Goal: Task Accomplishment & Management: Manage account settings

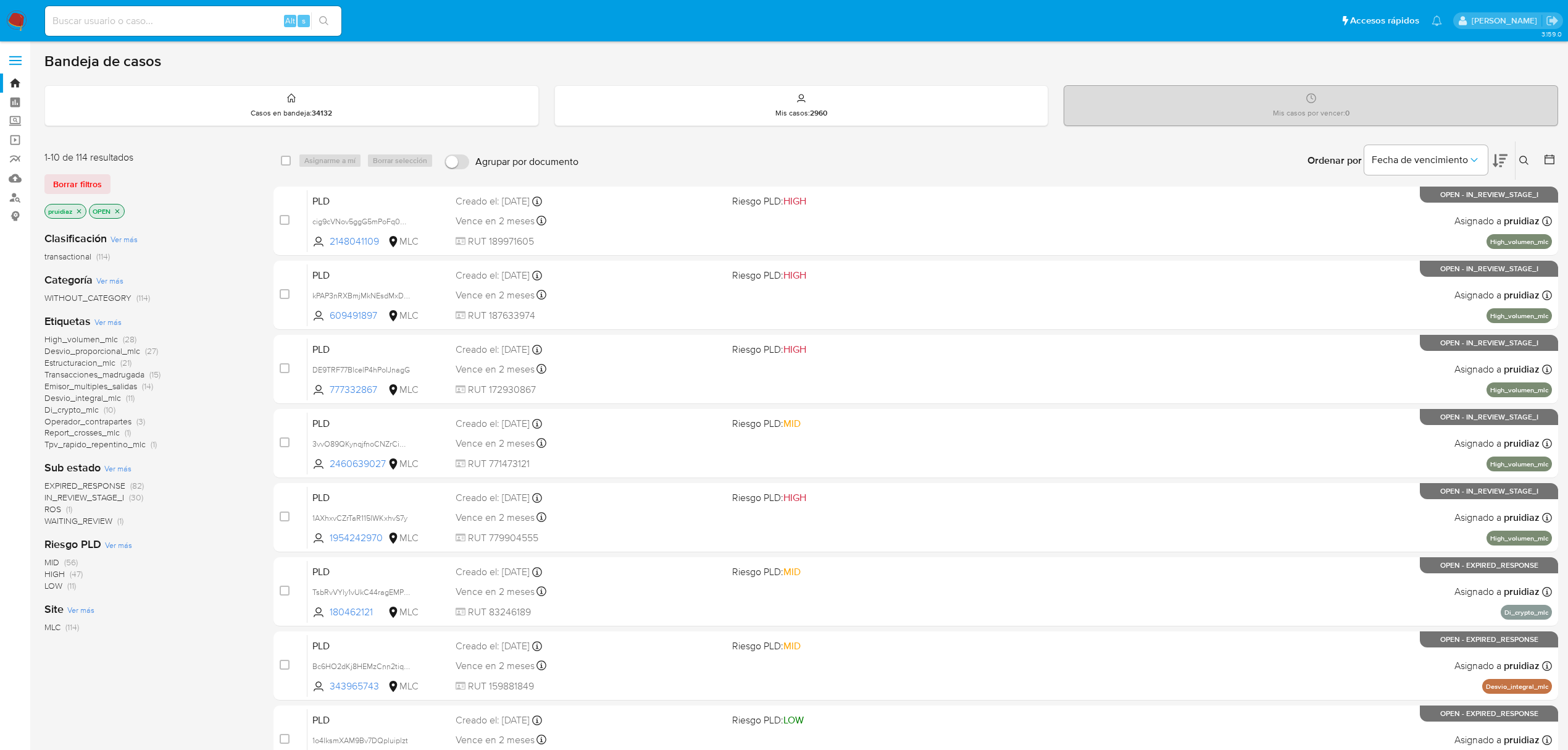
click at [1505, 163] on icon at bounding box center [1499, 160] width 15 height 15
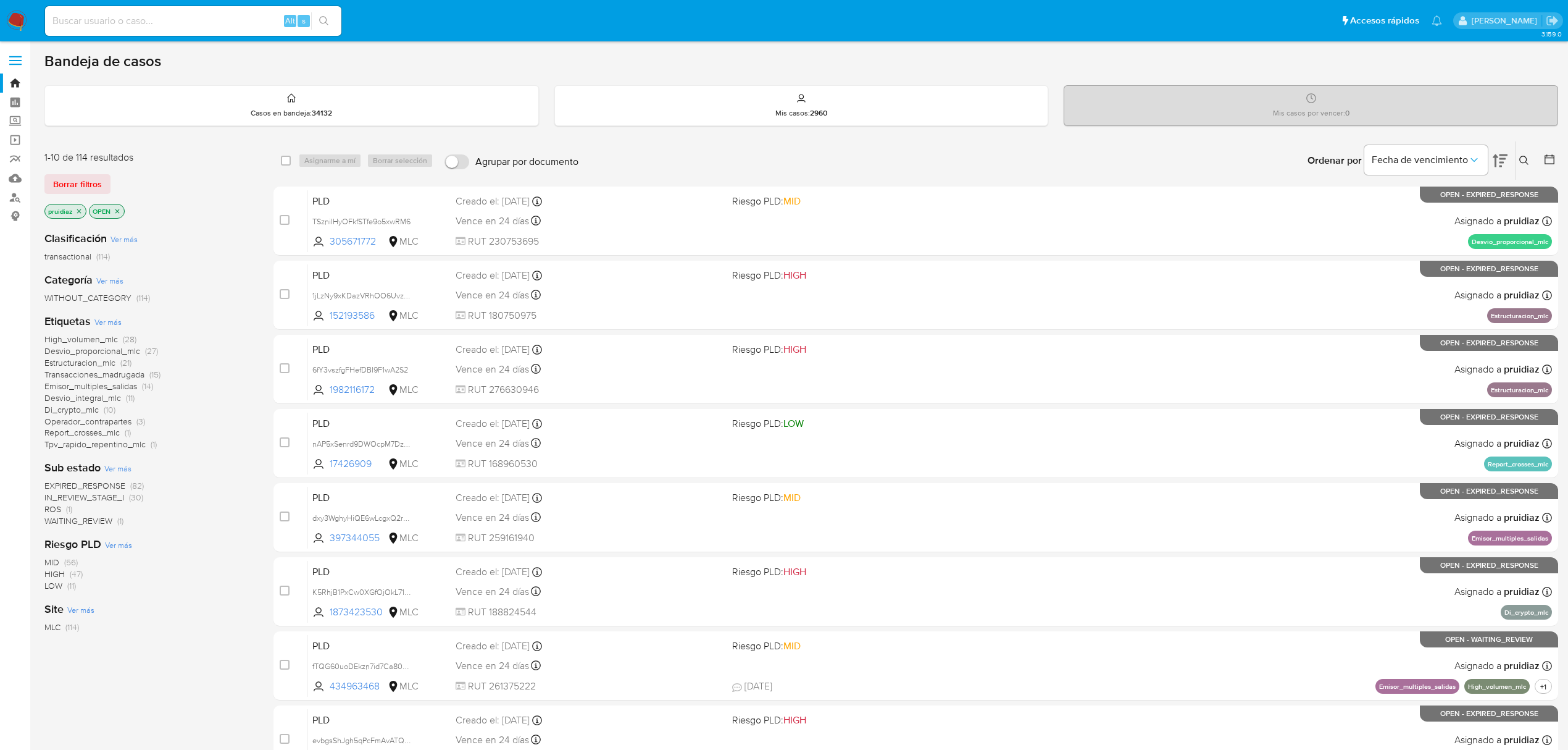
click at [1528, 167] on button at bounding box center [1525, 160] width 21 height 15
click at [1404, 193] on div at bounding box center [1422, 207] width 208 height 29
click at [1387, 205] on input at bounding box center [1422, 207] width 208 height 16
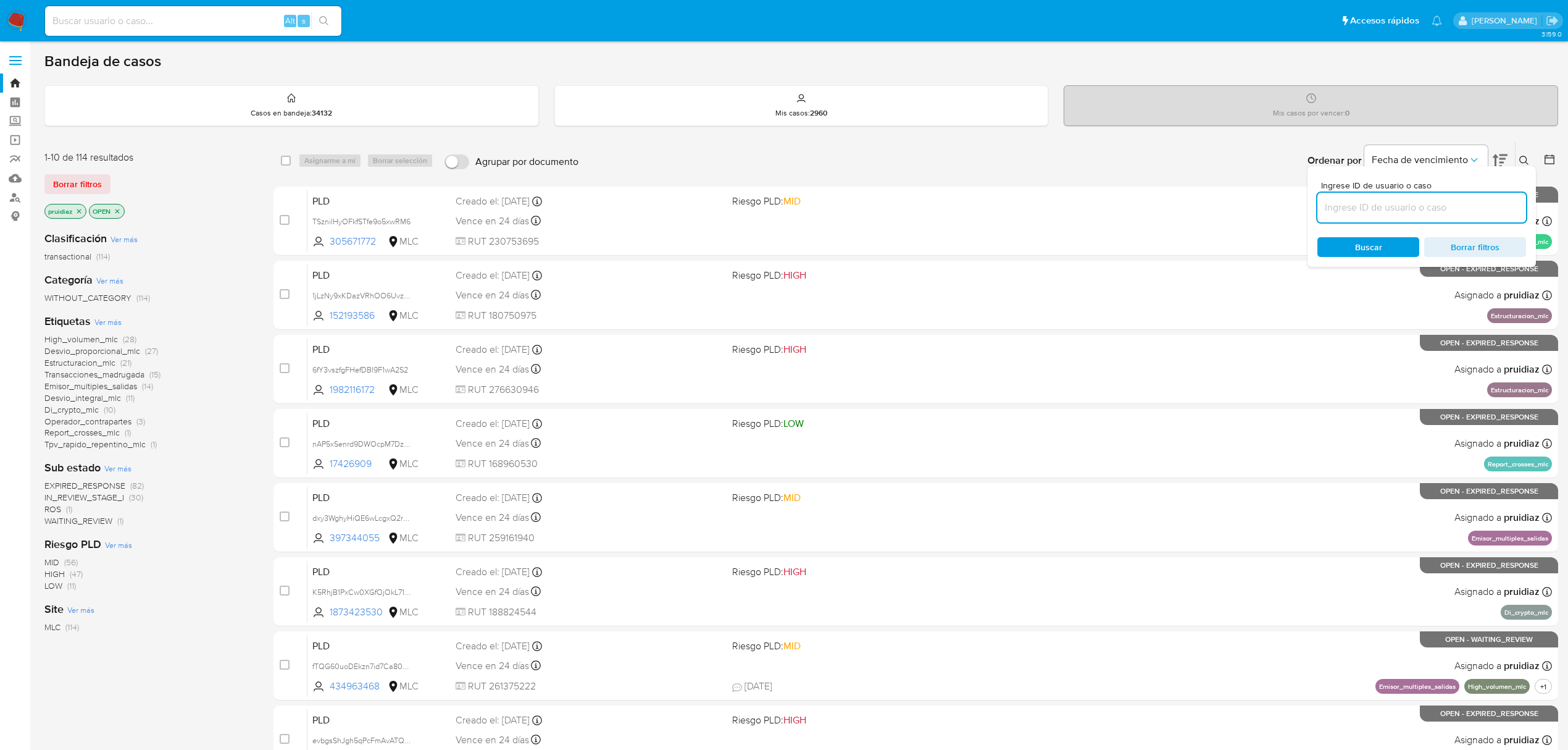
paste input "2457816355"
type input "2457816355"
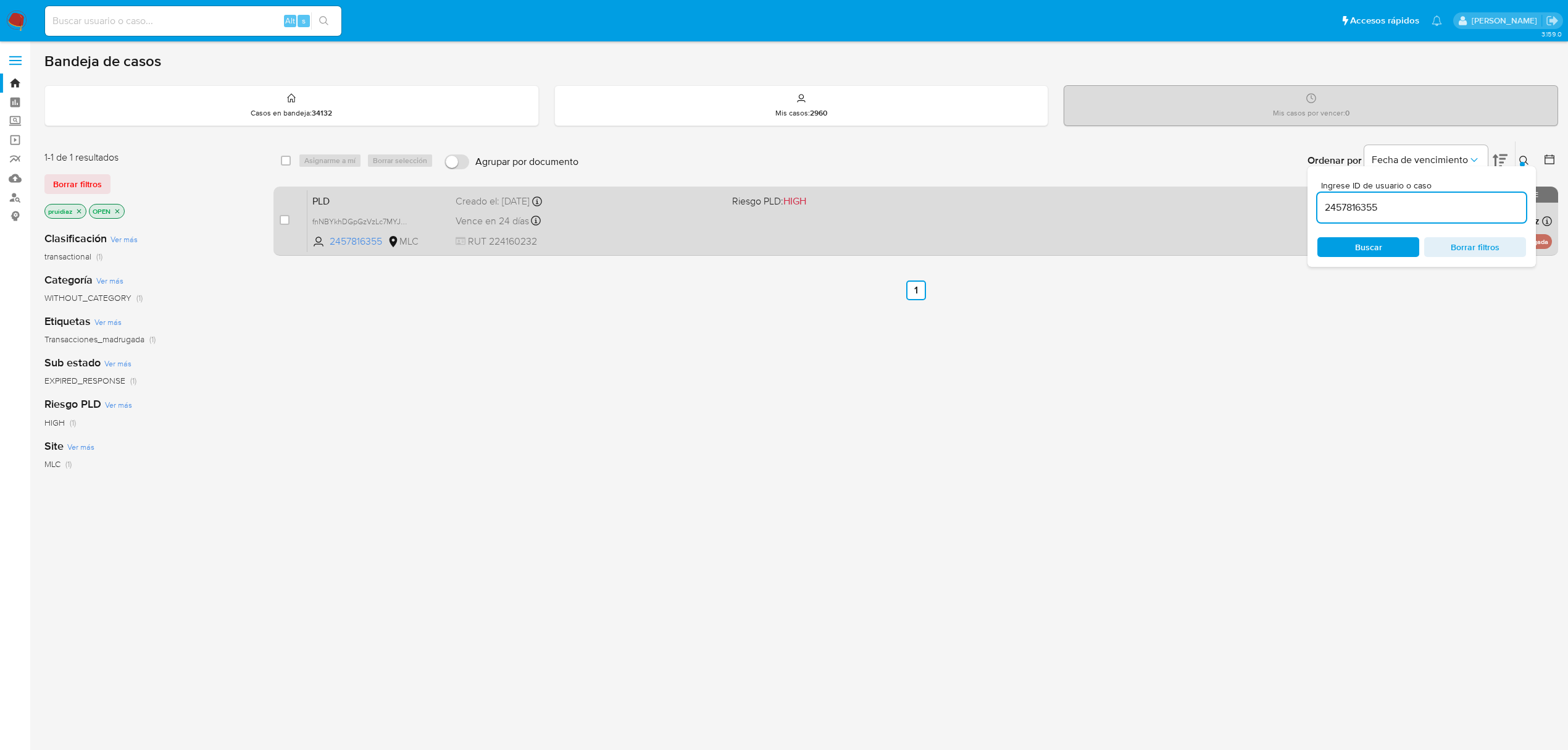
click at [275, 222] on div "case-item-checkbox No es posible asignar el caso PLD fnNBYkhDGpGzVzLc7MYJON29 2…" at bounding box center [915, 221] width 1284 height 69
click at [281, 222] on input "checkbox" at bounding box center [285, 220] width 10 height 10
checkbox input "true"
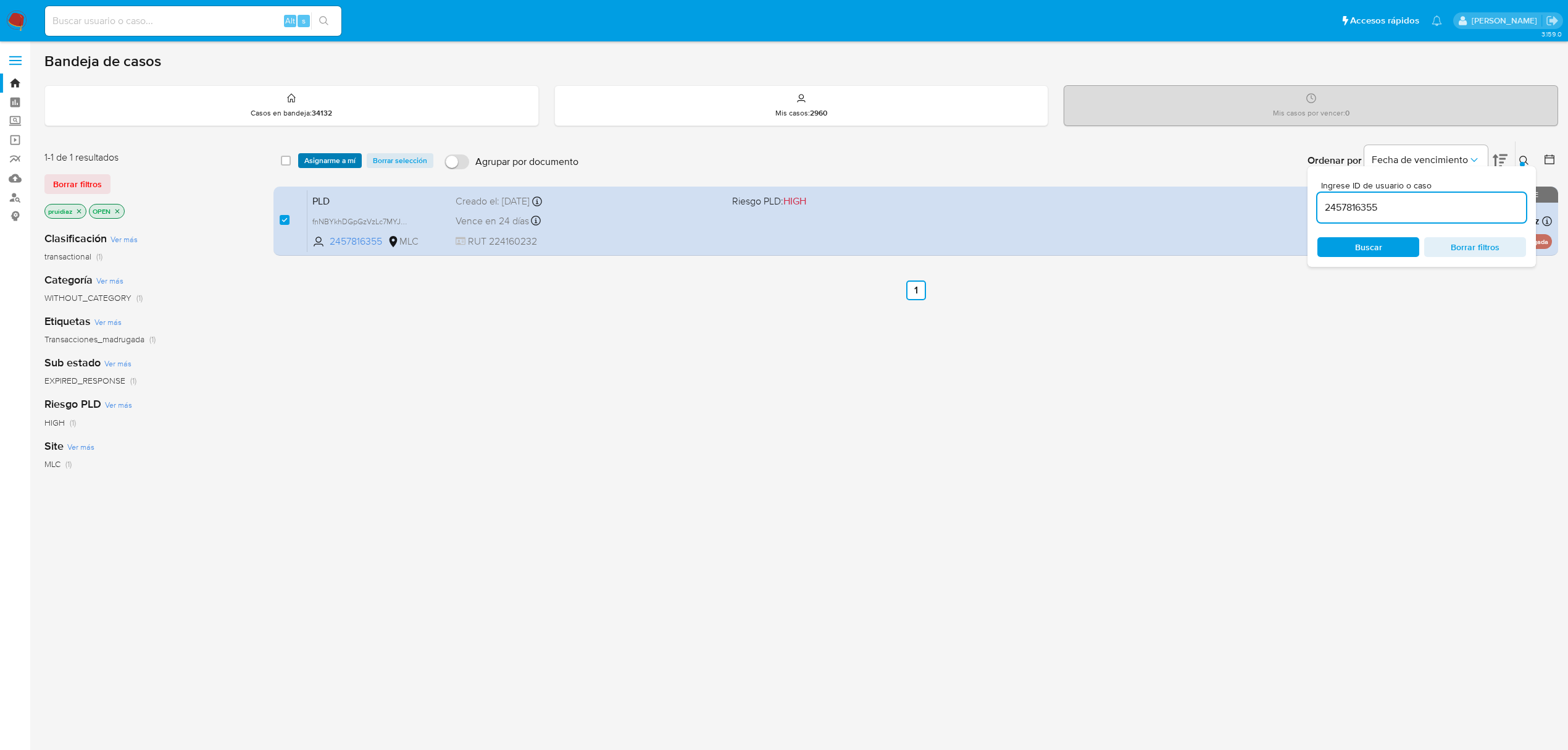
click at [323, 167] on span "Asignarme a mí" at bounding box center [330, 160] width 51 height 13
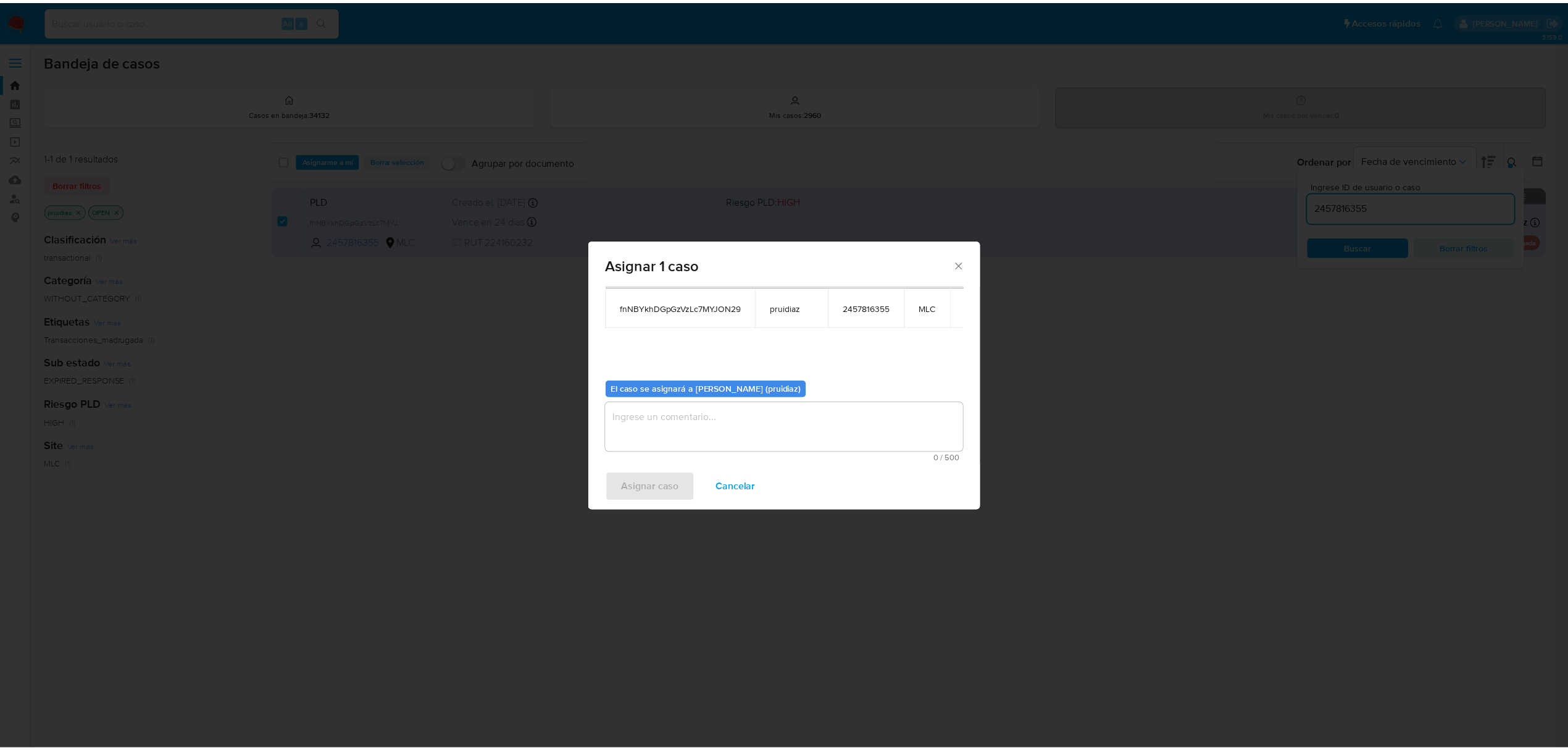
scroll to position [62, 0]
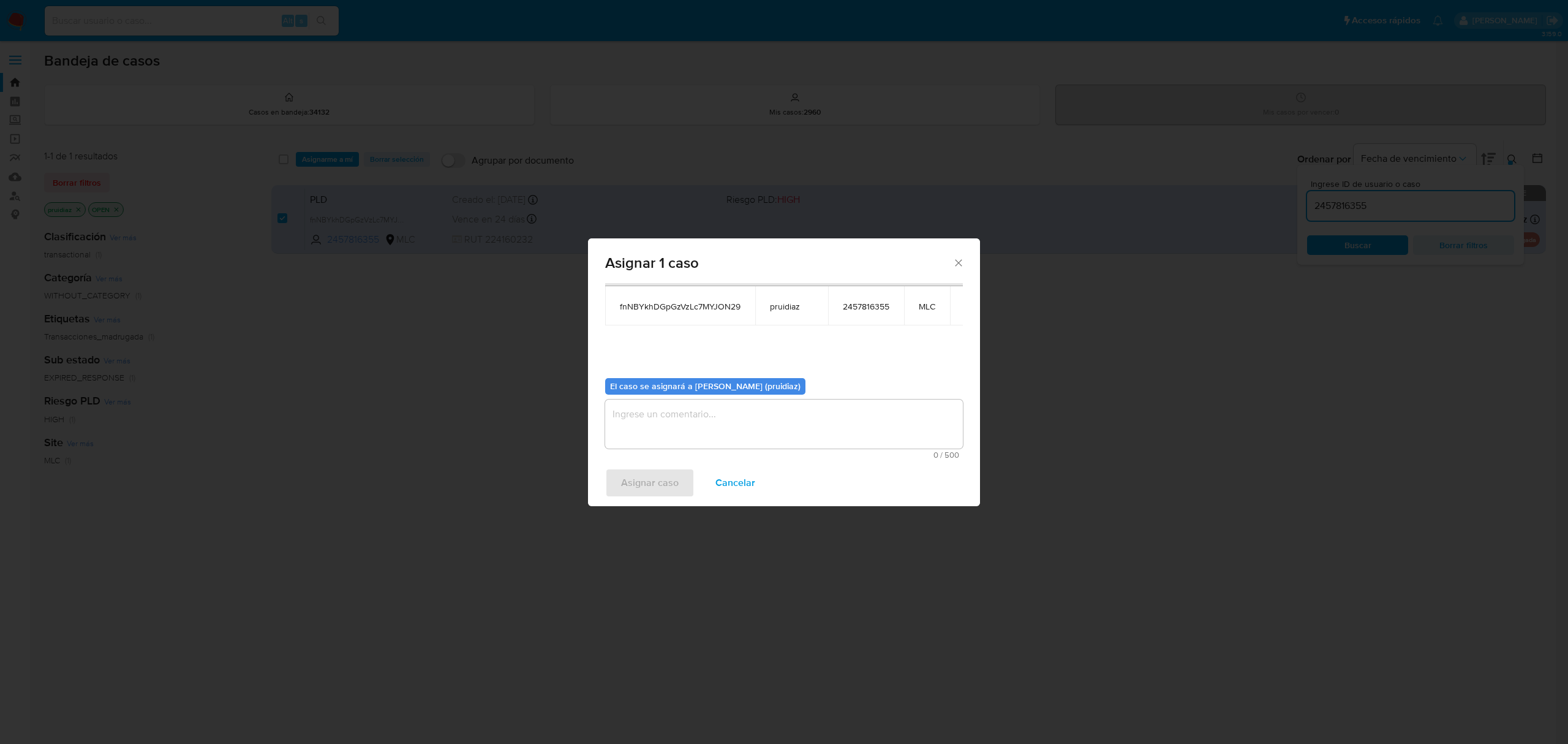
click at [706, 408] on textarea "assign-modal" at bounding box center [784, 424] width 358 height 49
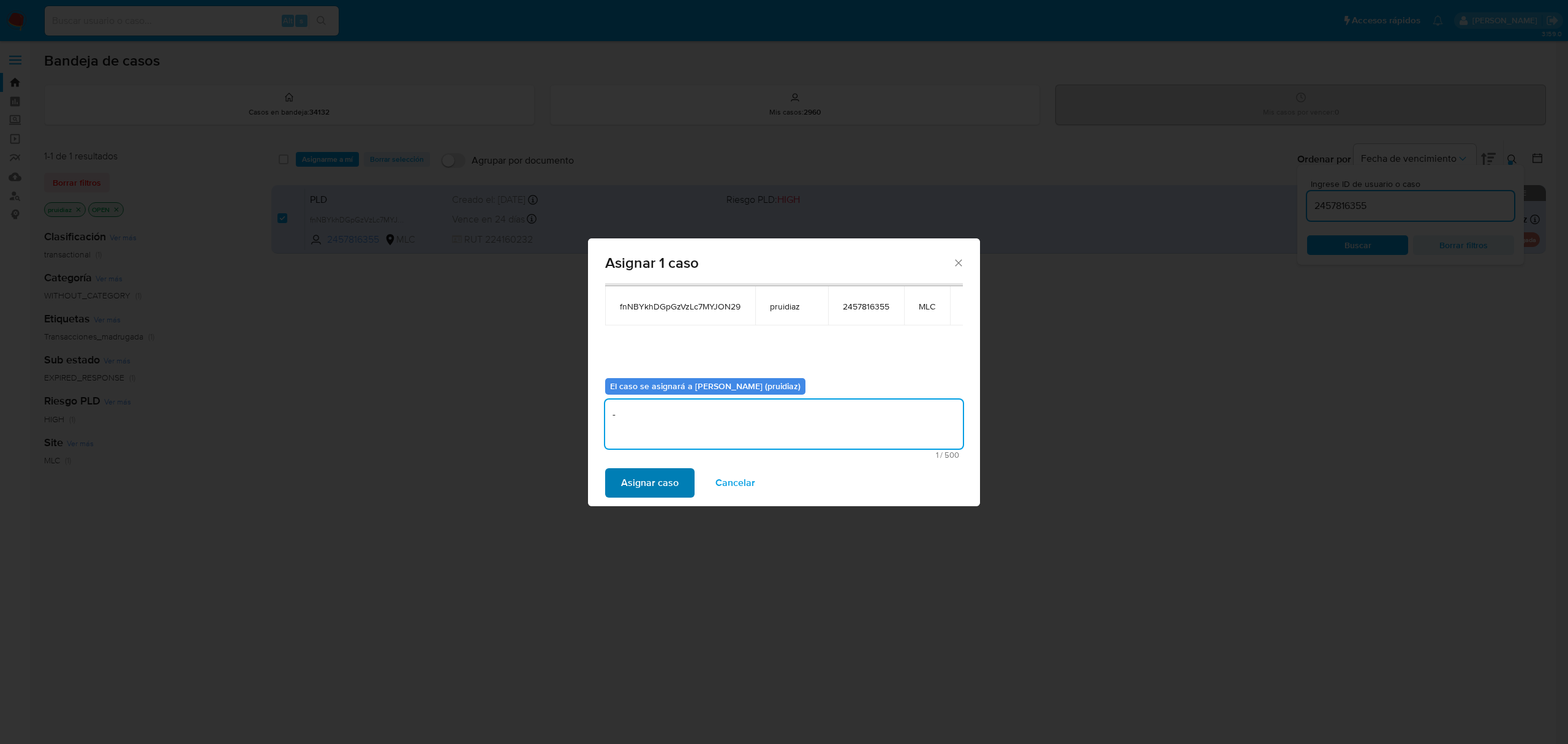
type textarea "-"
click at [656, 478] on span "Asignar caso" at bounding box center [649, 483] width 58 height 27
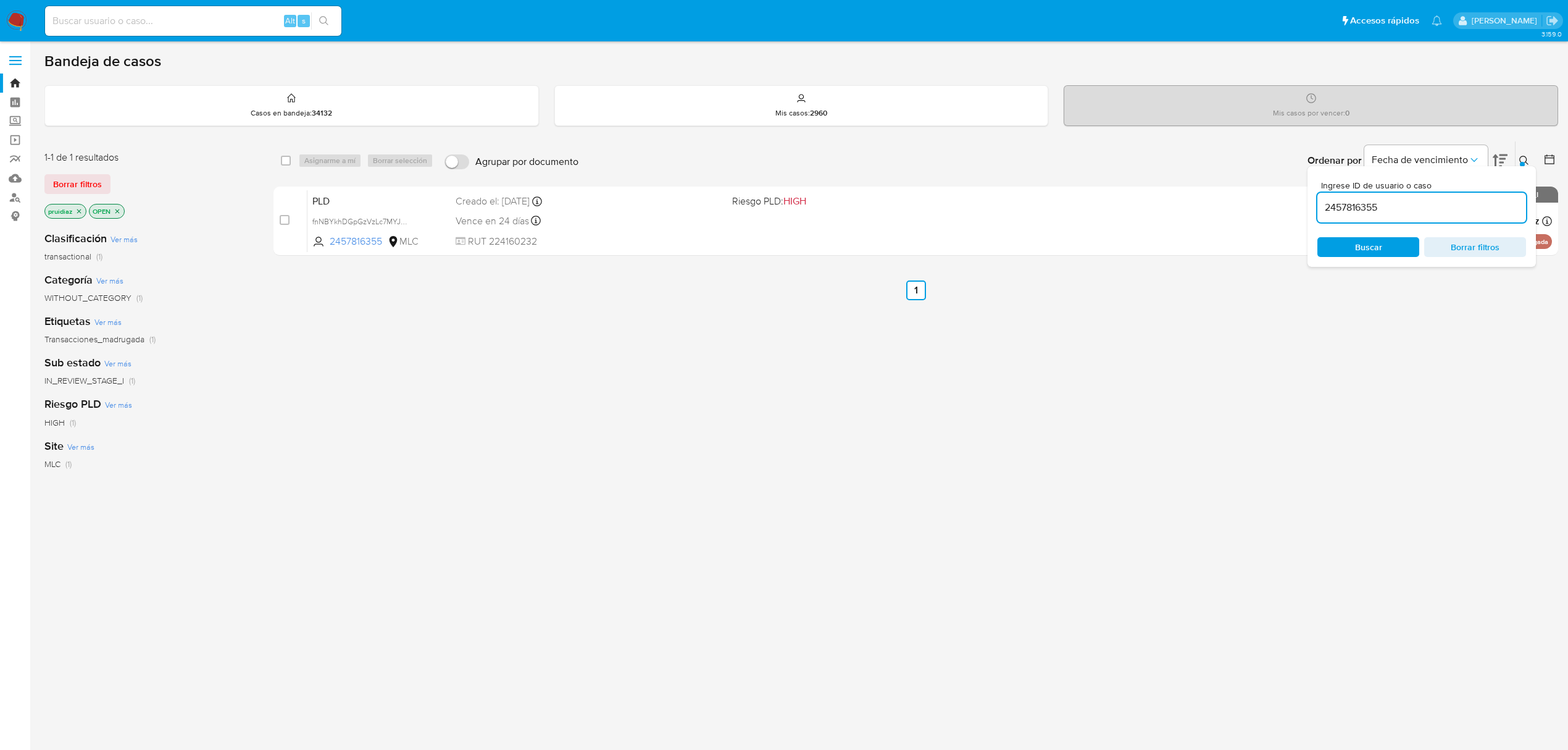
click at [21, 24] on img at bounding box center [16, 21] width 21 height 21
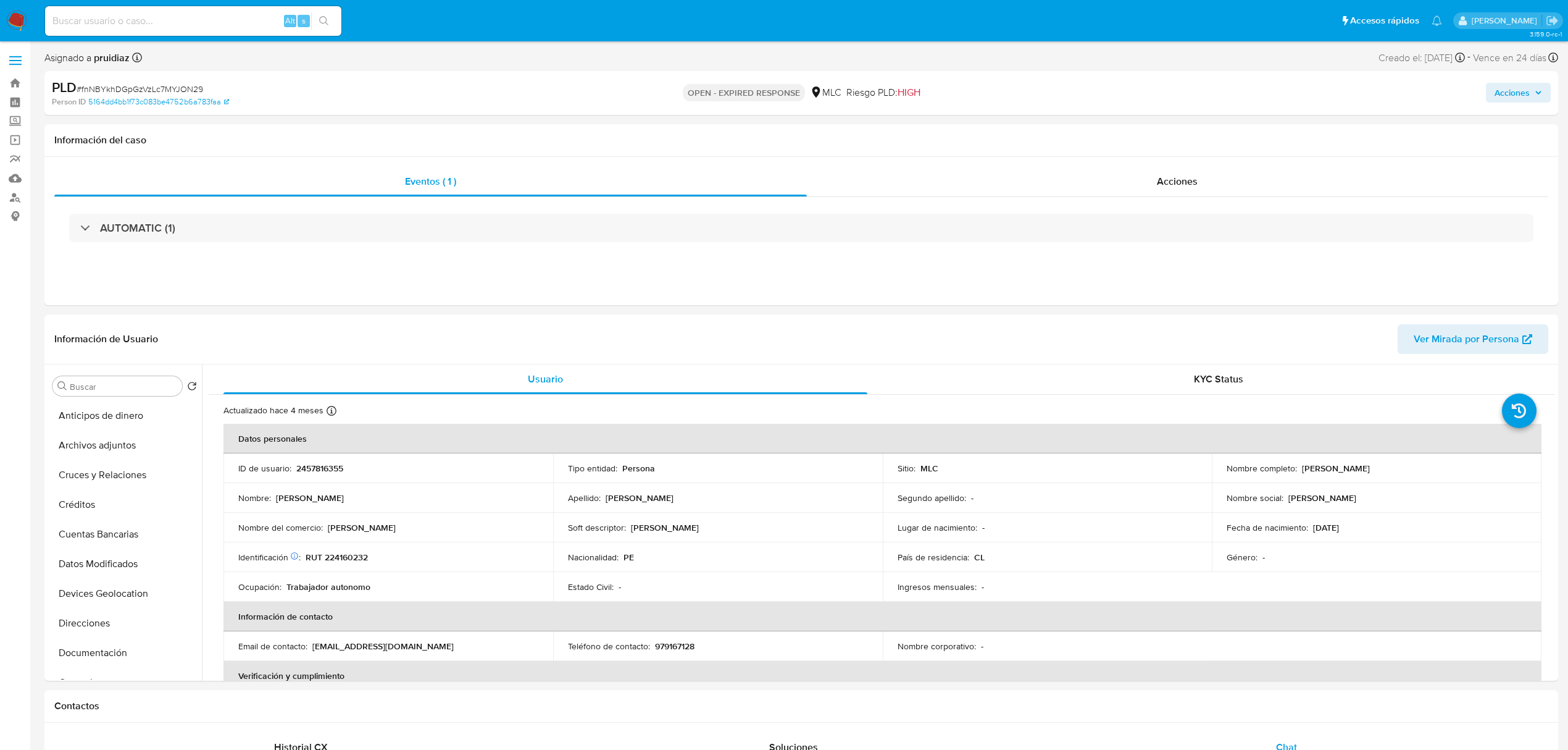
select select "10"
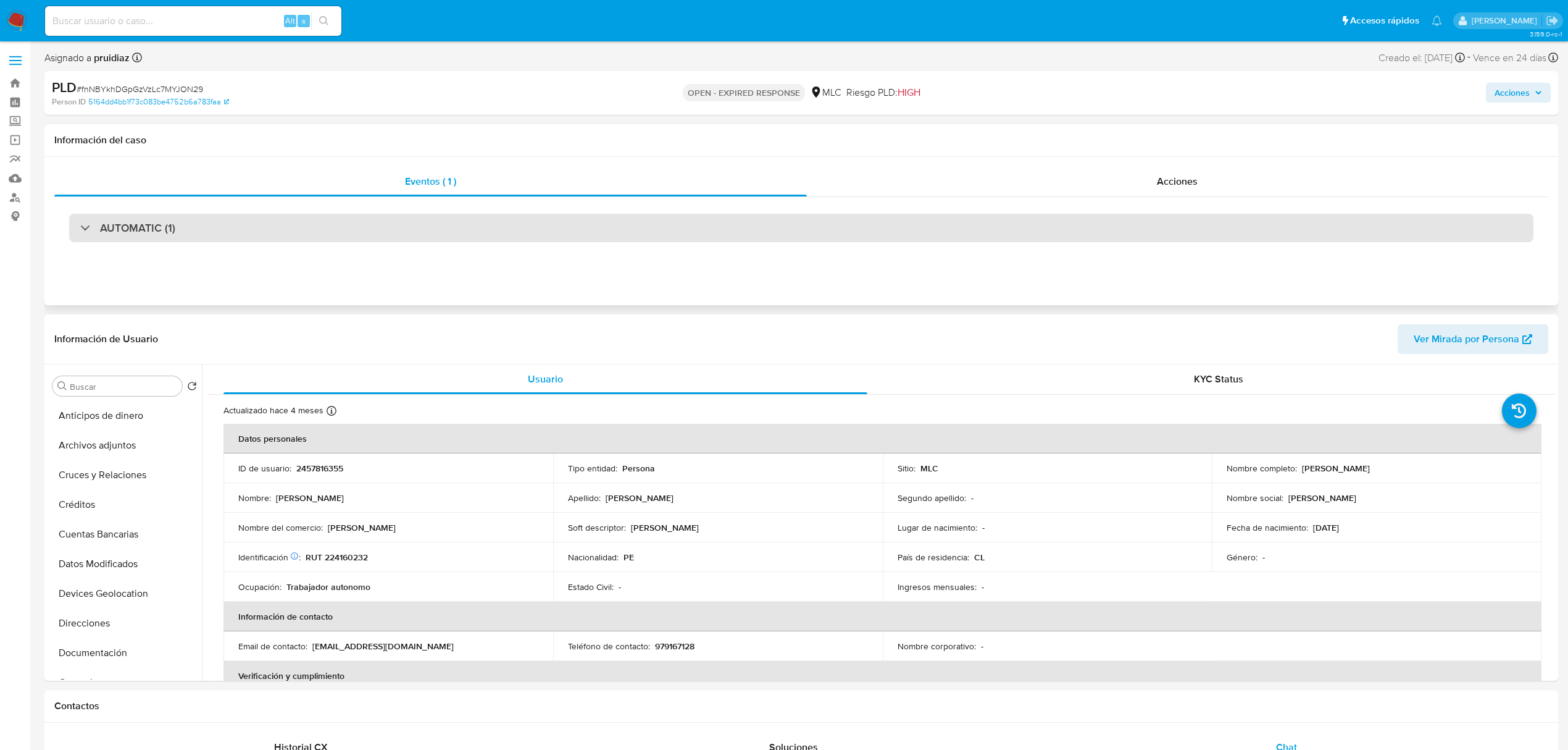
scroll to position [317, 0]
click at [256, 217] on div "AUTOMATIC (1)" at bounding box center [801, 227] width 1464 height 29
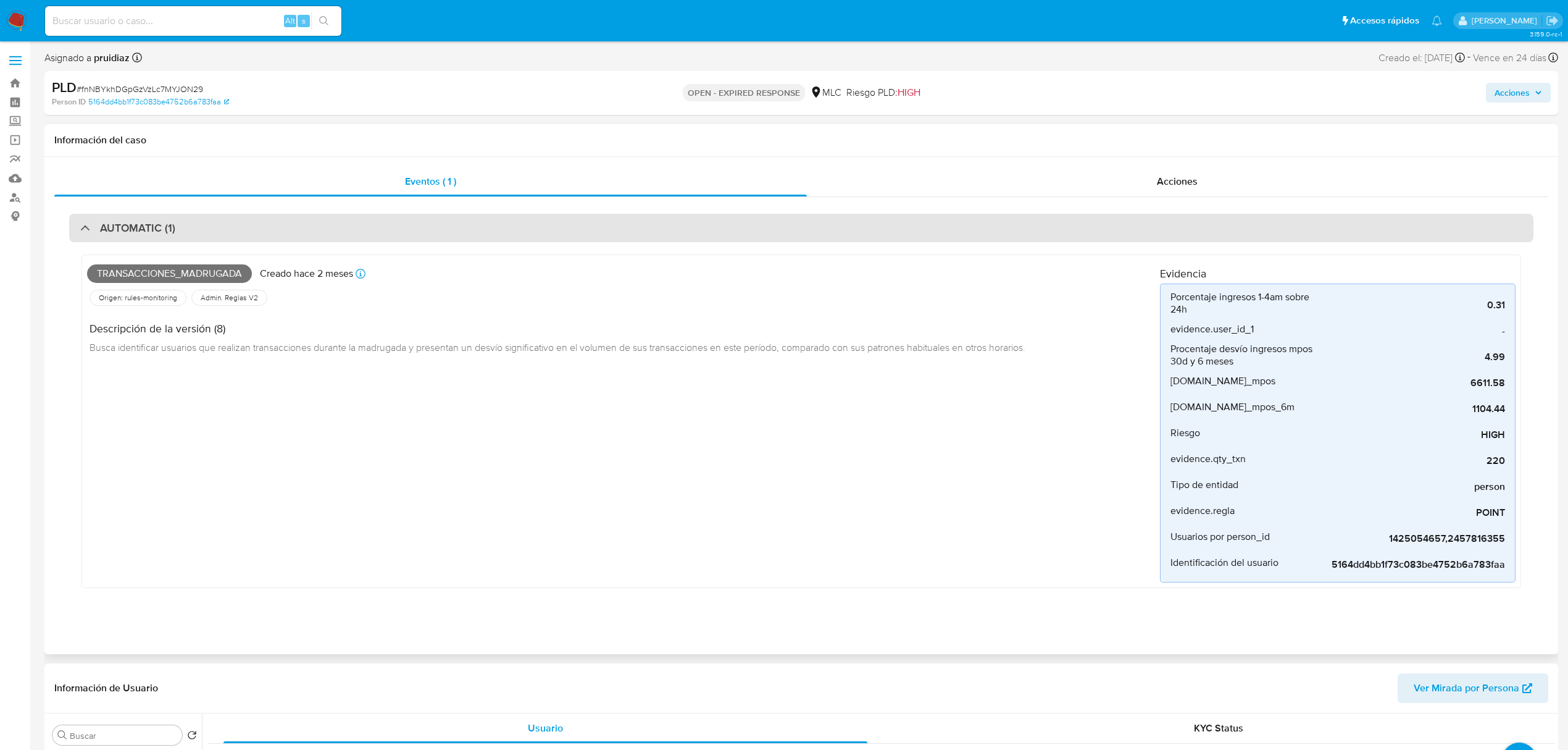
click at [297, 230] on div "AUTOMATIC (1)" at bounding box center [801, 227] width 1464 height 29
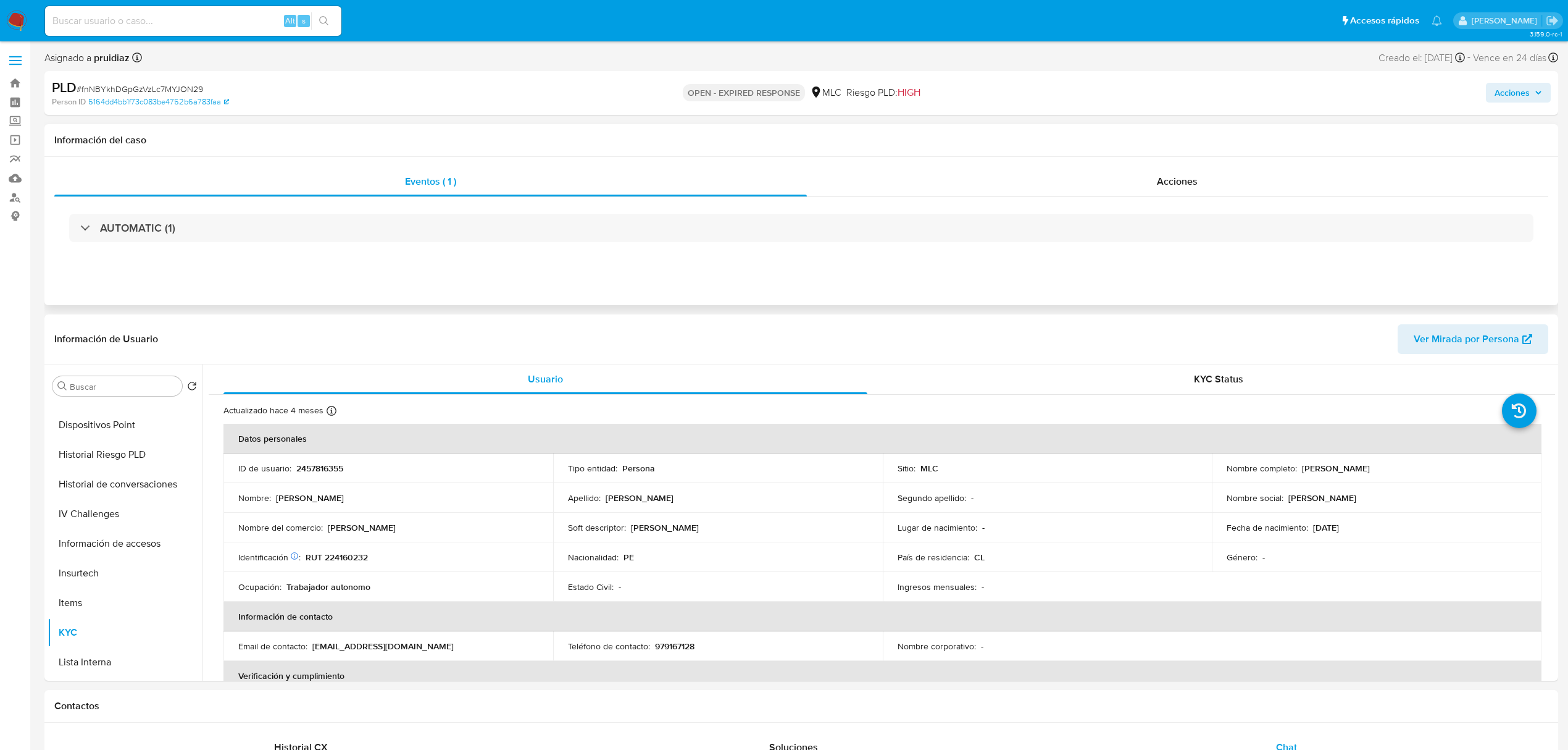
click at [220, 205] on div "AUTOMATIC (1)" at bounding box center [801, 227] width 1493 height 62
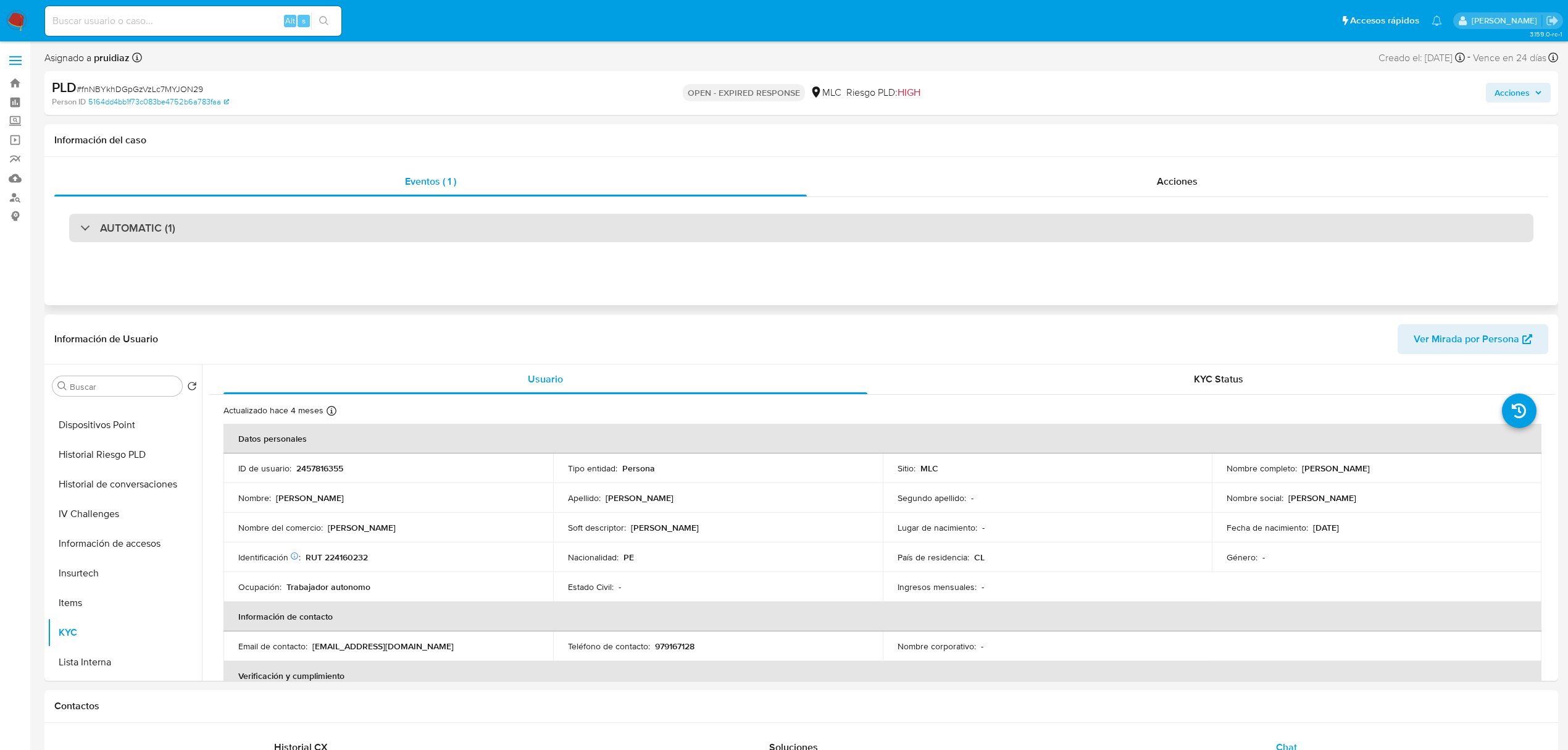
click at [194, 225] on div "AUTOMATIC (1)" at bounding box center [801, 227] width 1464 height 29
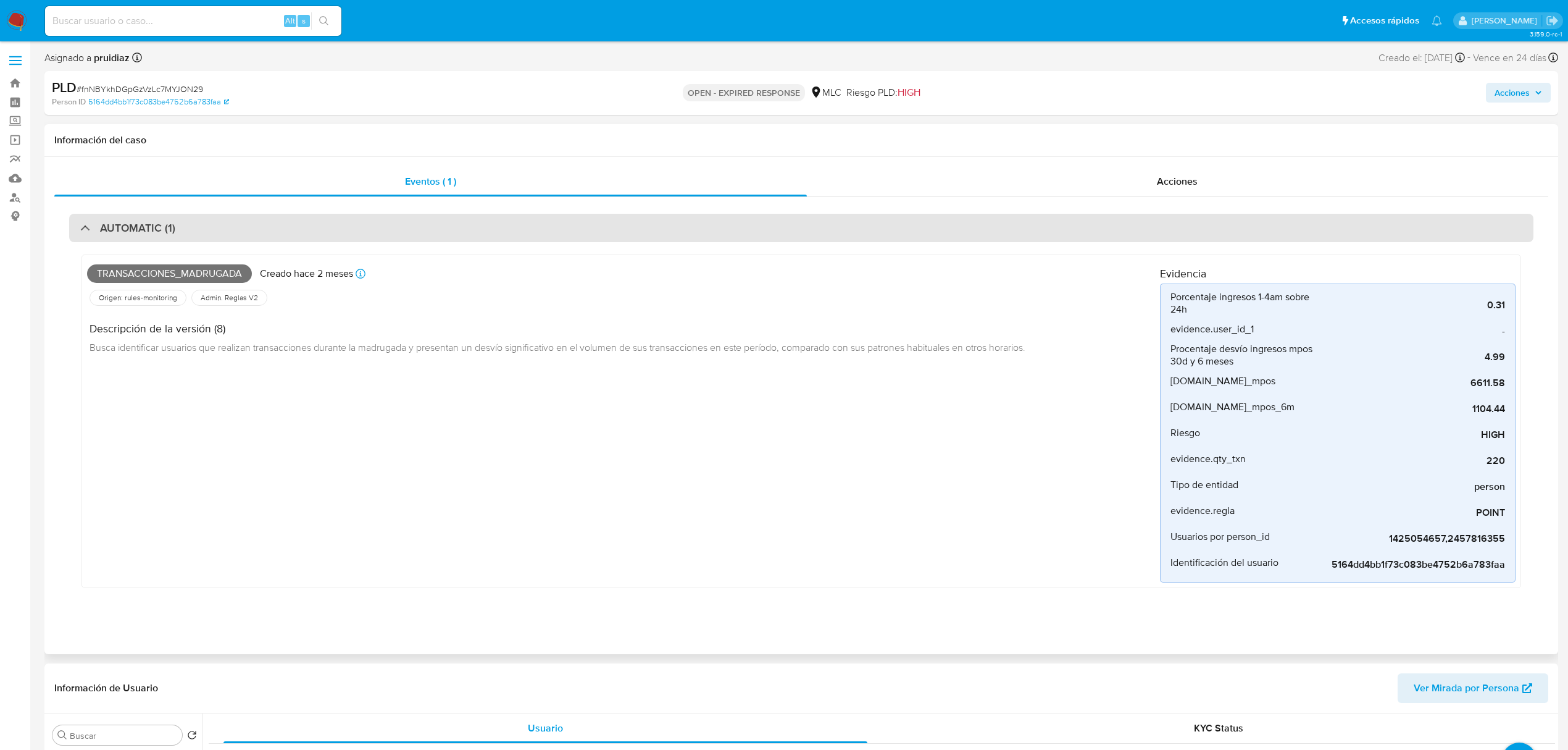
click at [194, 225] on div "AUTOMATIC (1)" at bounding box center [801, 227] width 1464 height 29
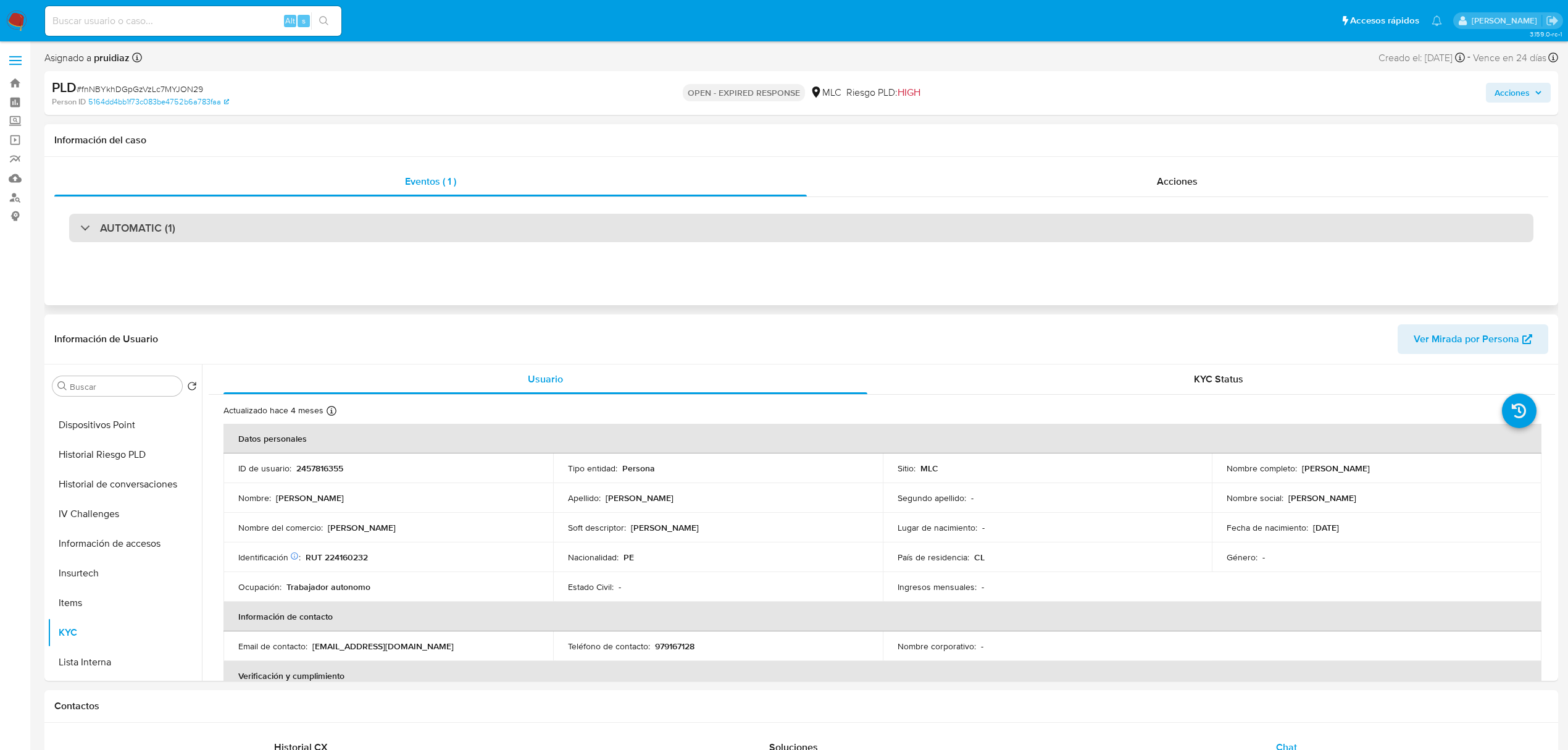
click at [403, 226] on div "AUTOMATIC (1)" at bounding box center [801, 227] width 1464 height 29
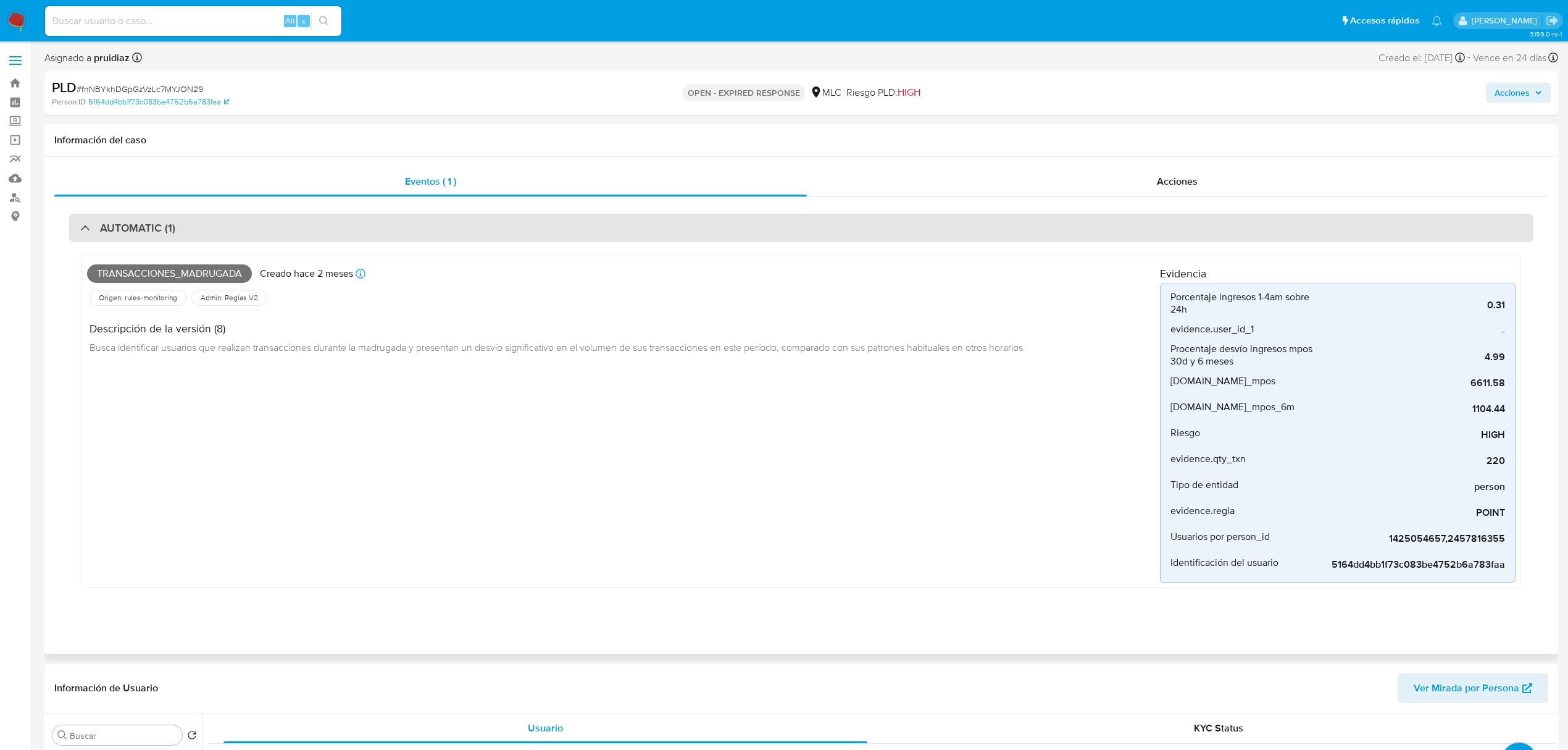
click at [202, 230] on div "AUTOMATIC (1)" at bounding box center [801, 227] width 1464 height 29
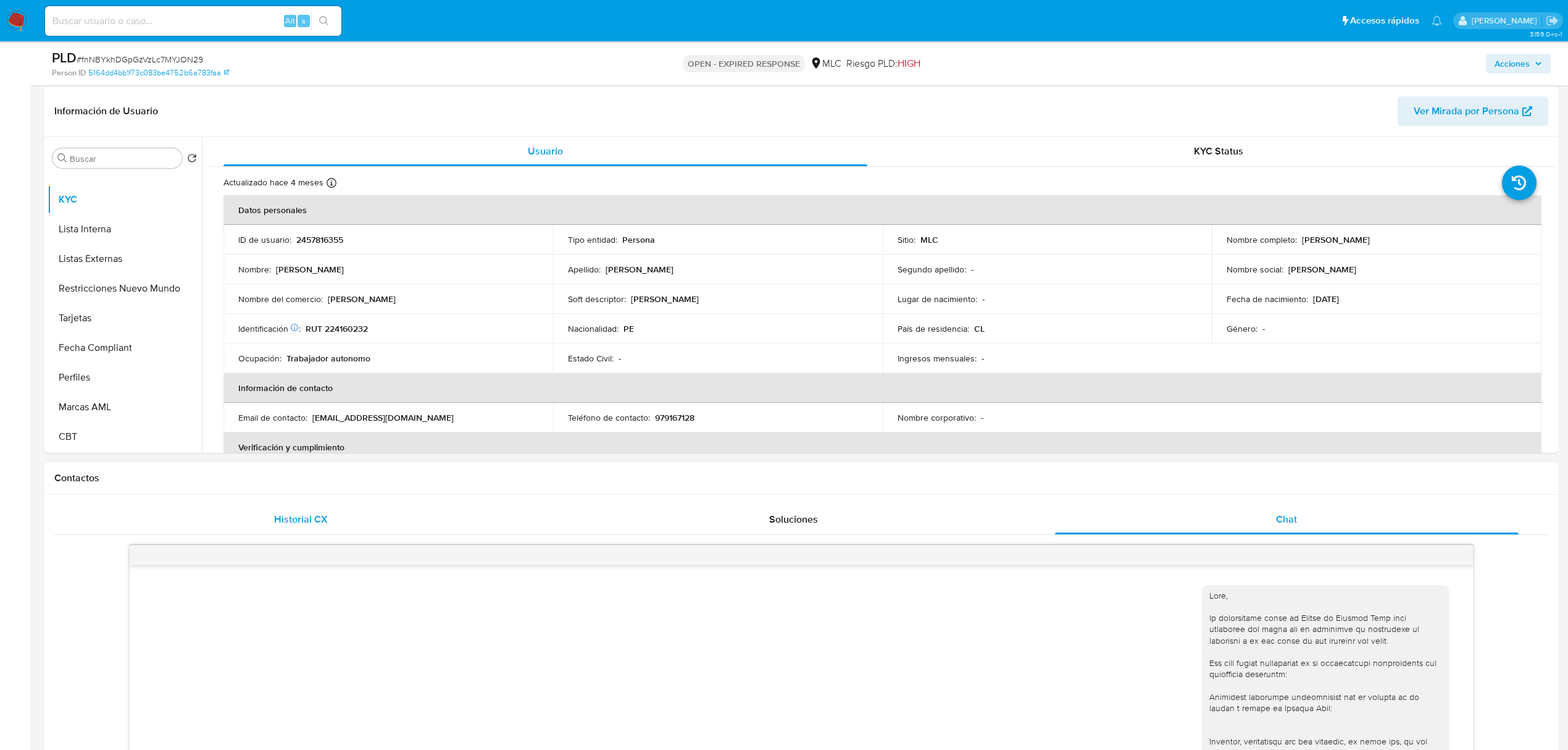
scroll to position [183, 0]
click at [129, 290] on button "Restricciones Nuevo Mundo" at bounding box center [119, 290] width 144 height 29
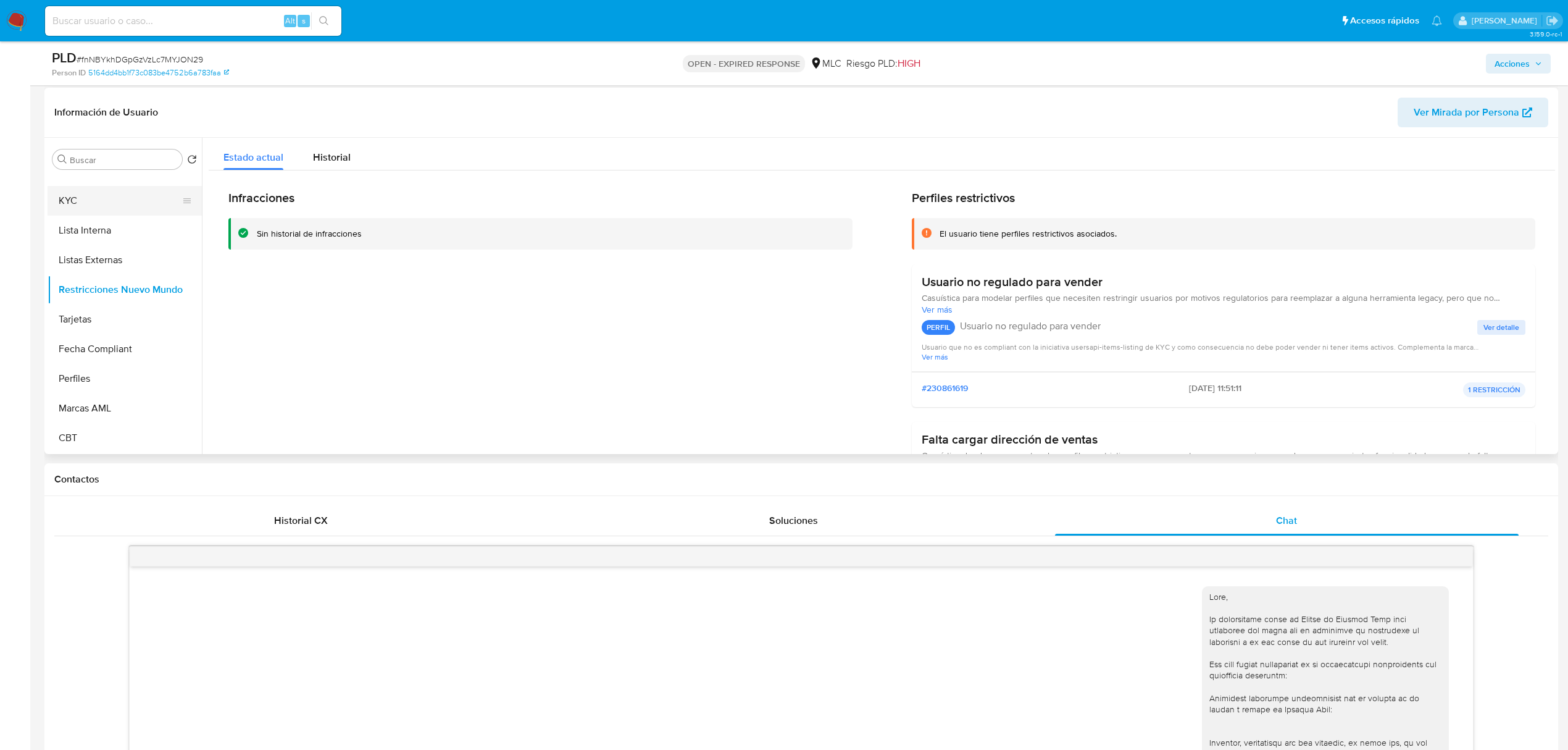
click at [137, 199] on button "KYC" at bounding box center [119, 201] width 144 height 29
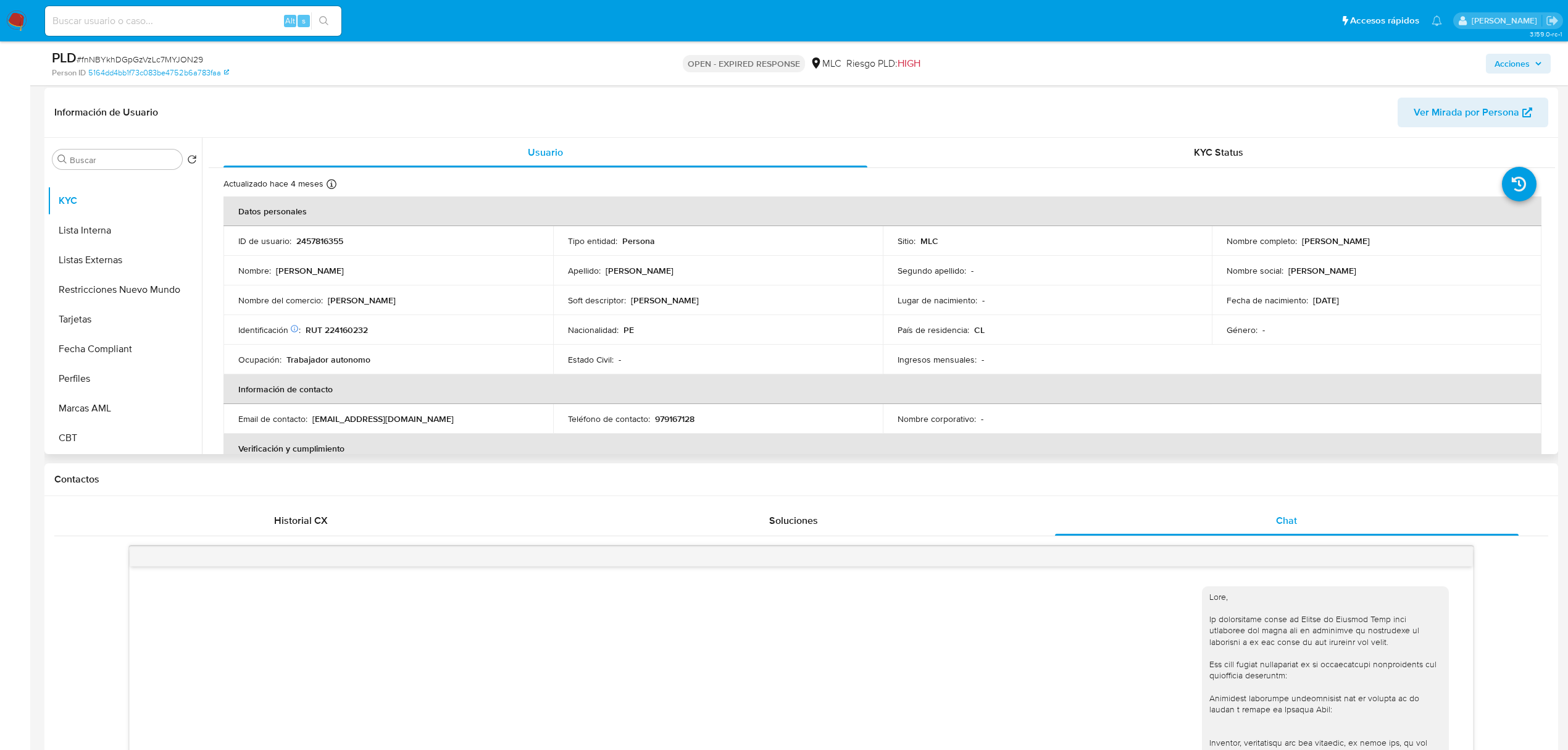
scroll to position [0, 0]
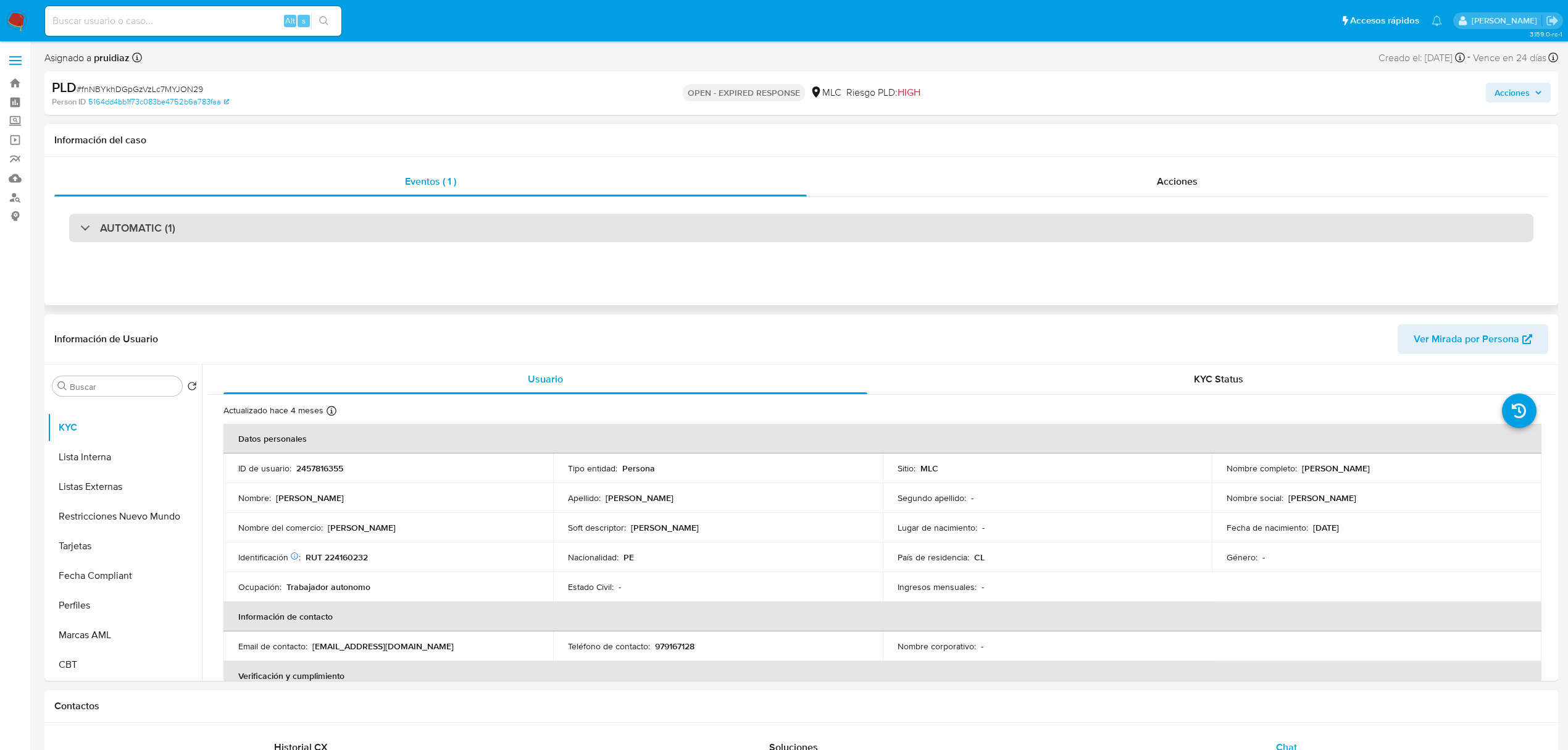
click at [143, 231] on h3 "AUTOMATIC (1)" at bounding box center [138, 228] width 76 height 14
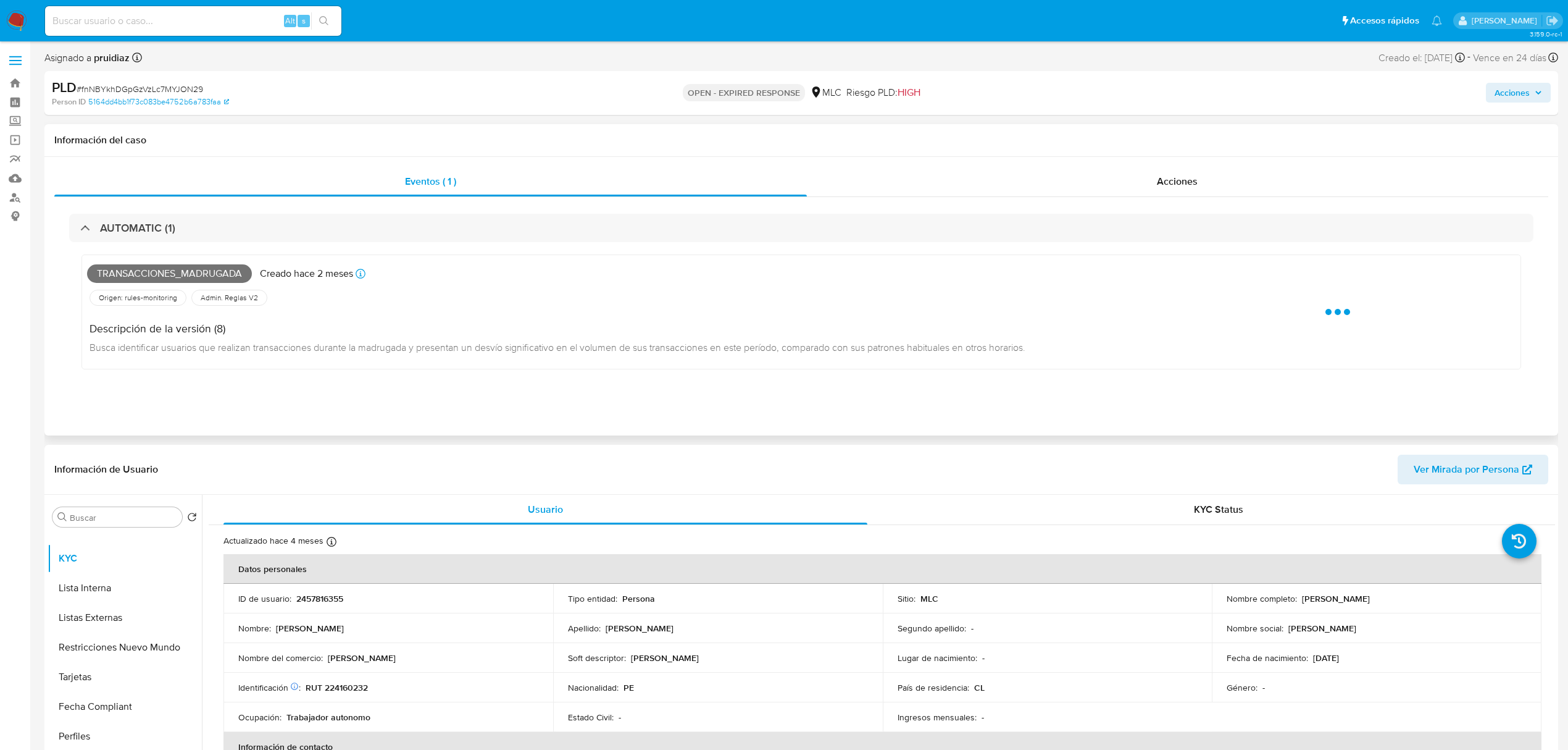
click at [130, 276] on span "Transacciones_madrugada" at bounding box center [170, 273] width 165 height 19
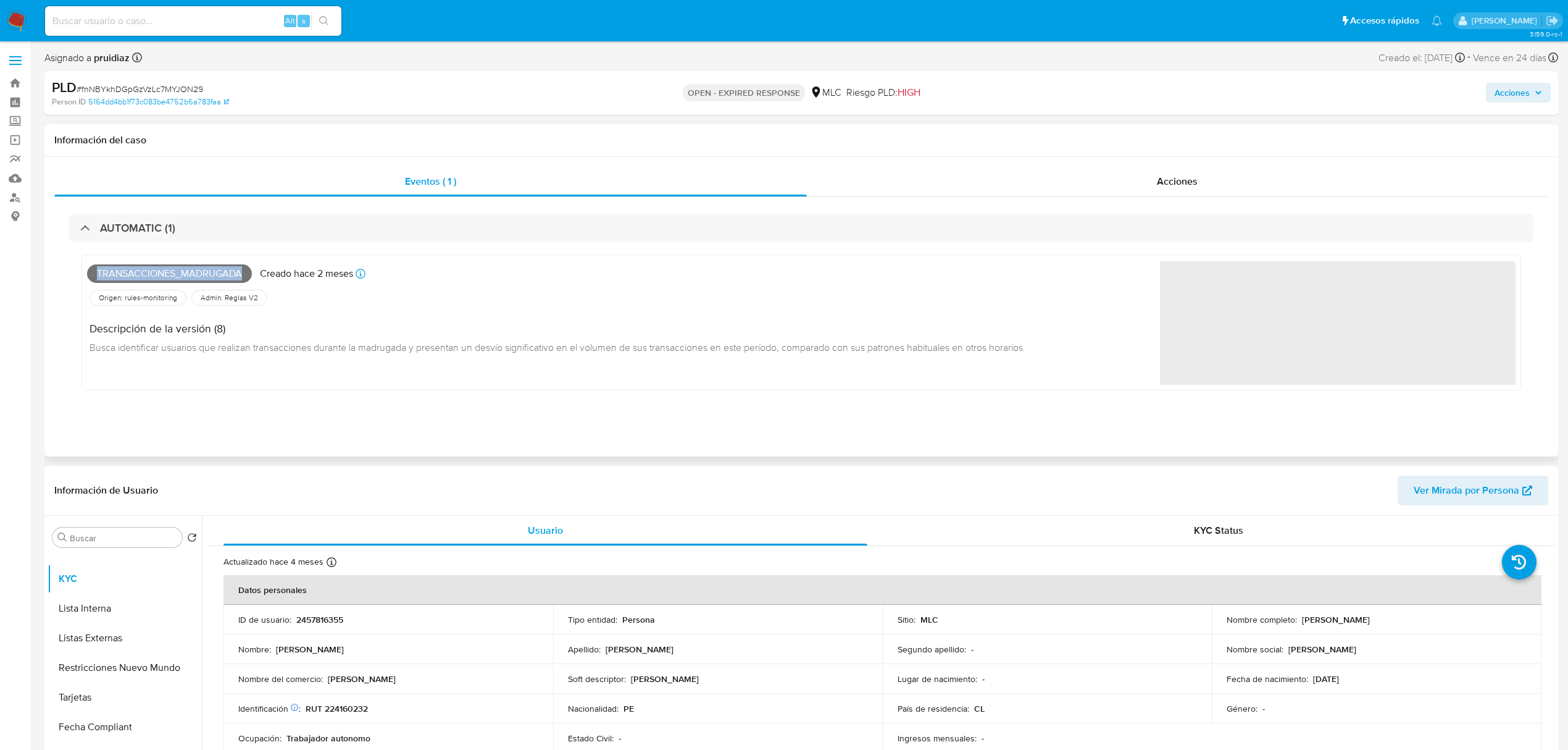
copy span "Transacciones_madrugada"
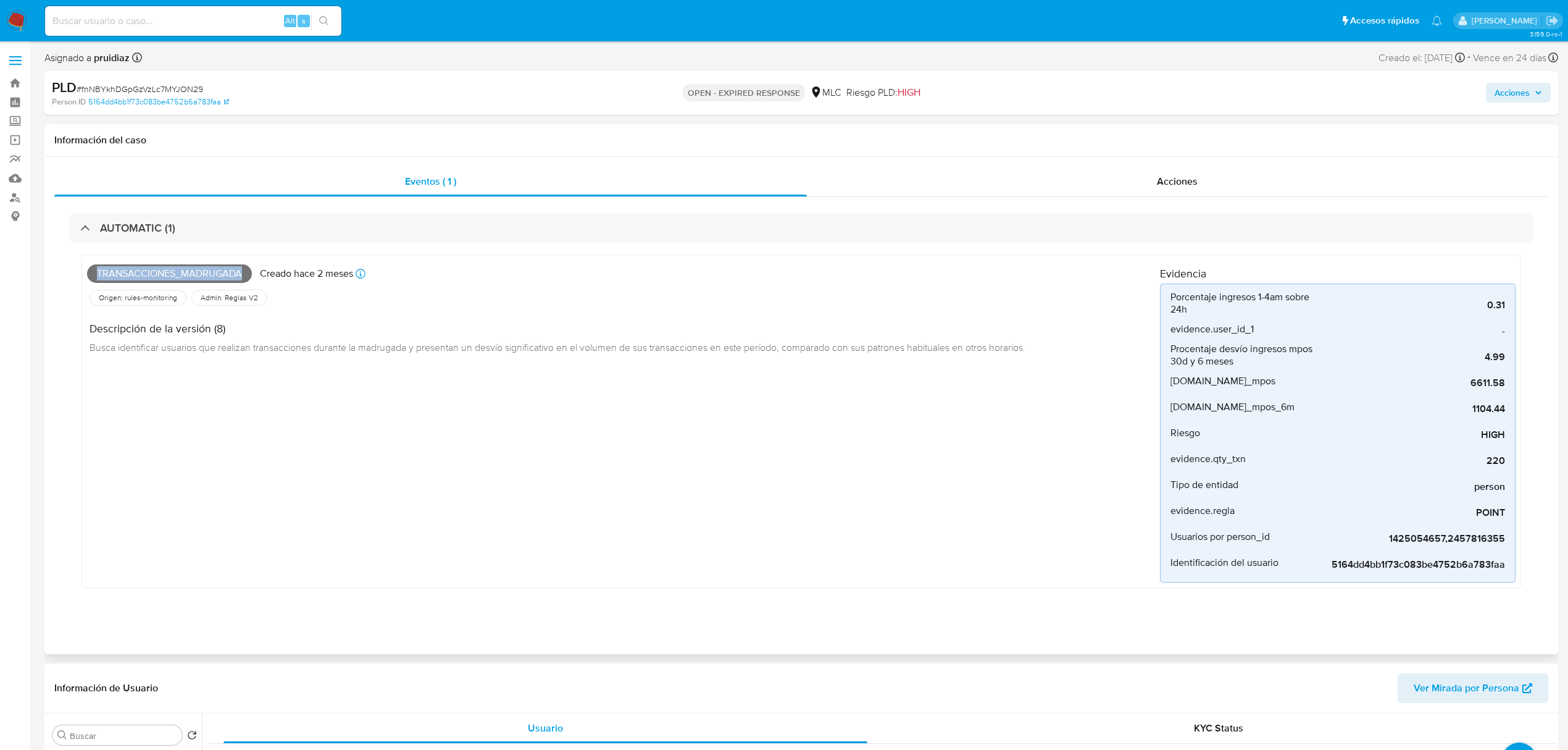
click at [147, 242] on div "Transacciones_madrugada Creado hace 2 meses Creado: 12/07/2025 16:09:15 Origen:…" at bounding box center [801, 424] width 1464 height 365
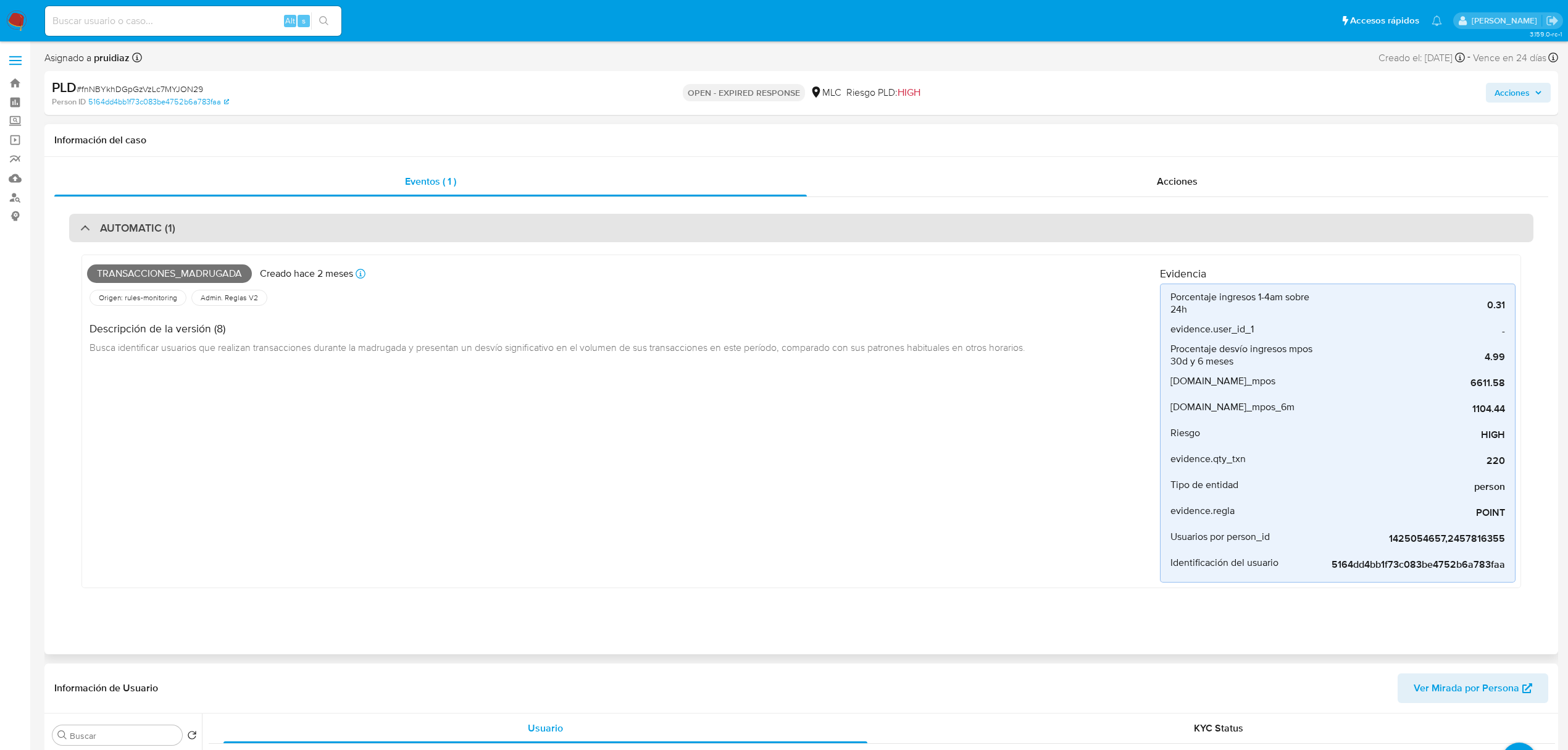
click at [181, 218] on div "AUTOMATIC (1)" at bounding box center [801, 227] width 1464 height 29
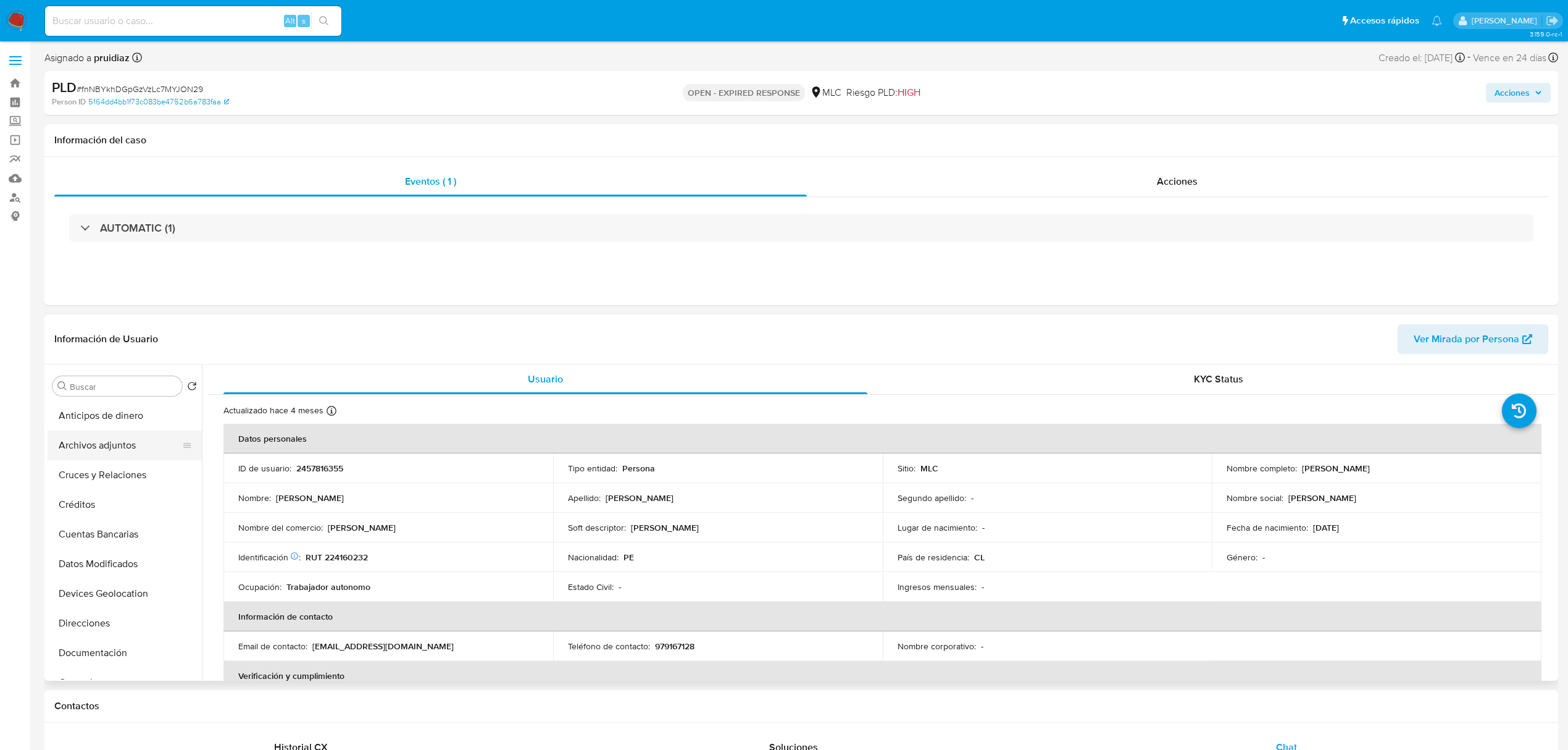
click at [97, 439] on button "Archivos adjuntos" at bounding box center [119, 445] width 144 height 29
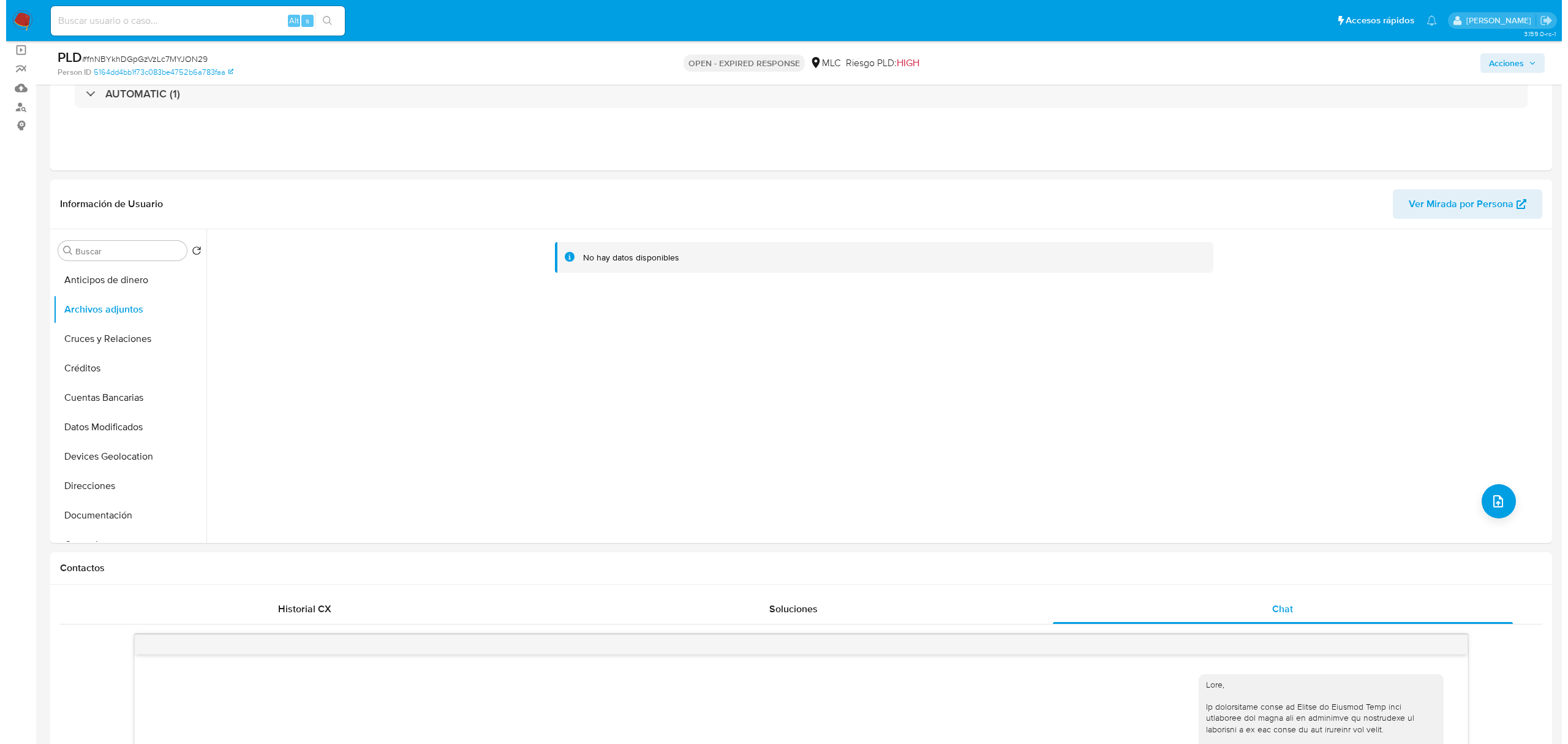
scroll to position [88, 0]
click at [1485, 503] on icon "upload-file" at bounding box center [1492, 501] width 15 height 15
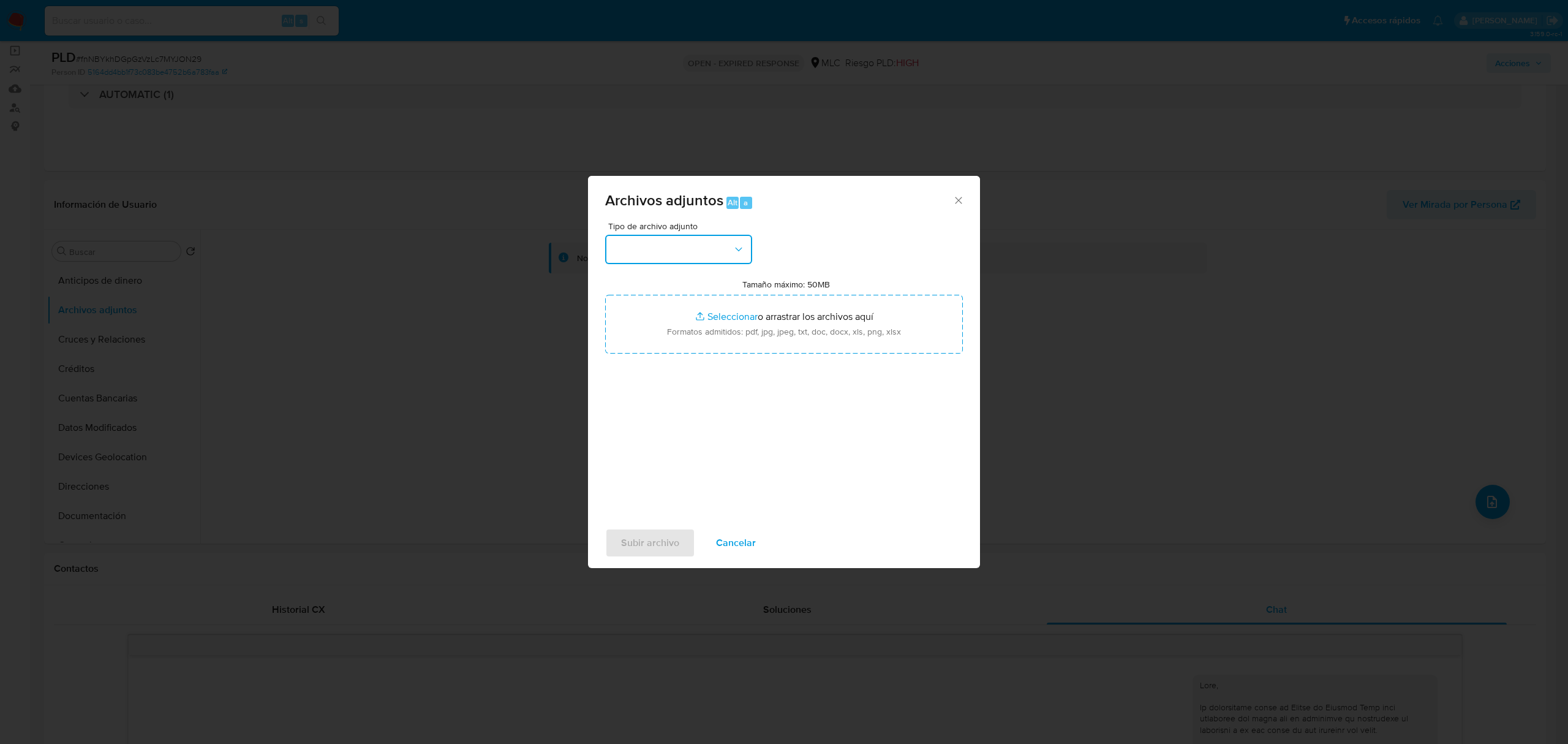
click at [672, 261] on button "button" at bounding box center [679, 250] width 147 height 29
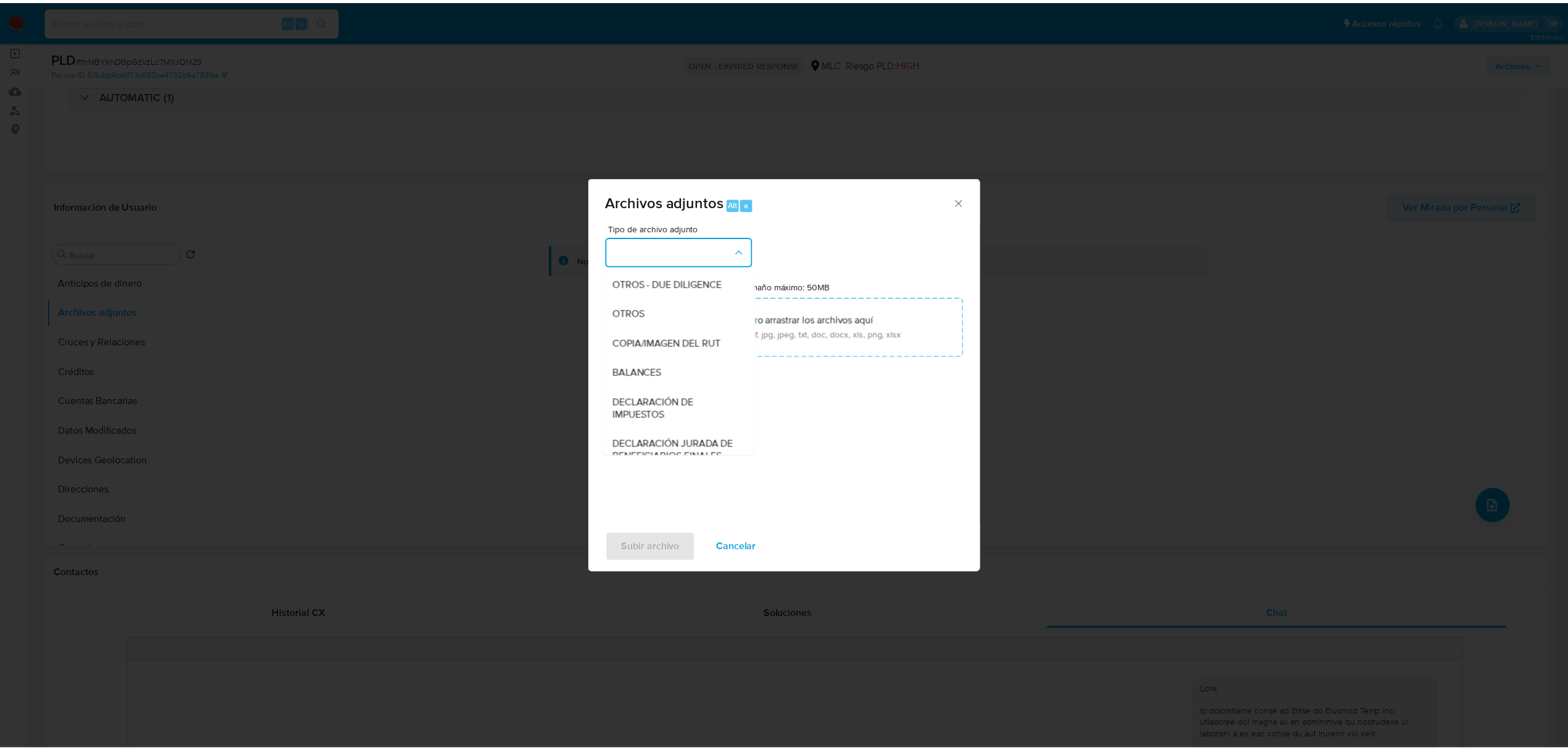
scroll to position [137, 0]
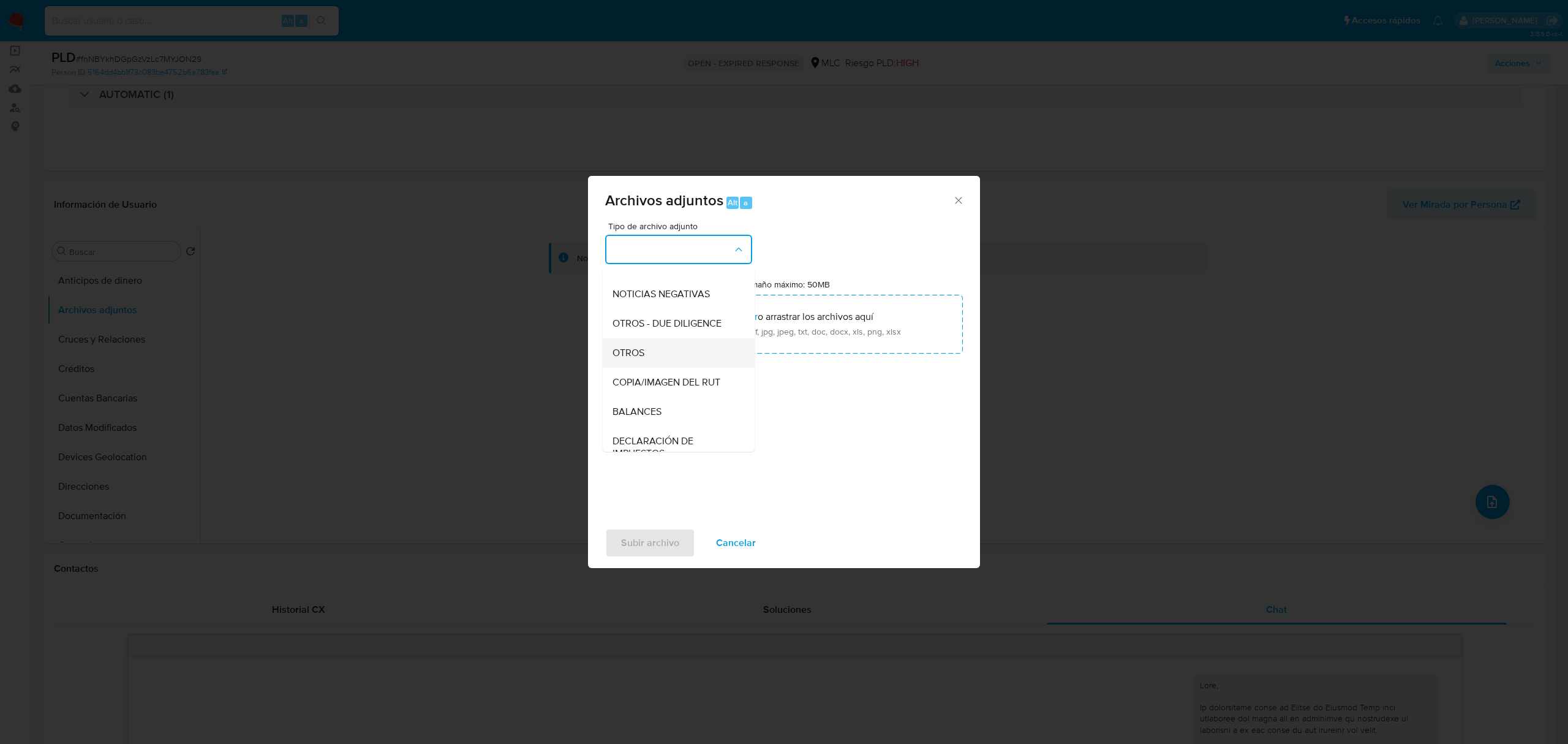
click at [629, 359] on span "OTROS" at bounding box center [628, 353] width 32 height 13
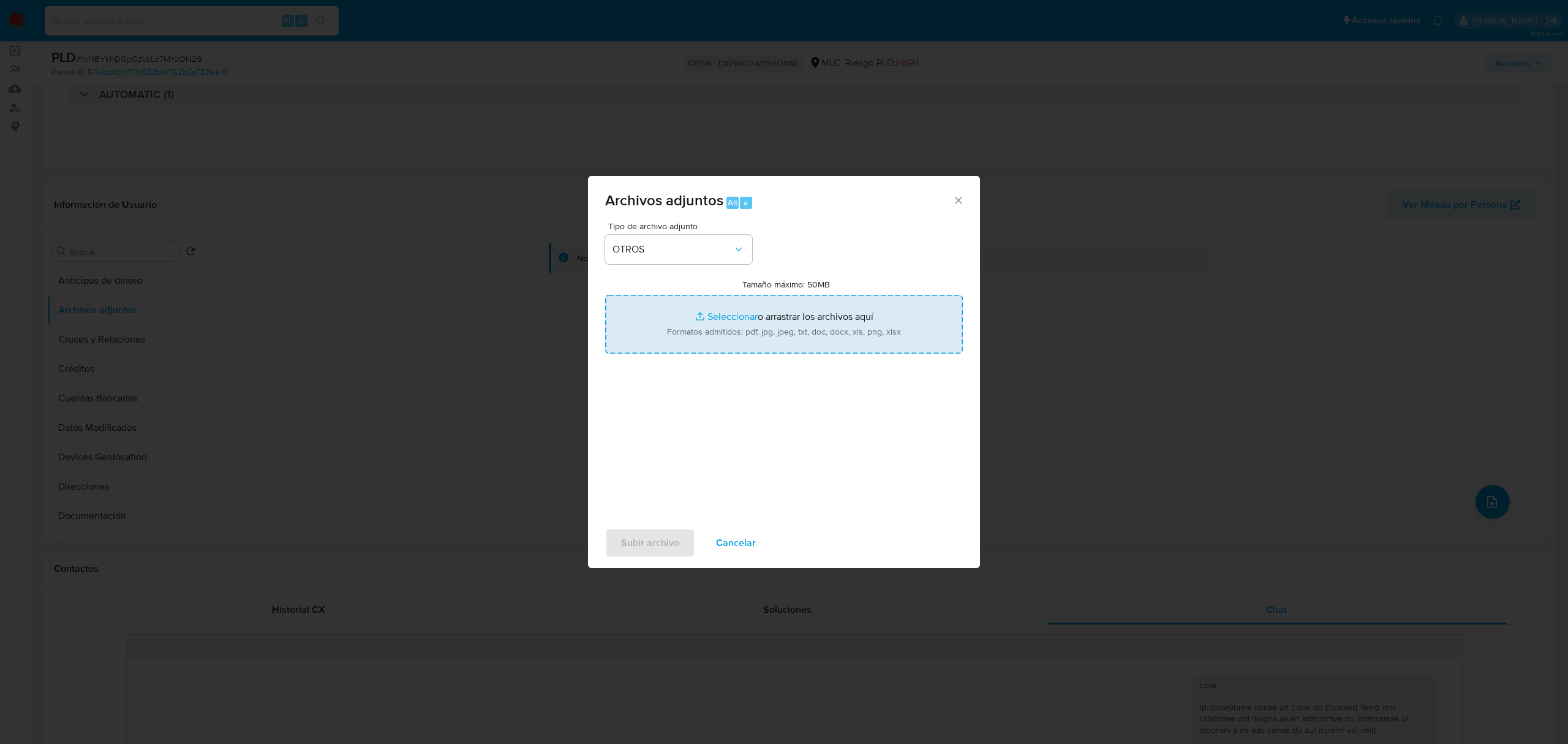
click at [854, 306] on input "Tamaño máximo: 50MB Seleccionar archivos" at bounding box center [784, 324] width 358 height 59
type input "C:\fakepath\2457816355 - 16_09_2025.xlsx"
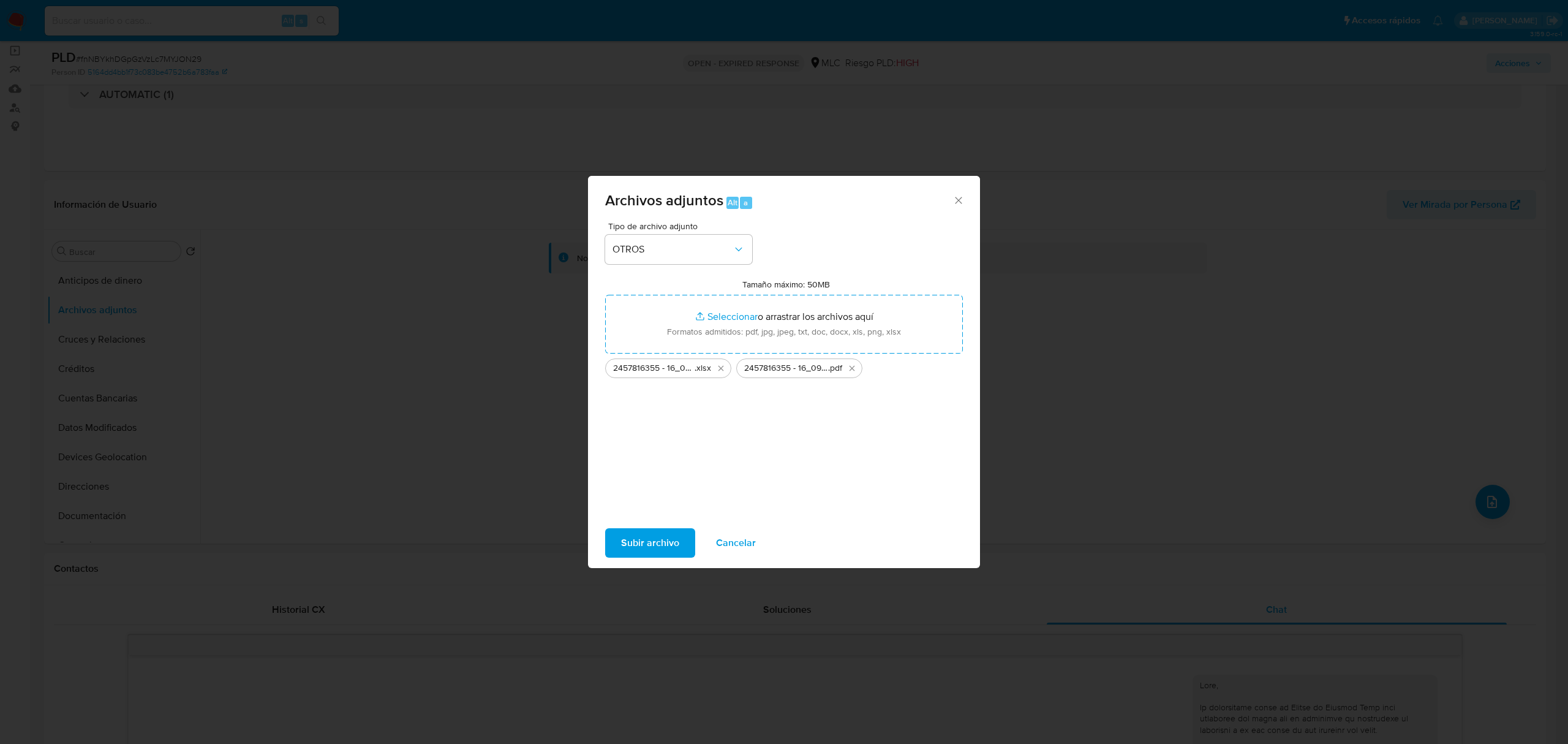
click at [643, 543] on span "Subir archivo" at bounding box center [650, 543] width 59 height 27
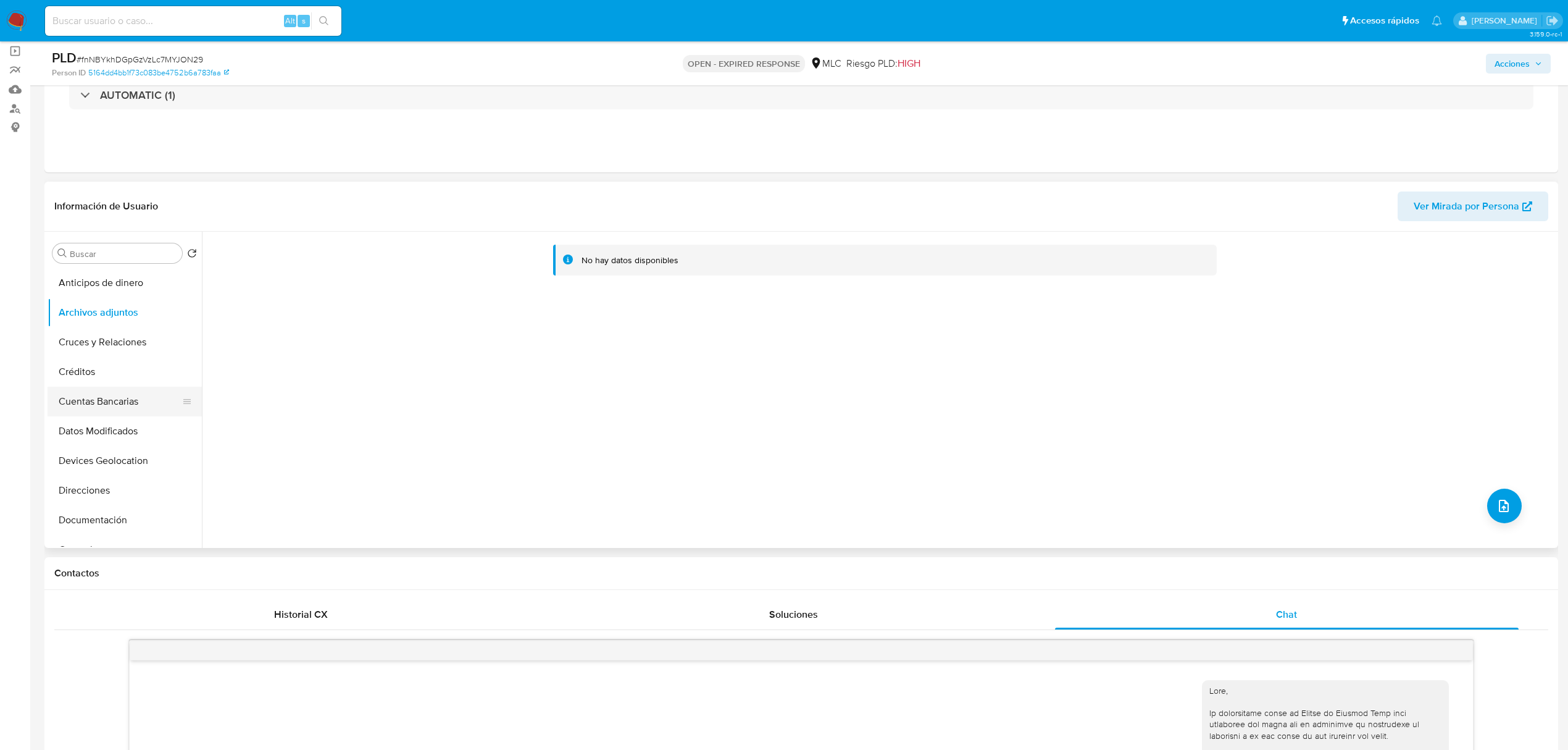
click at [97, 394] on button "Cuentas Bancarias" at bounding box center [119, 401] width 144 height 29
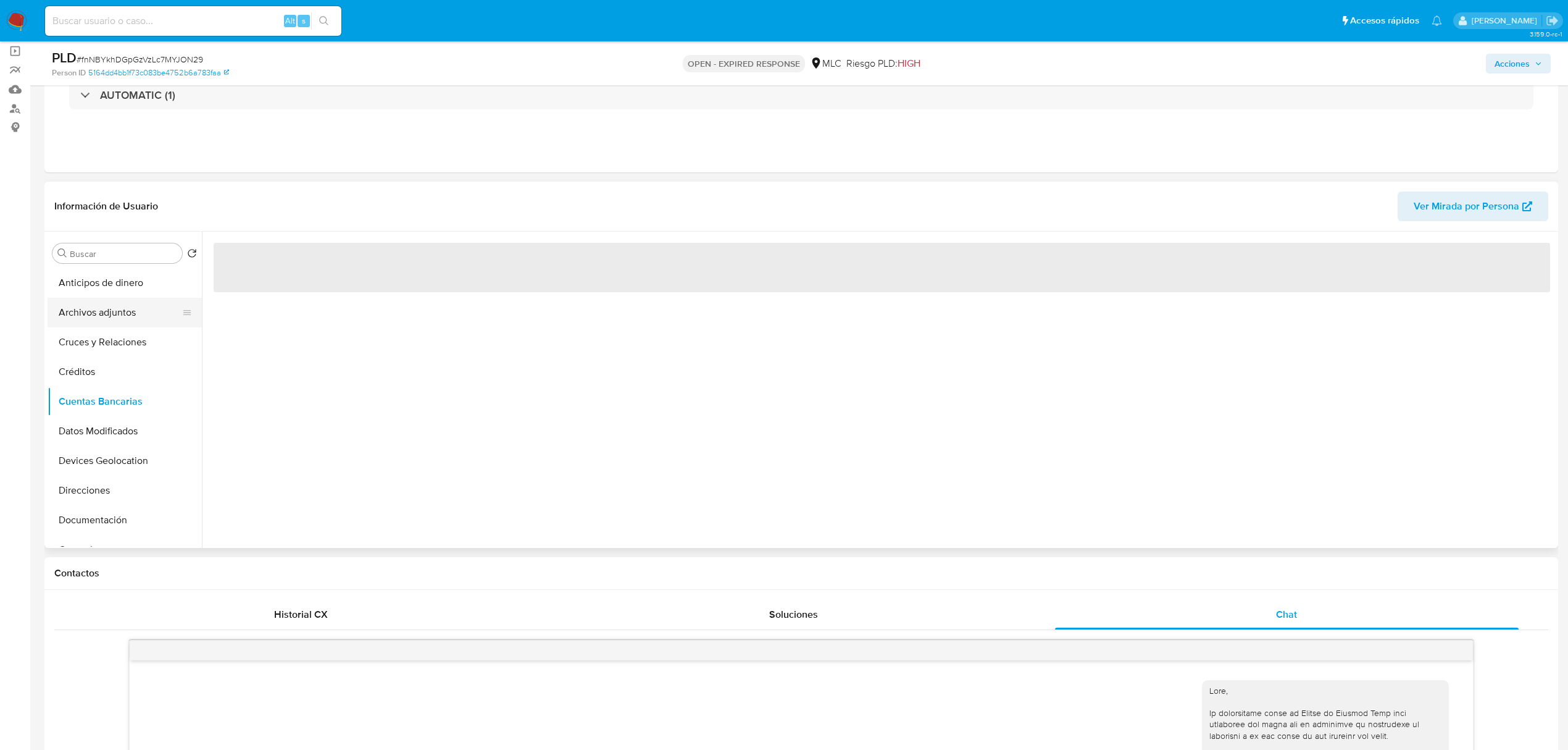
click at [114, 302] on button "Archivos adjuntos" at bounding box center [119, 313] width 144 height 29
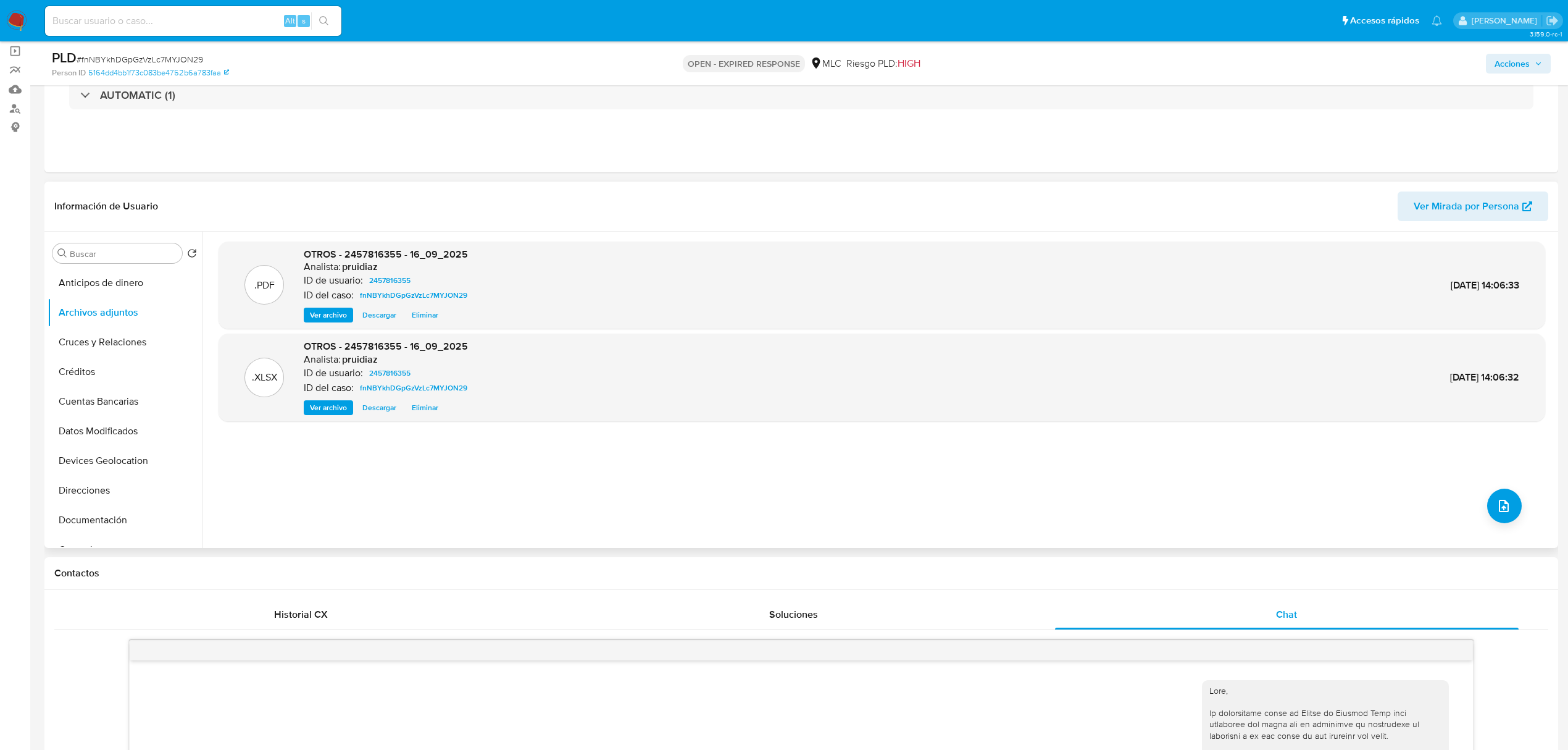
scroll to position [0, 0]
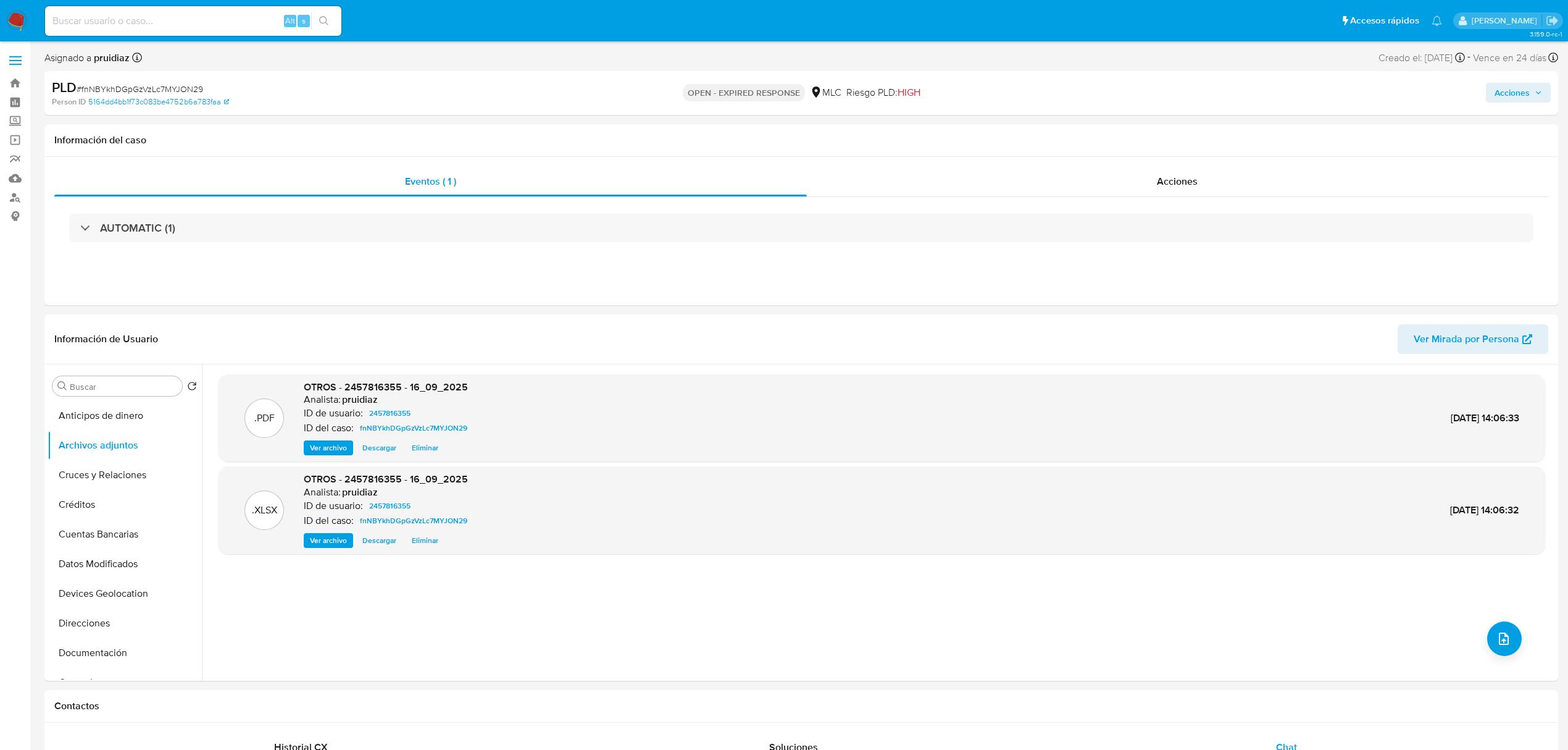
click at [1511, 93] on span "Acciones" at bounding box center [1512, 92] width 35 height 20
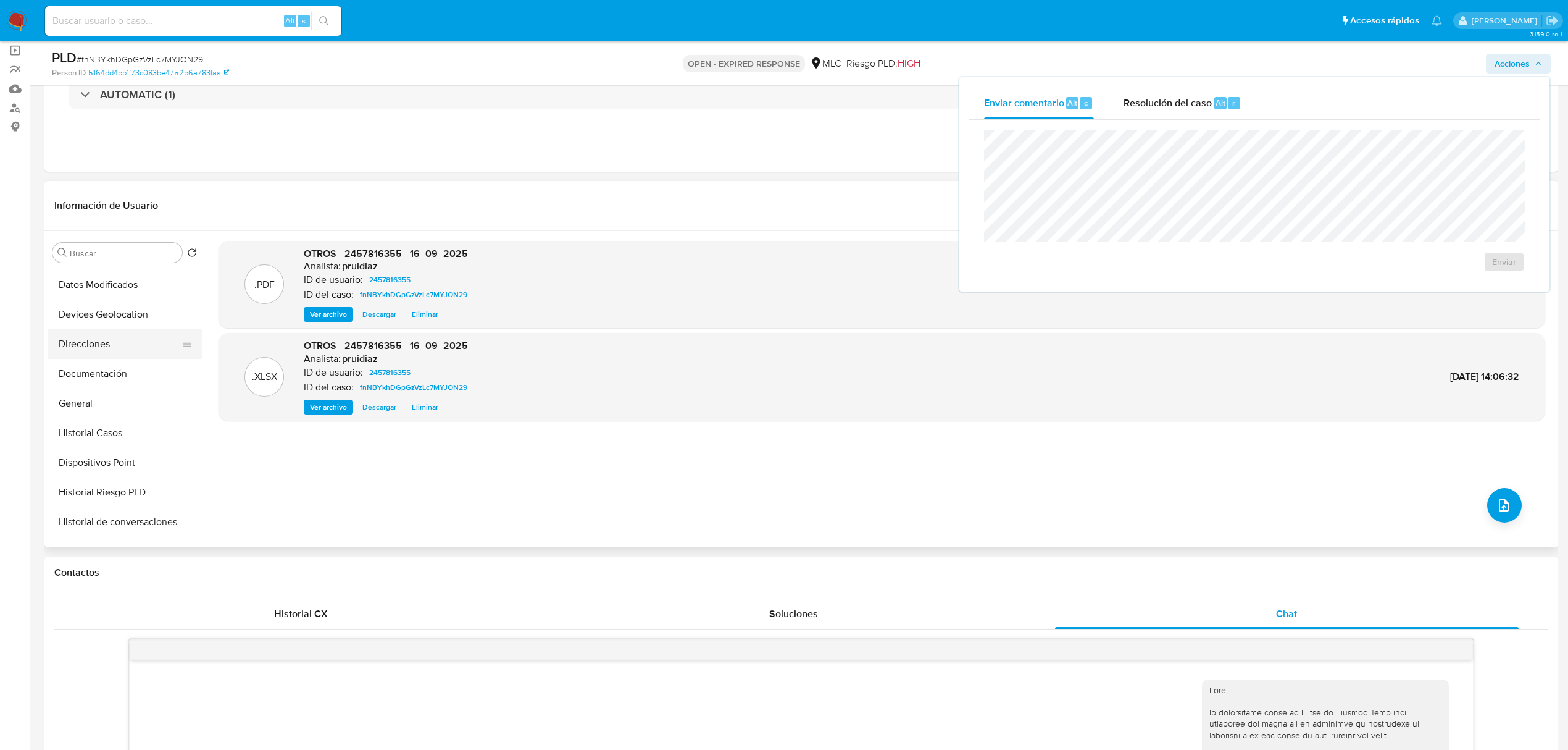
scroll to position [147, 0]
click at [92, 396] on button "General" at bounding box center [119, 402] width 144 height 29
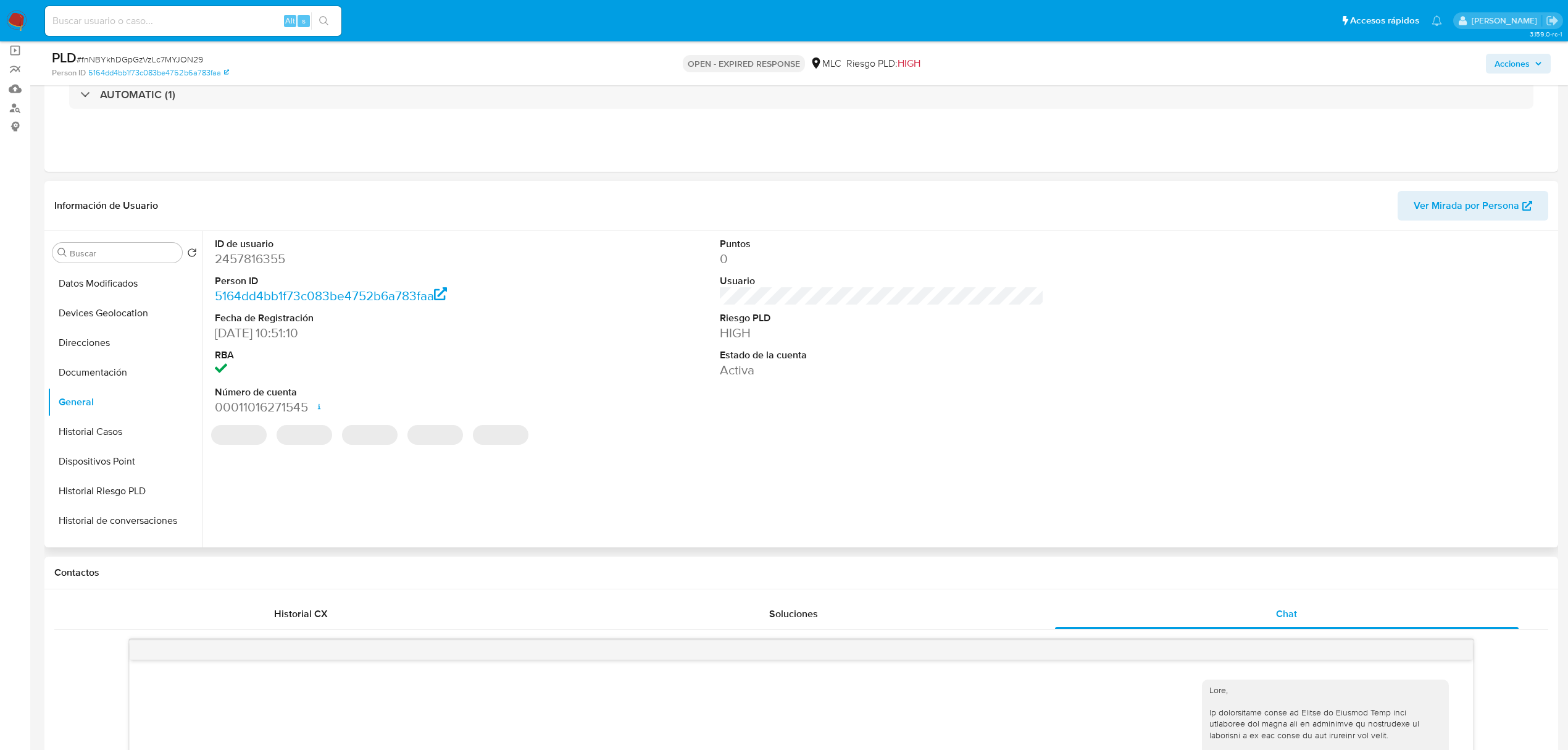
click at [259, 265] on dd "2457816355" at bounding box center [377, 259] width 324 height 18
copy dd "2457816355"
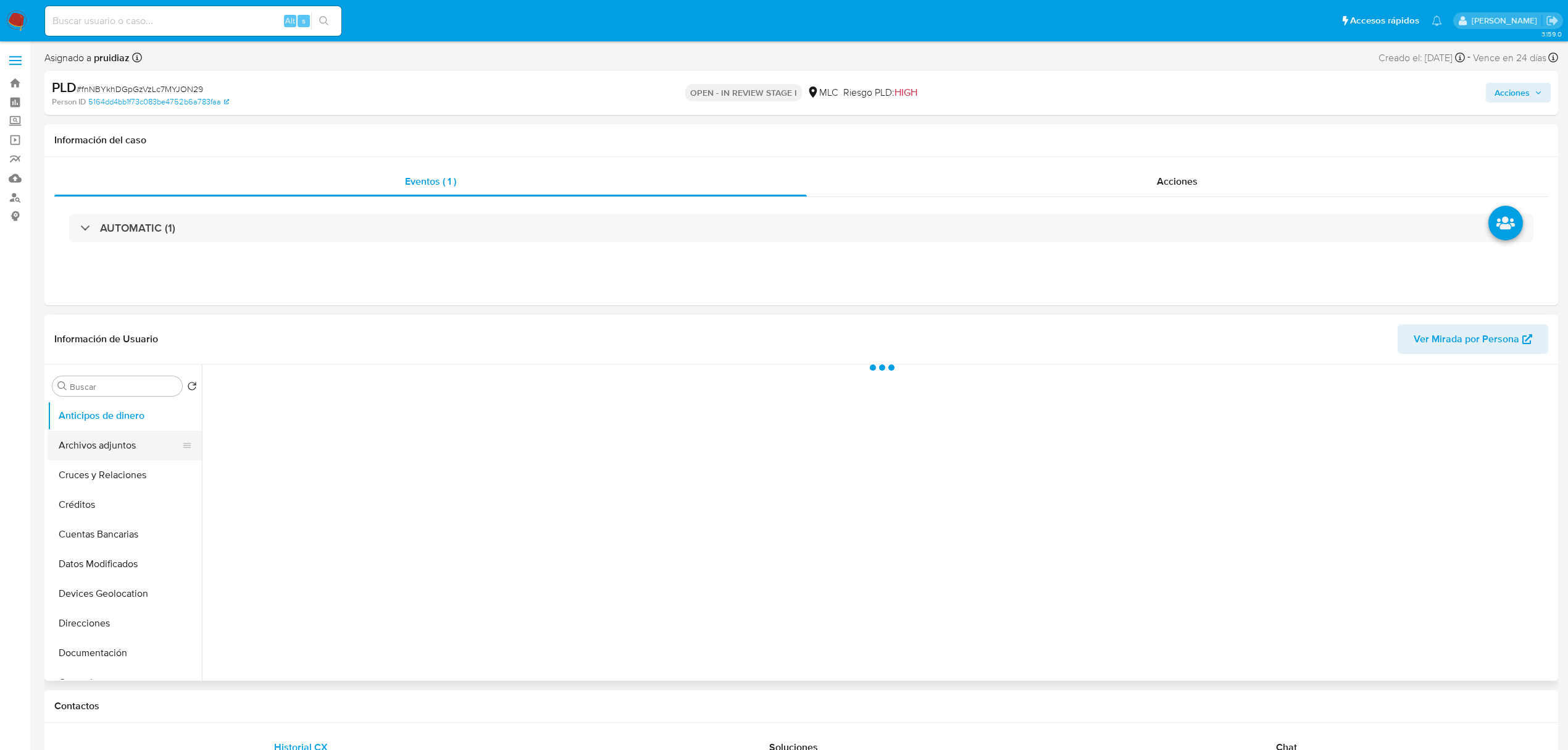
click at [97, 452] on button "Archivos adjuntos" at bounding box center [119, 445] width 144 height 29
select select "10"
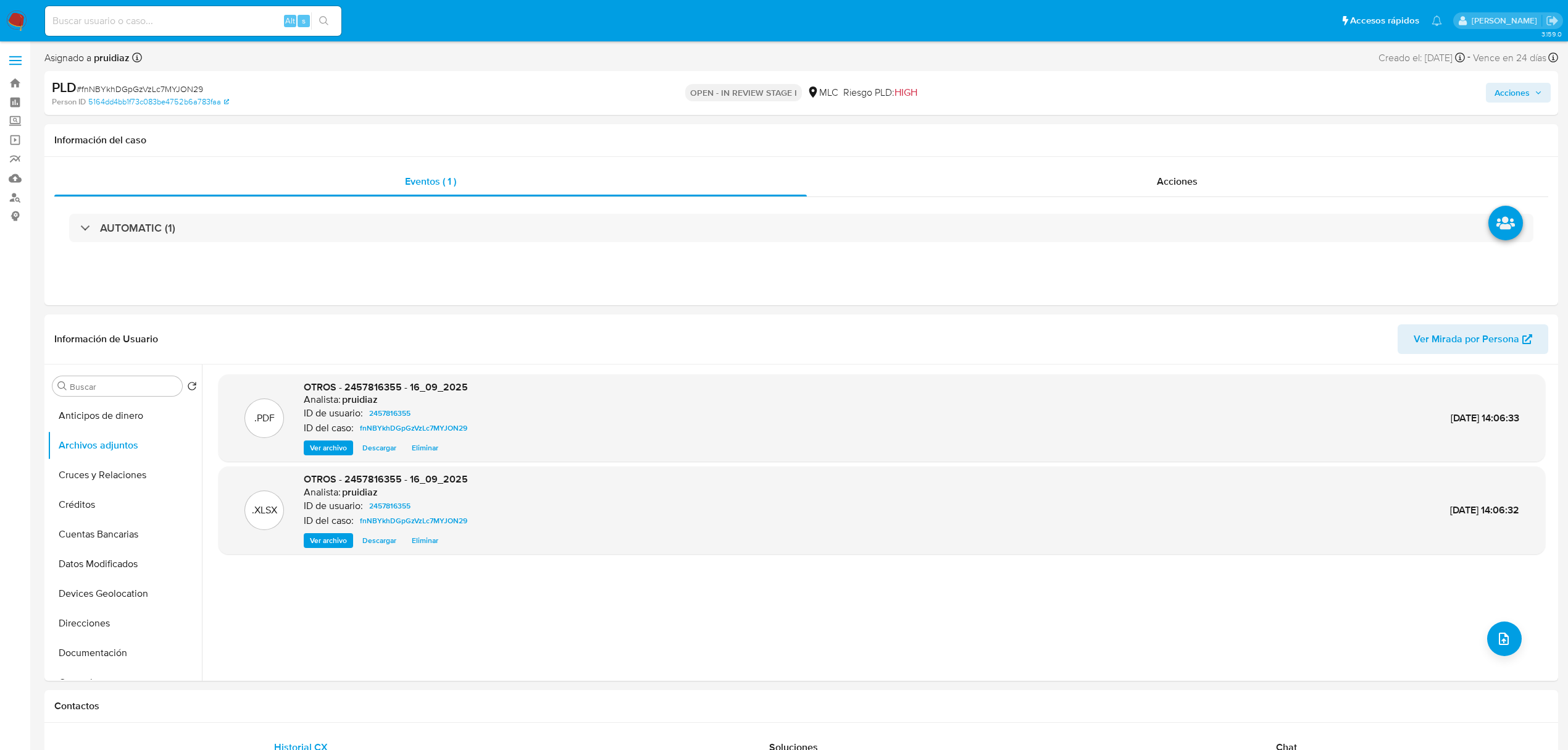
click at [1519, 100] on span "Acciones" at bounding box center [1512, 92] width 35 height 20
click at [1189, 121] on div "Resolución del caso Alt r" at bounding box center [1182, 132] width 118 height 32
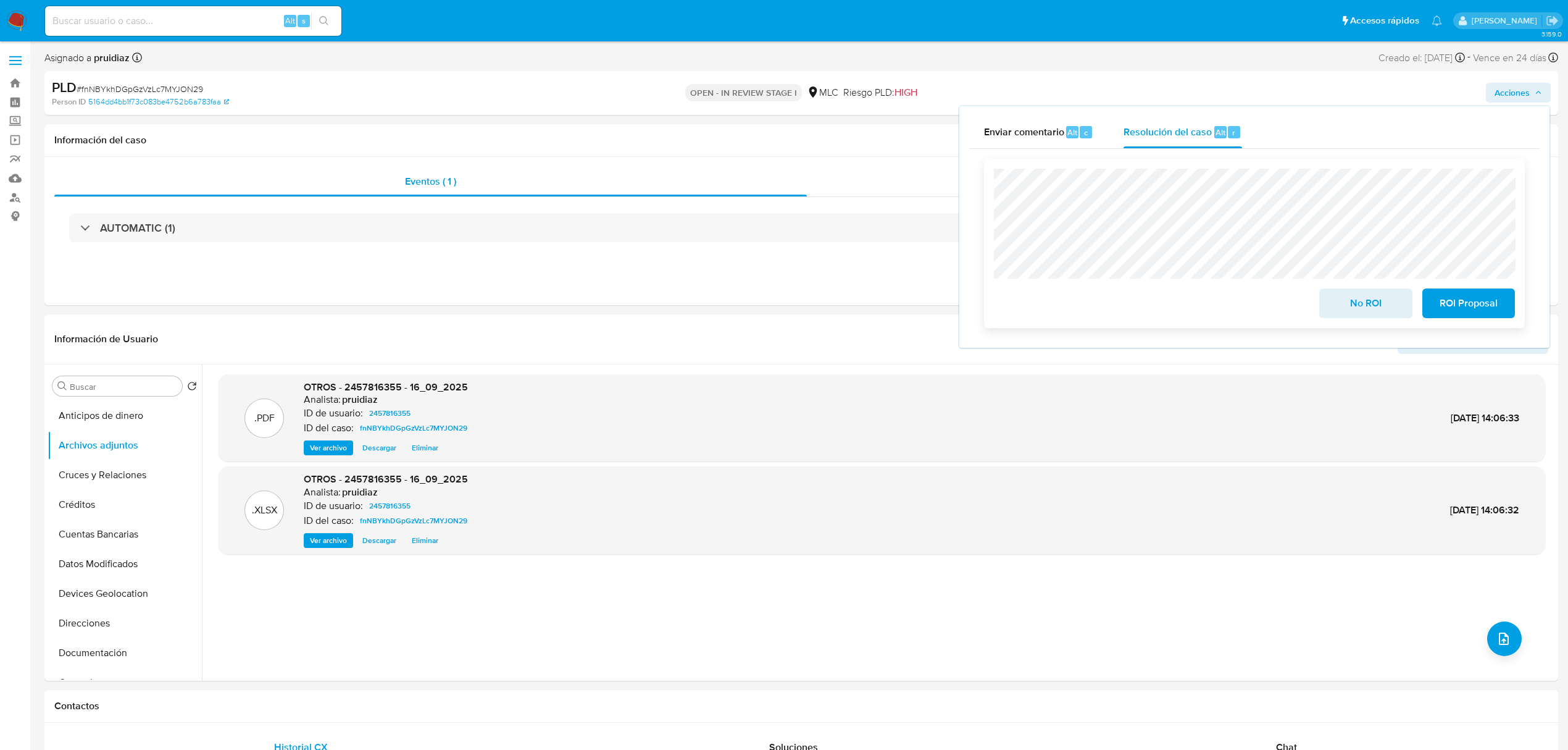
click at [1344, 303] on span "No ROI" at bounding box center [1366, 304] width 61 height 28
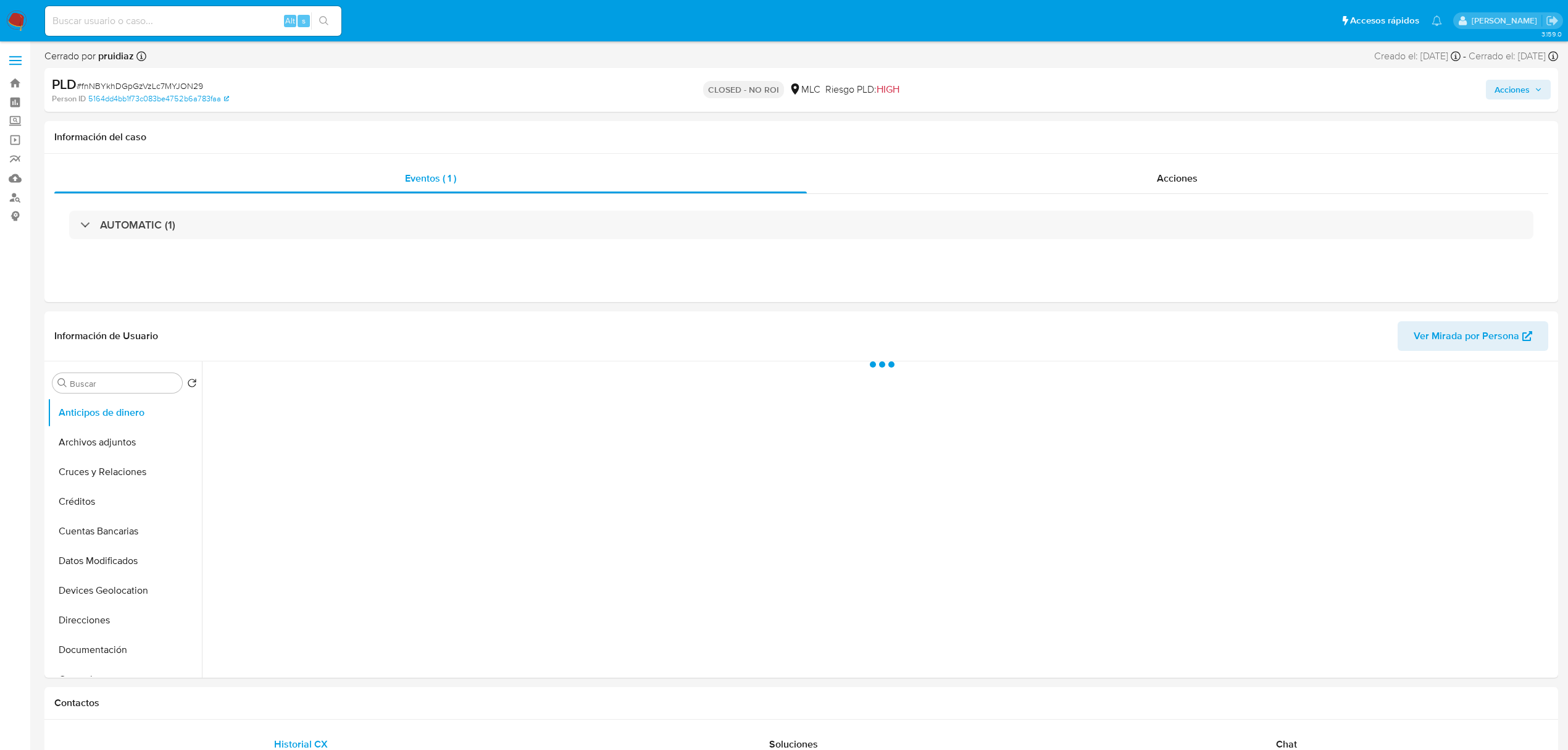
select select "10"
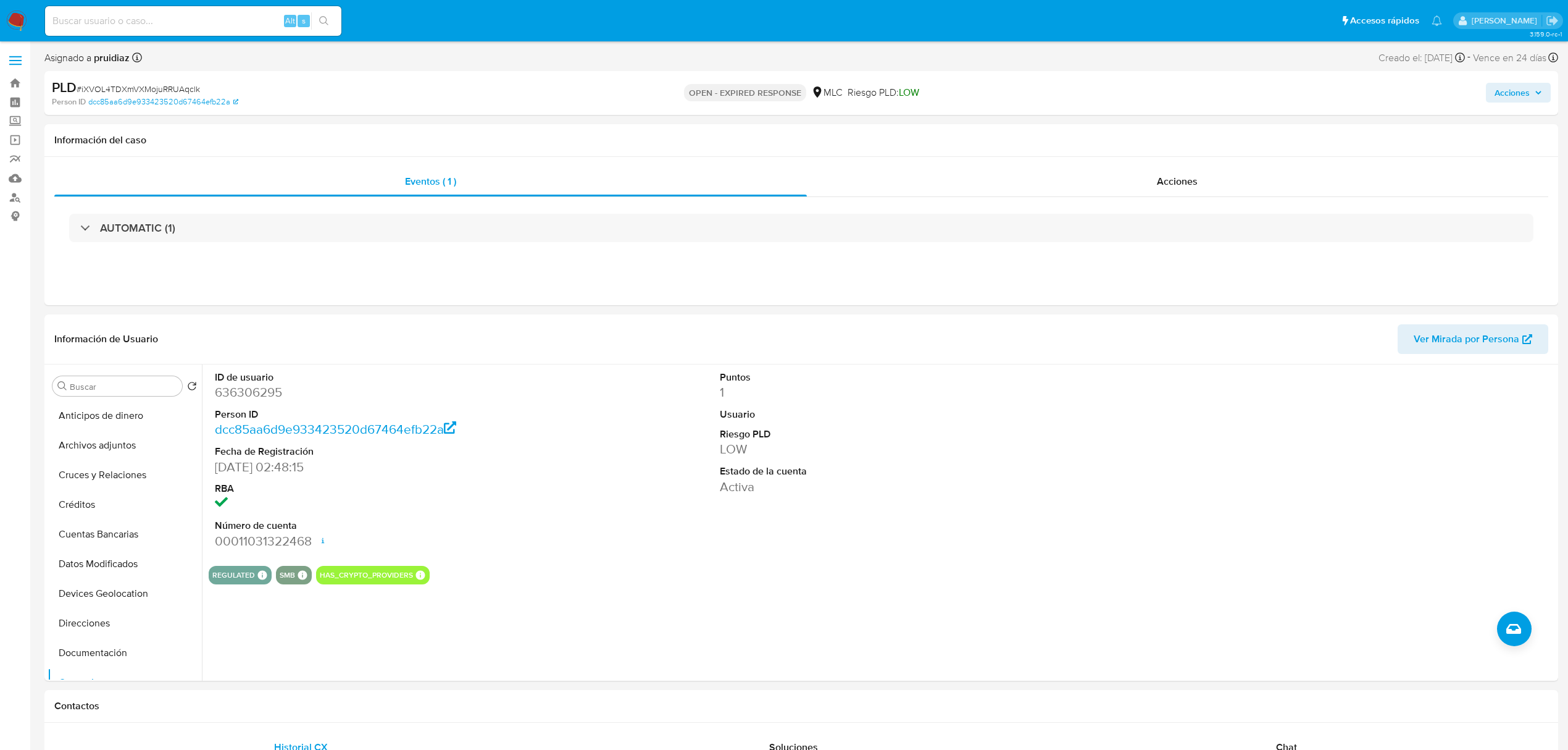
select select "10"
click at [242, 393] on dd "636306295" at bounding box center [377, 392] width 324 height 18
click at [251, 391] on dd "636306295" at bounding box center [377, 392] width 324 height 18
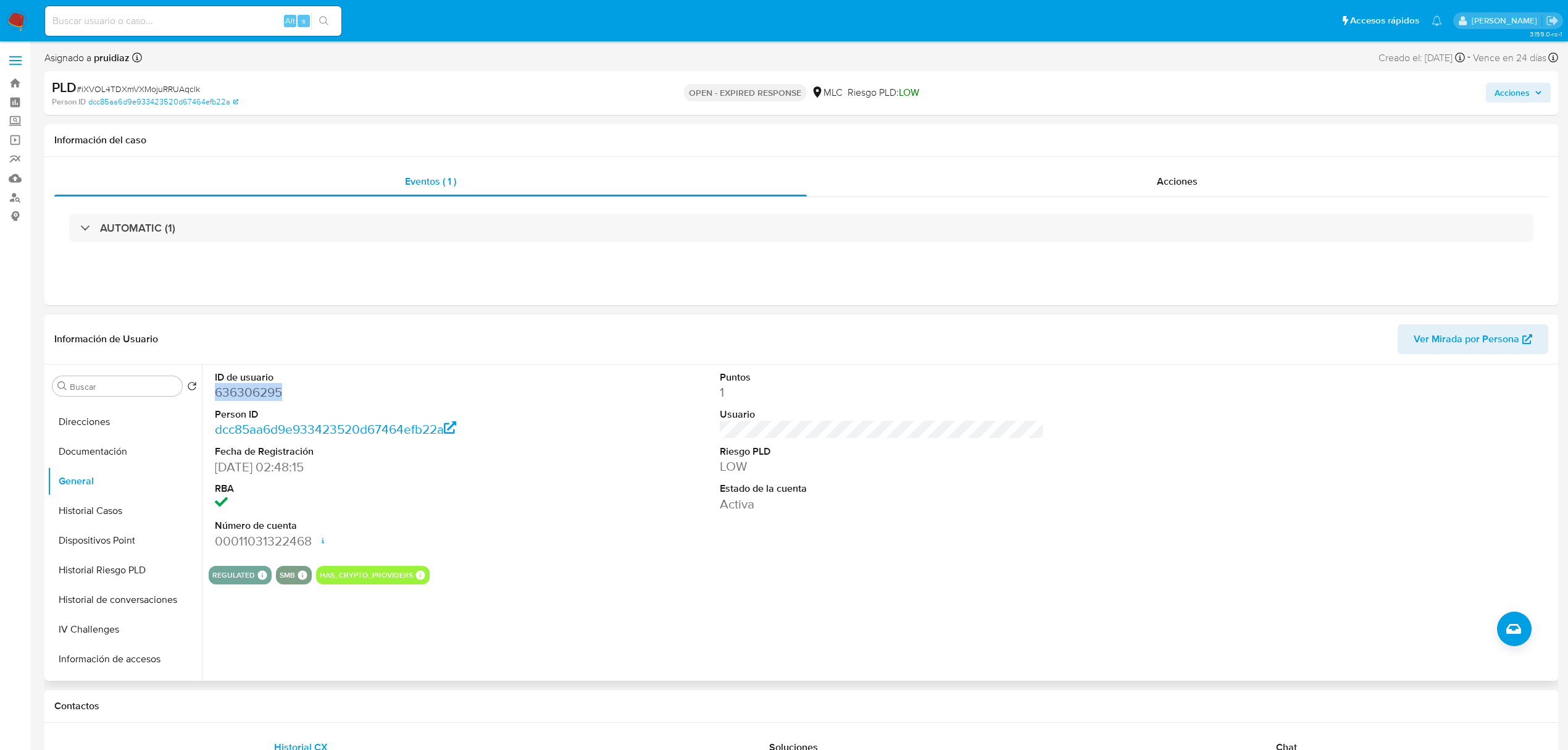
click at [251, 391] on dd "636306295" at bounding box center [377, 392] width 324 height 18
click at [163, 91] on span "# iXVOL4TDXmVXMojuRRUAqclk" at bounding box center [139, 88] width 124 height 13
copy span "iXVOL4TDXmVXMojuRRUAqclk"
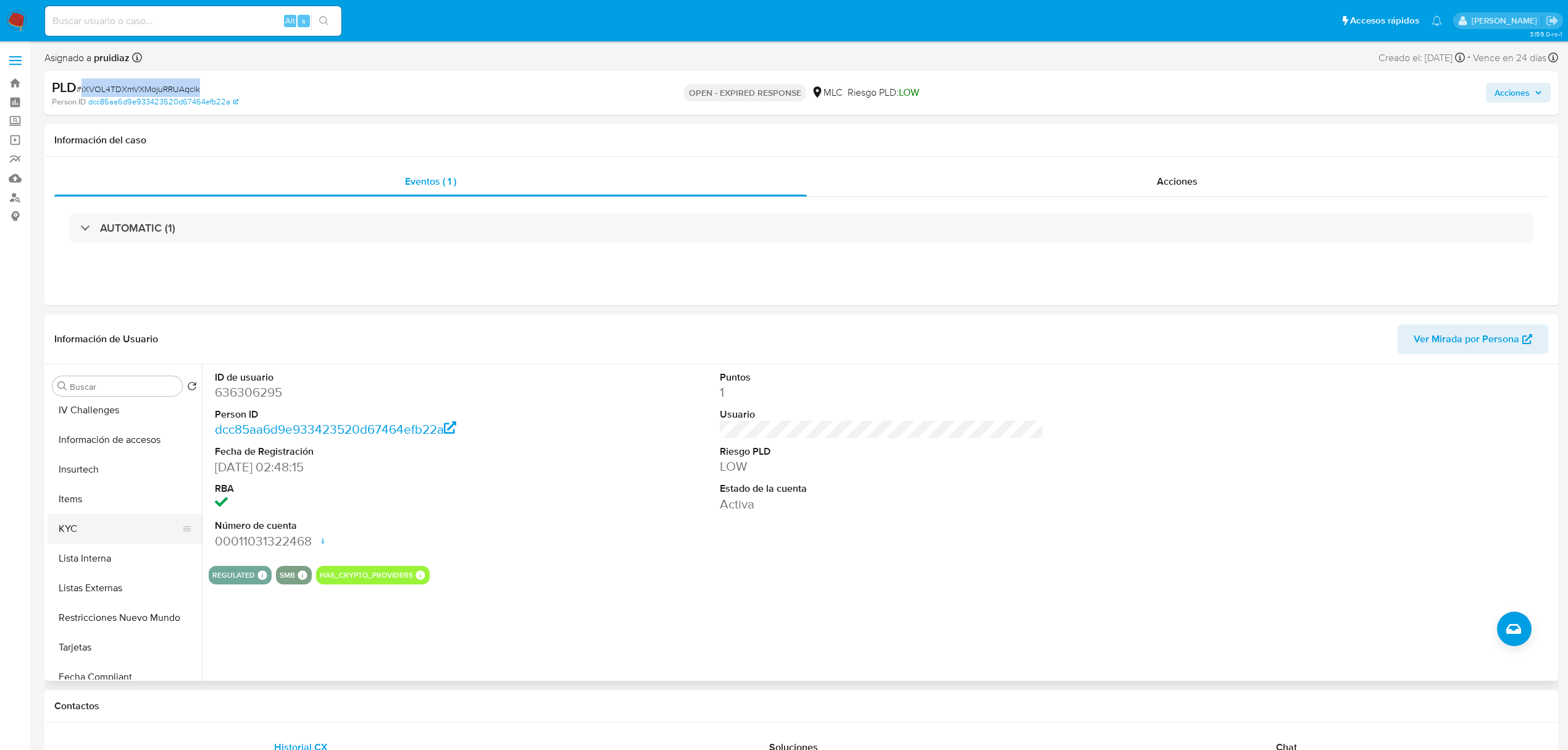
scroll to position [428, 0]
click at [75, 511] on button "KYC" at bounding box center [119, 522] width 144 height 29
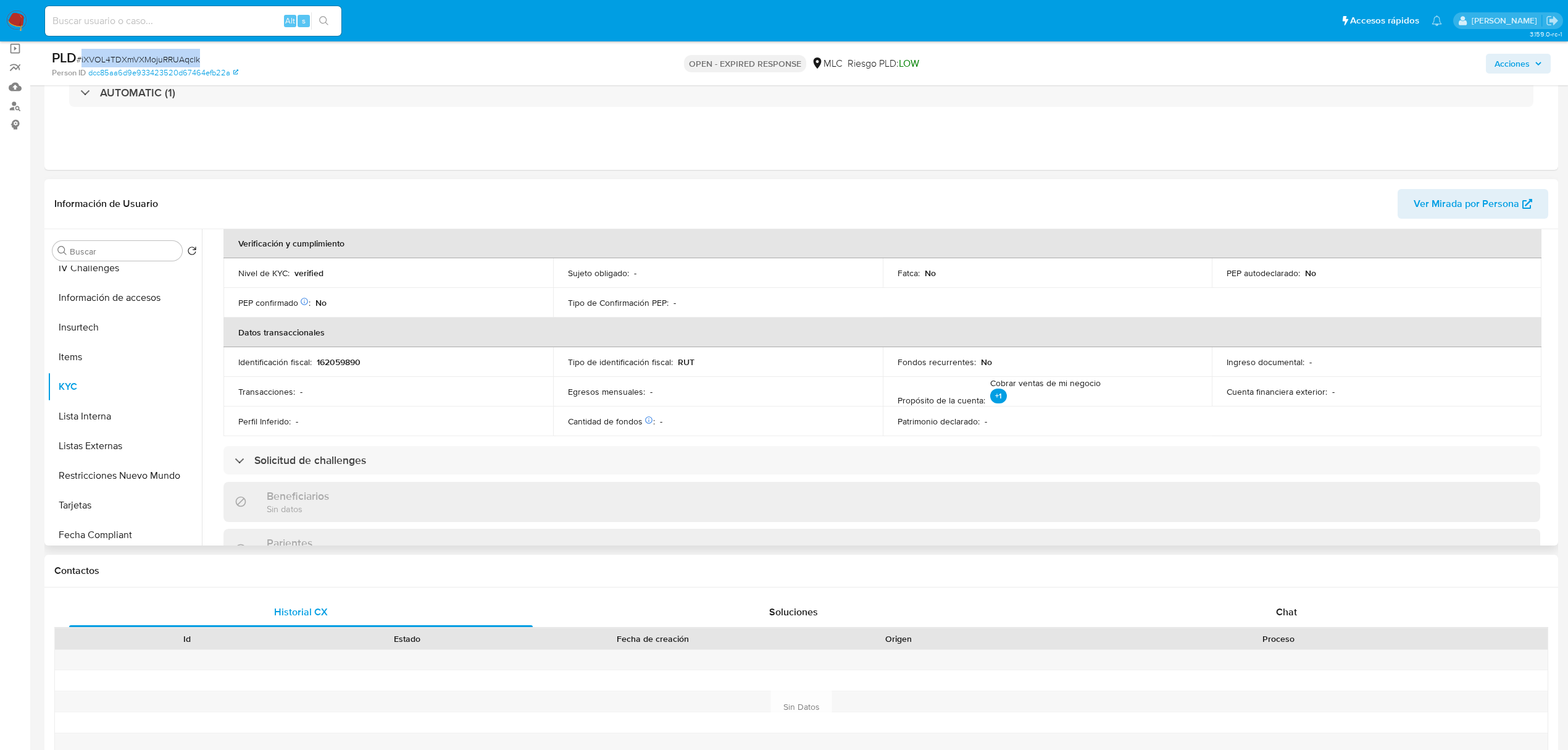
scroll to position [0, 0]
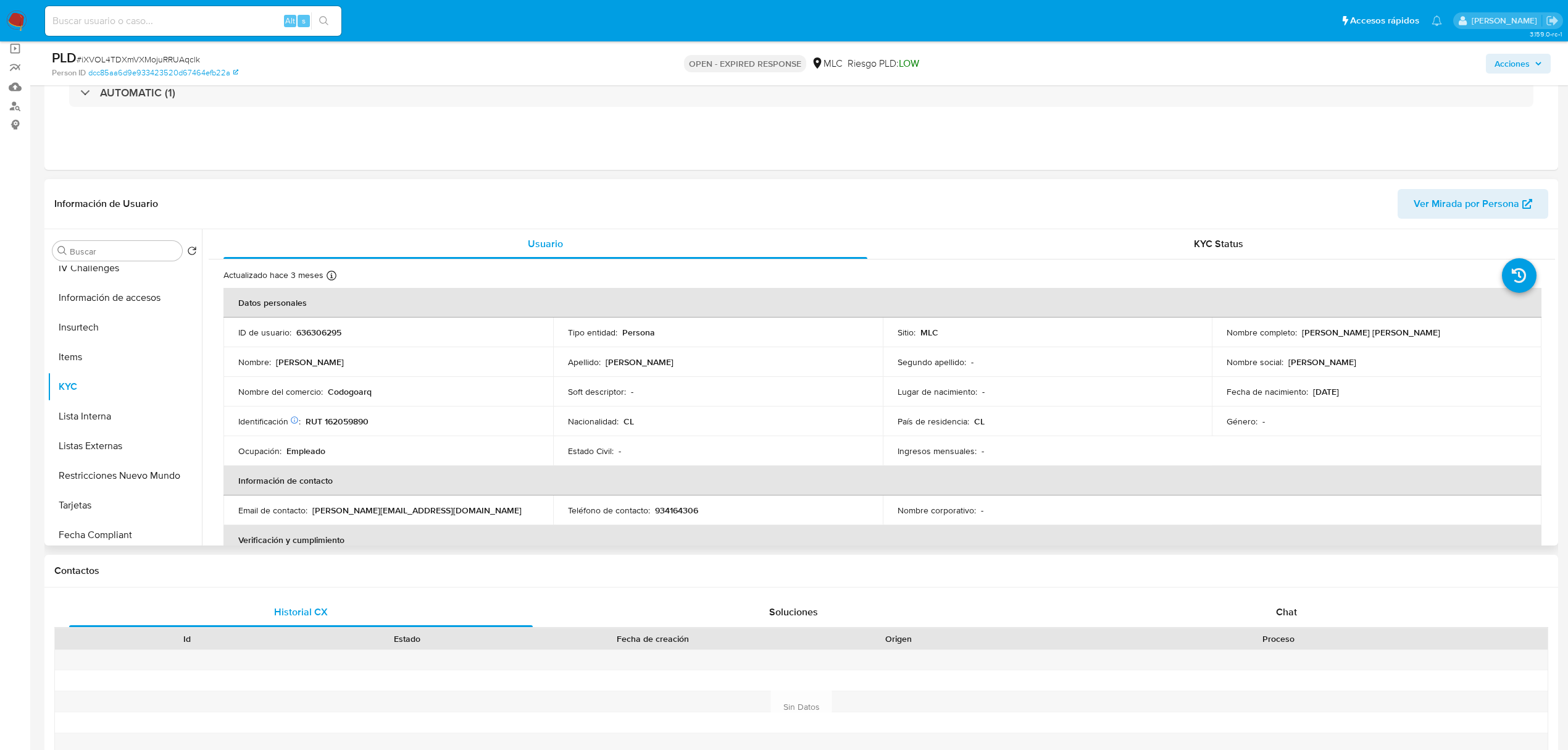
click at [331, 420] on p "RUT 162059890" at bounding box center [337, 421] width 63 height 11
copy p "162059890"
click at [342, 425] on p "RUT 162059890" at bounding box center [337, 421] width 63 height 11
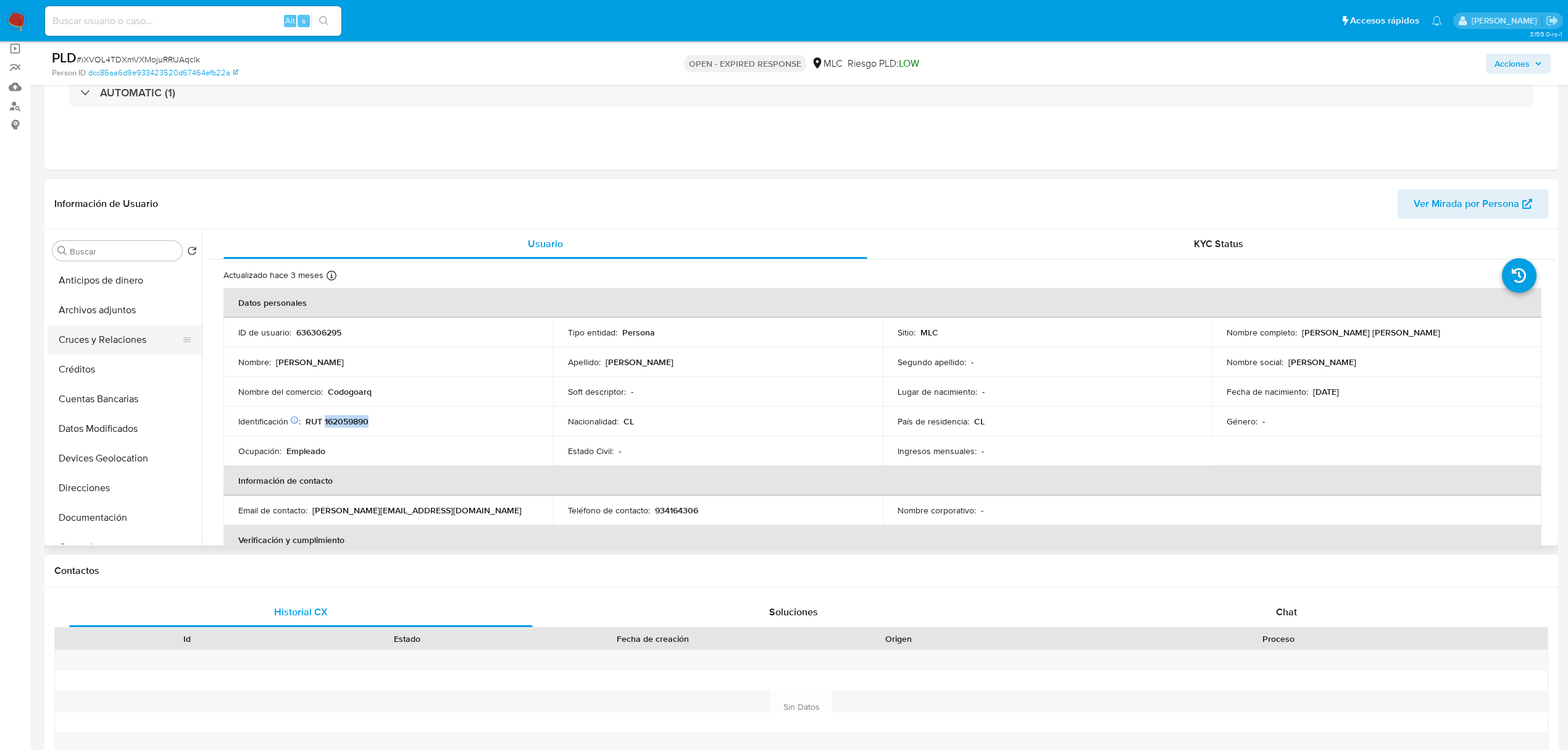
click at [107, 333] on button "Cruces y Relaciones" at bounding box center [119, 339] width 144 height 29
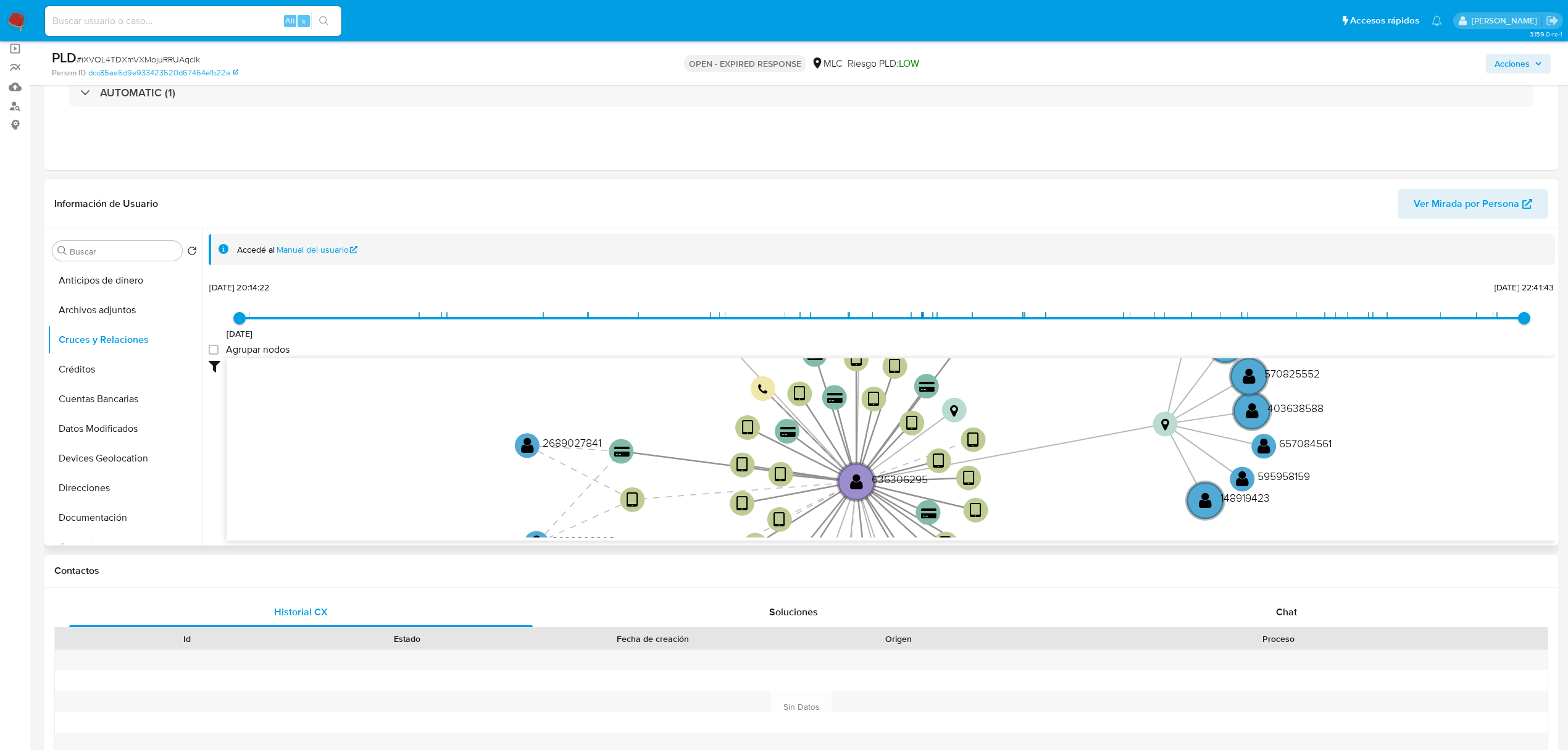
click at [221, 350] on label "Agrupar nodos" at bounding box center [249, 349] width 81 height 13
click at [218, 350] on group_nodes "Agrupar nodos" at bounding box center [213, 350] width 10 height 10
checkbox group_nodes "true"
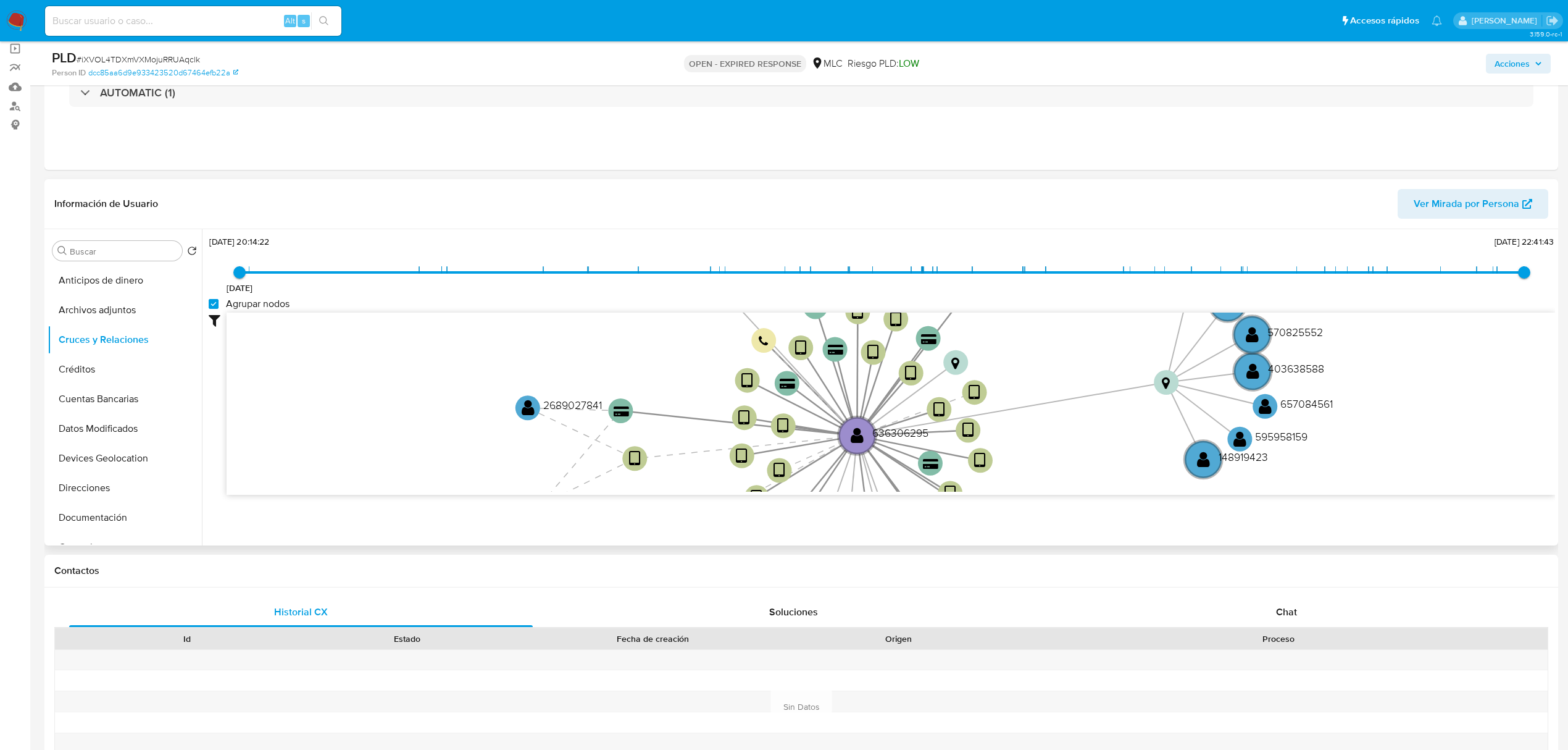
scroll to position [44, 0]
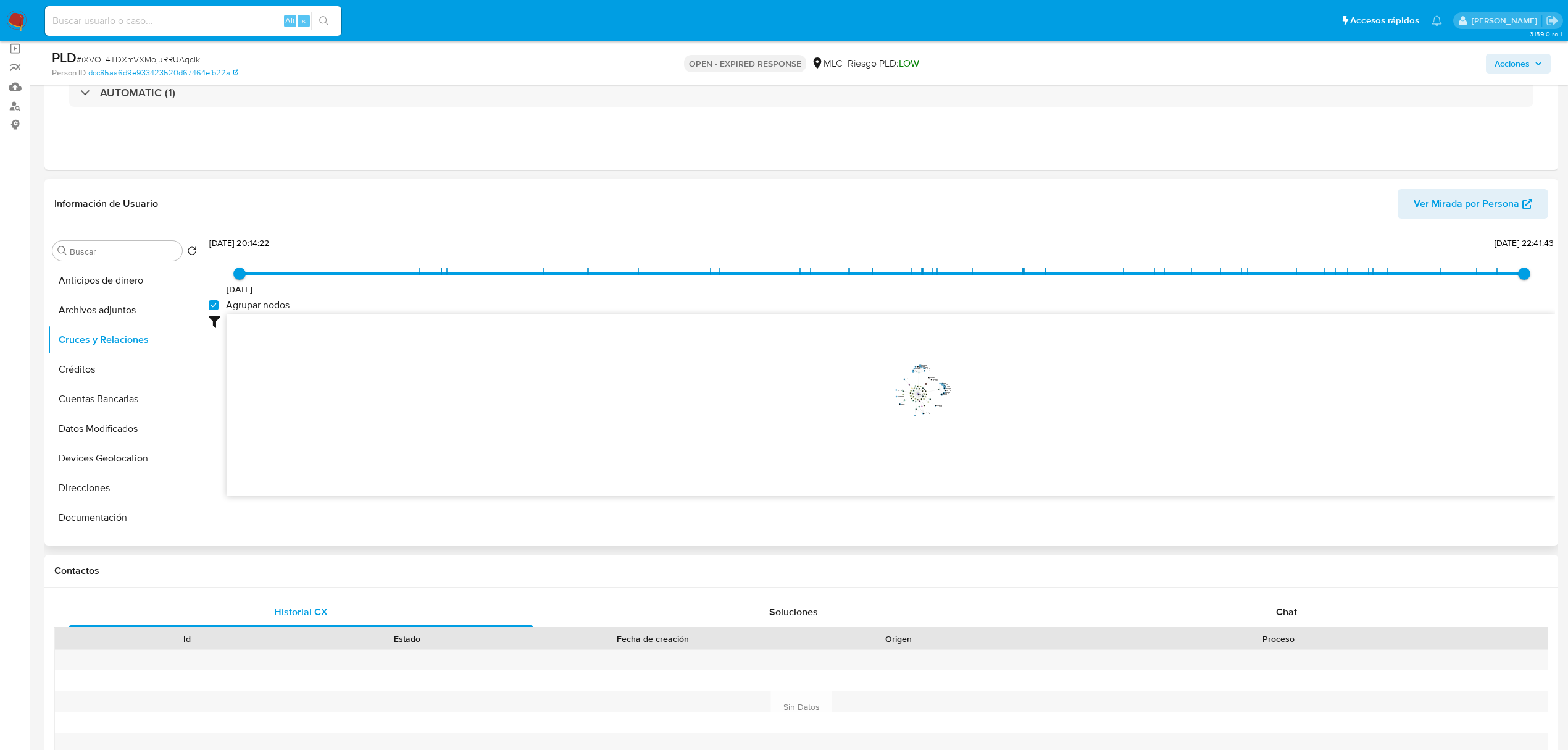
drag, startPoint x: 1042, startPoint y: 370, endPoint x: 1034, endPoint y: 413, distance: 43.7
click at [1034, 413] on icon "device-611679e808813b0019070da4  user-636306295  636306295 device-65ef783fa81…" at bounding box center [891, 403] width 1328 height 179
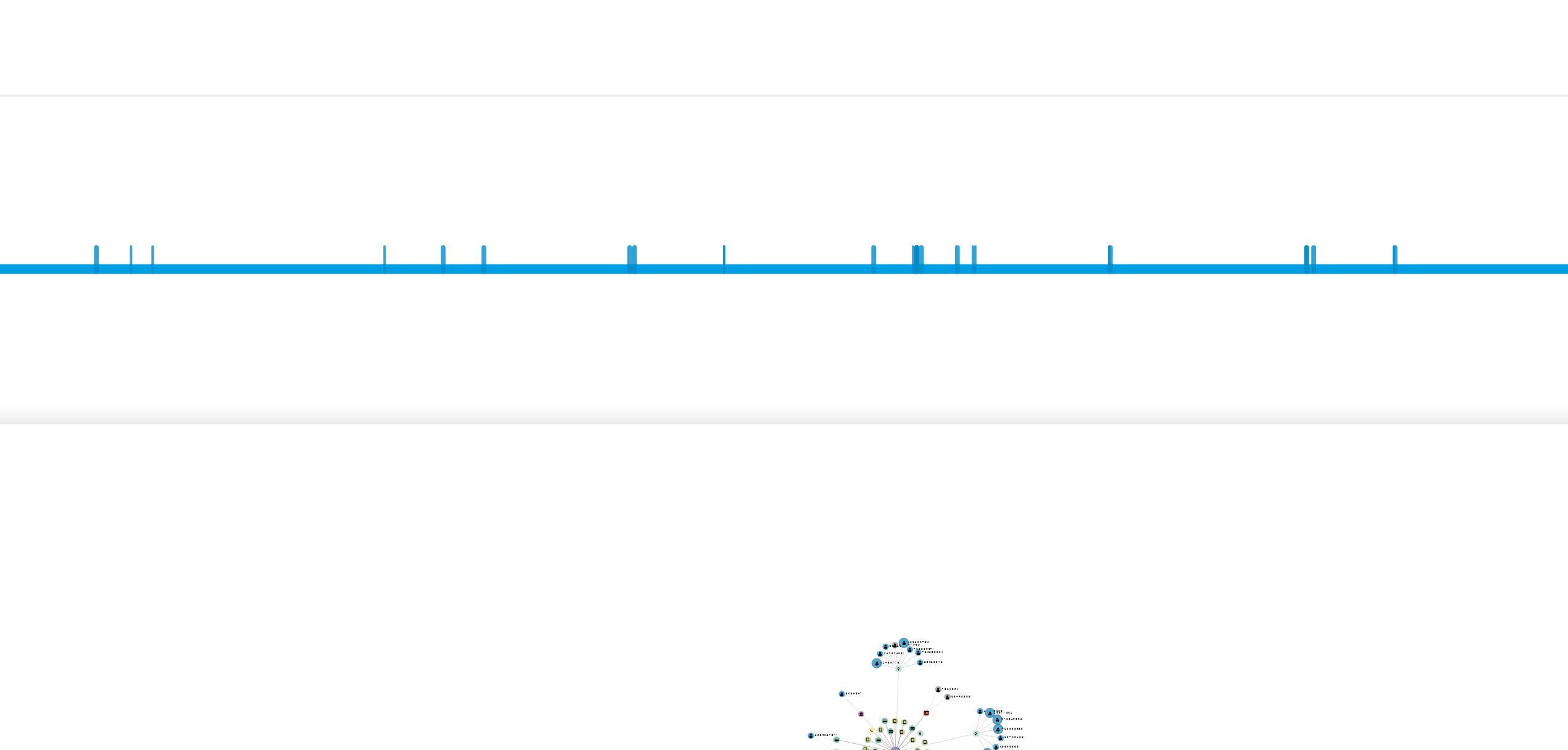
scroll to position [91, 0]
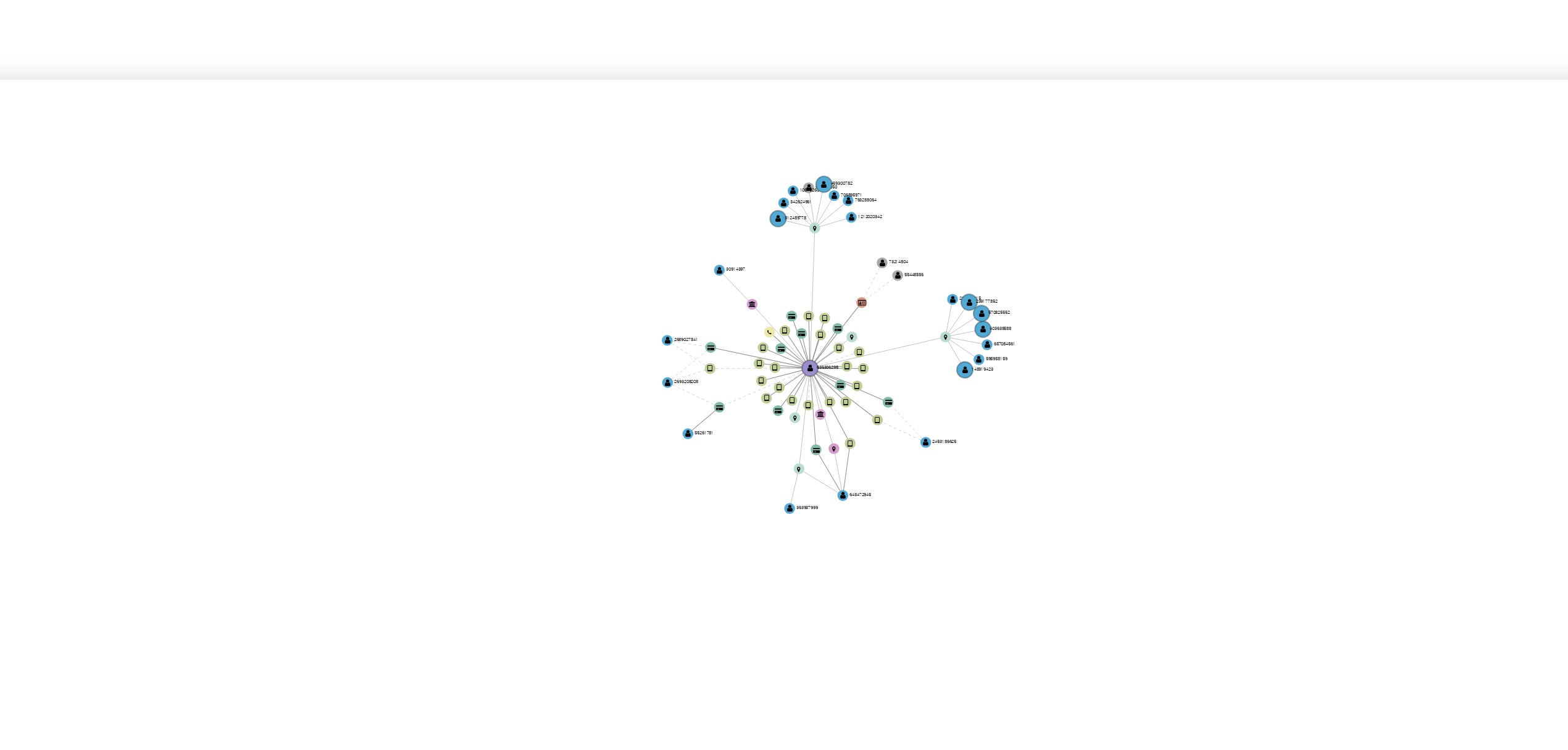
drag, startPoint x: 949, startPoint y: 355, endPoint x: 939, endPoint y: 317, distance: 39.3
click at [943, 315] on icon "device-611679e808813b0019070da4  user-636306295  636306295 device-65ef783fa81…" at bounding box center [891, 403] width 1328 height 179
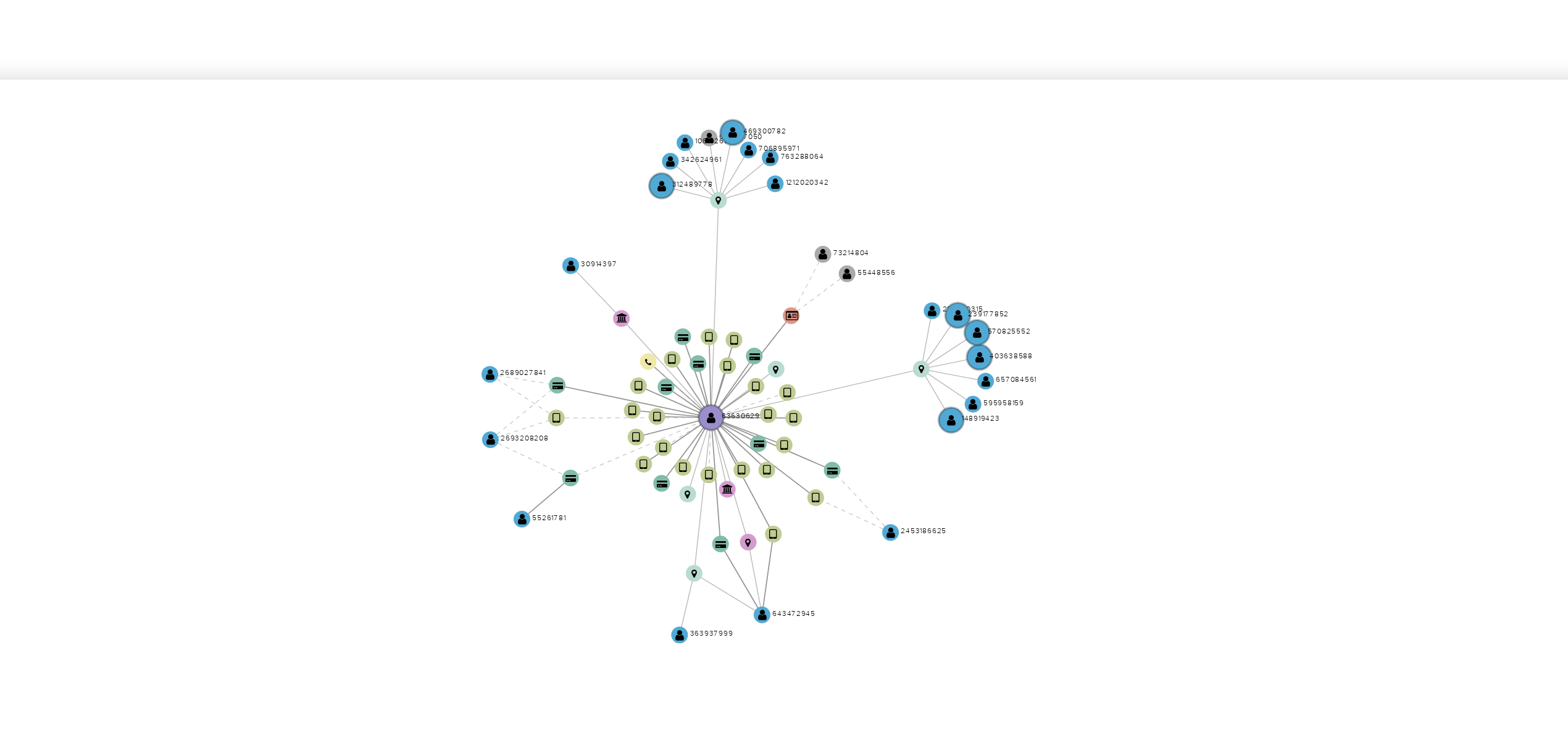
drag, startPoint x: 961, startPoint y: 389, endPoint x: 959, endPoint y: 367, distance: 22.1
click at [959, 367] on icon "device-611679e808813b0019070da4  user-636306295  636306295 device-65ef783fa81…" at bounding box center [891, 403] width 1328 height 179
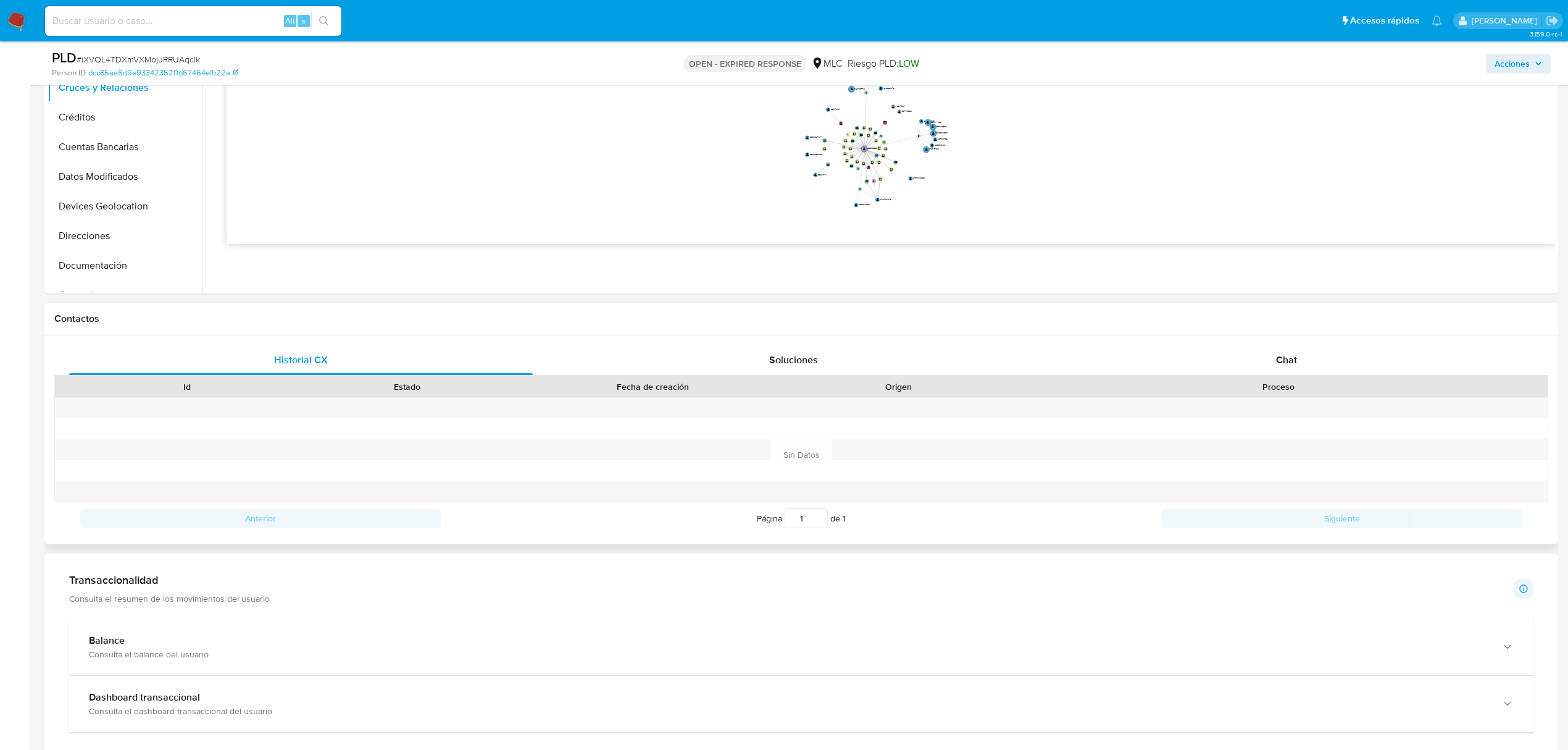
scroll to position [342, 0]
click at [1260, 354] on div "Chat" at bounding box center [1287, 361] width 464 height 29
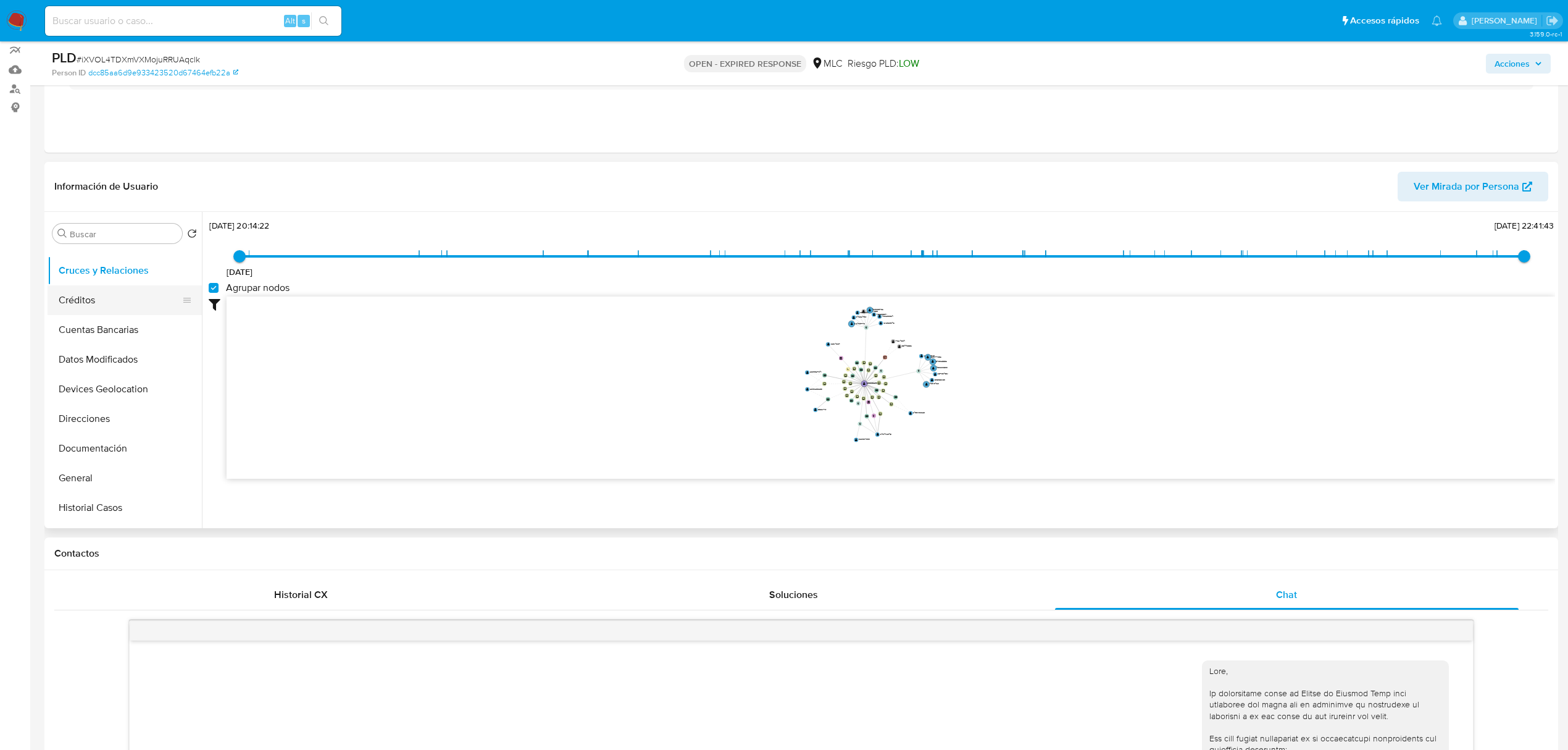
scroll to position [68, 0]
click at [75, 430] on button "Documentación" at bounding box center [119, 433] width 144 height 29
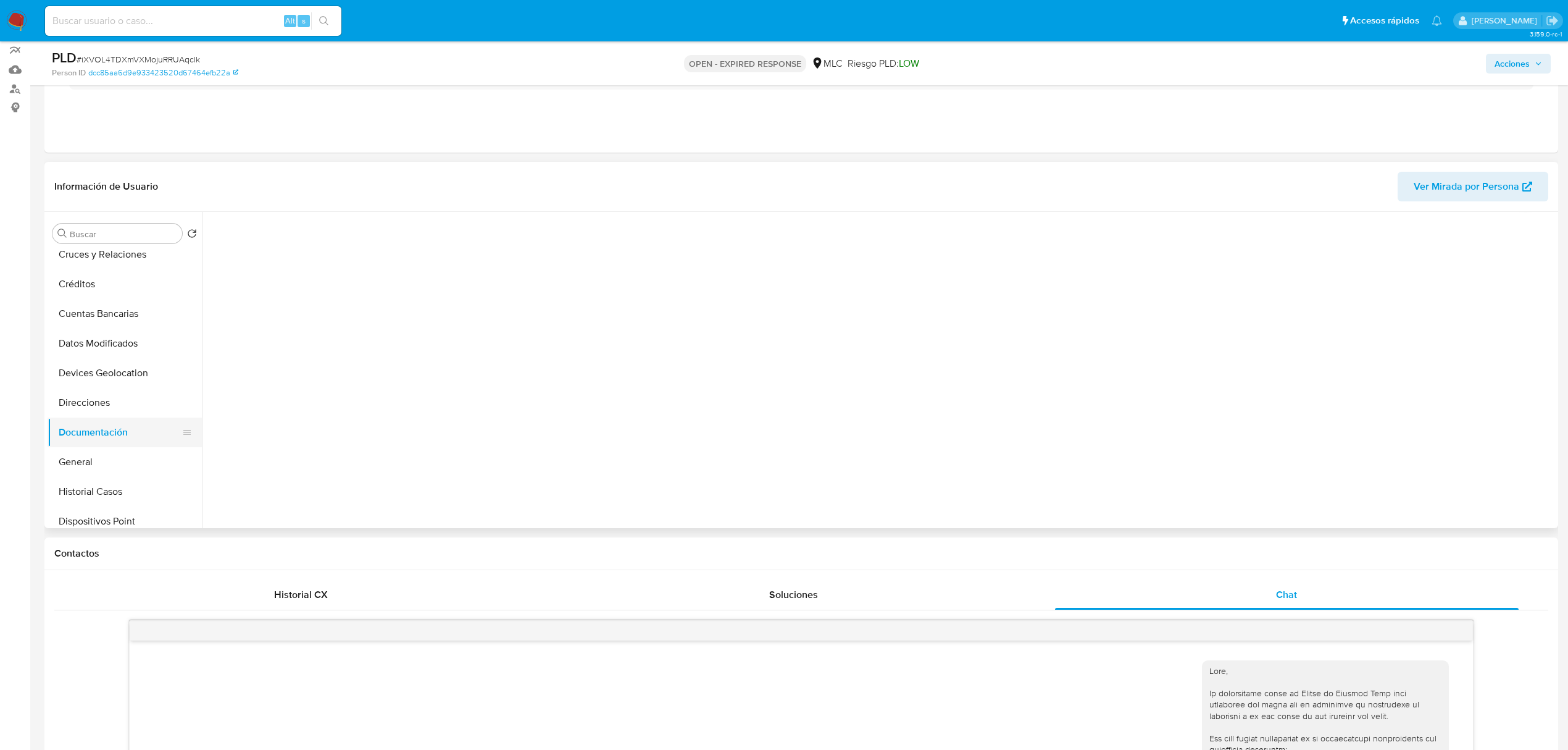
scroll to position [0, 0]
click at [275, 273] on button "Prueba de vida" at bounding box center [366, 272] width 316 height 31
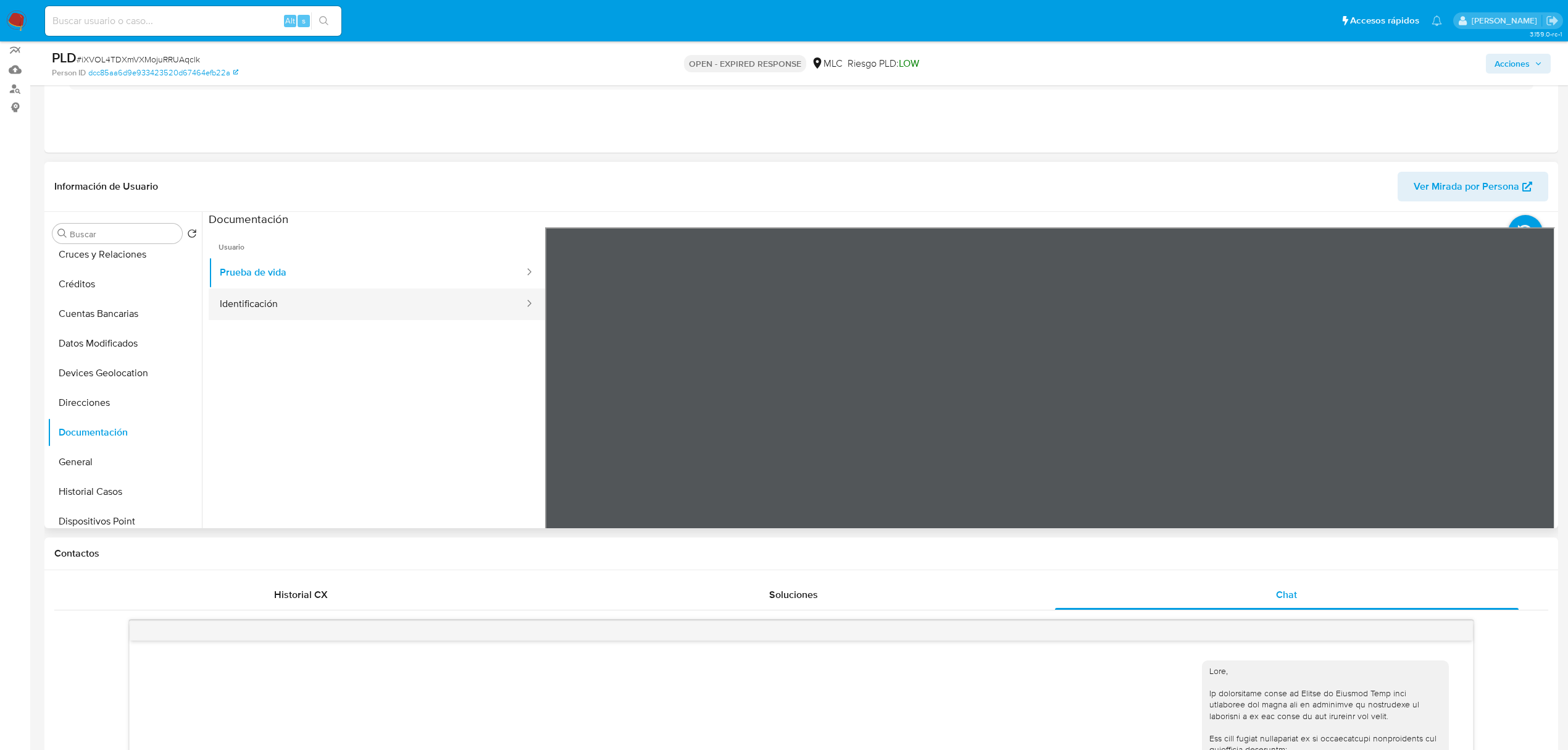
click at [347, 299] on button "Identificación" at bounding box center [366, 304] width 316 height 31
click at [1537, 419] on icon at bounding box center [1539, 428] width 25 height 25
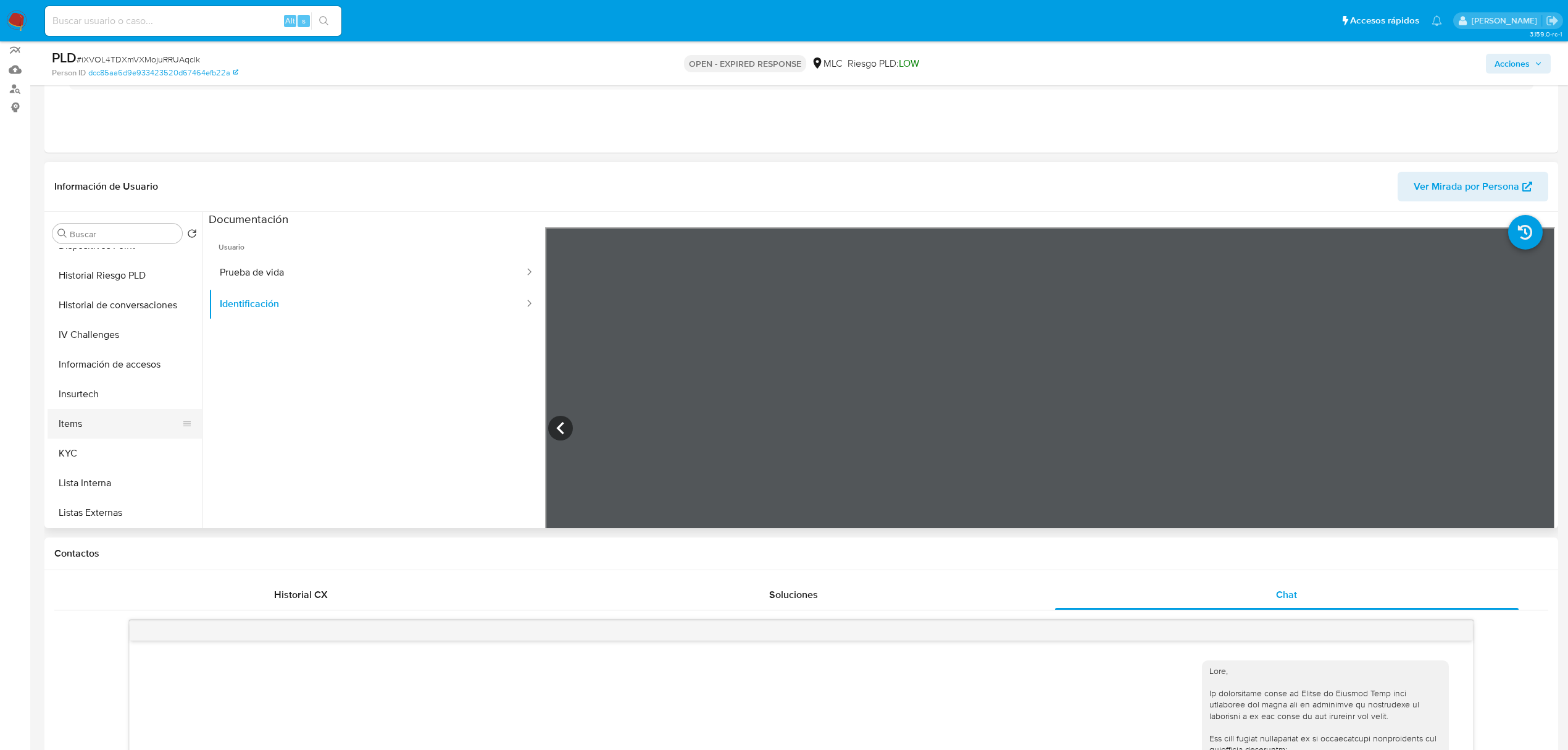
scroll to position [345, 0]
click at [76, 444] on button "KYC" at bounding box center [119, 452] width 144 height 29
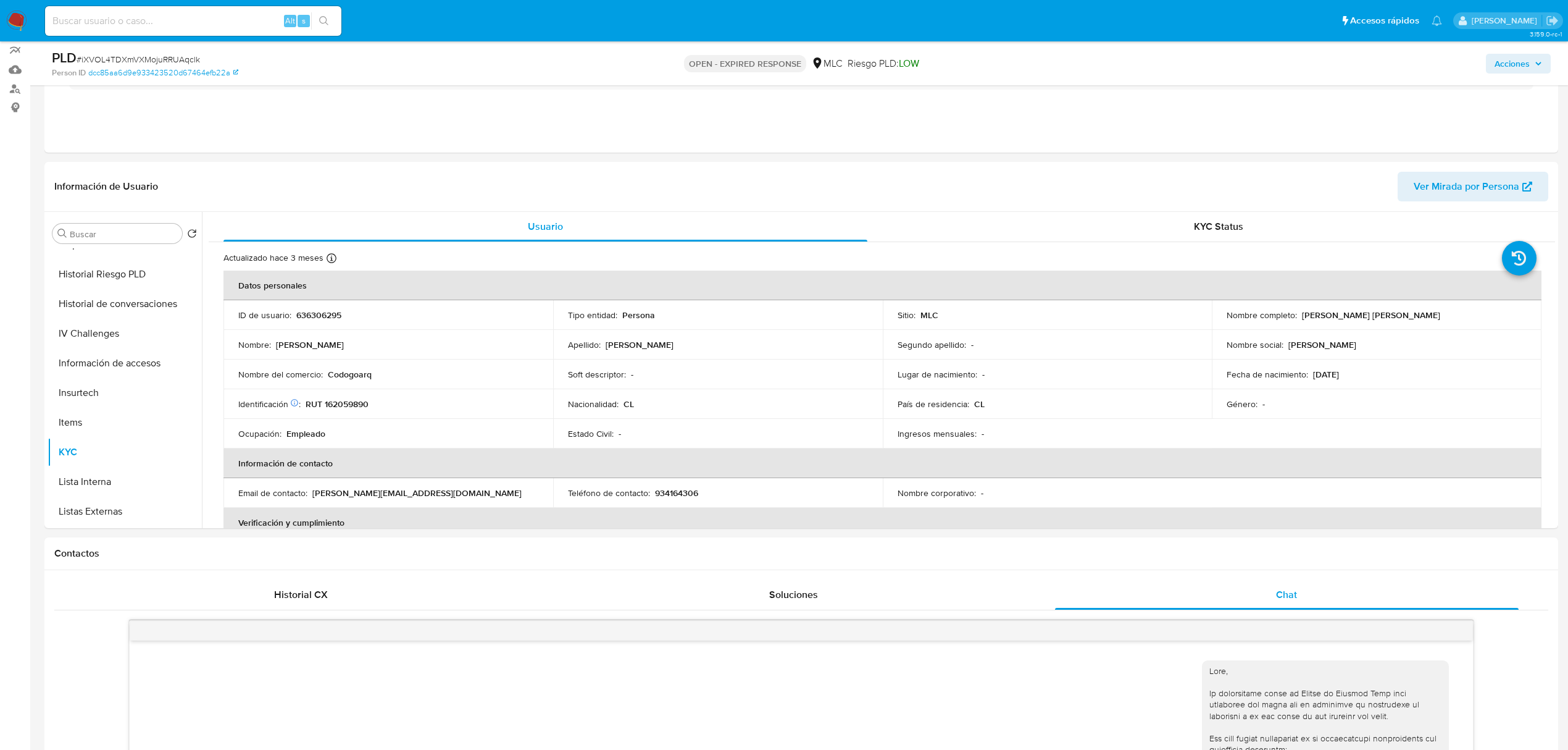
click at [356, 376] on p "Codogoarq" at bounding box center [350, 374] width 44 height 11
copy p "Codogoarq"
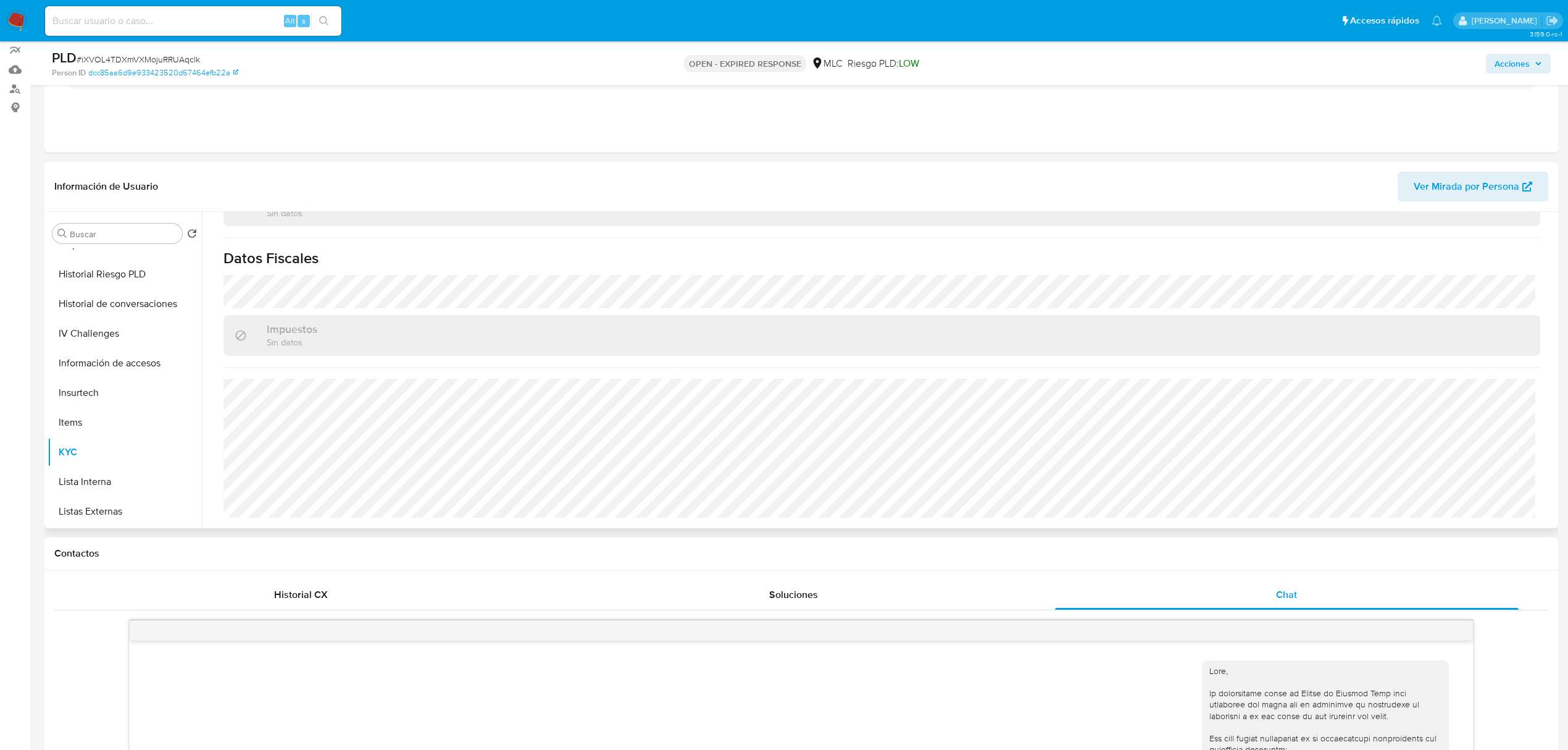
scroll to position [0, 0]
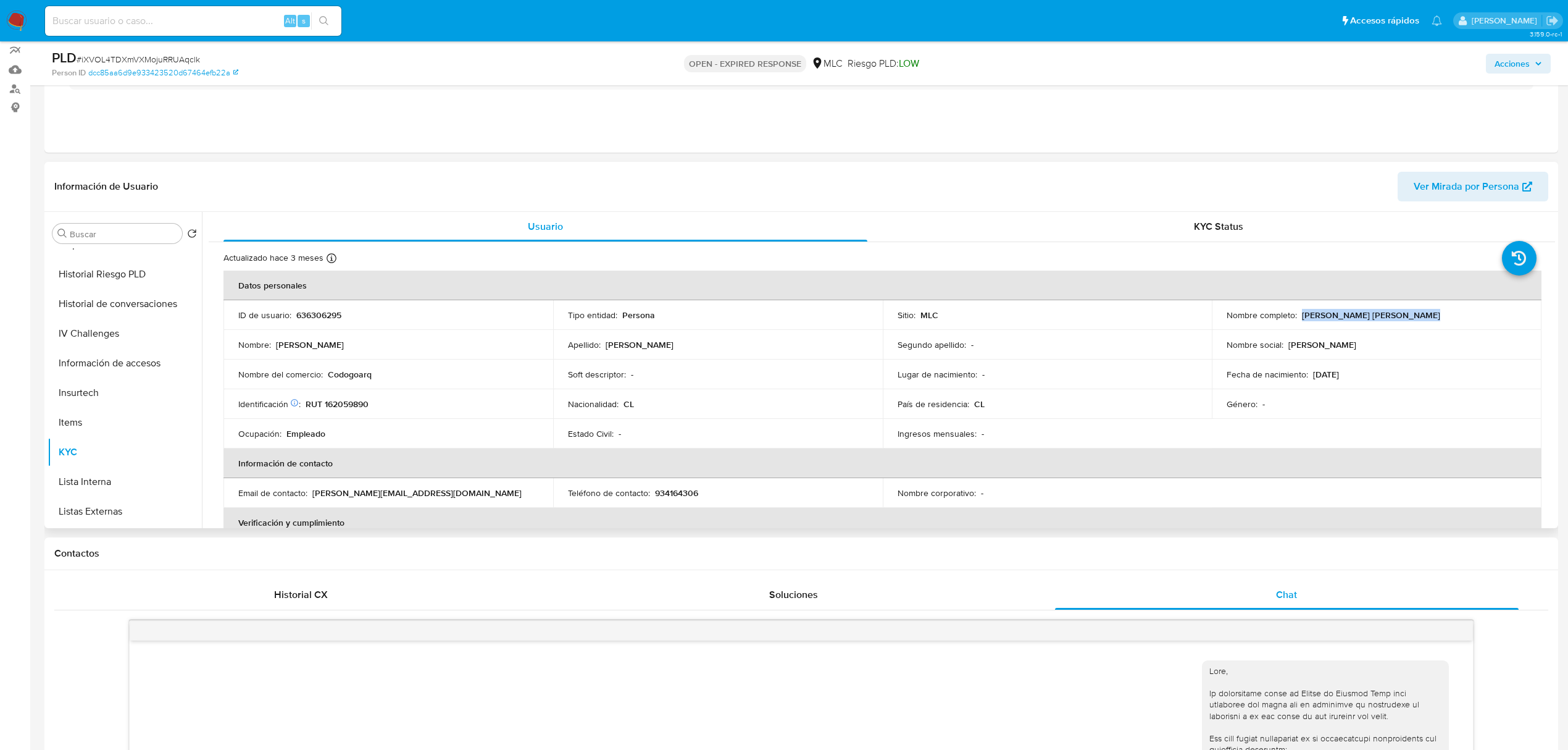
drag, startPoint x: 1421, startPoint y: 314, endPoint x: 1299, endPoint y: 317, distance: 122.0
click at [1299, 317] on div "Nombre completo : Jaime Andrés González Arias" at bounding box center [1375, 315] width 300 height 11
copy p "Jaime Andrés González Arias"
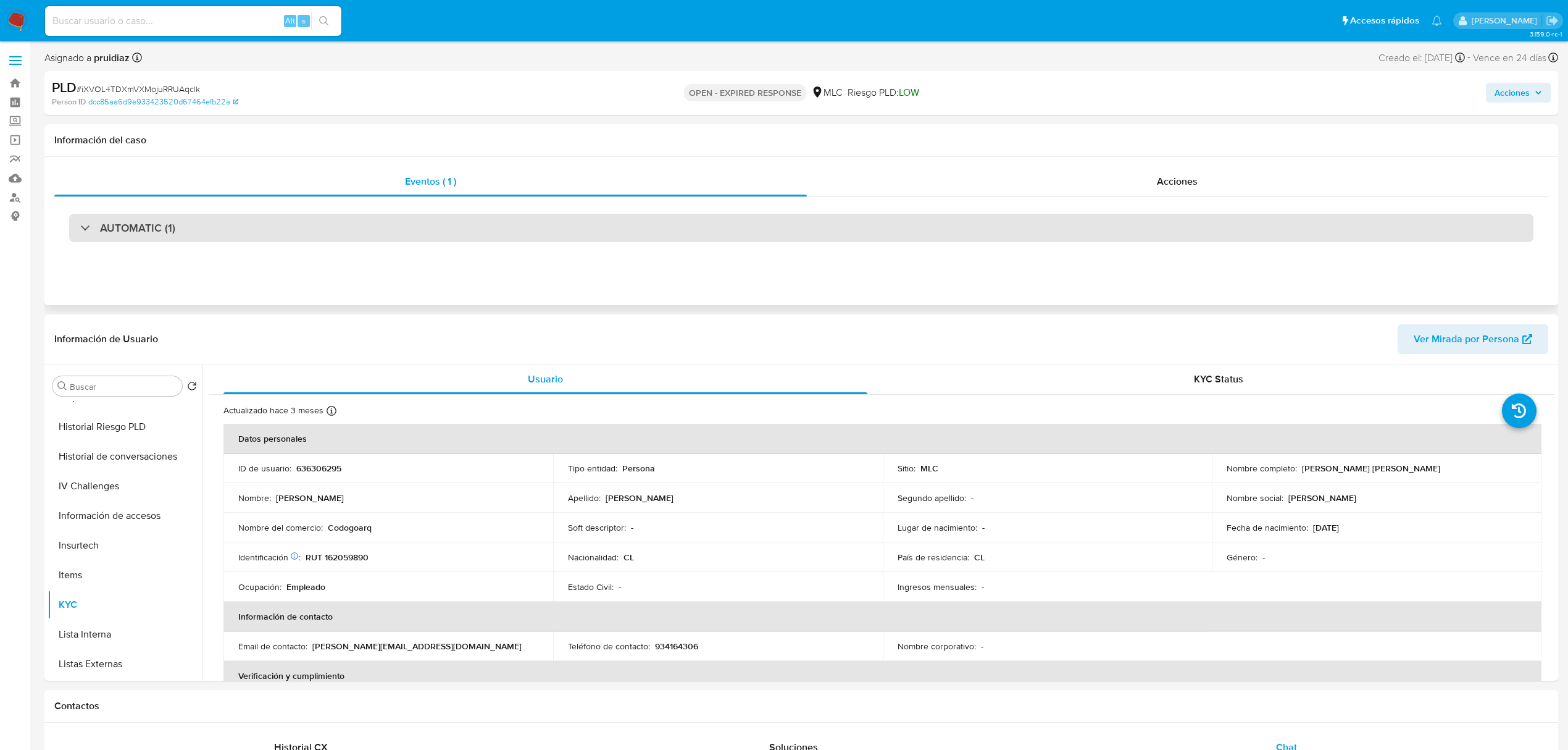
click at [166, 223] on h3 "AUTOMATIC (1)" at bounding box center [138, 228] width 76 height 14
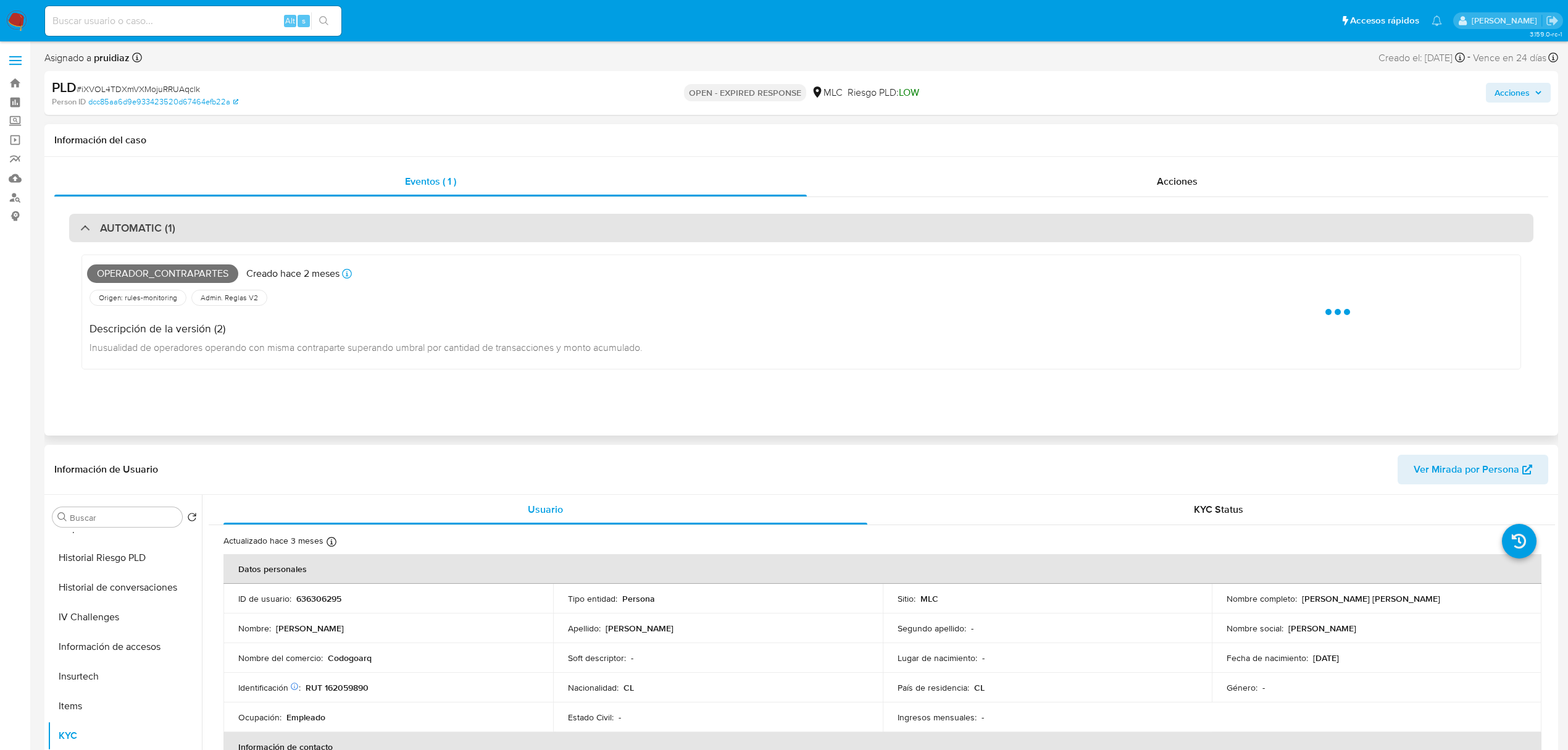
click at [166, 223] on h3 "AUTOMATIC (1)" at bounding box center [138, 228] width 76 height 14
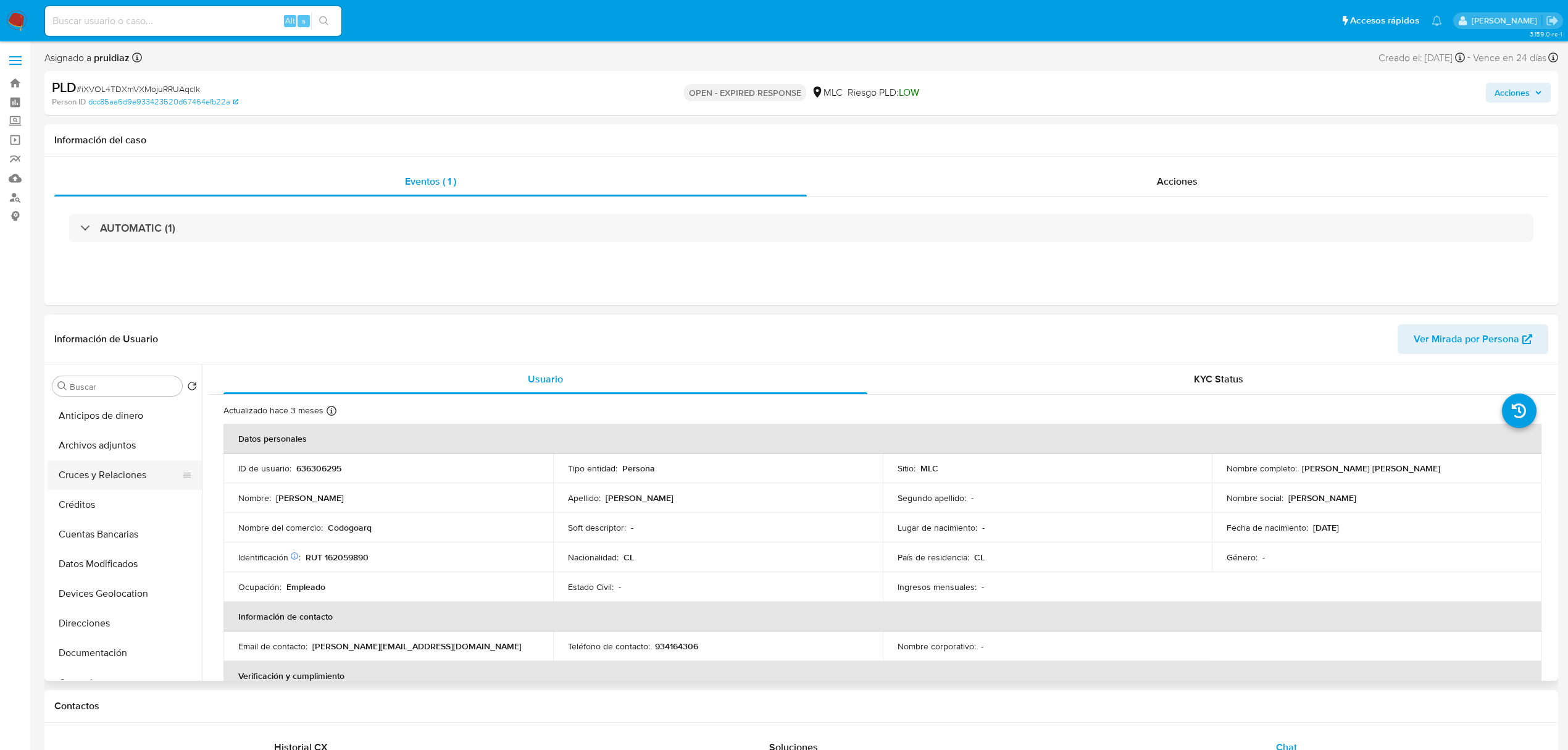
click at [119, 468] on button "Cruces y Relaciones" at bounding box center [119, 475] width 144 height 29
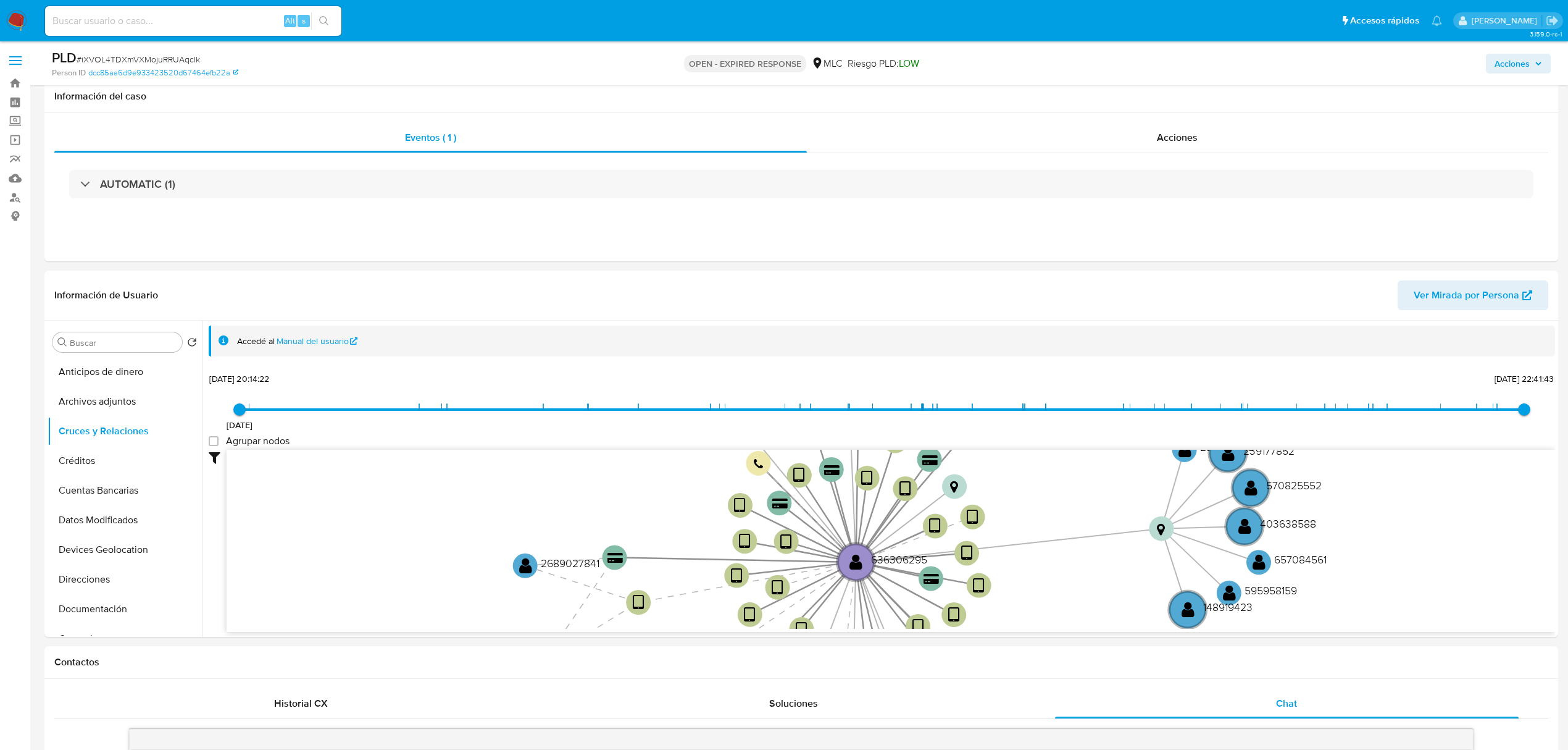
scroll to position [104, 0]
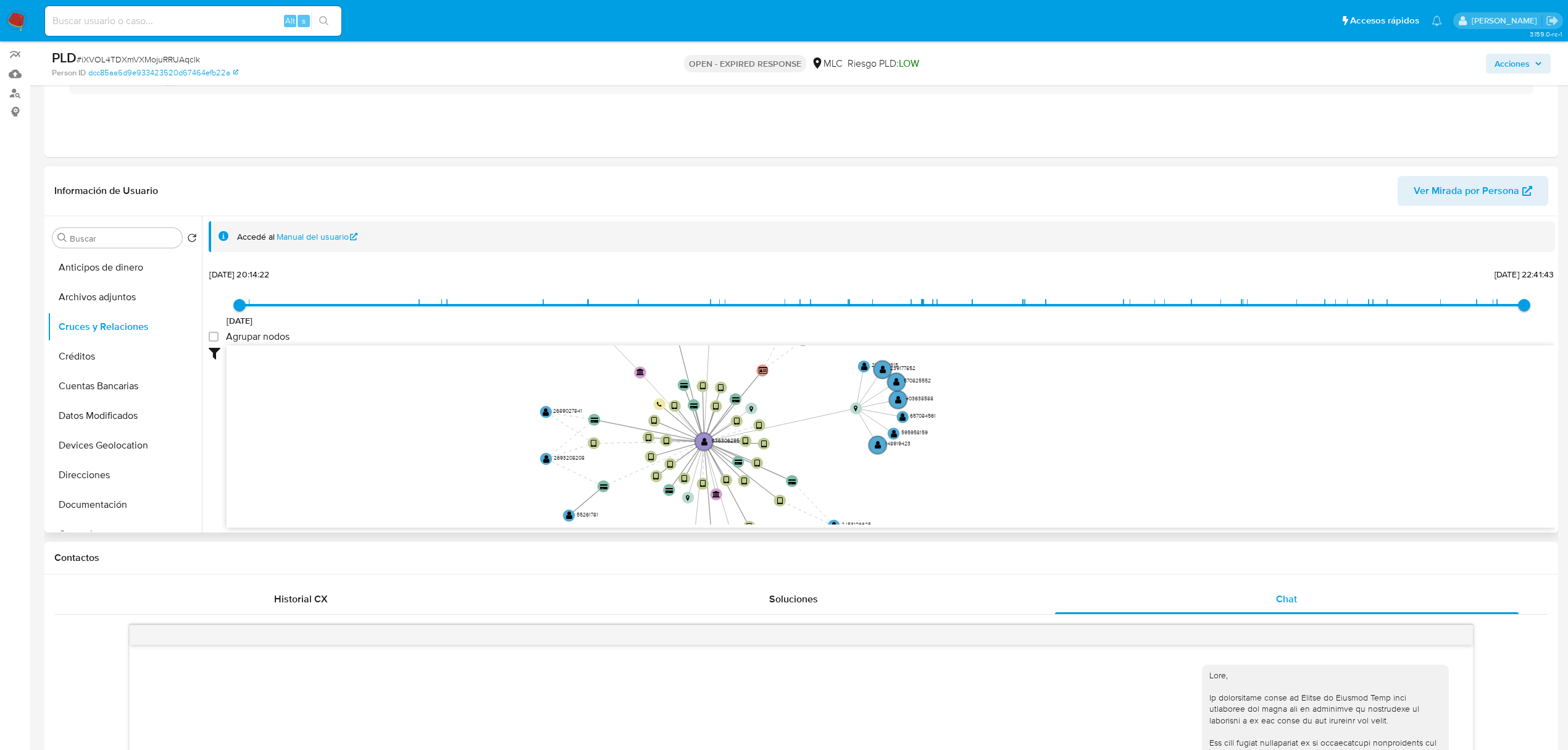
drag, startPoint x: 667, startPoint y: 424, endPoint x: 504, endPoint y: 274, distance: 221.5
click at [504, 274] on div "6/11/2020 6/11/2020, 20:14:22 15/9/2025, 22:41:43 Agrupar nodos Filtros Confian…" at bounding box center [881, 419] width 1346 height 307
click at [73, 423] on button "KYC" at bounding box center [119, 420] width 144 height 29
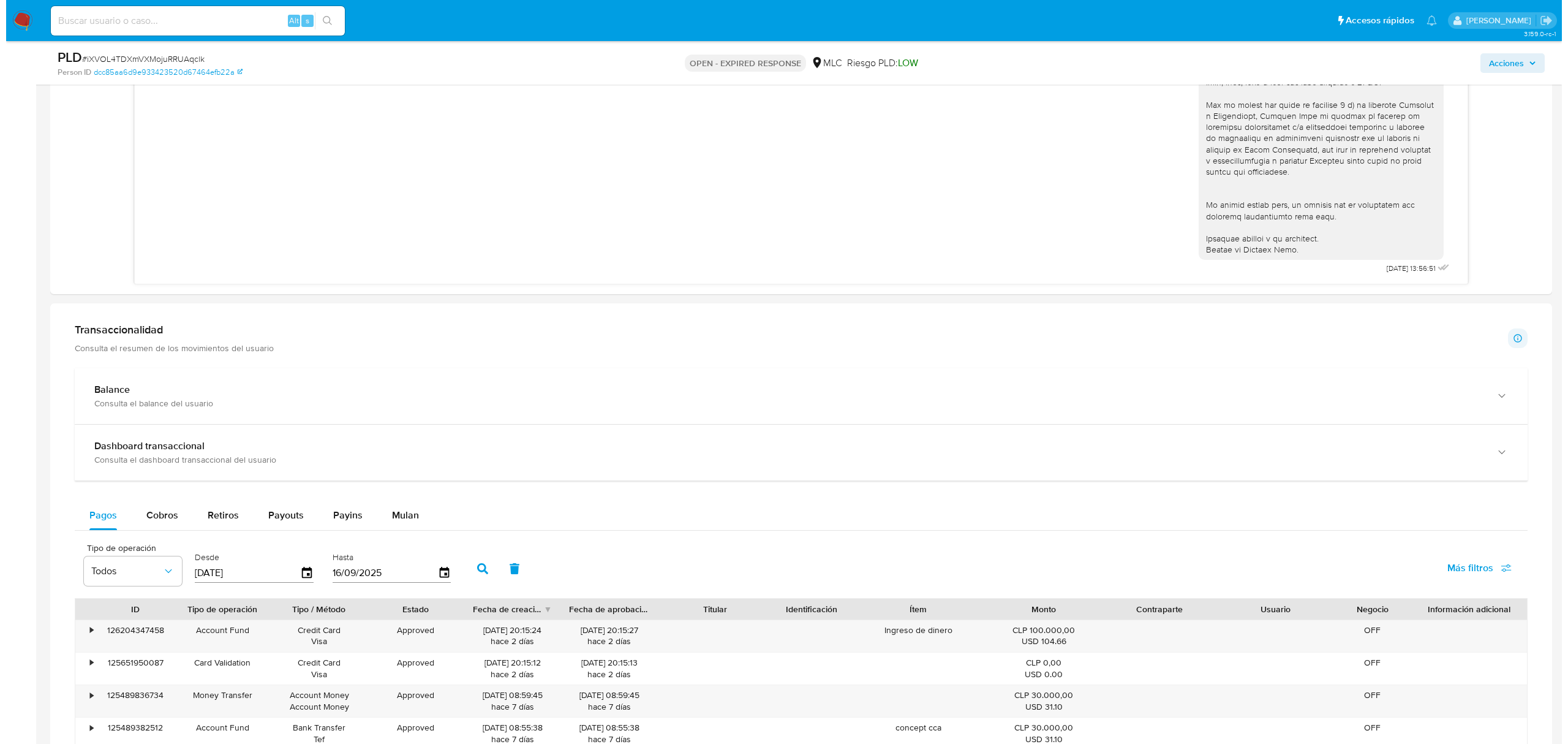
scroll to position [960, 0]
click at [165, 534] on div "Pagos Cobros Retiros Payouts Payins Mulan Tipo de operación Todos Desde 19/06/2…" at bounding box center [795, 737] width 1453 height 479
click at [165, 527] on div "Cobros" at bounding box center [156, 513] width 32 height 29
select select "10"
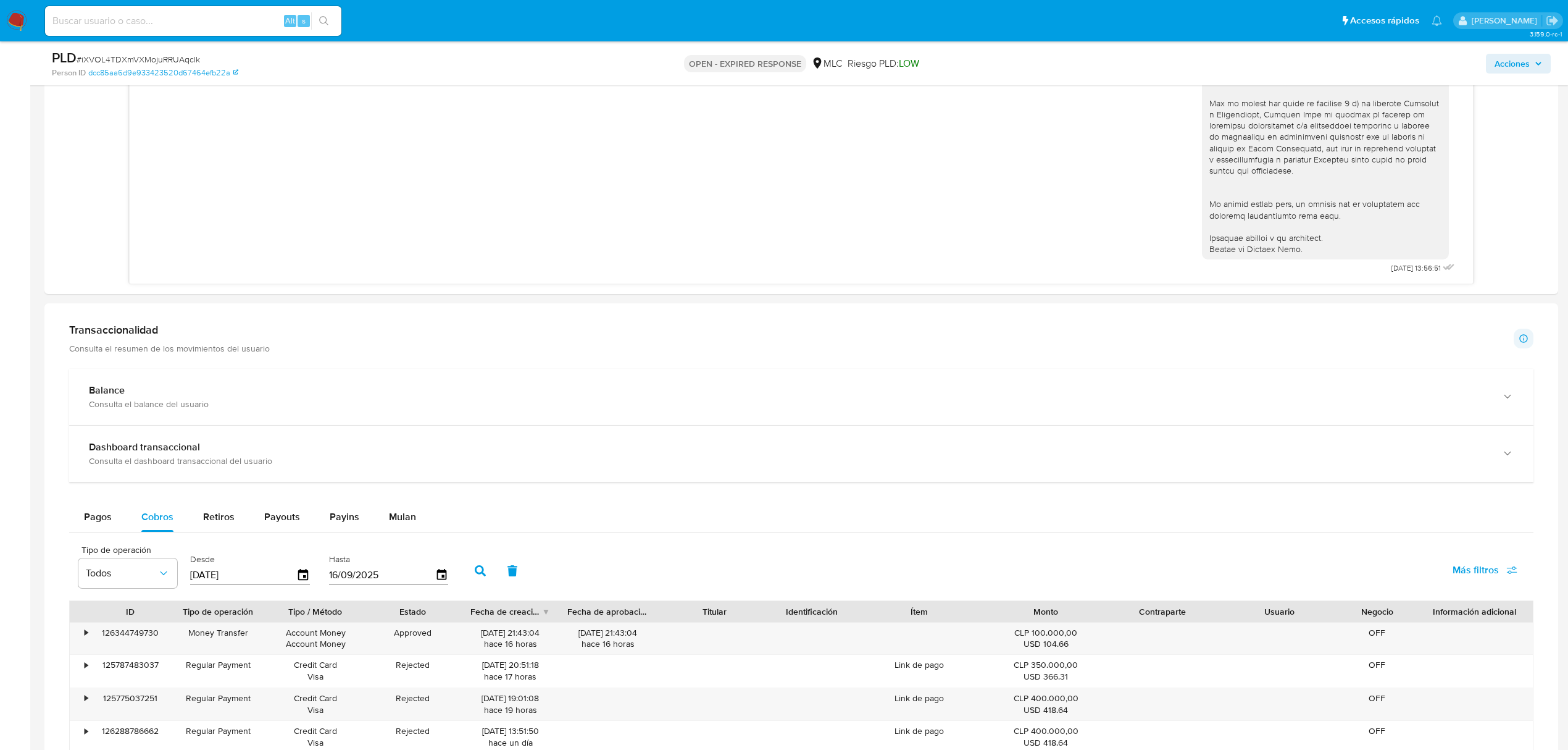
click at [311, 577] on div "Desde 19/06/2025" at bounding box center [251, 569] width 129 height 49
click at [300, 579] on icon "button" at bounding box center [304, 575] width 22 height 22
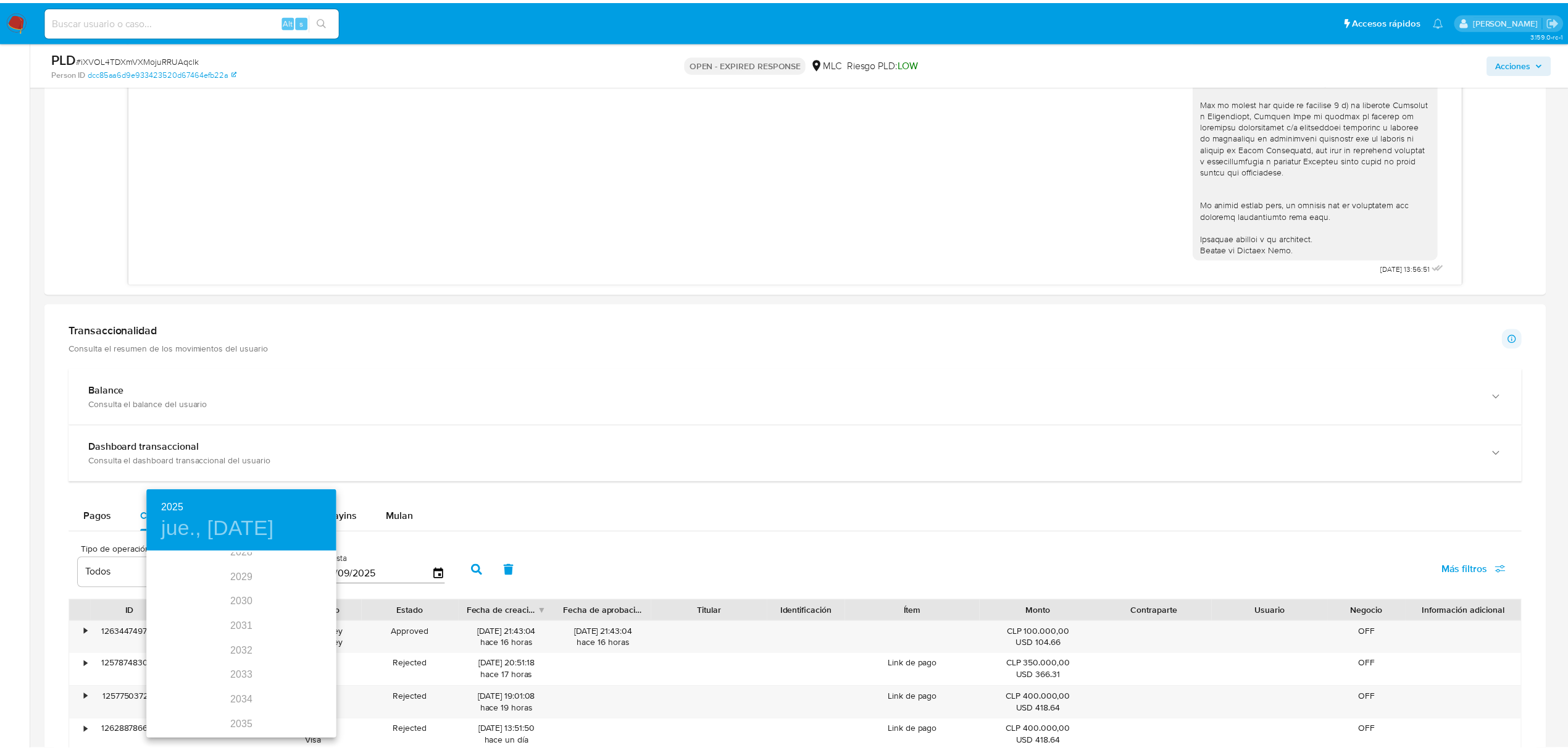
scroll to position [124, 0]
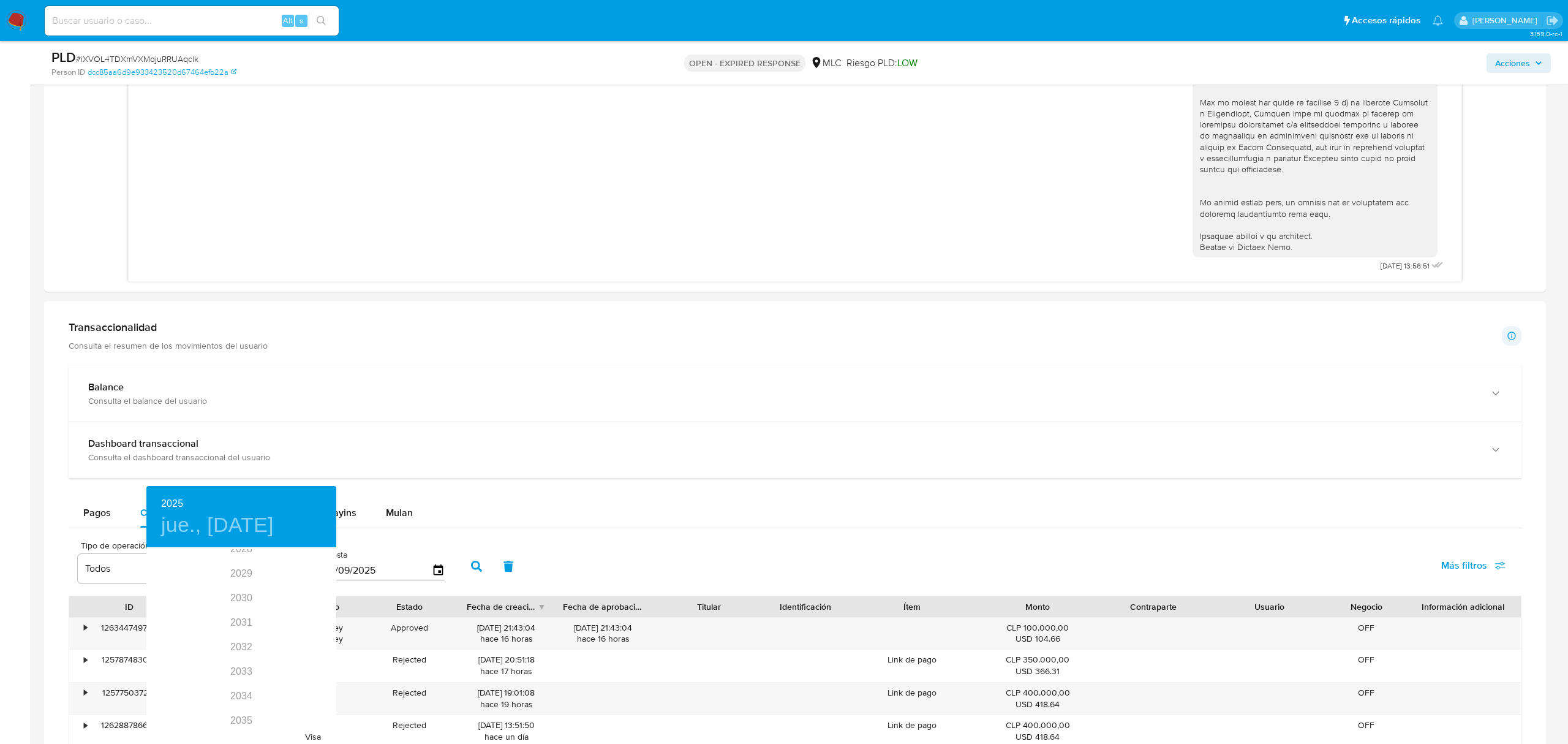
click at [393, 528] on div at bounding box center [784, 372] width 1568 height 744
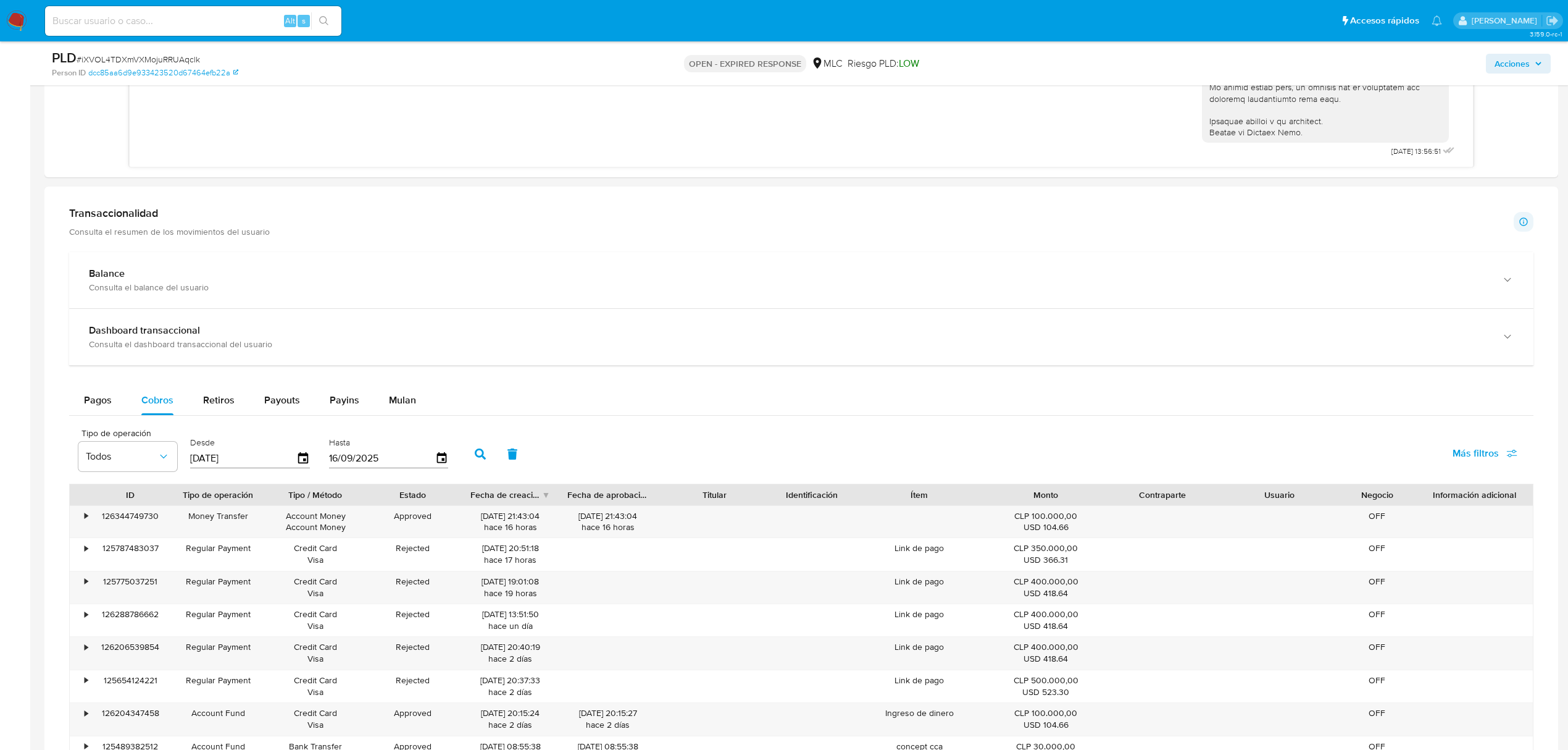
scroll to position [1054, 0]
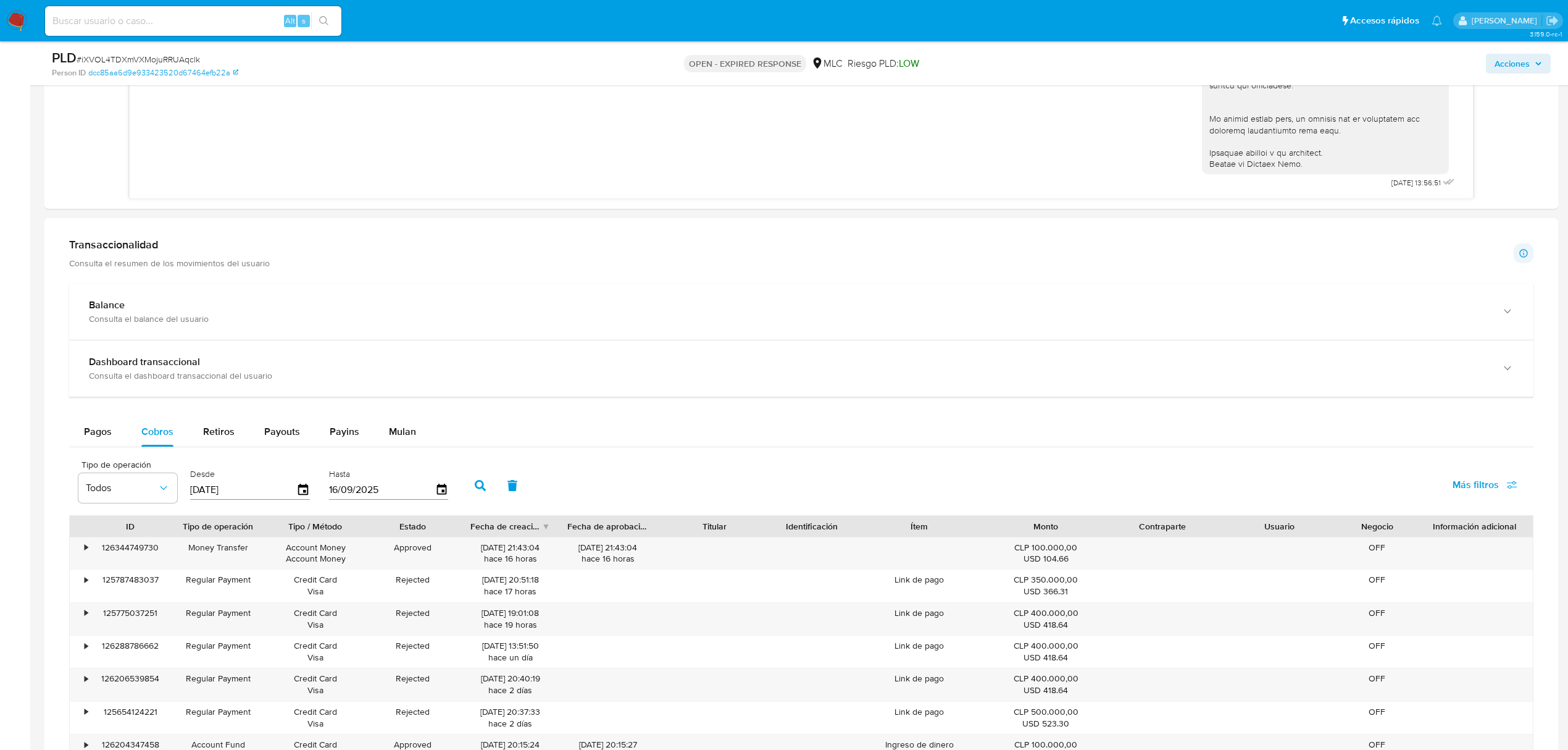
click at [295, 483] on input "19/06/2025" at bounding box center [243, 490] width 106 height 20
click at [305, 494] on icon "button" at bounding box center [303, 489] width 10 height 11
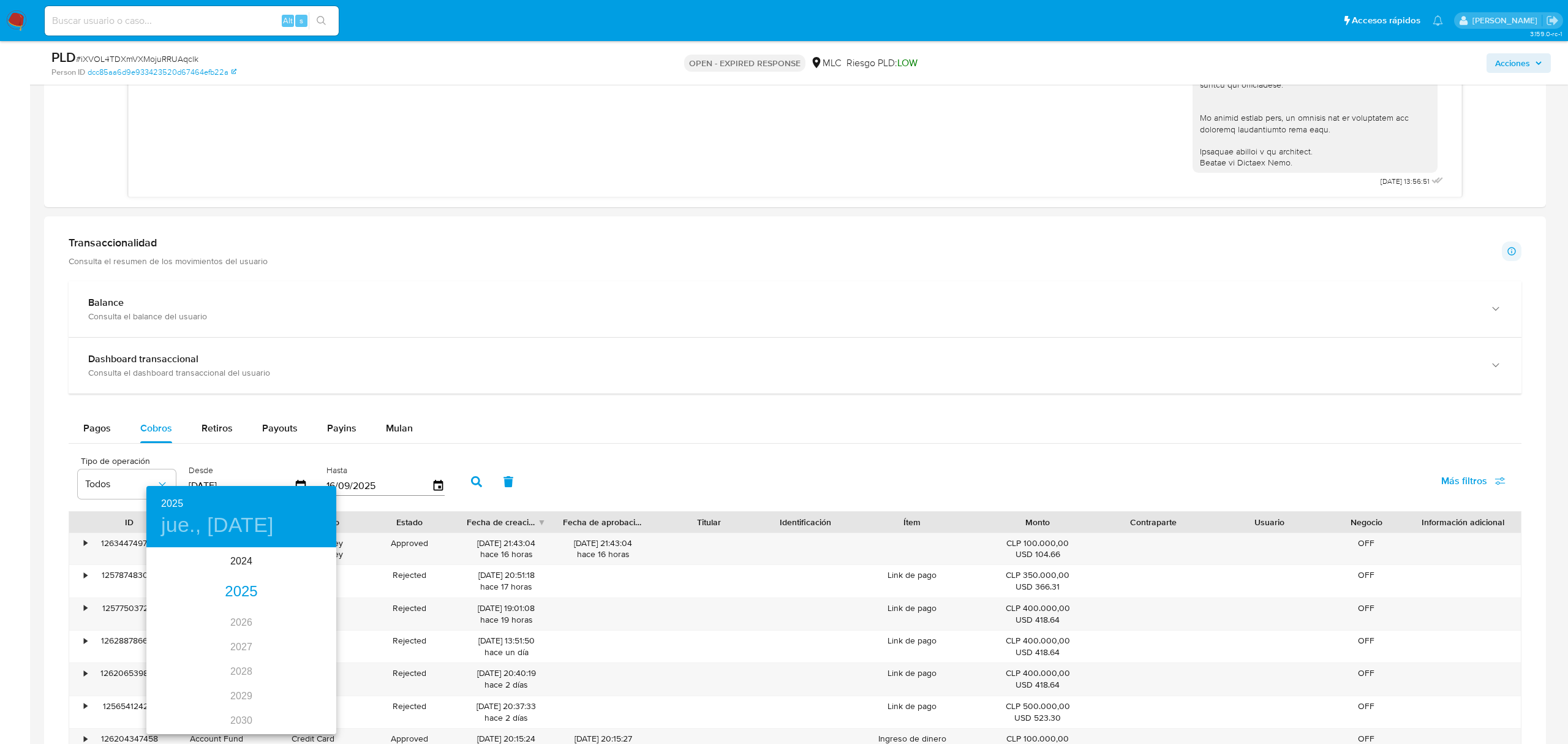
click at [225, 529] on h4 "jue., jun. 19" at bounding box center [217, 525] width 113 height 25
click at [165, 570] on icon "button" at bounding box center [161, 565] width 15 height 15
click at [243, 612] on p "1" at bounding box center [241, 611] width 5 height 13
type input "01/05/2025"
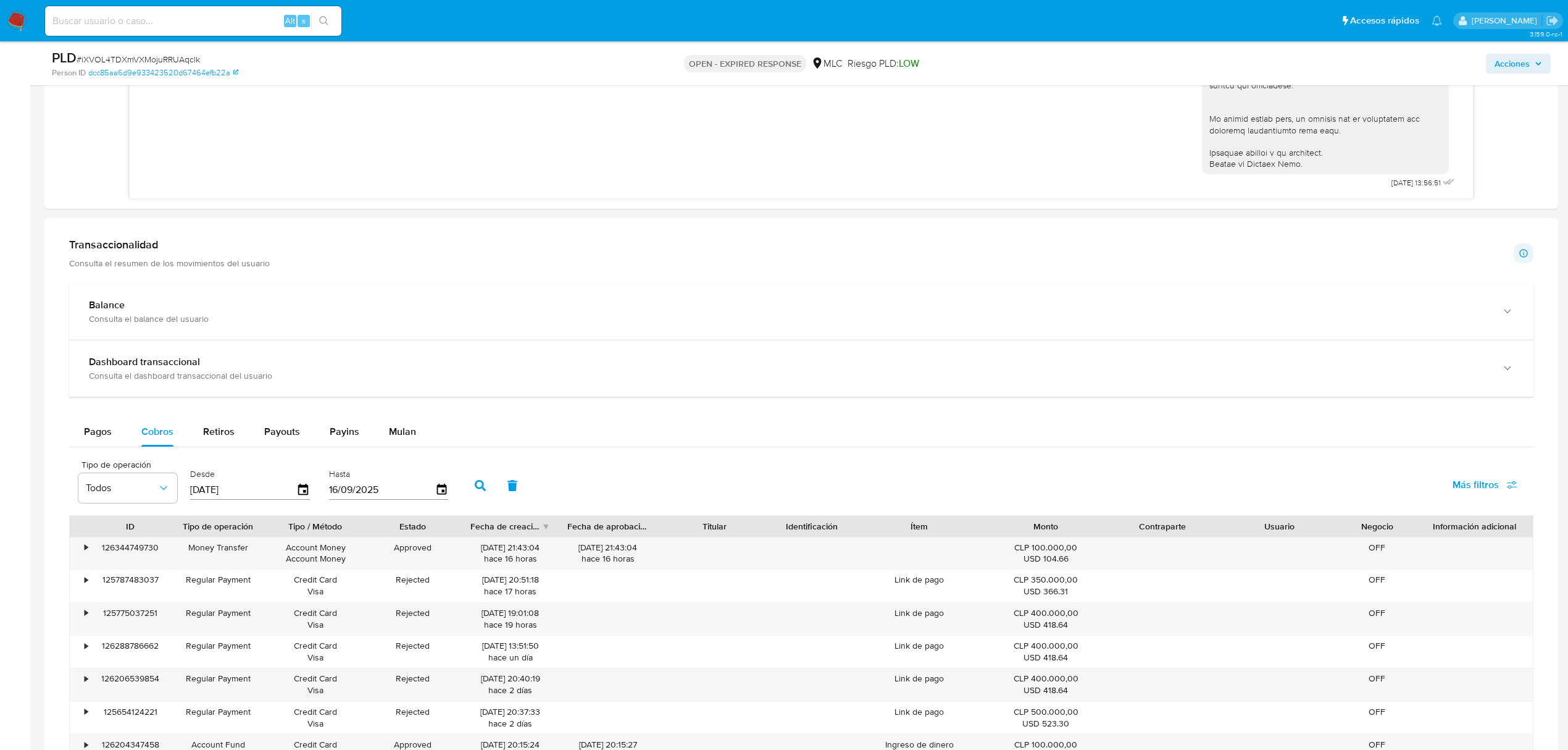
click at [479, 490] on icon "button" at bounding box center [479, 485] width 11 height 11
click at [1493, 490] on span "Más filtros" at bounding box center [1475, 485] width 46 height 29
click at [1361, 622] on span "Contraparte" at bounding box center [1382, 618] width 51 height 13
click at [1350, 622] on input "Contraparte" at bounding box center [1345, 618] width 10 height 10
checkbox input "true"
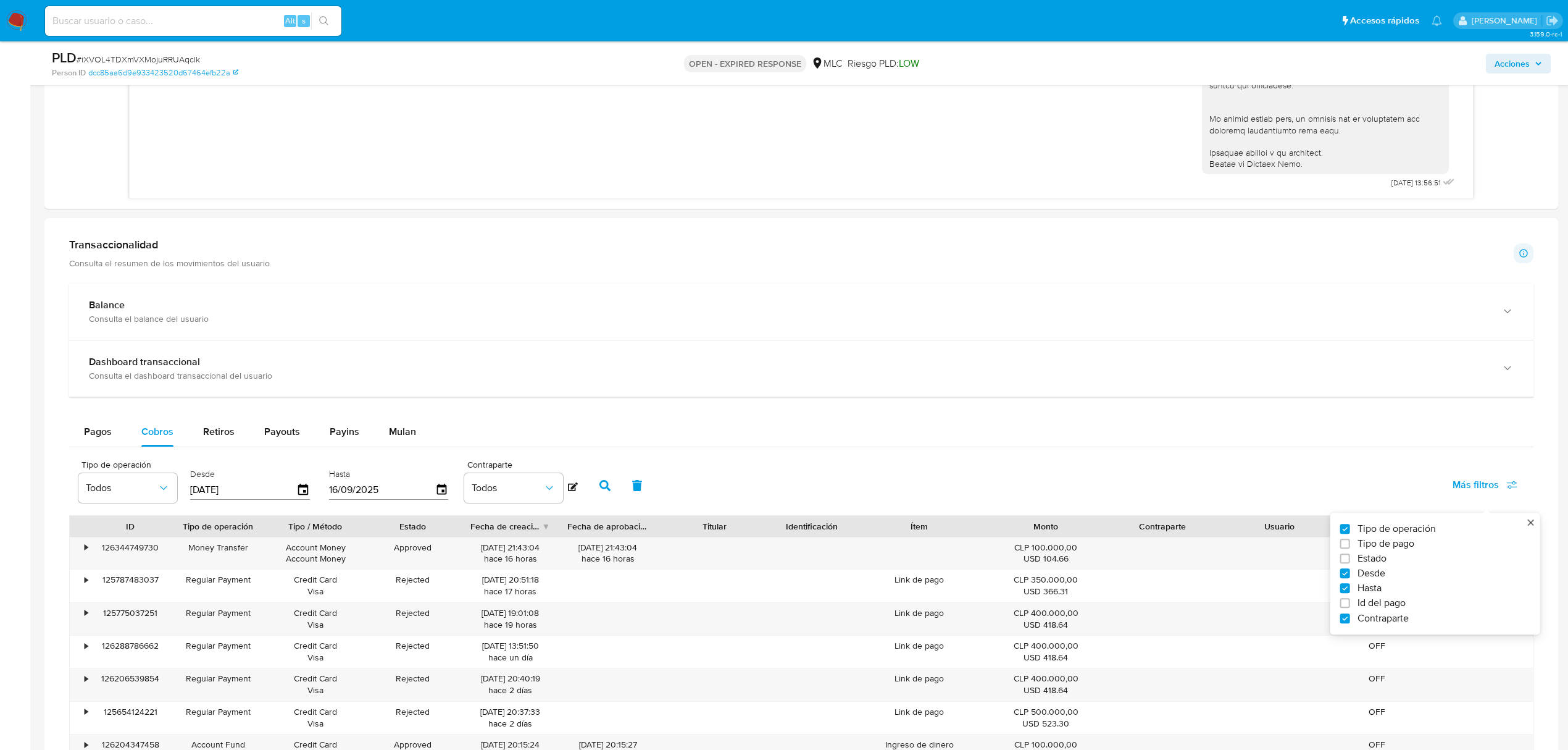
click at [574, 488] on icon at bounding box center [573, 487] width 10 height 9
click at [529, 490] on input at bounding box center [524, 486] width 121 height 16
paste input "164913589"
type input "164913589"
click at [631, 492] on icon "button" at bounding box center [627, 486] width 11 height 11
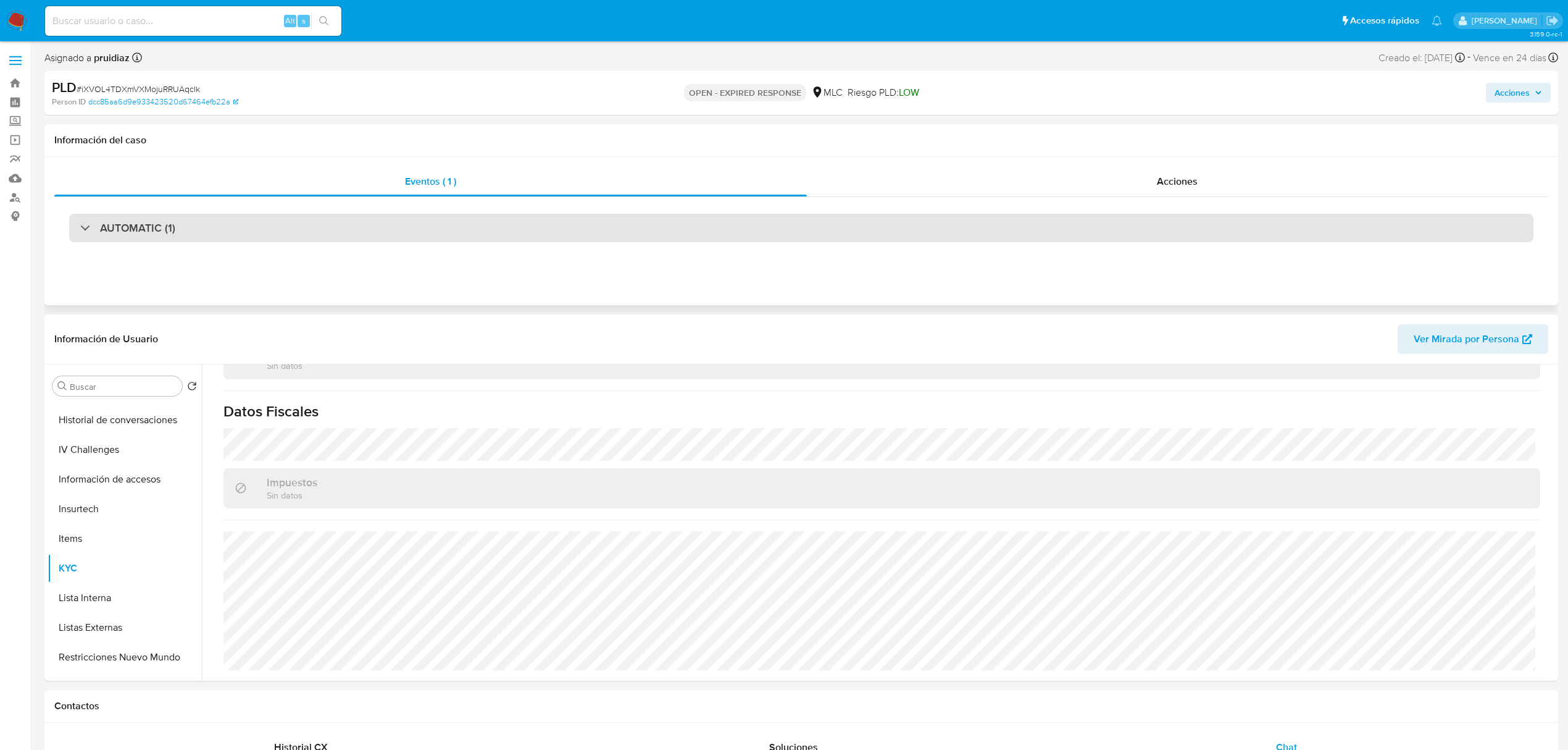
scroll to position [1, 0]
click at [193, 218] on div "AUTOMATIC (1)" at bounding box center [801, 227] width 1464 height 29
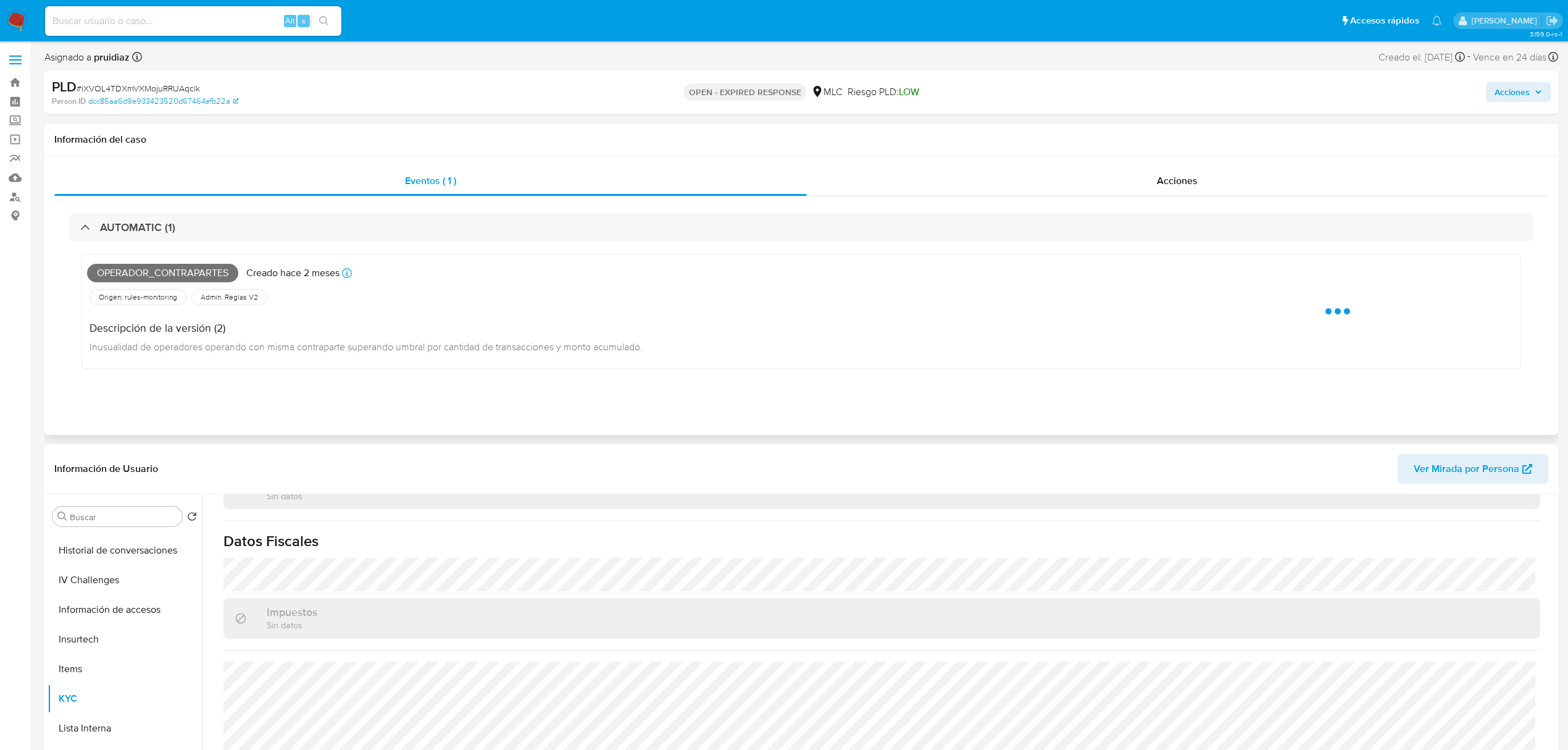
click at [127, 266] on span "Operador_contrapartes" at bounding box center [163, 272] width 151 height 19
copy span "Operador_contrapartes"
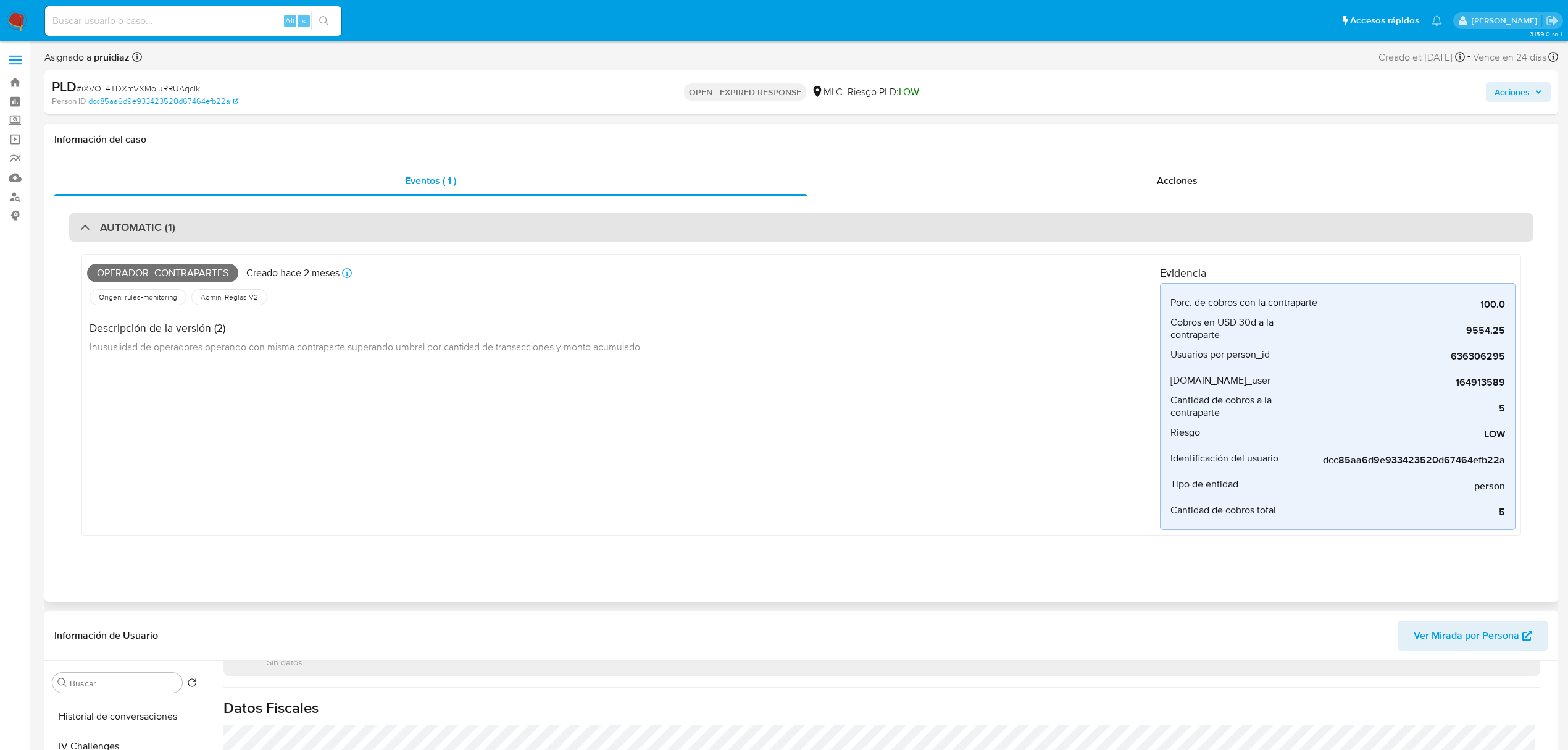
click at [139, 220] on h3 "AUTOMATIC (1)" at bounding box center [138, 227] width 76 height 14
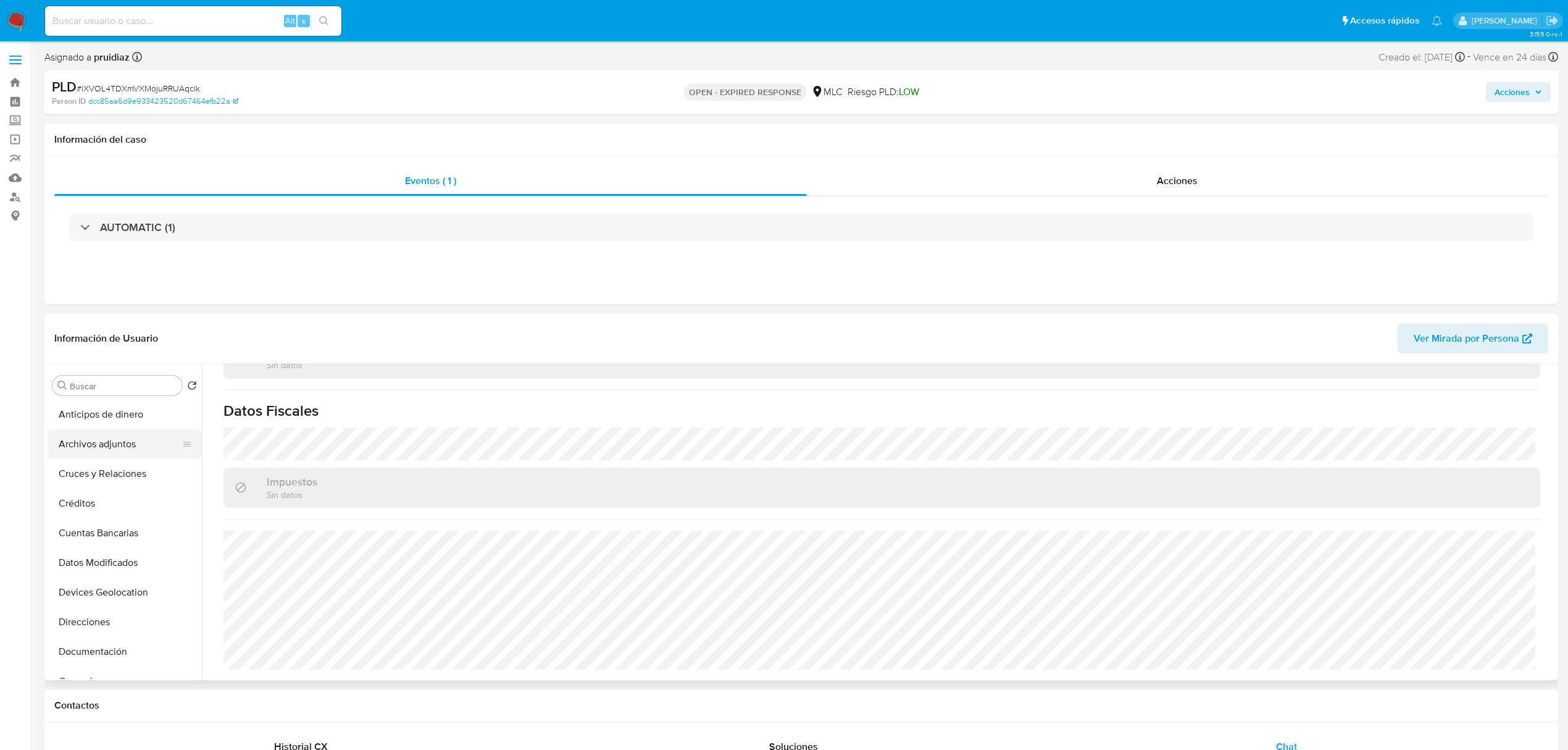
click at [77, 446] on button "Archivos adjuntos" at bounding box center [119, 444] width 144 height 29
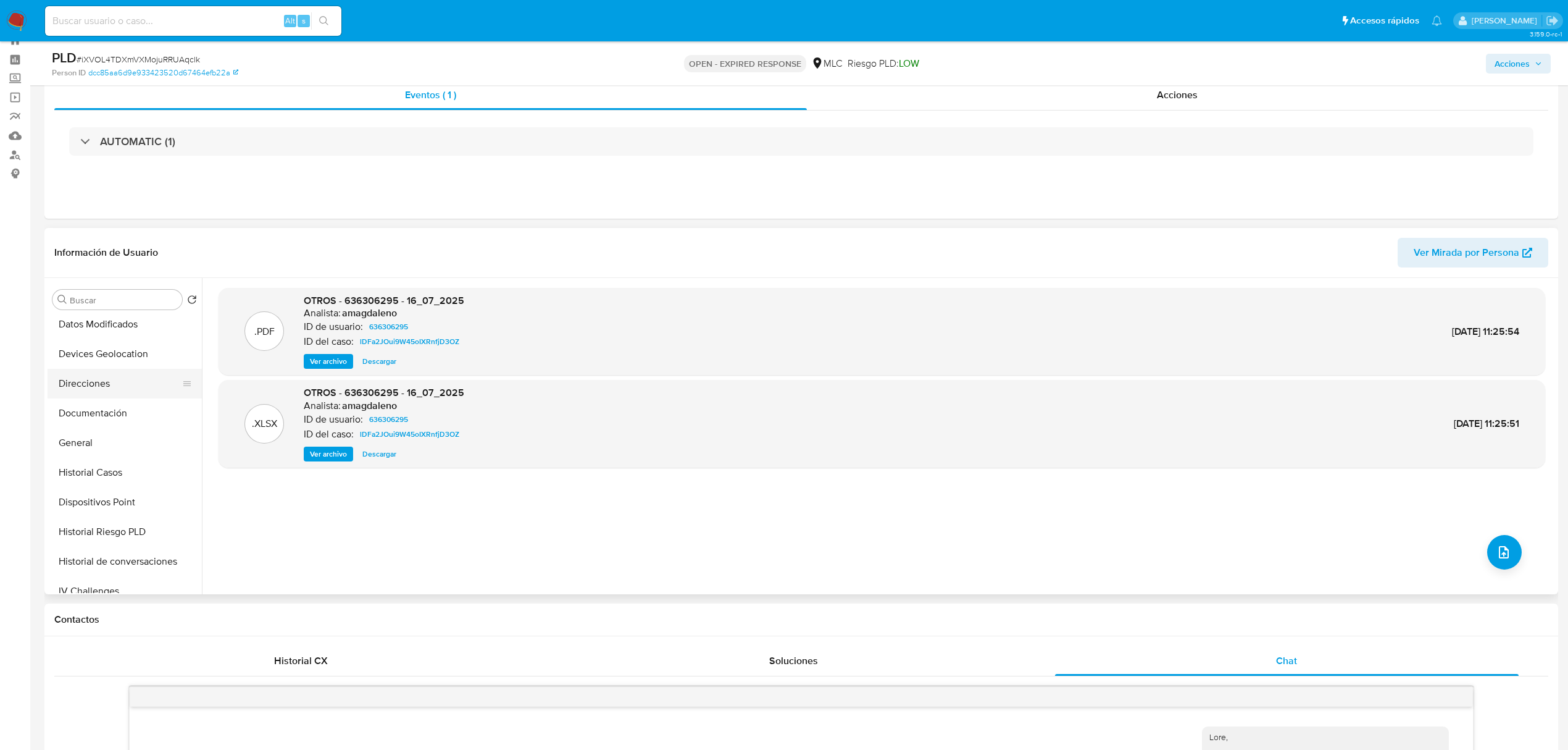
scroll to position [153, 0]
click at [84, 471] on button "Historial Casos" at bounding box center [119, 472] width 144 height 29
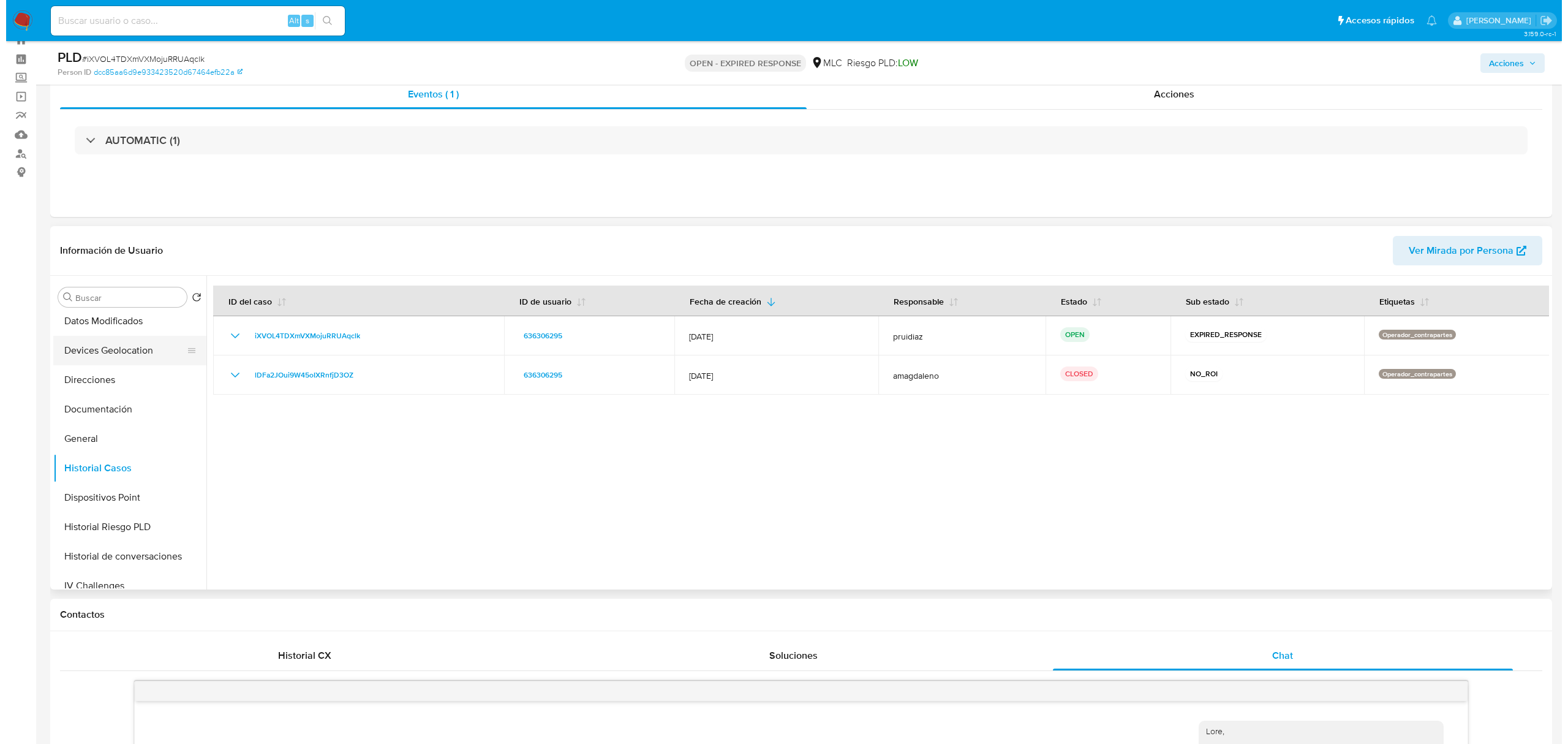
scroll to position [0, 0]
click at [106, 359] on button "Archivos adjuntos" at bounding box center [118, 356] width 143 height 29
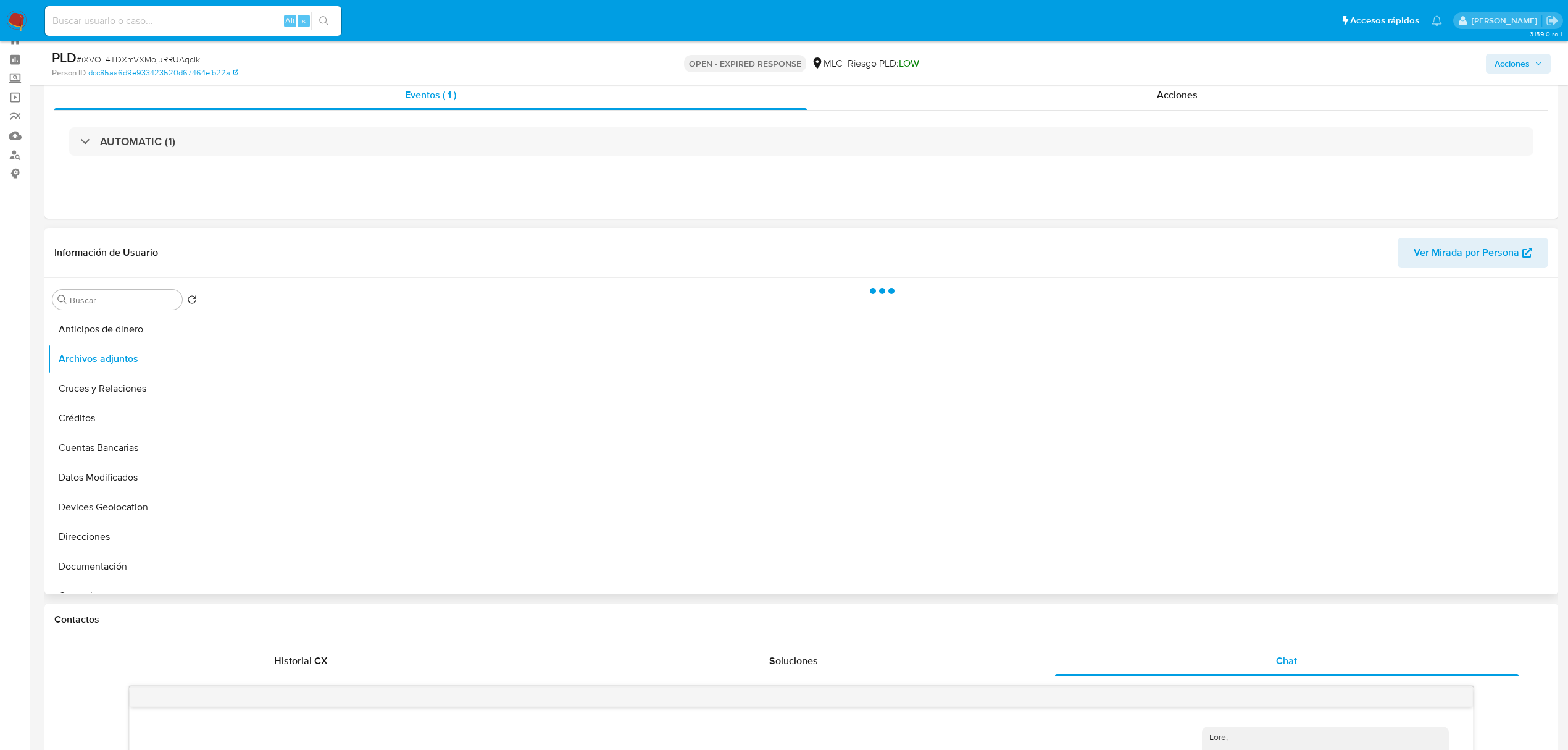
click at [868, 492] on div at bounding box center [877, 436] width 1353 height 317
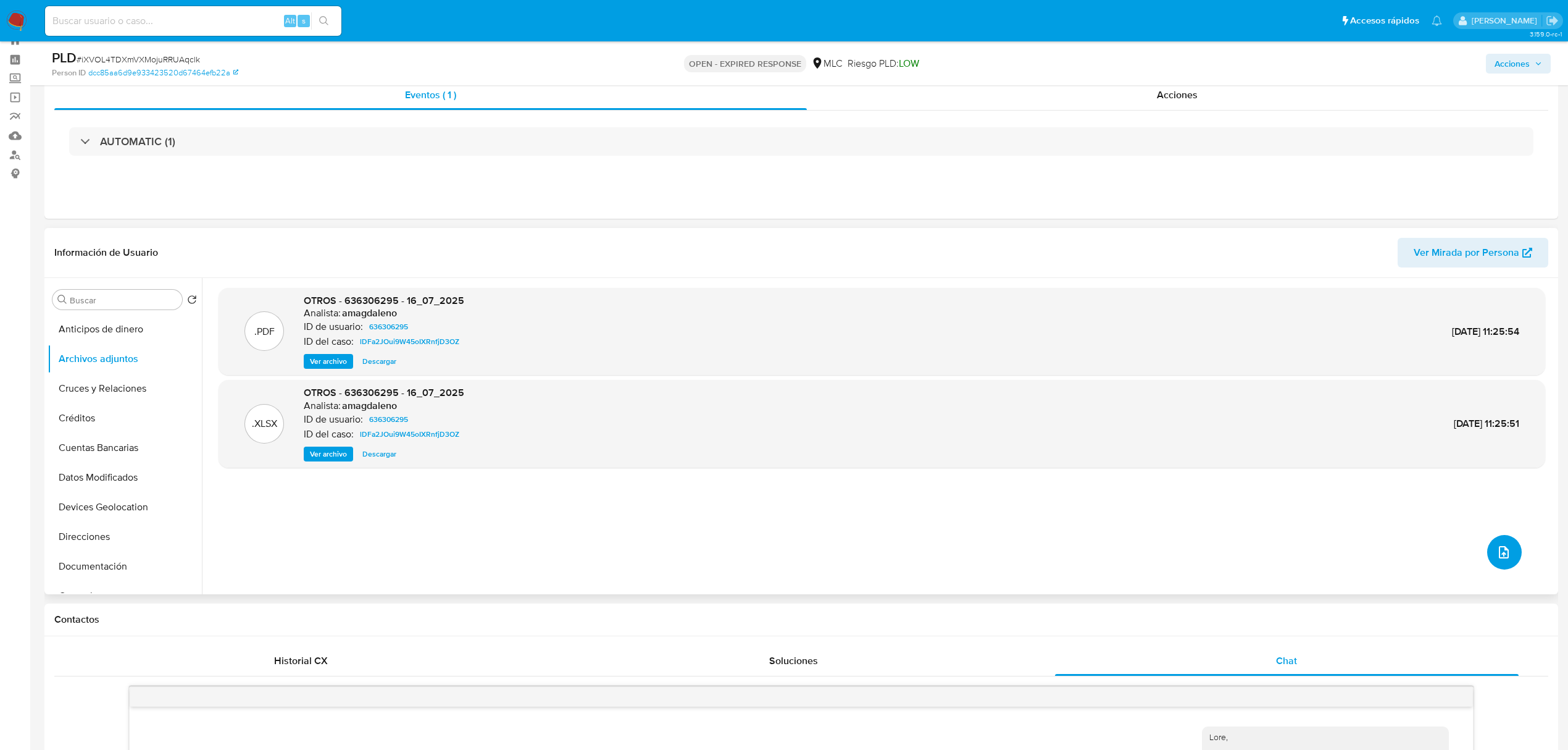
click at [1514, 548] on button "upload-file" at bounding box center [1503, 551] width 34 height 34
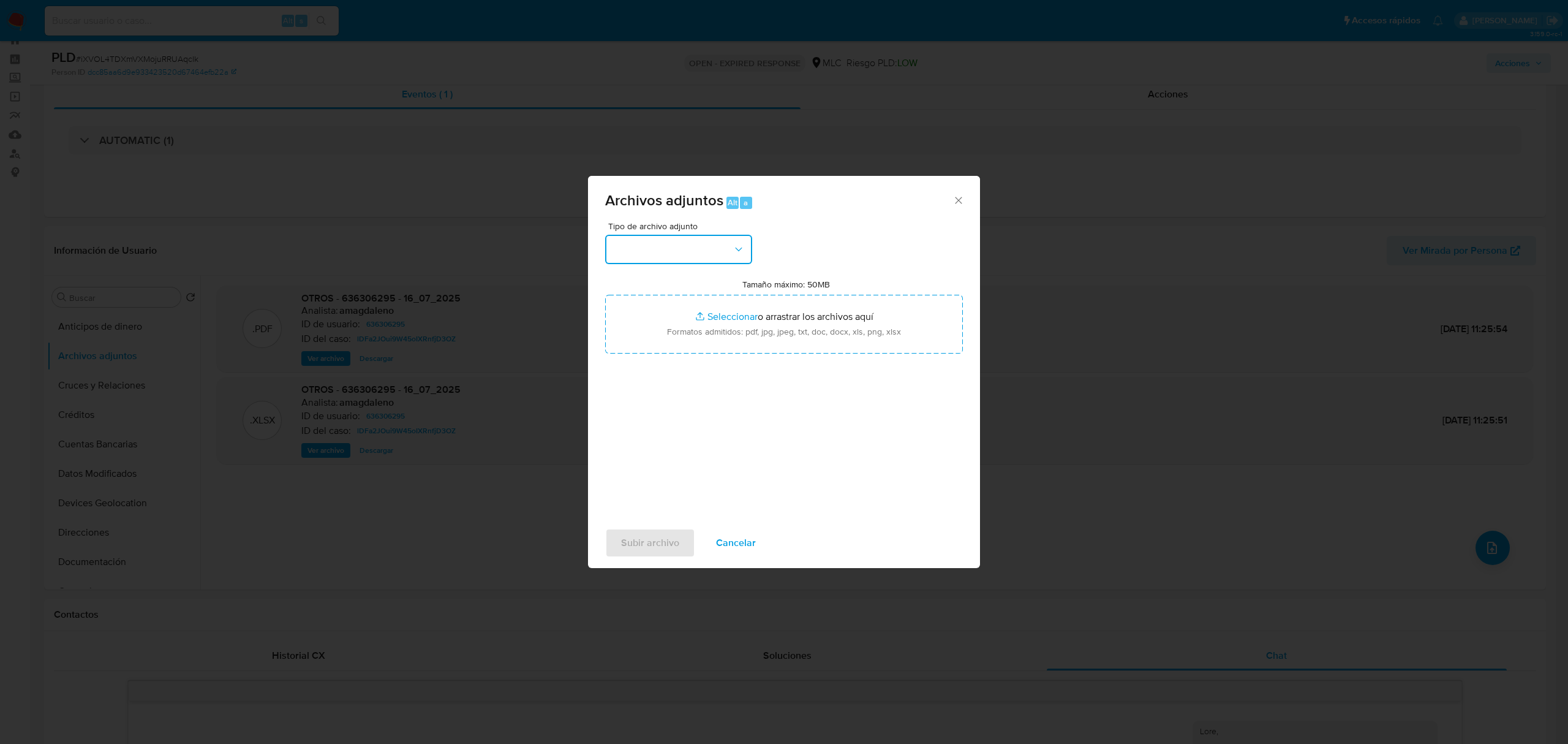
click at [702, 245] on button "button" at bounding box center [679, 250] width 147 height 29
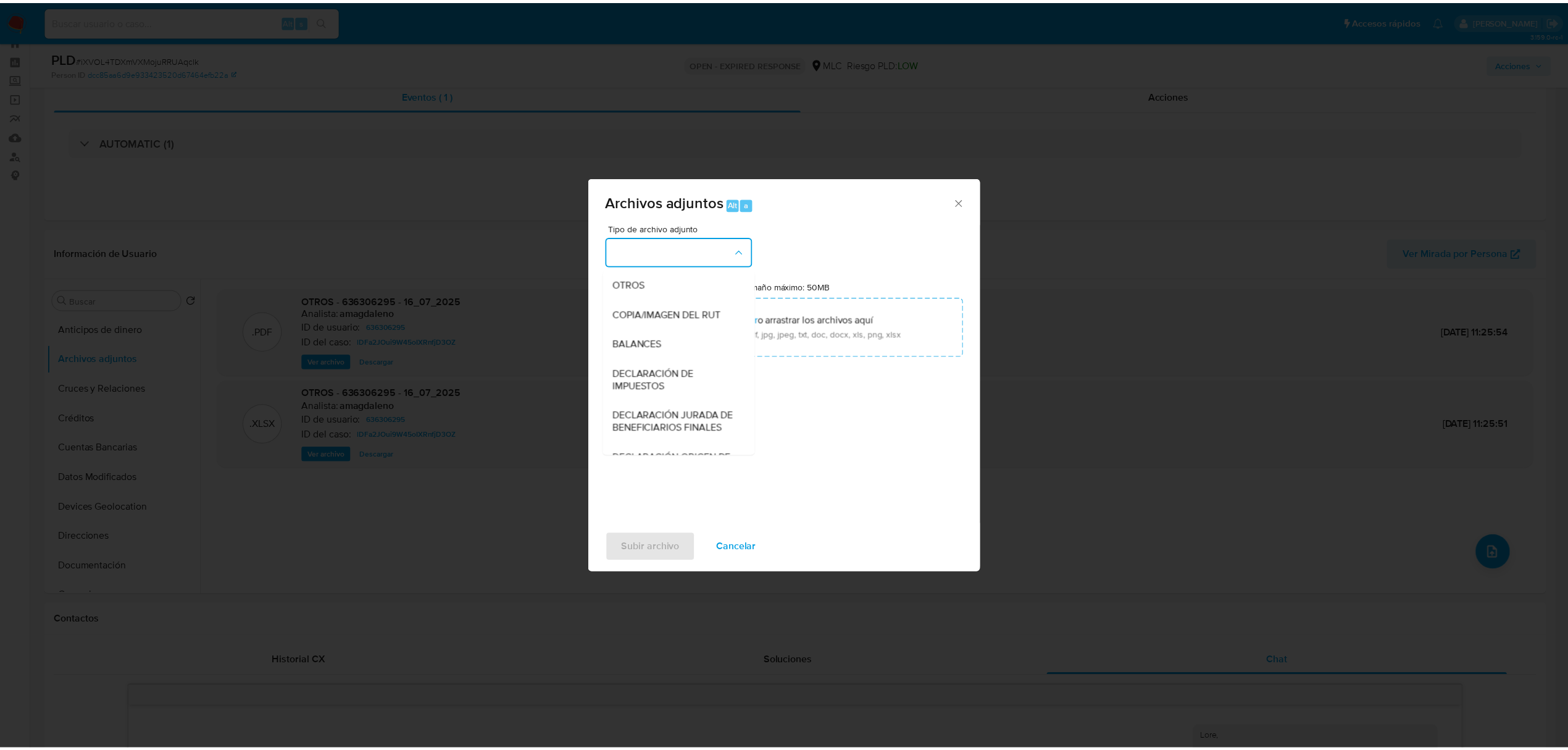
scroll to position [134, 0]
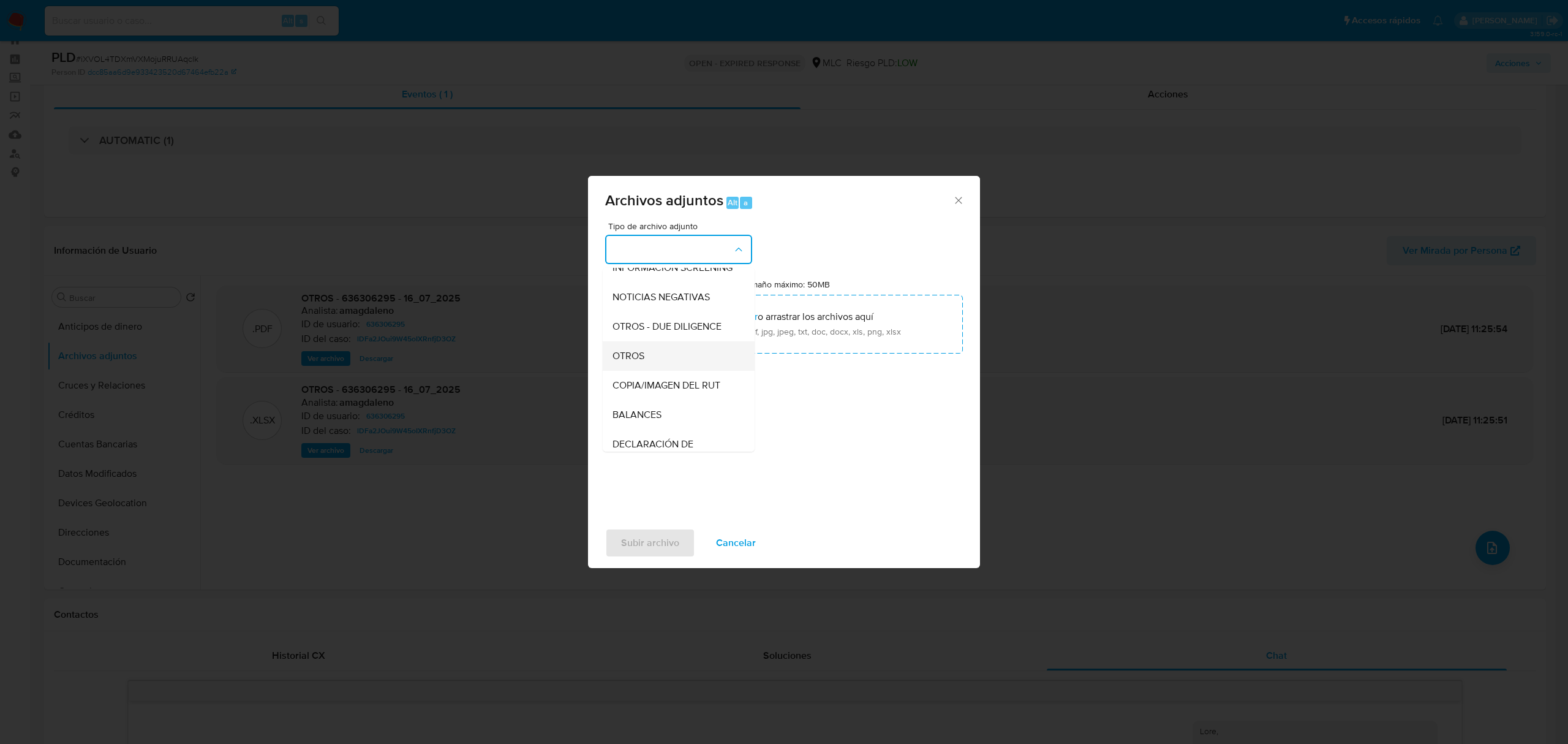
click at [622, 362] on span "OTROS" at bounding box center [628, 356] width 32 height 13
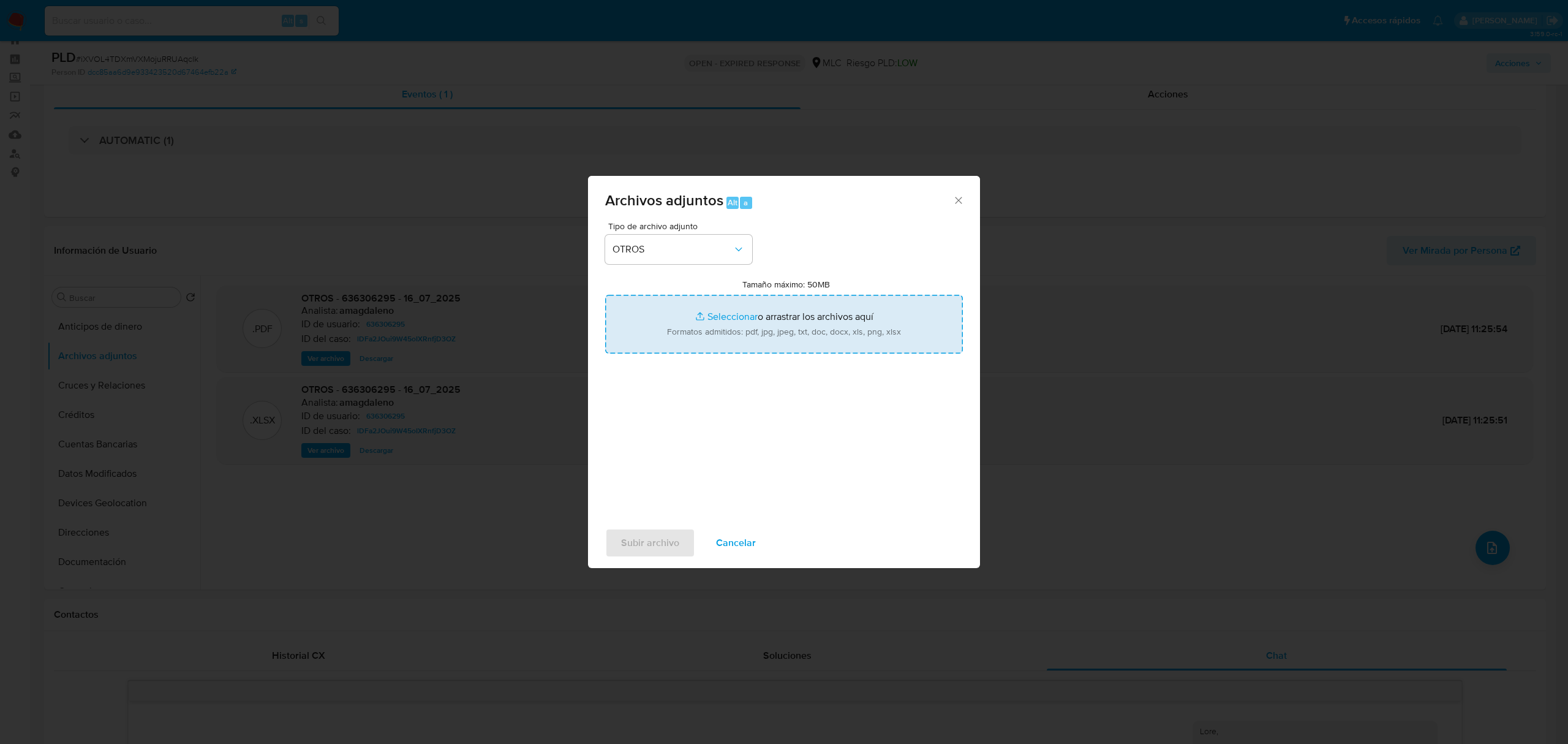
click at [795, 327] on input "Tamaño máximo: 50MB Seleccionar archivos" at bounding box center [784, 324] width 358 height 59
type input "C:\fakepath\636306295 - 16_09_2025 (1).pdf"
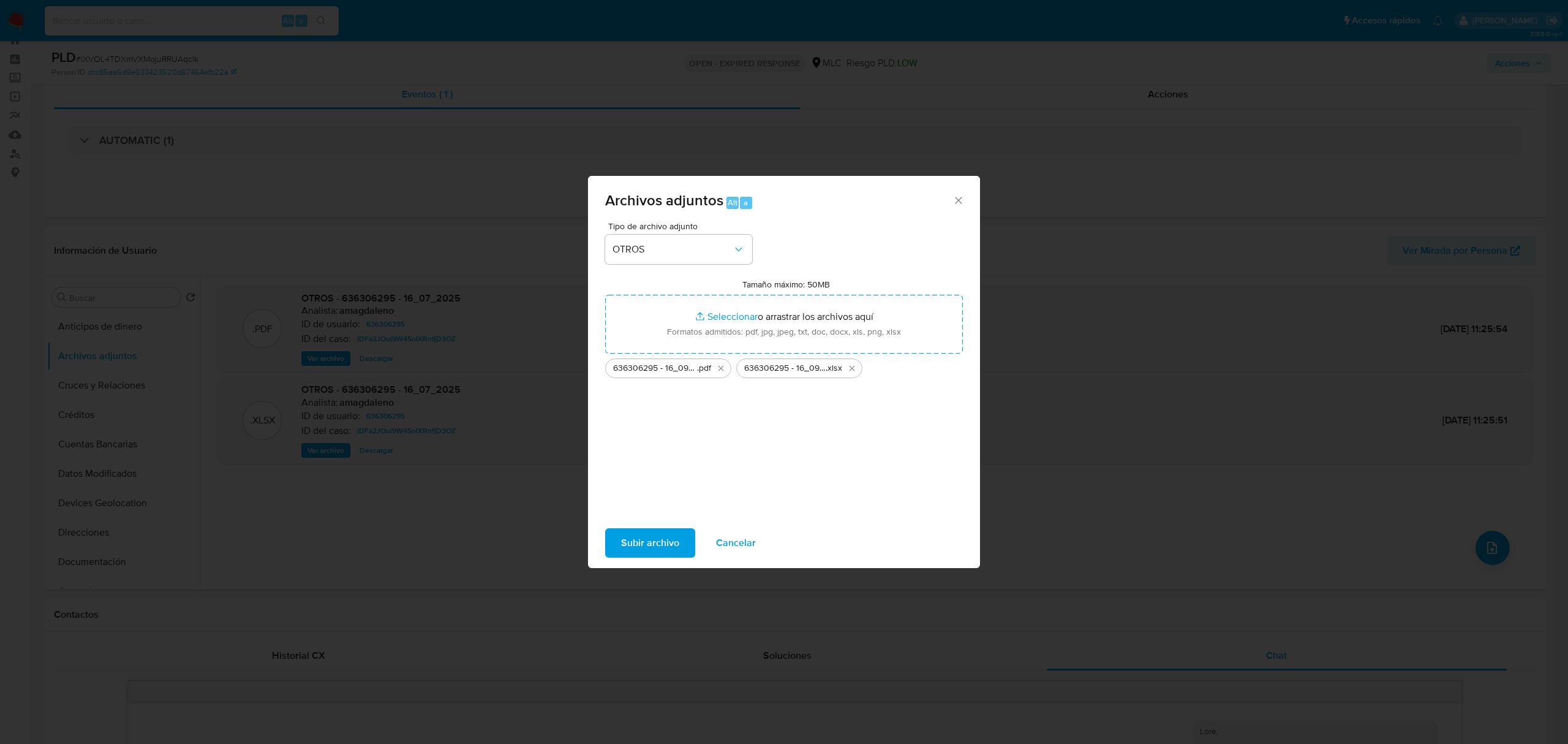
click at [653, 551] on span "Subir archivo" at bounding box center [650, 543] width 59 height 27
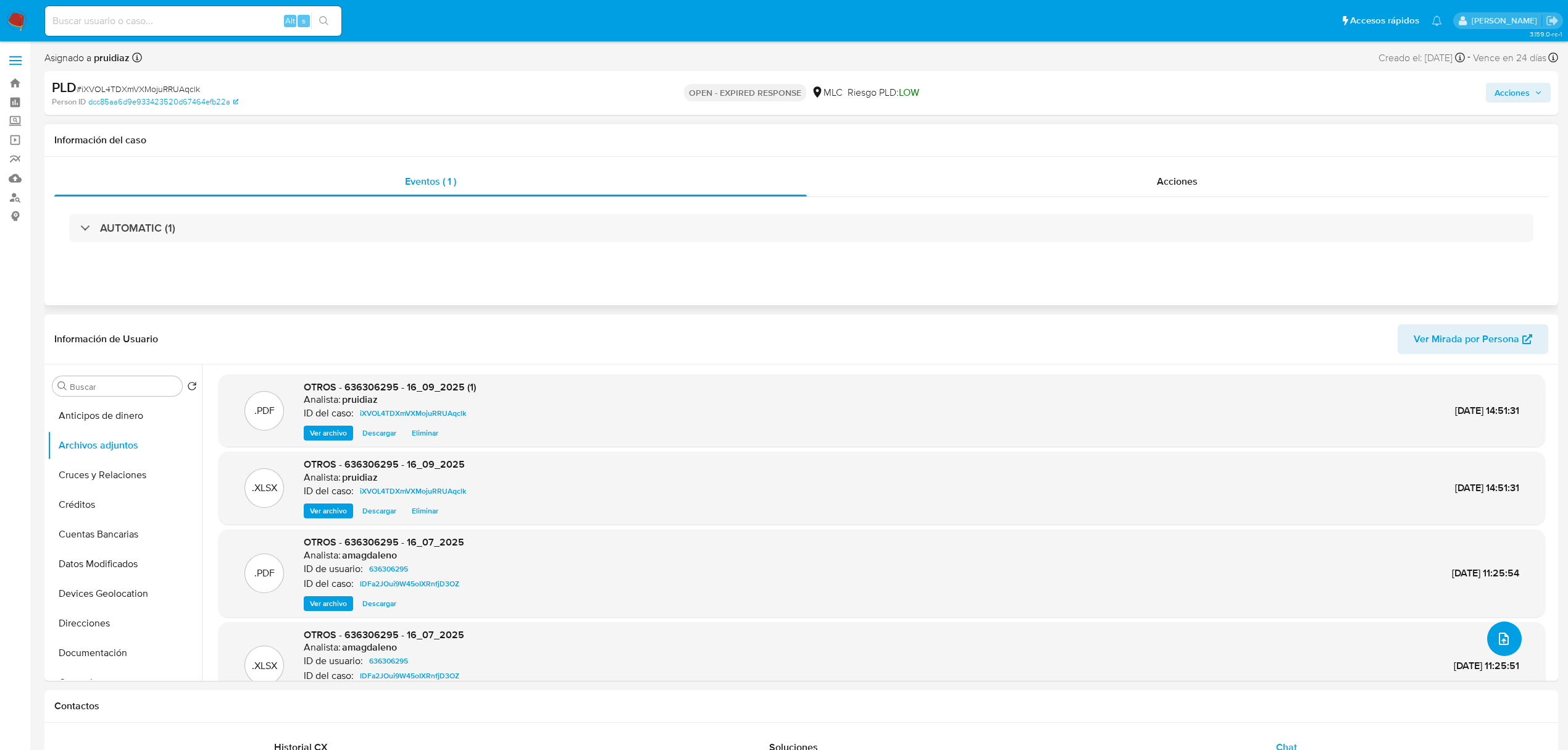
scroll to position [1, 0]
click at [1521, 83] on span "Acciones" at bounding box center [1512, 92] width 35 height 20
click at [78, 470] on button "General" at bounding box center [119, 471] width 144 height 29
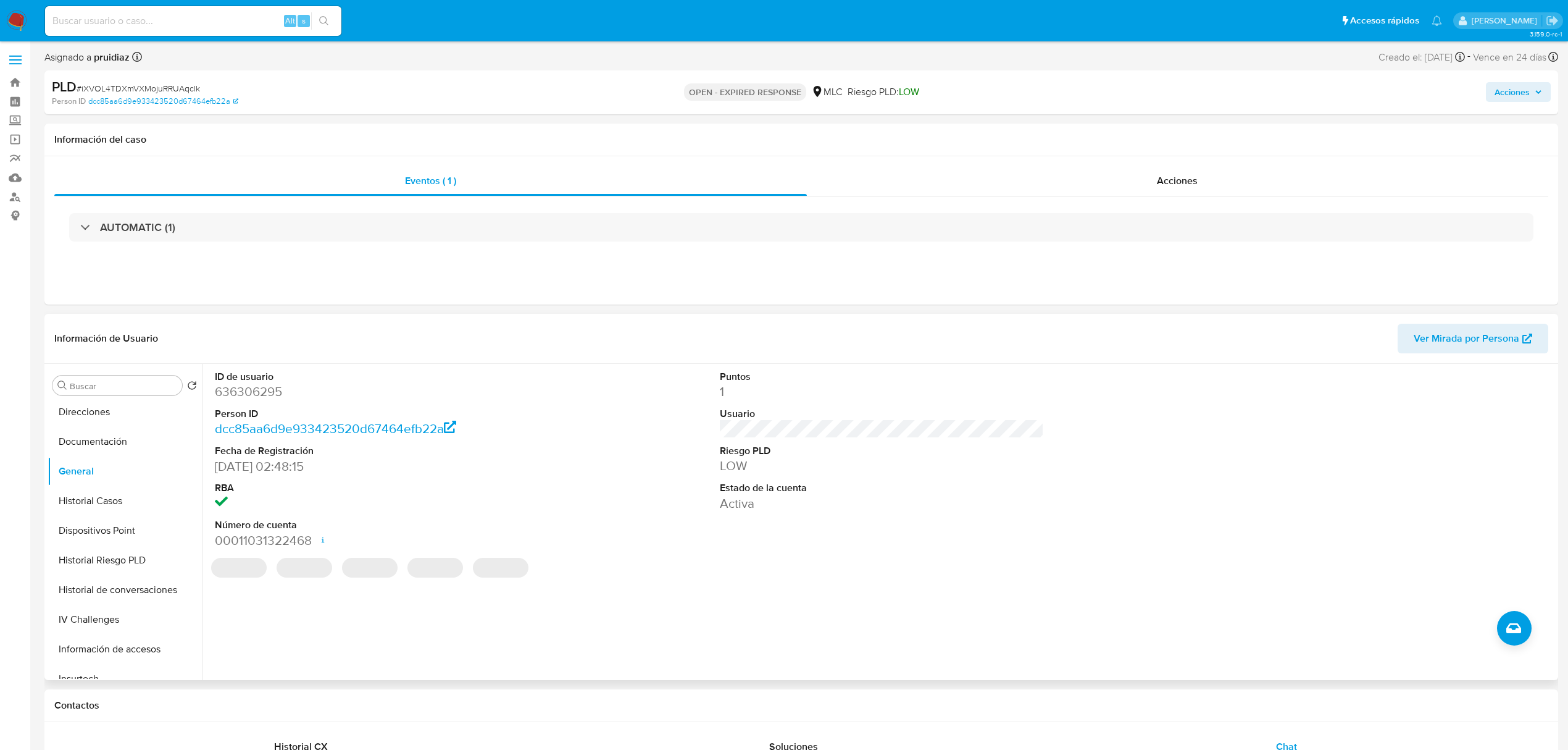
click at [252, 388] on dd "636306295" at bounding box center [377, 391] width 324 height 18
copy dd "636306295"
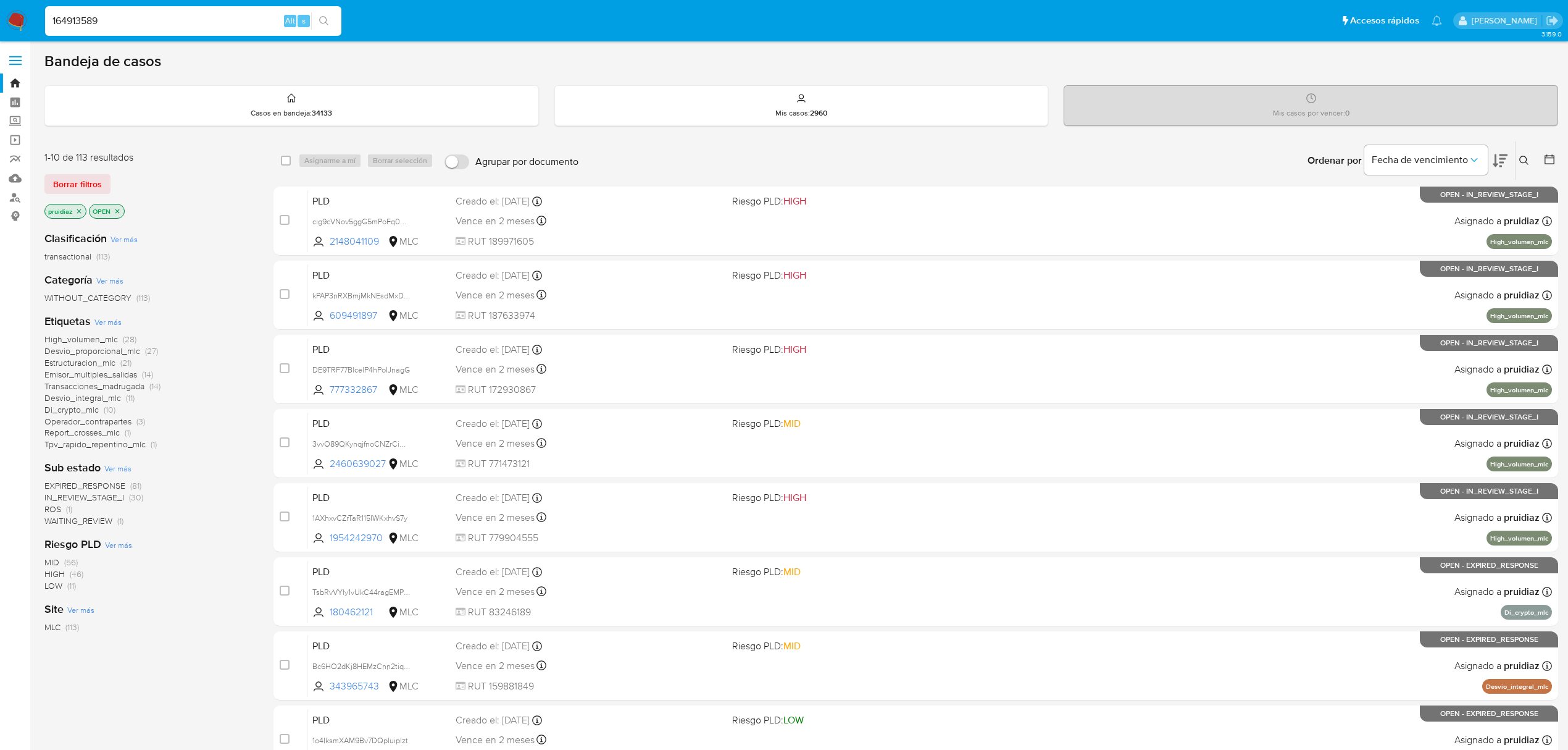
type input "164913589"
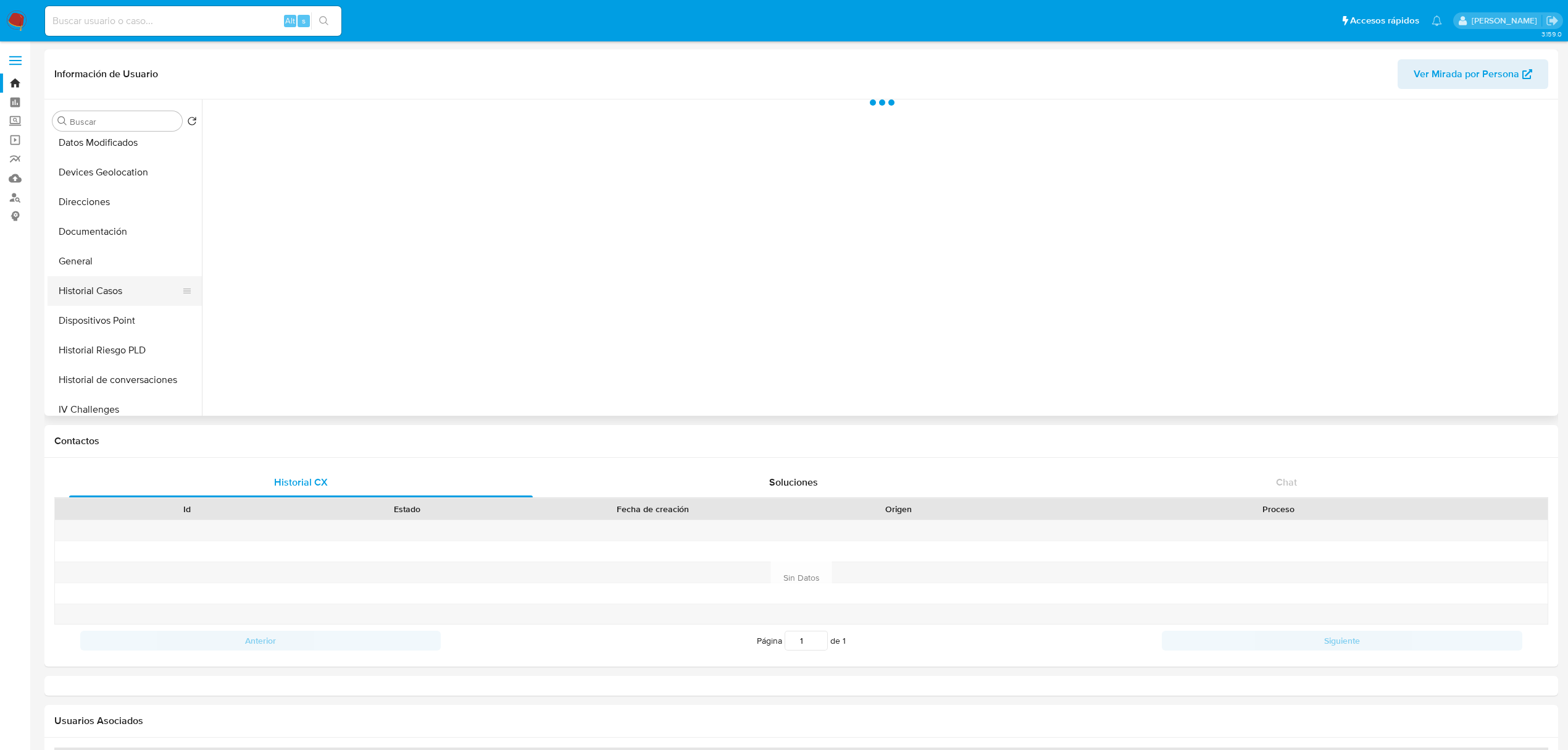
click at [106, 276] on button "Historial Casos" at bounding box center [119, 291] width 144 height 29
select select "10"
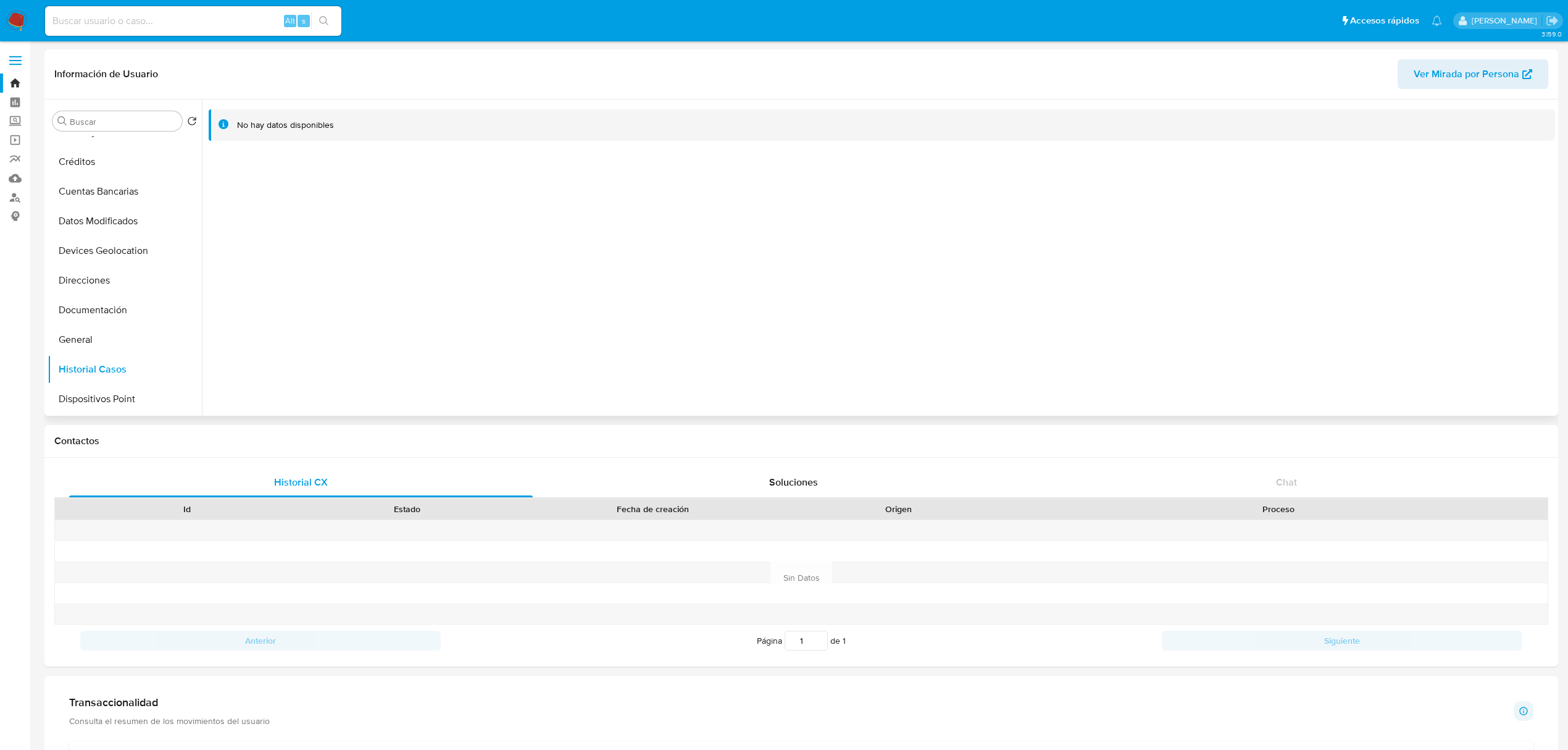
scroll to position [77, 0]
click at [92, 312] on button "Documentación" at bounding box center [119, 312] width 144 height 29
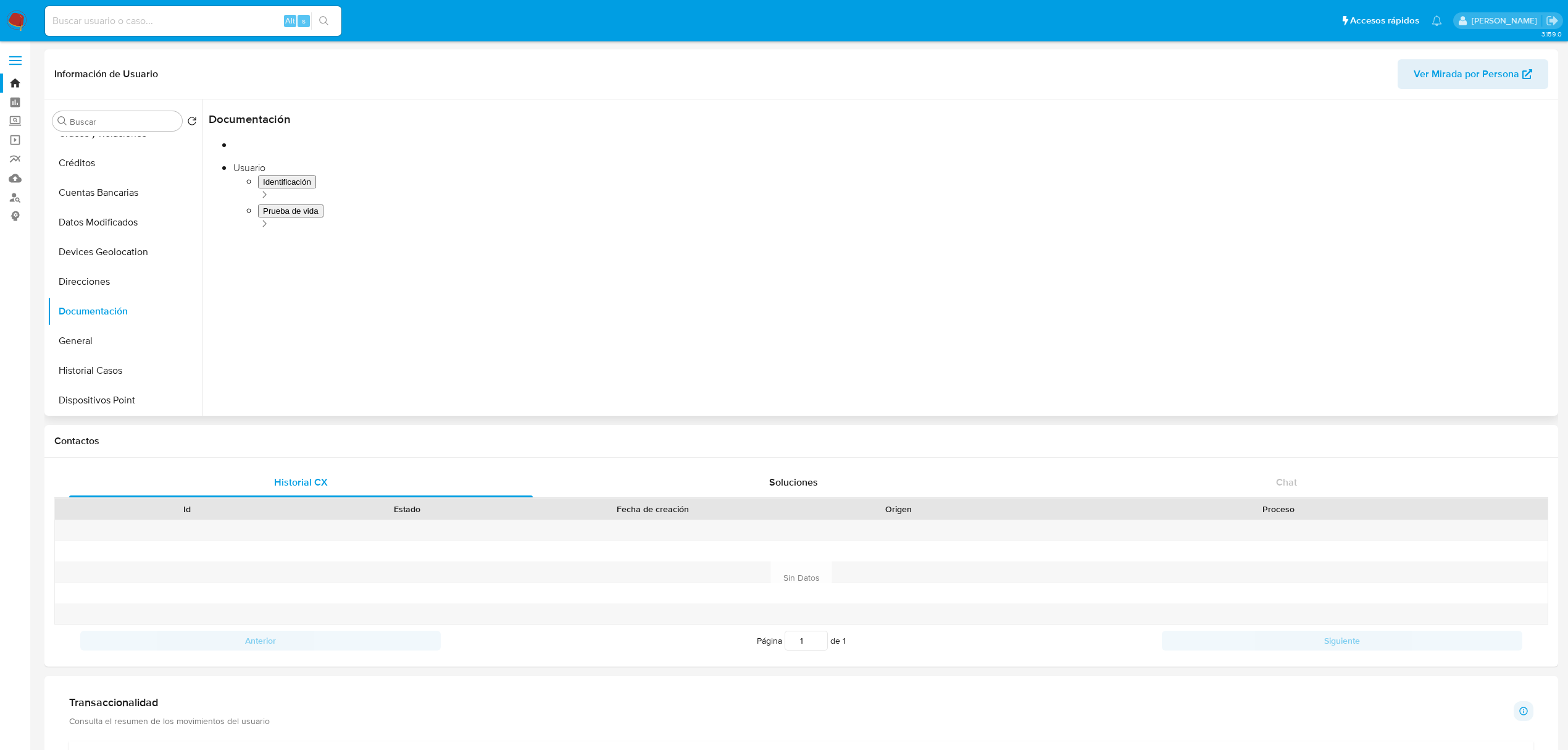
scroll to position [1, 0]
click at [275, 158] on button "Identificación" at bounding box center [366, 159] width 316 height 31
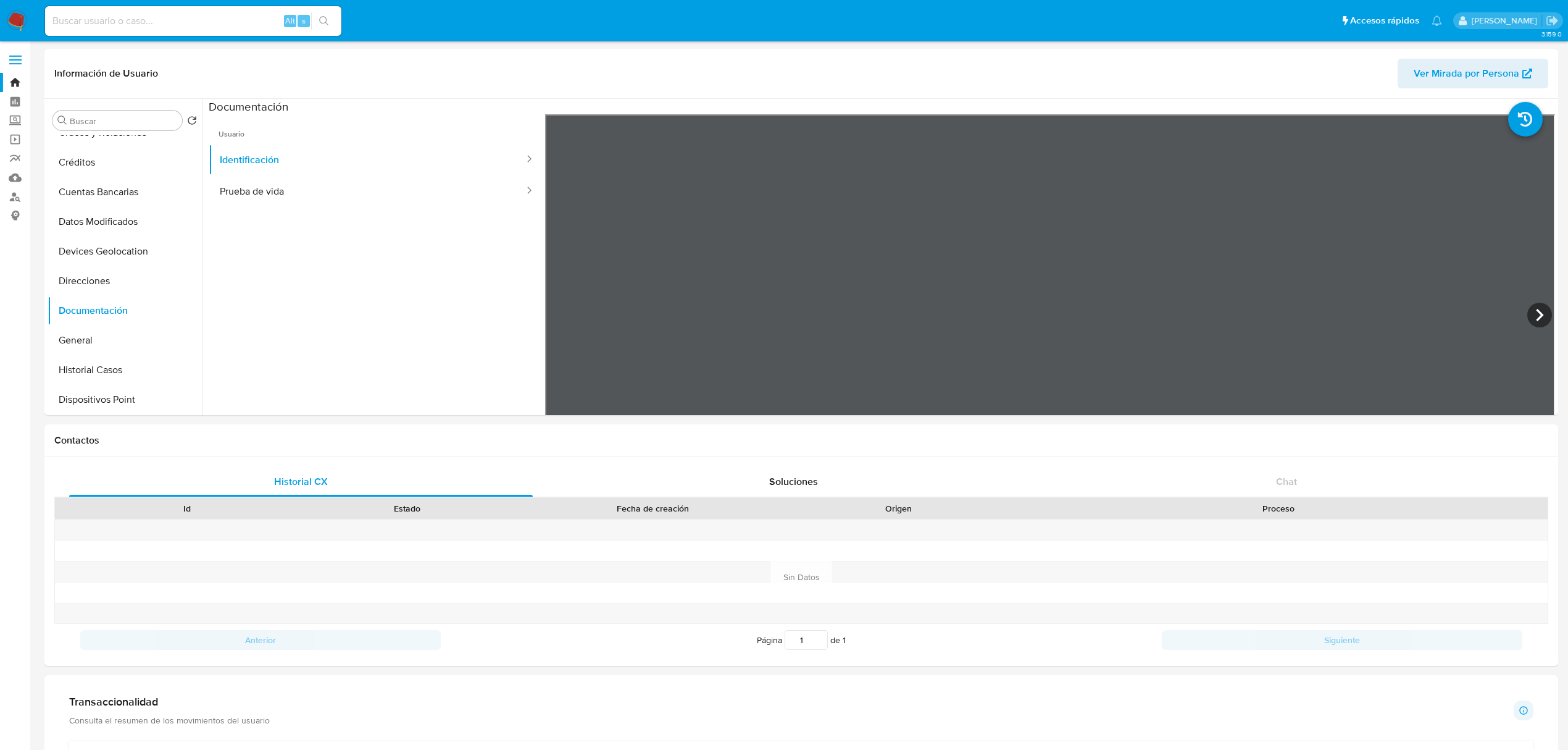
drag, startPoint x: 1178, startPoint y: 223, endPoint x: 1227, endPoint y: 38, distance: 191.4
click at [1217, 53] on div "Información de Usuario Ver Mirada por Persona" at bounding box center [801, 74] width 1513 height 50
click at [1536, 313] on icon at bounding box center [1540, 316] width 8 height 13
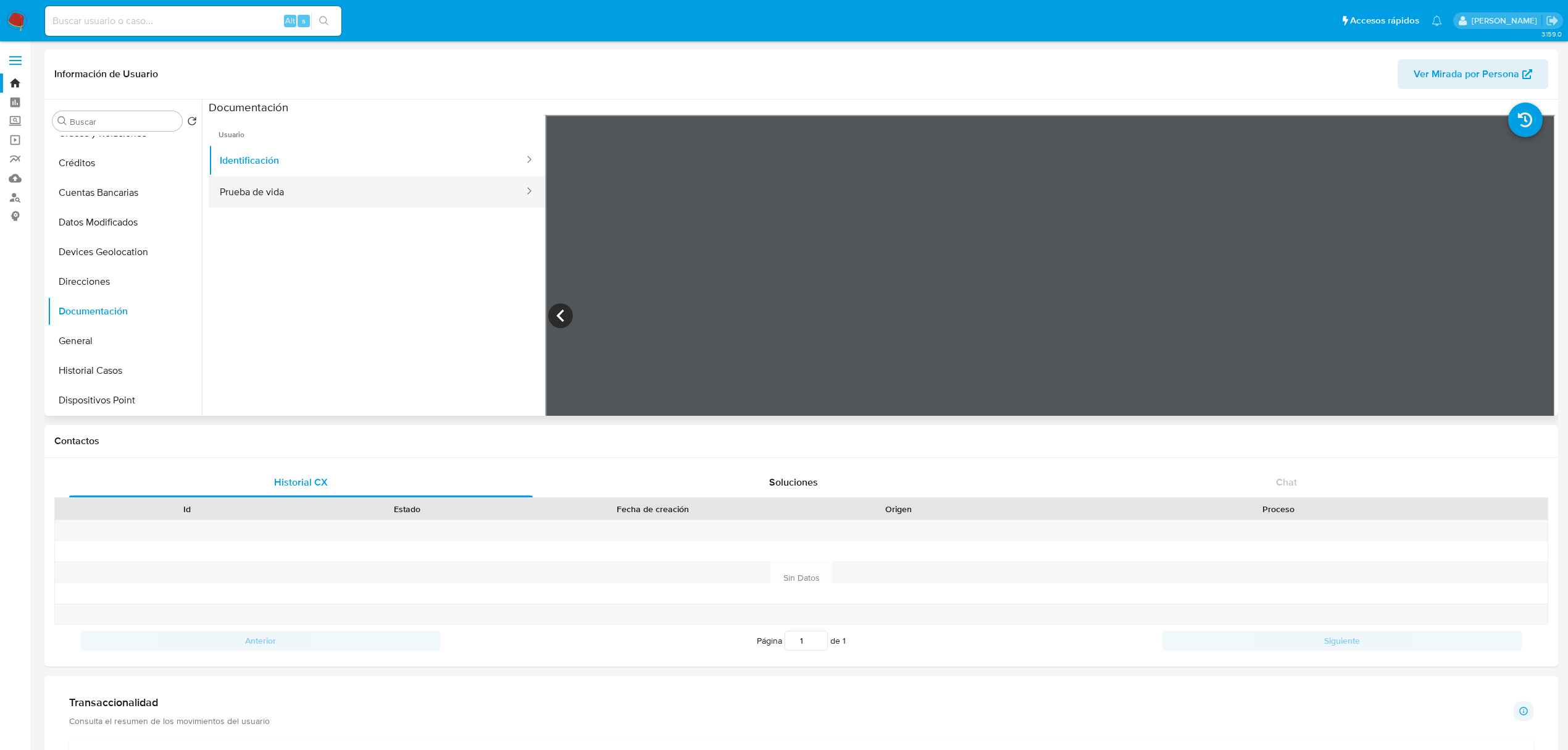
click at [327, 201] on button "Prueba de vida" at bounding box center [366, 192] width 316 height 31
click at [351, 155] on button "Identificación" at bounding box center [366, 160] width 316 height 31
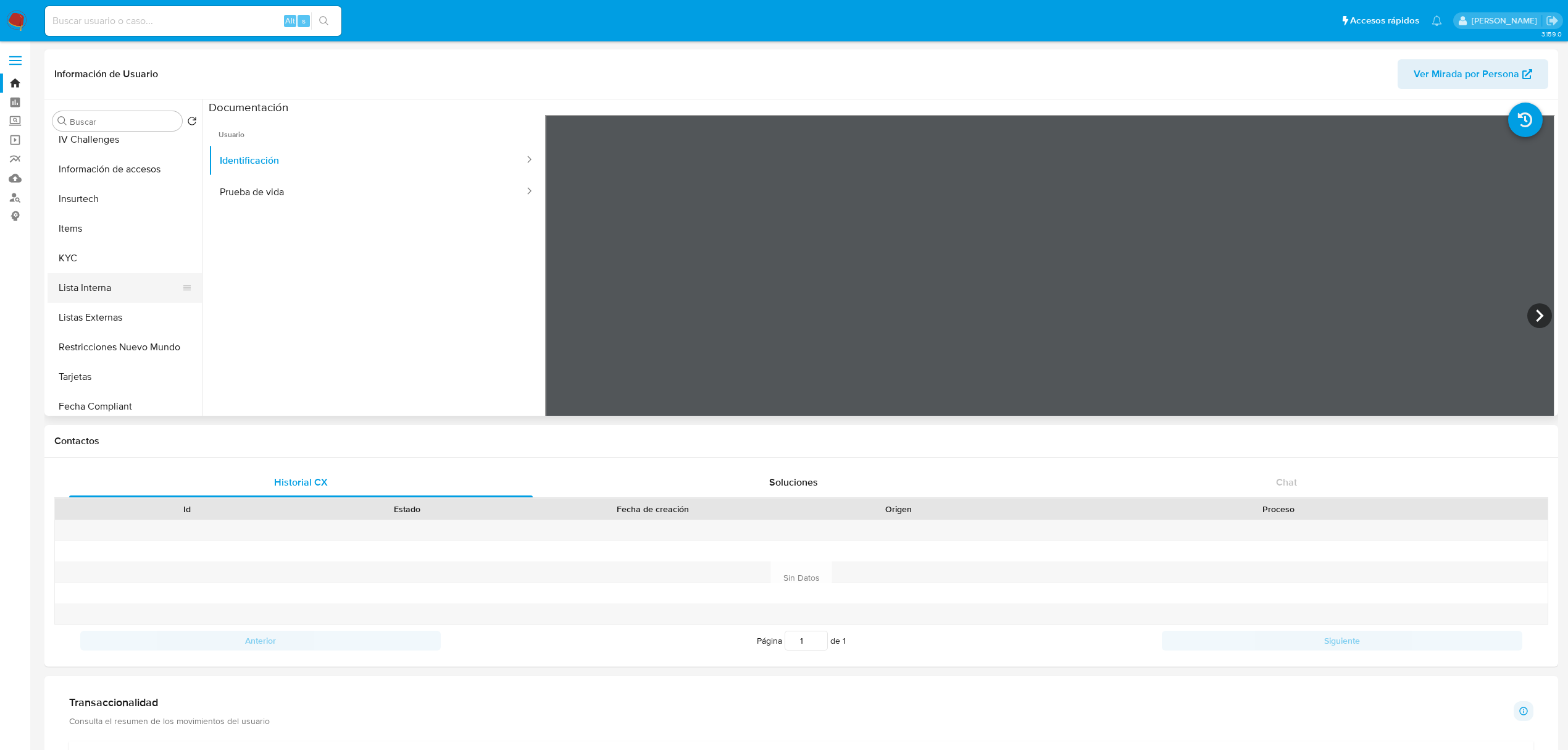
scroll to position [428, 0]
click at [91, 267] on button "KYC" at bounding box center [119, 257] width 144 height 29
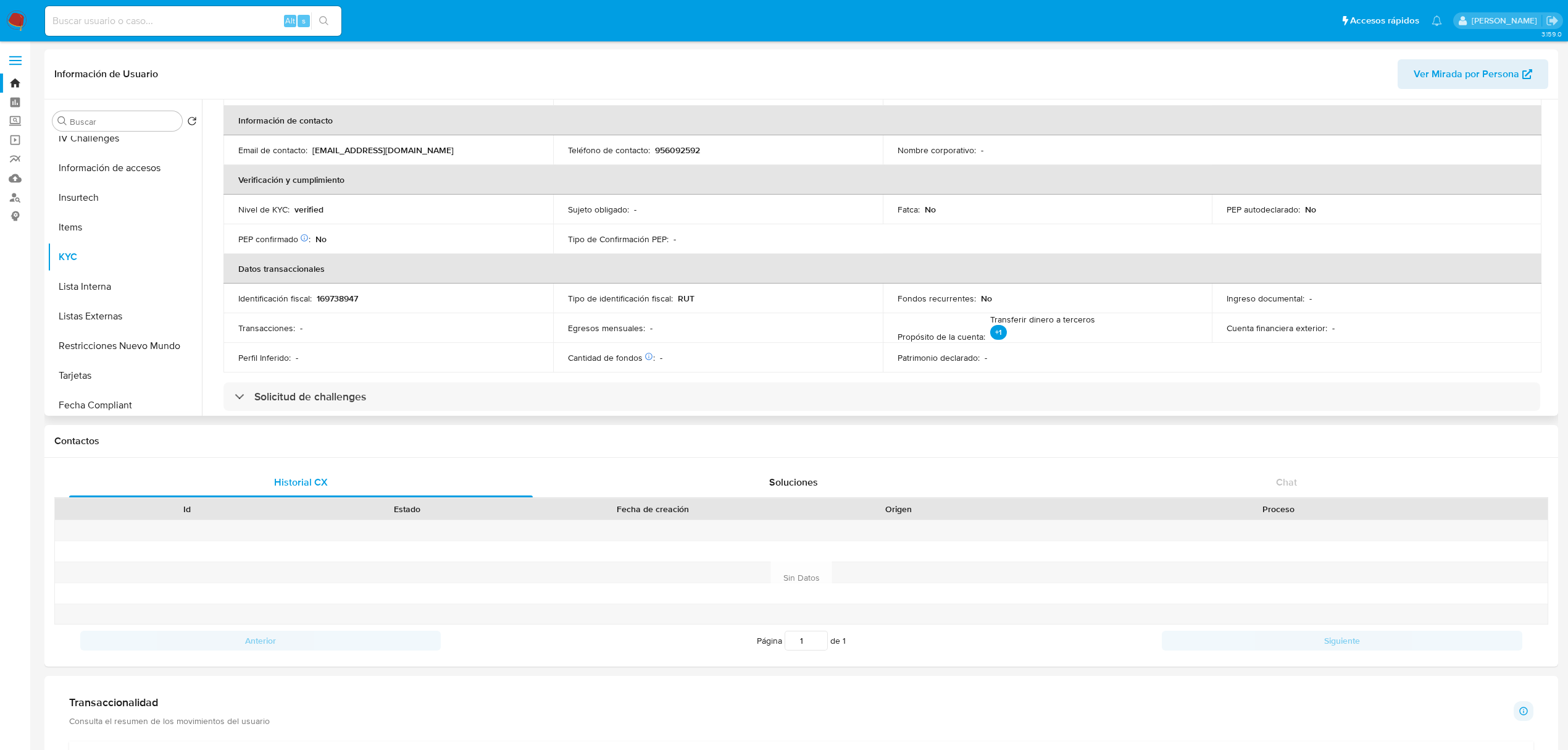
scroll to position [0, 0]
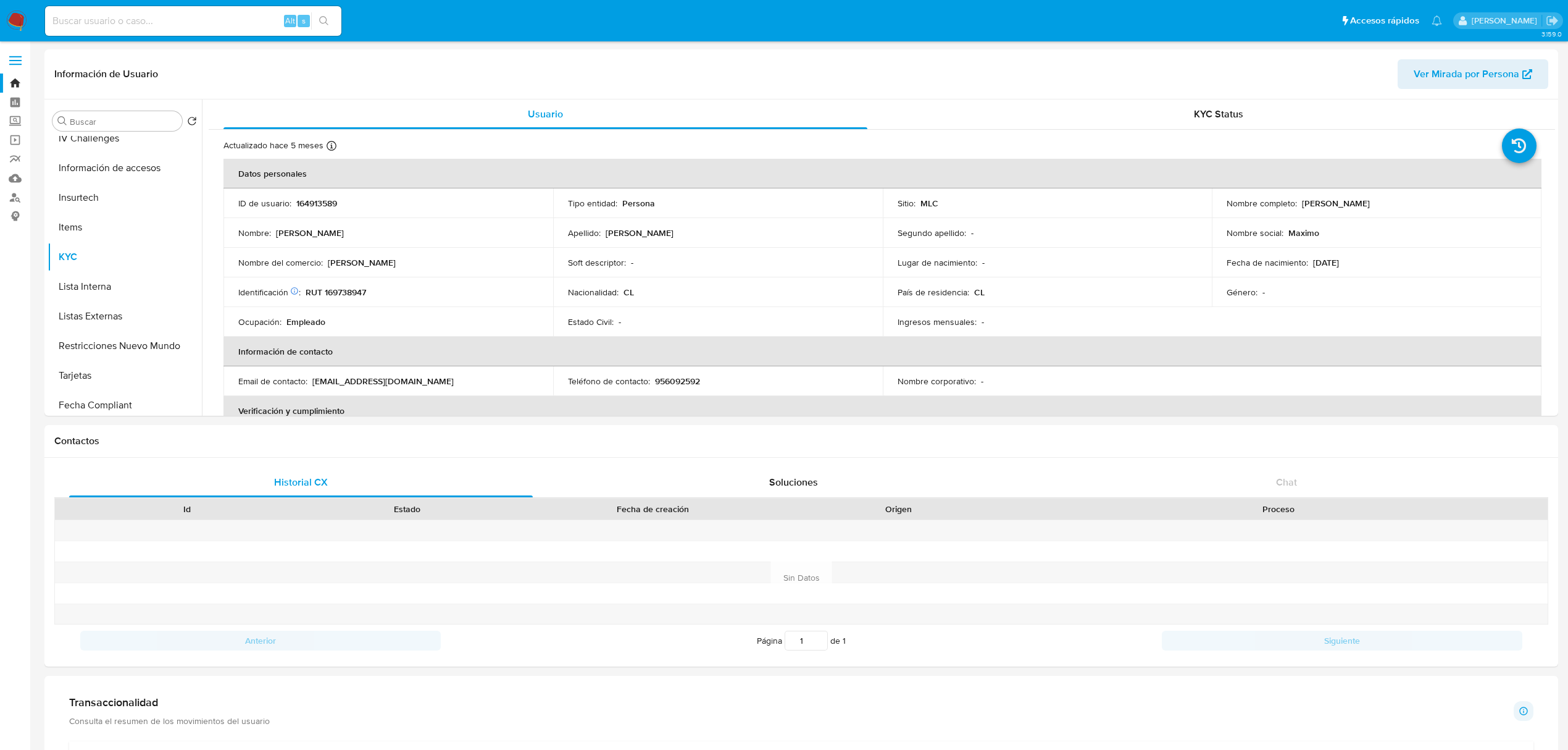
click at [21, 26] on img at bounding box center [16, 21] width 21 height 21
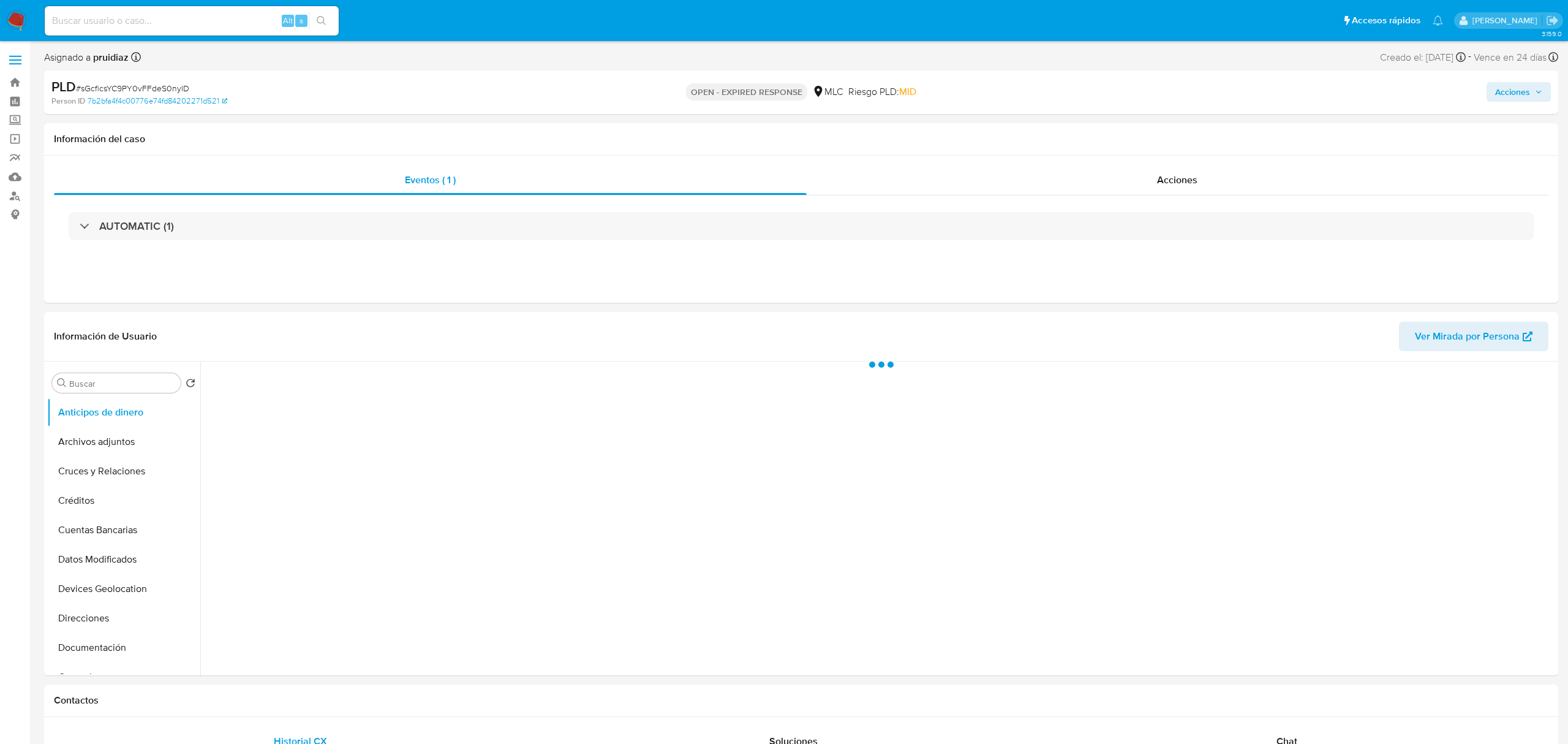
select select "10"
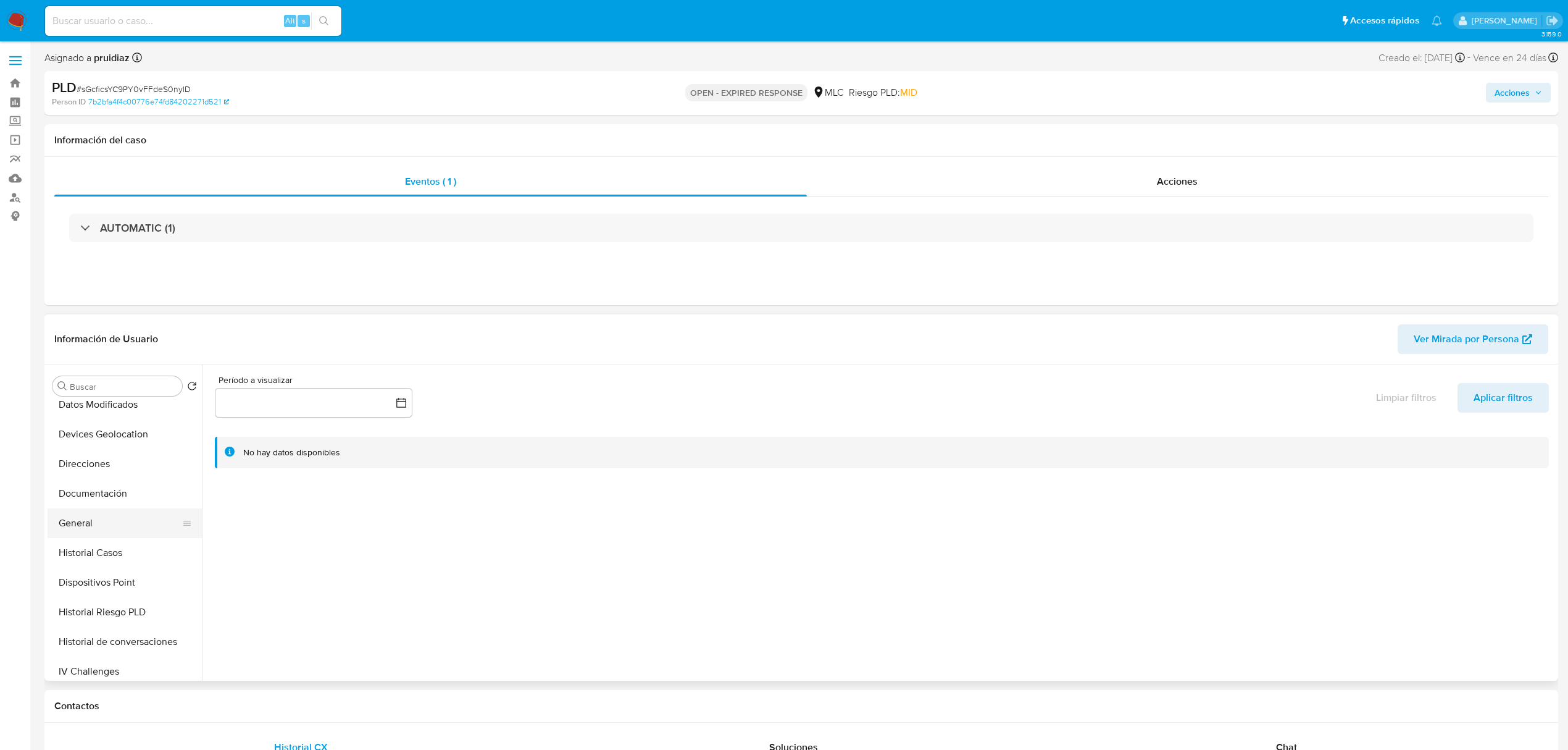
scroll to position [160, 0]
click at [78, 519] on button "General" at bounding box center [119, 522] width 144 height 29
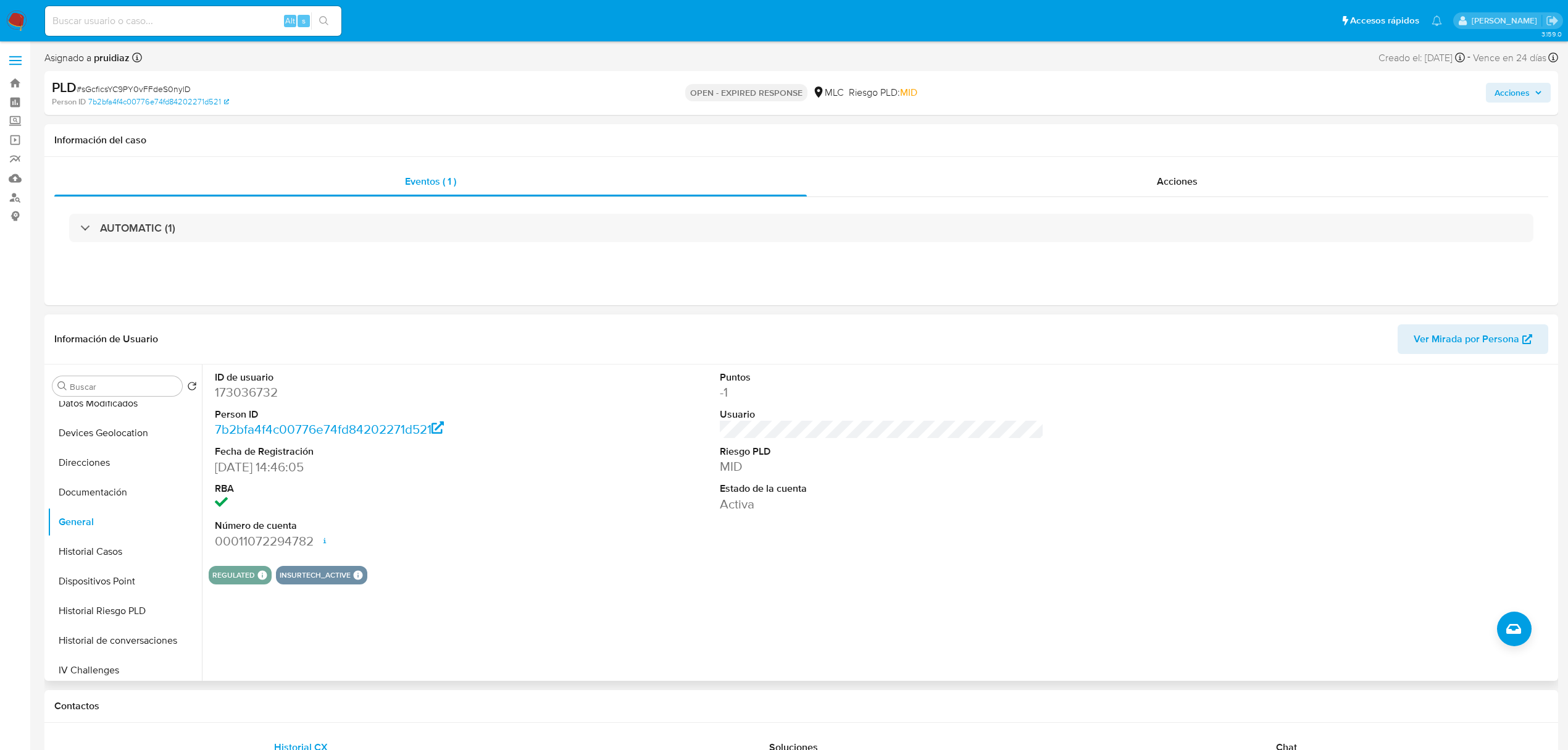
click at [272, 399] on dd "173036732" at bounding box center [377, 392] width 324 height 18
copy dd "173036732"
click at [136, 87] on span "# sGcficsYC9PY0vFFdeS0nylD" at bounding box center [134, 88] width 114 height 13
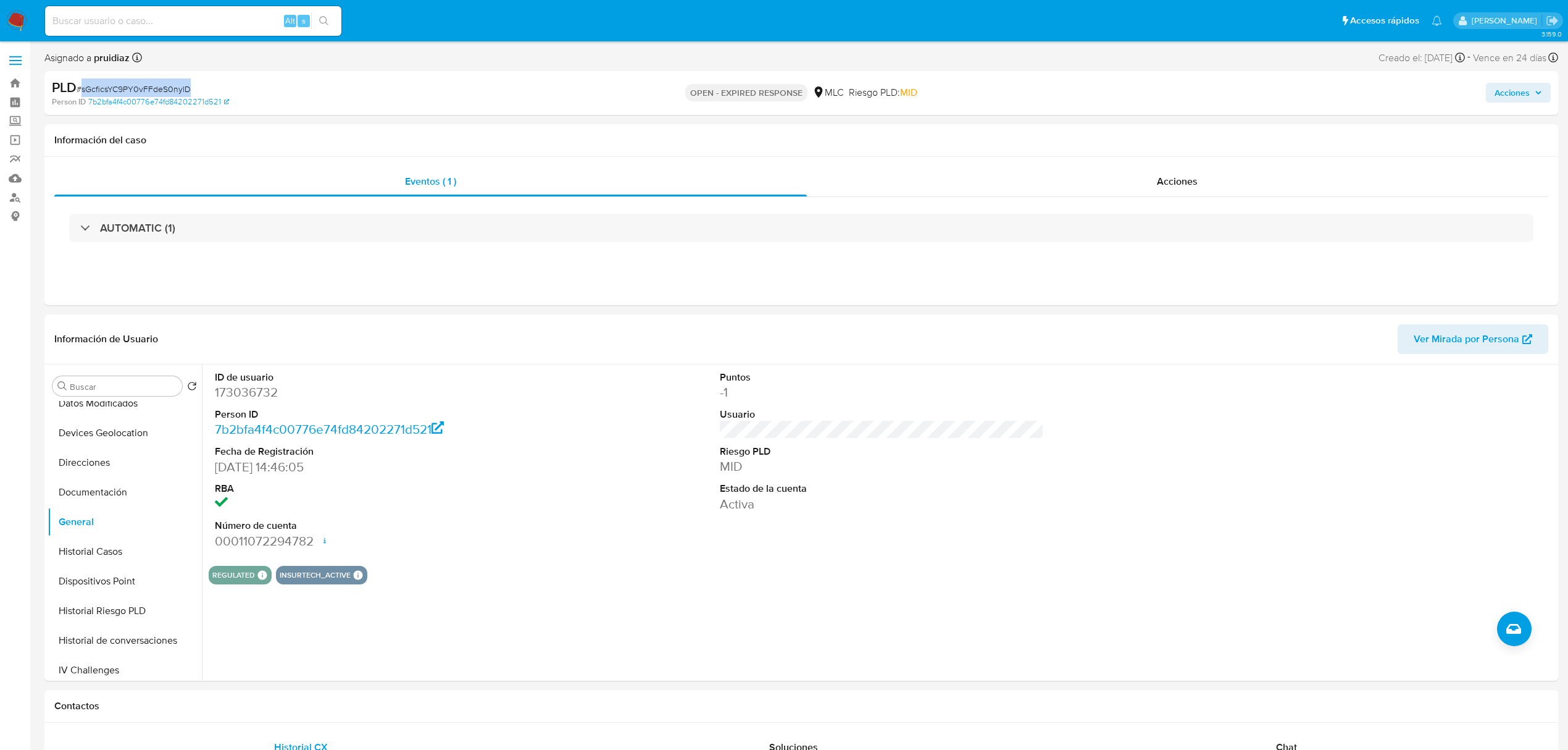
click at [136, 87] on span "# sGcficsYC9PY0vFFdeS0nylD" at bounding box center [134, 88] width 114 height 13
copy span "sGcficsYC9PY0vFFdeS0nylD"
click at [62, 548] on button "KYC" at bounding box center [119, 547] width 144 height 29
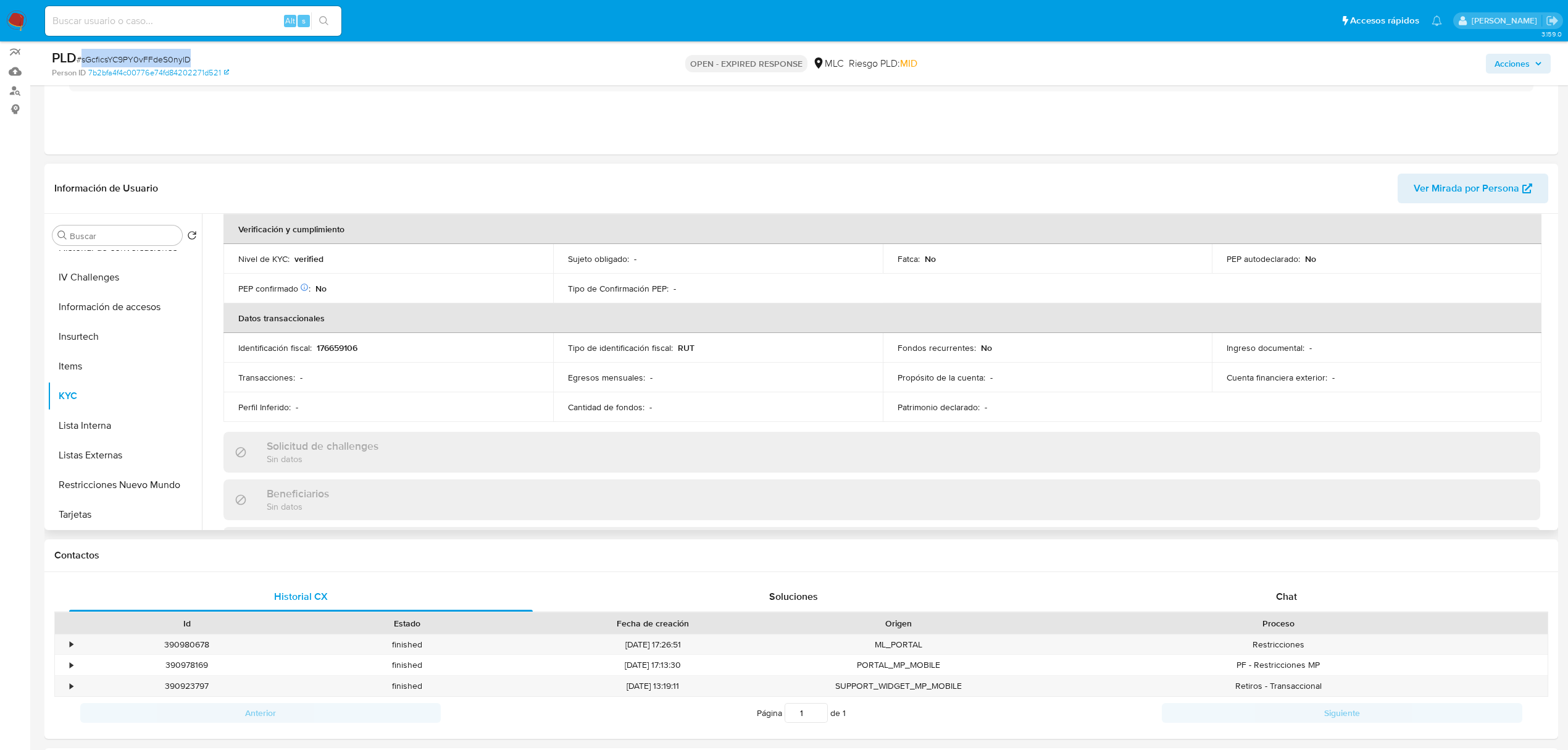
scroll to position [0, 0]
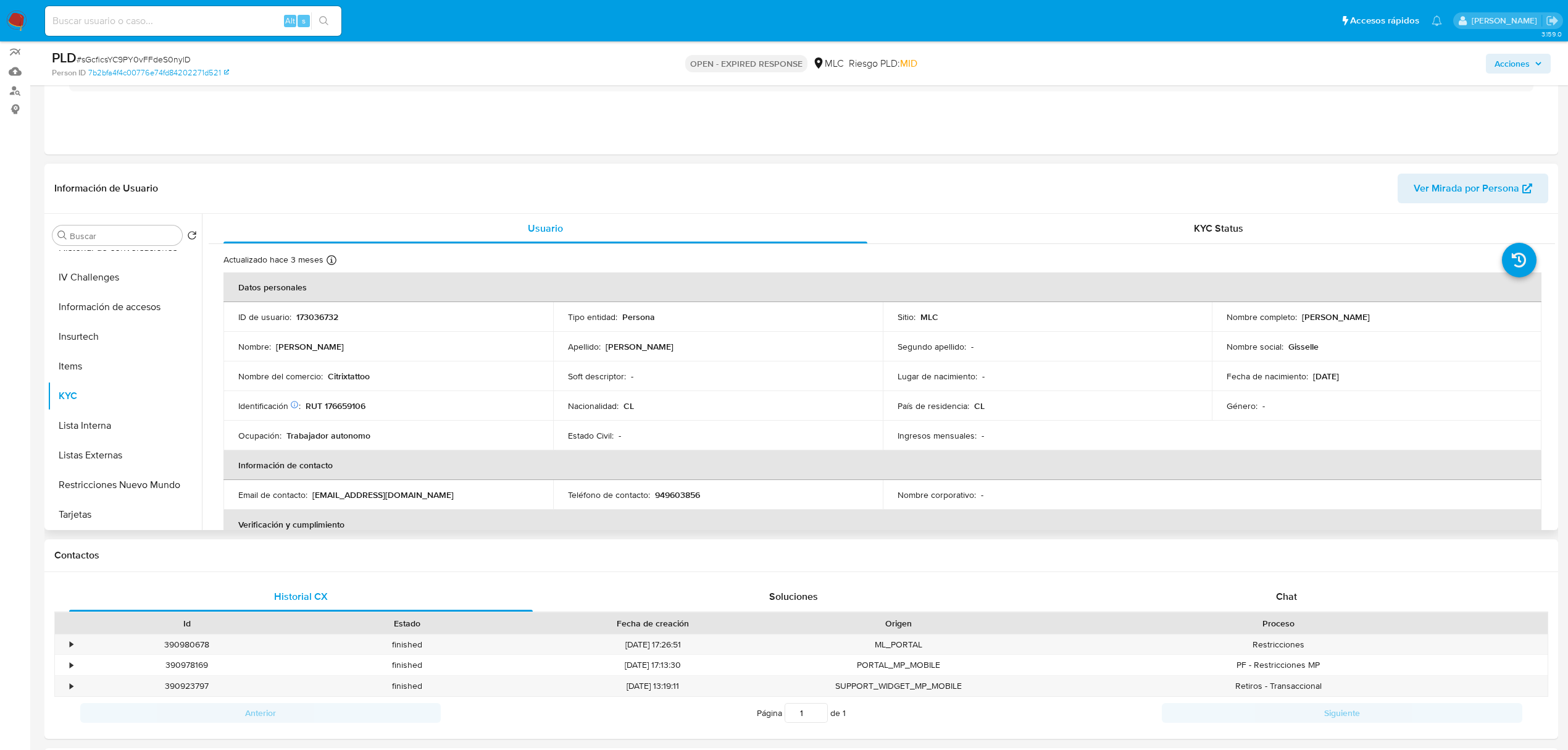
click at [350, 411] on p "RUT 176659106" at bounding box center [335, 405] width 60 height 11
copy p "176659106"
click at [575, 591] on div "Soluciones" at bounding box center [794, 597] width 464 height 29
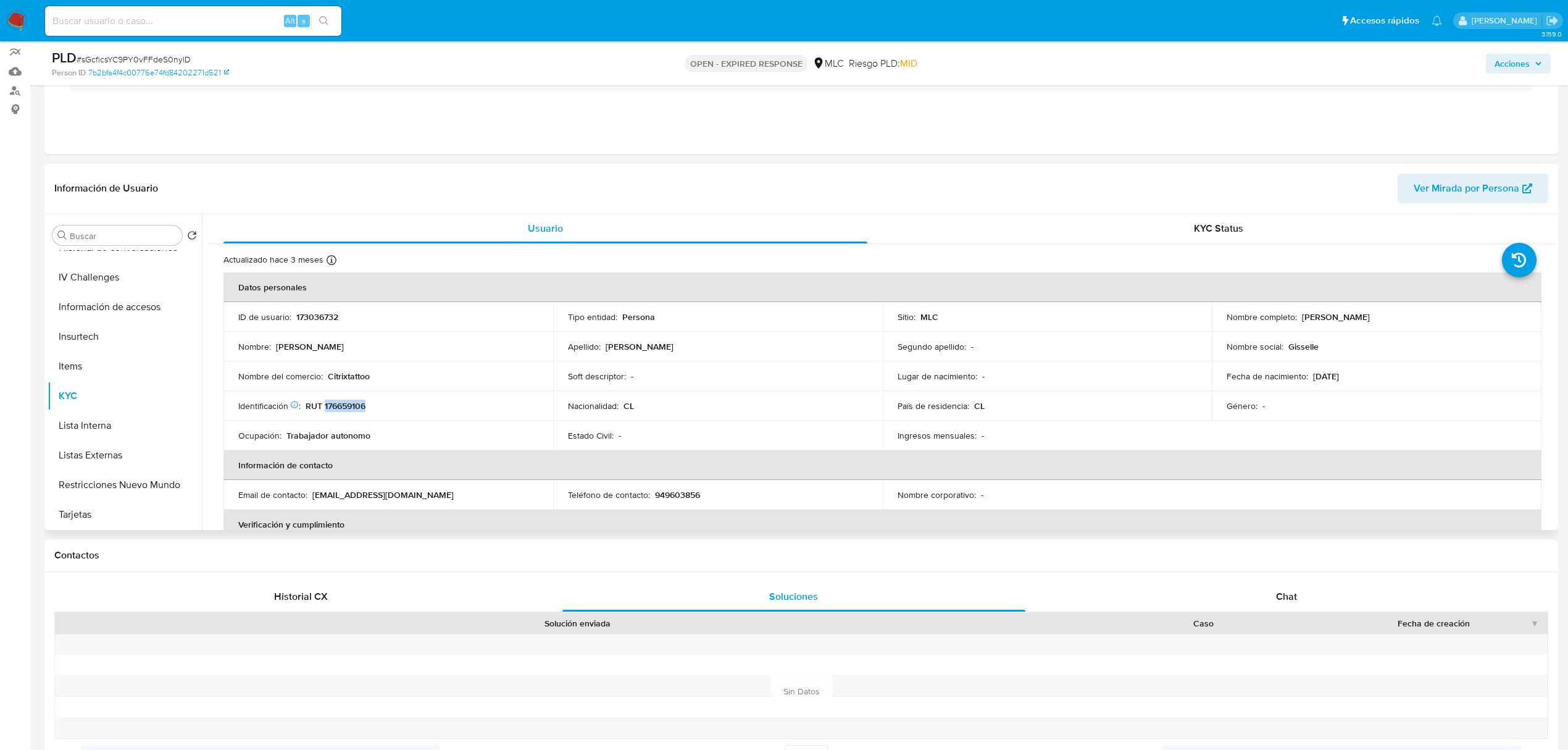
click at [356, 408] on p "RUT 176659106" at bounding box center [335, 405] width 60 height 11
drag, startPoint x: 1434, startPoint y: 319, endPoint x: 1284, endPoint y: 322, distance: 150.0
click at [1284, 322] on div "Nombre completo : Gisselle Francesca Jorquera Muñoz" at bounding box center [1375, 317] width 300 height 11
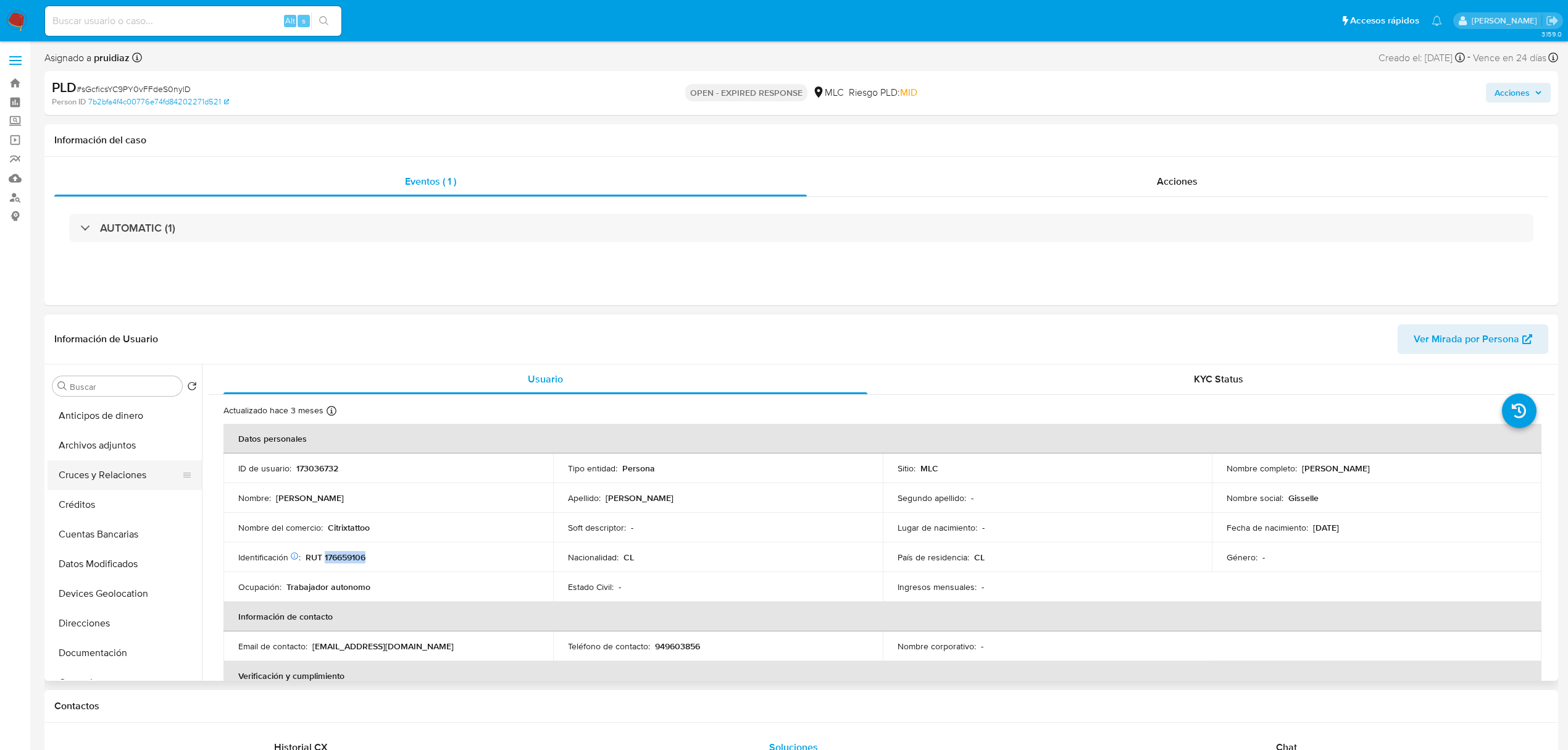
click at [102, 474] on button "Cruces y Relaciones" at bounding box center [119, 475] width 144 height 29
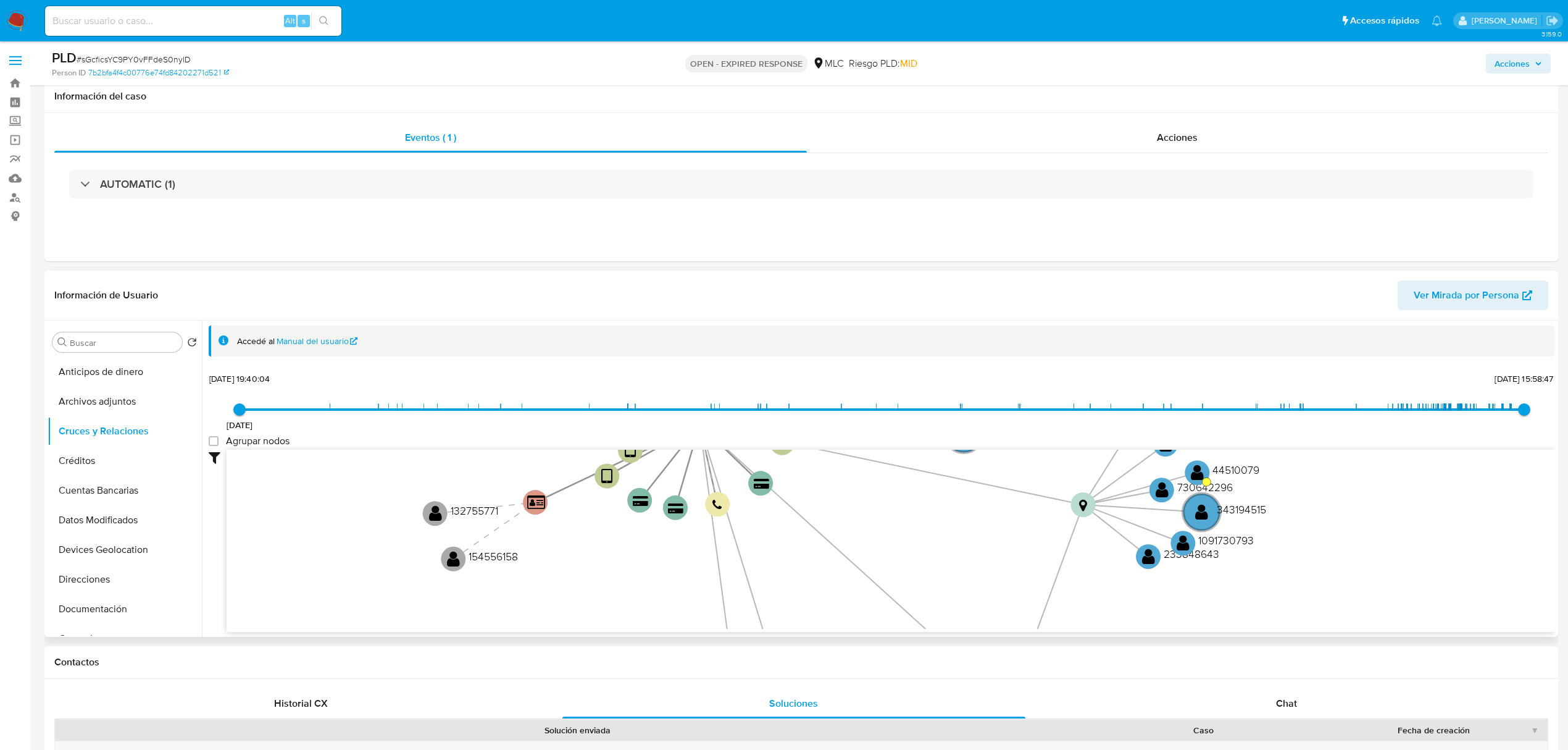
scroll to position [115, 0]
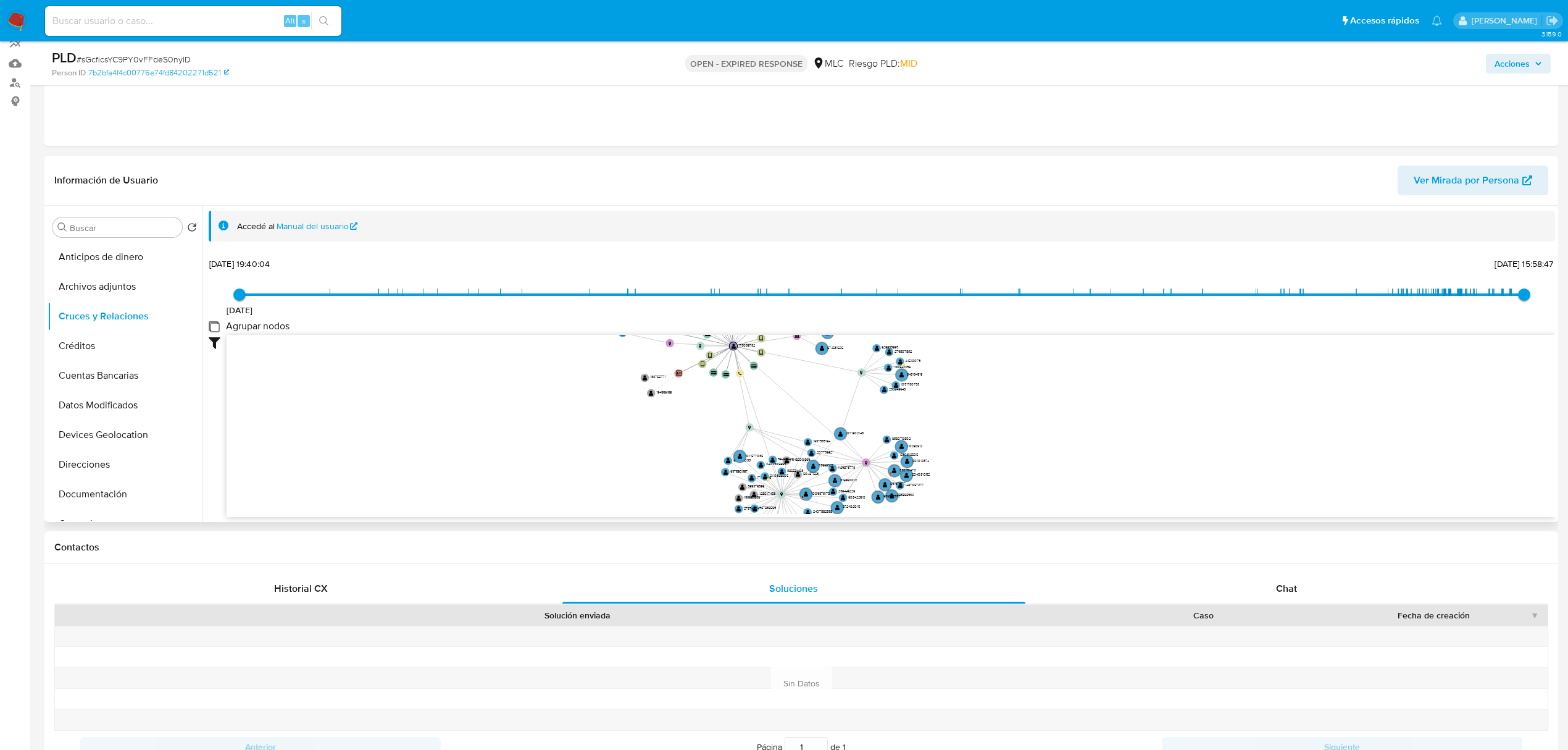
click at [213, 327] on group_nodes "Agrupar nodos" at bounding box center [213, 326] width 10 height 10
checkbox group_nodes "true"
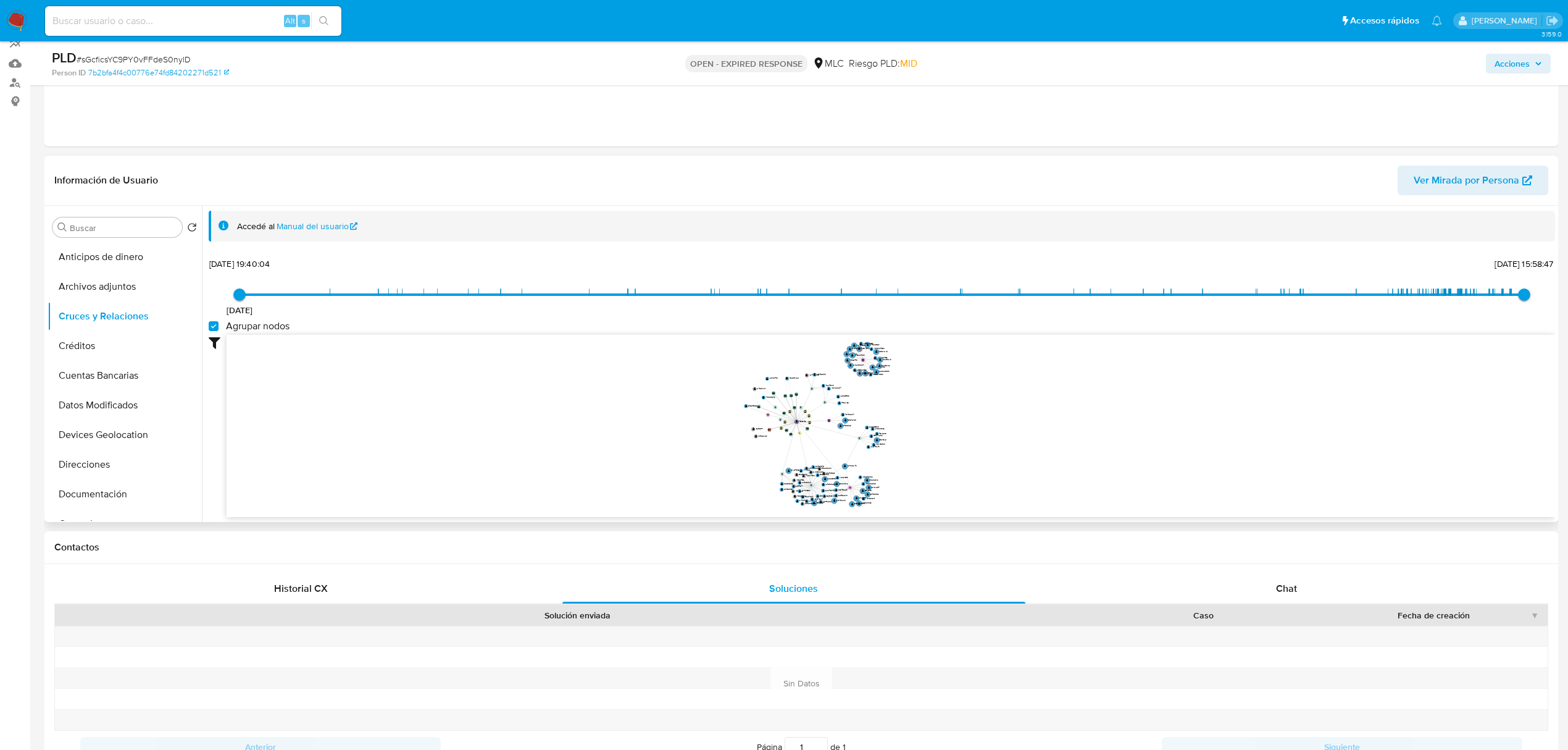
drag, startPoint x: 954, startPoint y: 381, endPoint x: 974, endPoint y: 423, distance: 46.5
click at [974, 423] on icon "device-63f4ac0608813b0018674e4f  user-173036732  173036732 device-61a818cb088…" at bounding box center [891, 424] width 1328 height 179
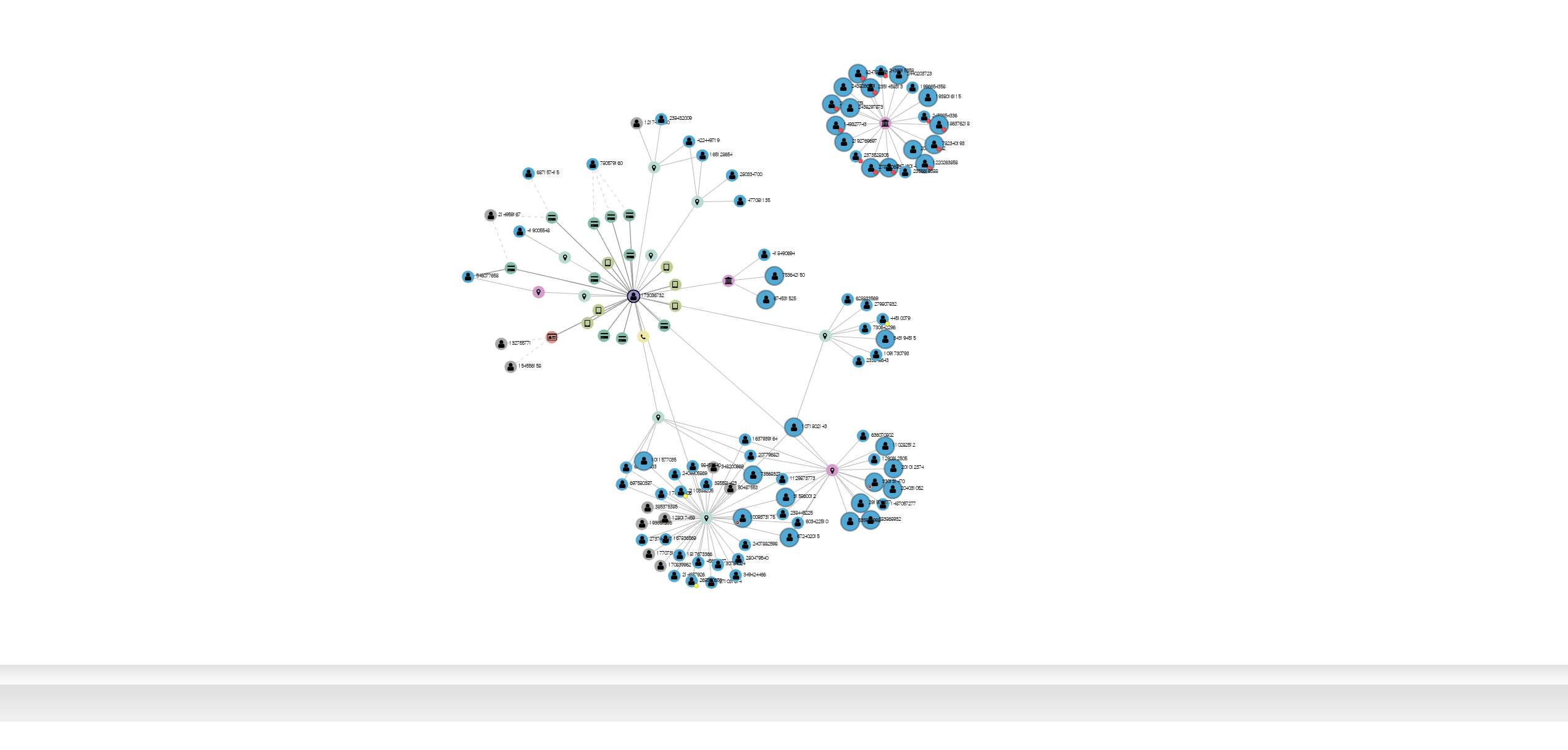
drag, startPoint x: 904, startPoint y: 419, endPoint x: 894, endPoint y: 425, distance: 11.7
click at [894, 425] on icon "device-63f4ac0608813b0018674e4f  user-173036732  173036732 device-61a818cb088…" at bounding box center [891, 424] width 1328 height 179
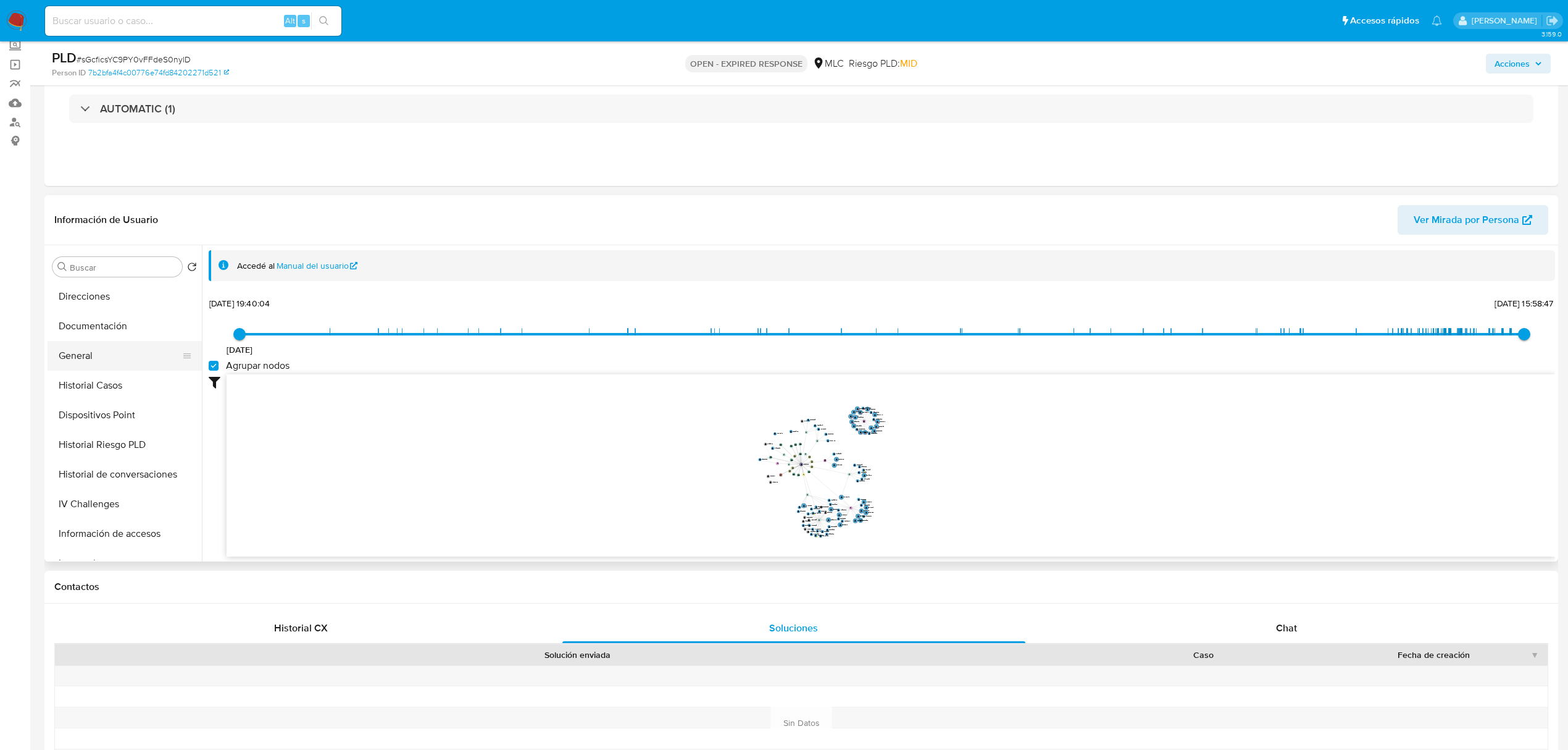
scroll to position [208, 0]
click at [69, 367] on button "General" at bounding box center [119, 355] width 144 height 29
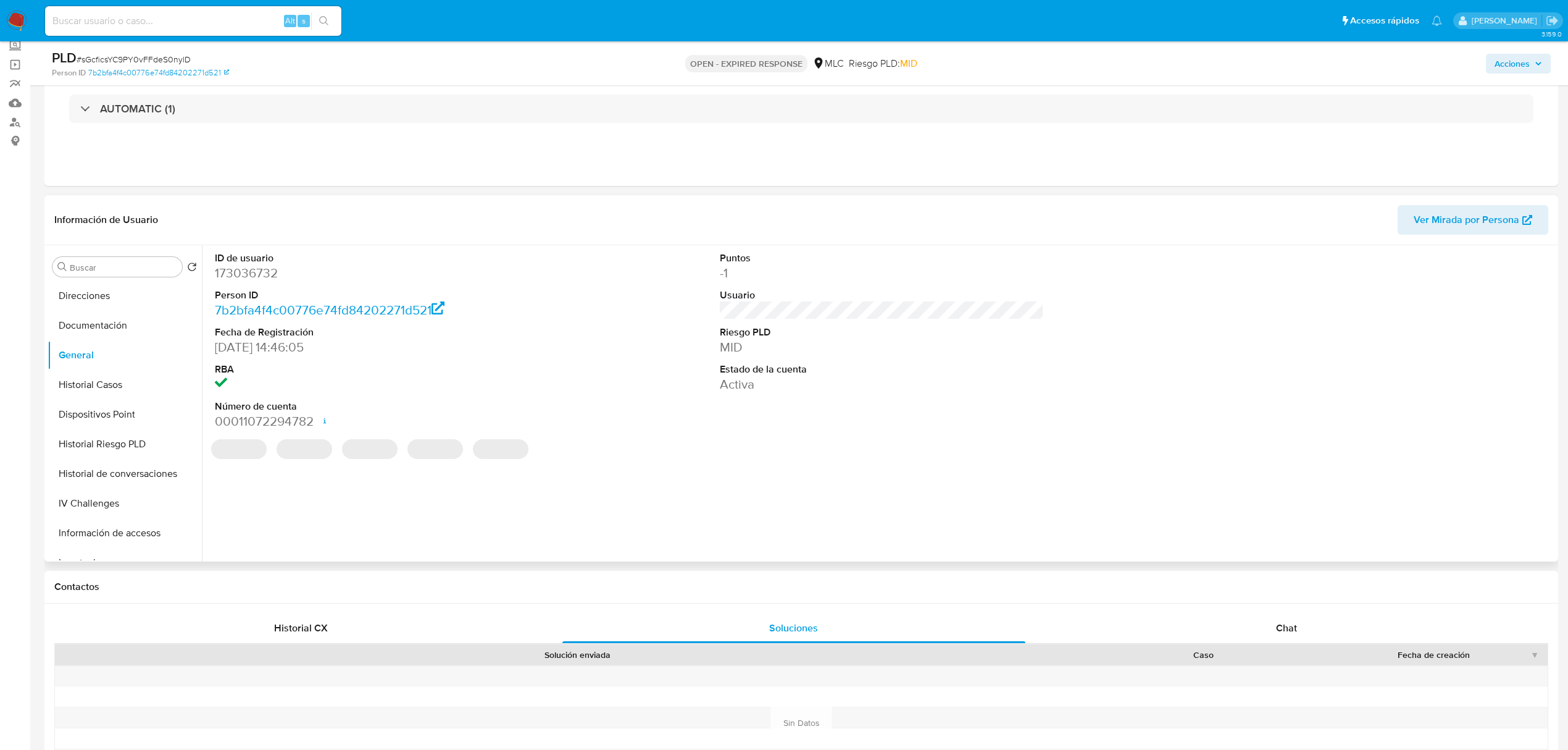
click at [261, 270] on dd "173036732" at bounding box center [377, 273] width 324 height 18
copy dd "173036732"
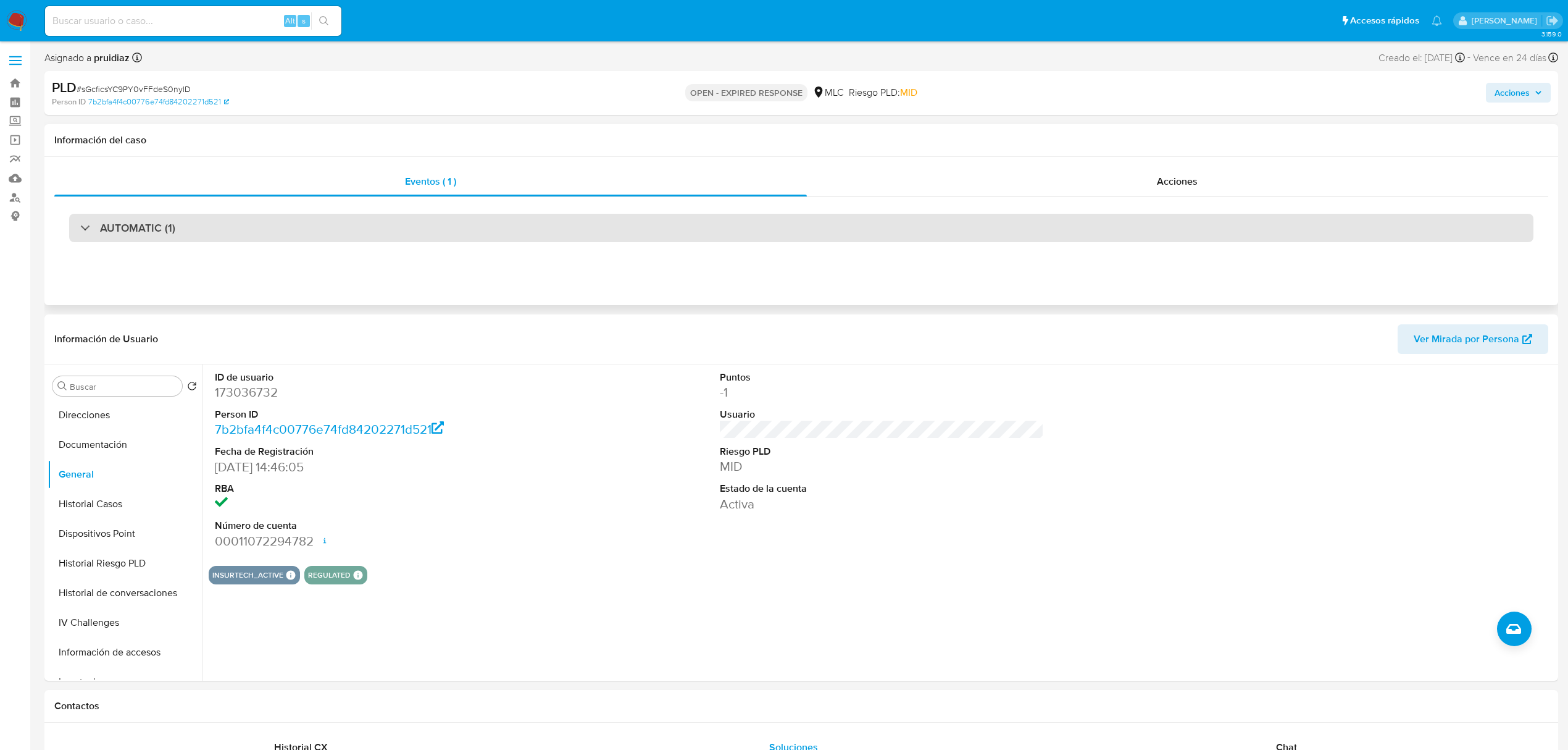
click at [208, 228] on div "AUTOMATIC (1)" at bounding box center [801, 227] width 1464 height 29
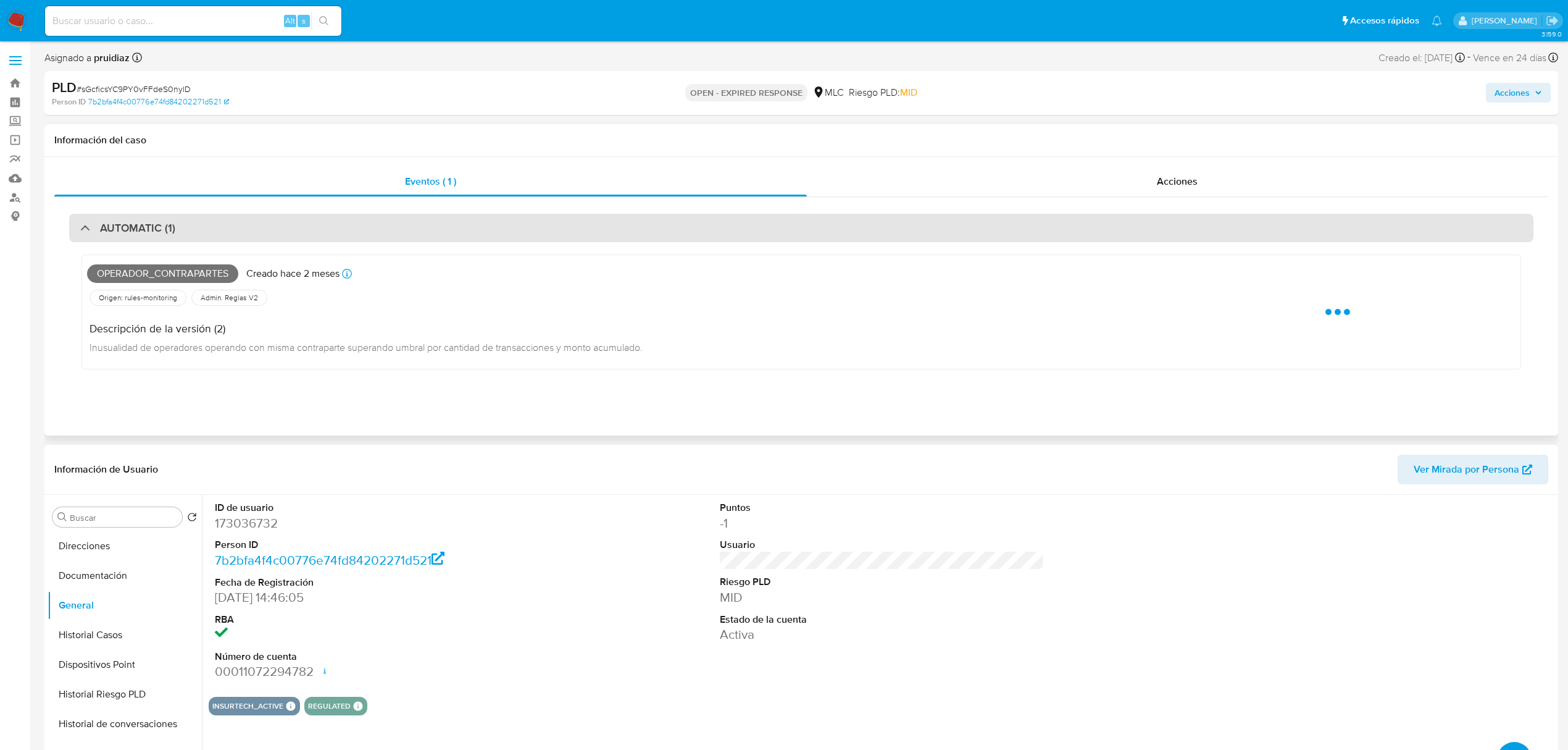
click at [208, 228] on div "AUTOMATIC (1)" at bounding box center [801, 227] width 1464 height 29
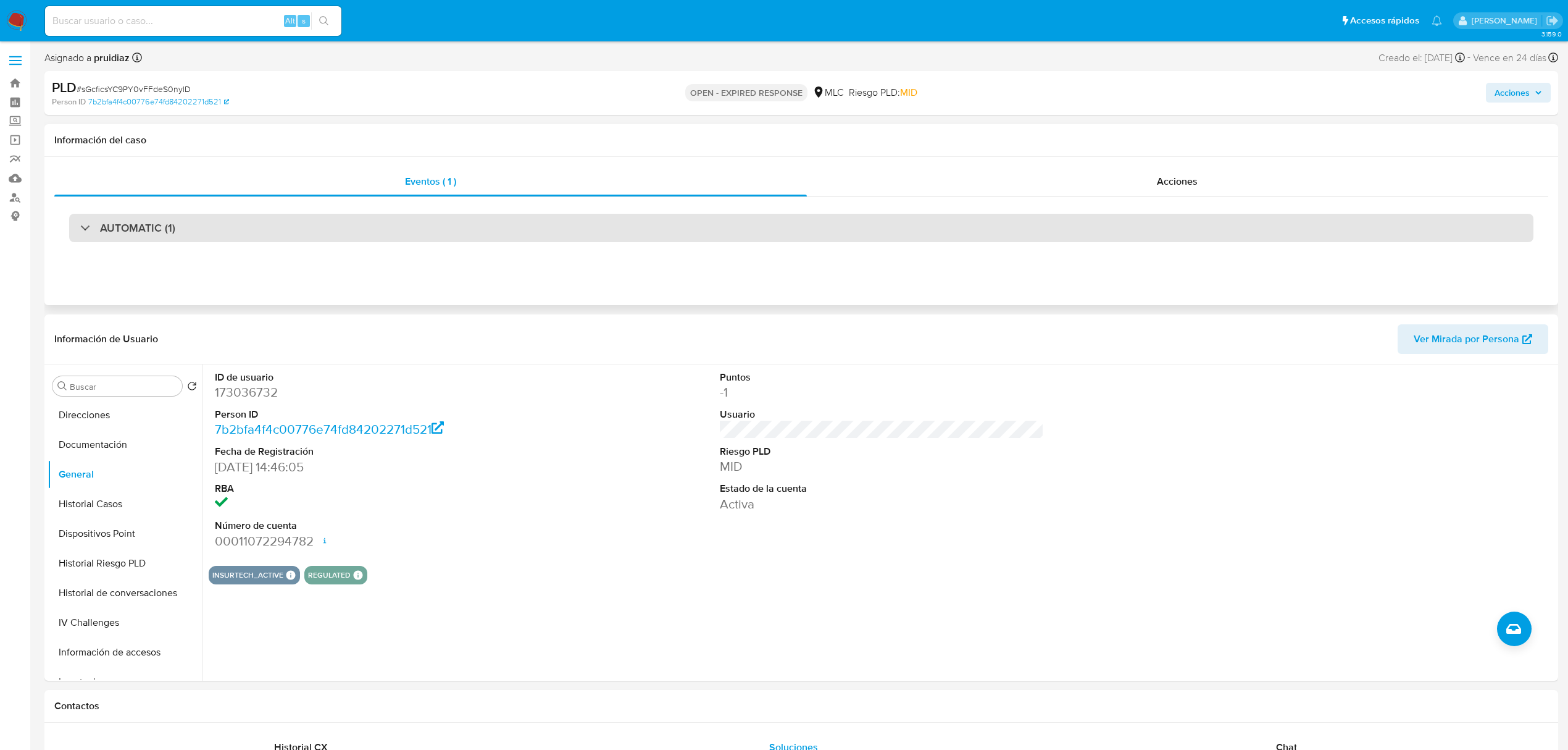
click at [396, 230] on div "AUTOMATIC (1)" at bounding box center [801, 227] width 1464 height 29
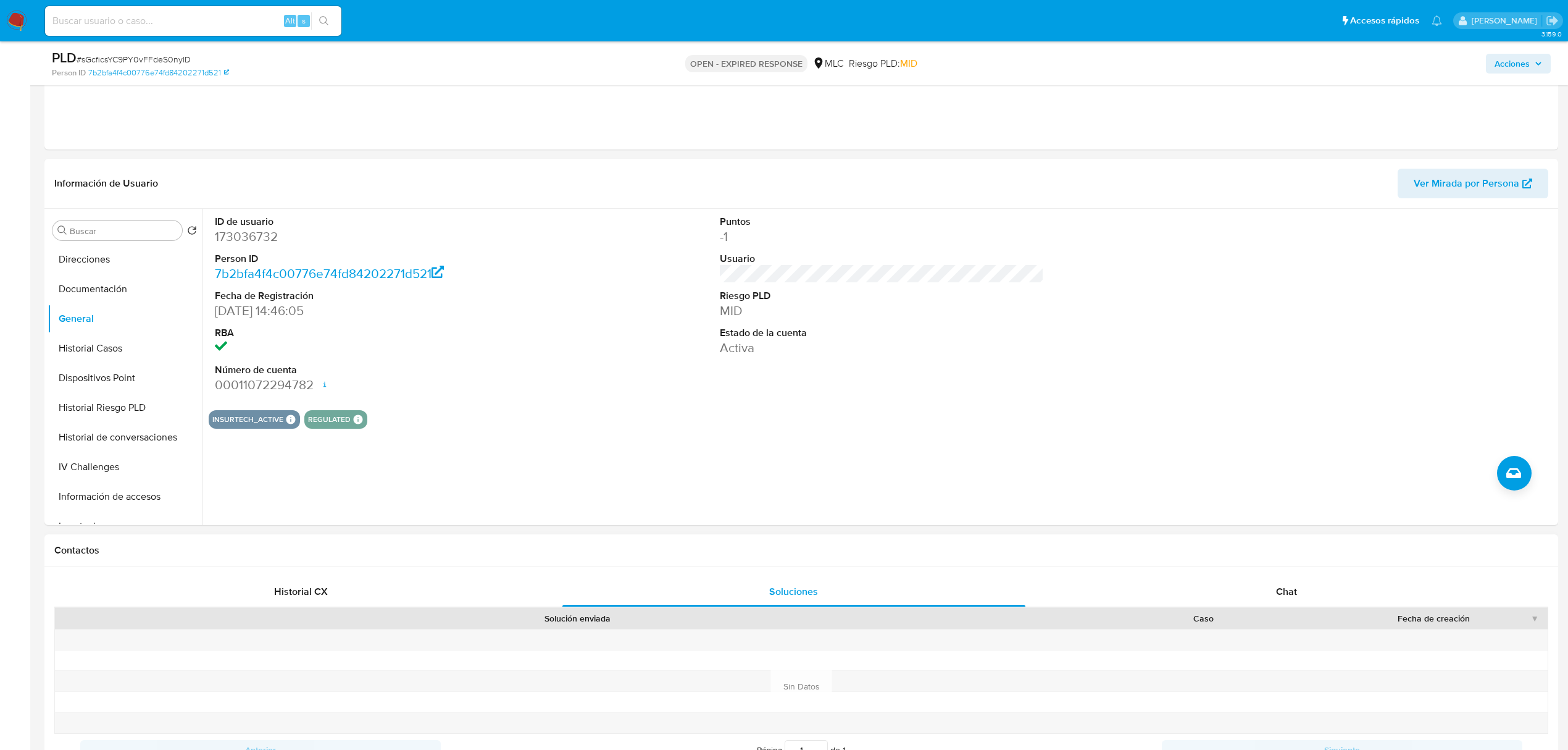
scroll to position [413, 0]
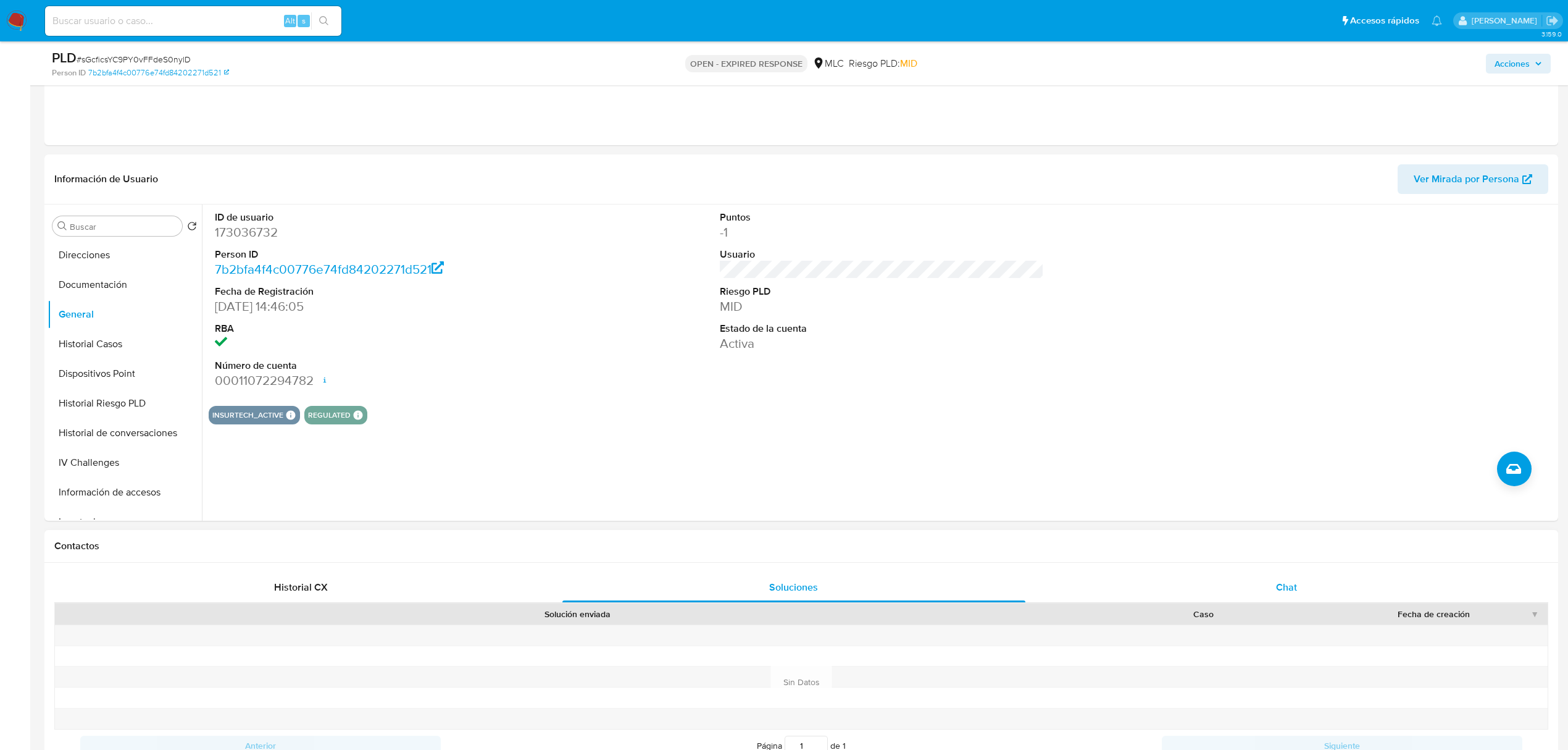
click at [1292, 577] on div "Chat" at bounding box center [1287, 587] width 464 height 29
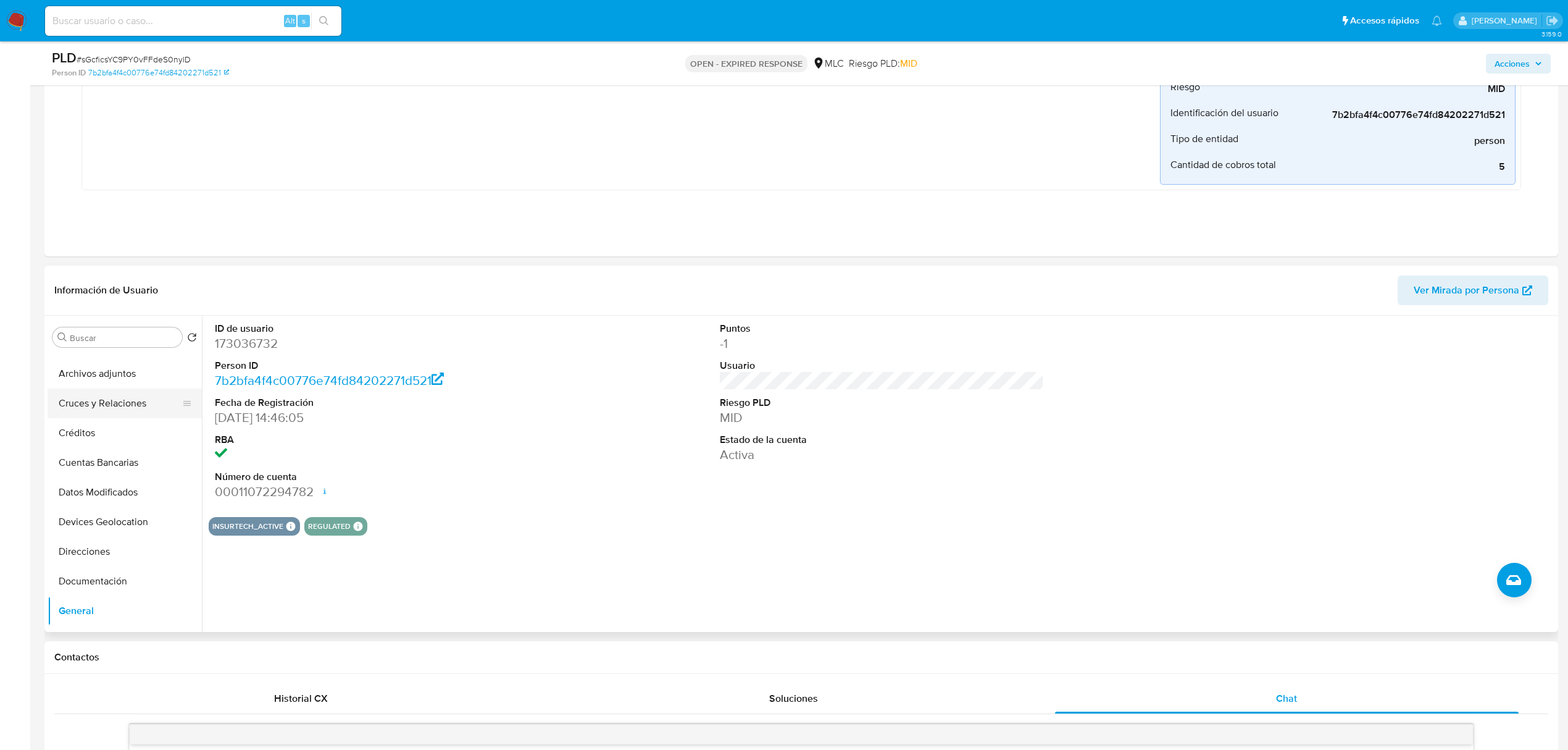
scroll to position [16, 0]
click at [97, 579] on button "Documentación" at bounding box center [119, 588] width 144 height 29
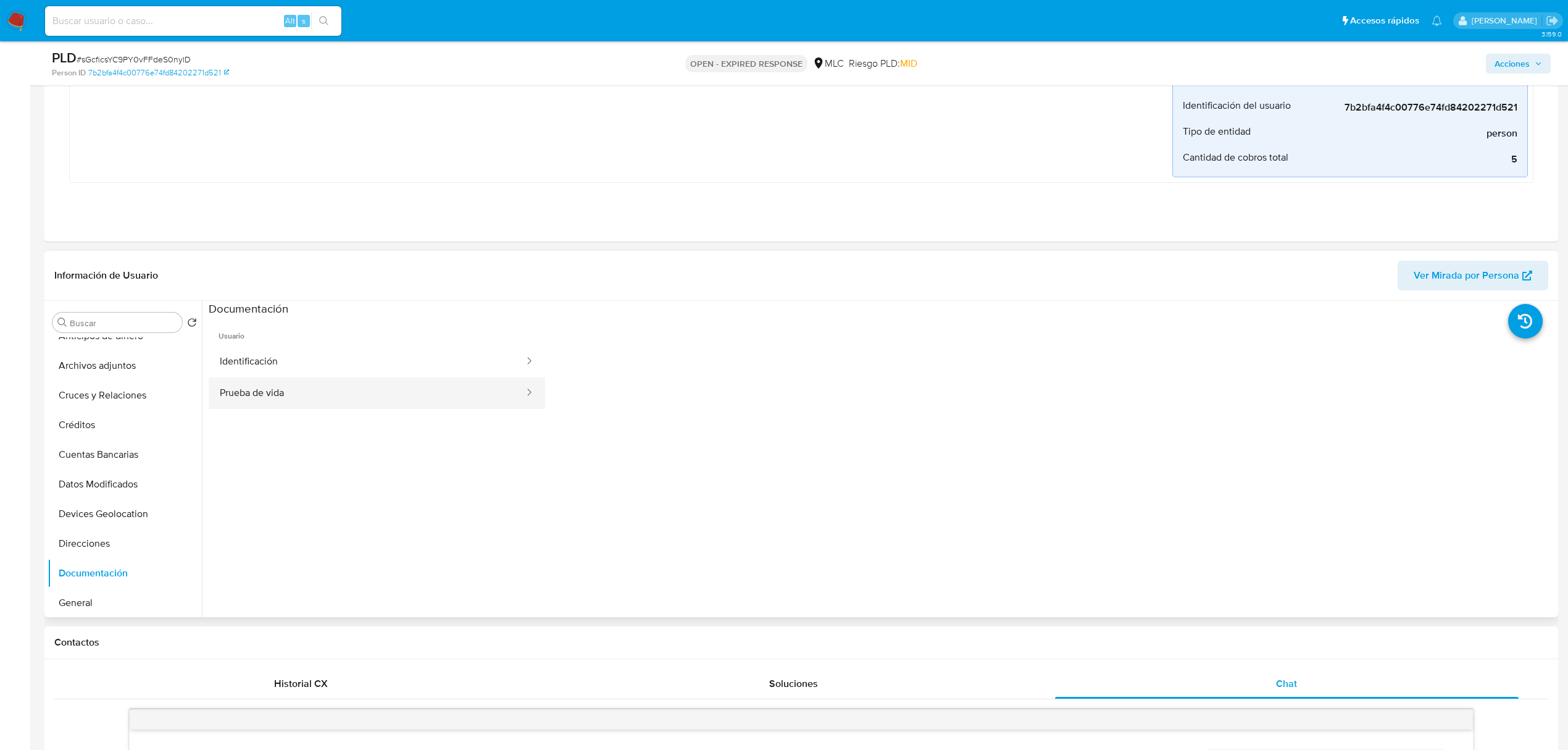
click at [289, 385] on button "Prueba de vida" at bounding box center [366, 393] width 316 height 31
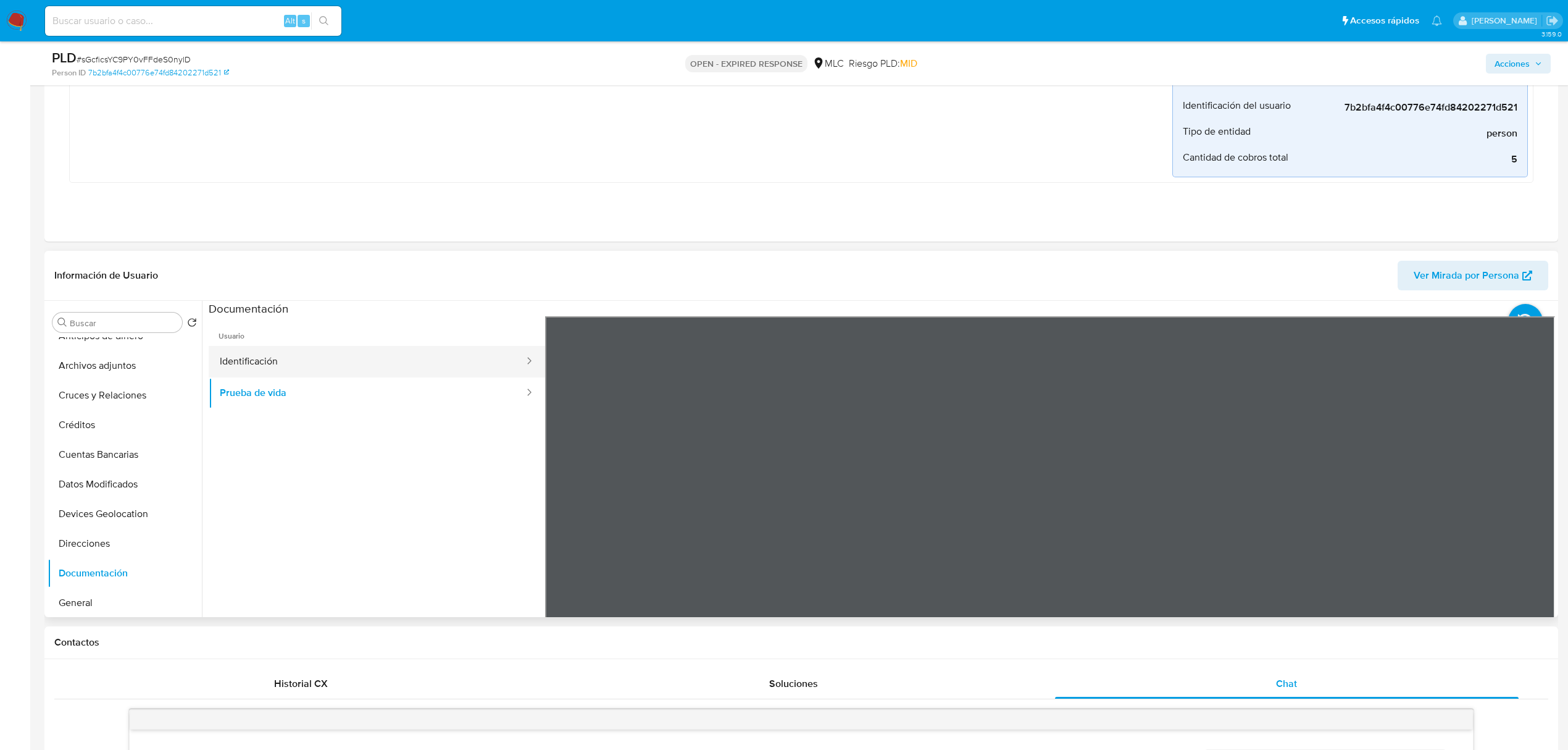
click at [319, 353] on button "Identificación" at bounding box center [366, 362] width 316 height 31
click at [1541, 512] on icon at bounding box center [1539, 516] width 25 height 25
click at [334, 388] on button "Prueba de vida" at bounding box center [366, 393] width 316 height 31
click at [81, 546] on button "KYC" at bounding box center [119, 553] width 144 height 29
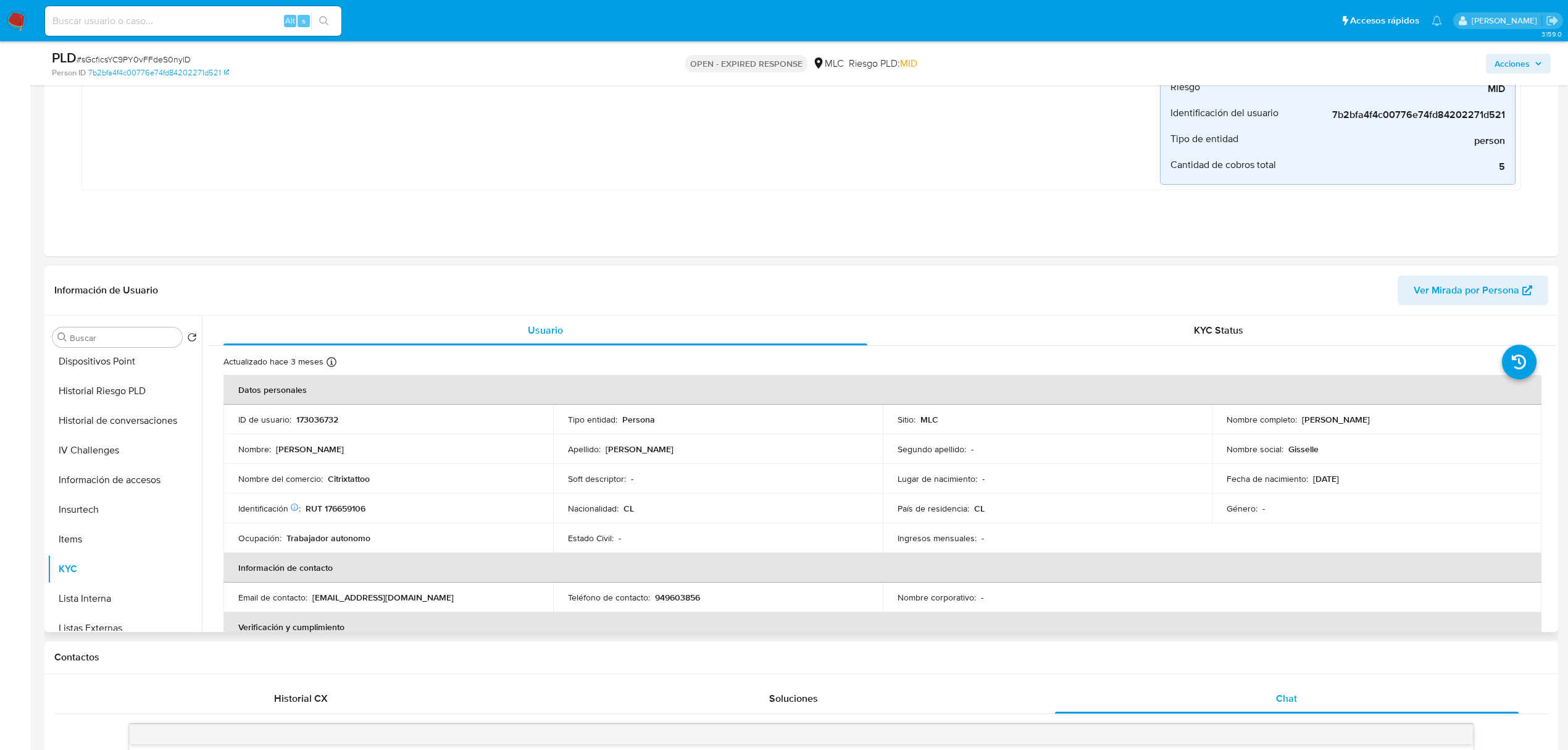
drag, startPoint x: 1447, startPoint y: 424, endPoint x: 1299, endPoint y: 416, distance: 148.2
click at [1299, 416] on div "Nombre completo : Gisselle Francesca Jorquera Muñoz" at bounding box center [1375, 419] width 300 height 11
copy p "[PERSON_NAME] [PERSON_NAME]"
click at [346, 470] on td "Nombre del comercio : Citrixtattoo" at bounding box center [387, 479] width 329 height 29
click at [345, 474] on td "Nombre del comercio : Citrixtattoo" at bounding box center [387, 479] width 329 height 29
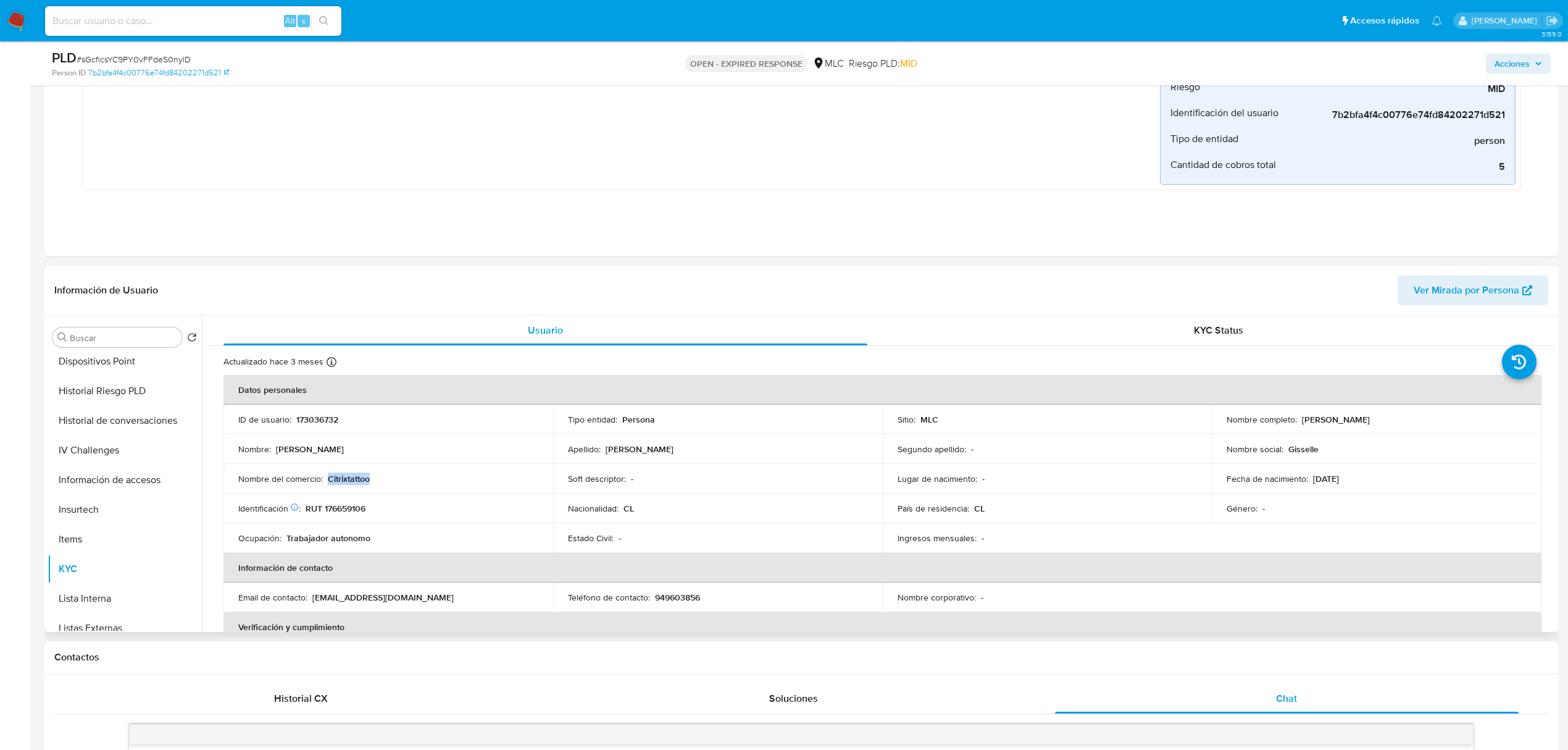
copy p "Citrixtattoo"
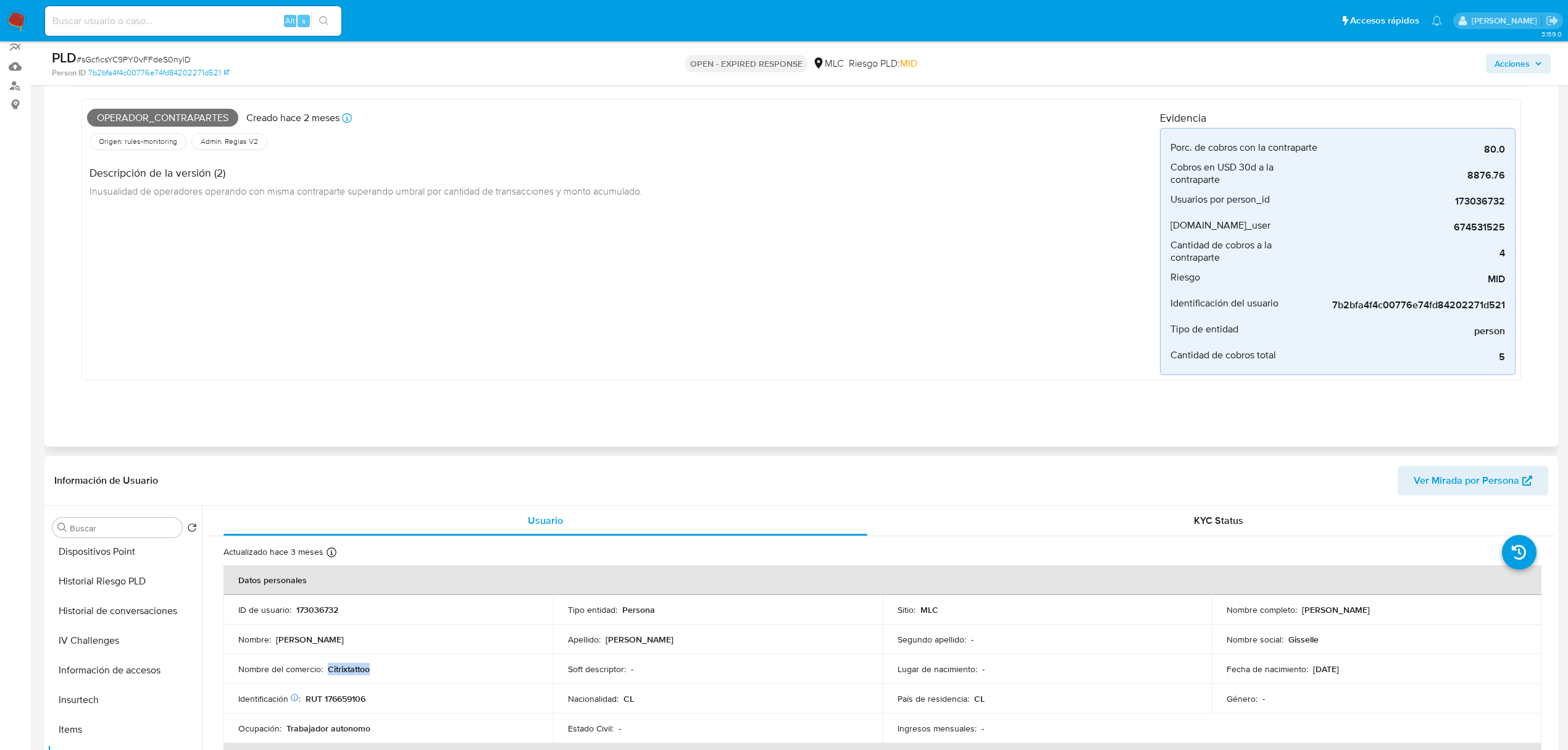
scroll to position [0, 0]
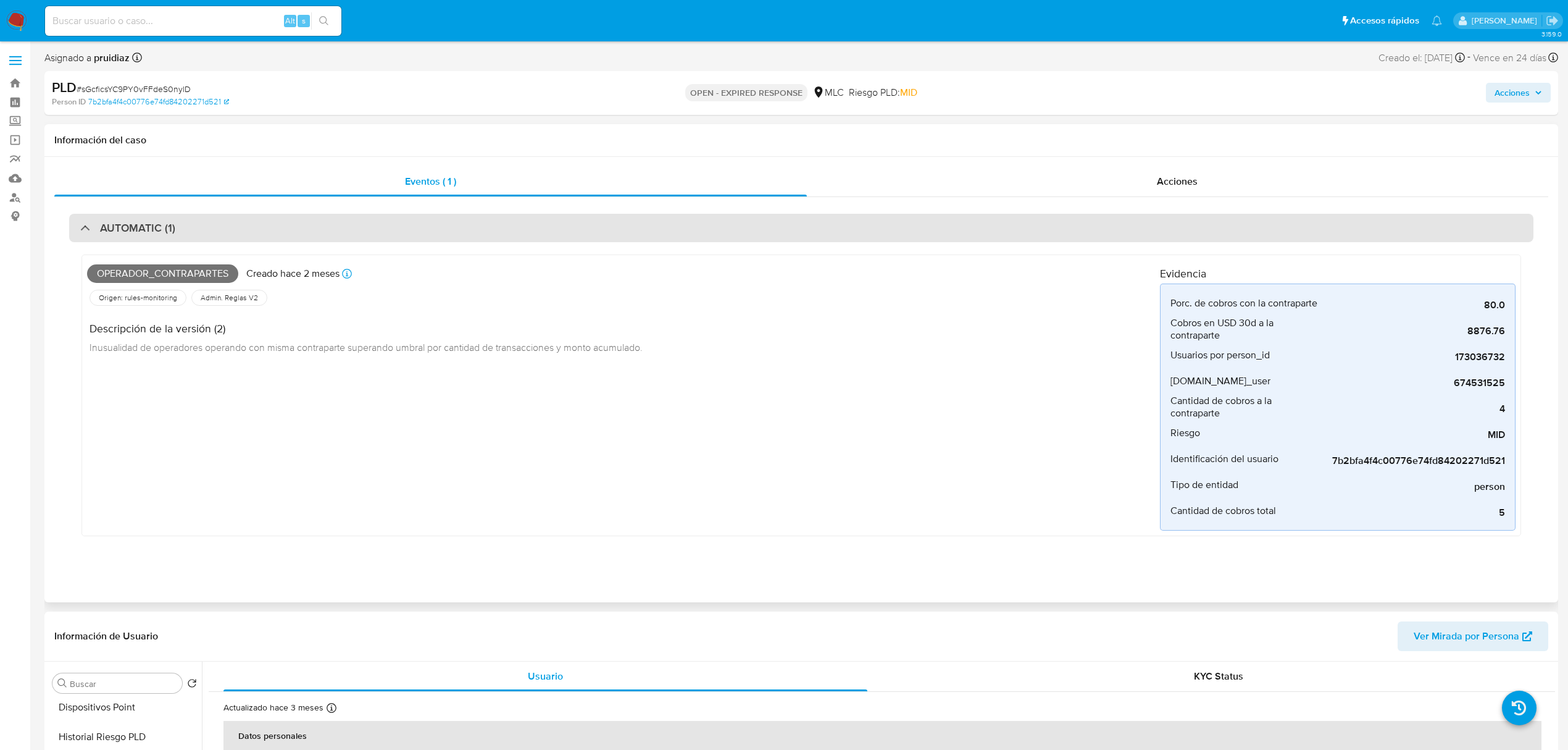
click at [191, 226] on div "AUTOMATIC (1)" at bounding box center [801, 227] width 1464 height 29
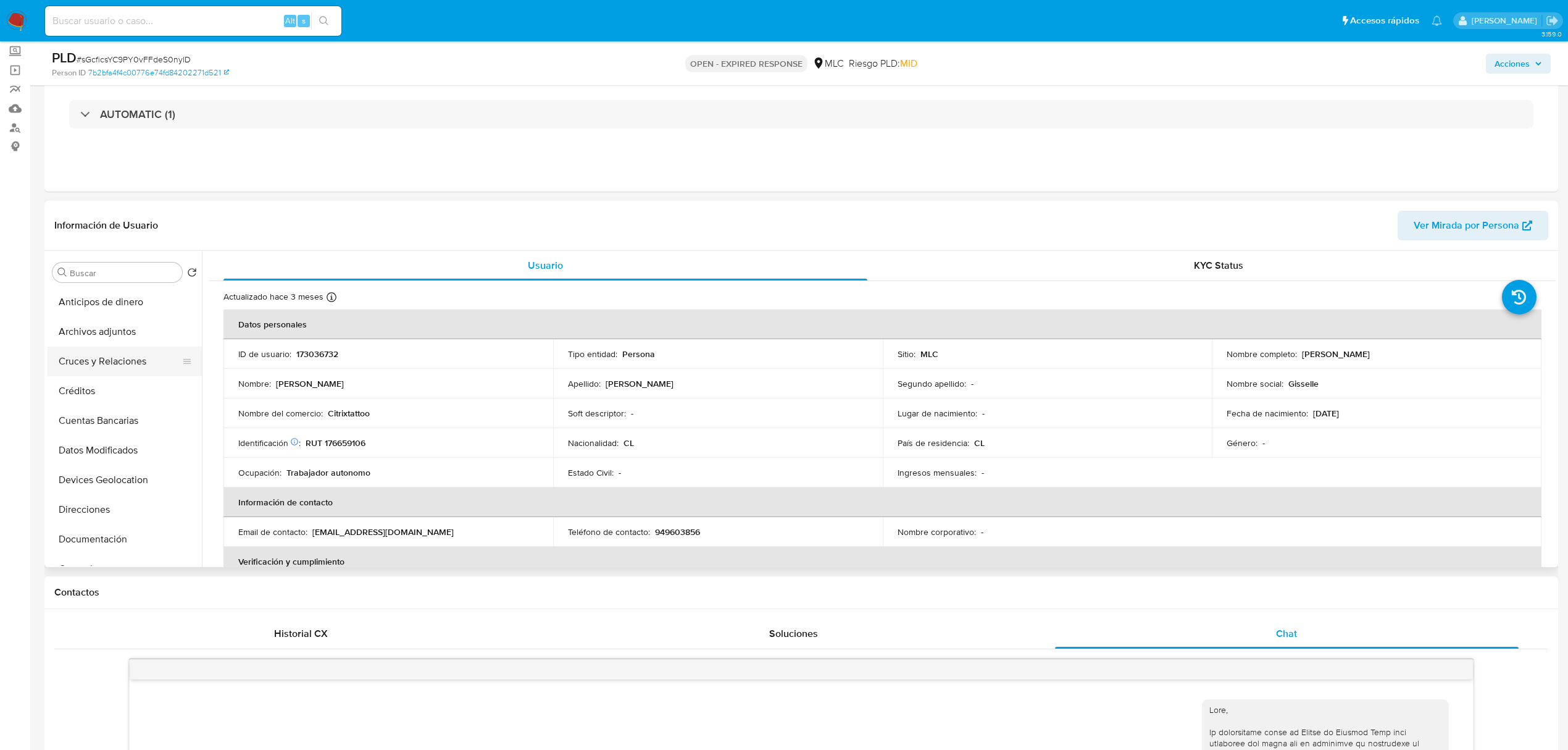
click at [104, 351] on button "Cruces y Relaciones" at bounding box center [119, 361] width 144 height 29
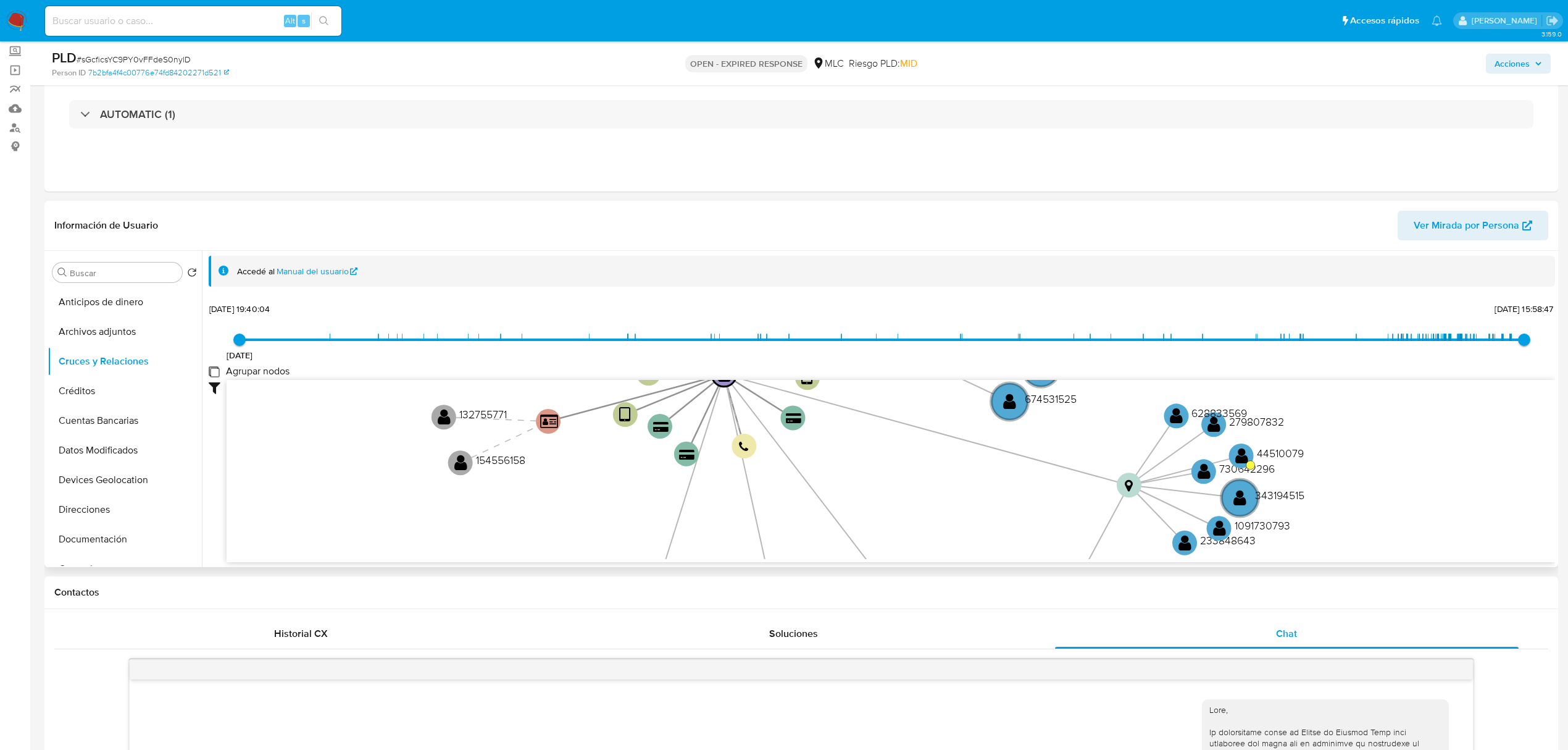
click at [215, 372] on group_nodes "Agrupar nodos" at bounding box center [213, 372] width 10 height 10
checkbox group_nodes "true"
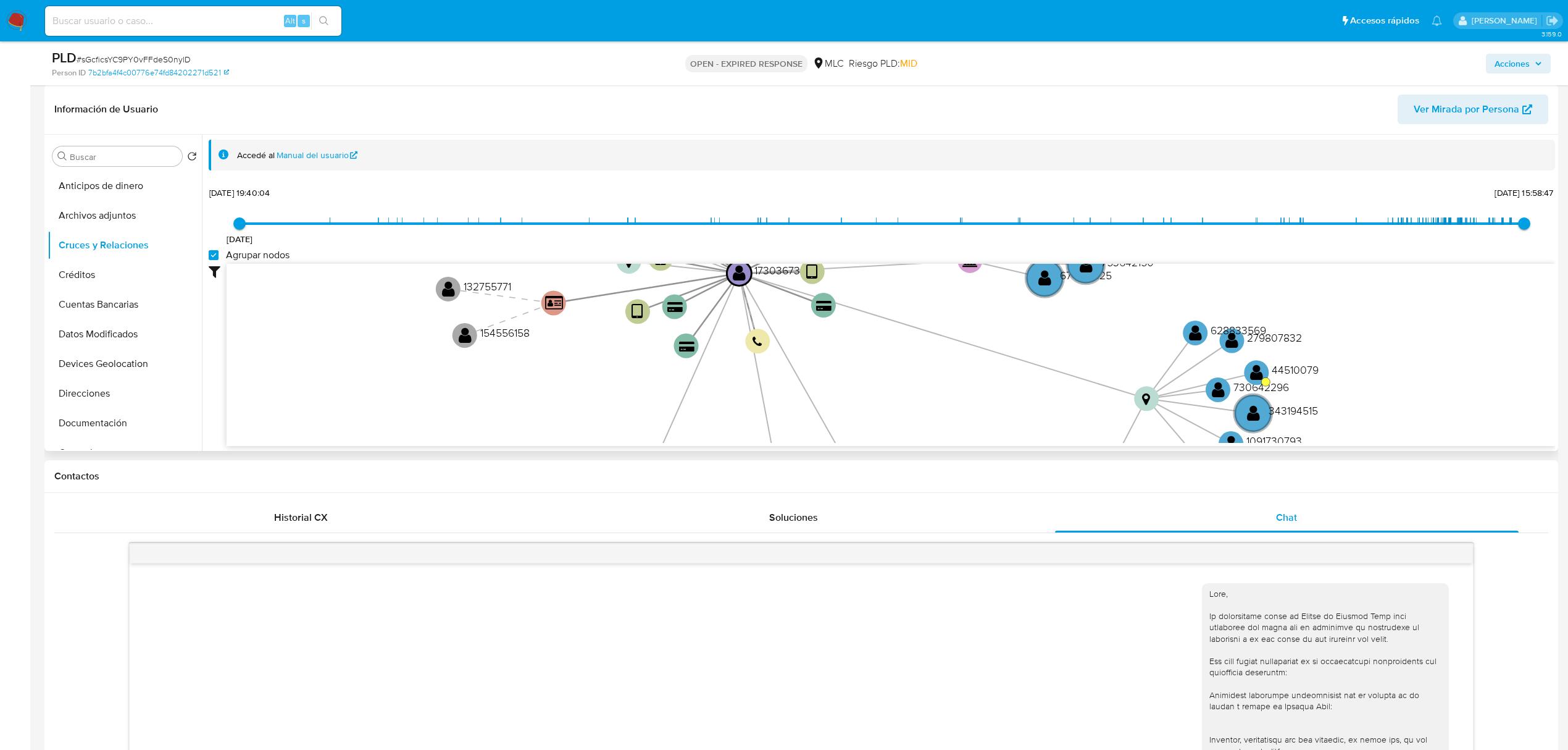
scroll to position [185, 0]
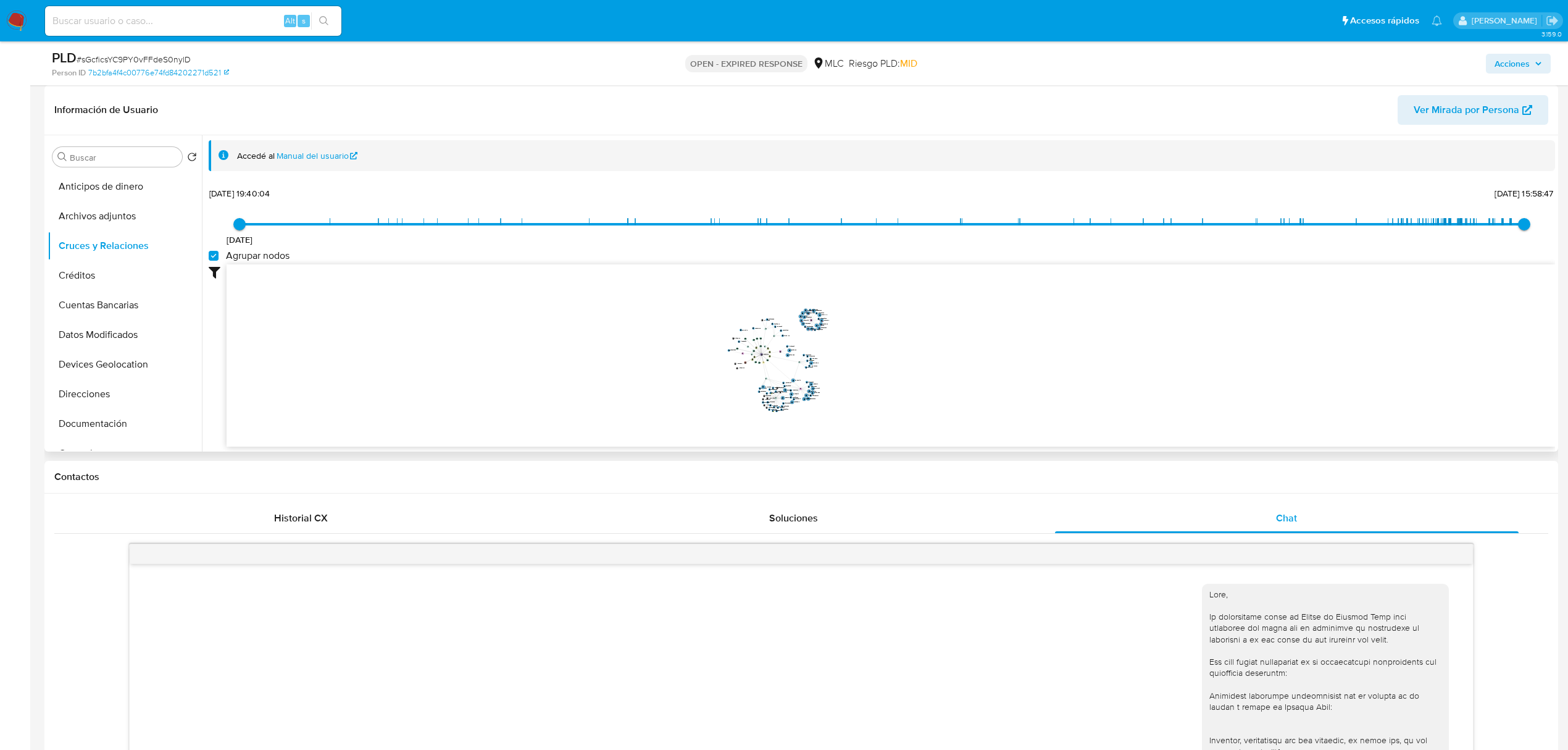
drag, startPoint x: 781, startPoint y: 318, endPoint x: 894, endPoint y: 391, distance: 134.5
click at [894, 391] on icon "device-63f4ac0608813b0018674e4f  user-173036732  173036732 device-61a818cb088…" at bounding box center [891, 354] width 1328 height 179
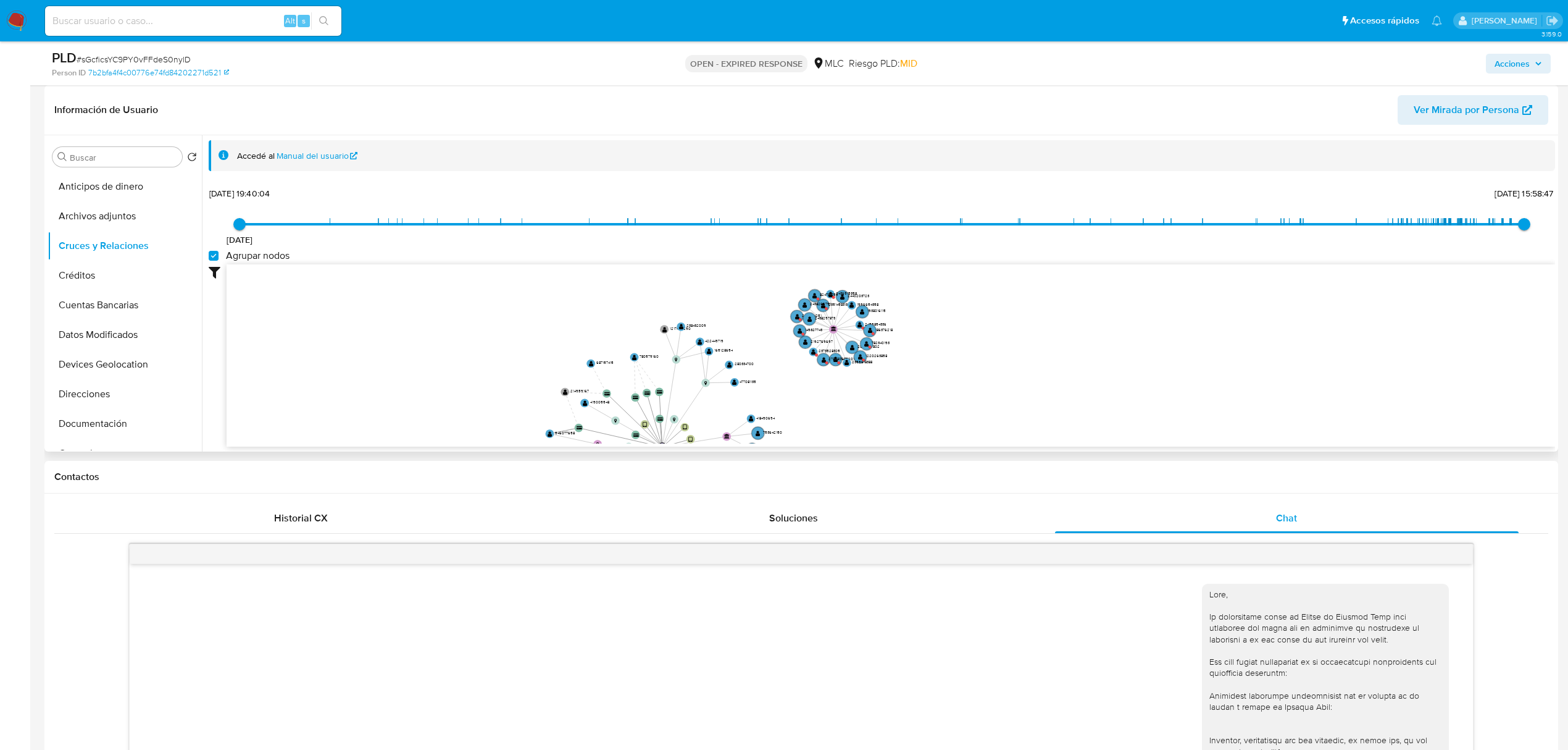
drag, startPoint x: 978, startPoint y: 357, endPoint x: 1006, endPoint y: 235, distance: 125.2
click at [1006, 235] on div "6/2/2021 6/2/2021, 19:40:04 7/9/2025, 15:58:47 Agrupar nodos Filtros Confianza …" at bounding box center [881, 337] width 1346 height 307
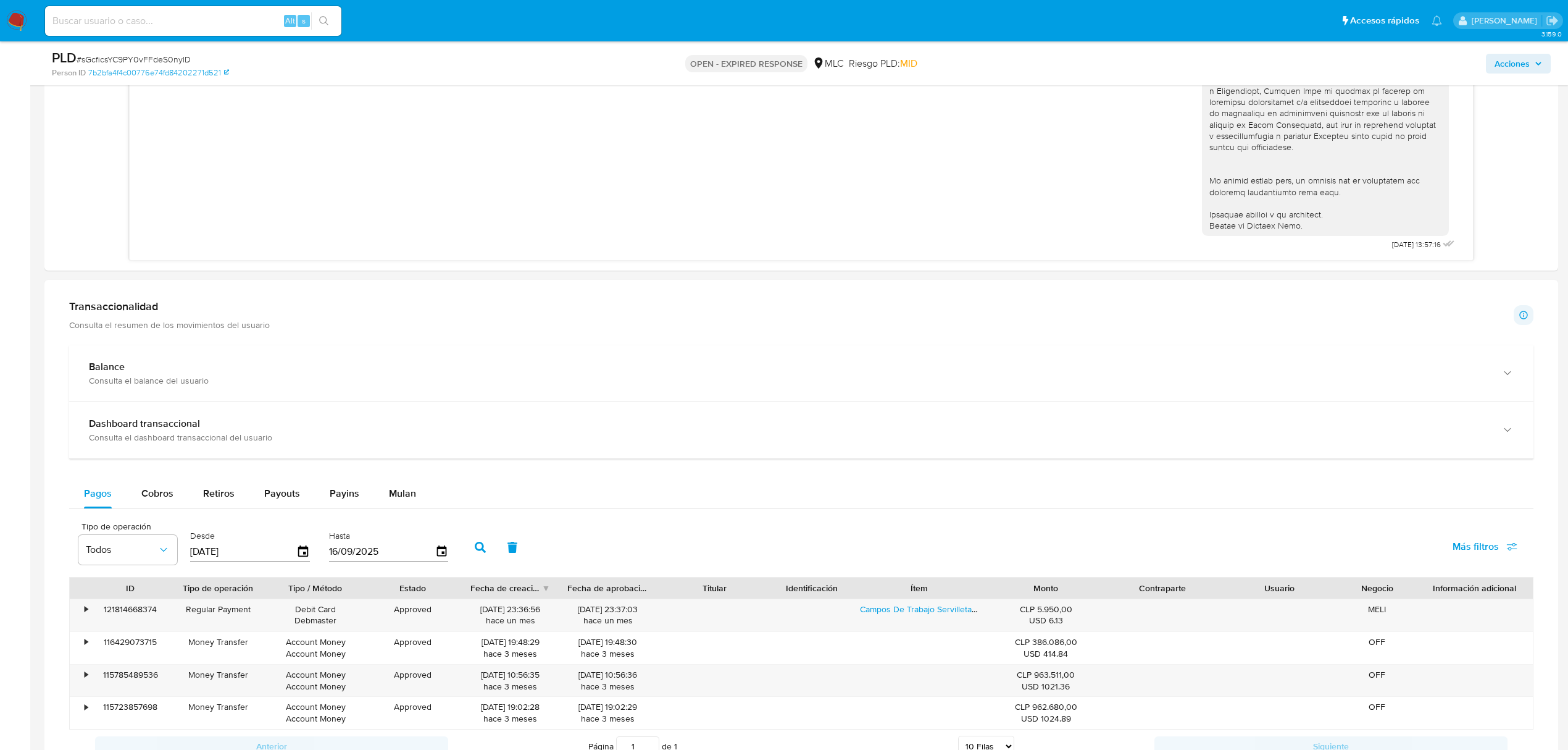
scroll to position [1042, 0]
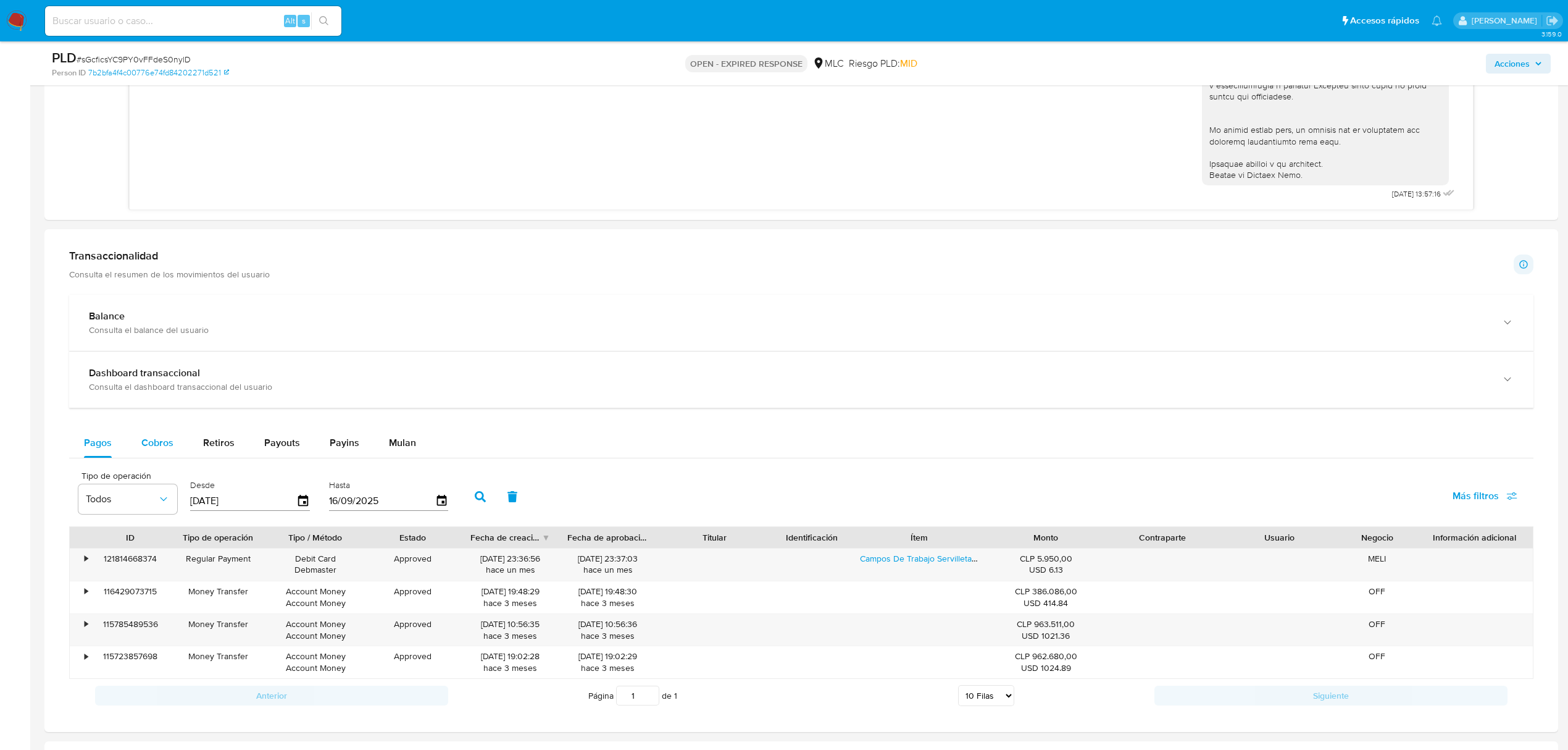
click at [171, 447] on span "Cobros" at bounding box center [157, 442] width 32 height 14
select select "10"
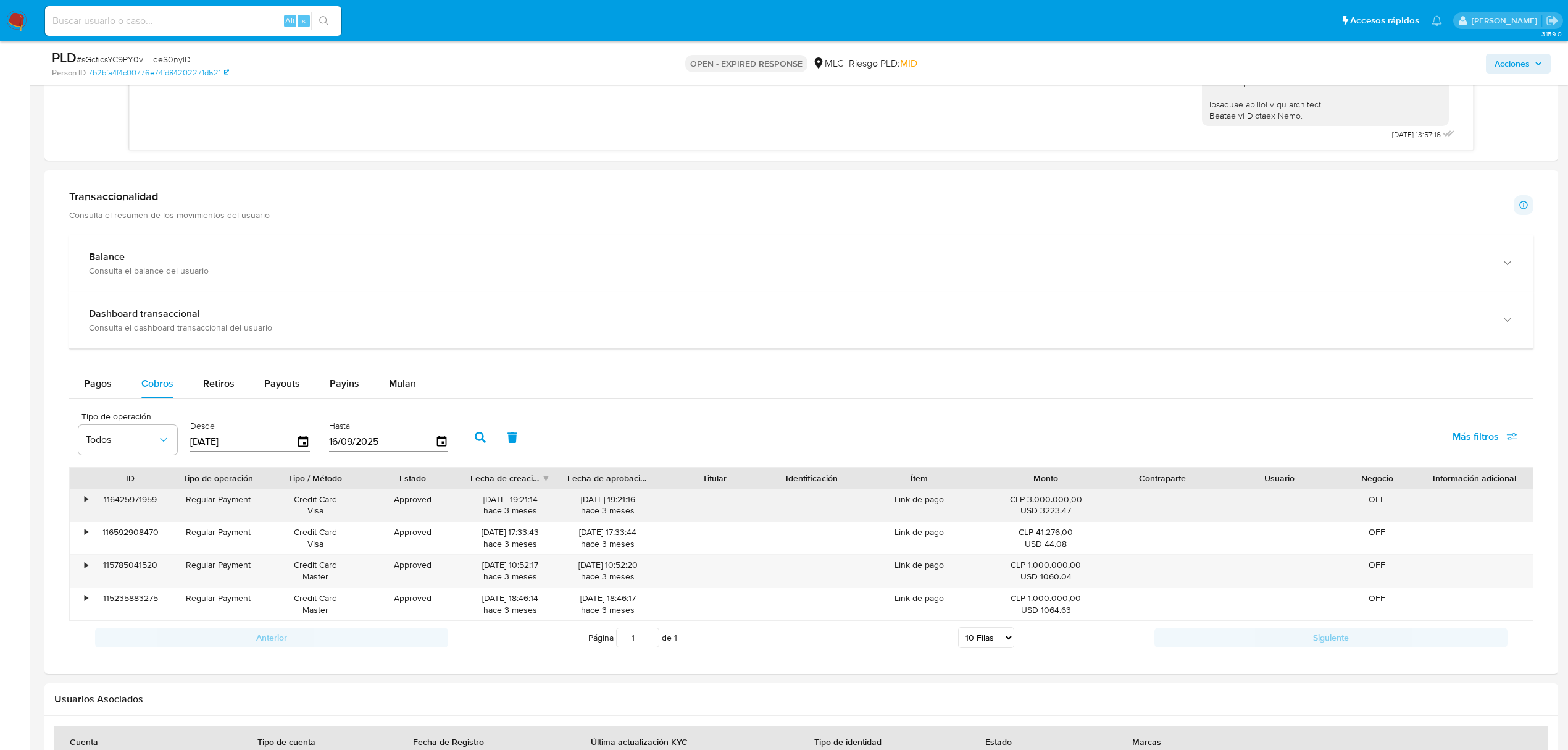
scroll to position [1097, 0]
click at [299, 450] on icon "button" at bounding box center [303, 445] width 10 height 11
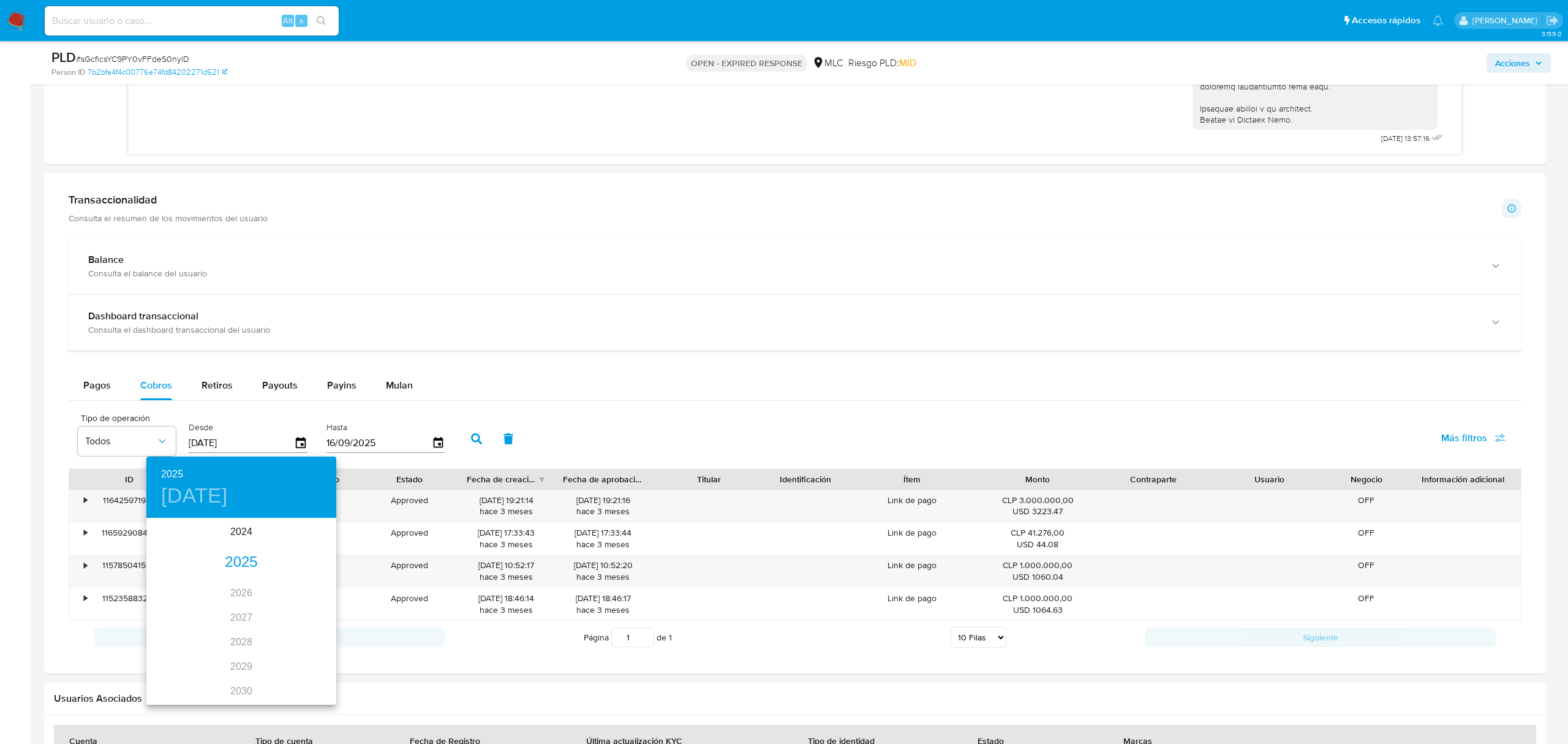
click at [219, 505] on h4 "jue., jun. 19" at bounding box center [194, 495] width 66 height 25
click at [309, 576] on span "1" at bounding box center [315, 582] width 22 height 13
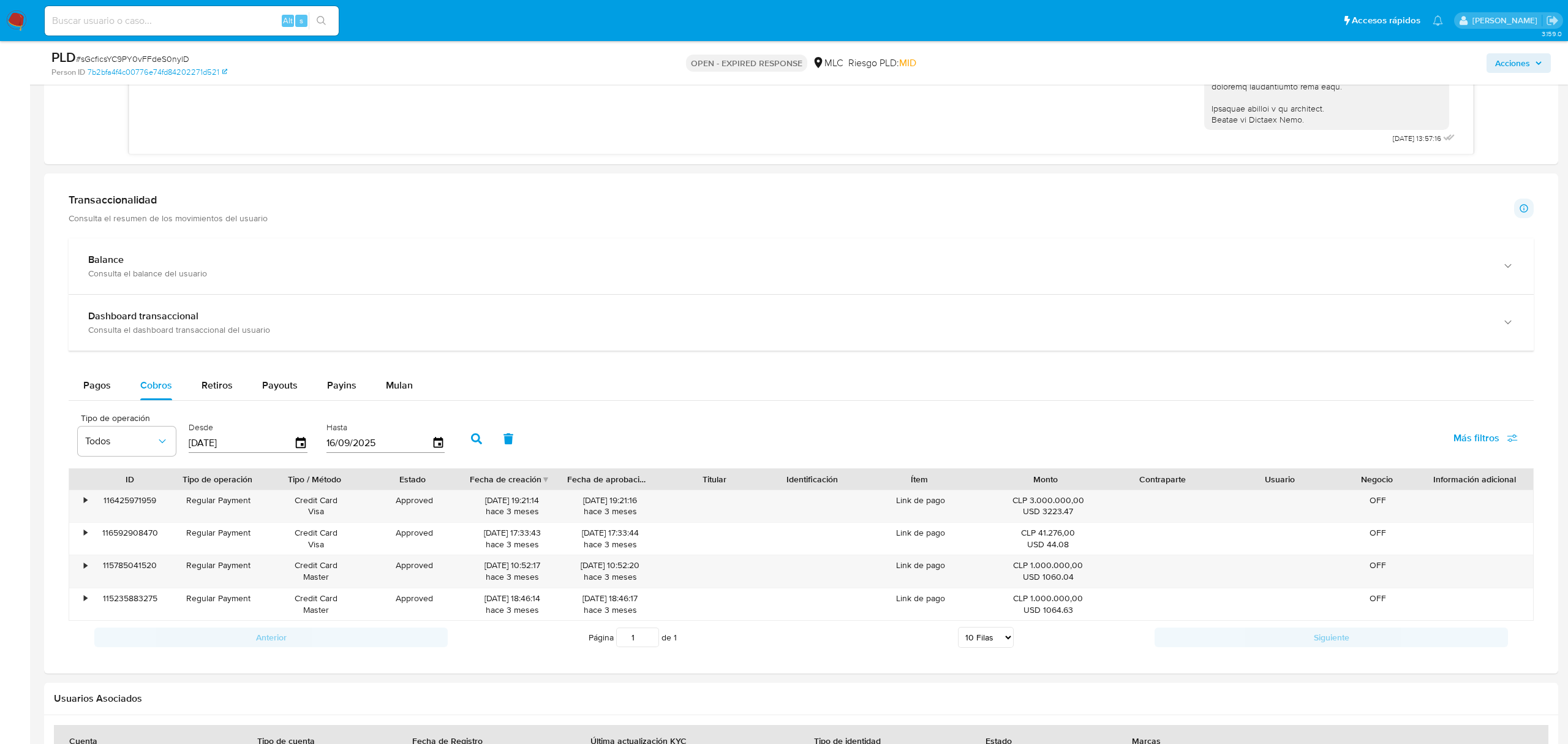
type input "01/06/2025"
click at [483, 440] on button "button" at bounding box center [476, 439] width 32 height 29
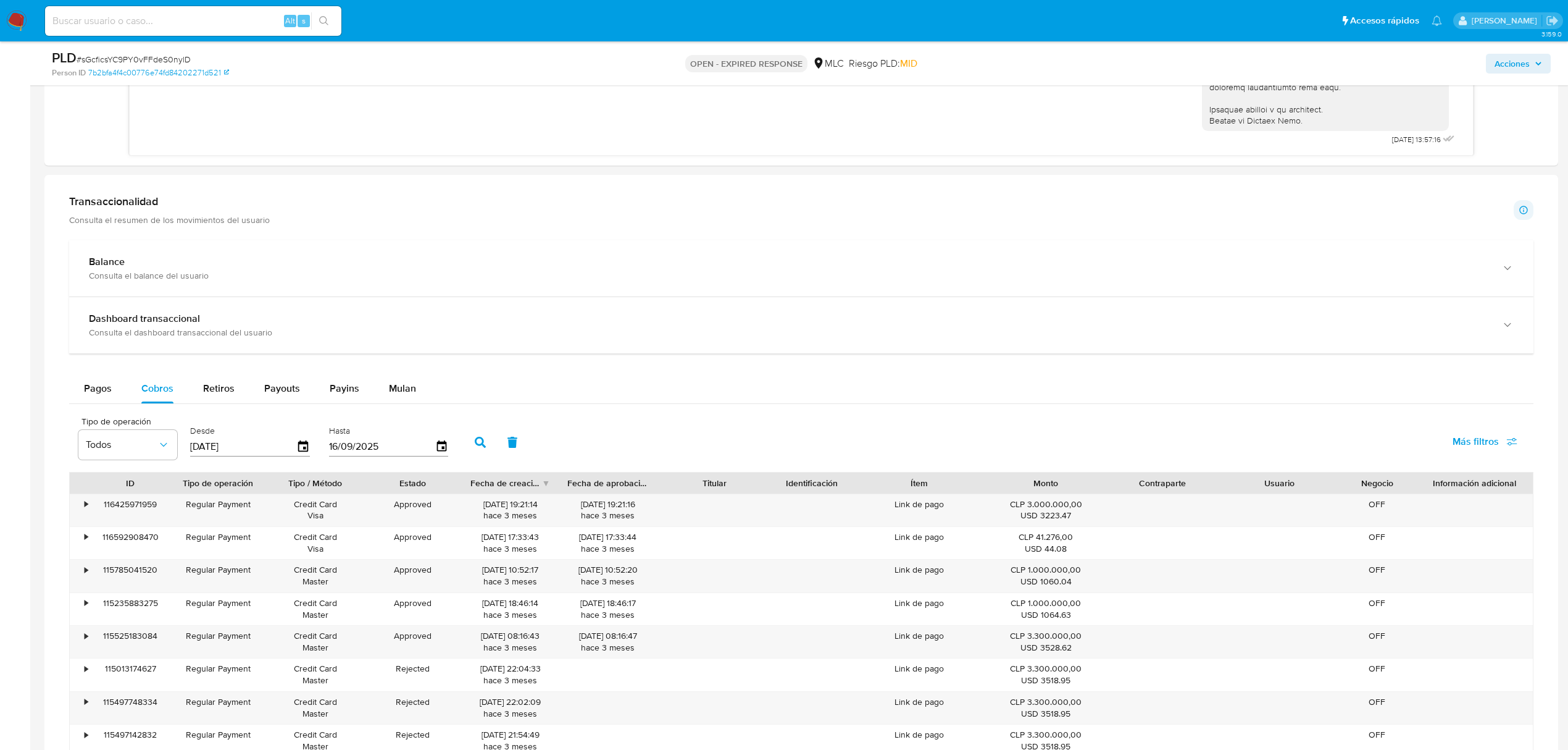
click at [1472, 443] on span "Más filtros" at bounding box center [1475, 441] width 46 height 29
click at [1378, 581] on span "Contraparte" at bounding box center [1382, 575] width 51 height 13
click at [1350, 580] on input "Contraparte" at bounding box center [1345, 575] width 10 height 10
checkbox input "true"
click at [576, 448] on icon at bounding box center [573, 443] width 10 height 10
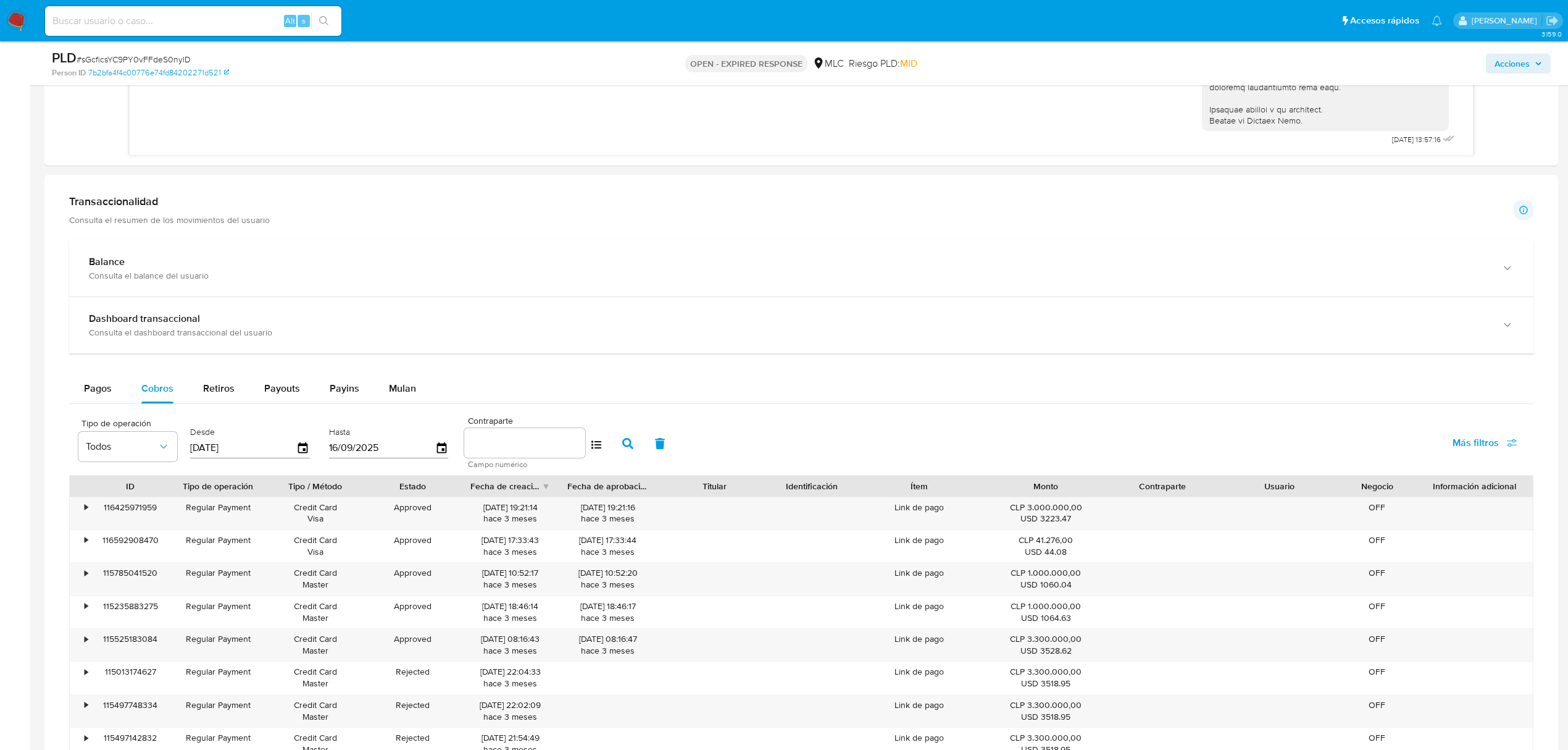
click at [553, 449] on input at bounding box center [524, 442] width 121 height 16
paste input "674531525"
type input "674531525"
click at [625, 447] on icon "button" at bounding box center [627, 442] width 11 height 11
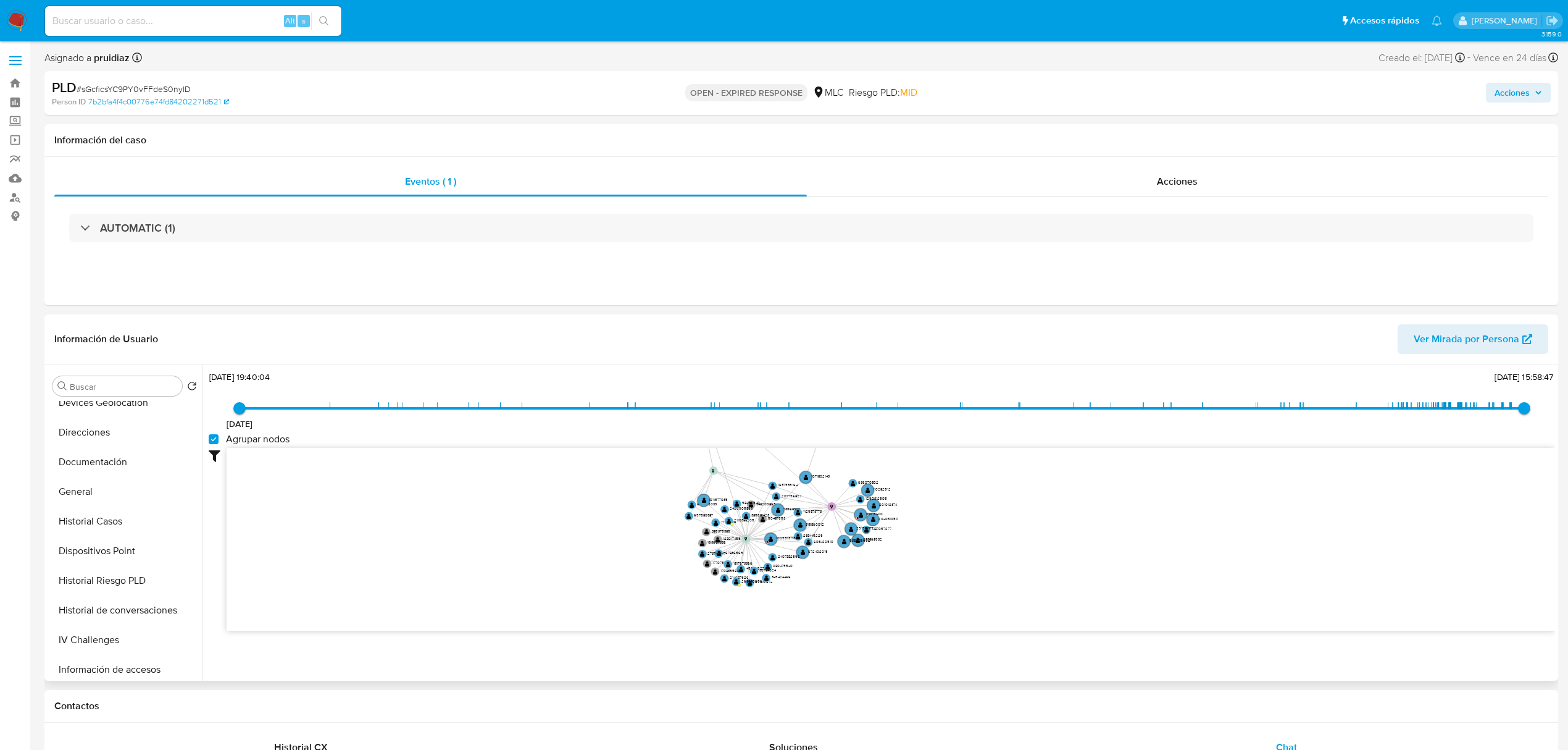
scroll to position [310, 0]
click at [84, 635] on button "KYC" at bounding box center [119, 639] width 144 height 29
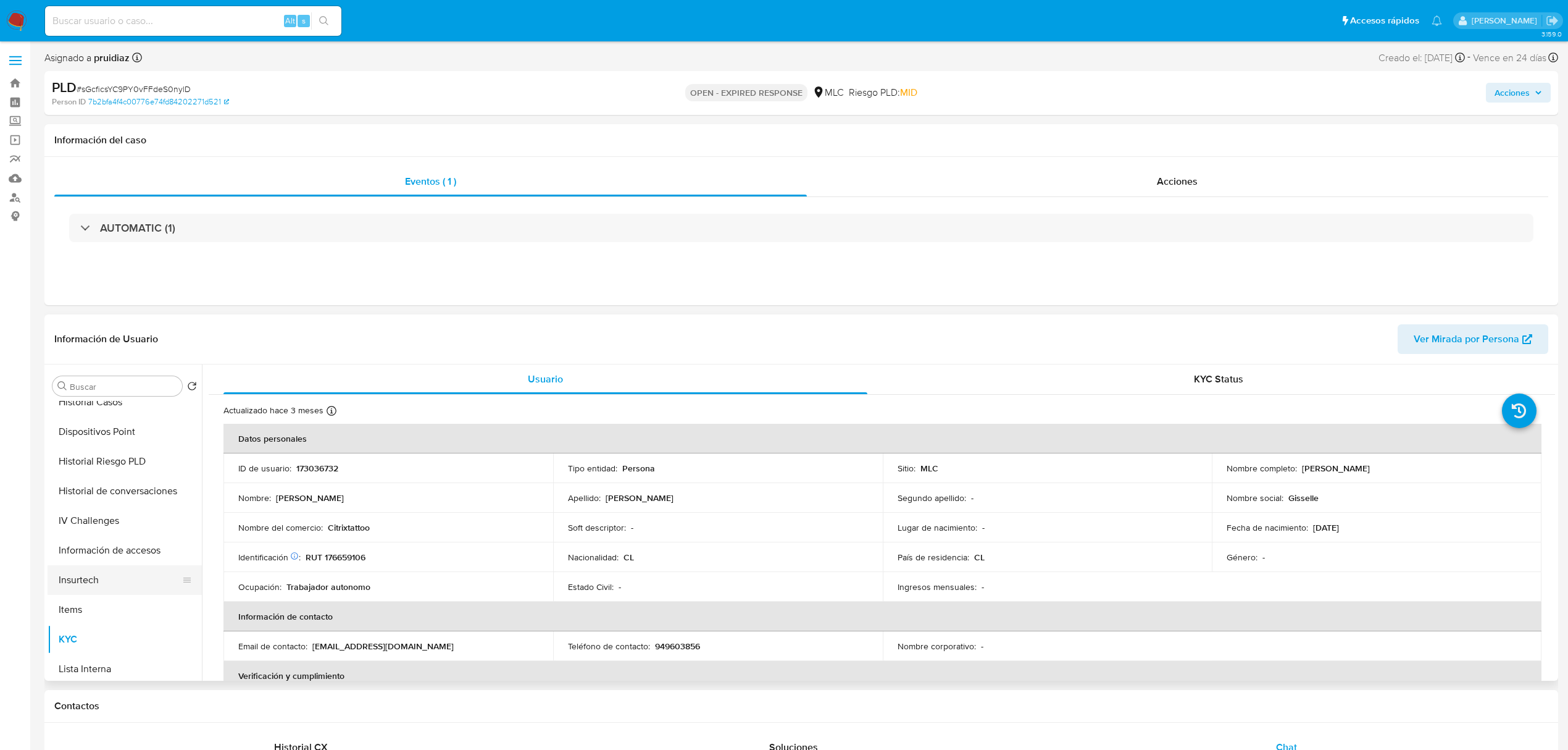
scroll to position [522, 0]
click at [124, 522] on button "Restricciones Nuevo Mundo" at bounding box center [119, 516] width 144 height 29
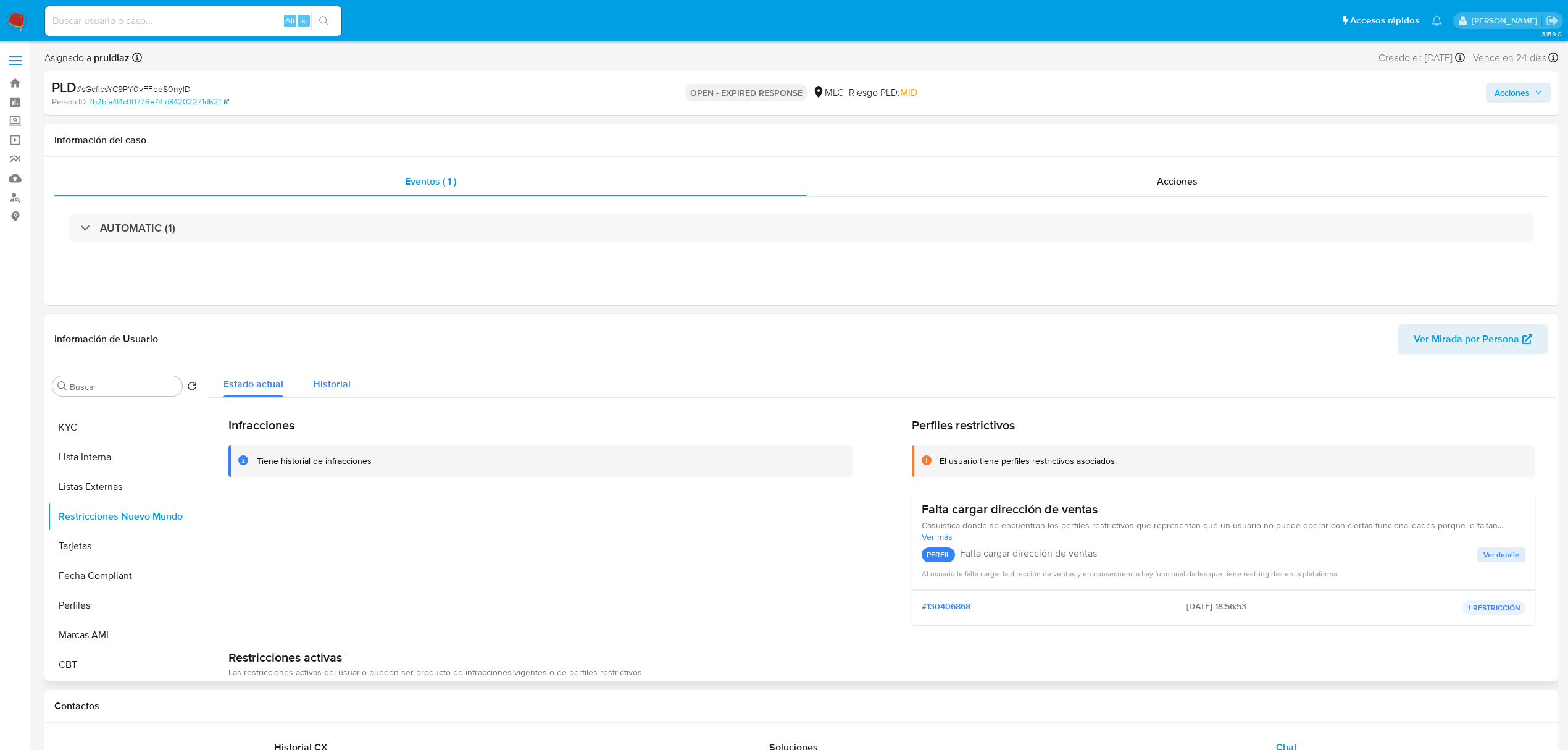
click at [337, 381] on span "Historial" at bounding box center [332, 383] width 37 height 14
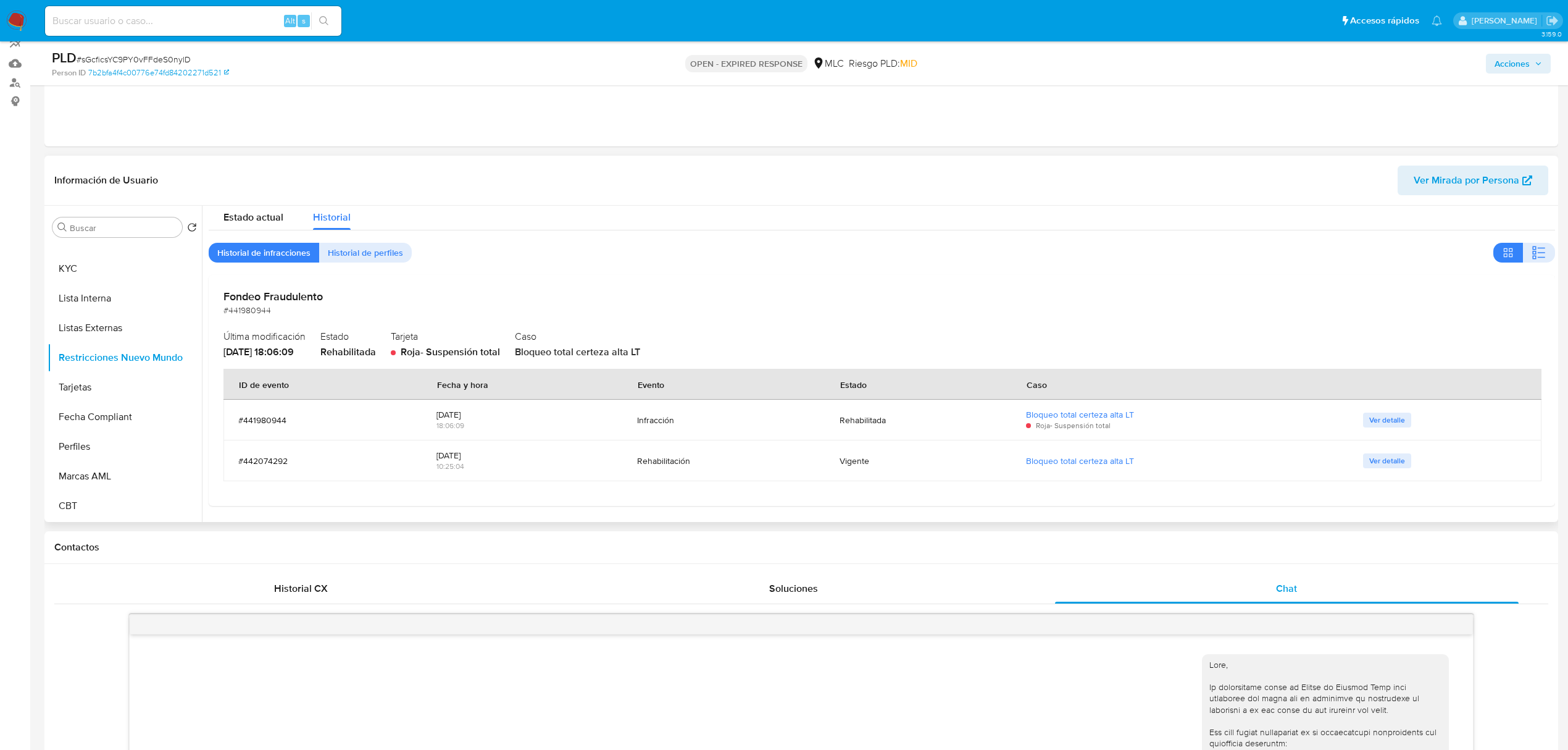
scroll to position [168, 0]
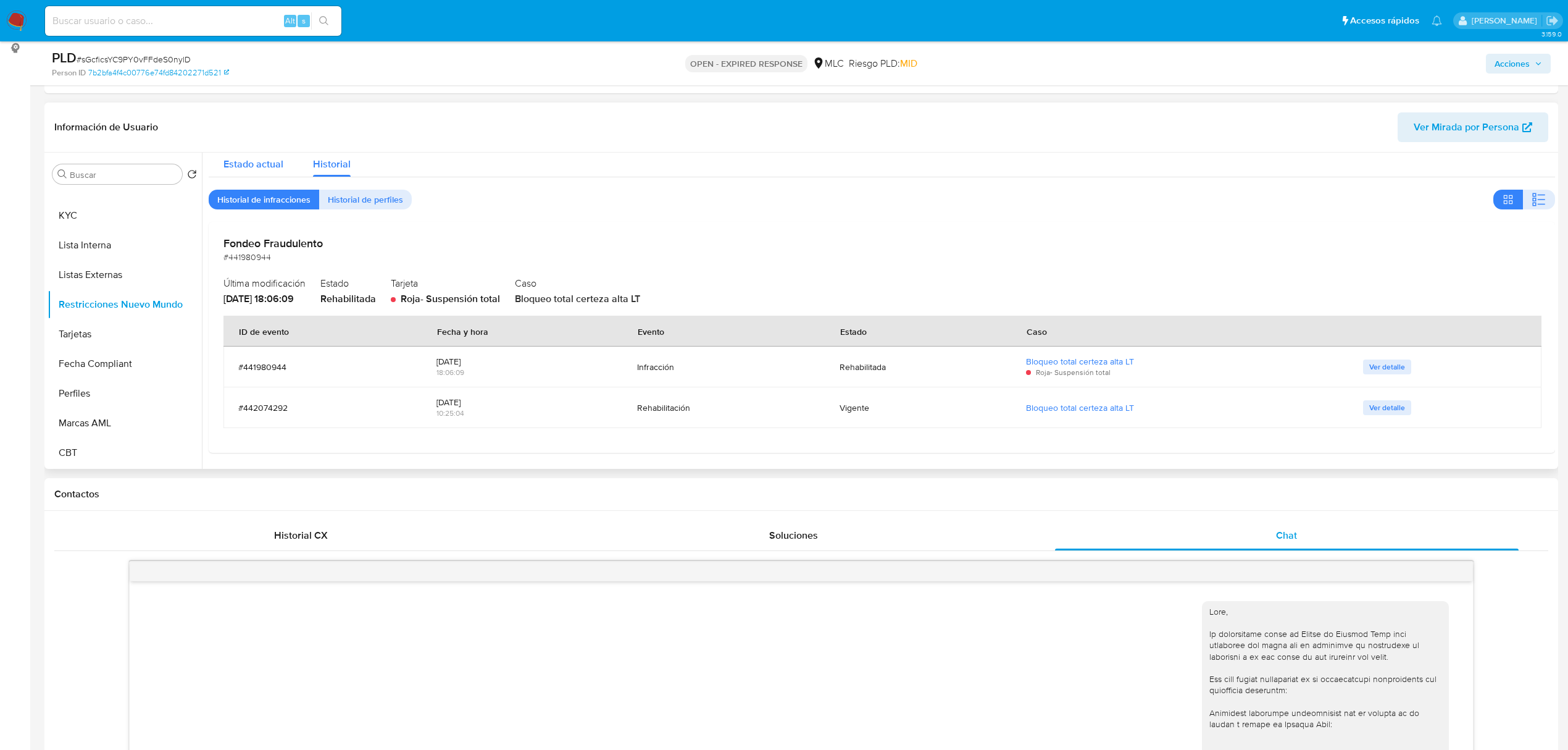
click at [273, 168] on span "Estado actual" at bounding box center [252, 164] width 60 height 14
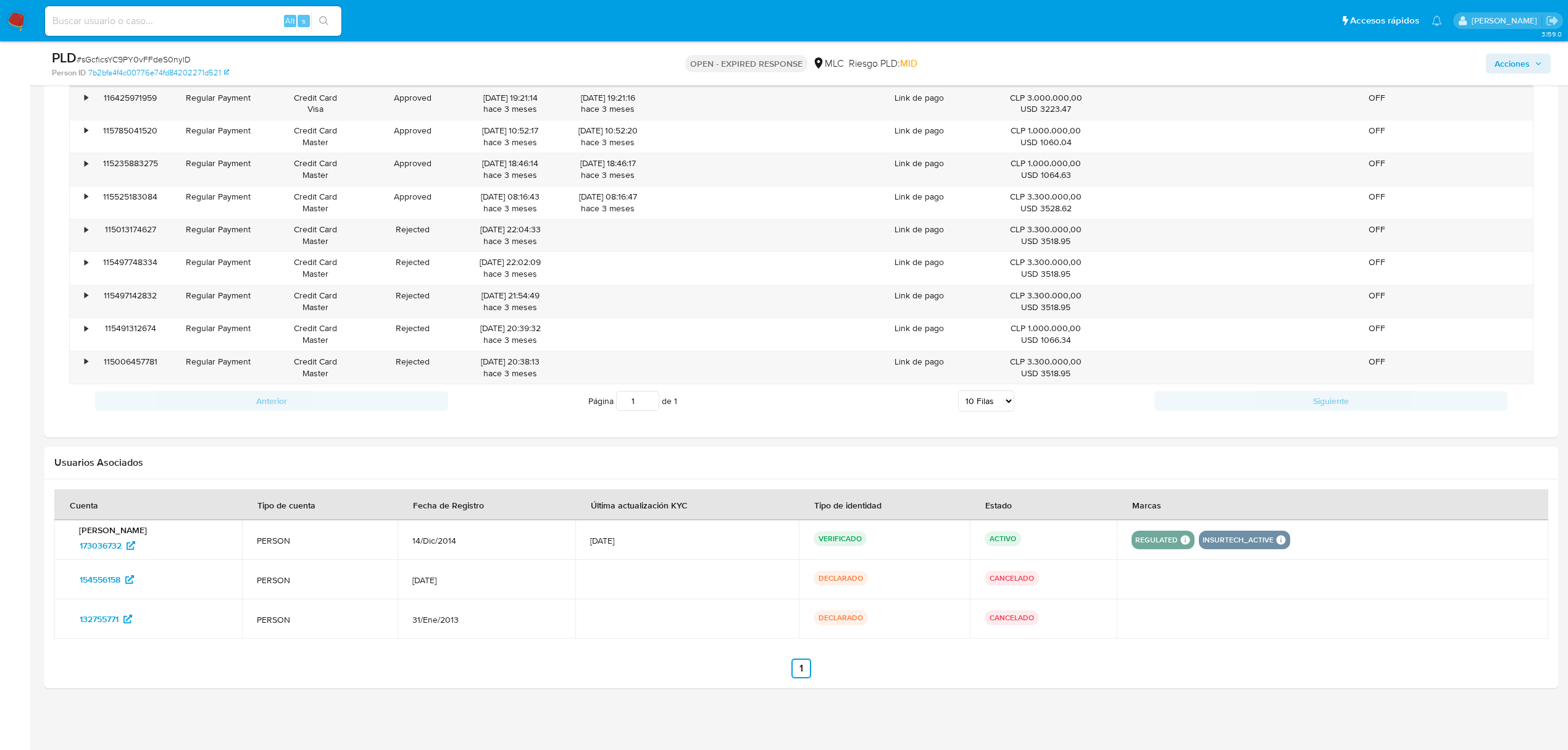
scroll to position [1511, 0]
click at [106, 581] on span "154556158" at bounding box center [99, 579] width 40 height 20
click at [99, 623] on span "132755771" at bounding box center [99, 618] width 39 height 20
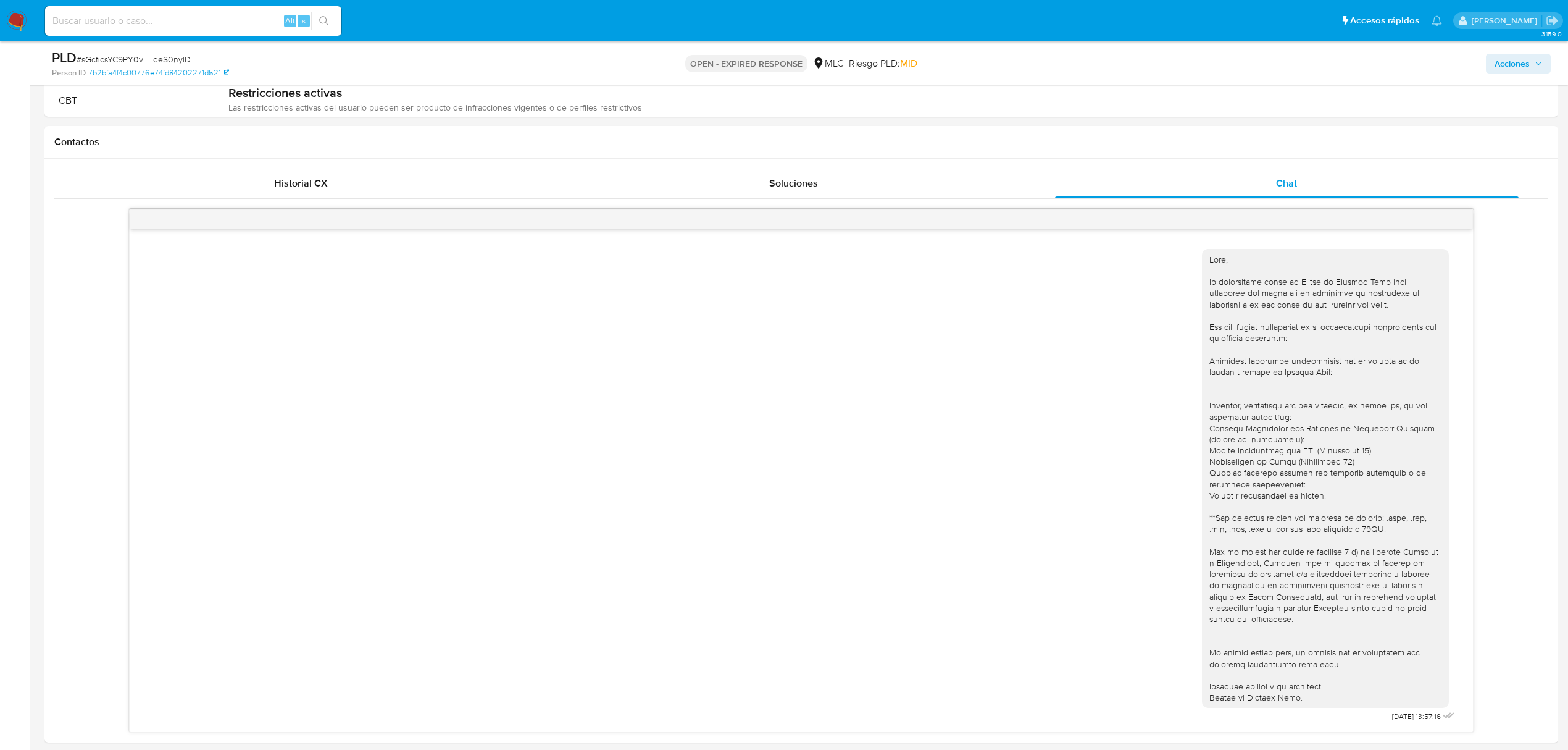
scroll to position [0, 0]
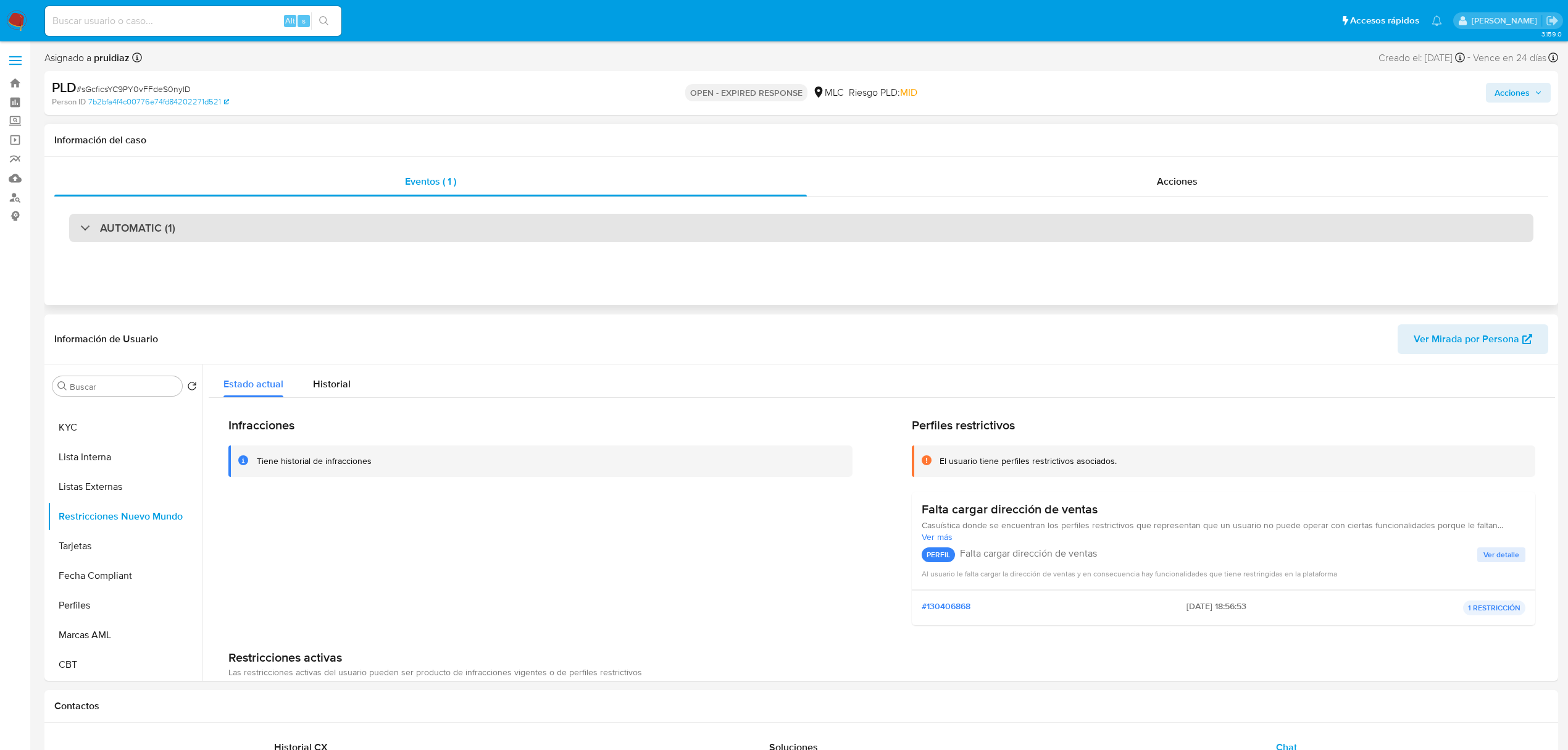
click at [122, 230] on h3 "AUTOMATIC (1)" at bounding box center [138, 228] width 76 height 14
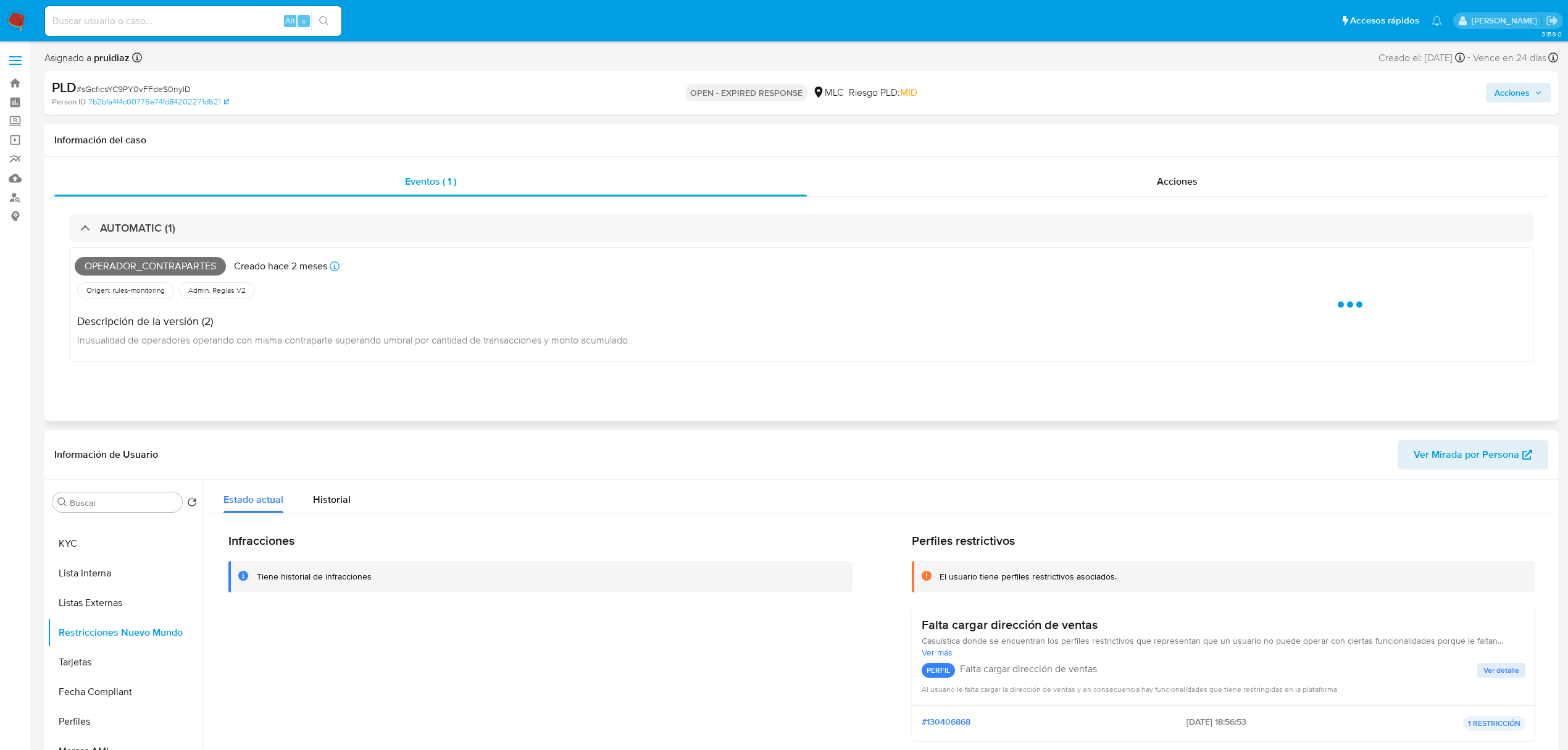
click at [127, 263] on span "Operador_contrapartes" at bounding box center [150, 265] width 151 height 19
copy span "Operador_contrapartes"
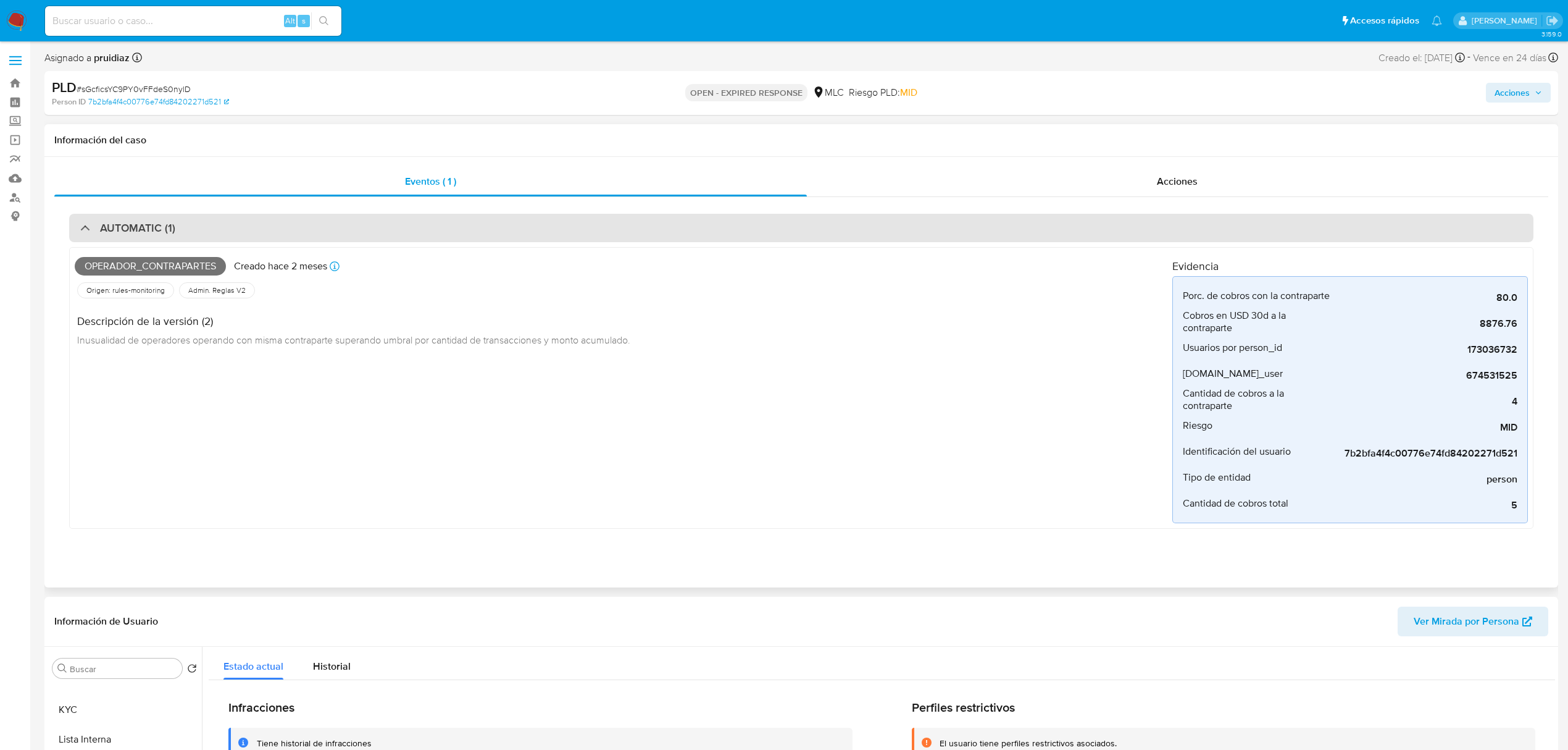
click at [147, 236] on div "AUTOMATIC (1)" at bounding box center [801, 227] width 1464 height 29
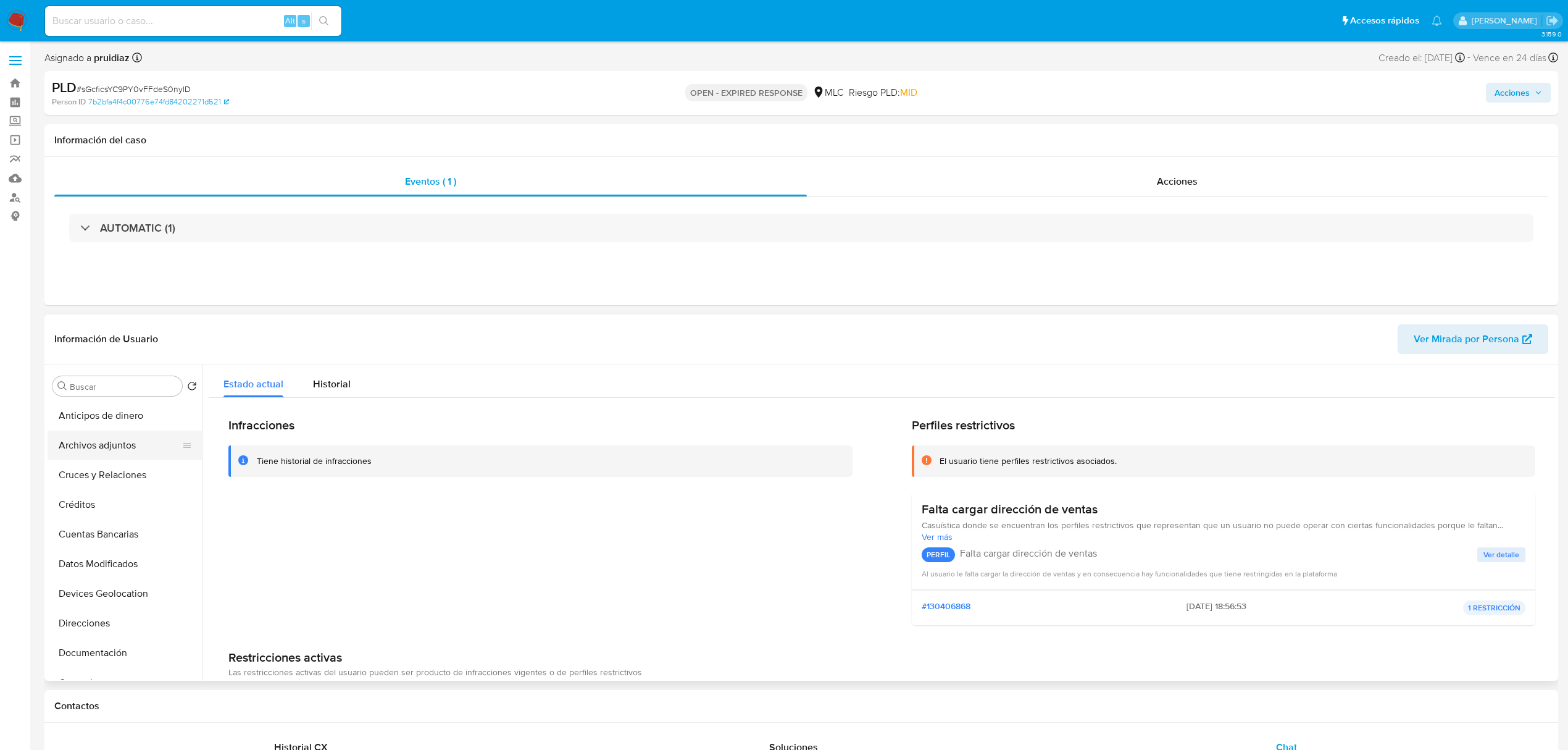
click at [83, 452] on button "Archivos adjuntos" at bounding box center [119, 445] width 144 height 29
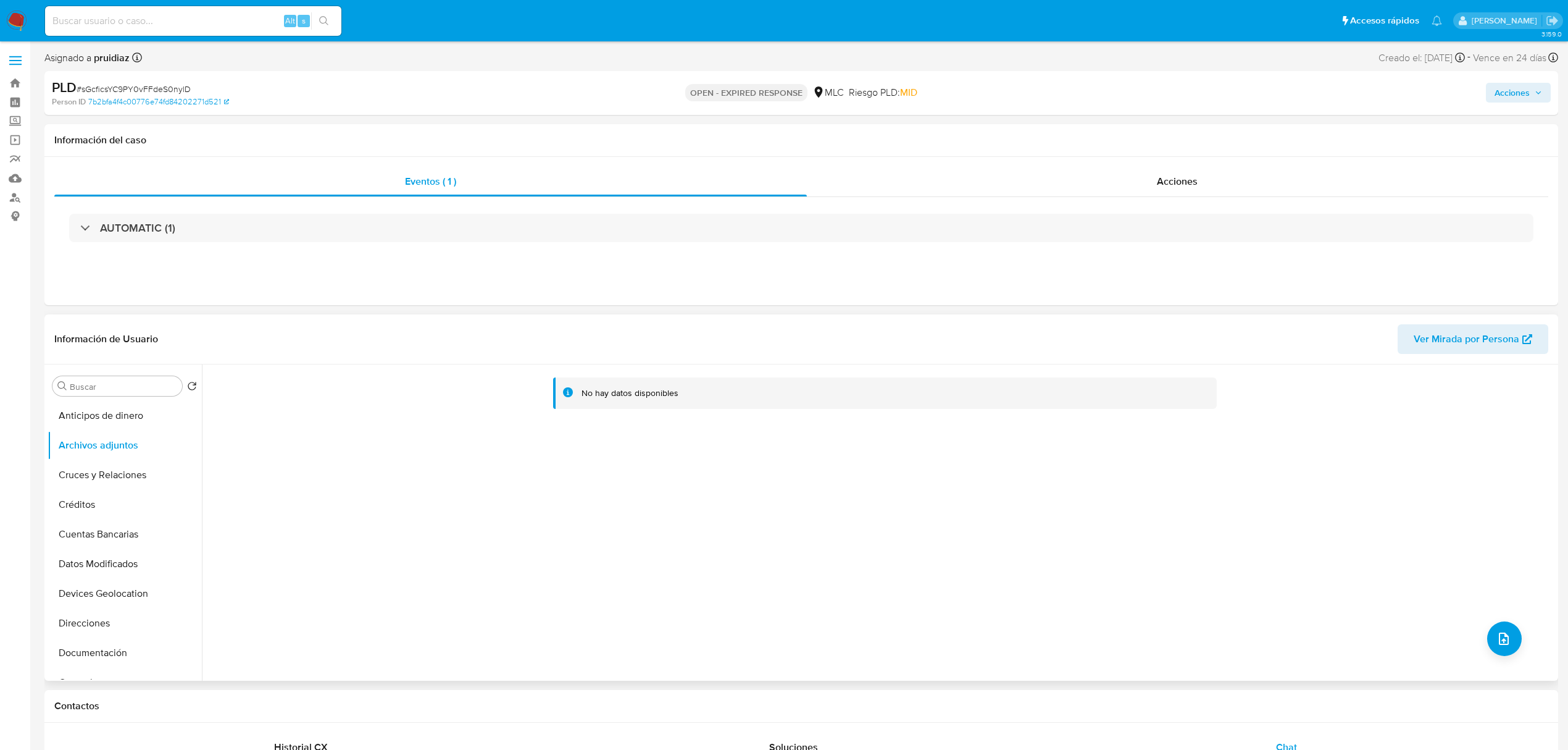
click at [1135, 612] on div "No hay datos disponibles" at bounding box center [877, 523] width 1353 height 317
click at [1509, 654] on div "No hay datos disponibles" at bounding box center [877, 523] width 1353 height 317
click at [1499, 645] on icon "upload-file" at bounding box center [1503, 638] width 15 height 15
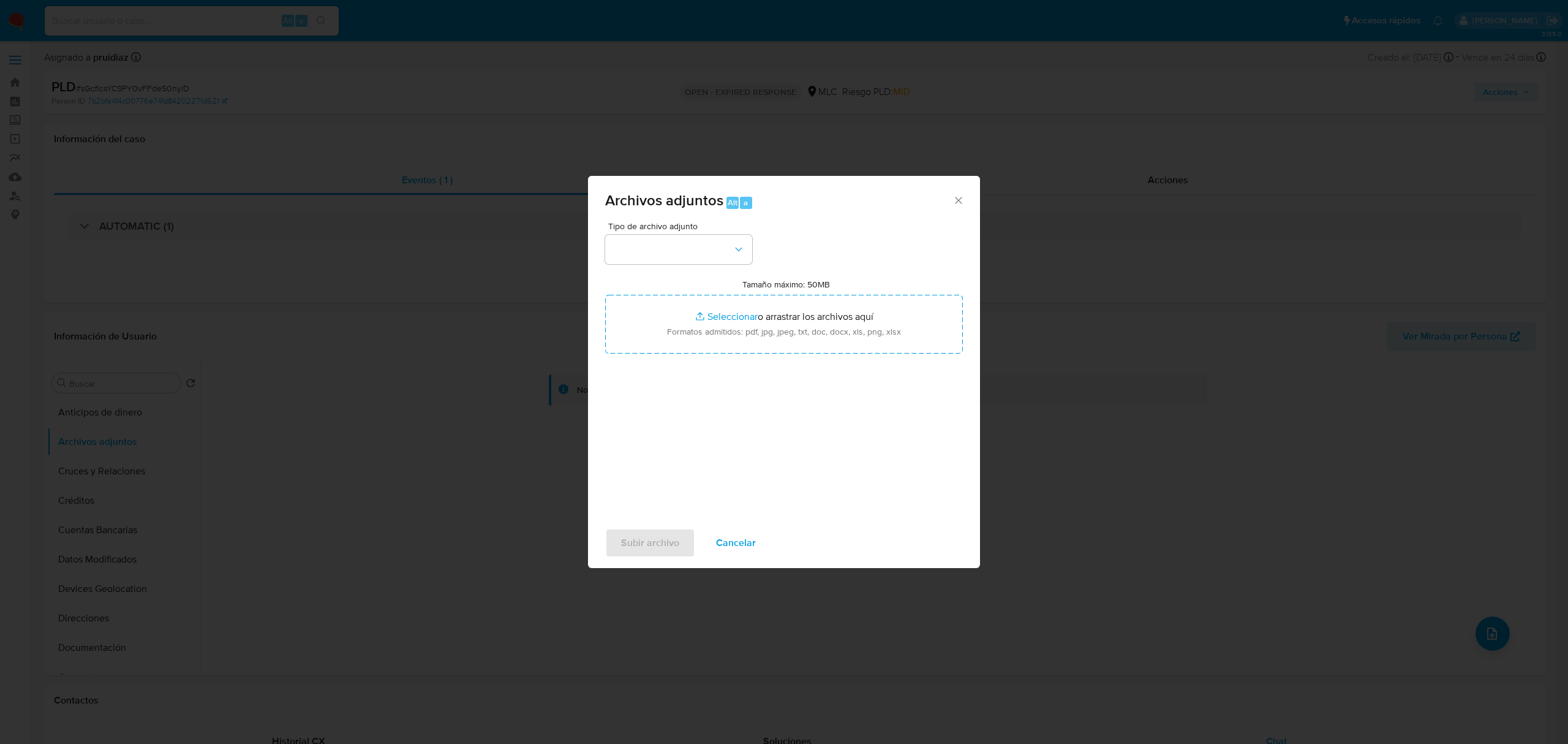
click at [701, 268] on div "Tipo de archivo adjunto Tamaño máximo: 50MB Seleccionar archivos Seleccionar o …" at bounding box center [784, 366] width 358 height 290
click at [714, 252] on button "button" at bounding box center [679, 250] width 147 height 29
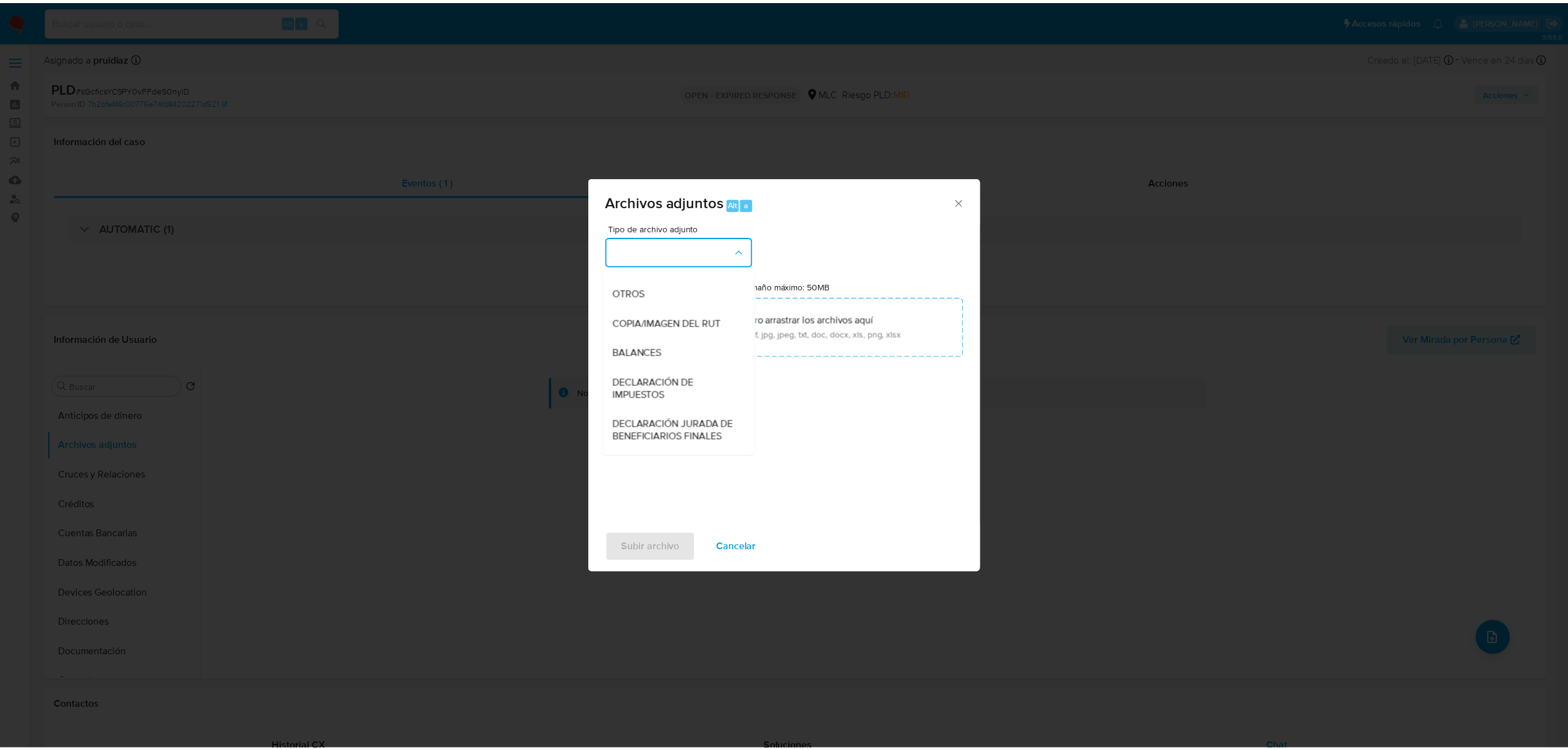
scroll to position [132, 0]
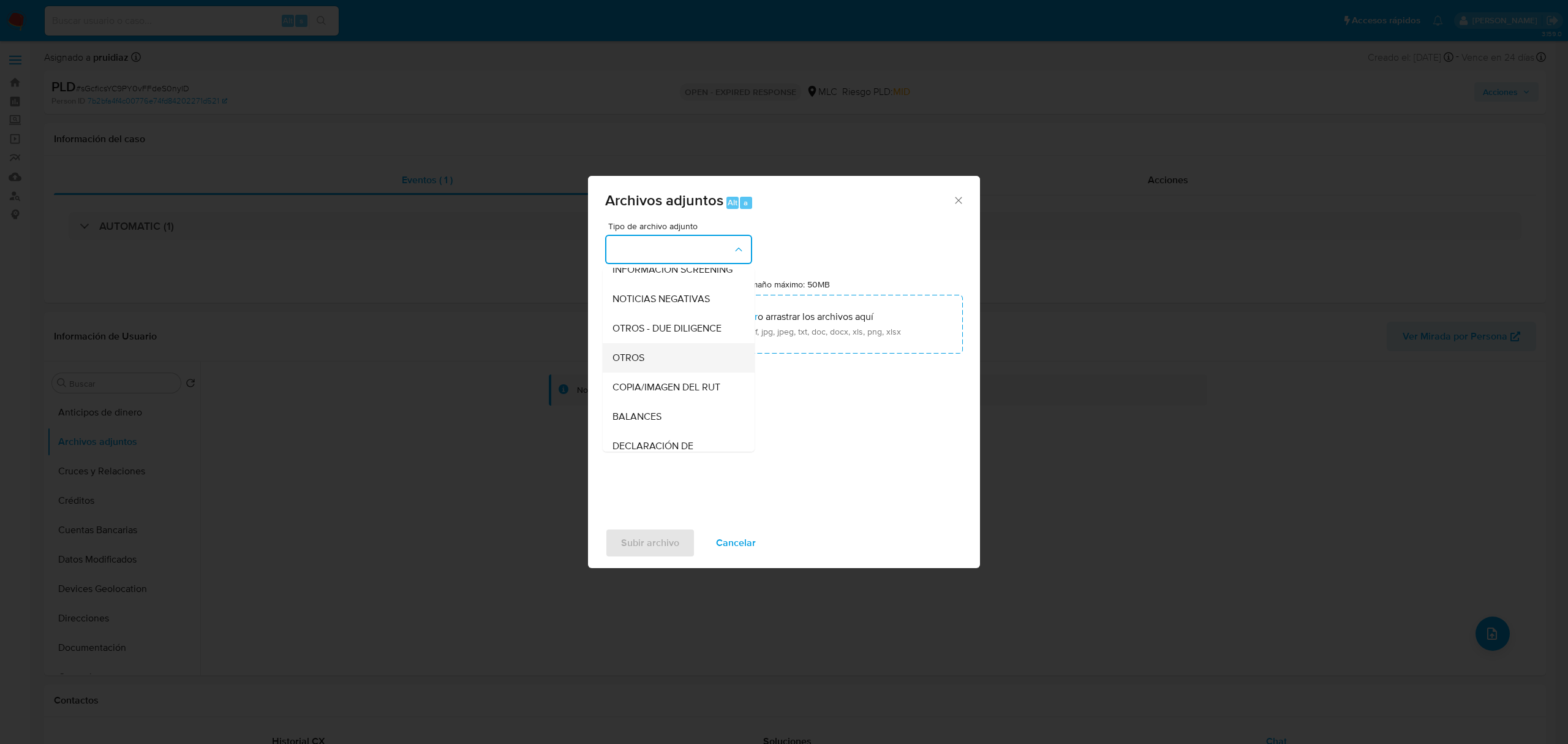
click at [626, 364] on span "OTROS" at bounding box center [628, 358] width 32 height 13
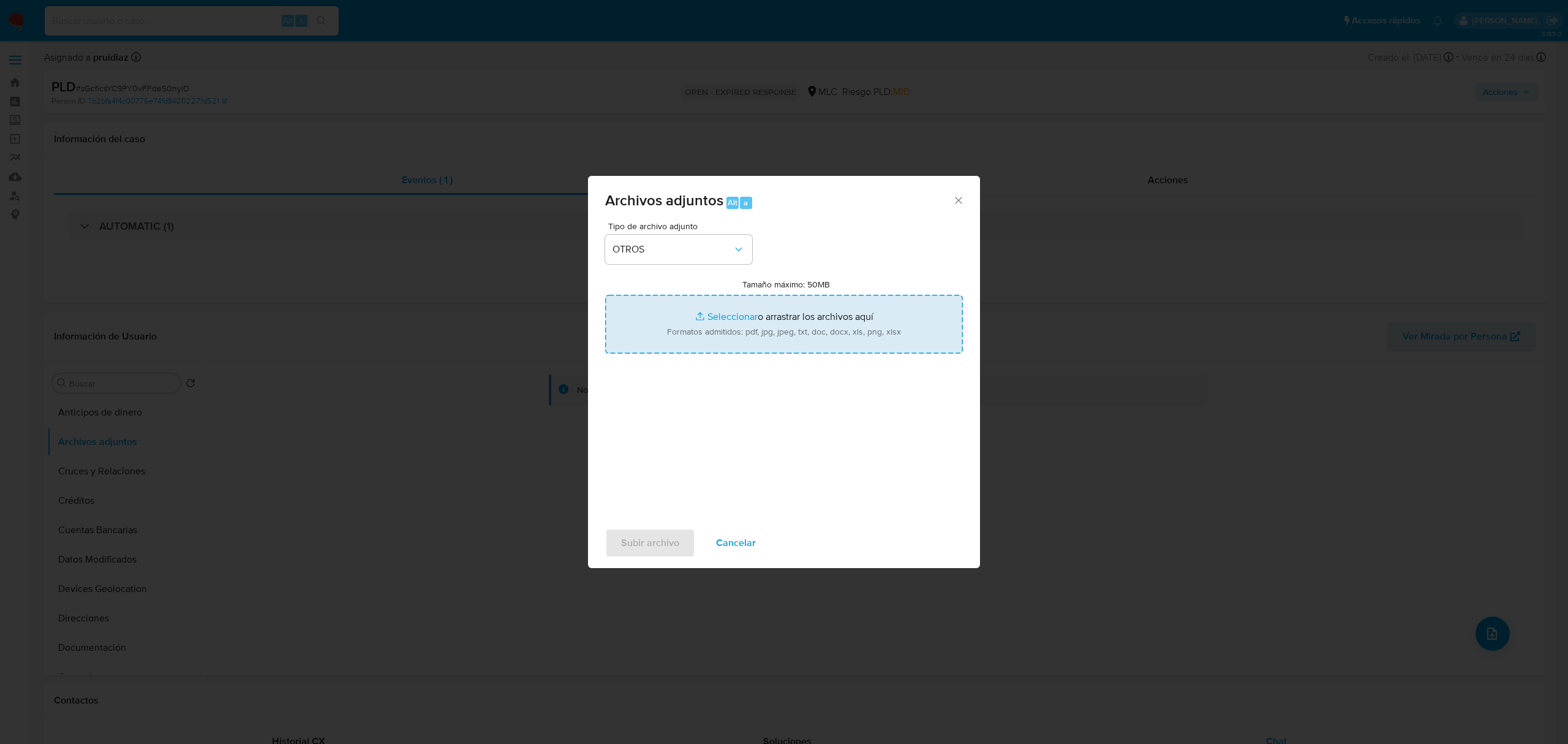
click at [800, 307] on input "Tamaño máximo: 50MB Seleccionar archivos" at bounding box center [784, 324] width 358 height 59
type input "C:\fakepath\173036732 - 16_09_2025.xlsx"
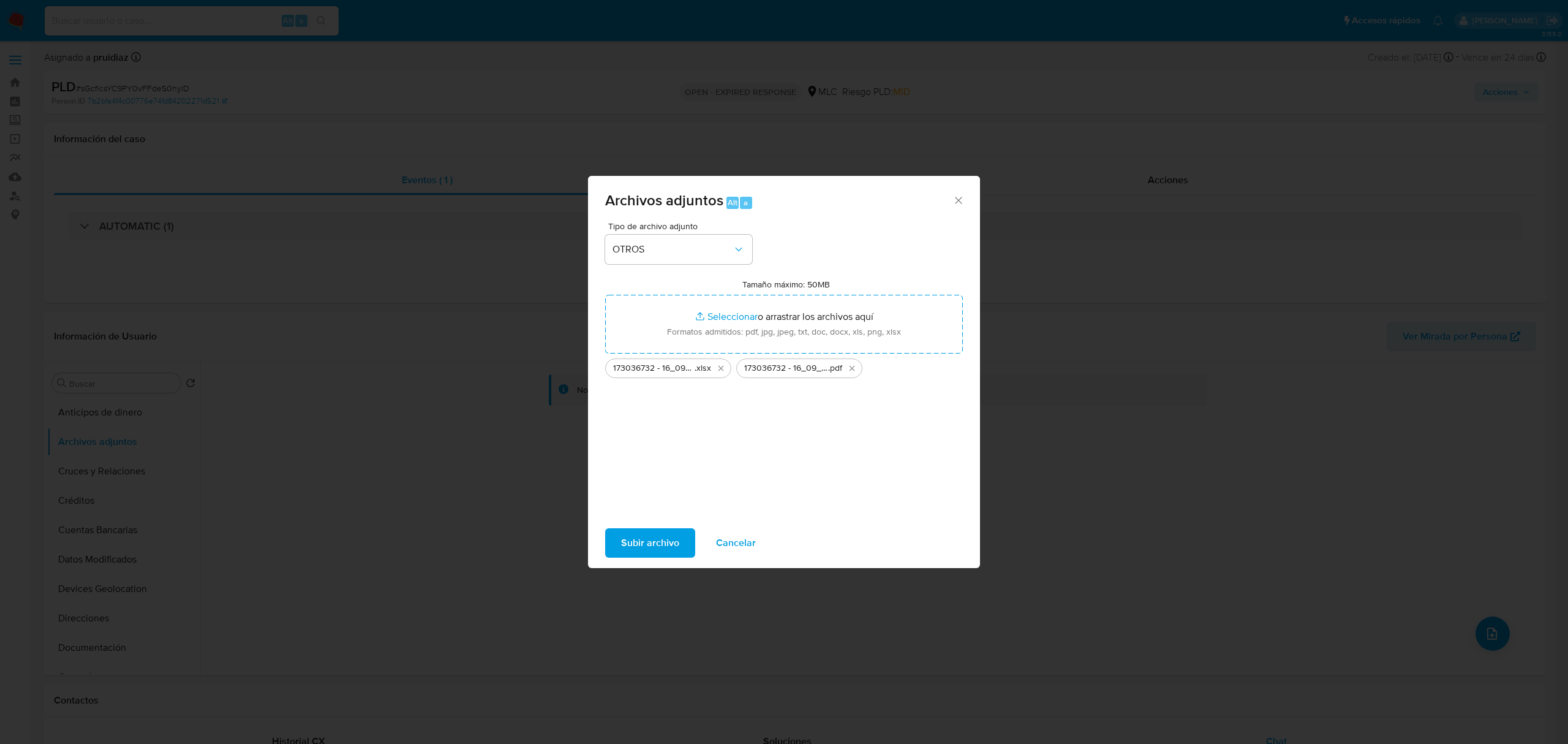
click at [639, 555] on span "Subir archivo" at bounding box center [650, 543] width 59 height 27
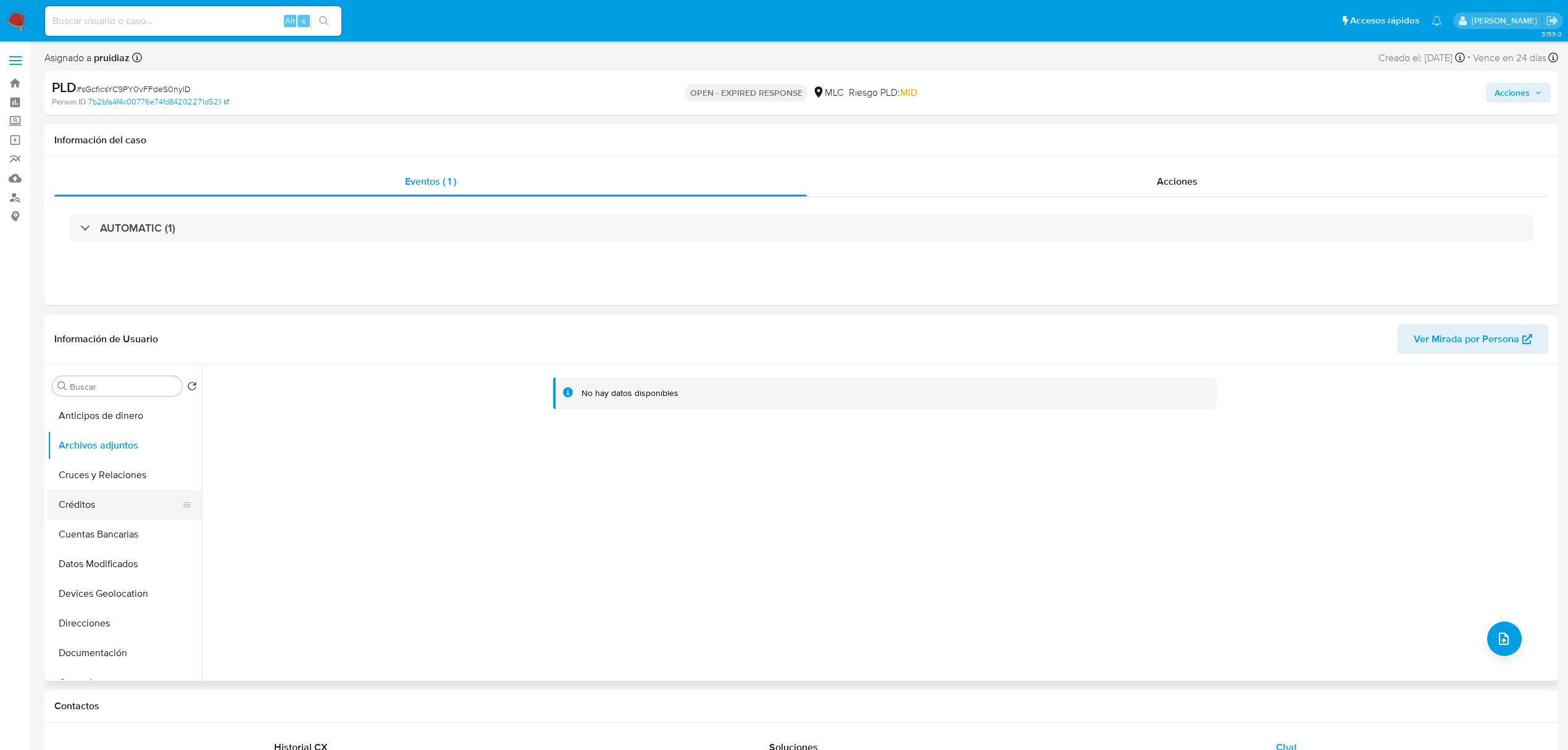
click at [96, 499] on button "Créditos" at bounding box center [119, 504] width 144 height 29
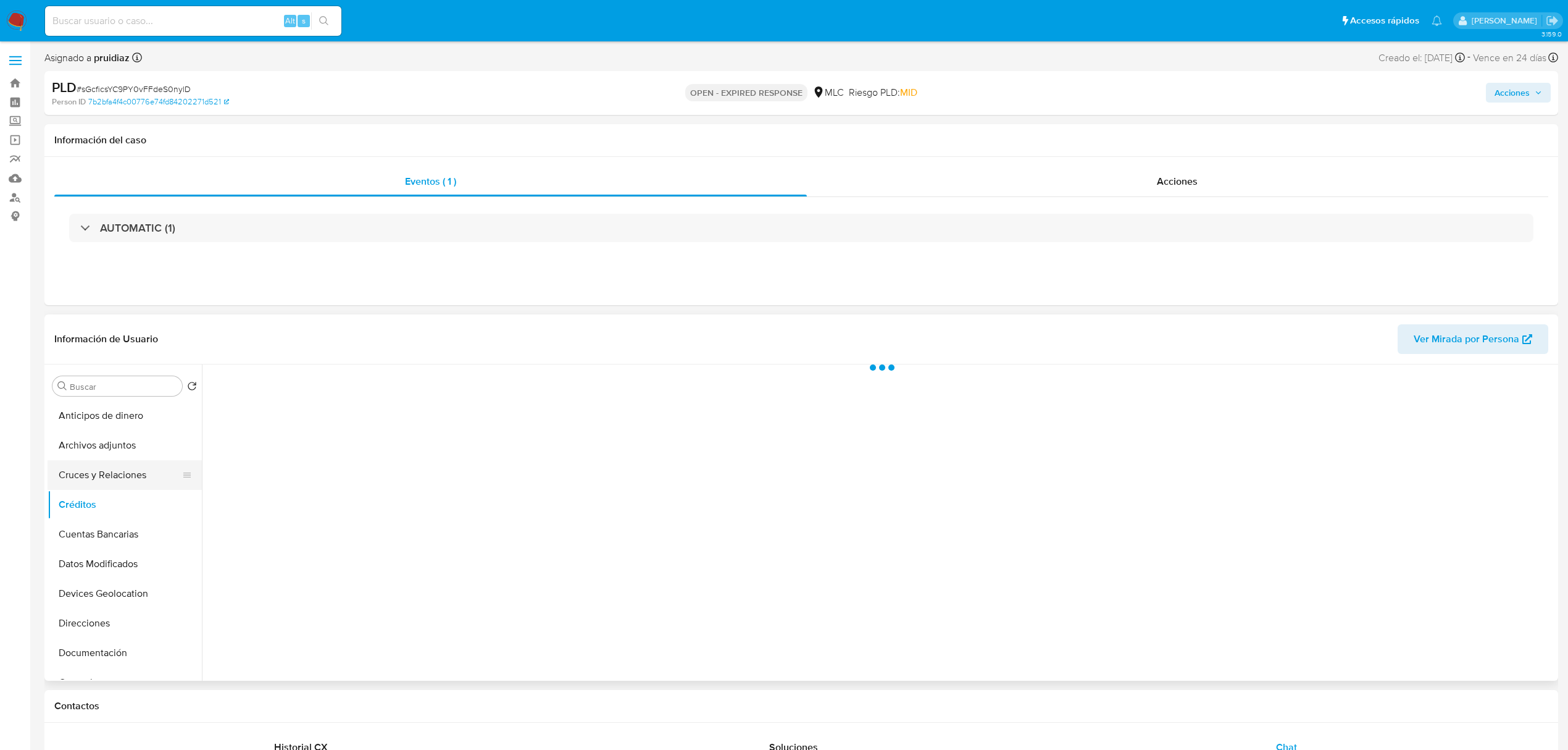
click at [132, 483] on button "Cruces y Relaciones" at bounding box center [119, 475] width 144 height 29
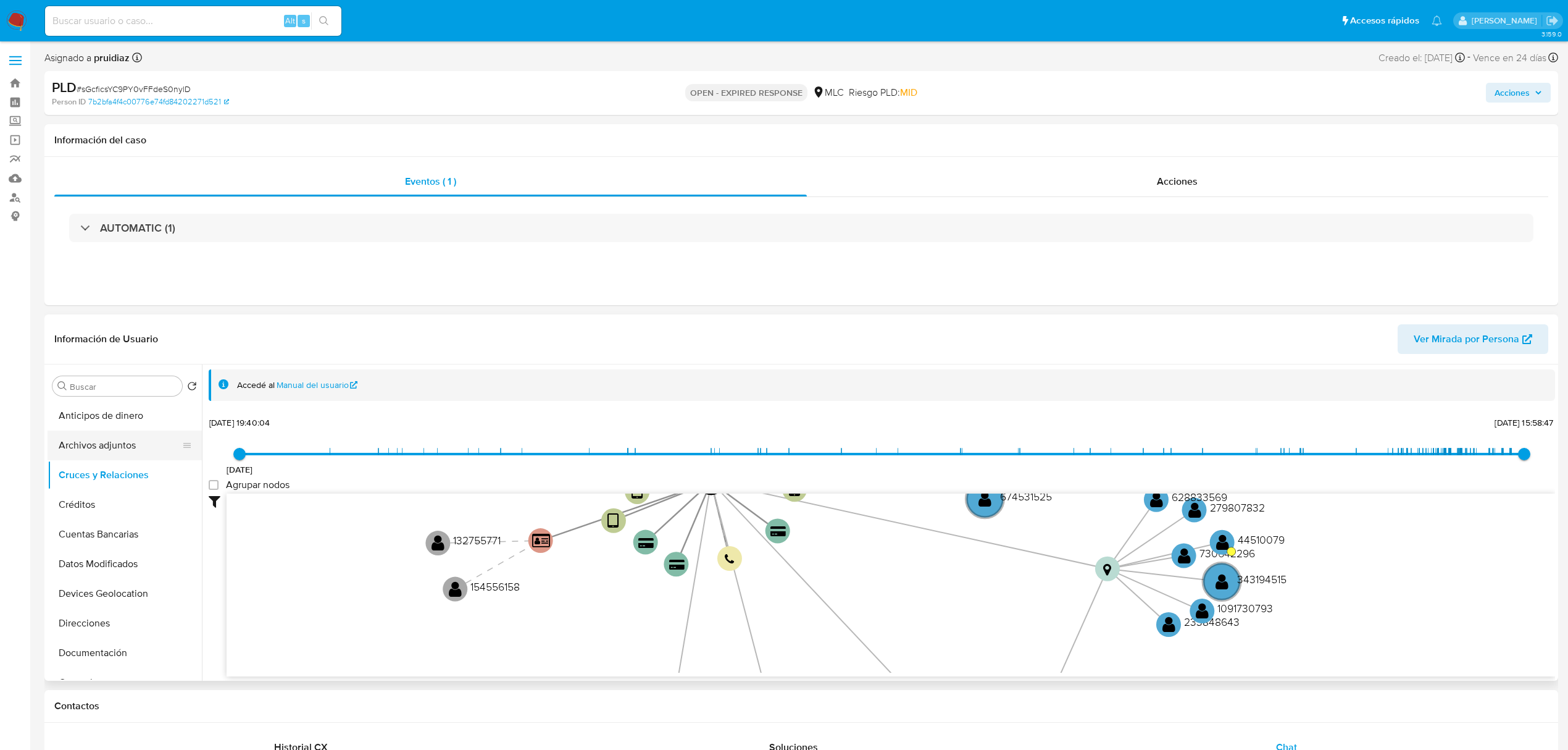
click at [87, 452] on button "Archivos adjuntos" at bounding box center [119, 445] width 144 height 29
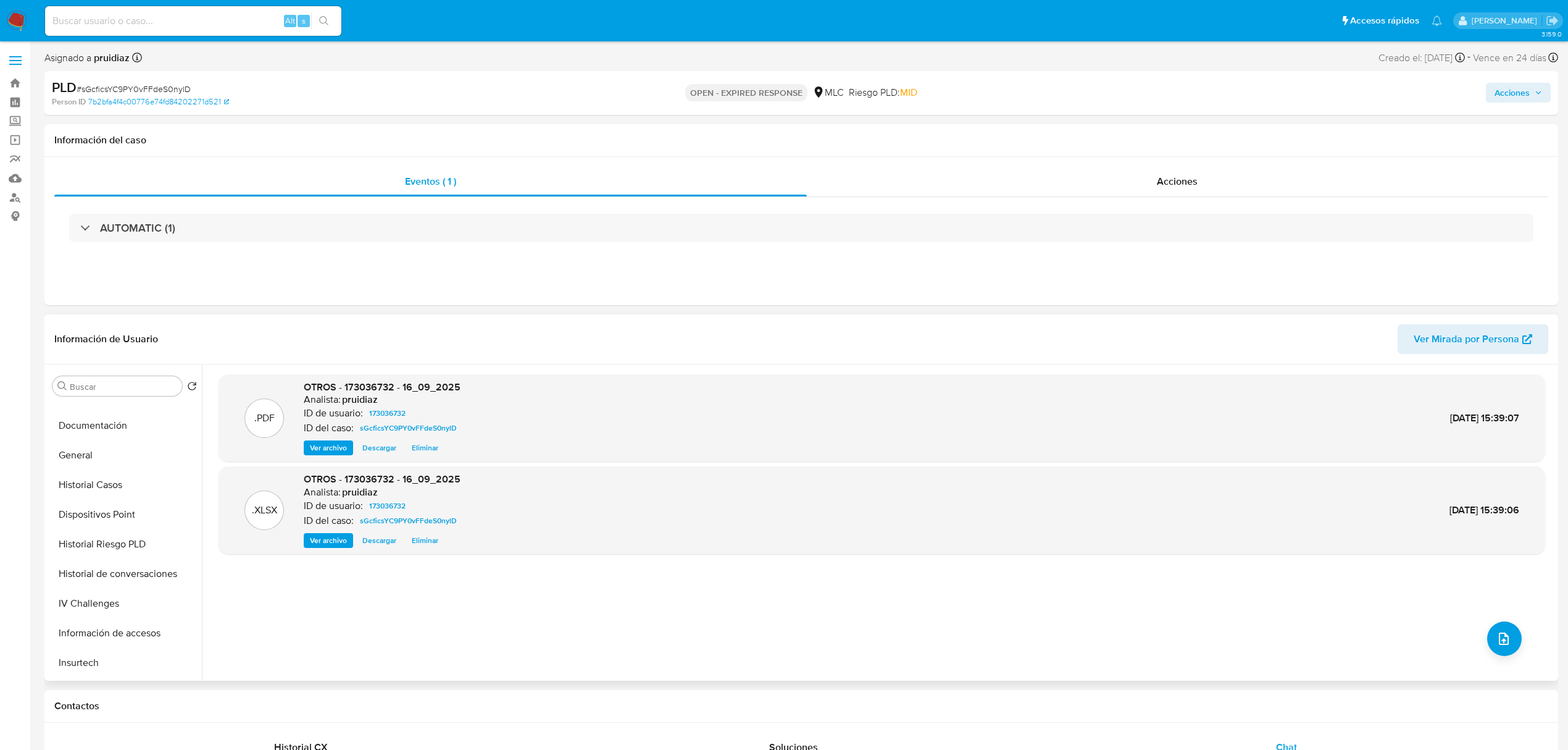
scroll to position [255, 0]
click at [84, 433] on button "General" at bounding box center [119, 428] width 144 height 29
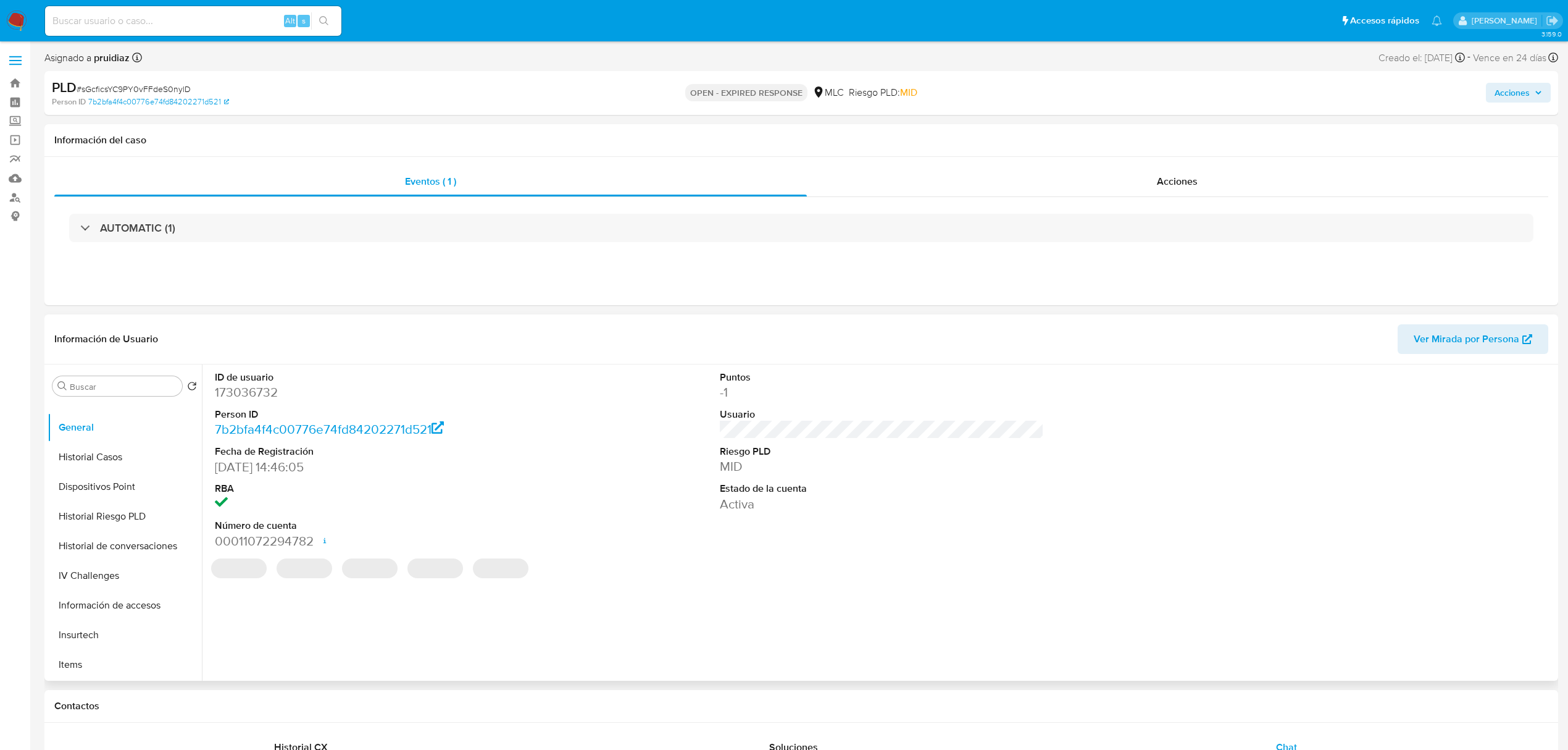
click at [254, 395] on dd "173036732" at bounding box center [377, 392] width 324 height 18
copy dd "173036732"
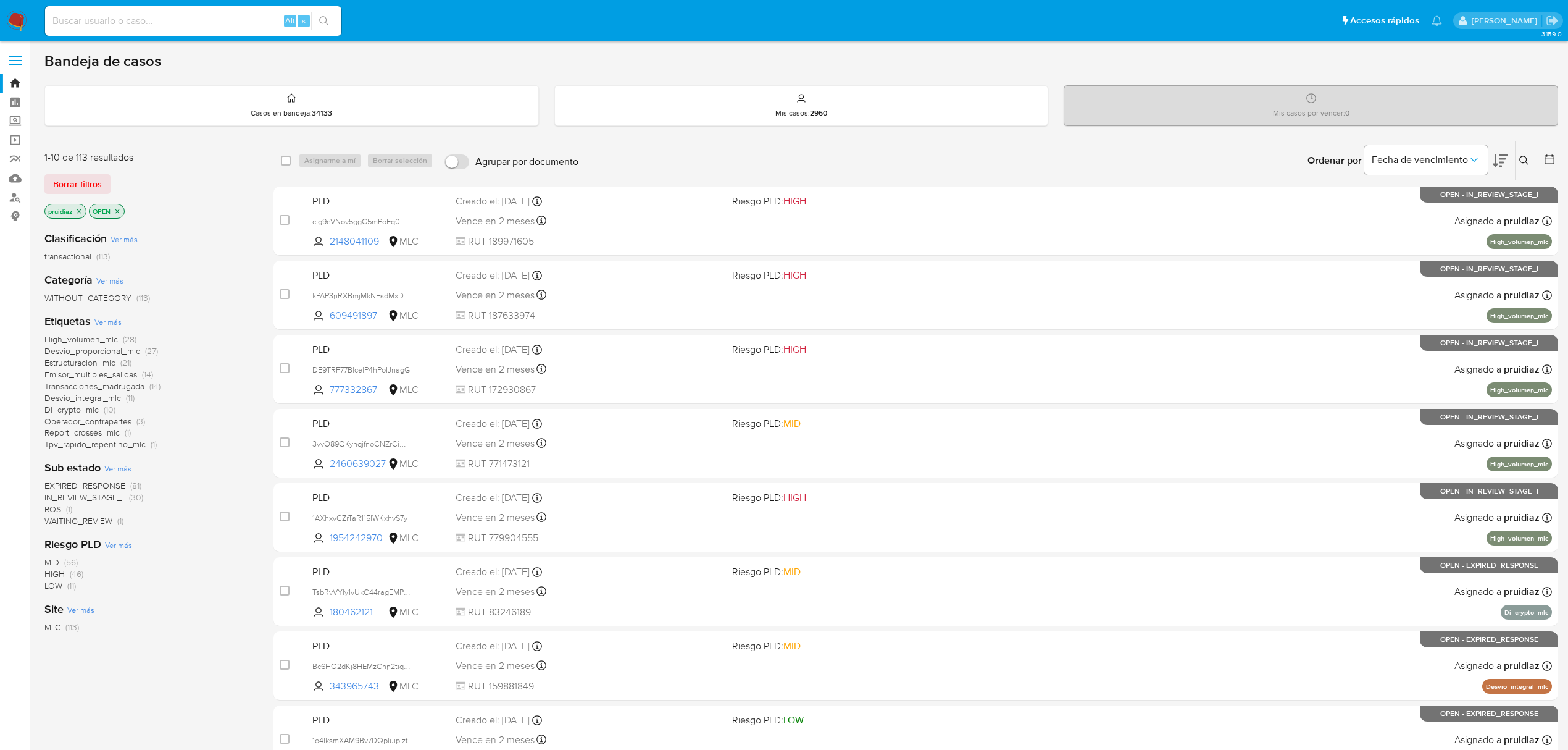
click at [1522, 161] on icon at bounding box center [1524, 160] width 10 height 10
click at [1359, 216] on div at bounding box center [1422, 207] width 208 height 29
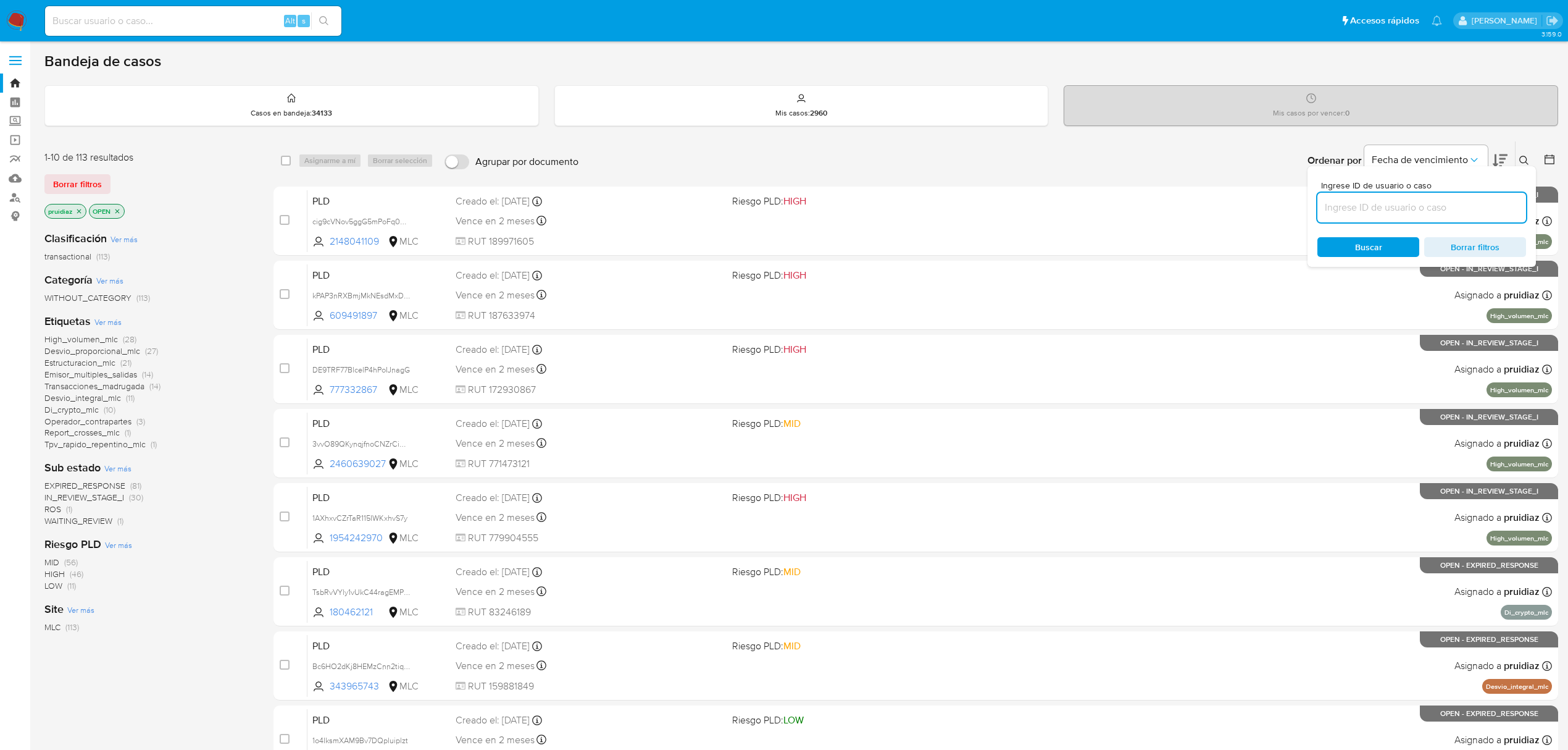
click at [1366, 213] on input at bounding box center [1422, 207] width 208 height 16
type input "v"
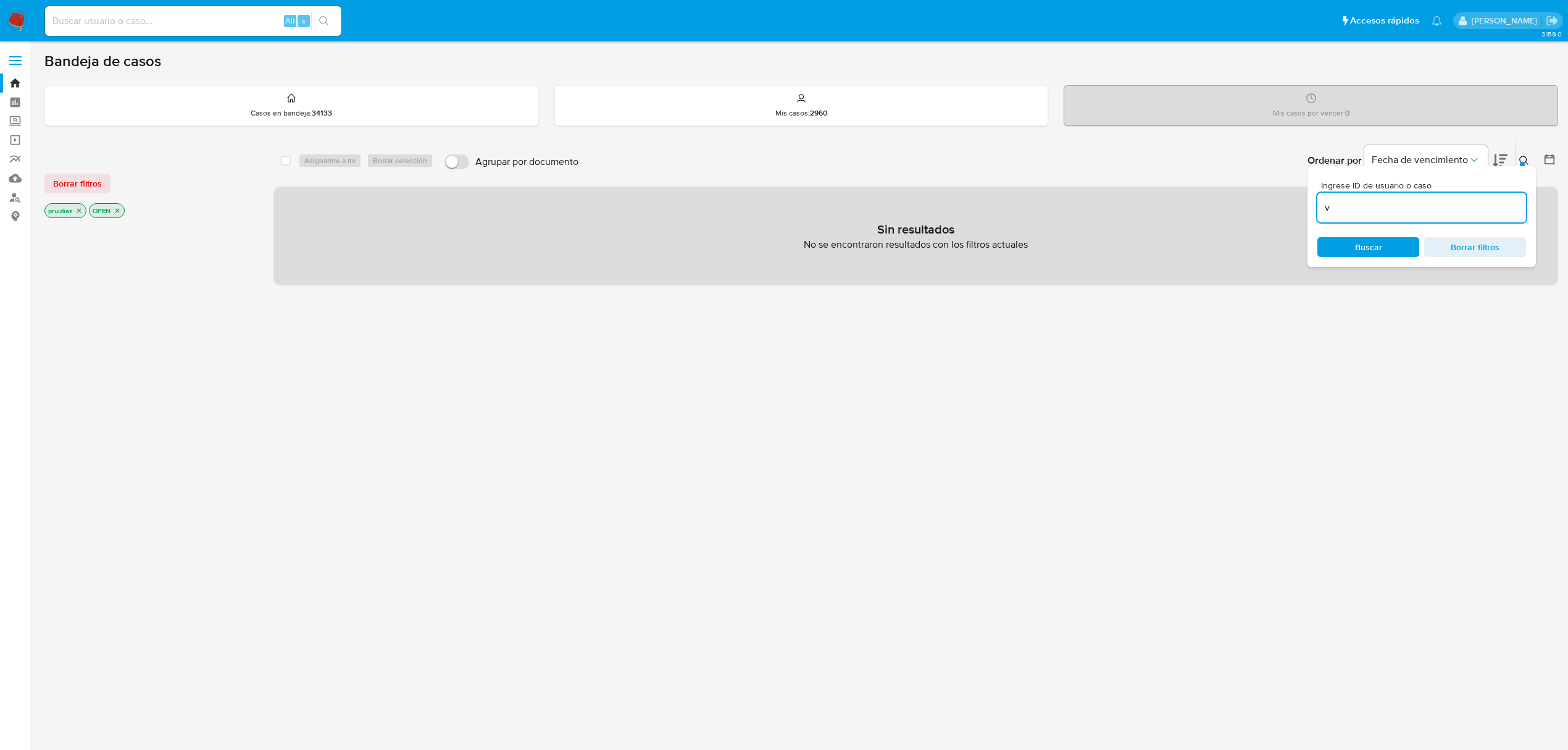
click at [1366, 213] on input "v" at bounding box center [1422, 207] width 208 height 16
paste input "636306295"
type input "636306295"
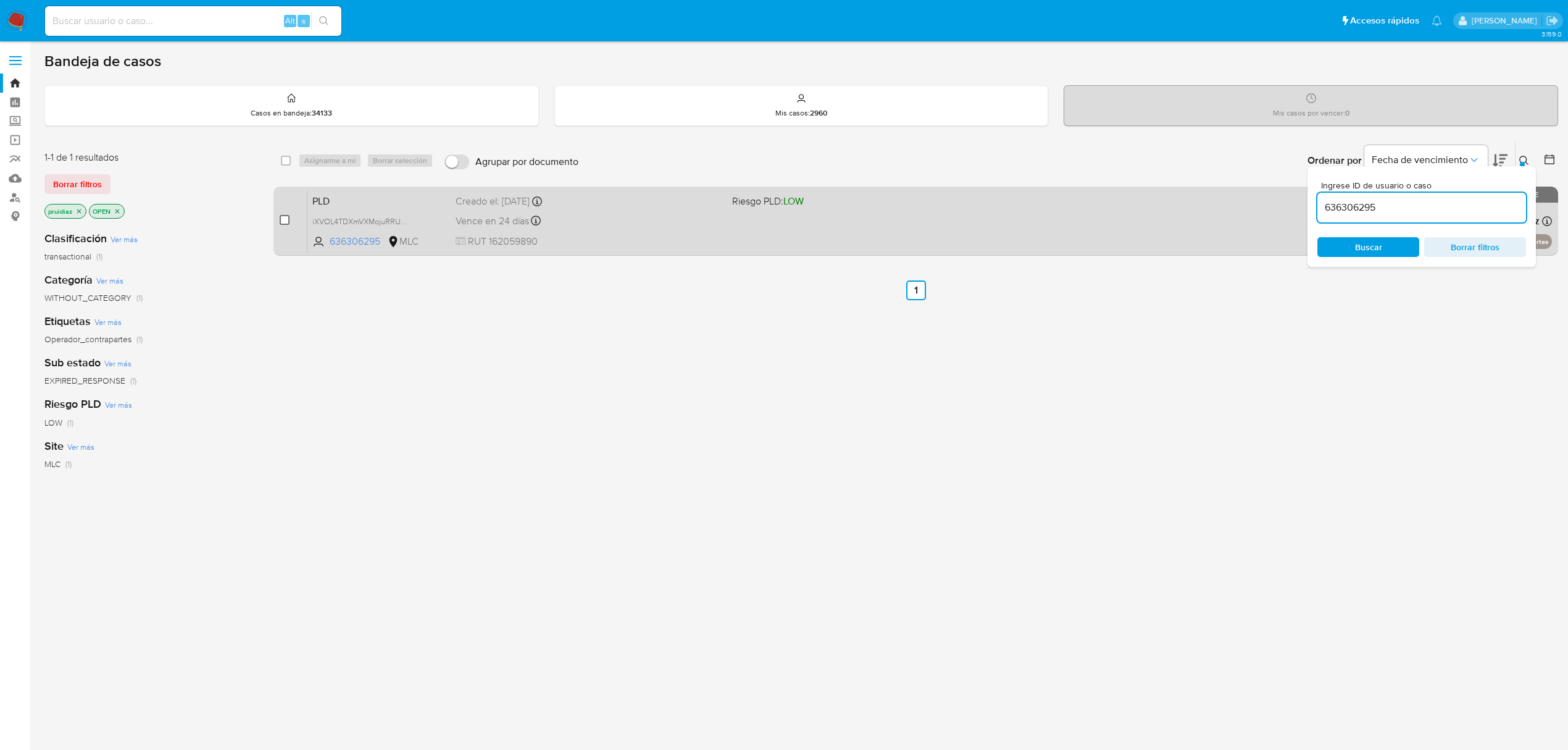
click at [288, 220] on input "checkbox" at bounding box center [285, 220] width 10 height 10
checkbox input "true"
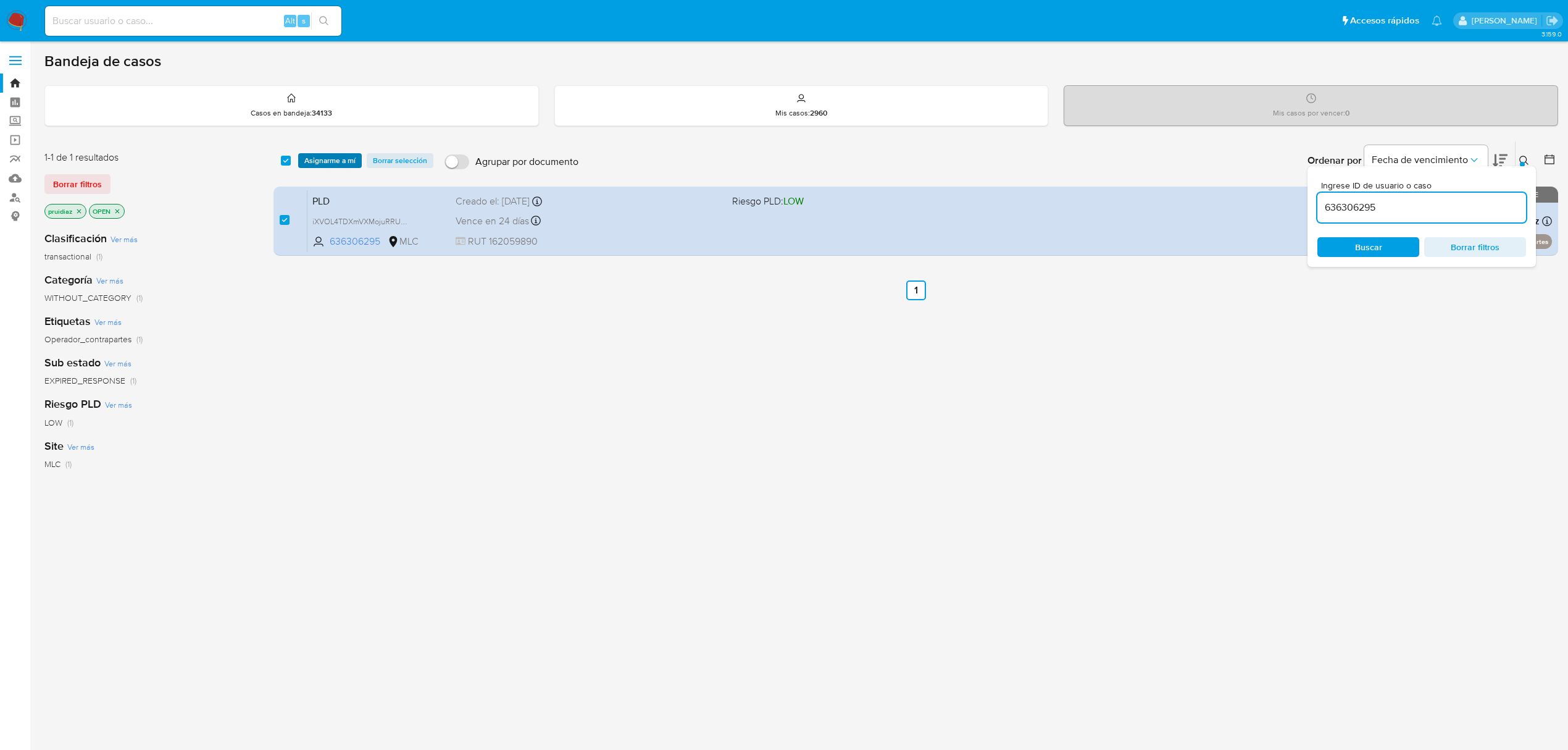
click at [311, 163] on span "Asignarme a mí" at bounding box center [330, 160] width 51 height 13
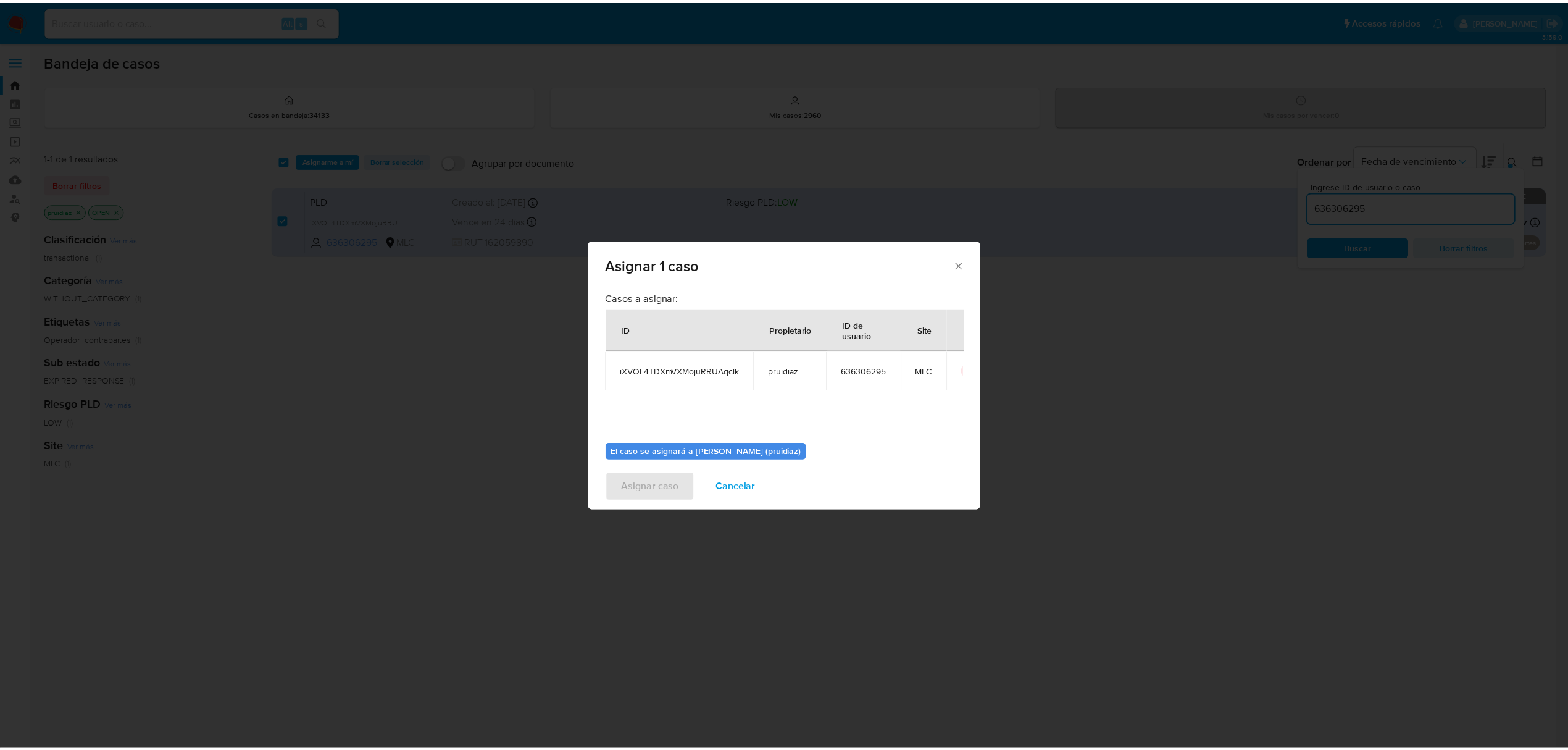
scroll to position [63, 0]
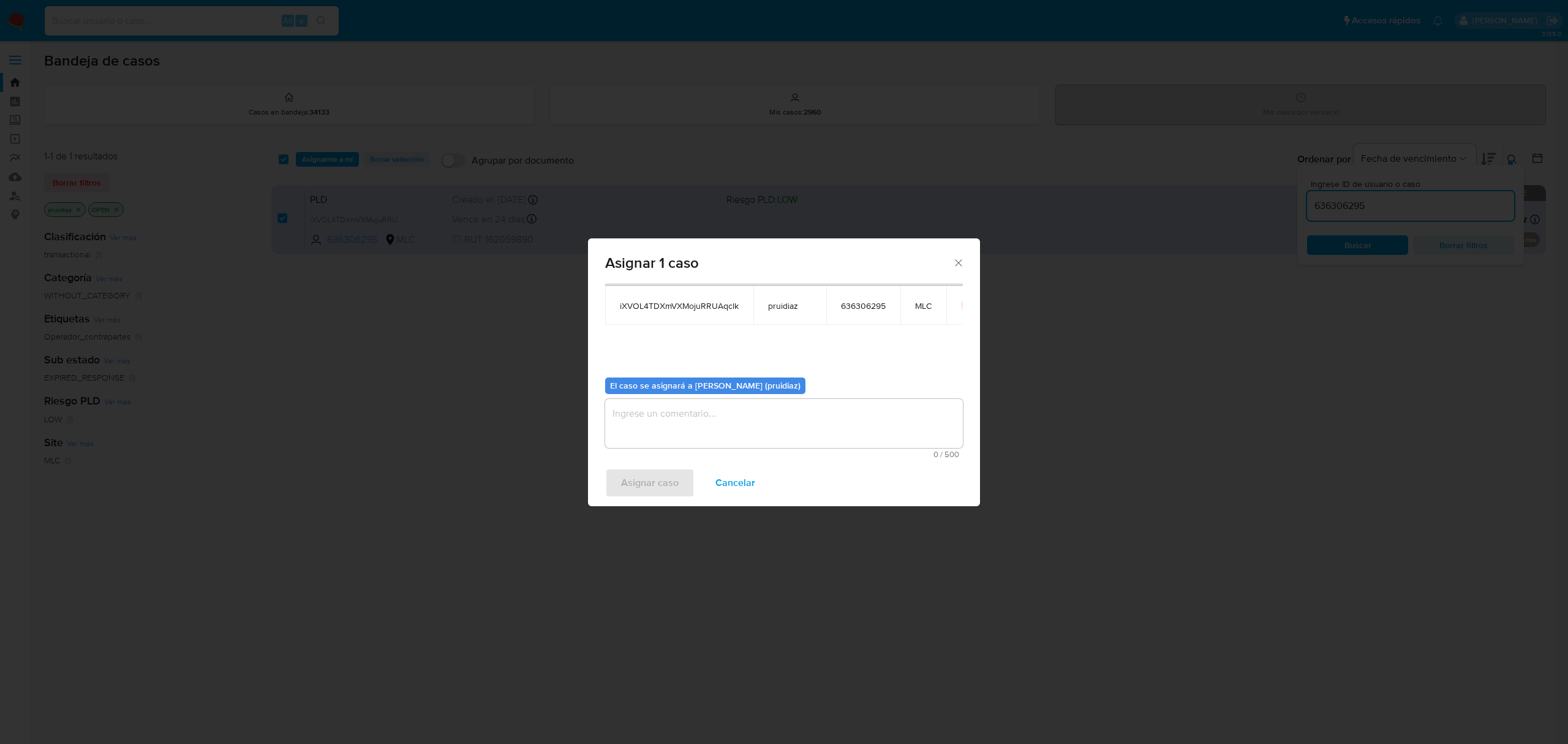
click at [692, 422] on textarea "assign-modal" at bounding box center [784, 423] width 358 height 49
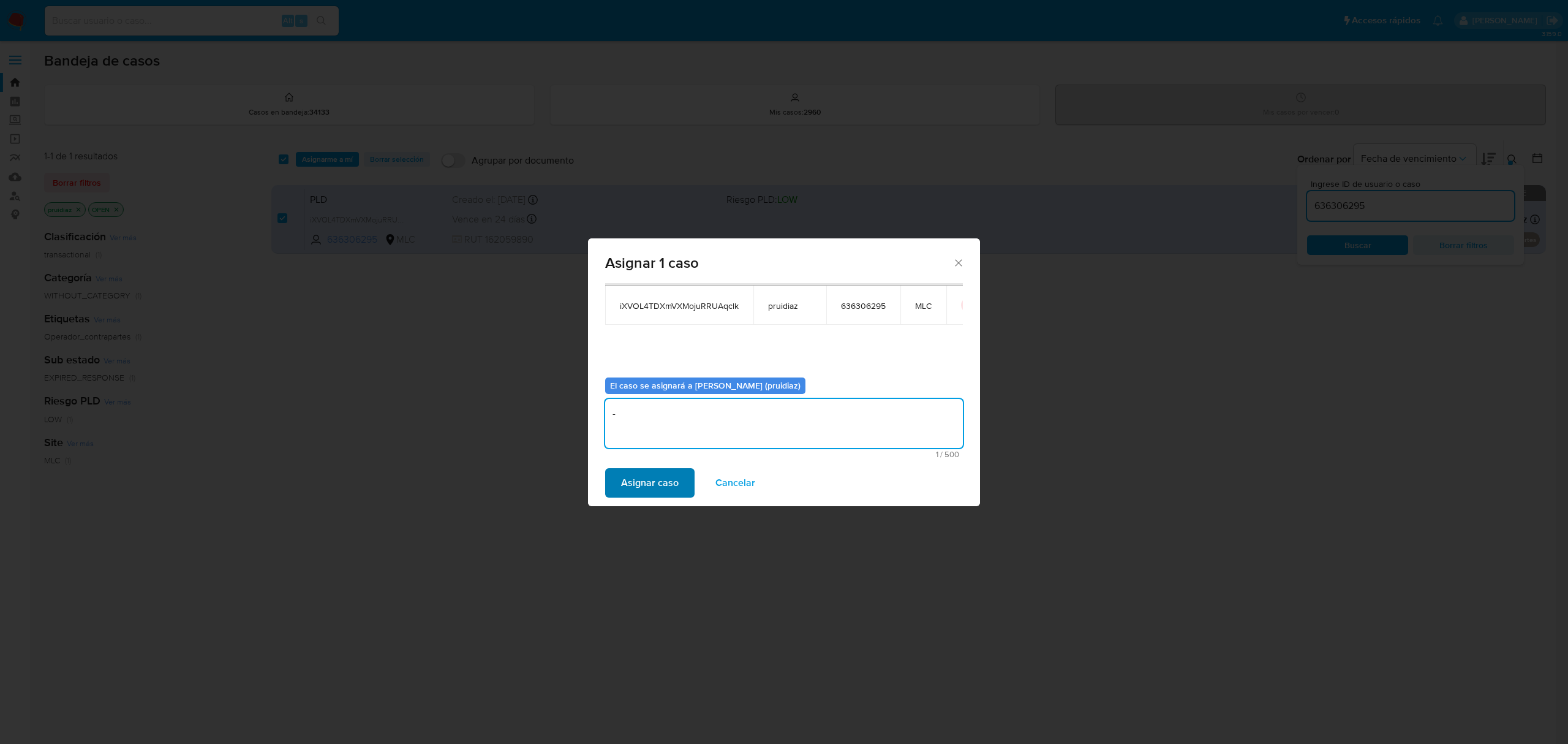
type textarea "-"
click at [638, 483] on span "Asignar caso" at bounding box center [649, 483] width 58 height 27
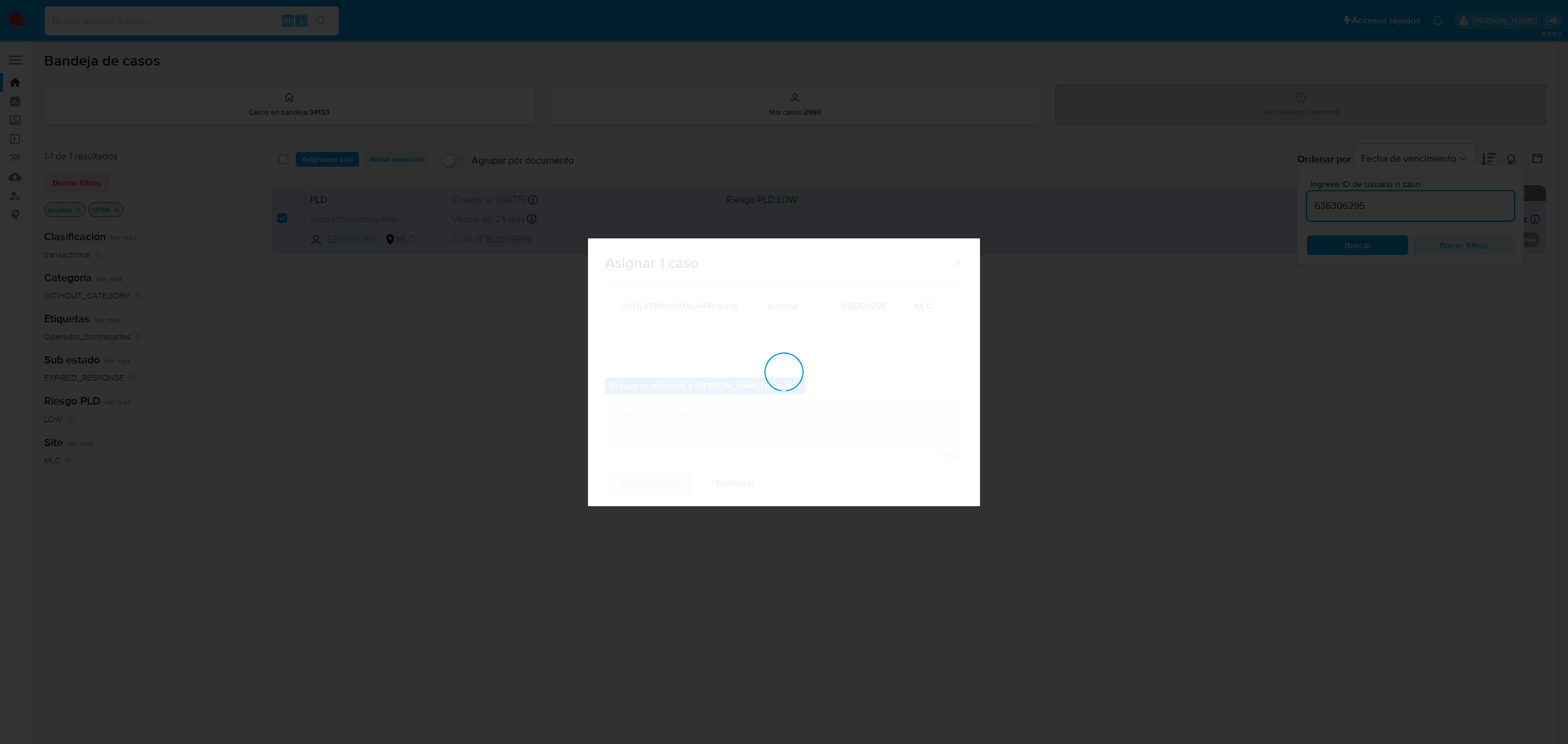
checkbox input "false"
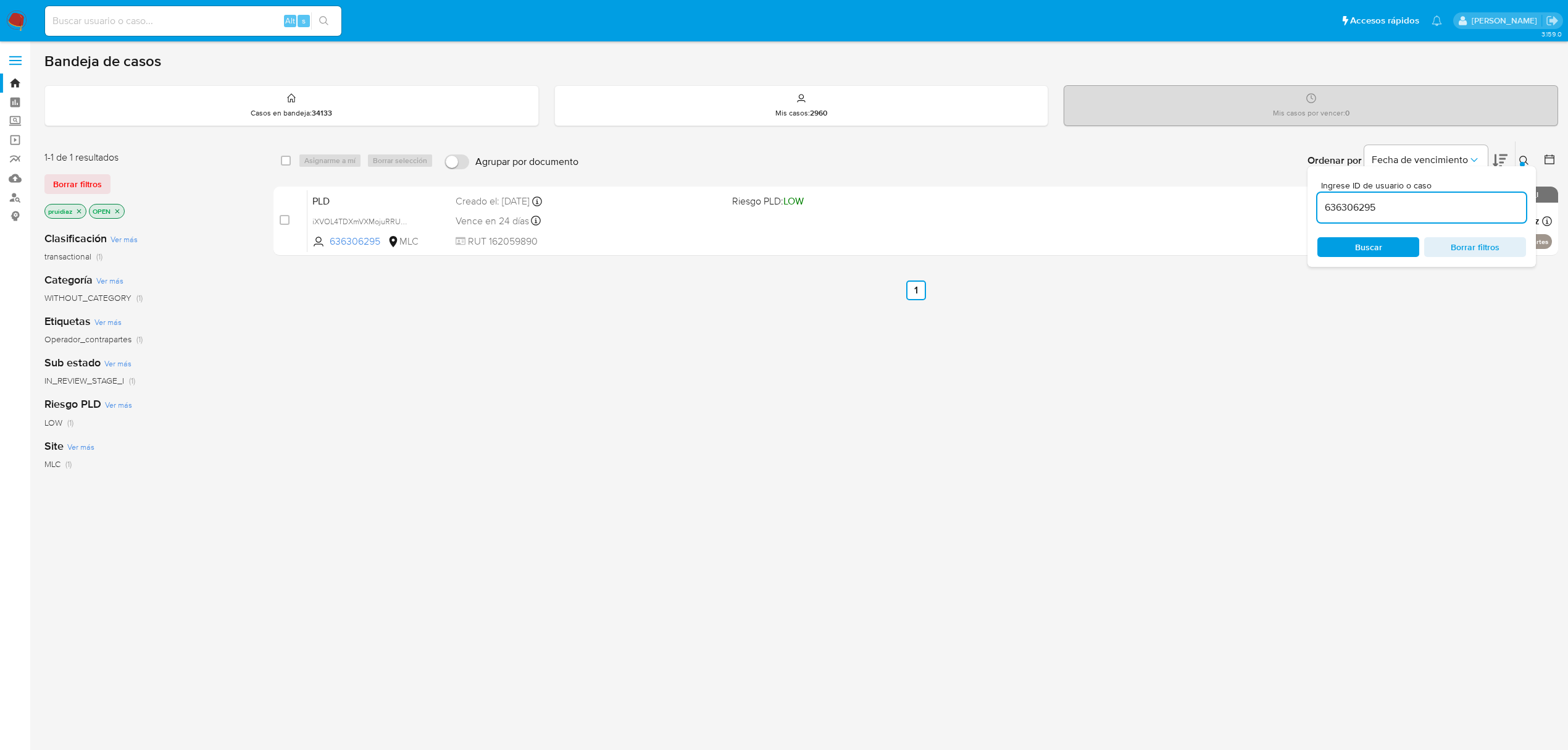
click at [13, 13] on img at bounding box center [16, 21] width 21 height 21
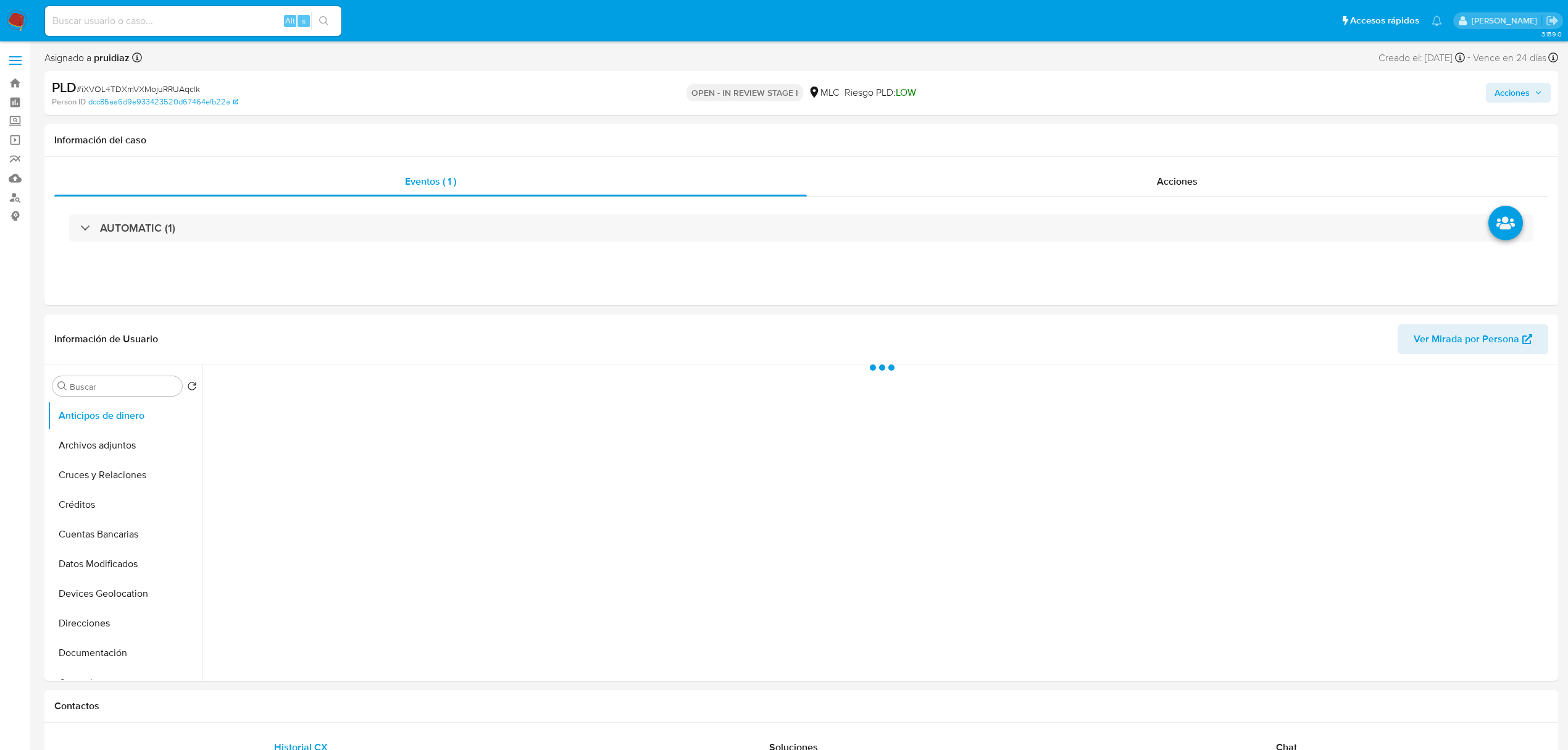
select select "10"
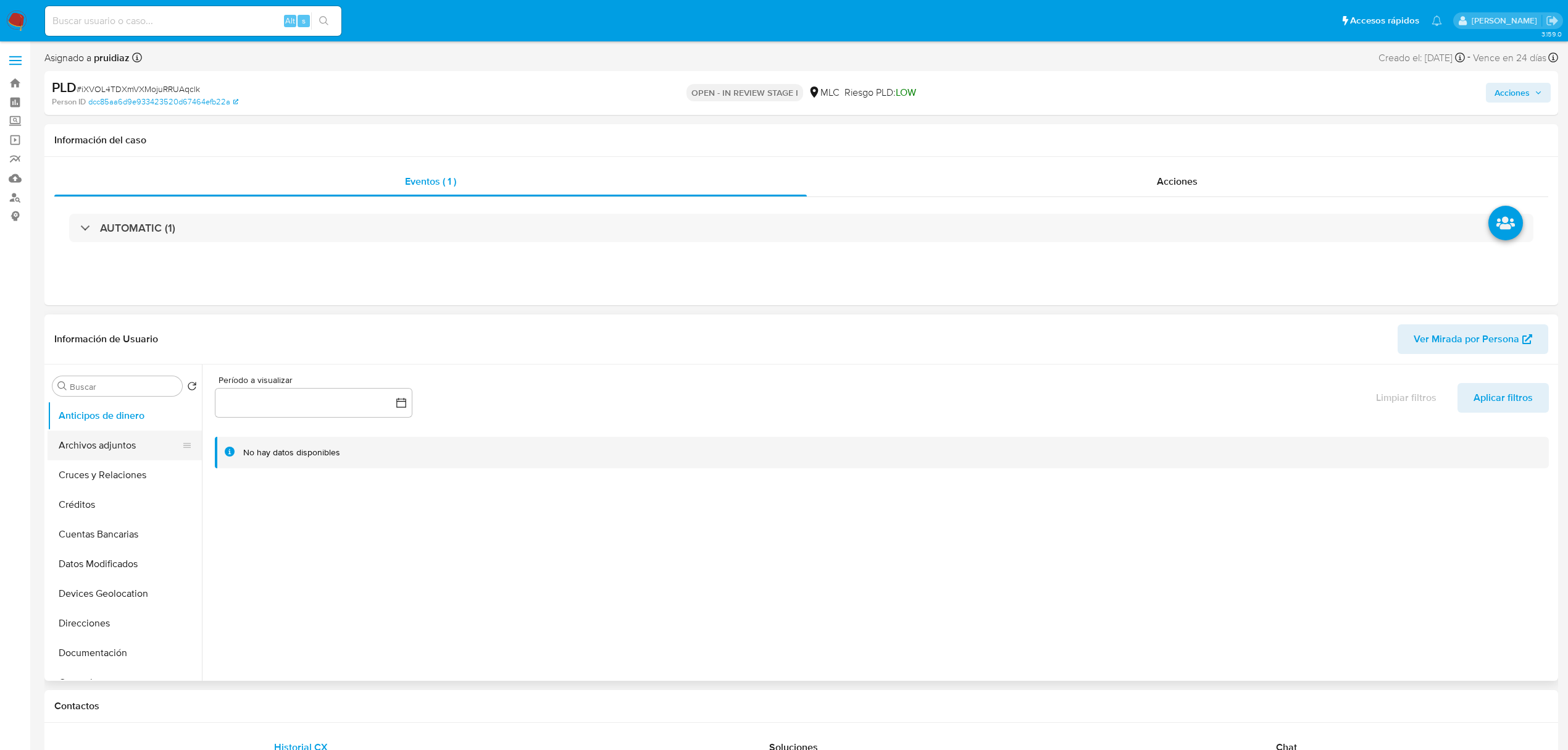
click at [114, 454] on button "Archivos adjuntos" at bounding box center [119, 445] width 144 height 29
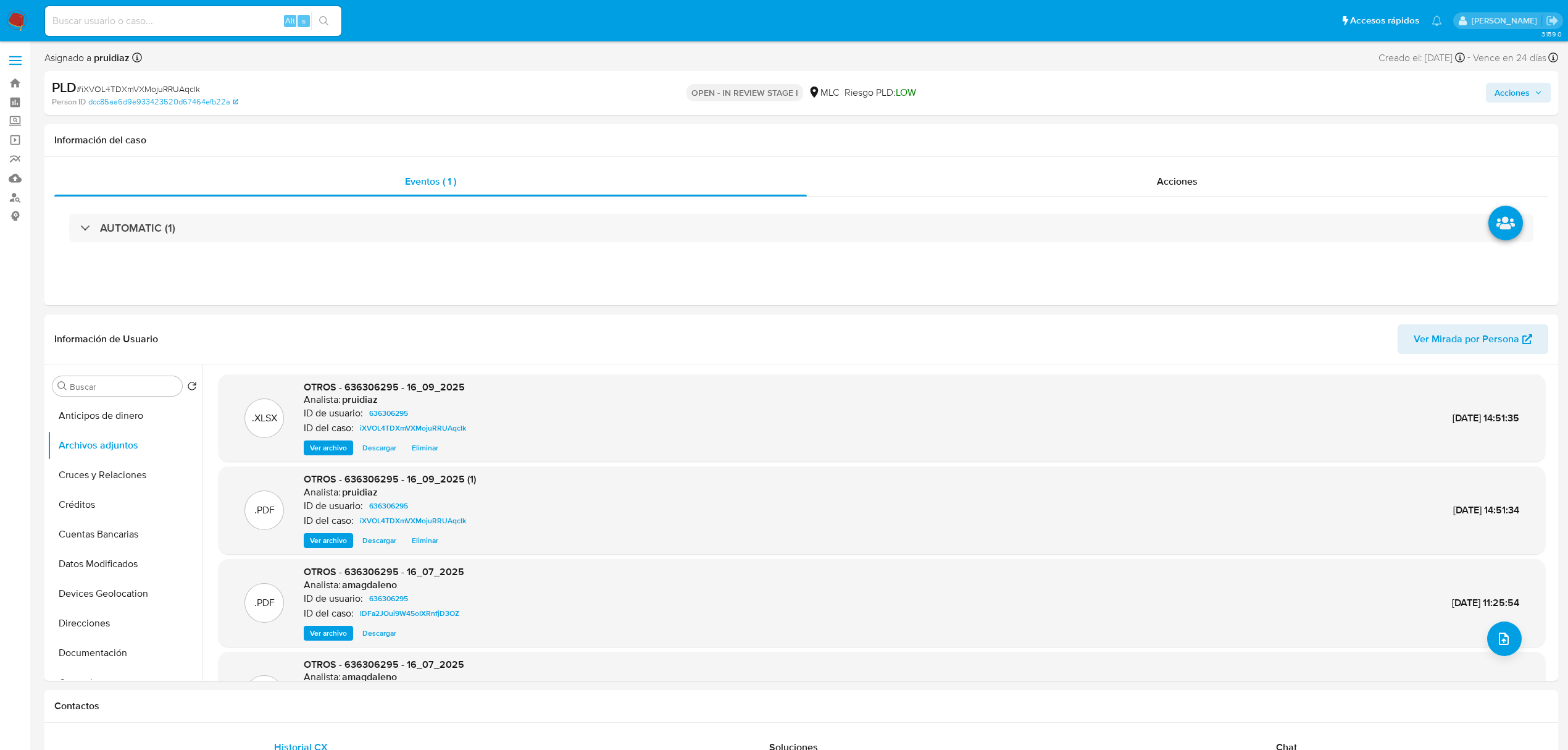
click at [1532, 95] on span "Acciones" at bounding box center [1518, 92] width 47 height 18
click at [1153, 141] on div "Resolución del caso Alt r" at bounding box center [1182, 132] width 118 height 32
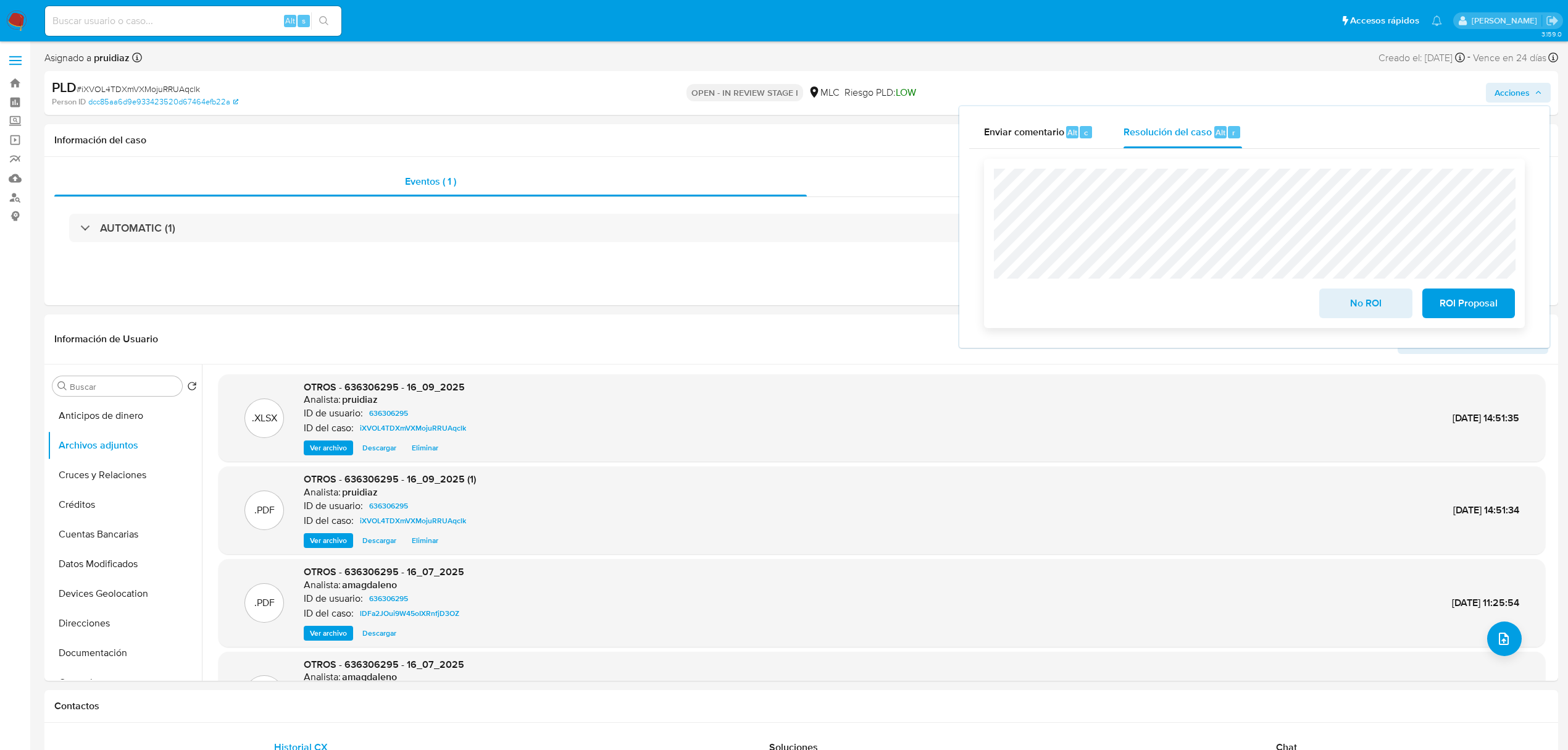
click at [1366, 309] on span "No ROI" at bounding box center [1366, 304] width 61 height 28
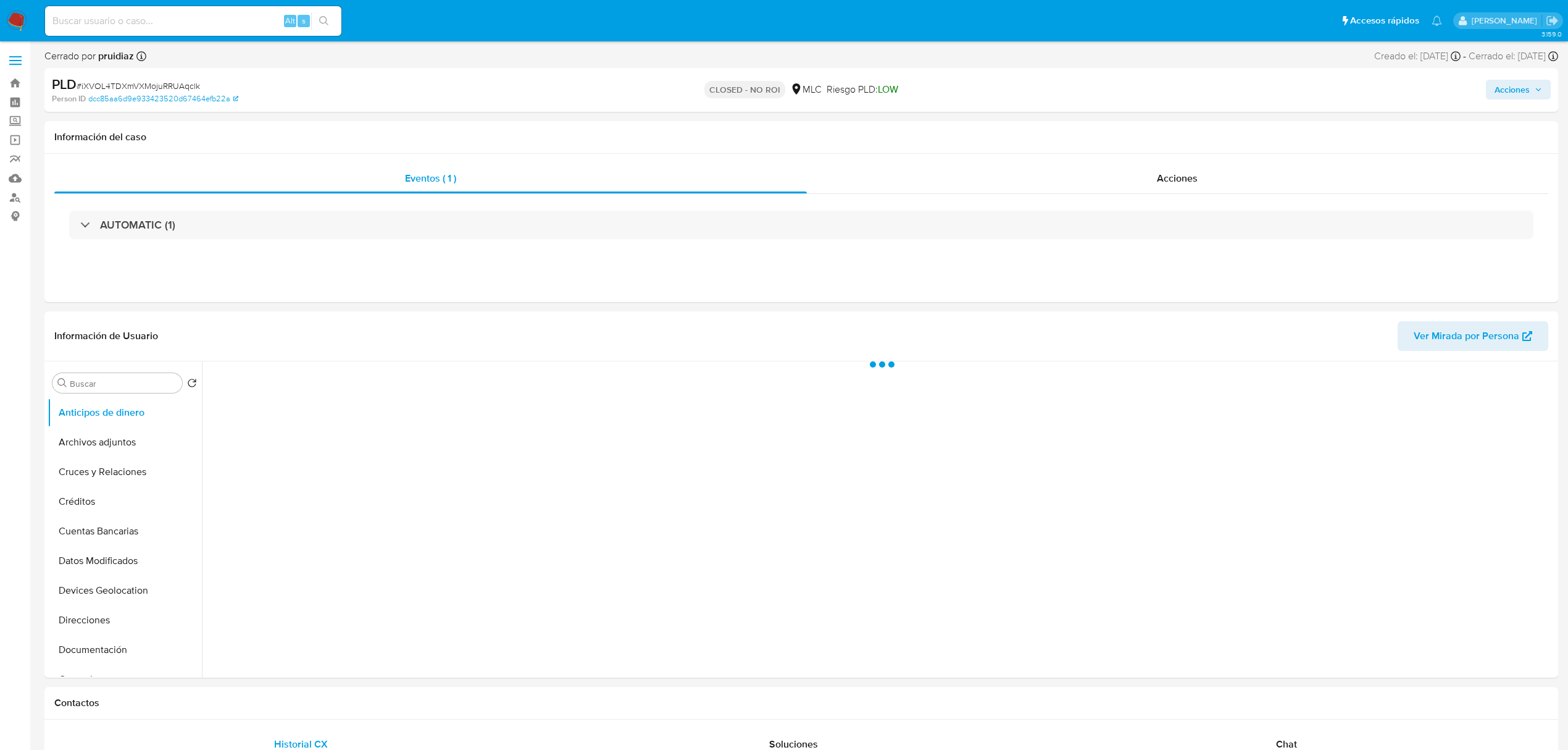
select select "10"
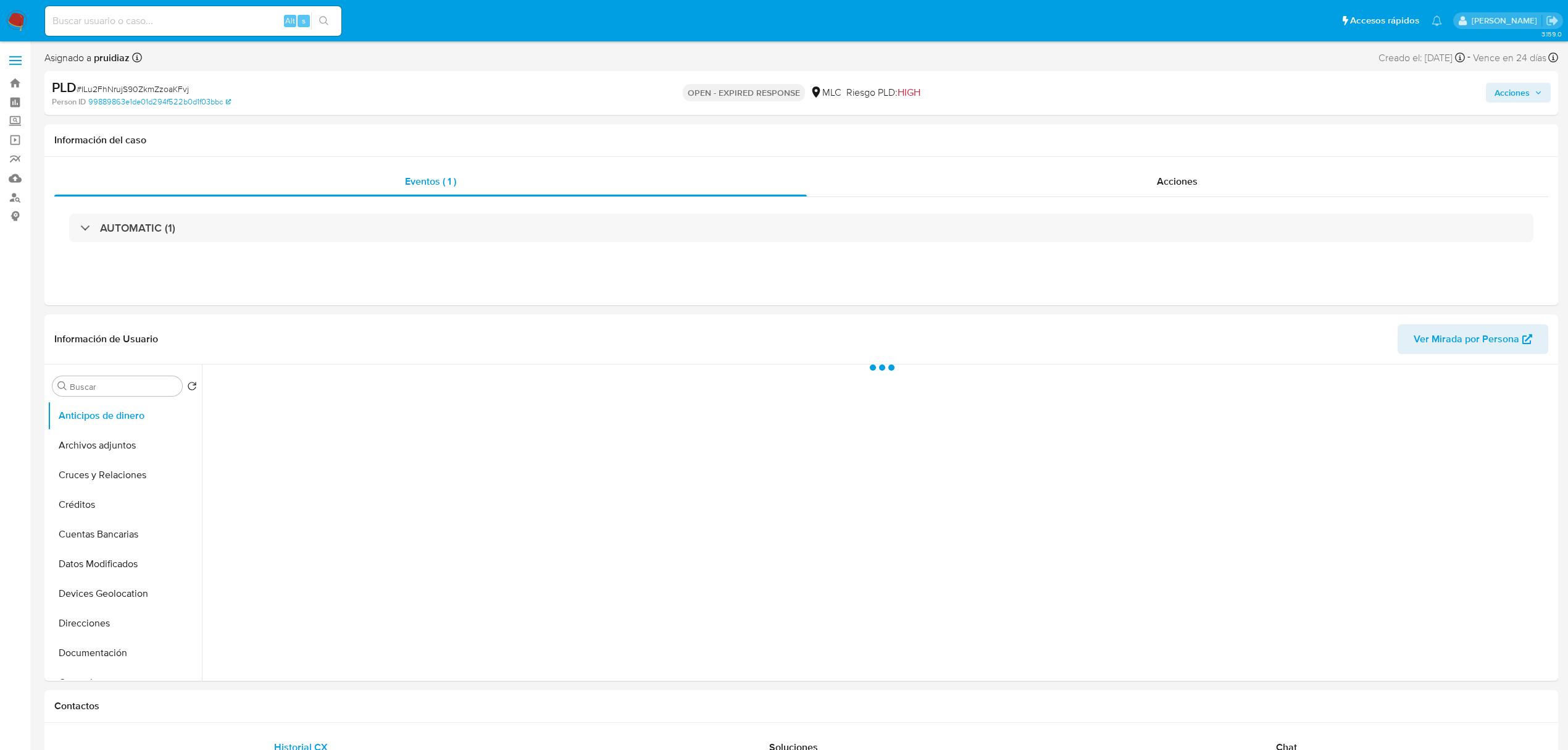
select select "10"
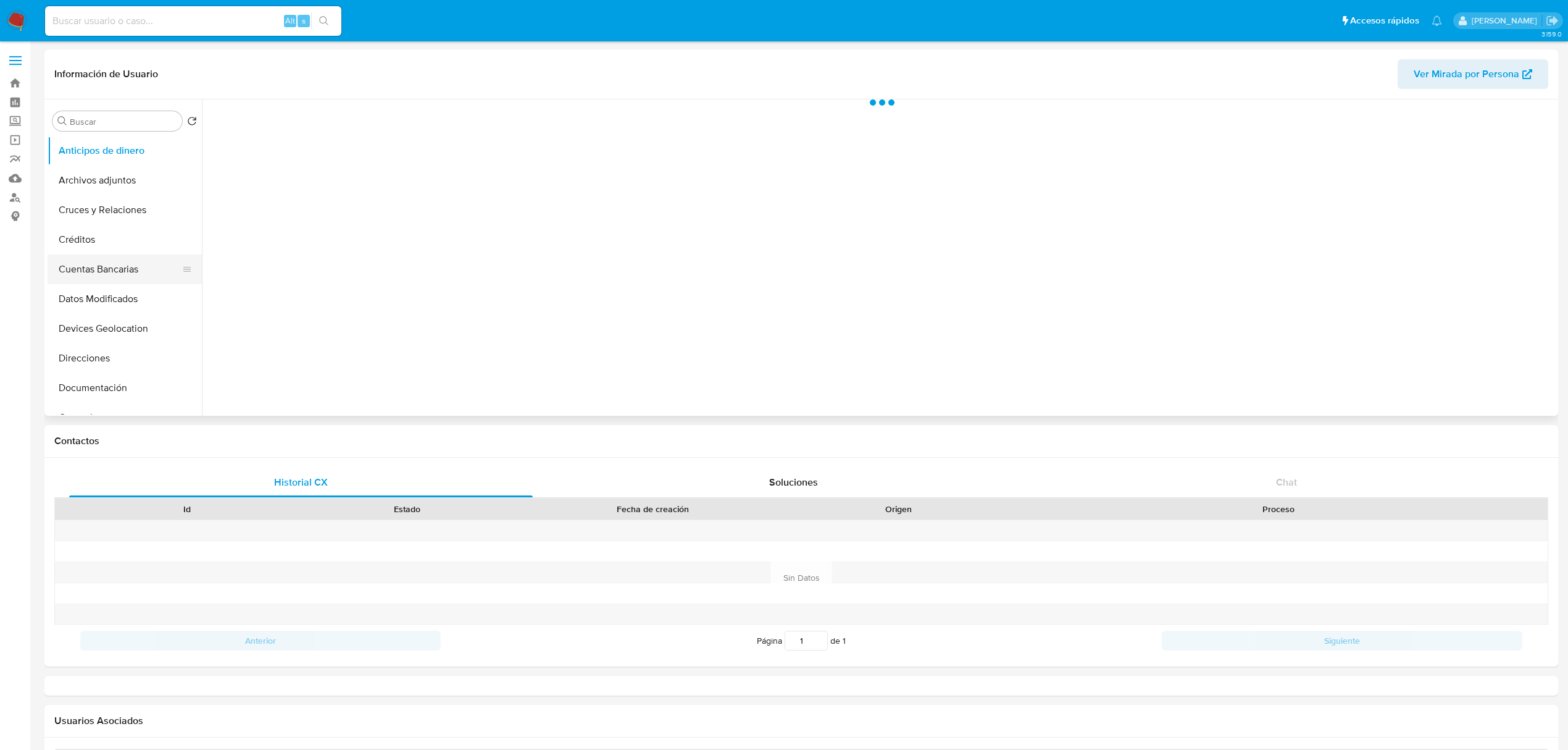
select select "10"
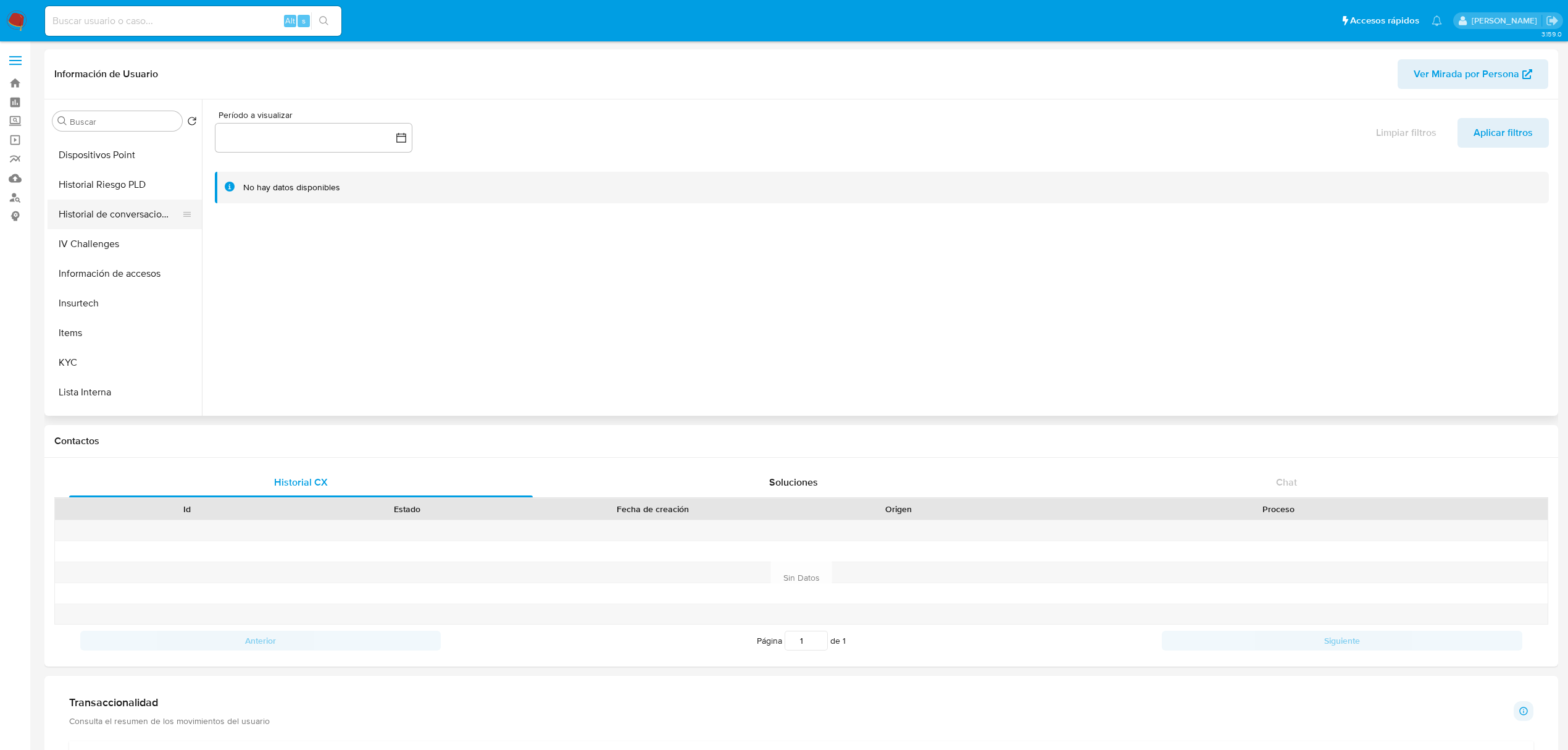
scroll to position [321, 0]
click at [114, 215] on button "Historial de conversaciones" at bounding box center [119, 215] width 144 height 29
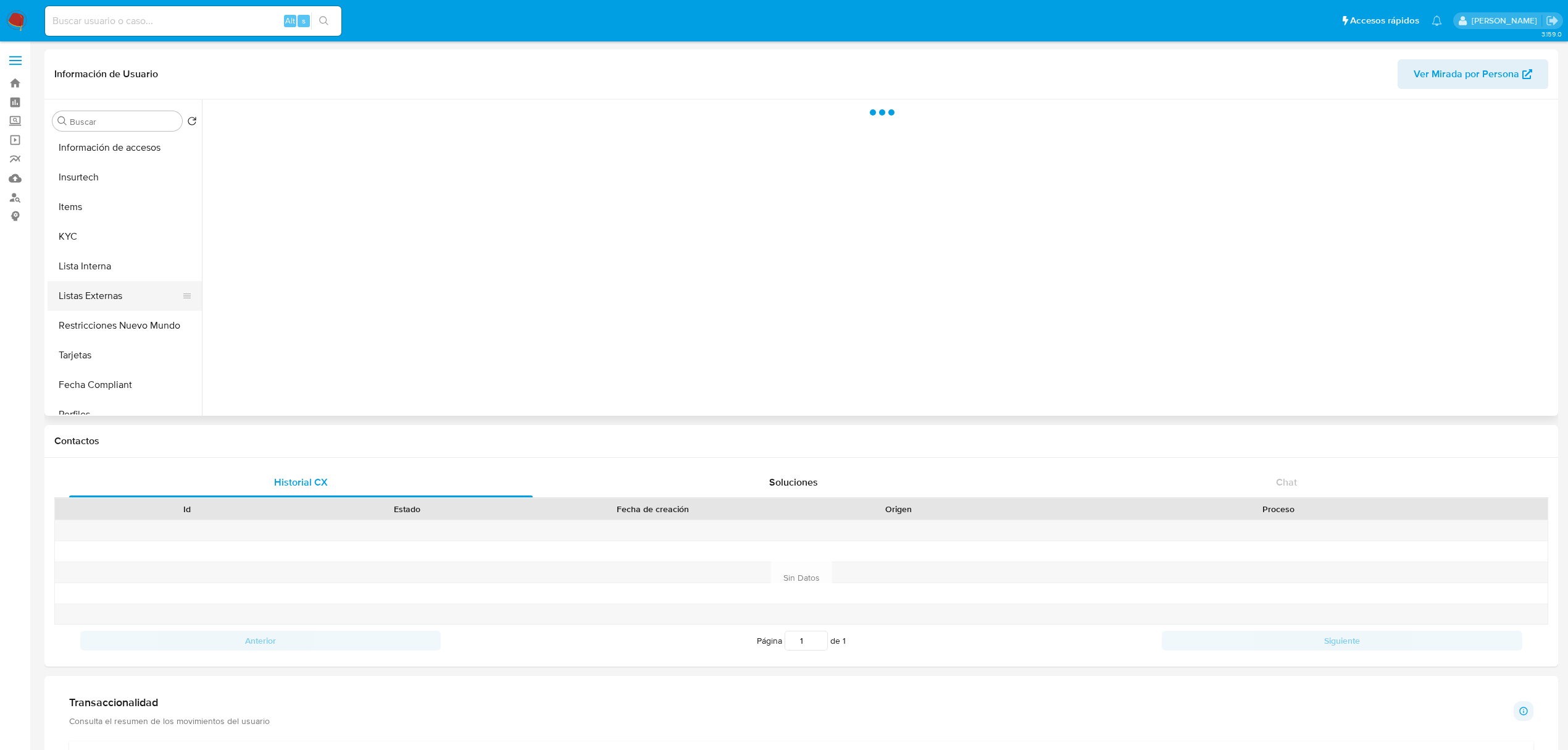
scroll to position [448, 0]
click at [96, 326] on button "Restricciones Nuevo Mundo" at bounding box center [119, 324] width 144 height 29
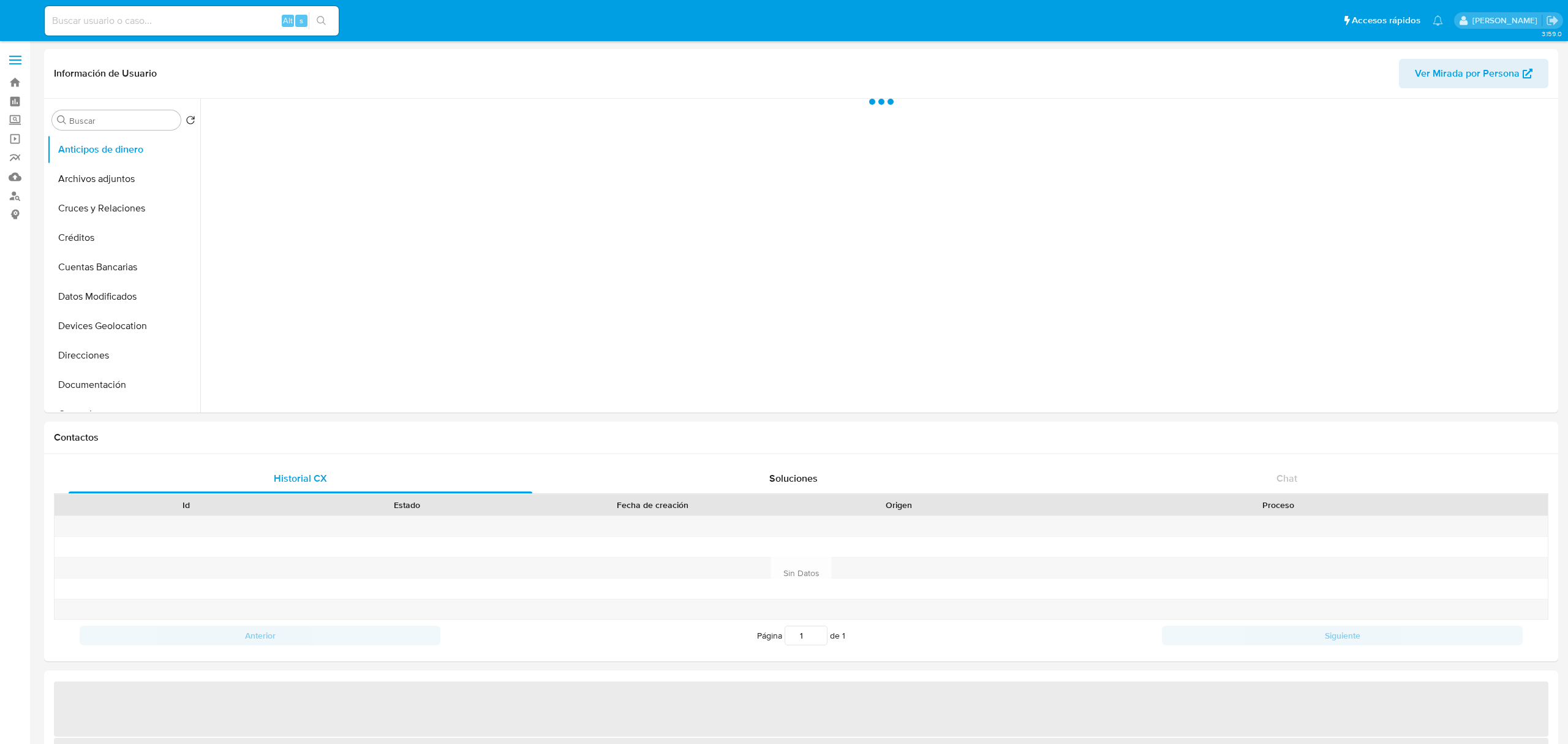
select select "10"
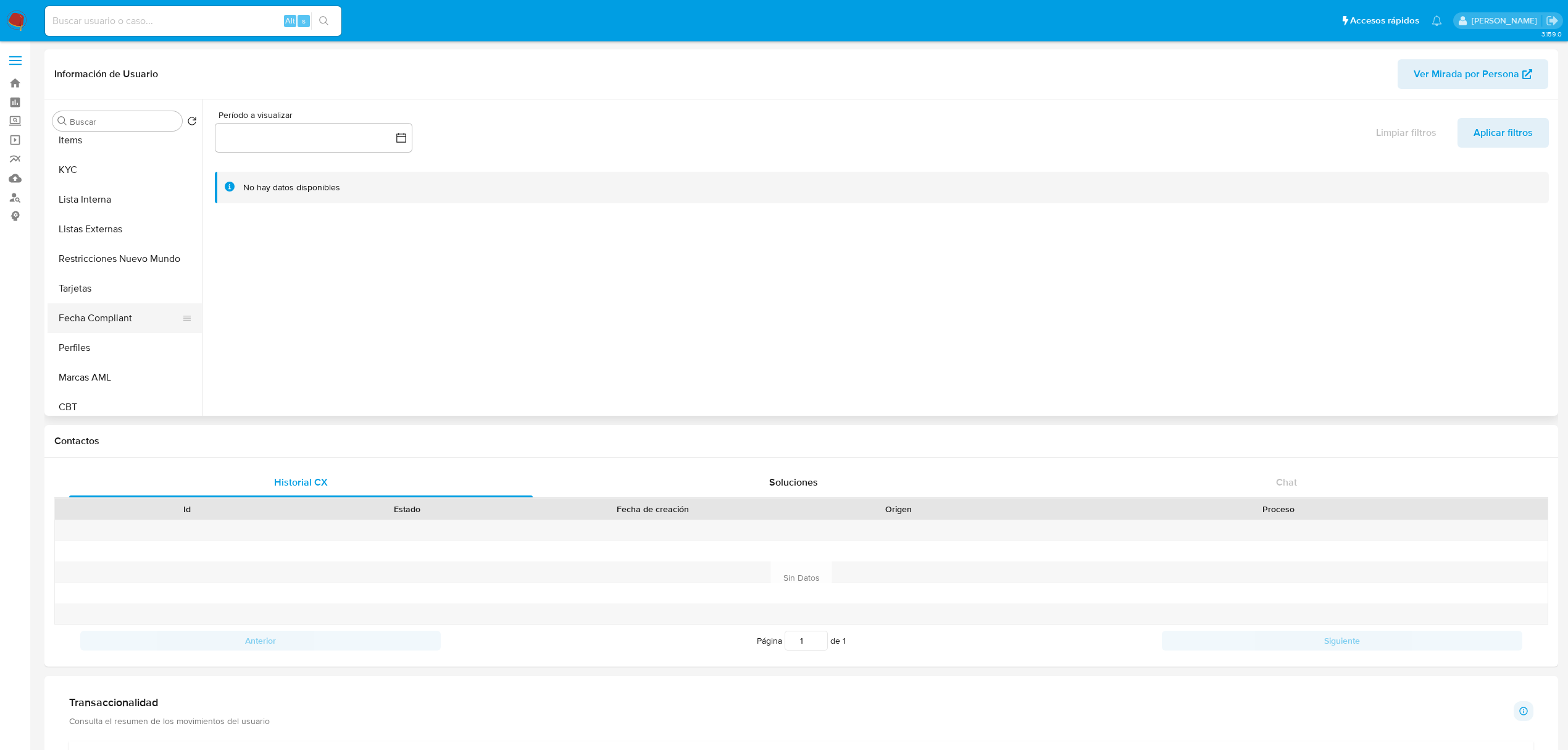
scroll to position [517, 0]
click at [91, 257] on button "Restricciones Nuevo Mundo" at bounding box center [119, 256] width 144 height 29
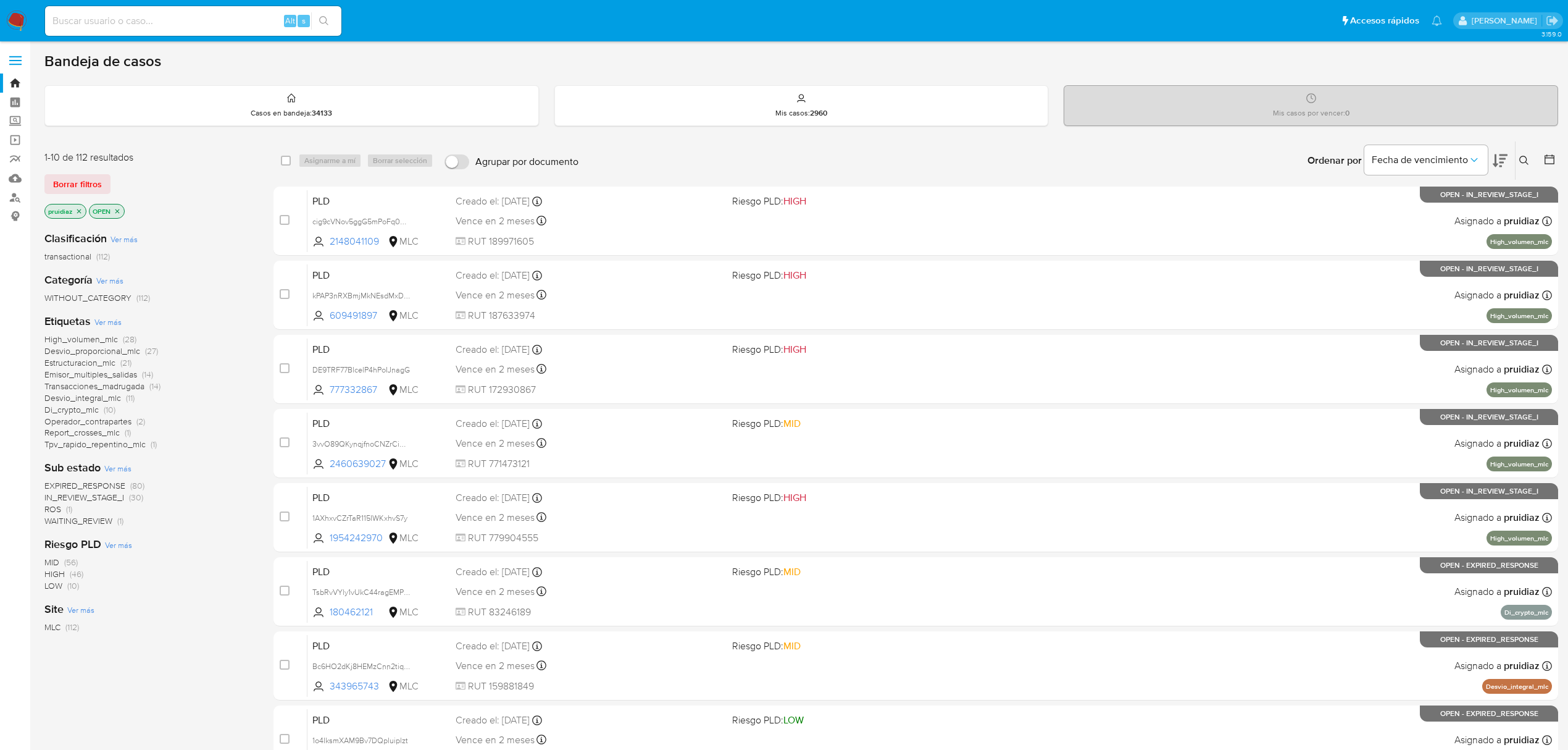
click at [1532, 155] on button at bounding box center [1525, 160] width 21 height 15
click at [85, 183] on span "Borrar filtros" at bounding box center [78, 184] width 49 height 18
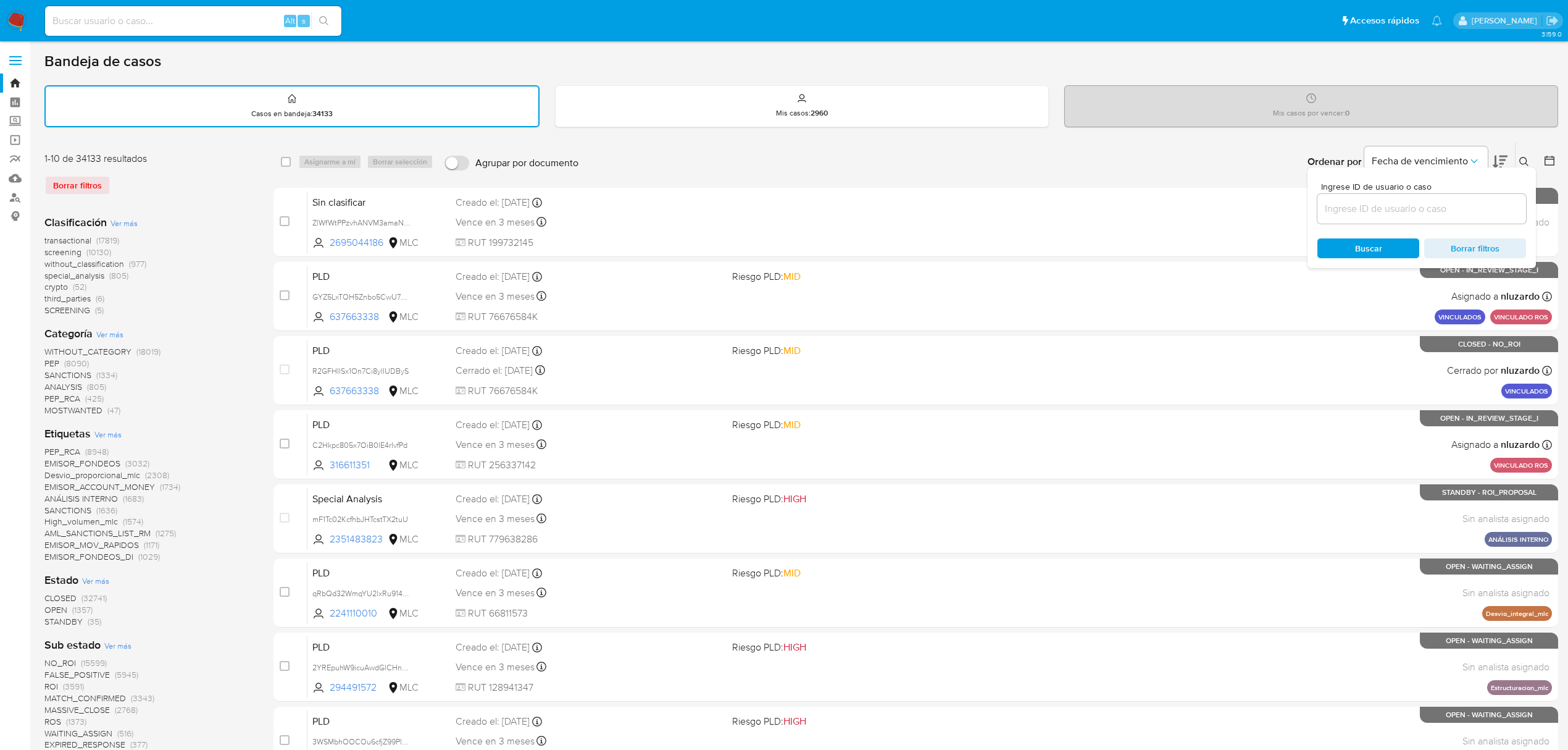
click at [1515, 164] on button at bounding box center [1525, 161] width 21 height 15
click at [1520, 162] on icon at bounding box center [1524, 162] width 10 height 10
click at [1434, 201] on input at bounding box center [1422, 208] width 208 height 16
type input "173036732"
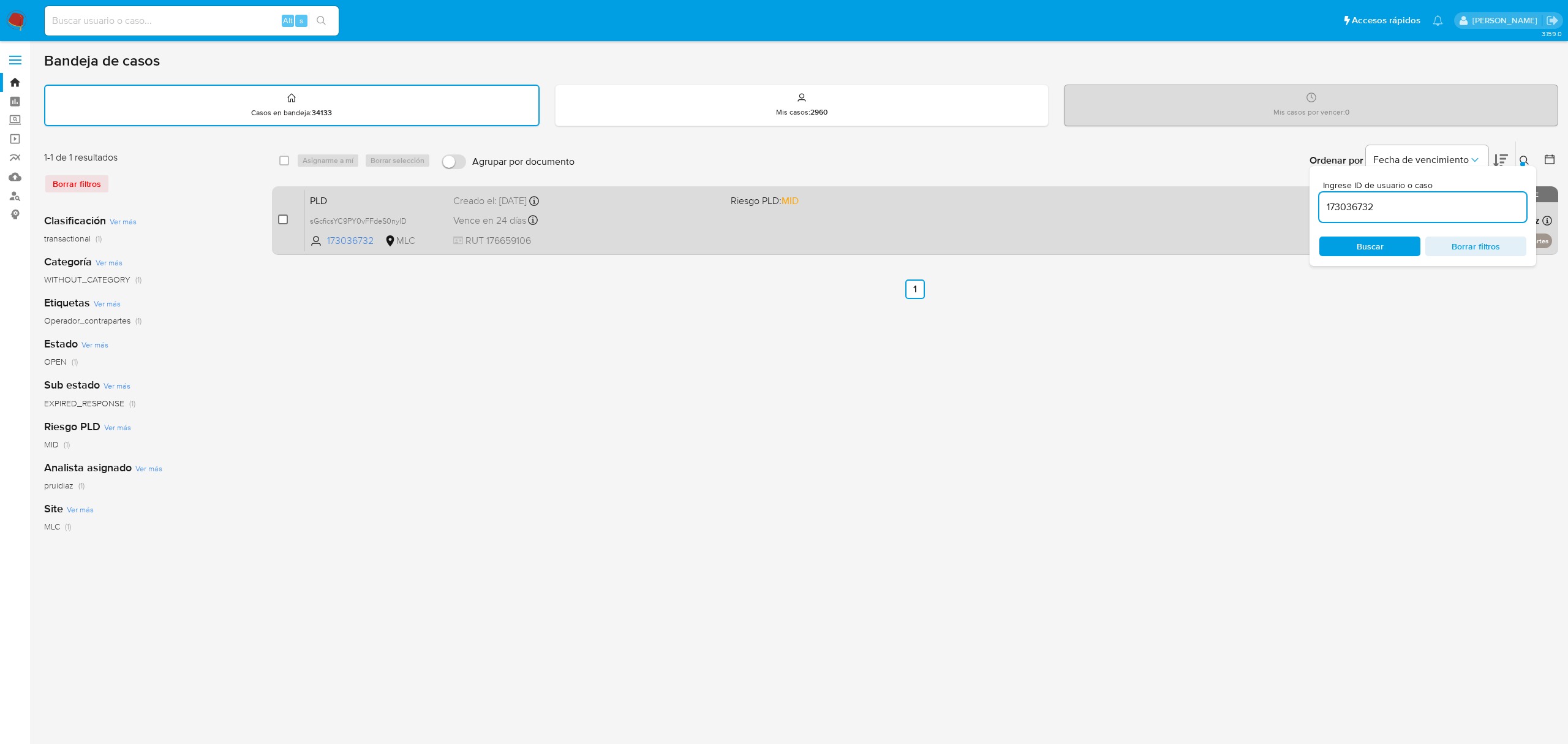
click at [284, 216] on input "checkbox" at bounding box center [283, 219] width 10 height 10
checkbox input "true"
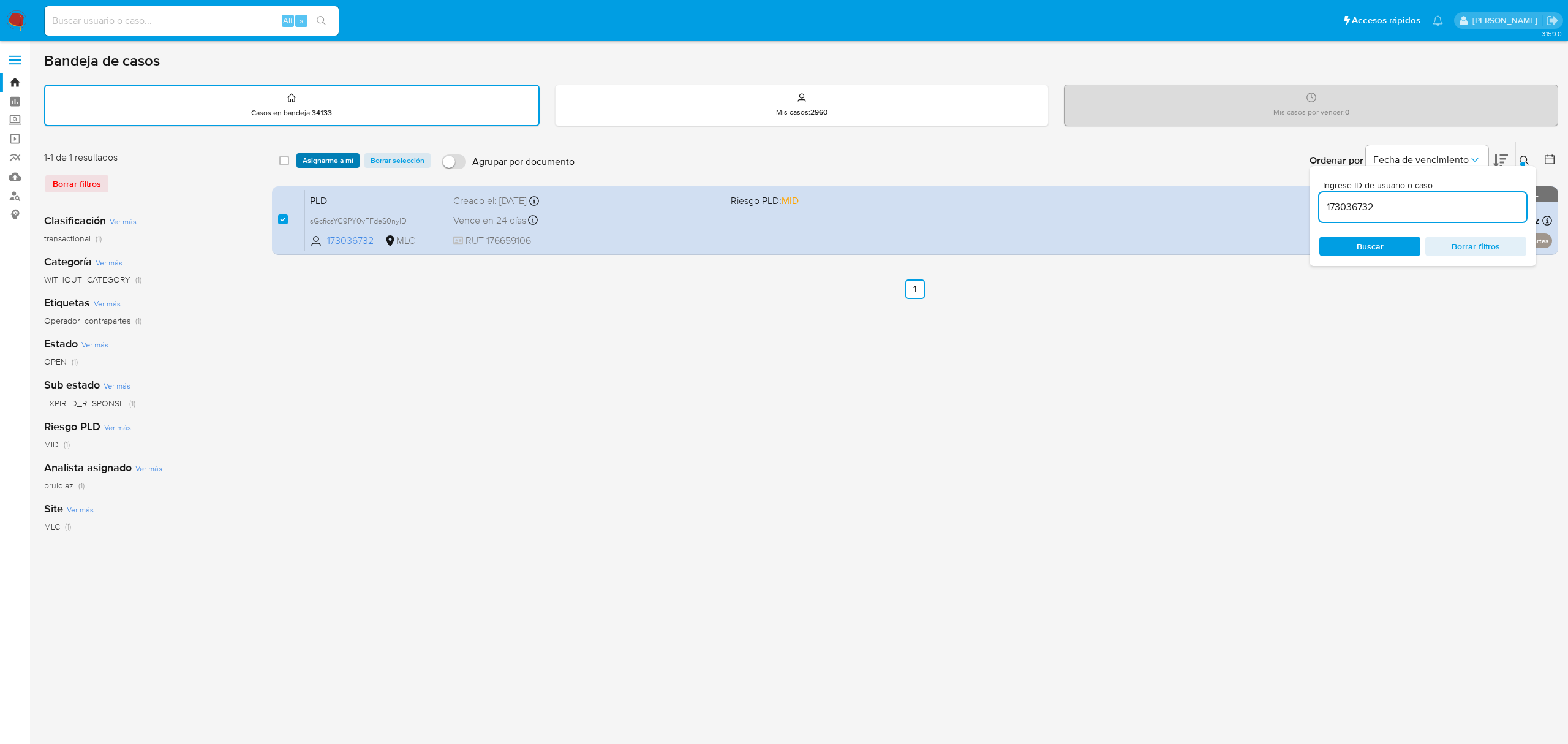
click at [347, 157] on span "Asignarme a mí" at bounding box center [328, 160] width 51 height 13
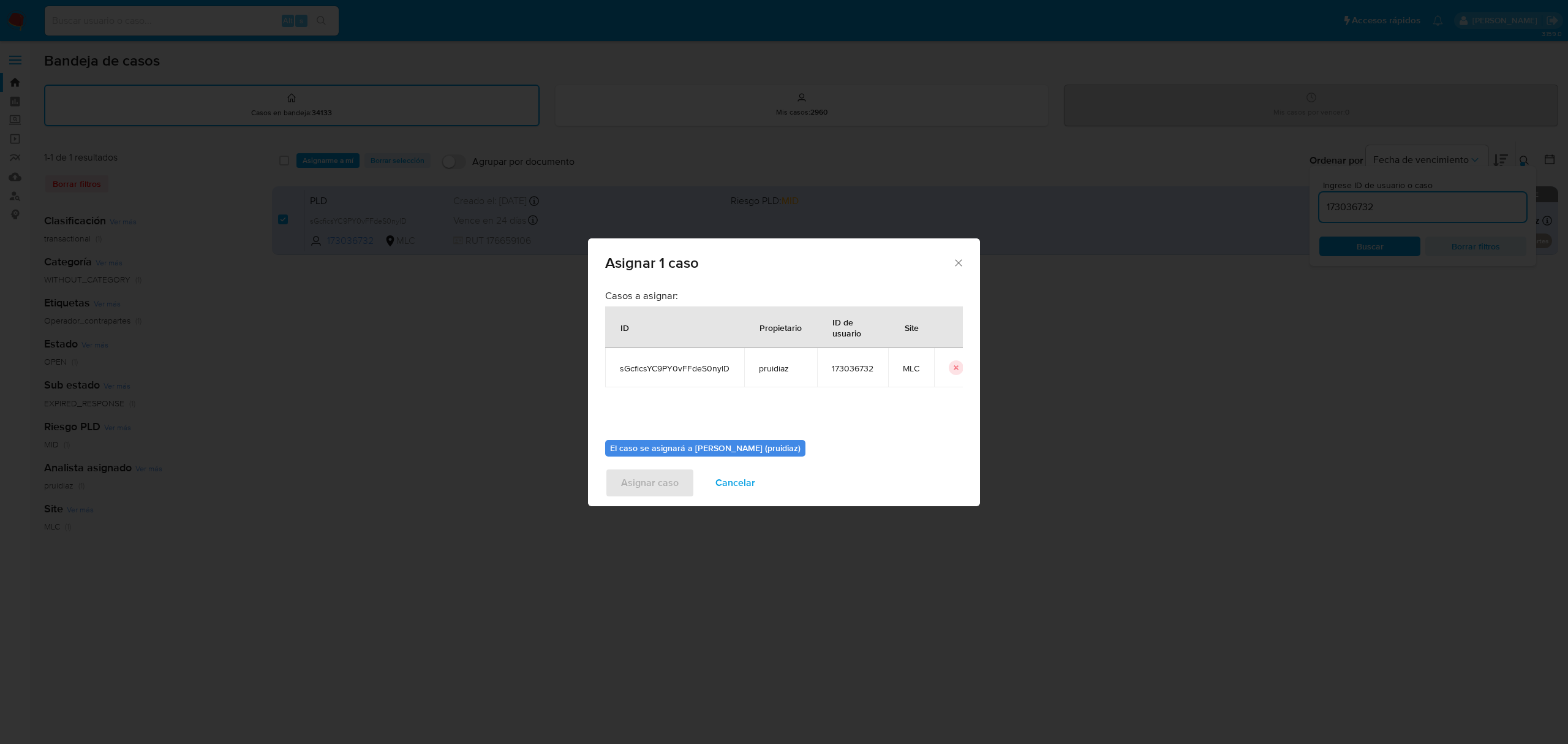
scroll to position [62, 0]
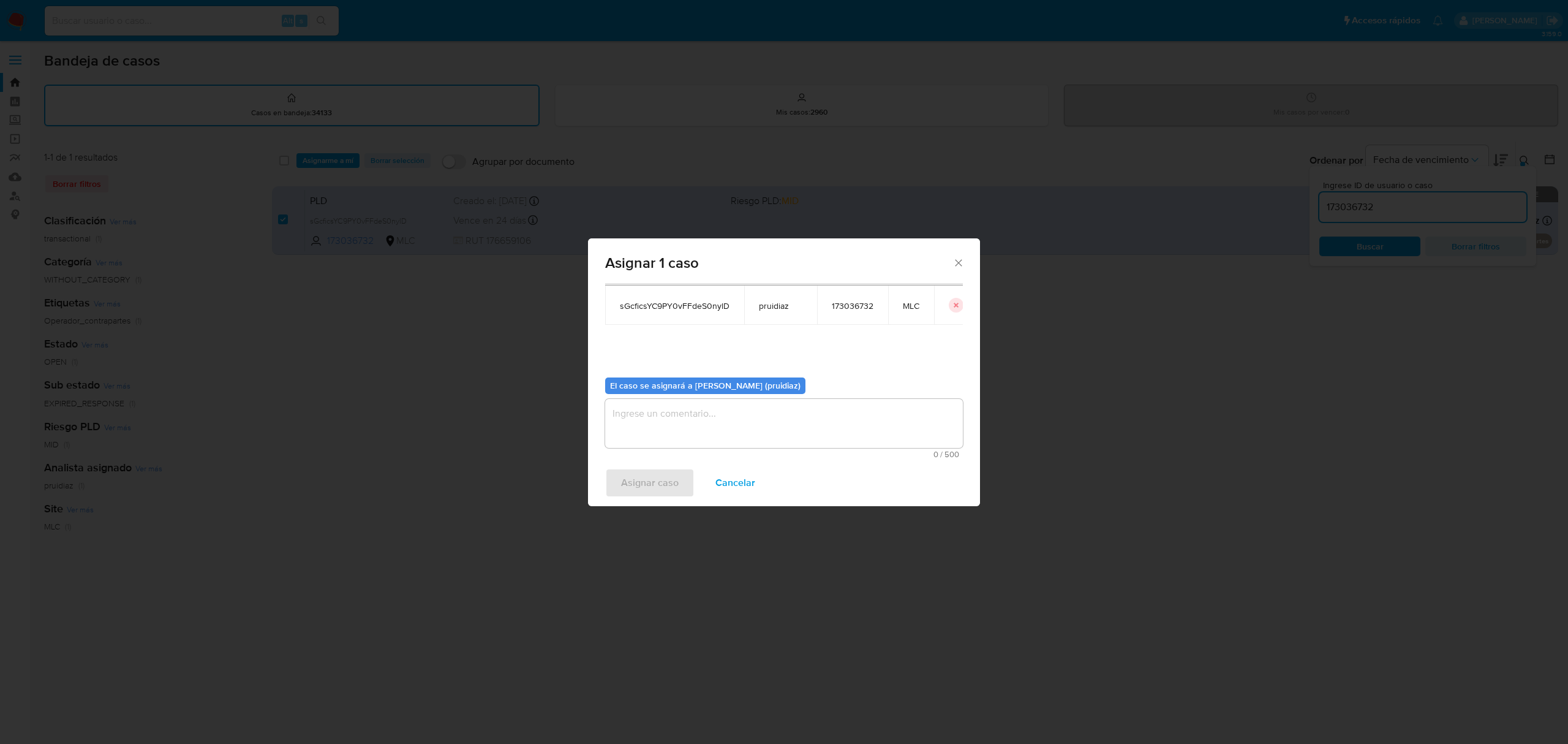
click at [799, 424] on textarea "assign-modal" at bounding box center [784, 423] width 358 height 49
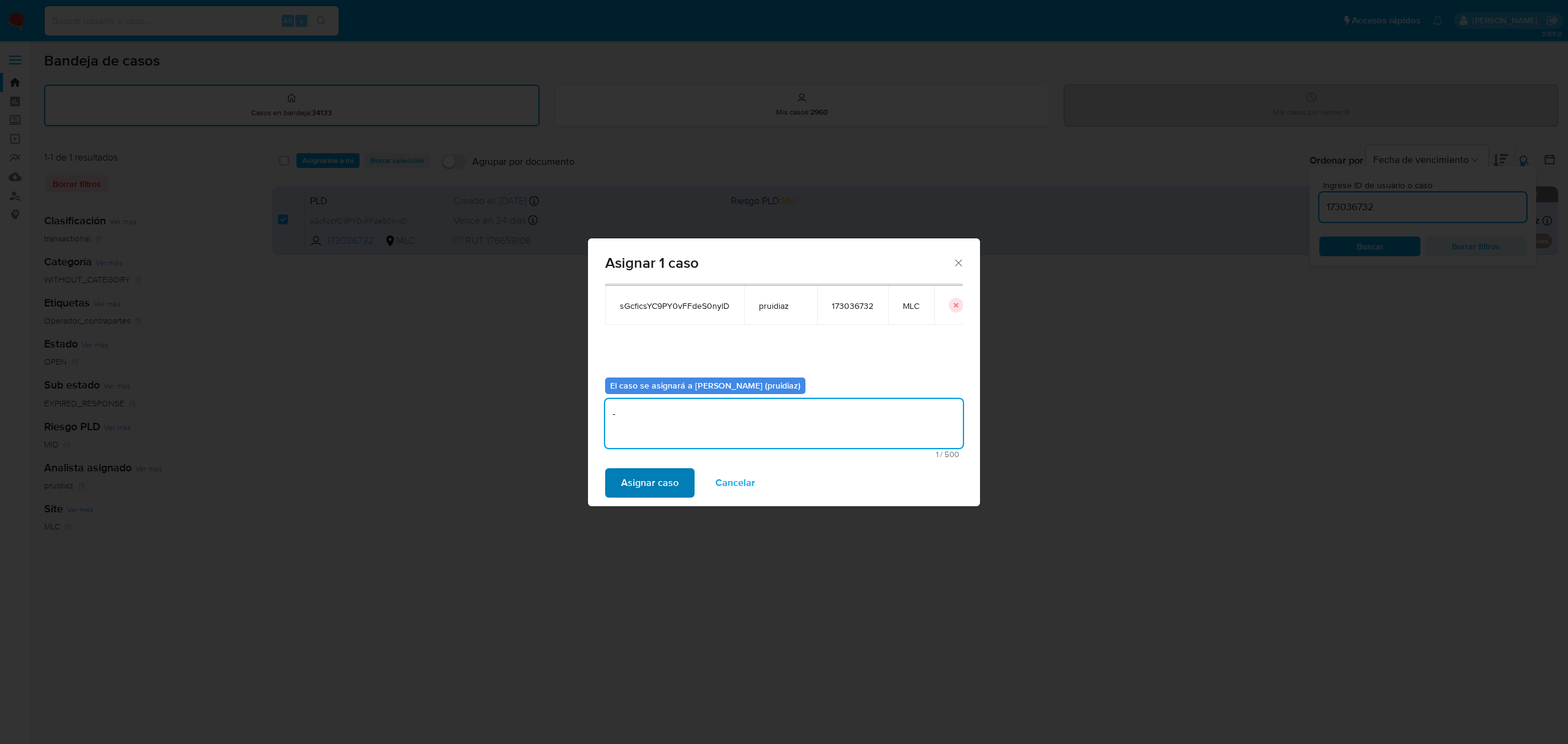
type textarea "-"
click at [615, 487] on button "Asignar caso" at bounding box center [650, 483] width 90 height 29
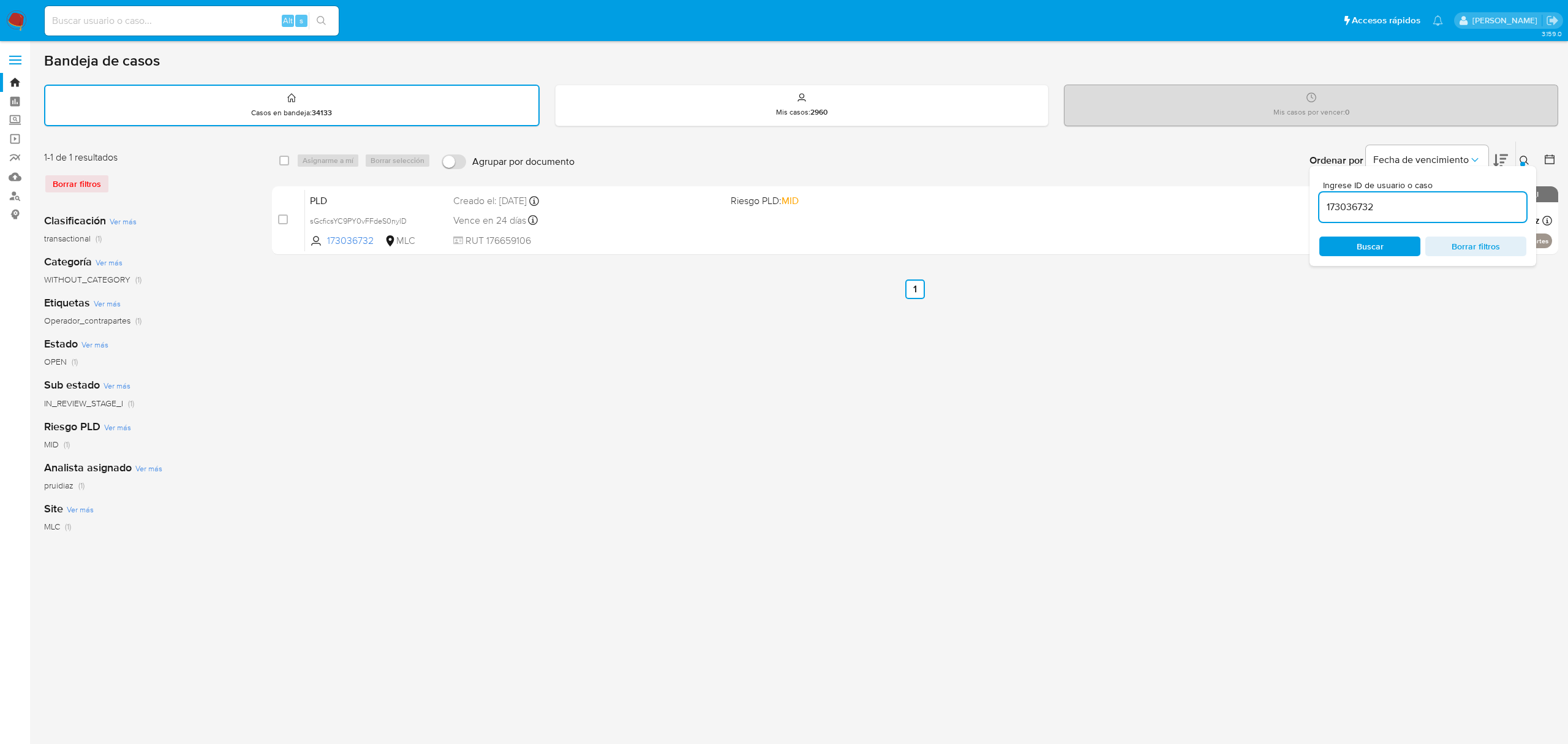
click at [11, 13] on img at bounding box center [16, 20] width 20 height 20
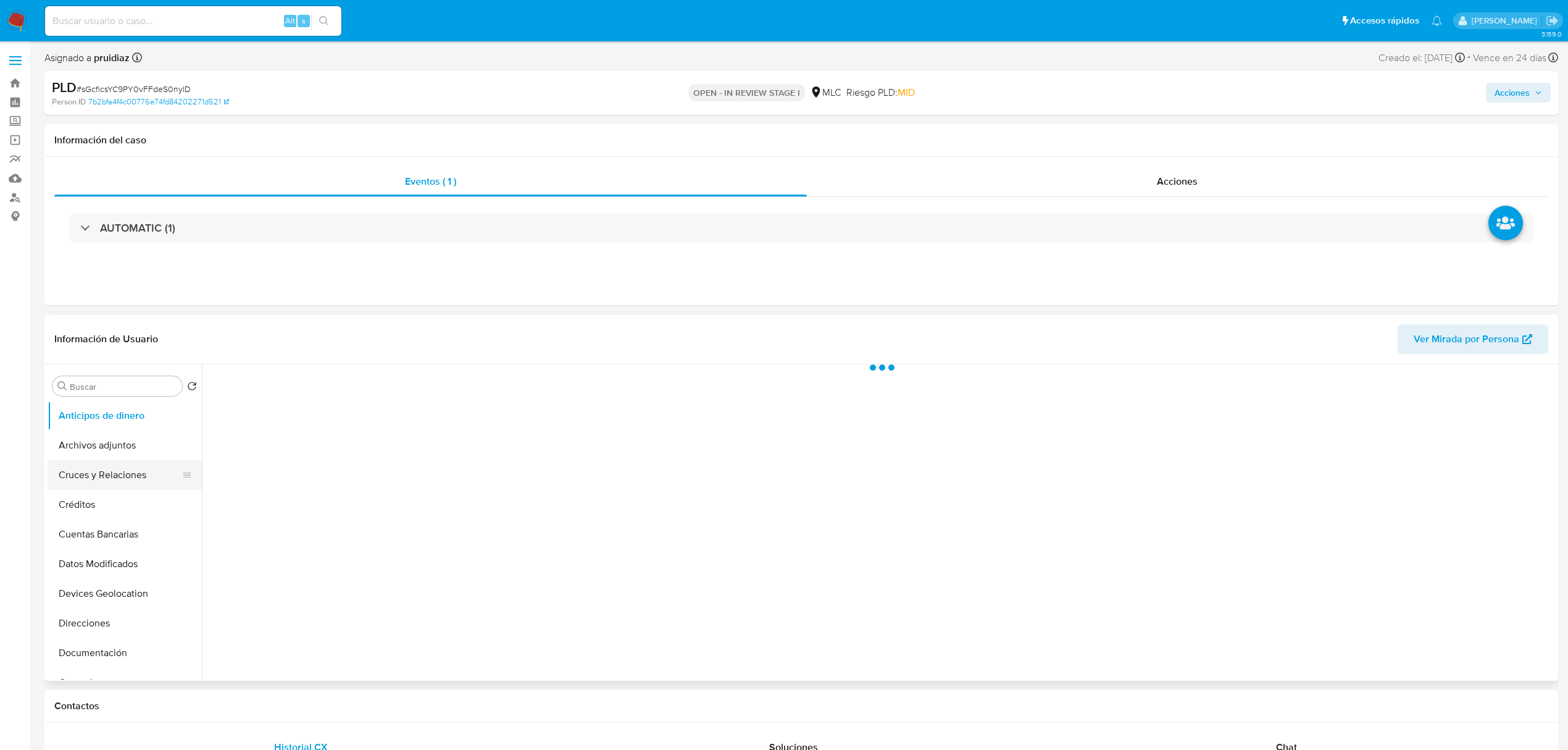
select select "10"
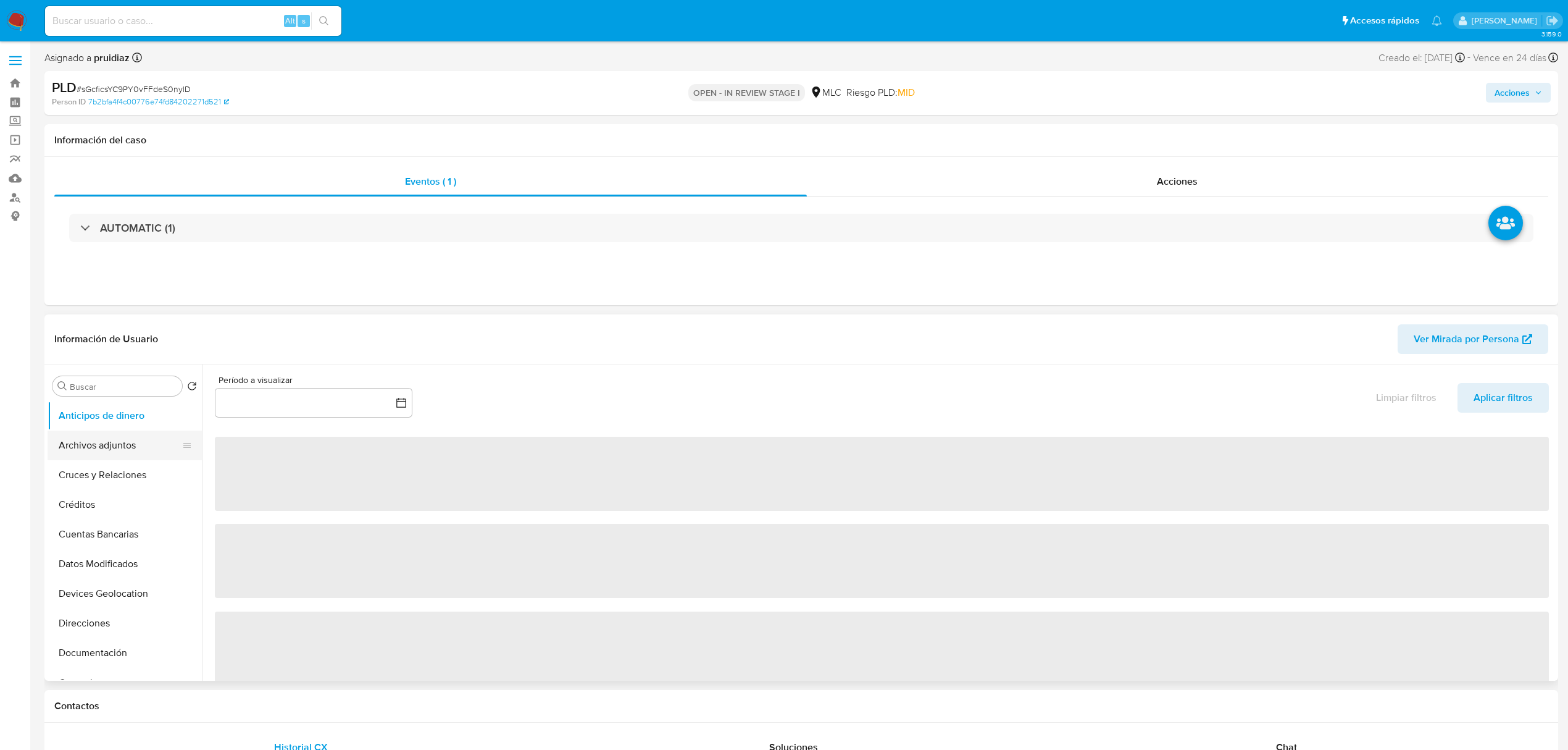
click at [94, 447] on button "Archivos adjuntos" at bounding box center [119, 445] width 144 height 29
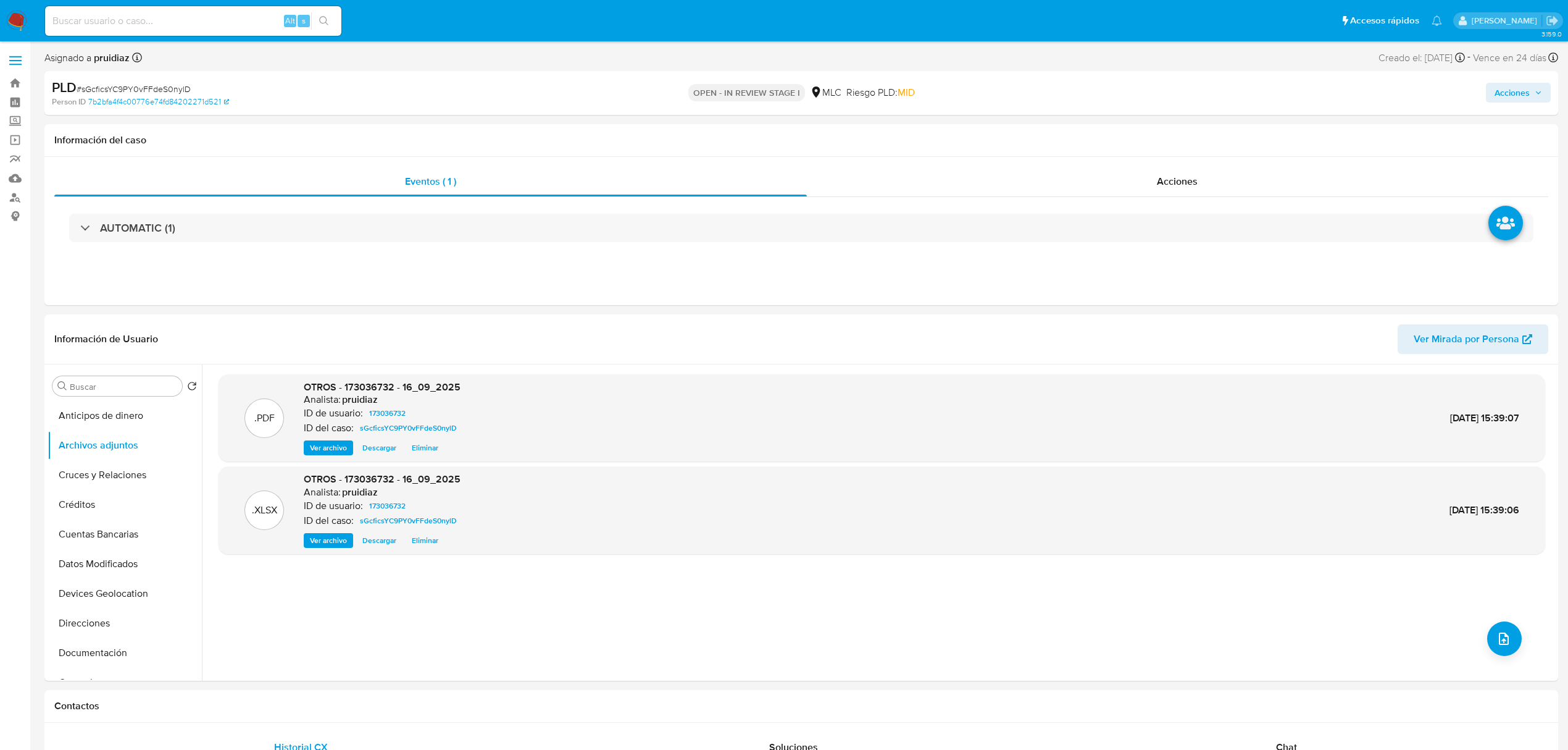
click at [1518, 91] on span "Acciones" at bounding box center [1512, 92] width 35 height 20
click at [1153, 126] on span "Resolución del caso" at bounding box center [1167, 132] width 88 height 14
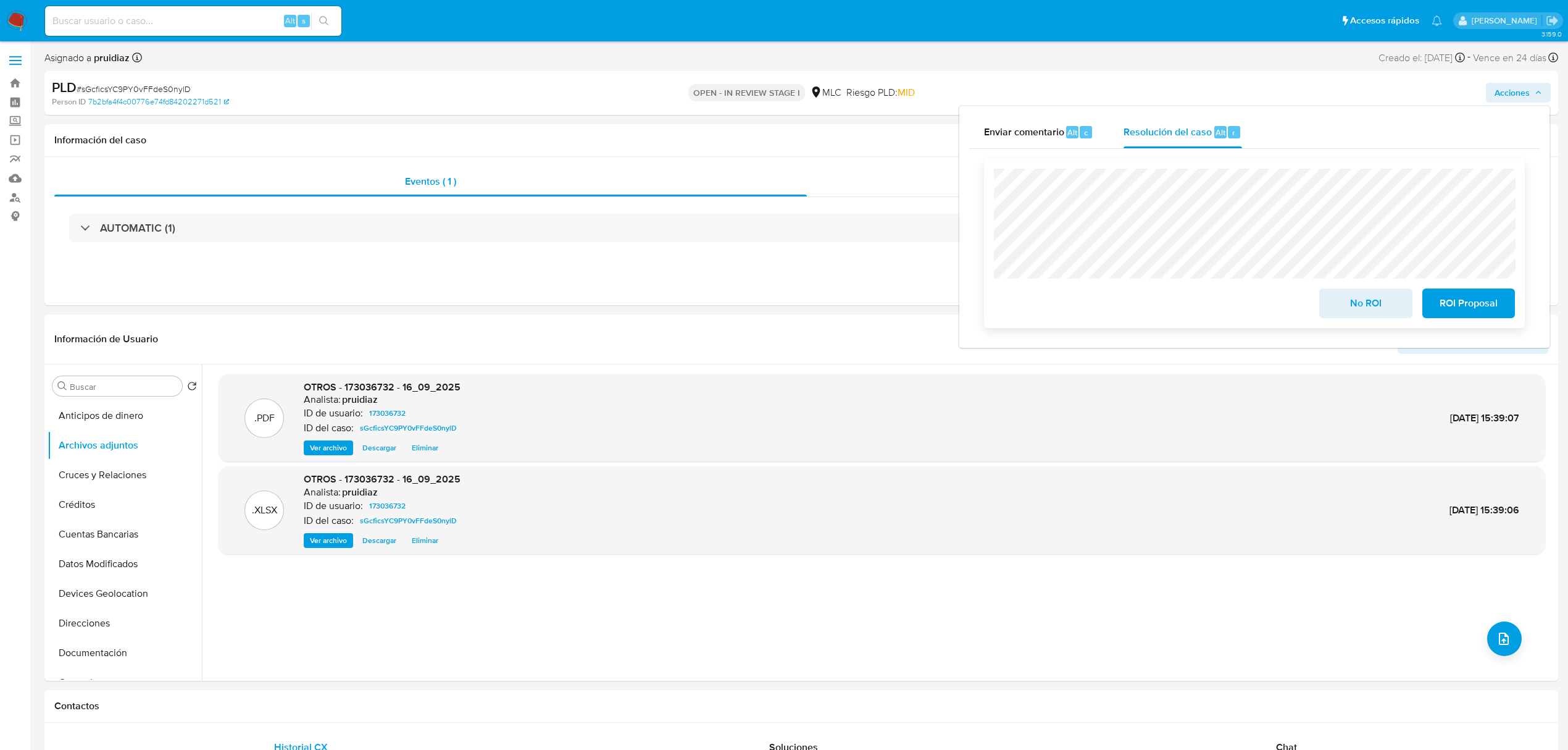
click at [1499, 297] on button "ROI Proposal" at bounding box center [1468, 303] width 92 height 29
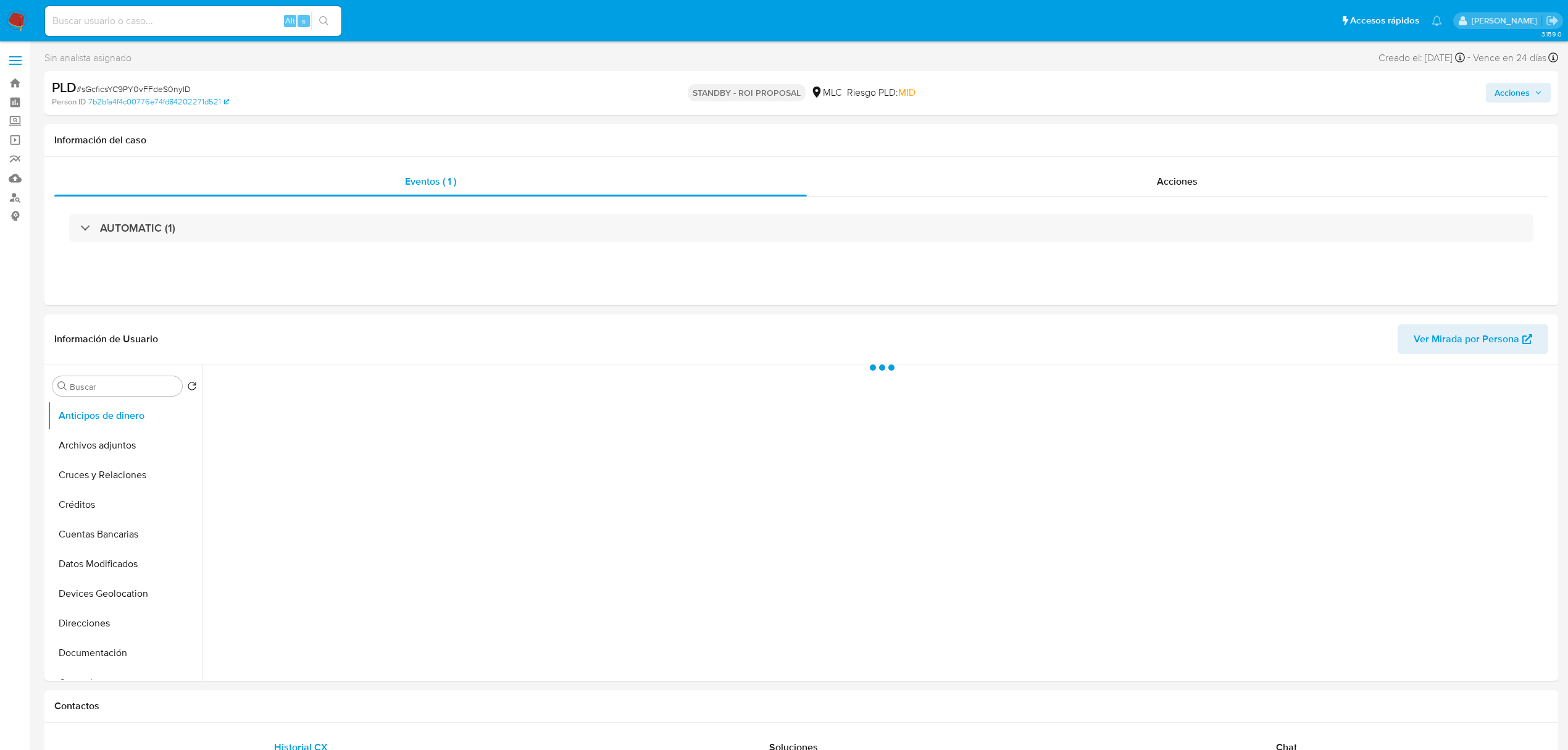
select select "10"
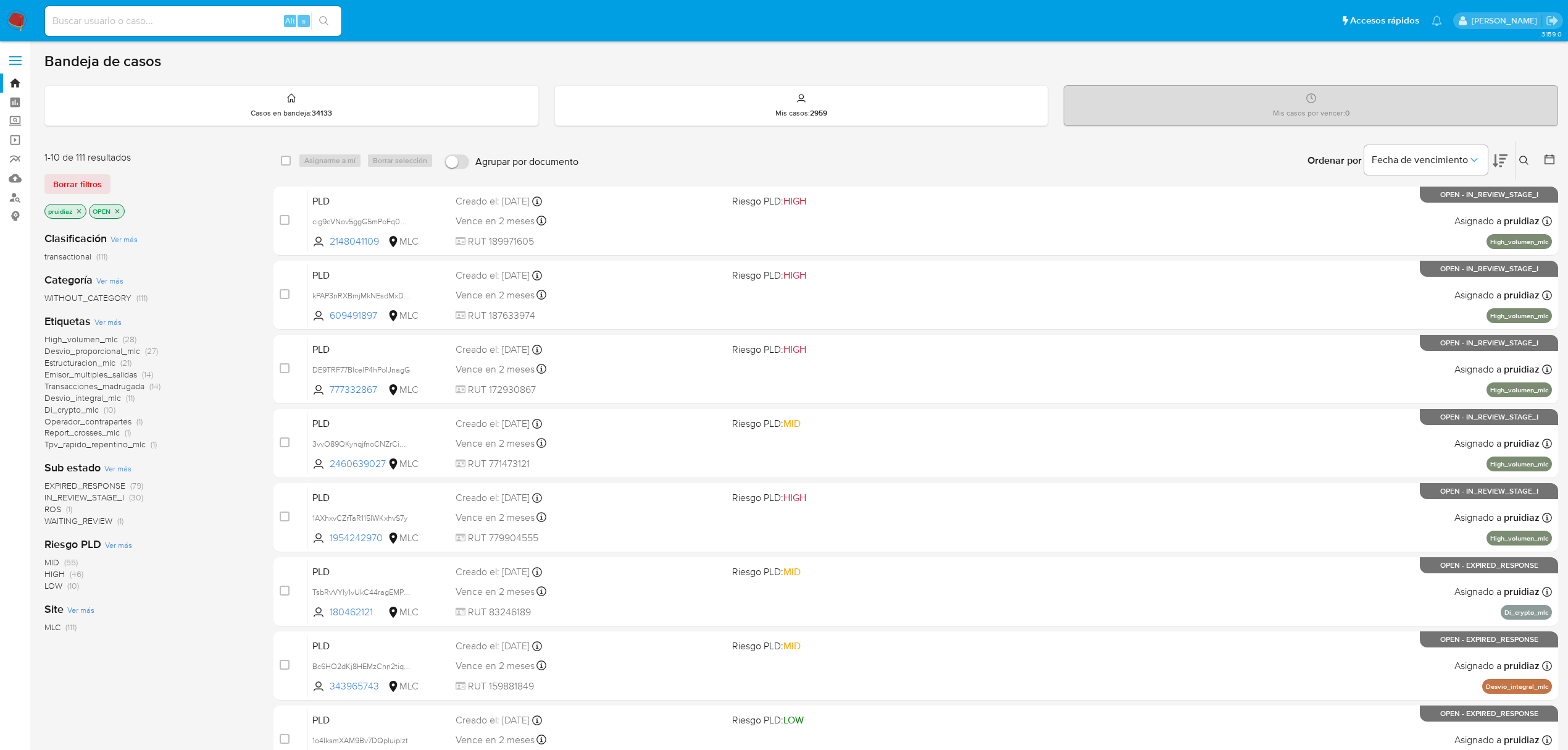
click at [18, 15] on img at bounding box center [16, 21] width 21 height 21
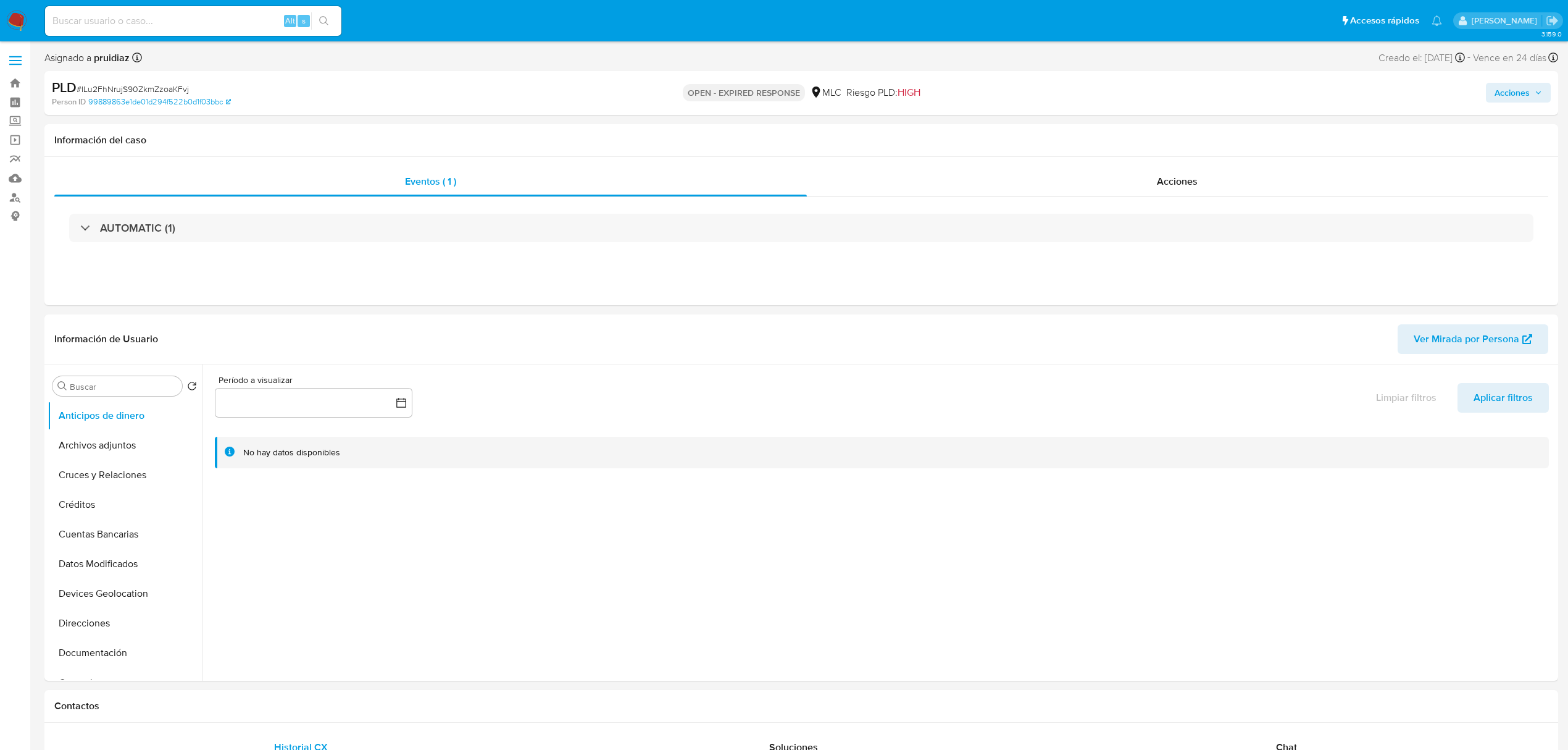
select select "10"
click at [91, 521] on button "General" at bounding box center [119, 528] width 144 height 29
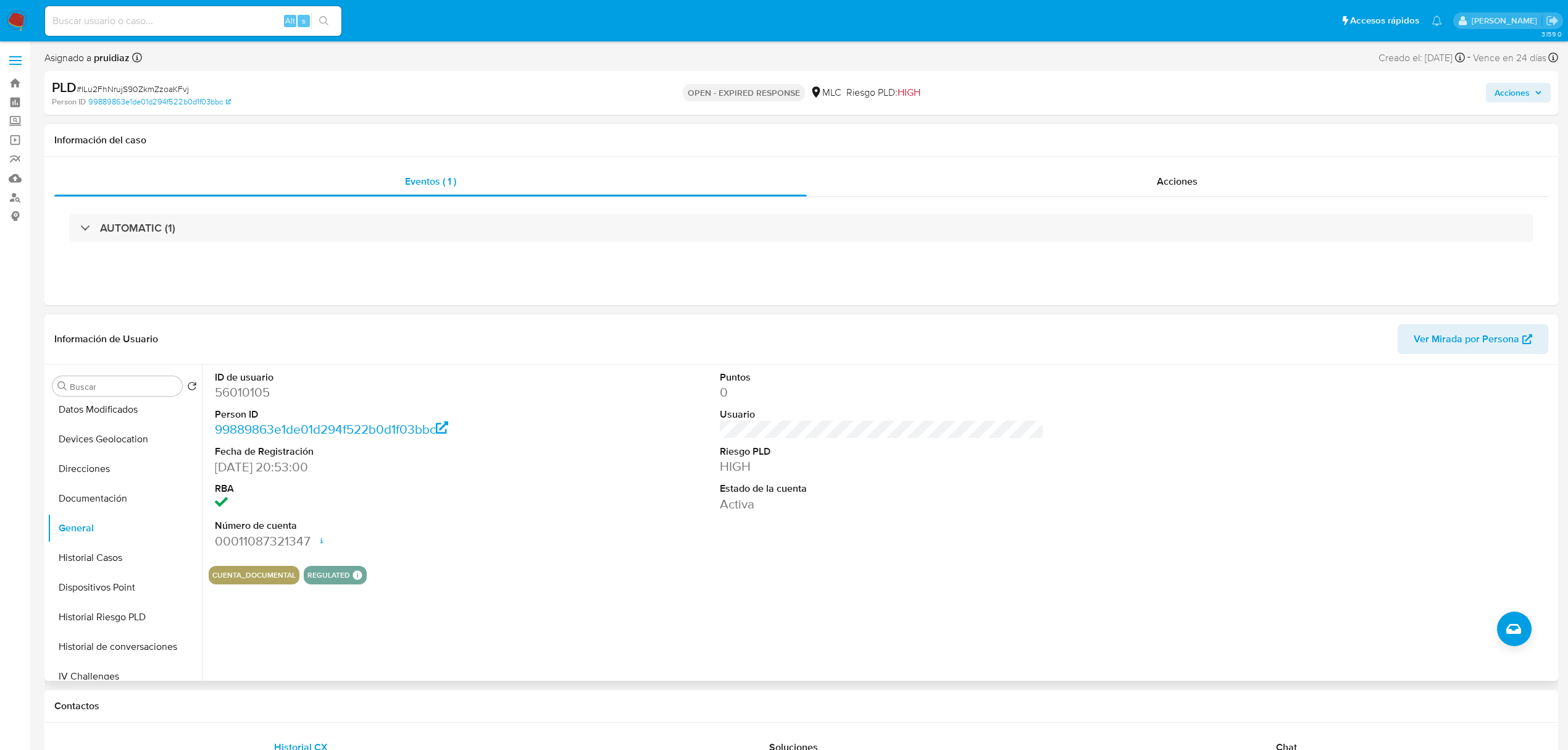
click at [243, 396] on dd "56010105" at bounding box center [377, 392] width 324 height 18
copy dd "56010105"
click at [231, 396] on dd "56010105" at bounding box center [377, 392] width 324 height 18
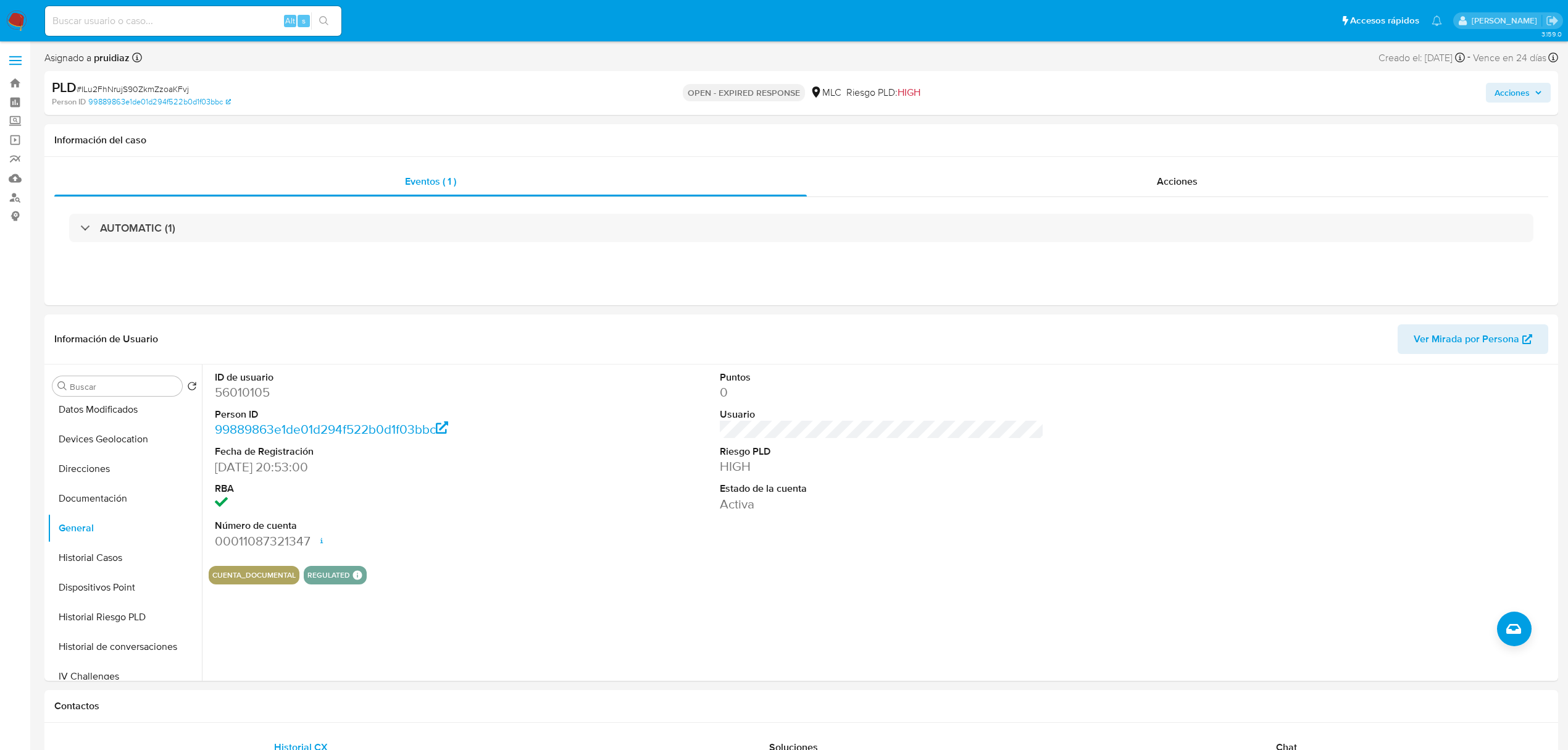
click at [114, 84] on span "# ILu2FhNrujS90ZkmZzoaKFvj" at bounding box center [133, 88] width 112 height 13
copy span "ILu2FhNrujS90ZkmZzoaKFvj"
click at [64, 510] on button "KYC" at bounding box center [119, 511] width 144 height 29
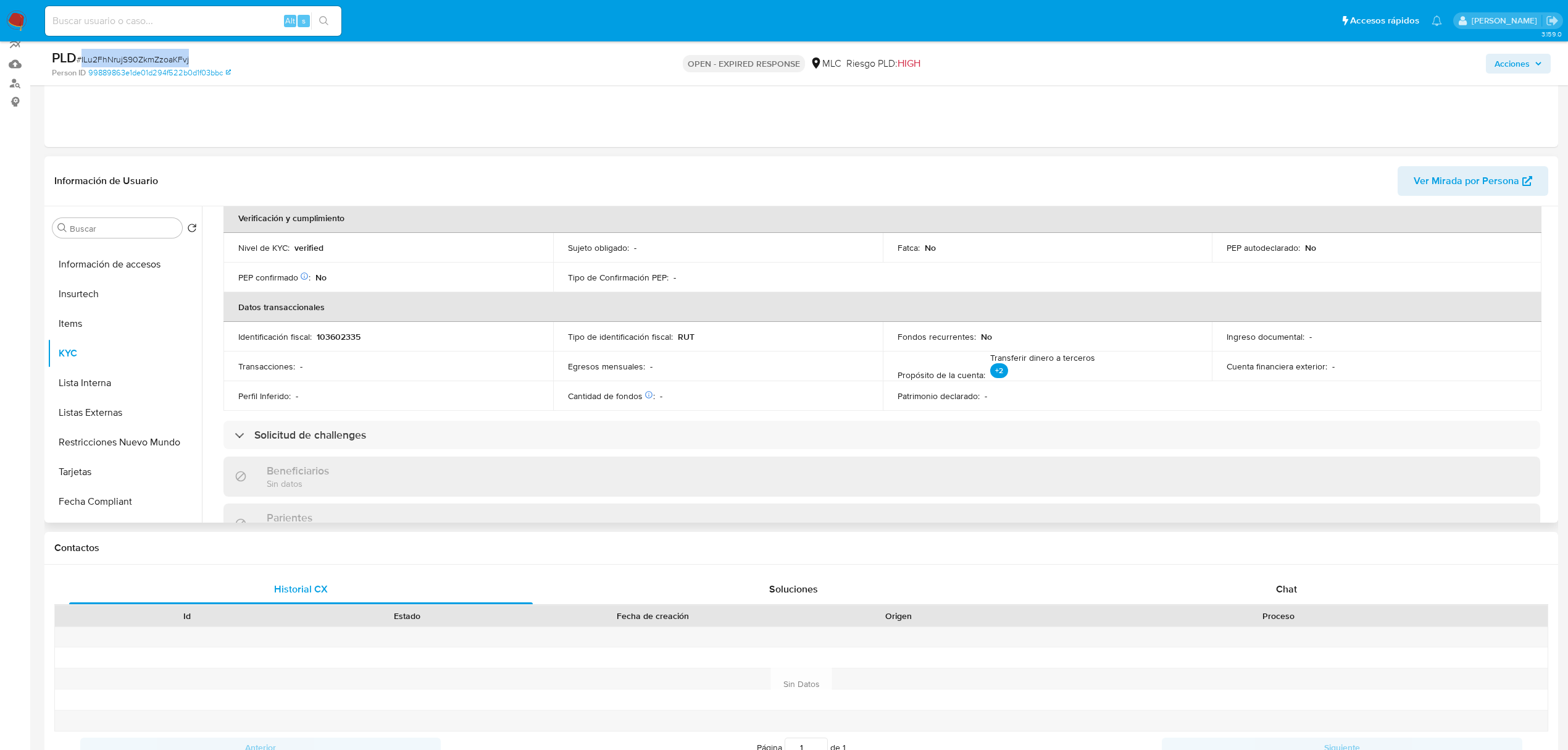
scroll to position [0, 0]
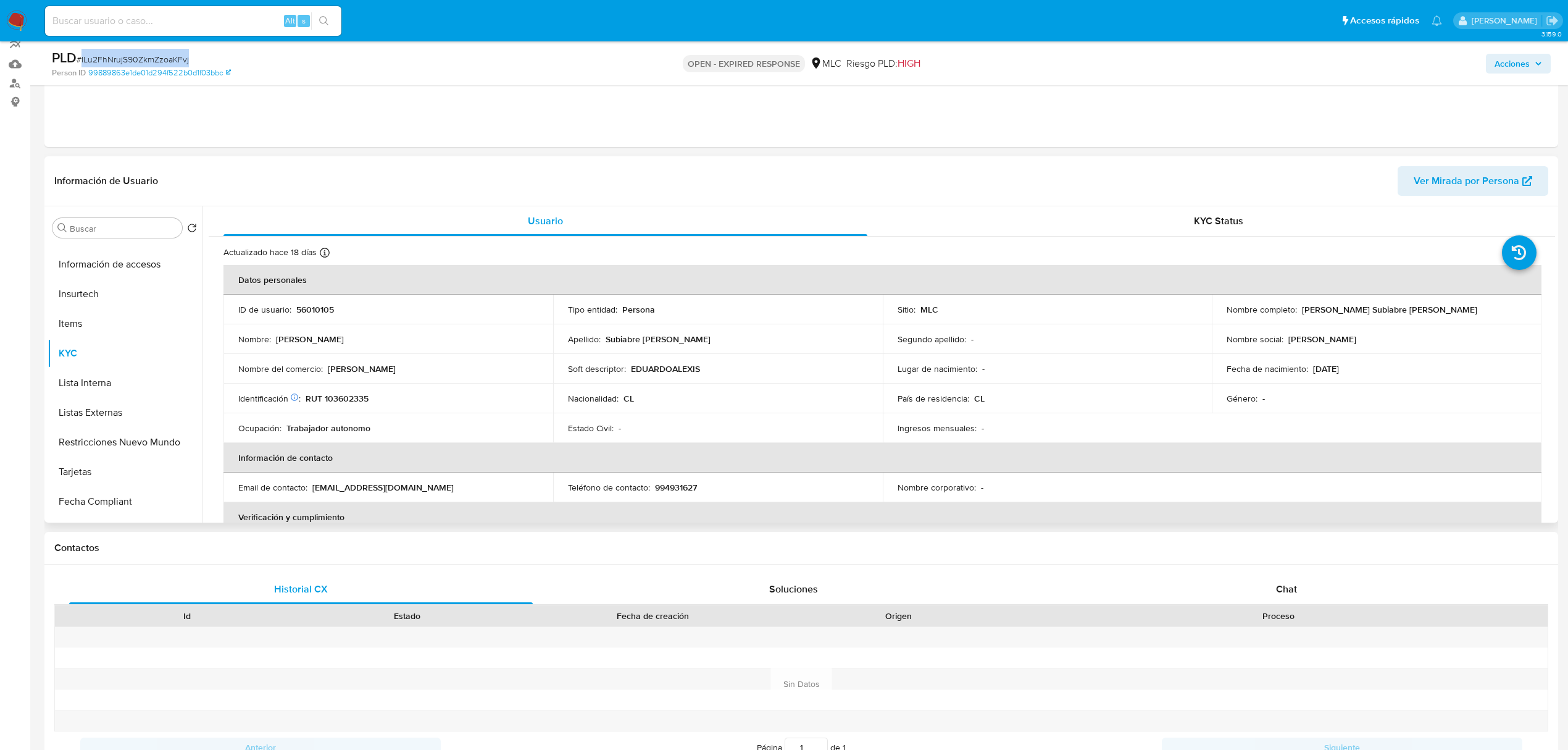
click at [334, 404] on p "RUT 103602335" at bounding box center [337, 398] width 63 height 11
copy p "103602335"
click at [88, 270] on button "General" at bounding box center [119, 274] width 144 height 29
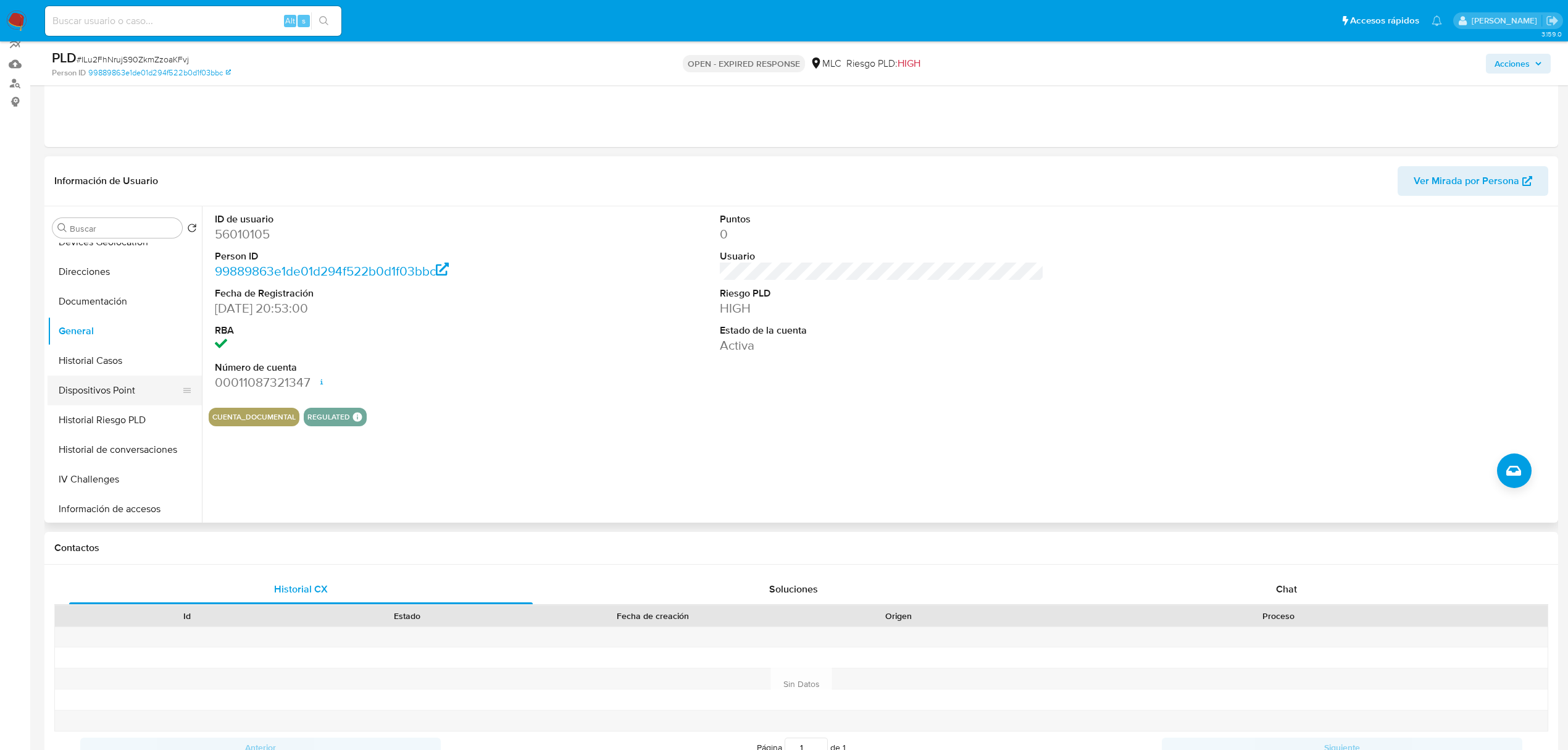
scroll to position [193, 0]
click at [104, 310] on button "Documentación" at bounding box center [119, 302] width 144 height 29
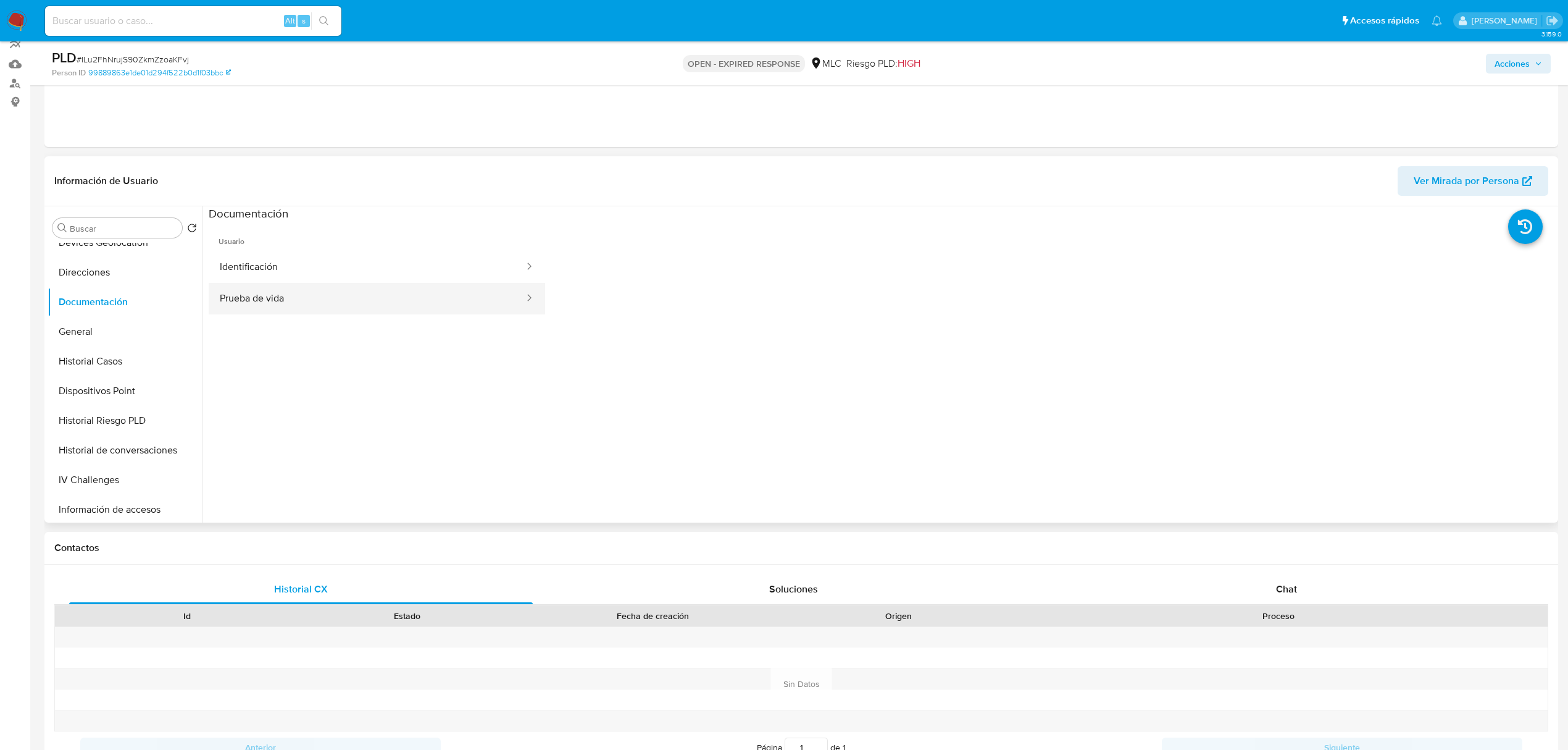
click at [311, 297] on button "Prueba de vida" at bounding box center [366, 299] width 316 height 31
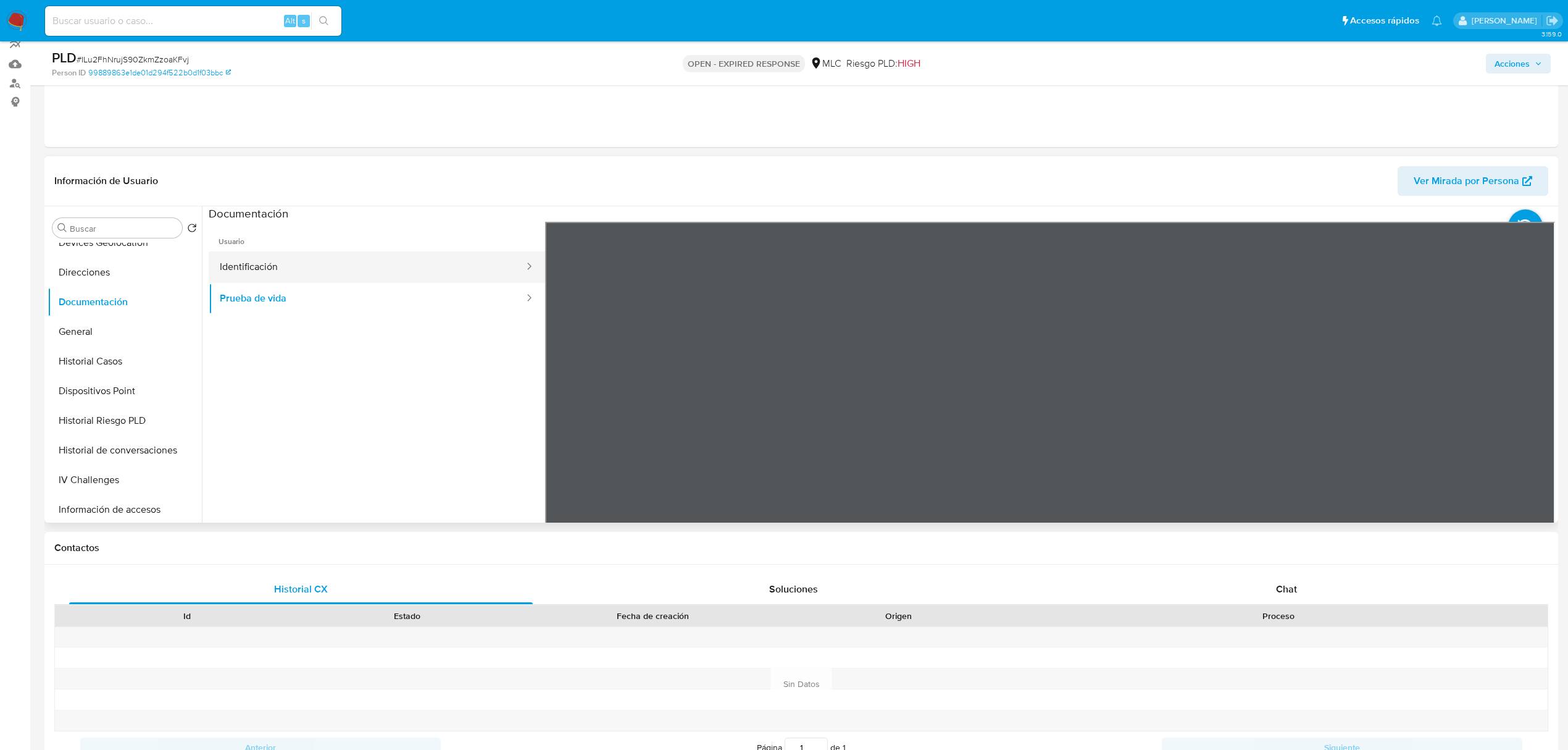
click at [346, 261] on button "Identificación" at bounding box center [366, 267] width 316 height 31
click at [1501, 411] on div at bounding box center [1050, 425] width 1010 height 405
click at [1528, 423] on icon at bounding box center [1539, 422] width 25 height 25
click at [567, 426] on icon at bounding box center [560, 422] width 25 height 25
click at [1527, 431] on icon at bounding box center [1539, 422] width 25 height 25
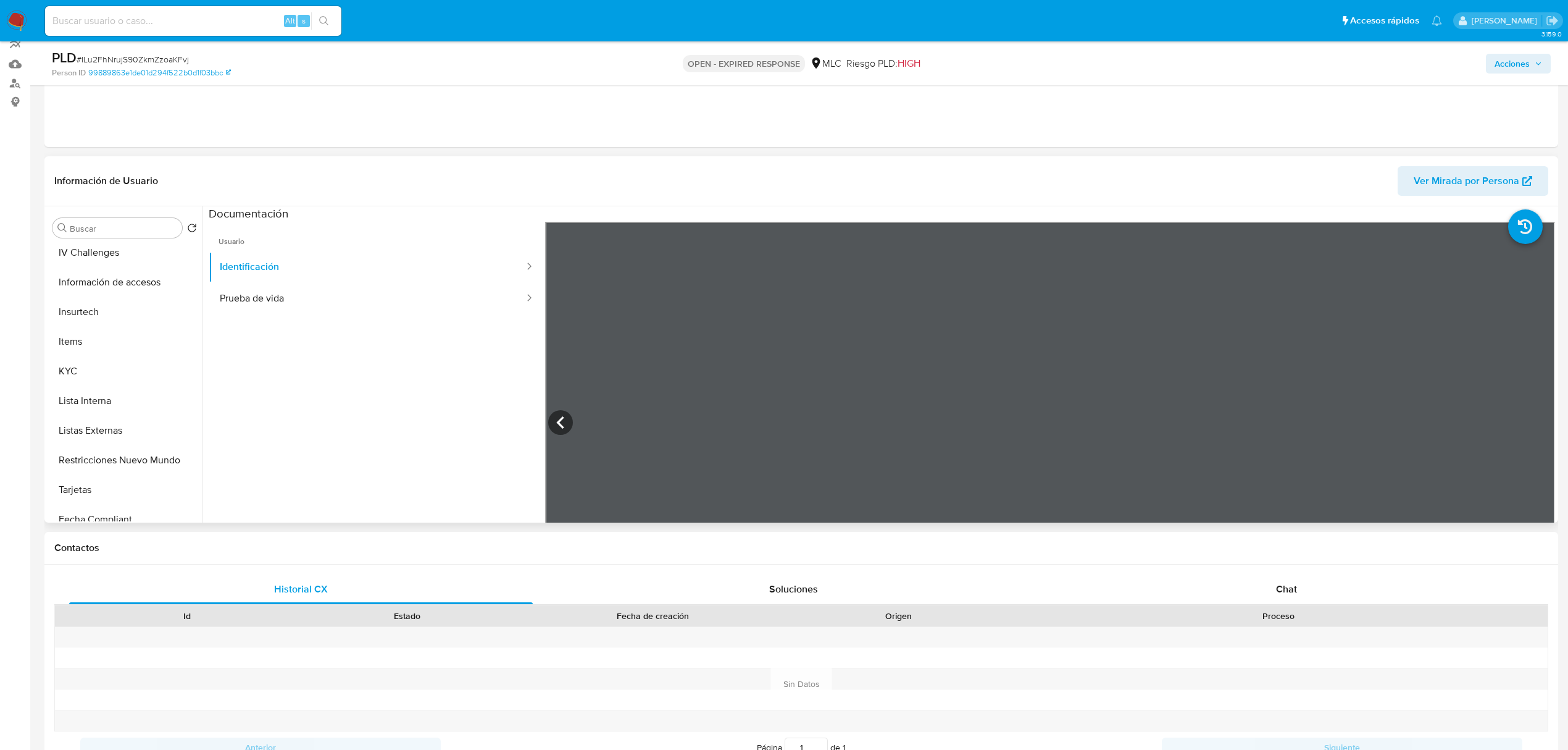
scroll to position [451, 0]
click at [90, 329] on button "KYC" at bounding box center [119, 340] width 144 height 29
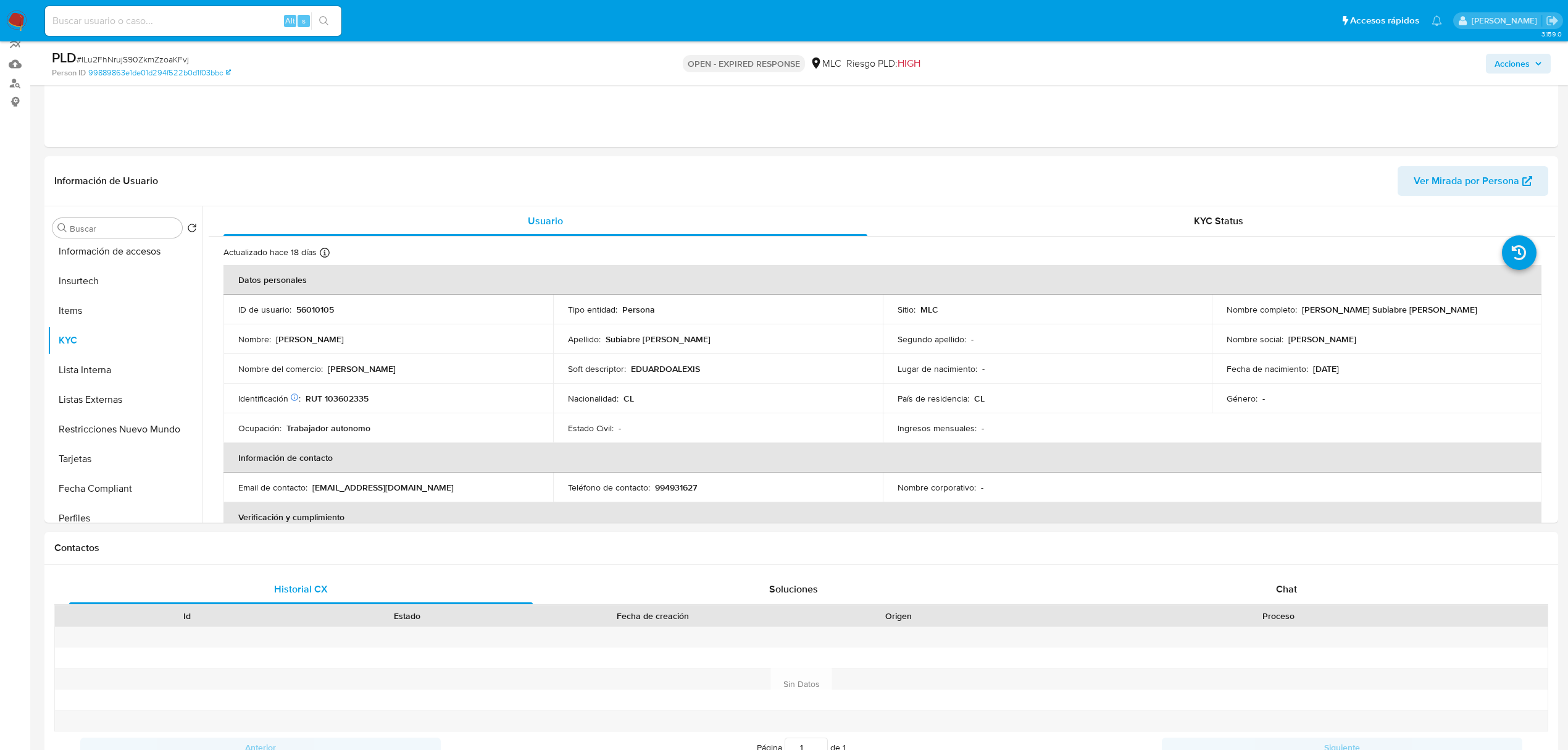
click at [341, 395] on p "RUT 103602335" at bounding box center [337, 398] width 63 height 11
copy p "103602335"
click at [101, 322] on button "Cruces y Relaciones" at bounding box center [119, 317] width 144 height 29
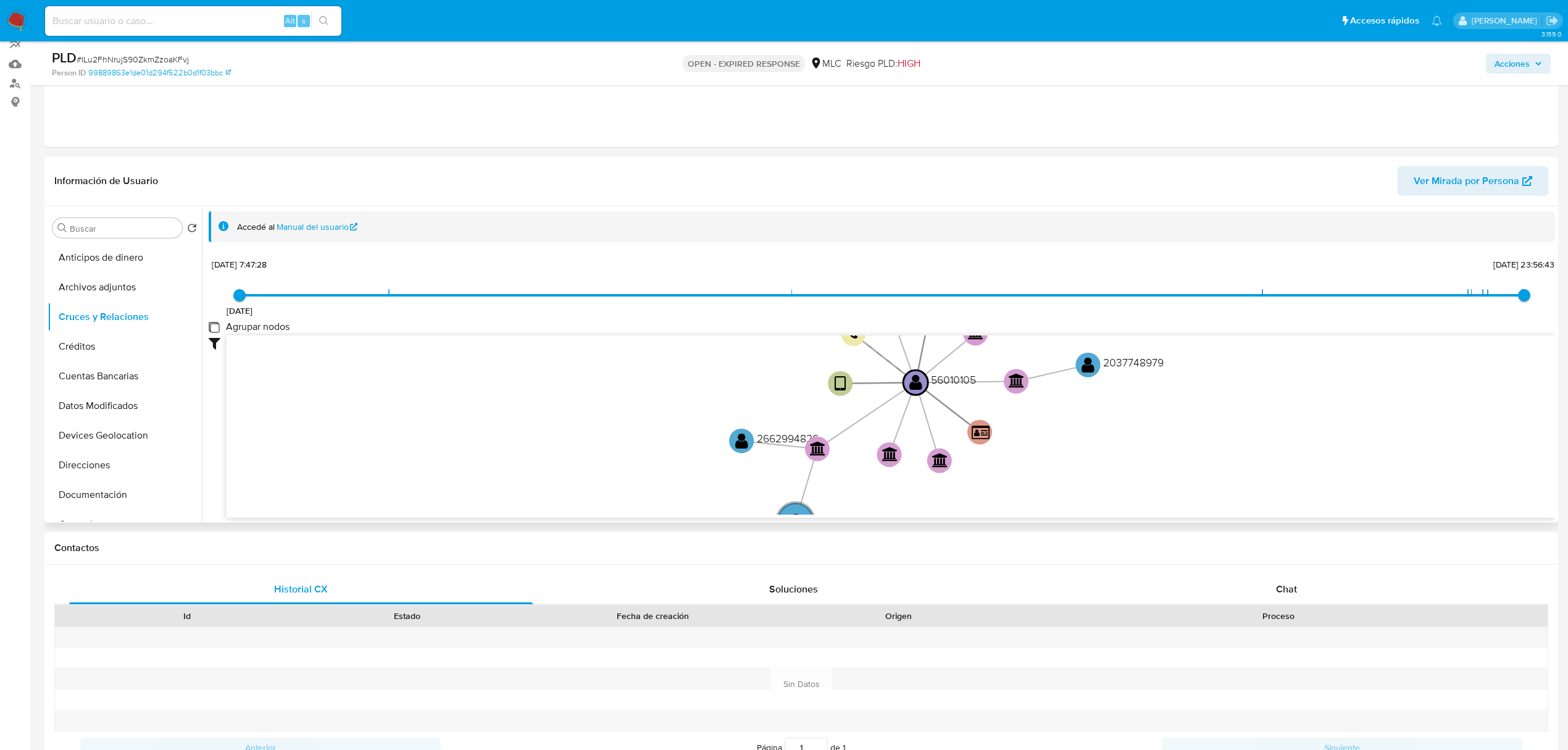
click at [208, 331] on group_nodes "Agrupar nodos" at bounding box center [213, 326] width 10 height 10
checkbox group_nodes "true"
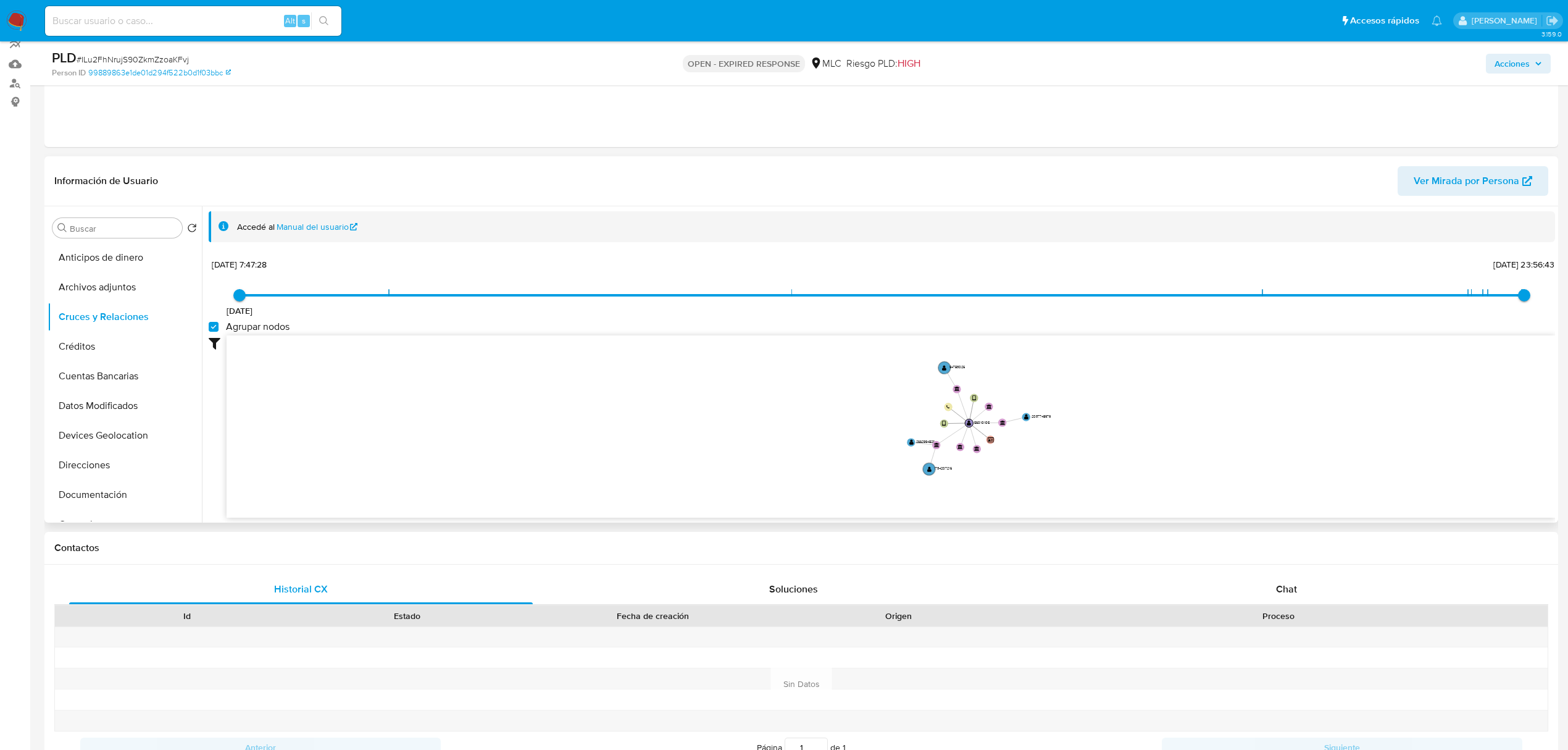
drag, startPoint x: 1108, startPoint y: 404, endPoint x: 1099, endPoint y: 416, distance: 15.0
click at [1099, 416] on icon "user-56010105  56010105 device-66f583721de86a4a551ba03c  device-63d0a60508813…" at bounding box center [891, 425] width 1328 height 179
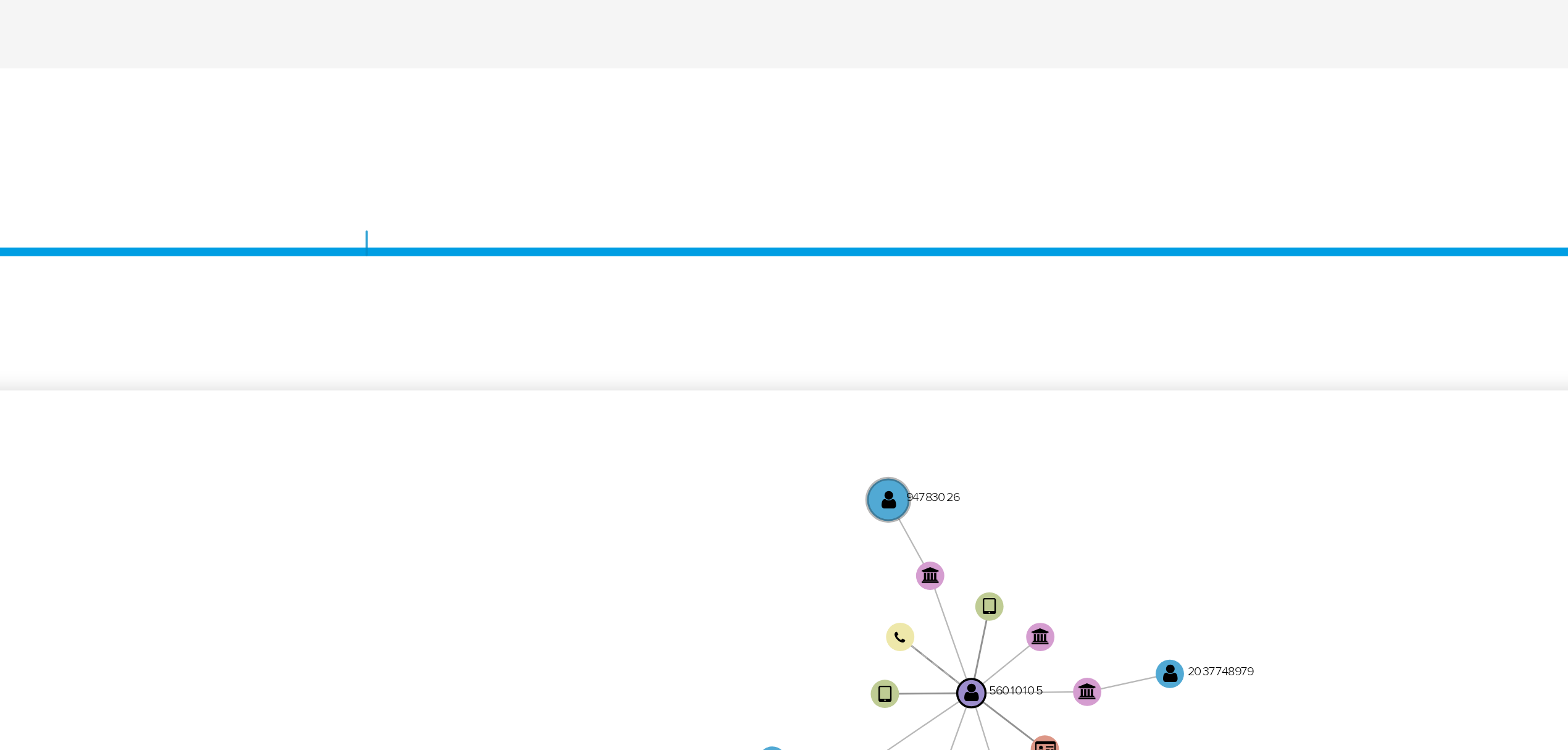
scroll to position [114, 0]
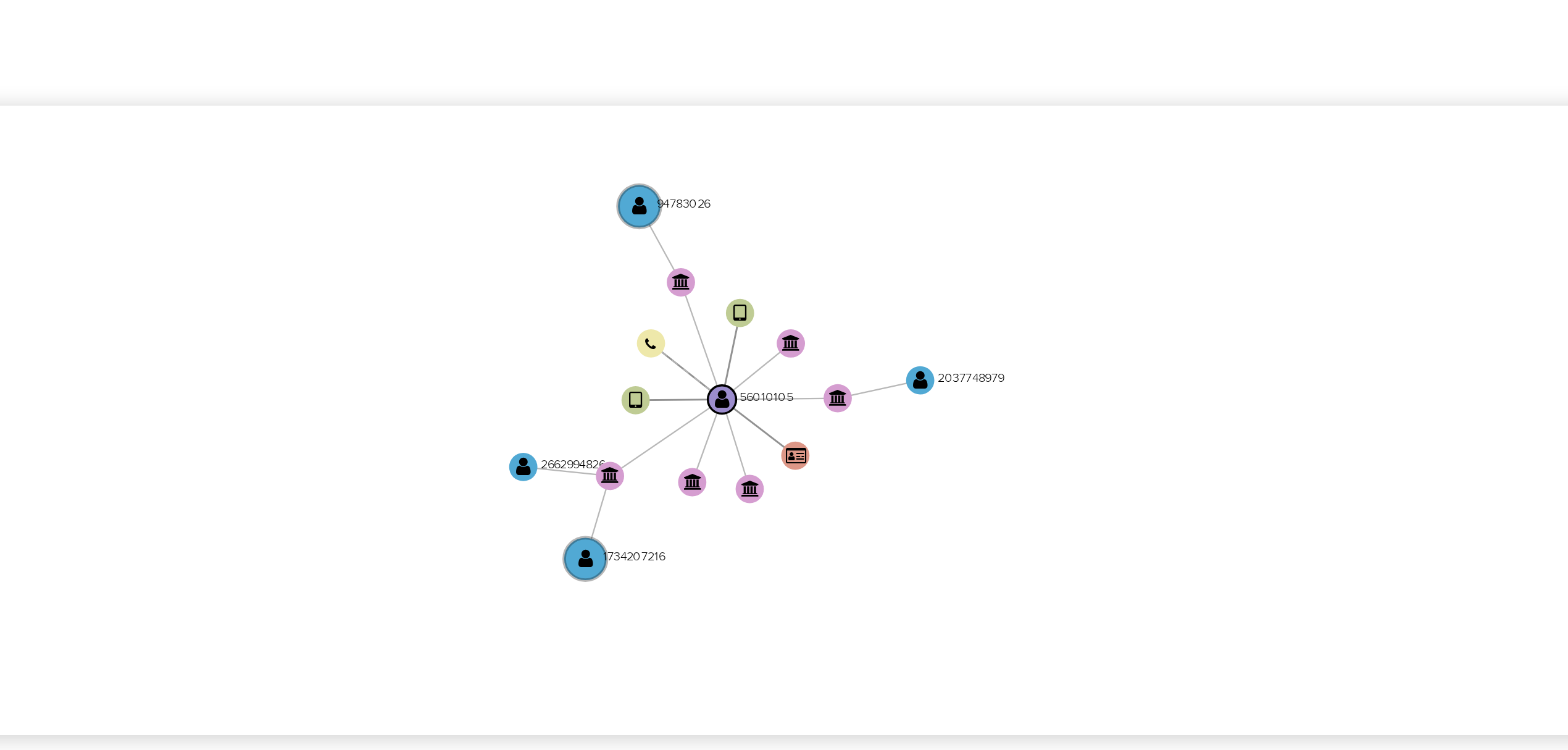
drag, startPoint x: 1043, startPoint y: 384, endPoint x: 971, endPoint y: 382, distance: 72.0
click at [971, 382] on icon "user-56010105  56010105 device-66f583721de86a4a551ba03c  device-63d0a60508813…" at bounding box center [891, 425] width 1328 height 179
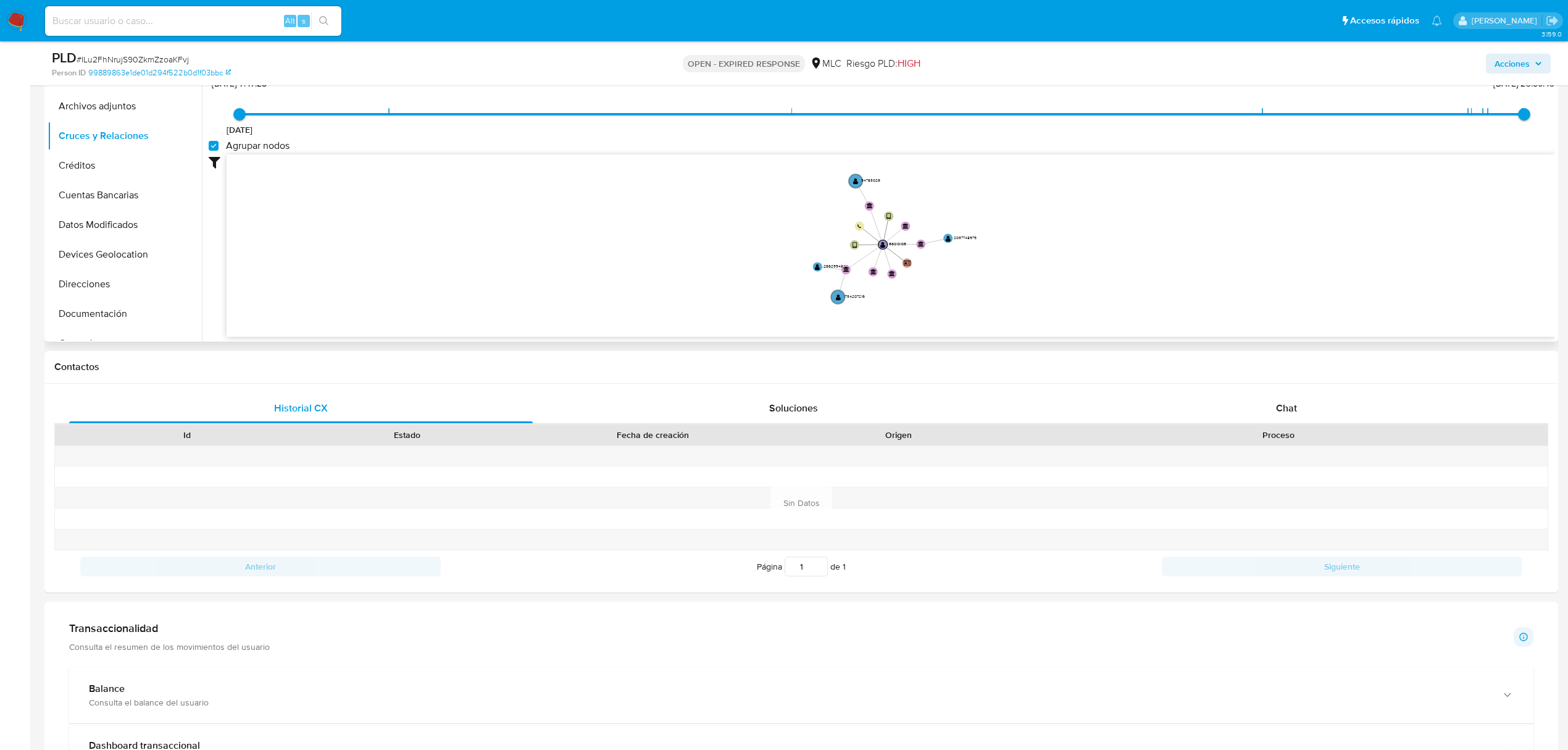
scroll to position [307, 0]
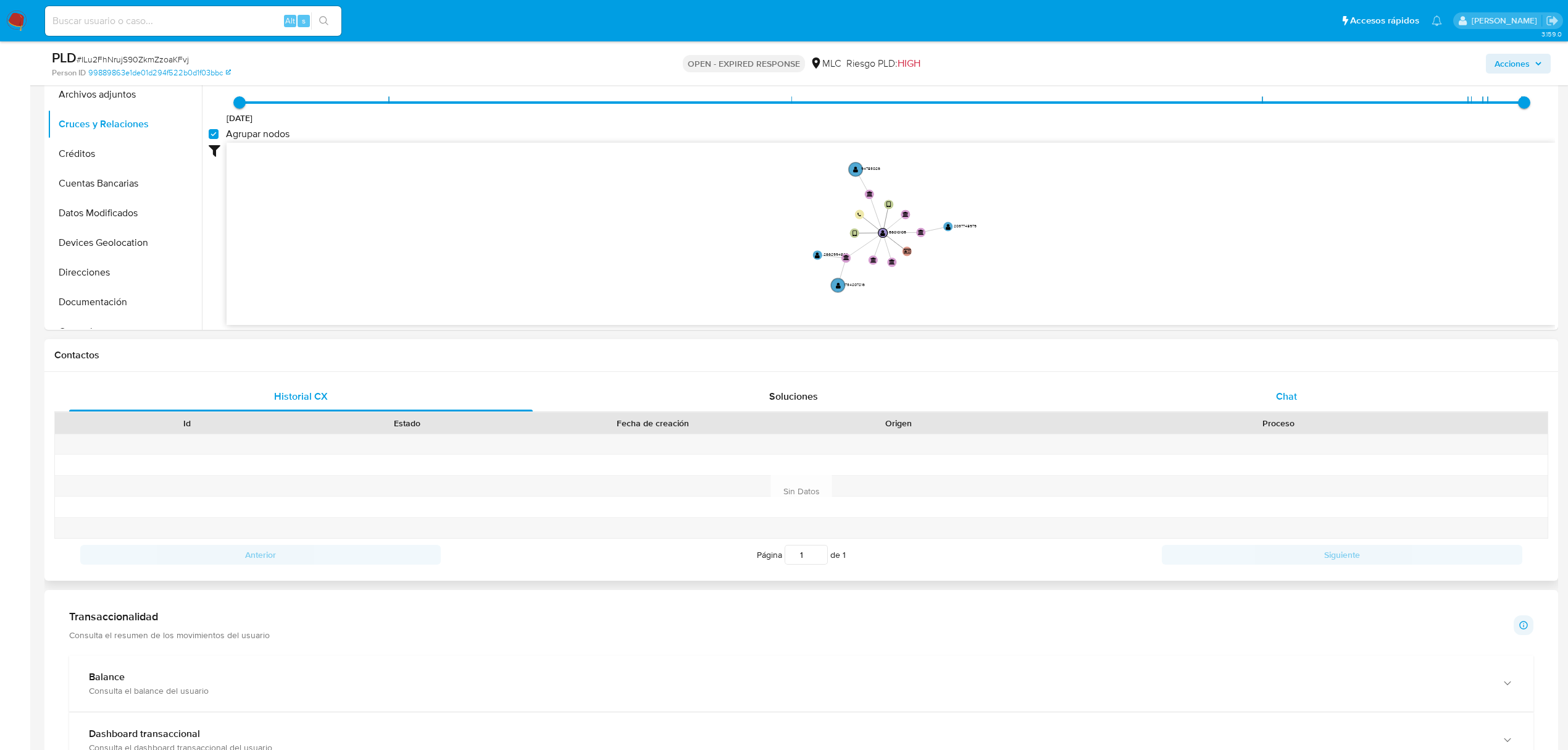
click at [1282, 398] on span "Chat" at bounding box center [1286, 396] width 21 height 14
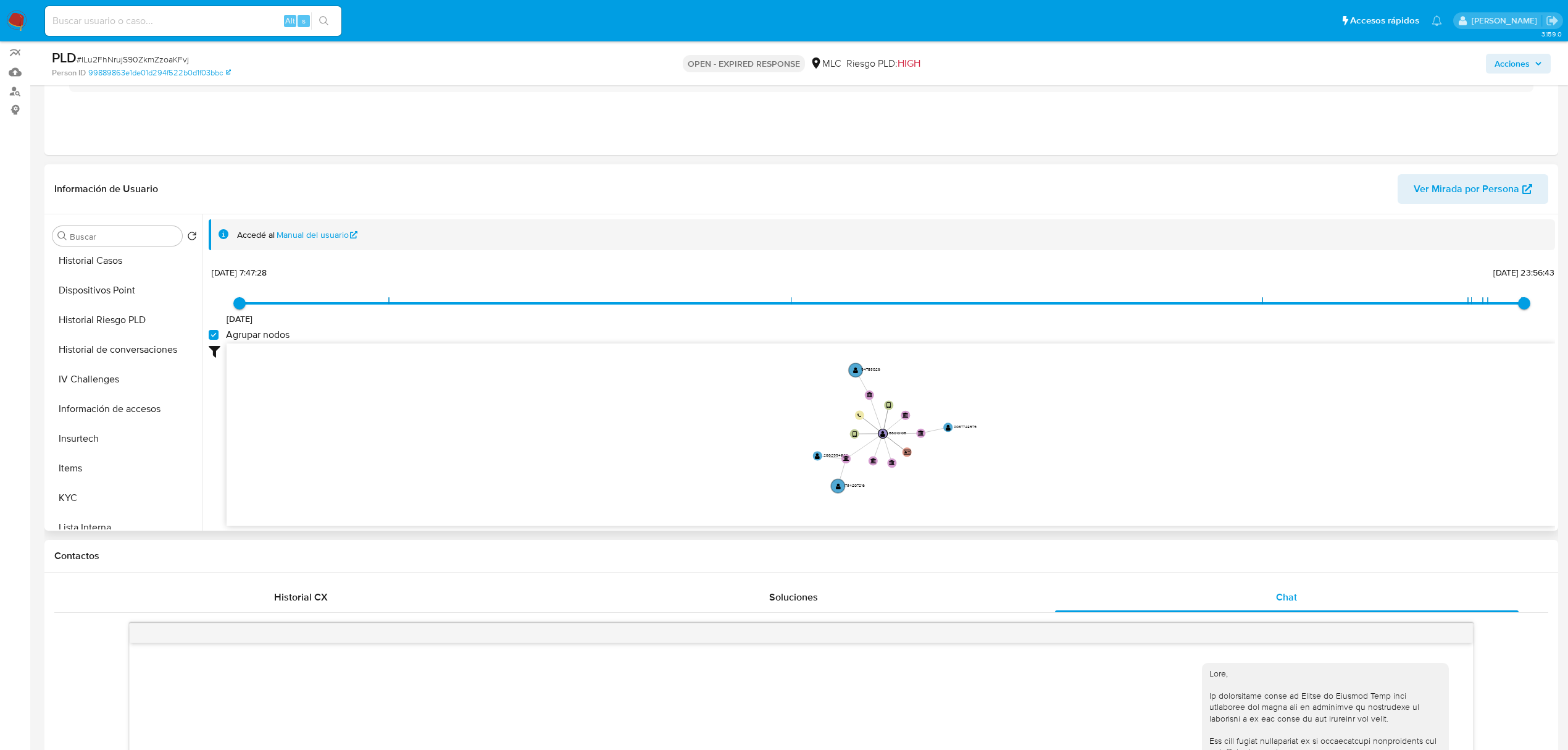
scroll to position [333, 0]
click at [53, 468] on button "KYC" at bounding box center [119, 466] width 144 height 29
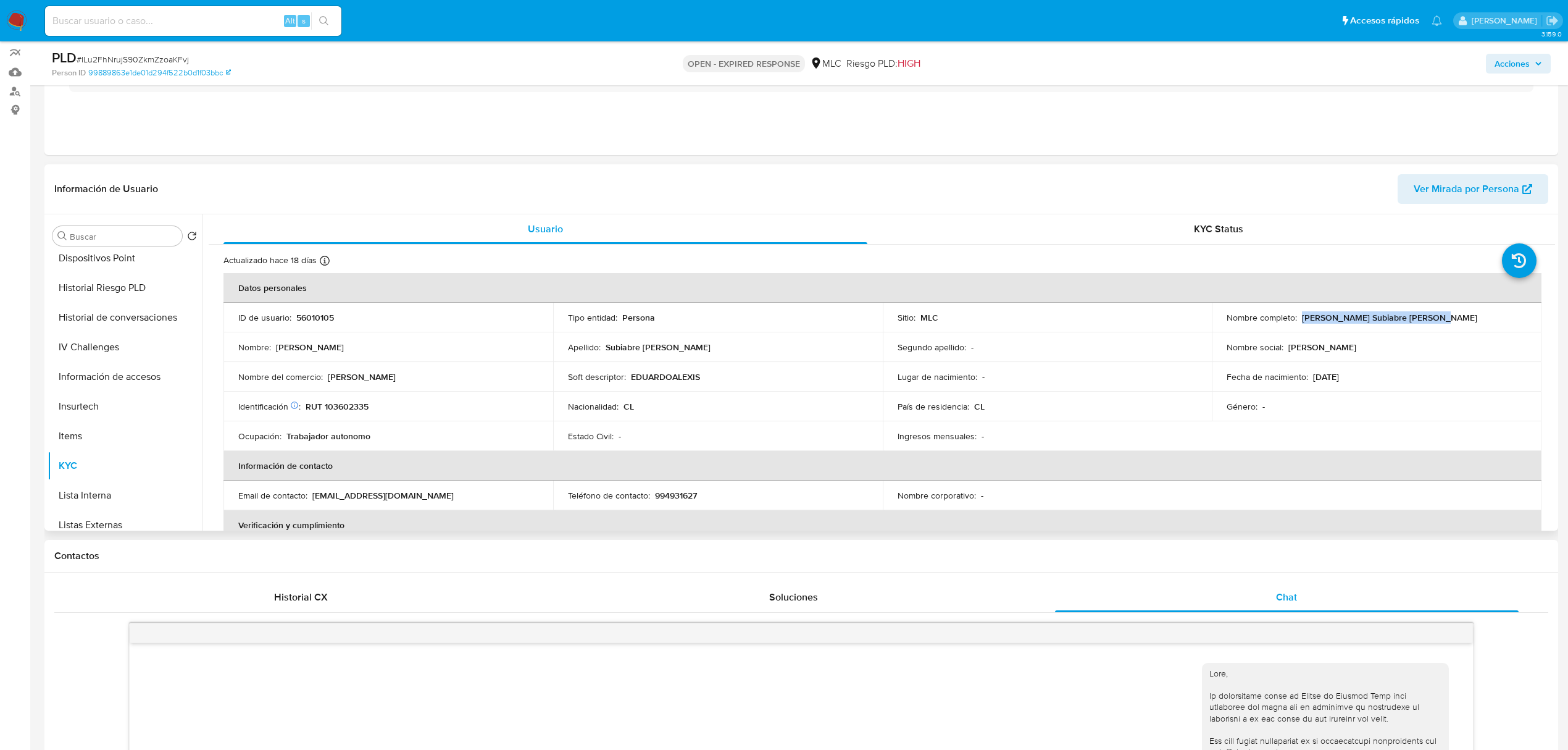
drag, startPoint x: 1440, startPoint y: 323, endPoint x: 1299, endPoint y: 323, distance: 141.0
click at [1299, 323] on div "Nombre completo : Eduardo Alexis Subiabre Navarro" at bounding box center [1375, 317] width 300 height 11
copy p "Eduardo Alexis Subiabre Navarro"
click at [92, 342] on button "Documentación" at bounding box center [119, 351] width 144 height 29
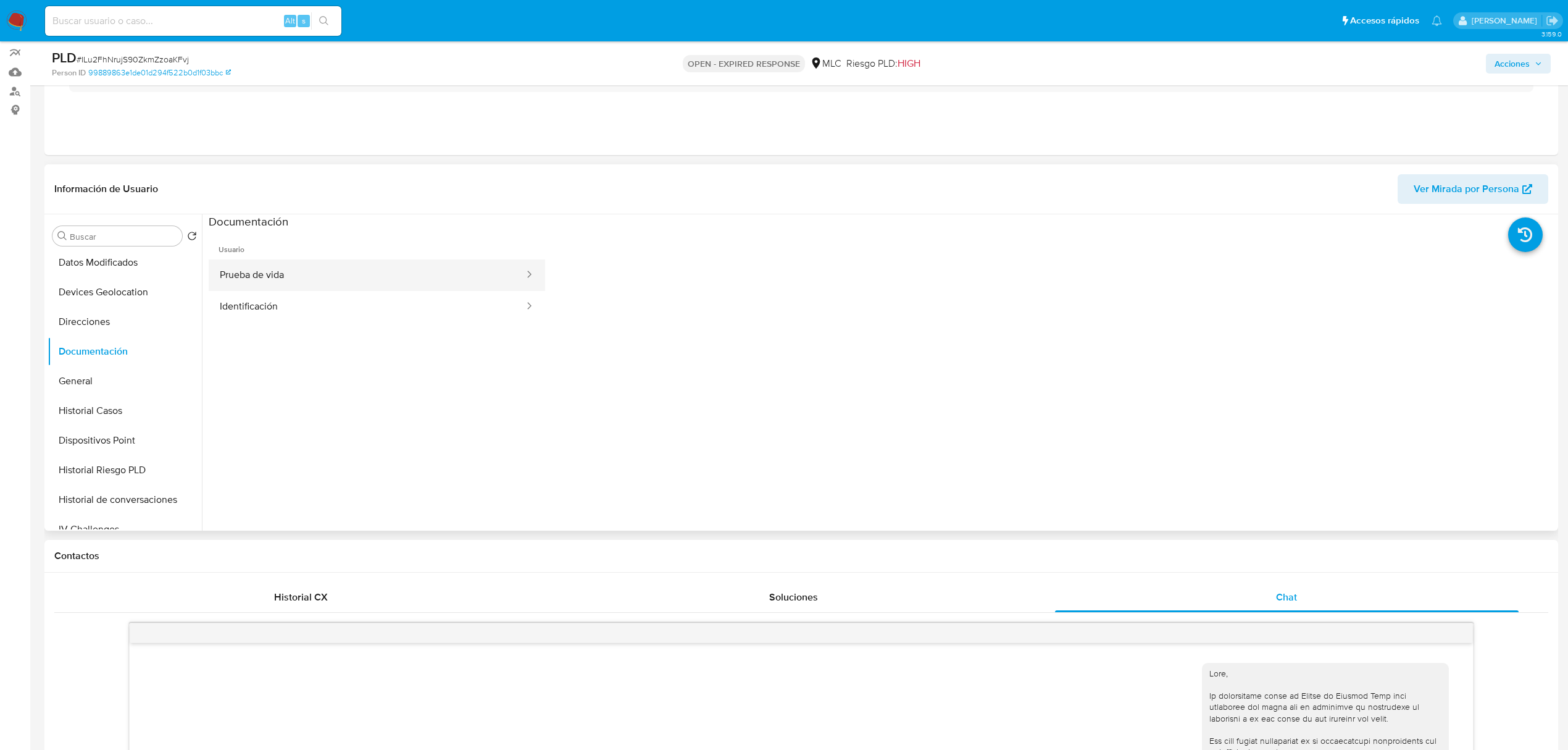
click at [318, 273] on button "Prueba de vida" at bounding box center [366, 275] width 316 height 31
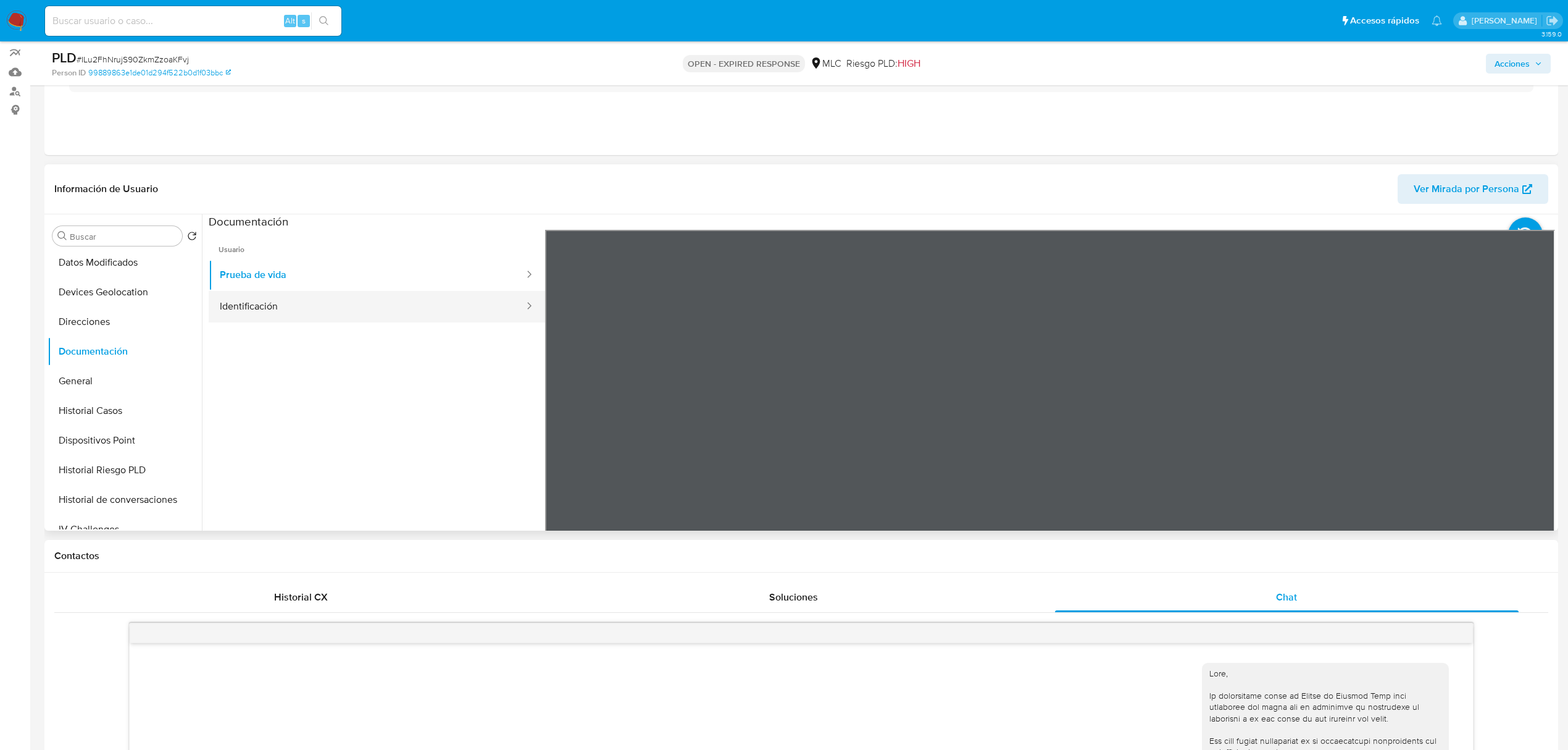
click at [297, 299] on button "Identificación" at bounding box center [366, 307] width 316 height 31
click at [1540, 431] on icon at bounding box center [1539, 430] width 25 height 25
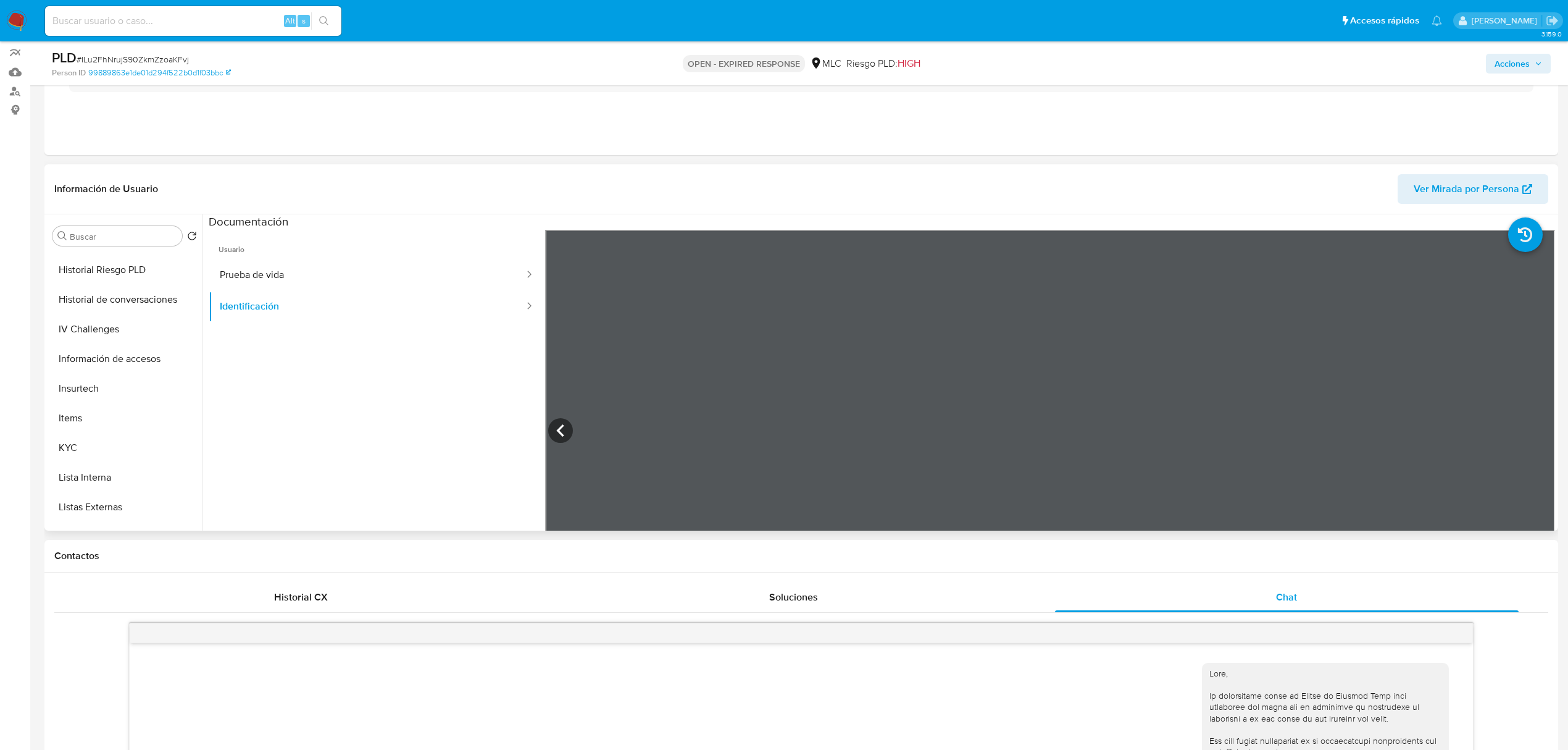
scroll to position [353, 0]
click at [87, 436] on button "KYC" at bounding box center [119, 445] width 144 height 29
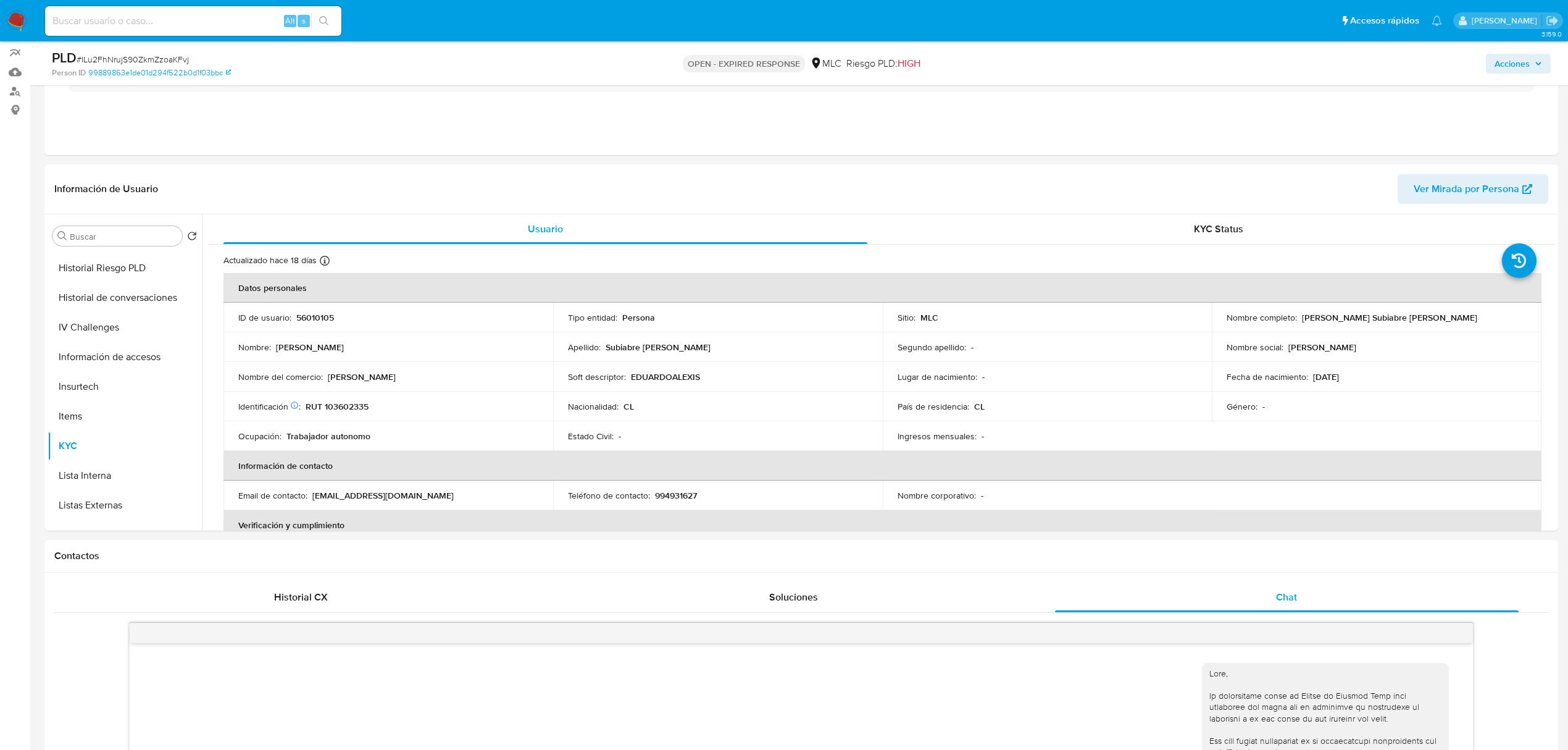
scroll to position [0, 0]
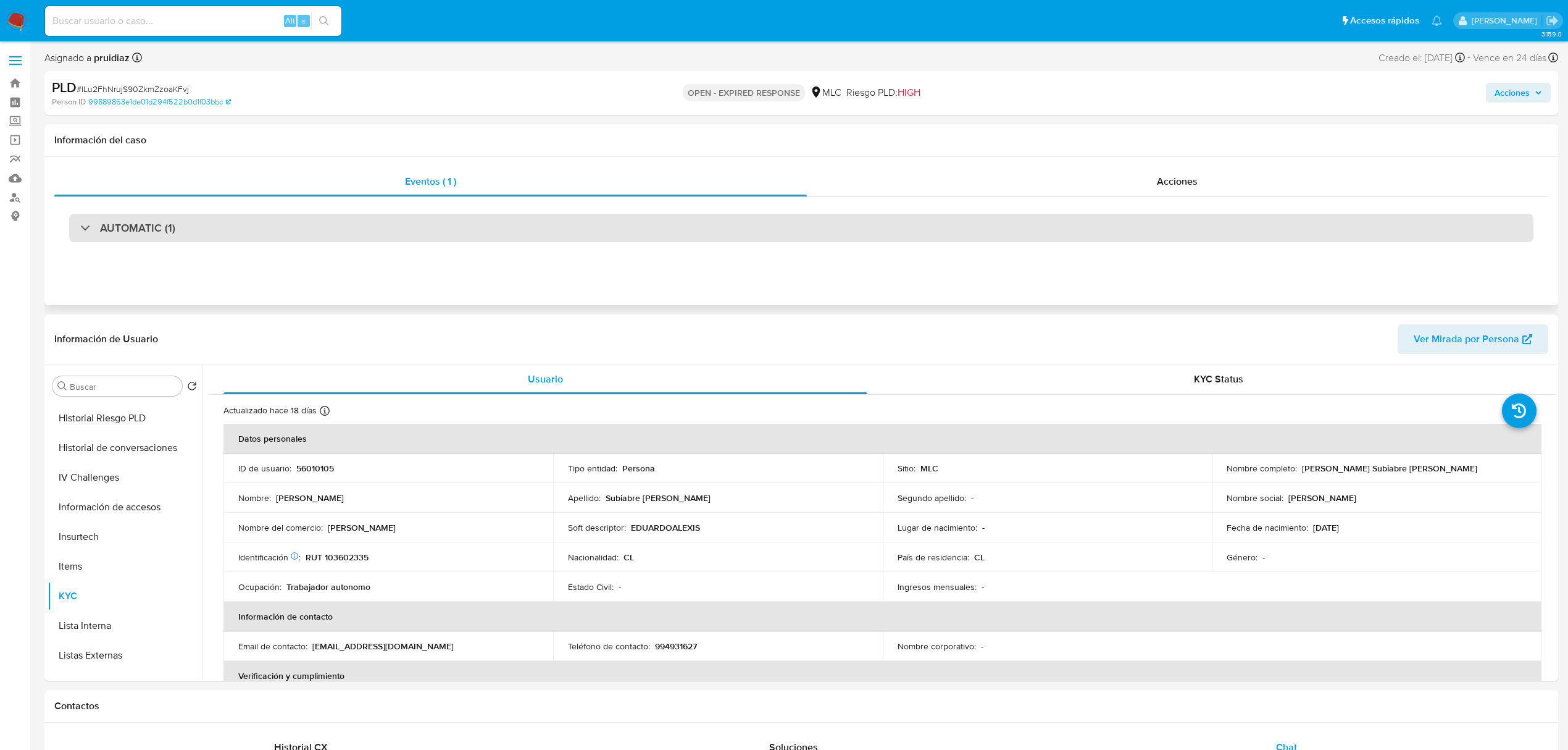
click at [177, 238] on div "AUTOMATIC (1)" at bounding box center [801, 227] width 1464 height 29
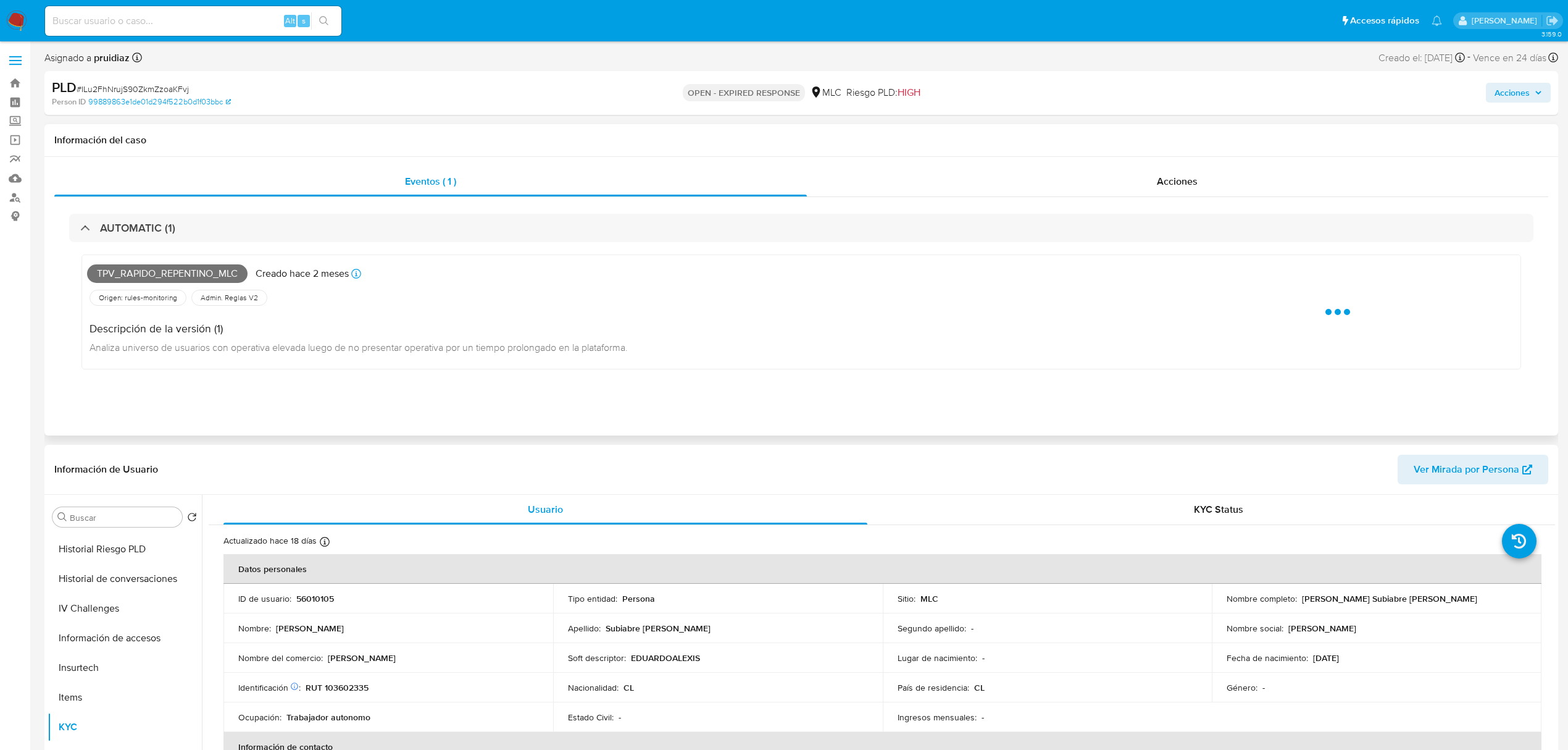
click at [149, 278] on span "Tpv_rapido_repentino_mlc" at bounding box center [167, 273] width 160 height 19
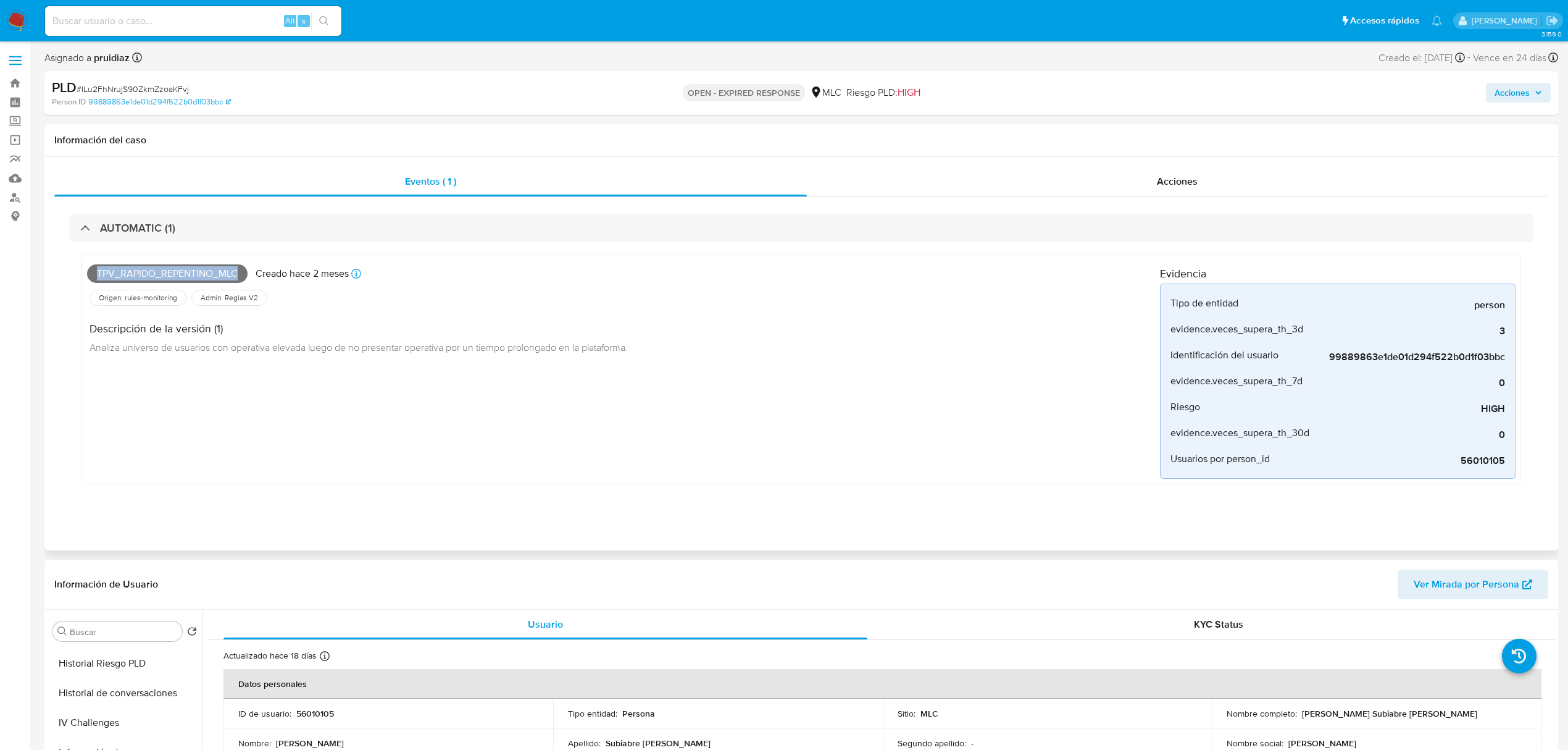
copy span "Tpv_rapido_repentino_mlc"
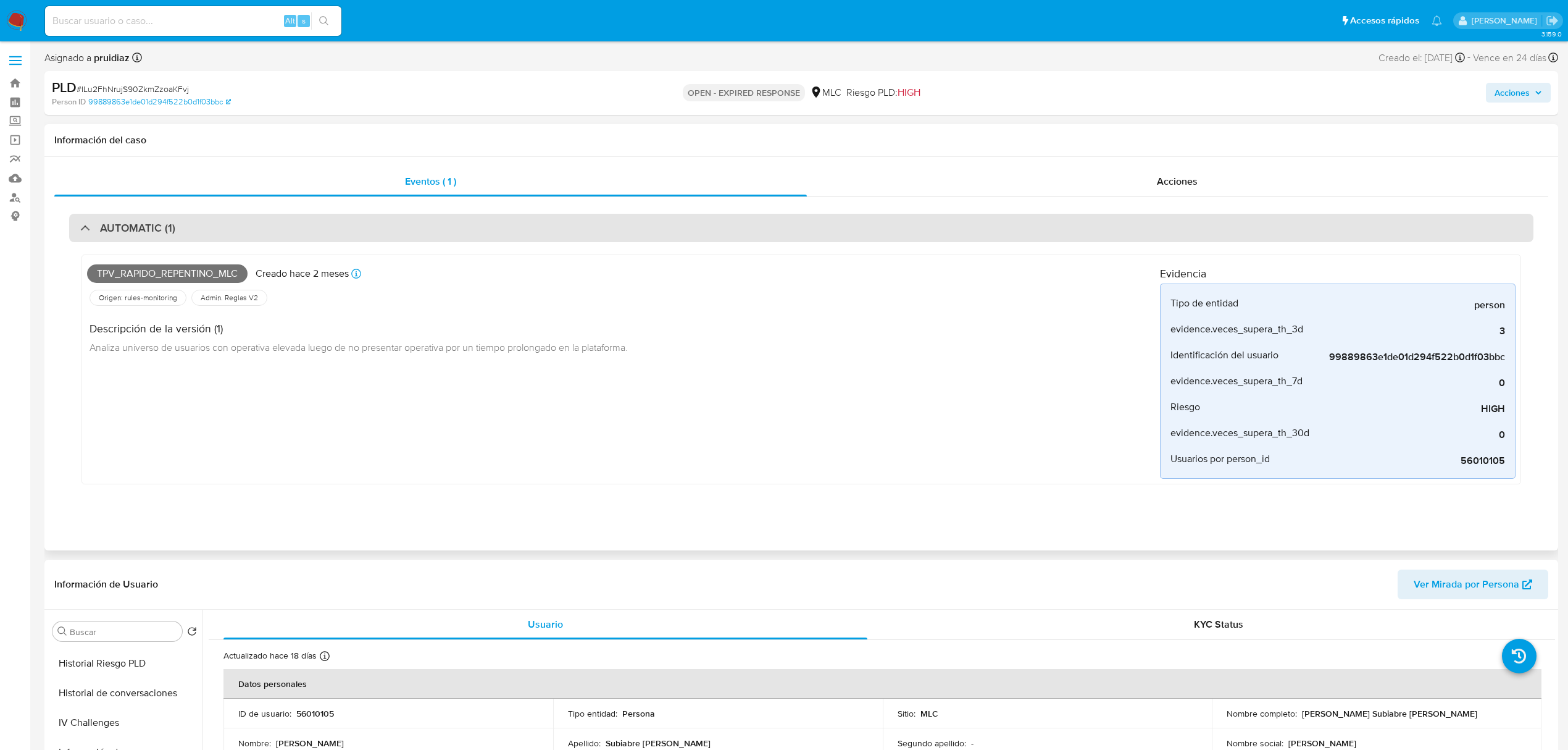
click at [186, 238] on div "AUTOMATIC (1)" at bounding box center [801, 227] width 1464 height 29
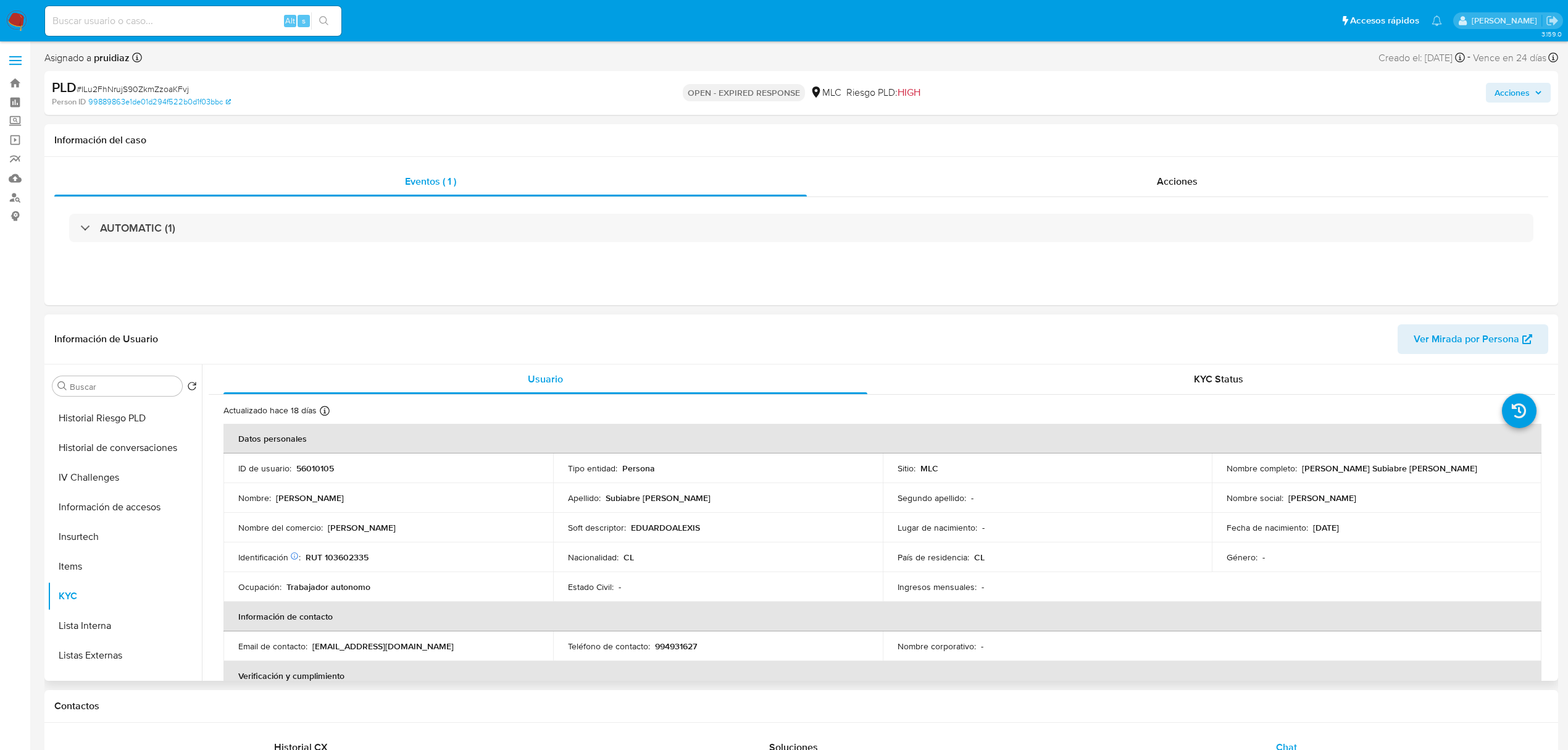
click at [307, 474] on td "ID de usuario : 56010105" at bounding box center [387, 468] width 329 height 29
drag, startPoint x: 307, startPoint y: 474, endPoint x: 324, endPoint y: 468, distance: 18.0
click at [324, 468] on td "ID de usuario : 56010105" at bounding box center [387, 468] width 329 height 29
click at [324, 468] on p "56010105" at bounding box center [315, 468] width 37 height 11
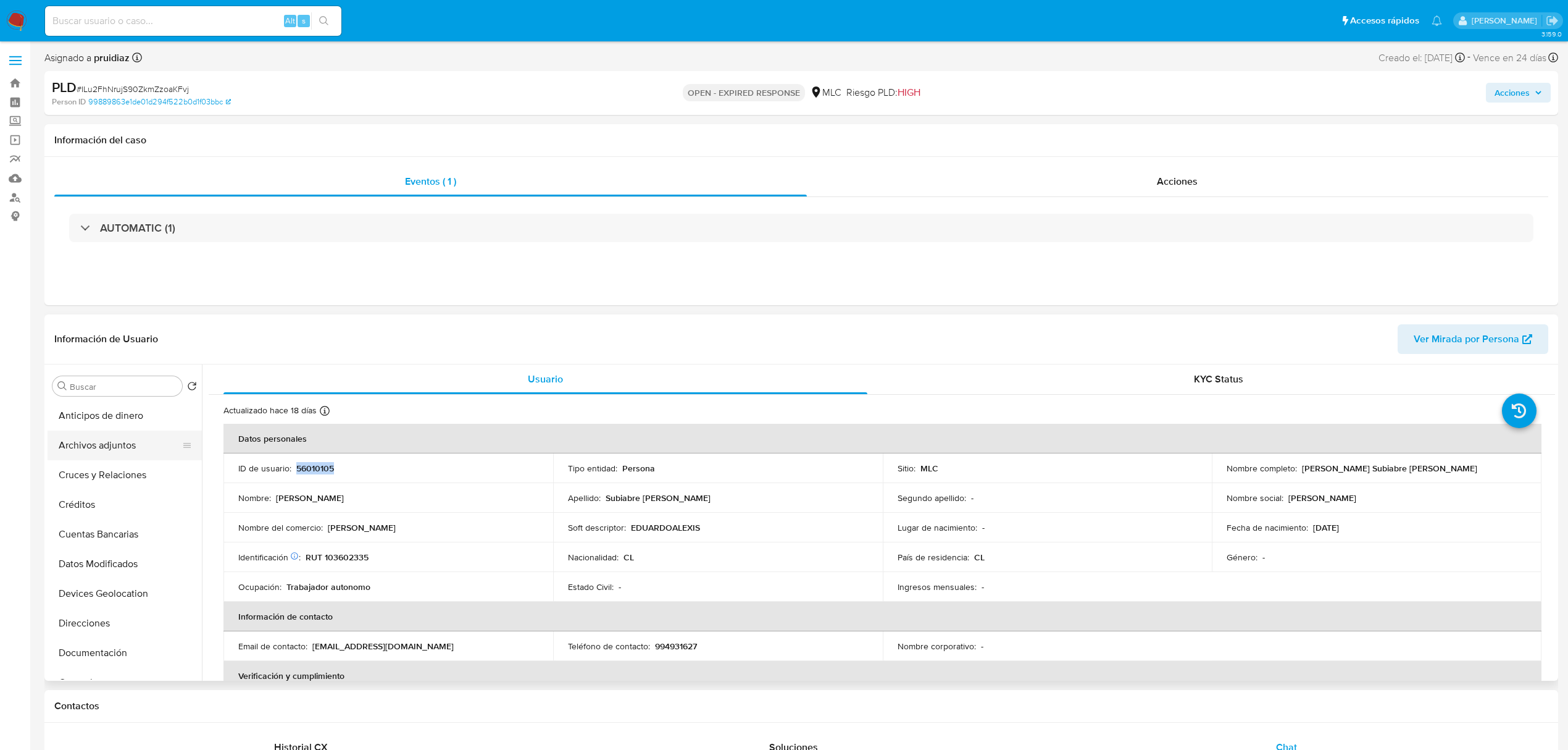
click at [75, 442] on button "Archivos adjuntos" at bounding box center [119, 445] width 144 height 29
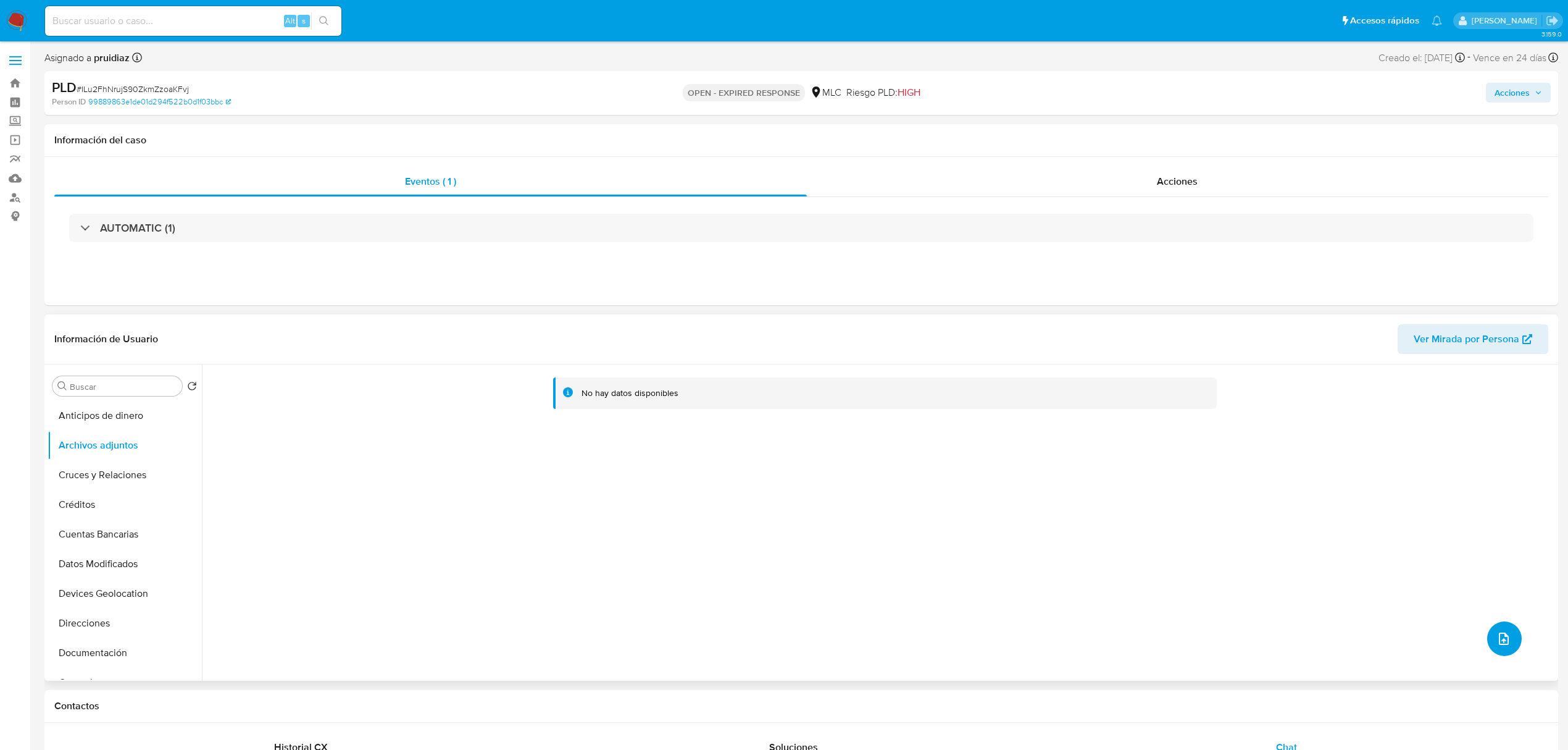
click at [1498, 639] on icon "upload-file" at bounding box center [1503, 638] width 10 height 13
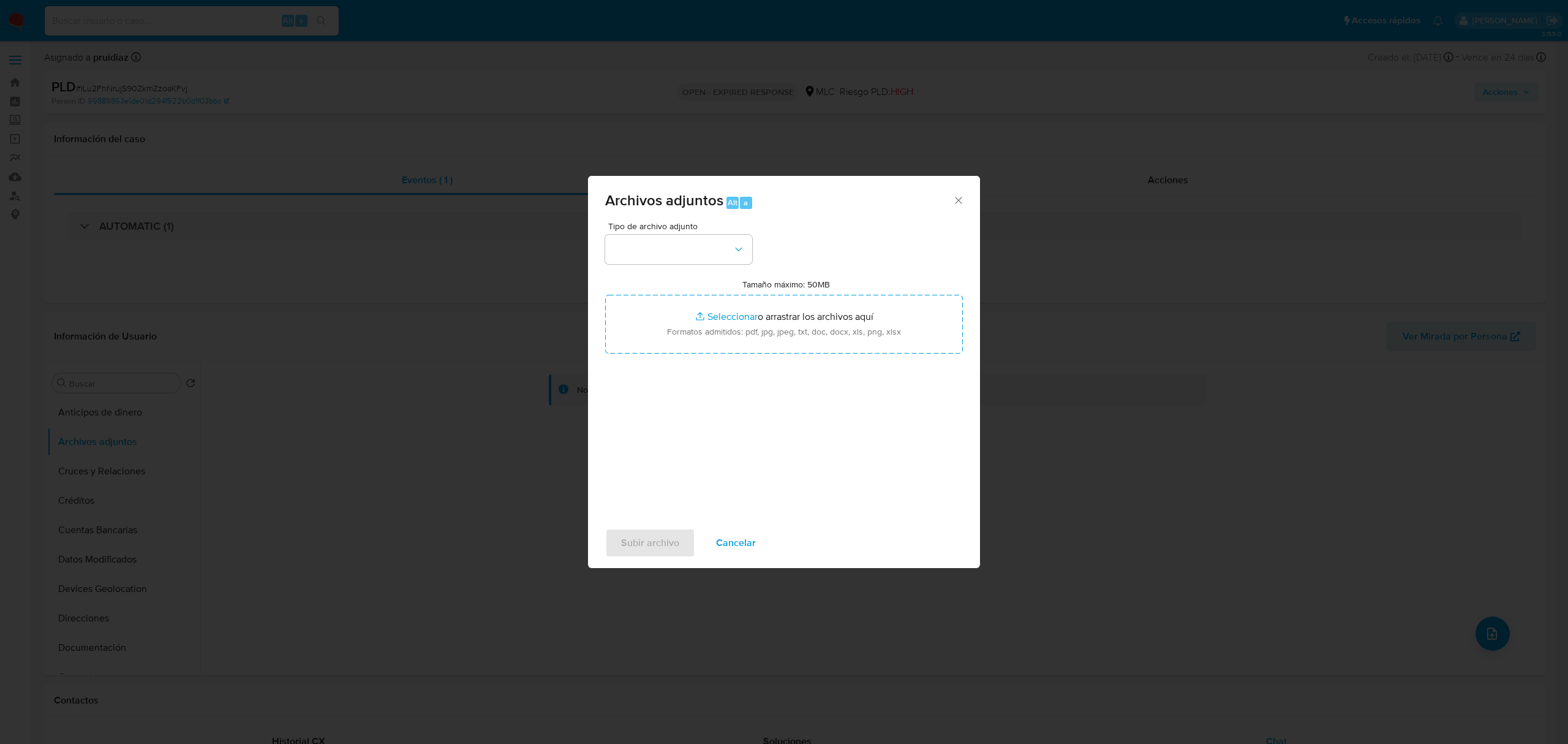
click at [686, 233] on div "Tipo de archivo adjunto" at bounding box center [679, 242] width 147 height 42
click at [680, 253] on button "button" at bounding box center [679, 250] width 147 height 29
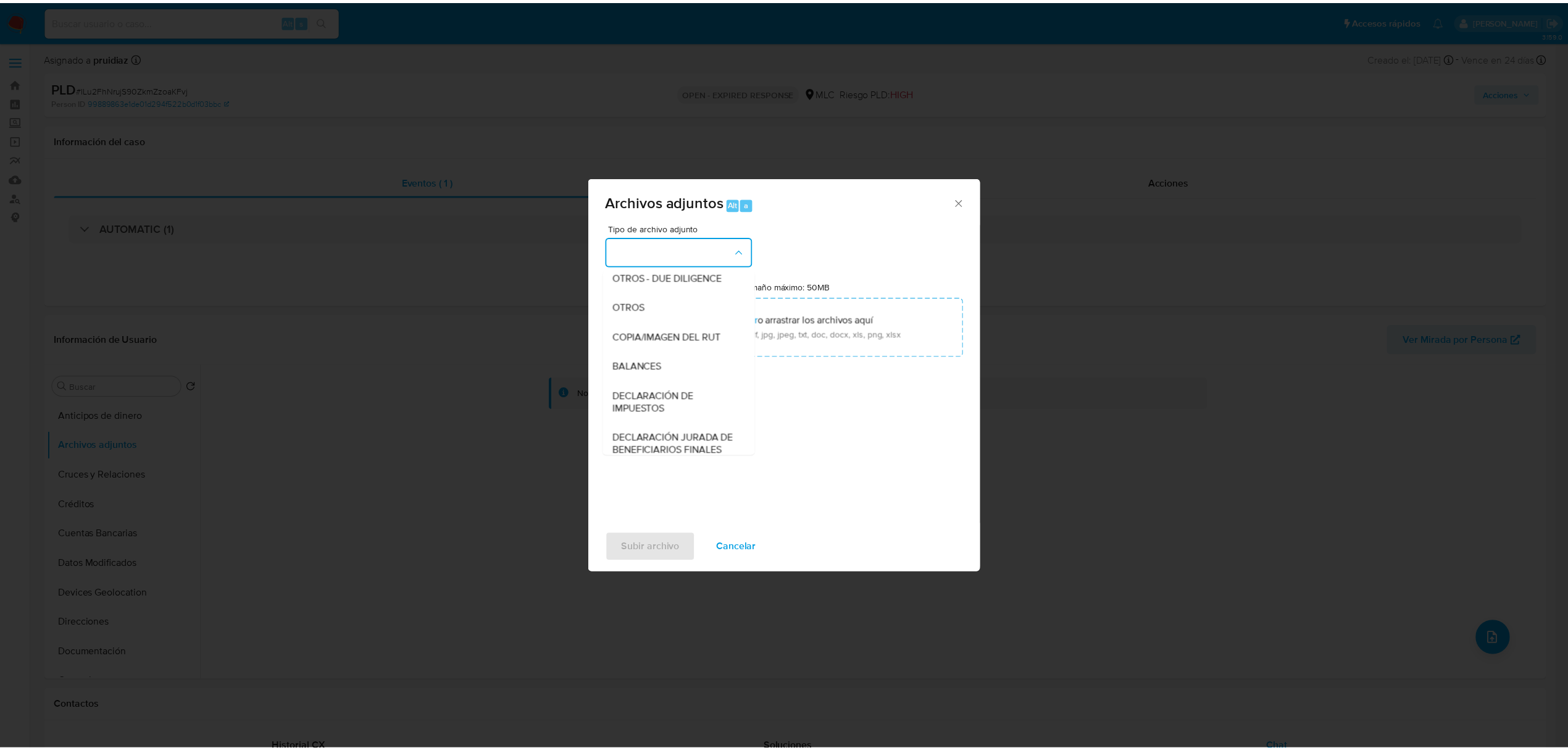
scroll to position [161, 0]
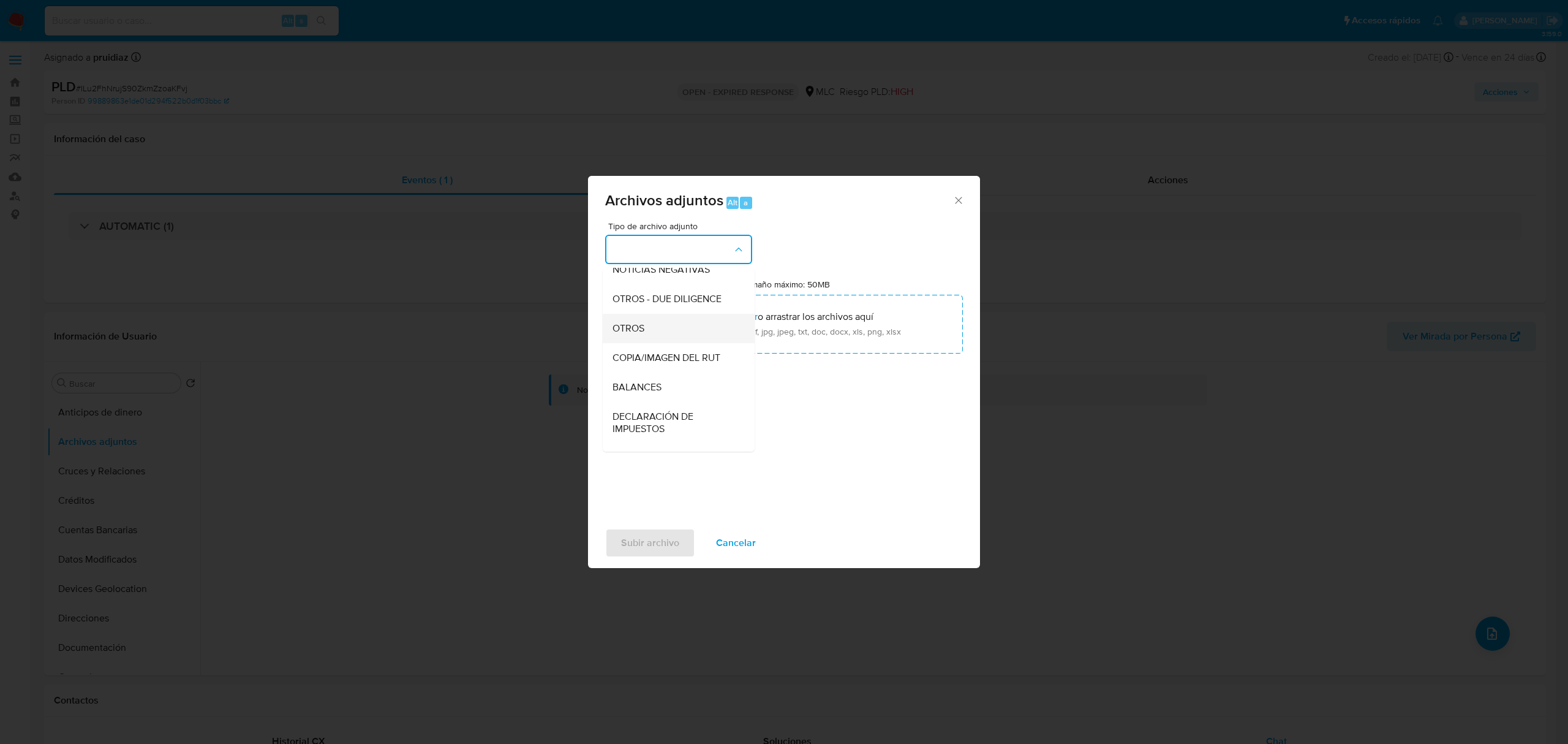
click at [647, 335] on div "OTROS" at bounding box center [675, 329] width 125 height 29
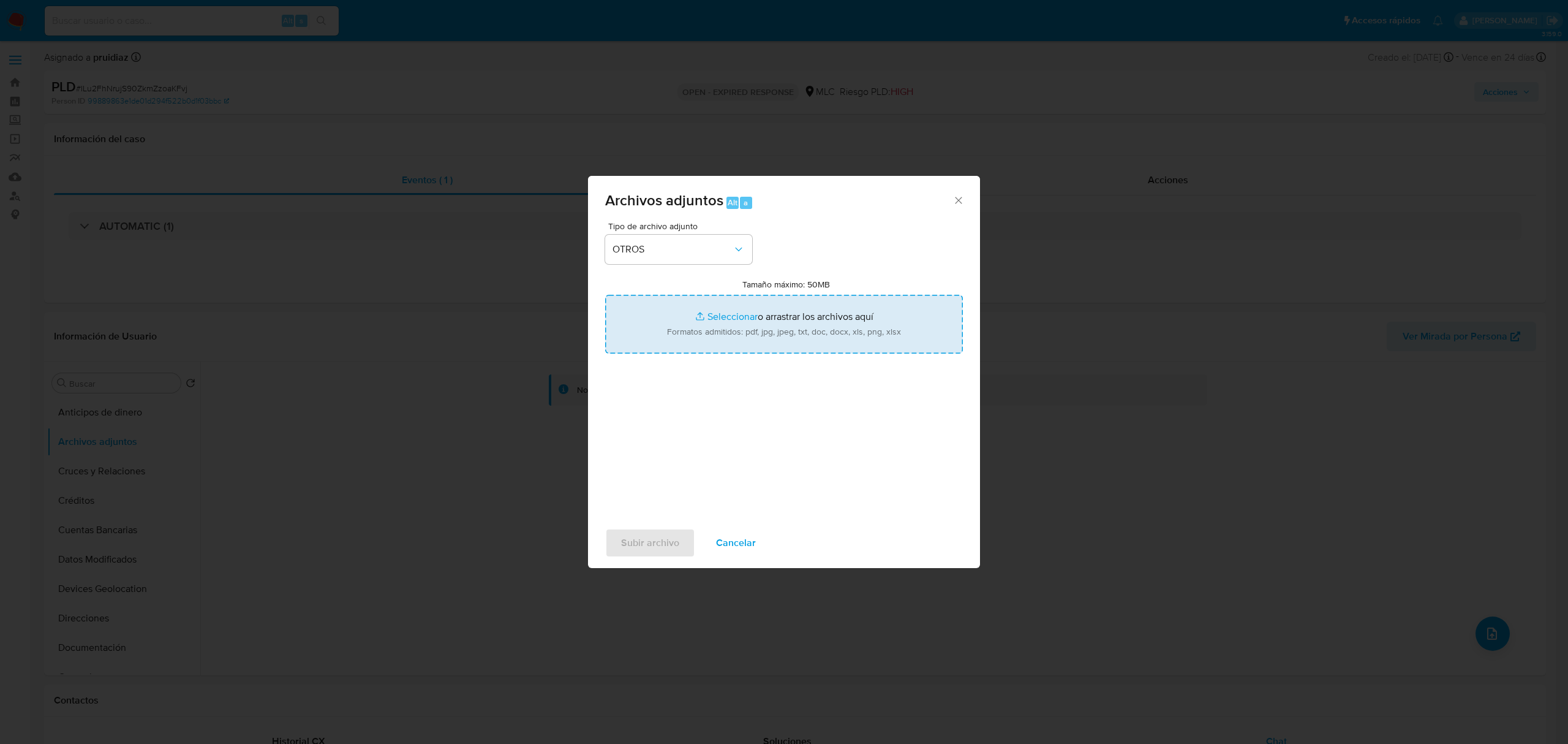
click at [849, 330] on input "Tamaño máximo: 50MB Seleccionar archivos" at bounding box center [784, 324] width 358 height 59
type input "C:\fakepath\56010105 - 16_09_2025.xlsx"
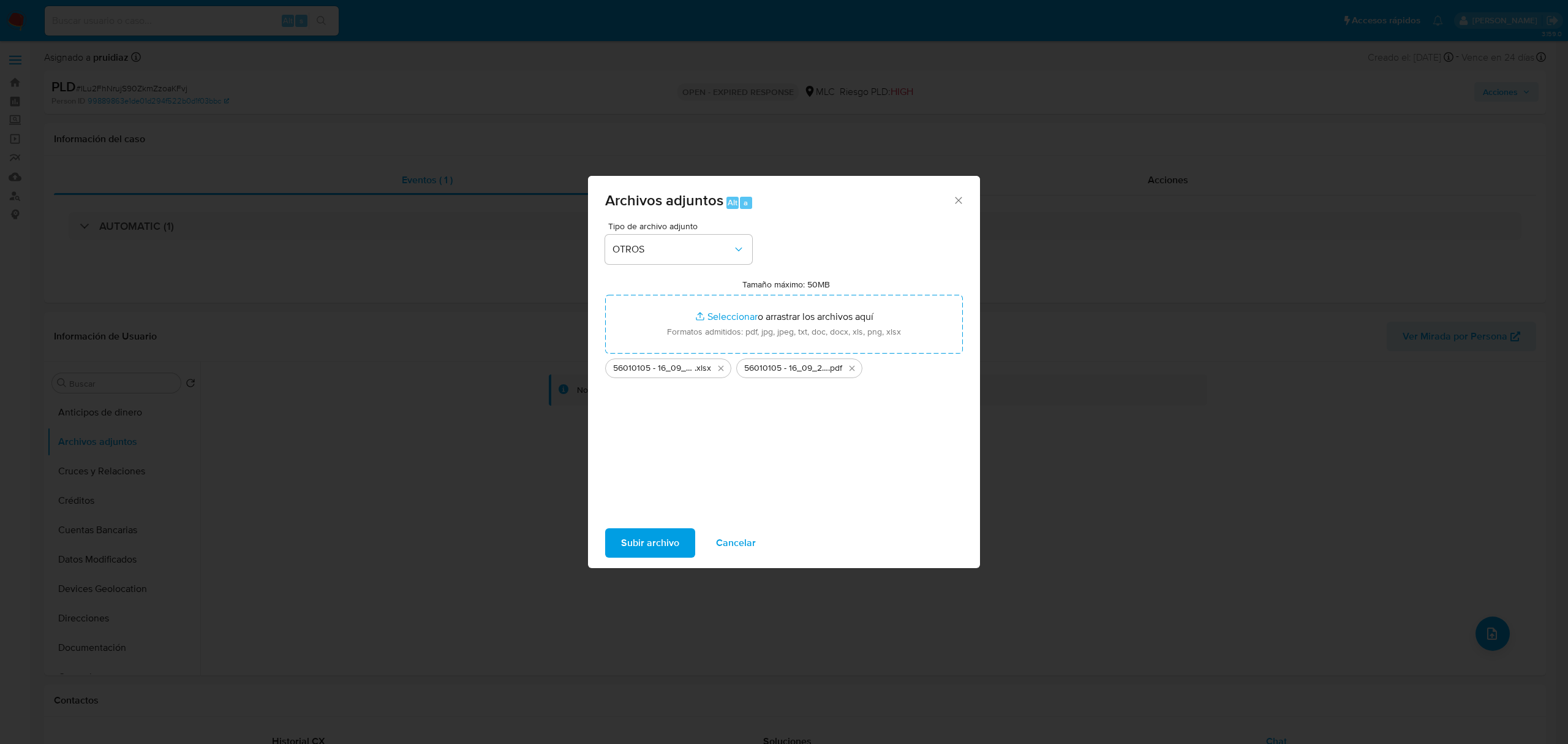
click at [650, 532] on span "Subir archivo" at bounding box center [650, 543] width 59 height 27
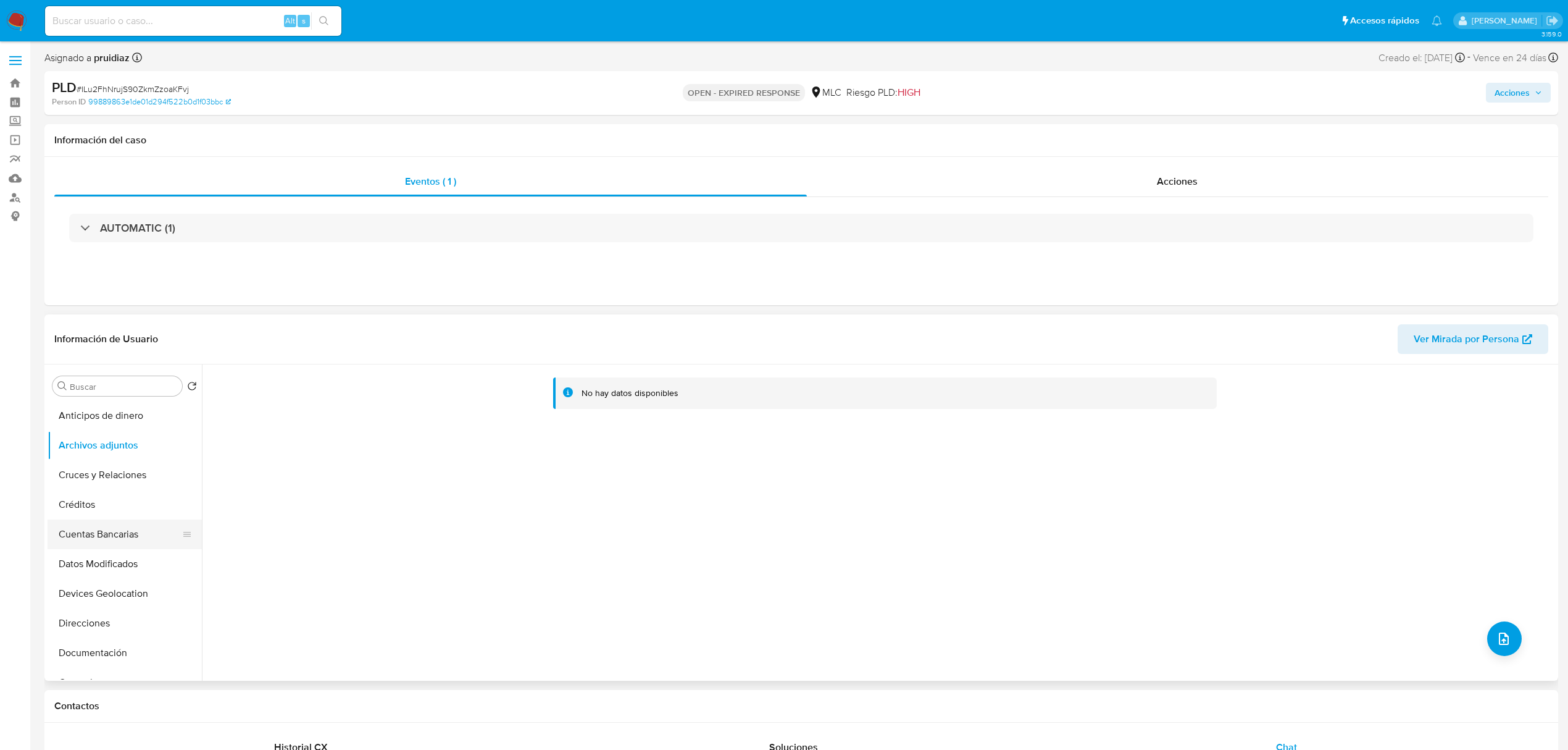
click at [64, 520] on button "Cuentas Bancarias" at bounding box center [119, 534] width 144 height 29
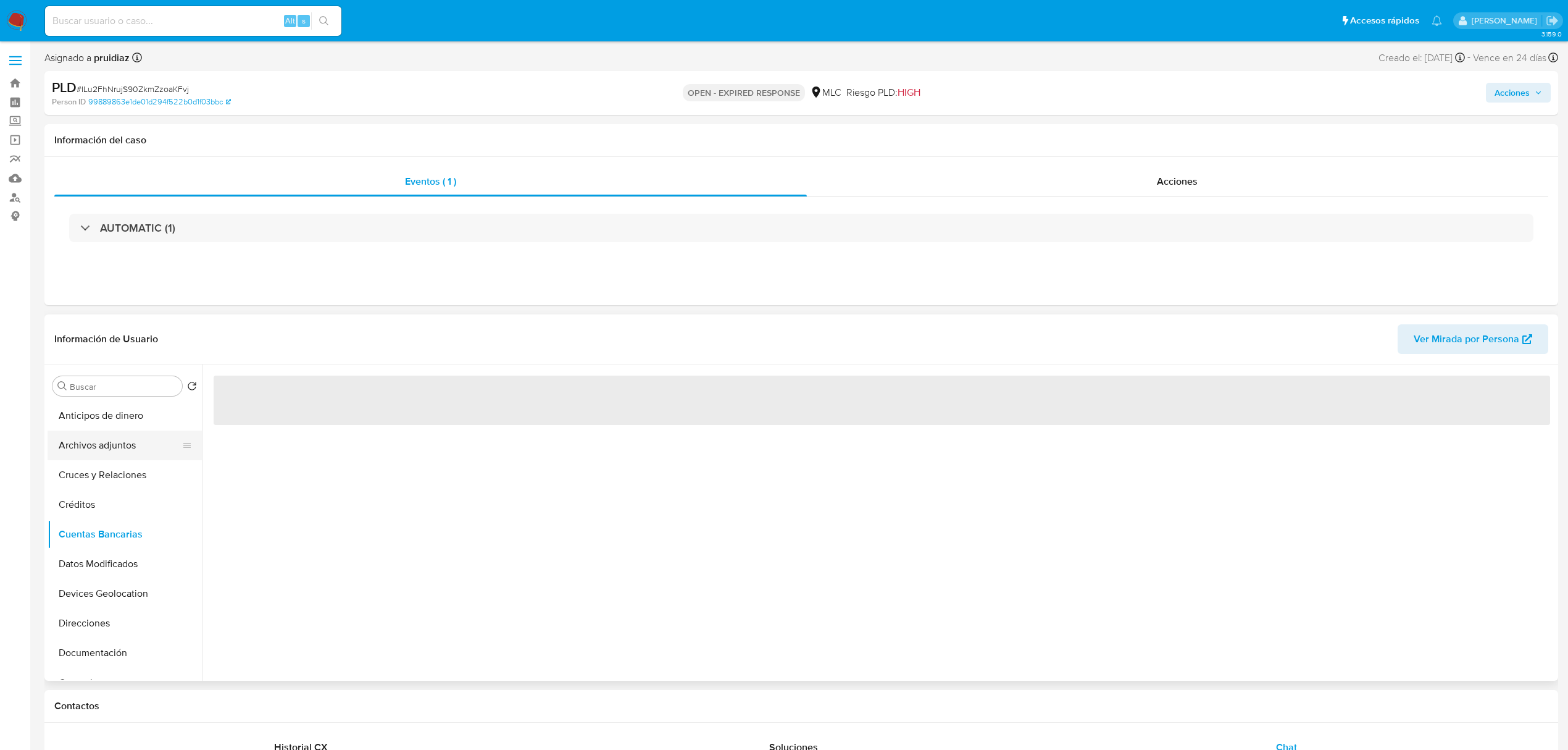
click at [71, 449] on button "Archivos adjuntos" at bounding box center [119, 445] width 144 height 29
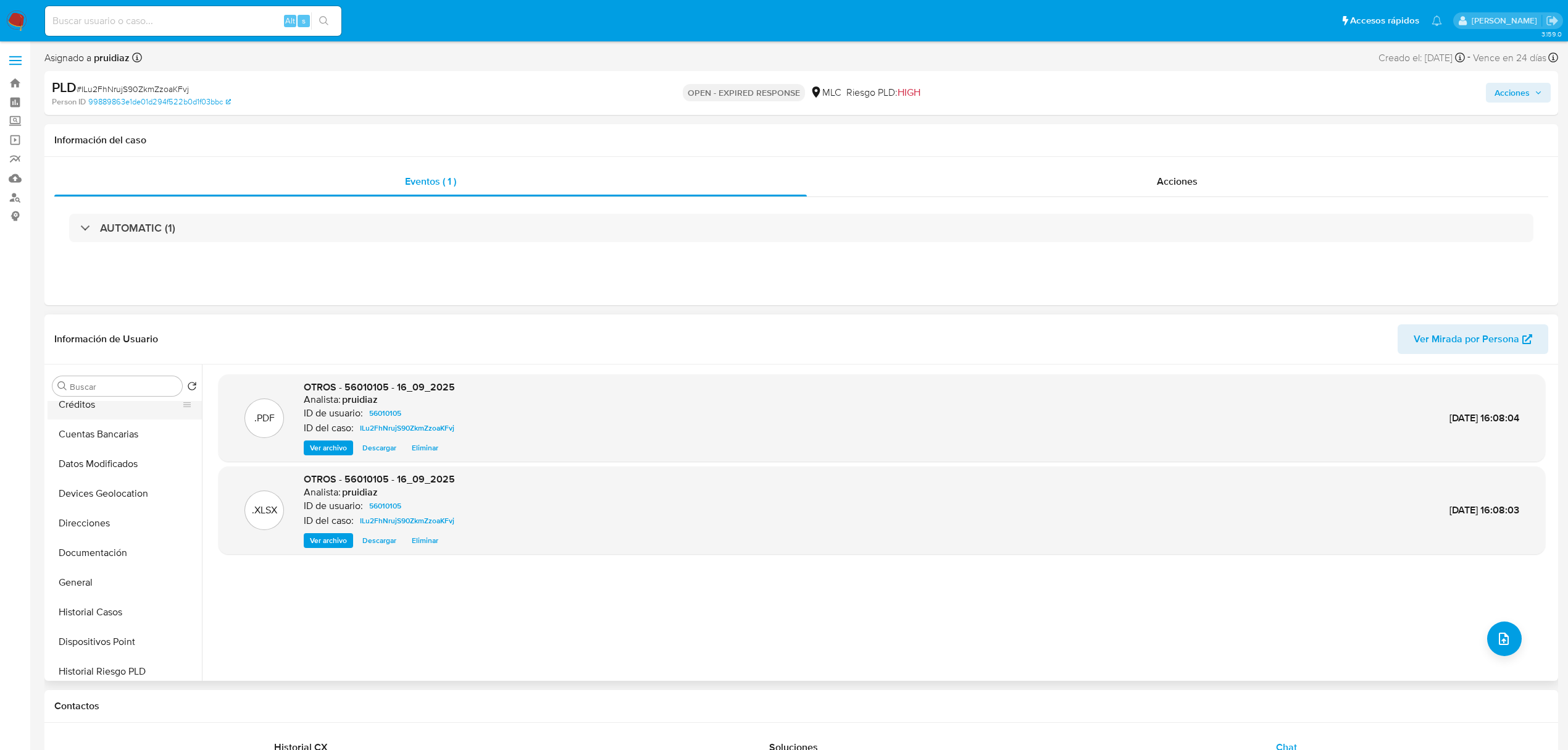
scroll to position [101, 0]
click at [73, 570] on button "General" at bounding box center [119, 581] width 144 height 29
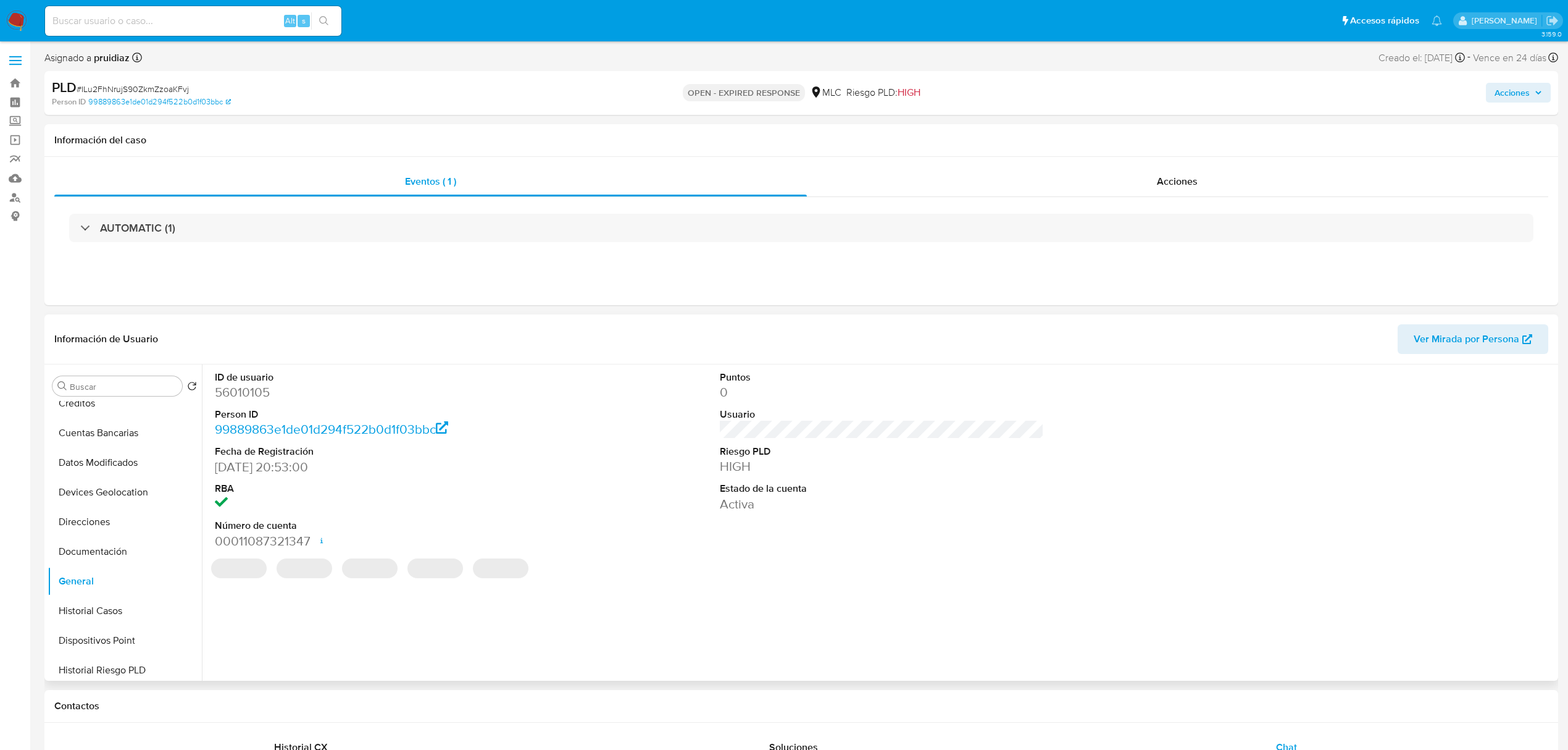
click at [233, 389] on dd "56010105" at bounding box center [377, 392] width 324 height 18
copy dd "56010105"
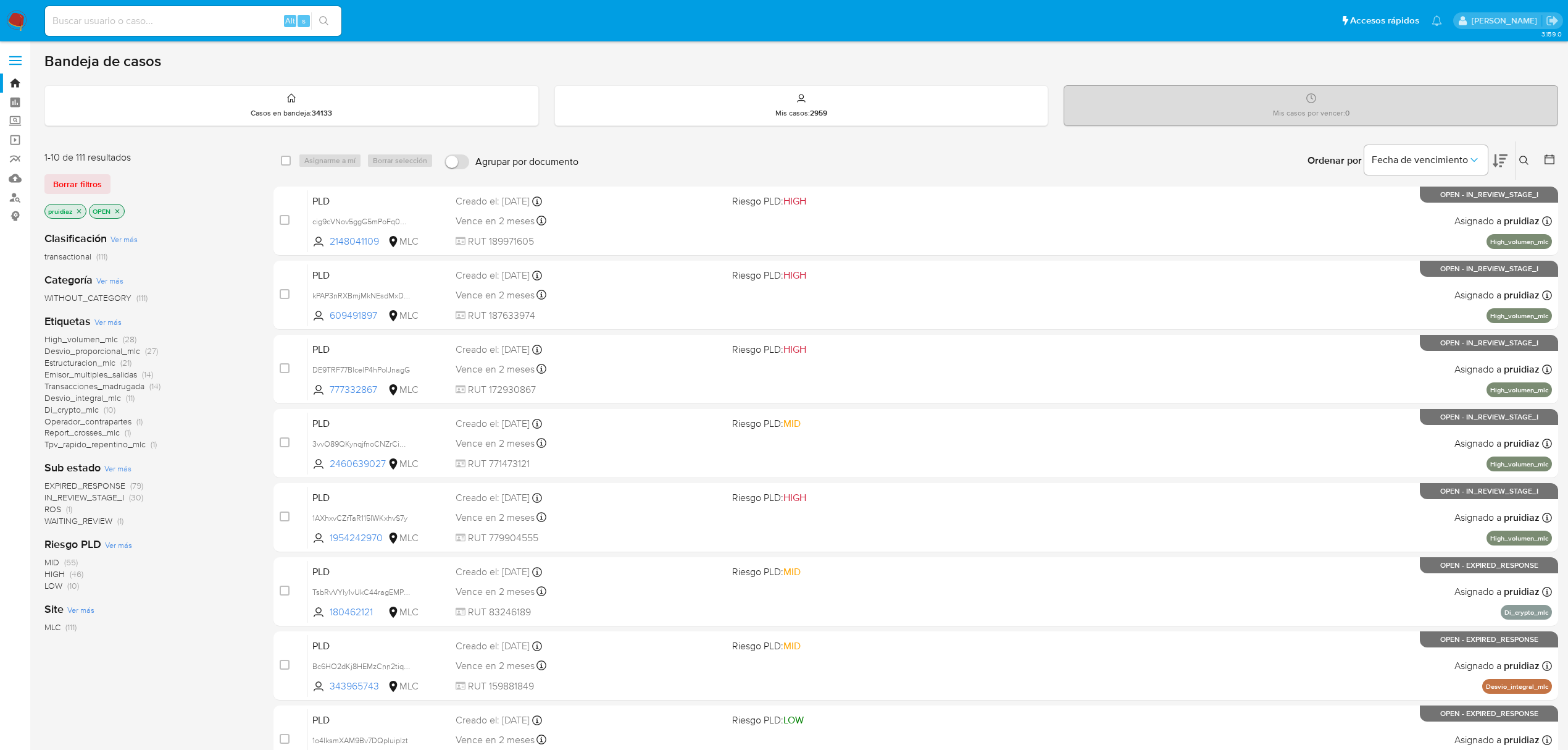
click at [1501, 159] on icon at bounding box center [1499, 160] width 15 height 15
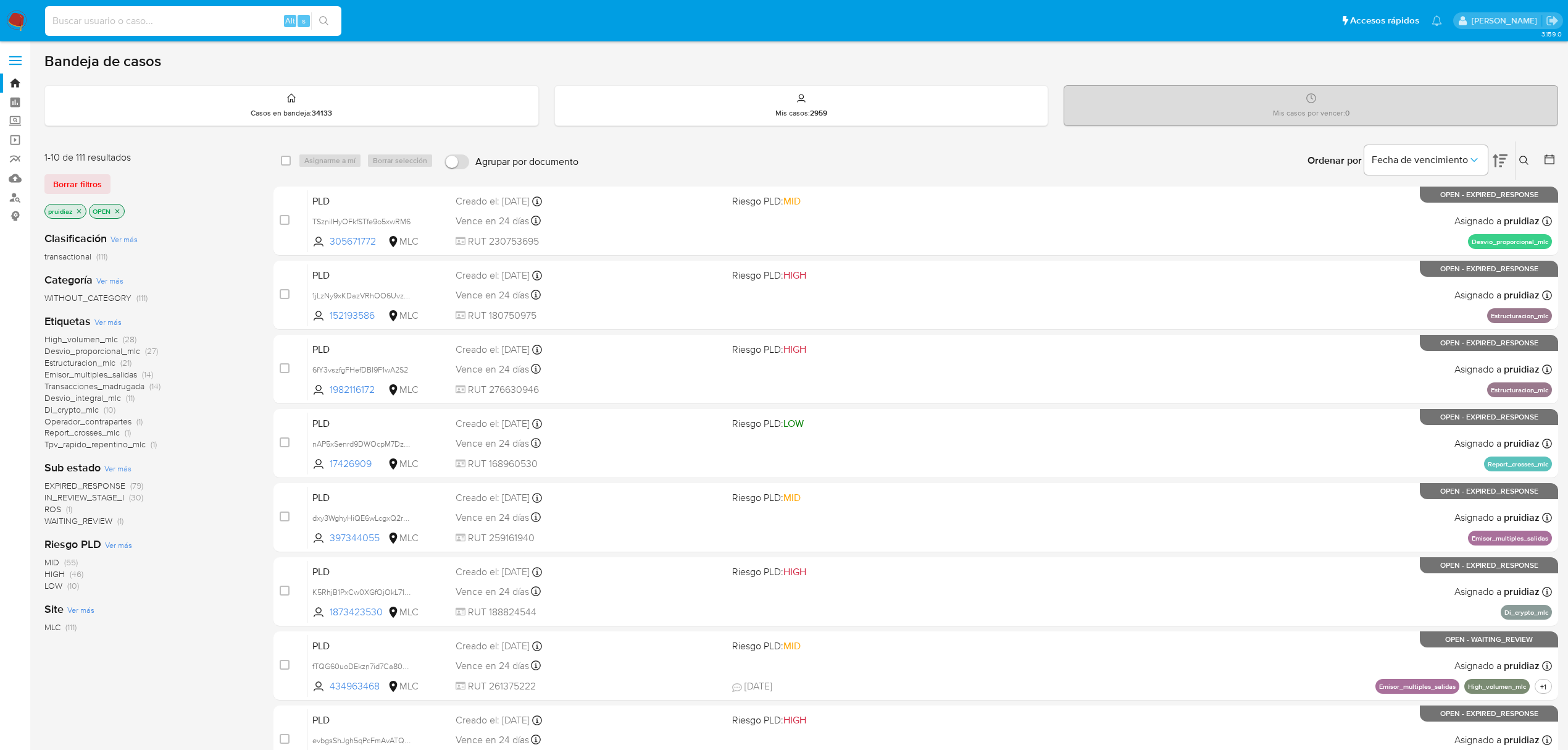
click at [112, 18] on input at bounding box center [194, 21] width 297 height 16
paste input "KRZfmpeMCyuBRNJwAgdOcQMq"
type input "KRZfmpeMCyuBRNJwAgdOcQMq"
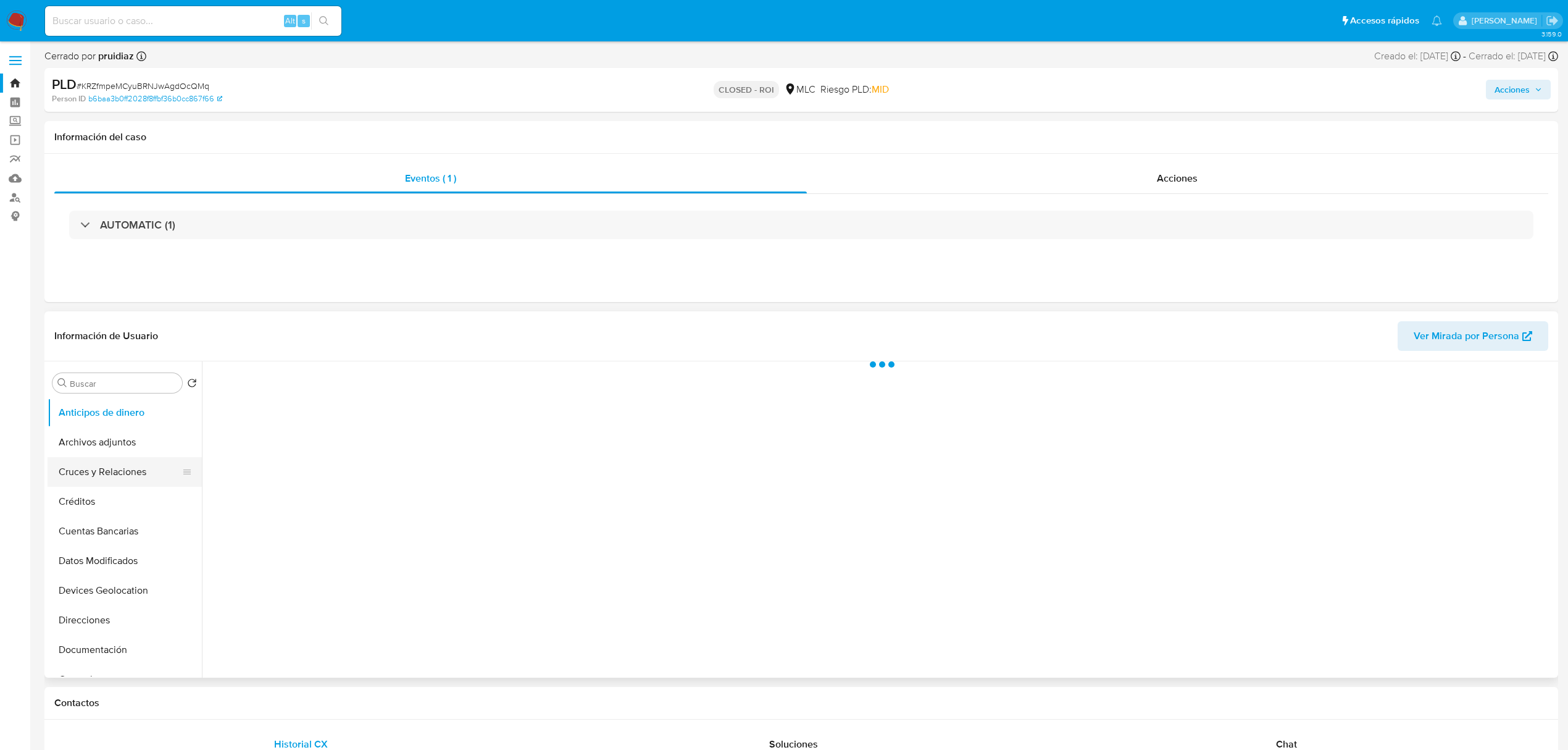
select select "10"
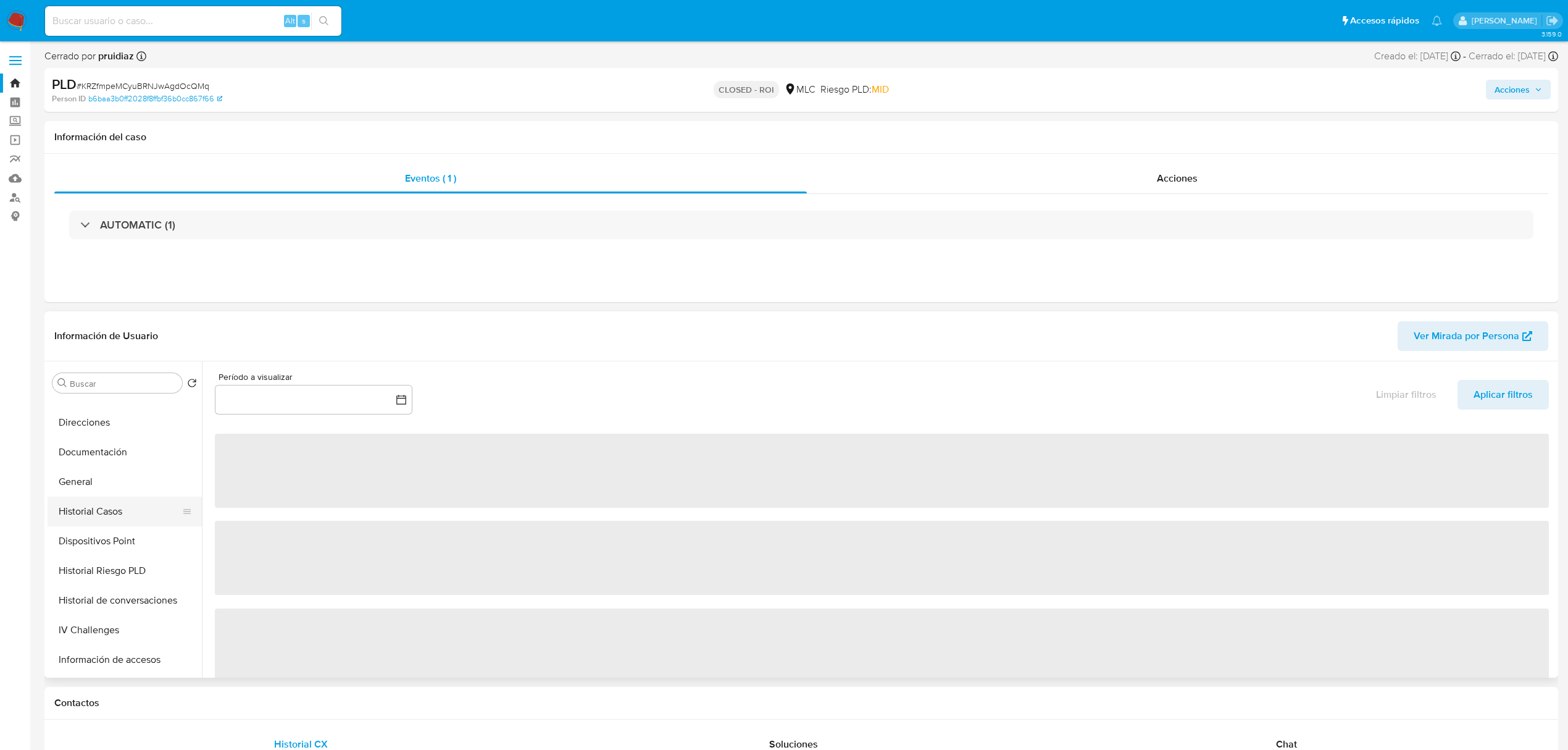
click at [111, 497] on button "Historial Casos" at bounding box center [119, 511] width 144 height 29
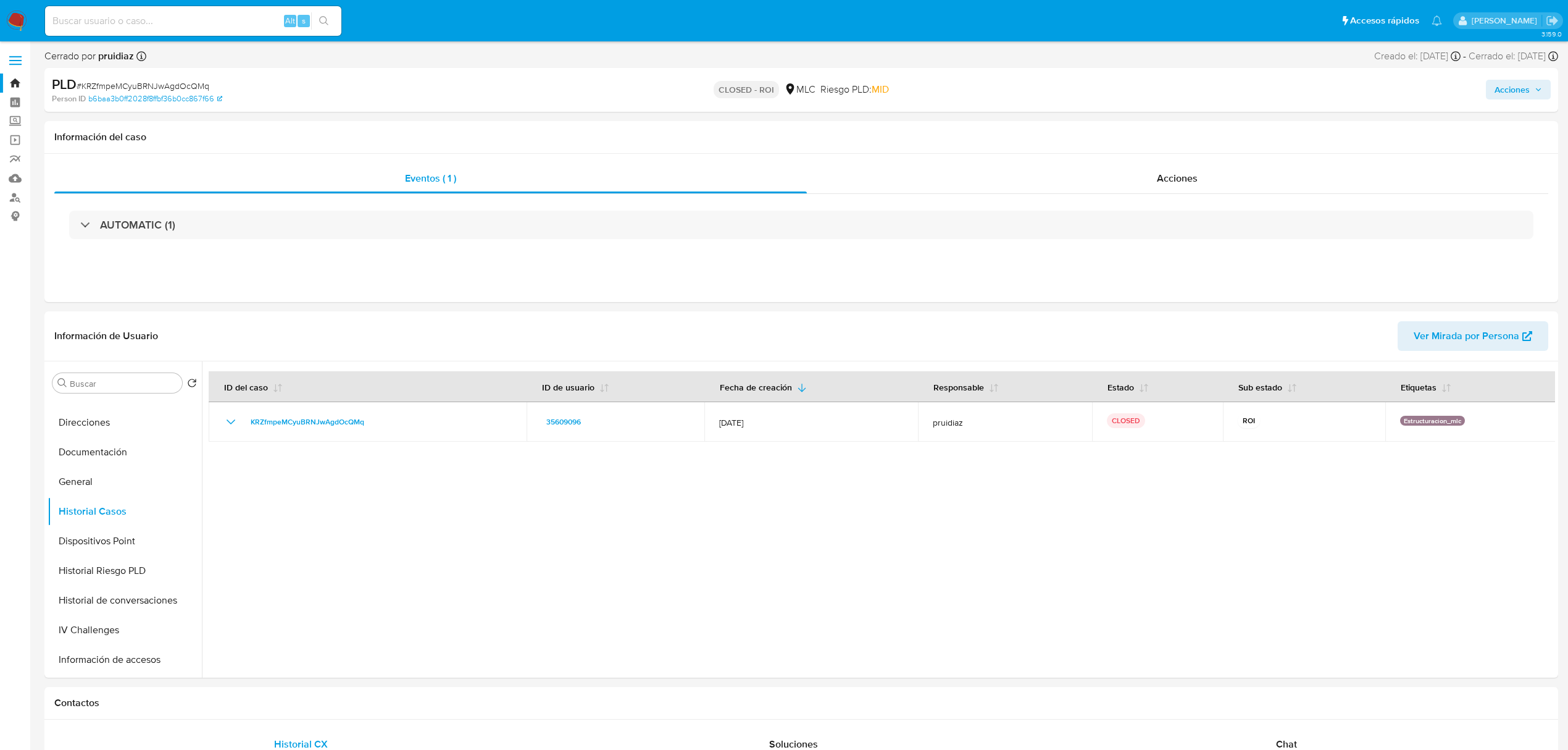
click at [23, 20] on img at bounding box center [16, 21] width 21 height 21
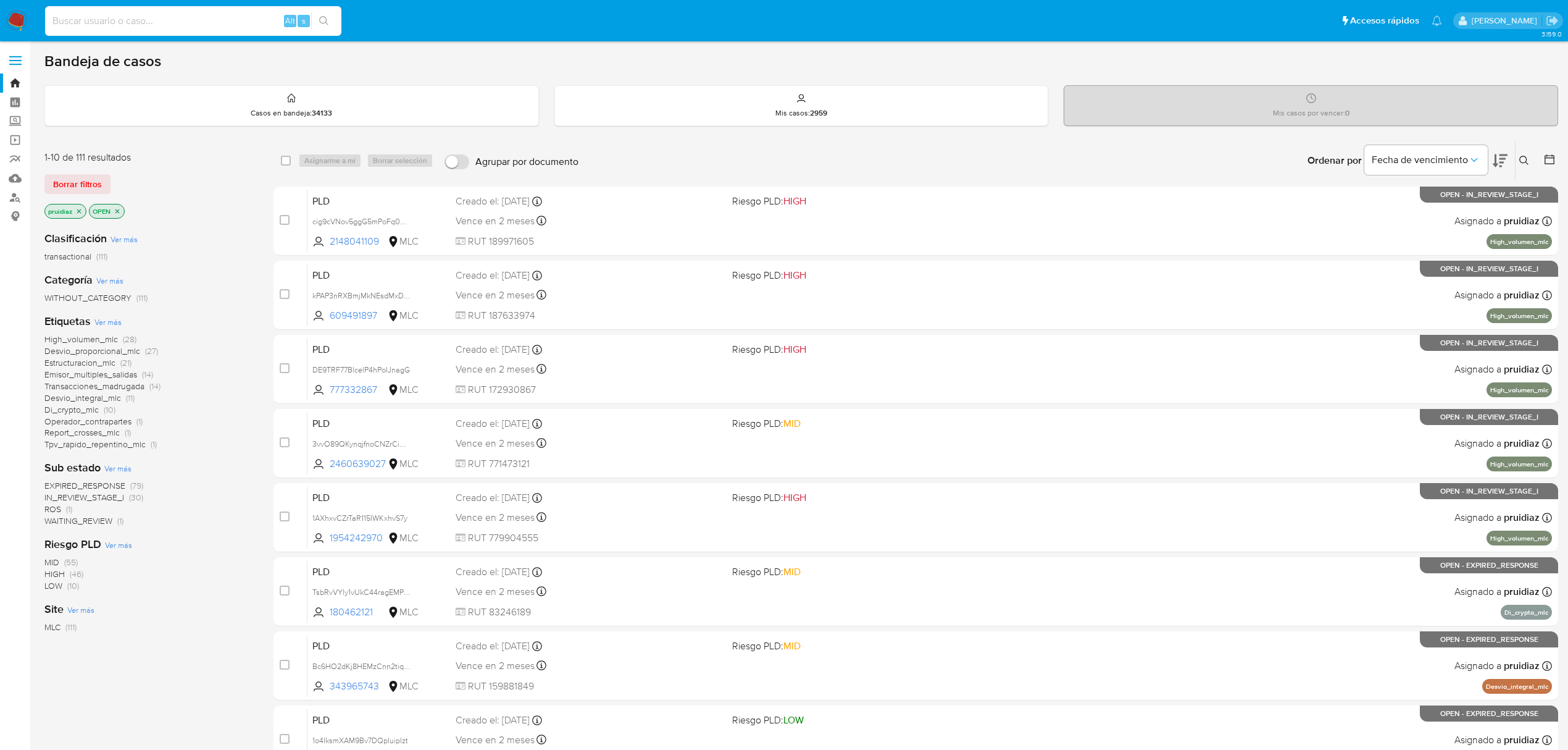
click at [136, 26] on input at bounding box center [194, 21] width 297 height 16
paste input "813948332"
type input "813948332"
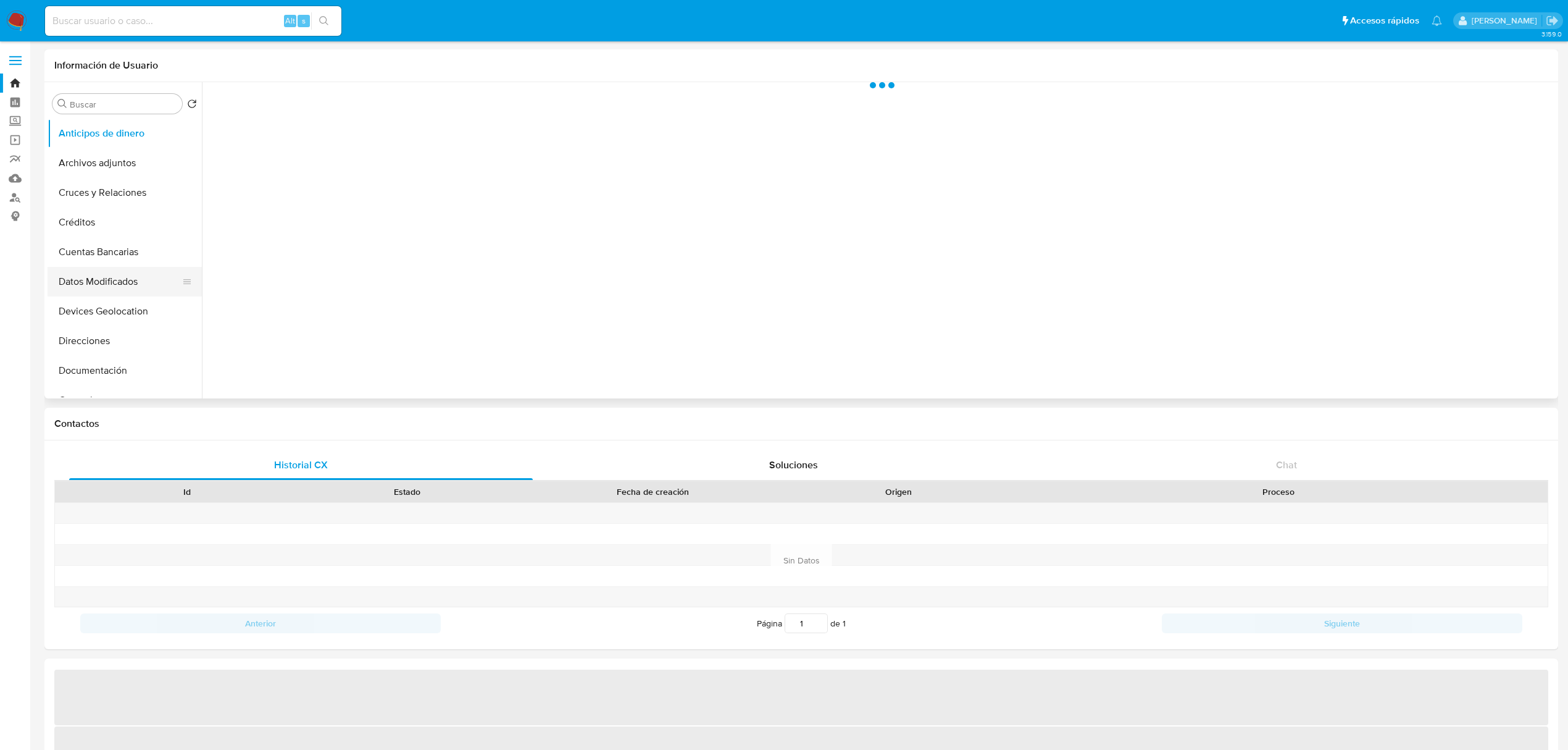
select select "10"
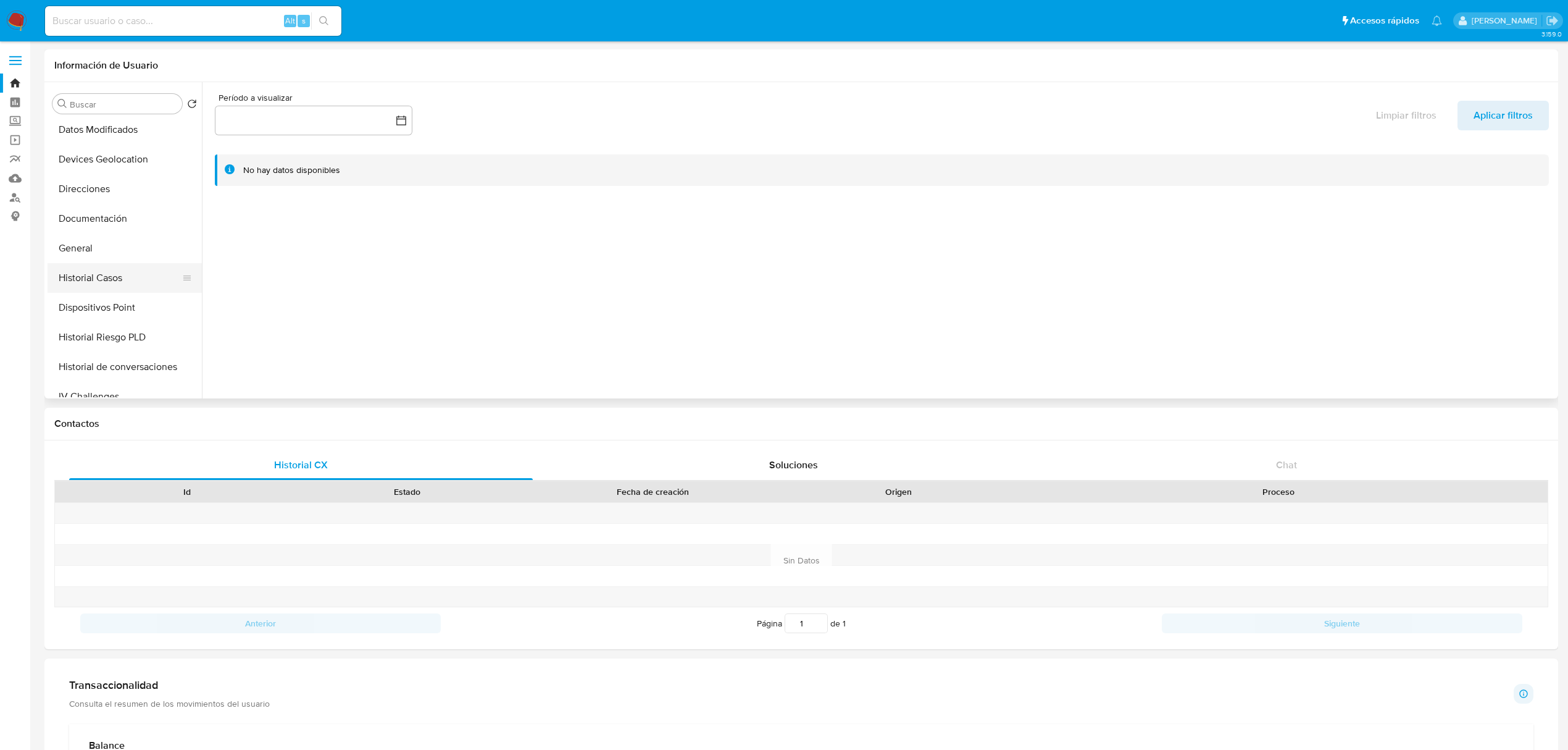
scroll to position [153, 0]
click at [97, 275] on button "Historial Casos" at bounding box center [119, 276] width 144 height 29
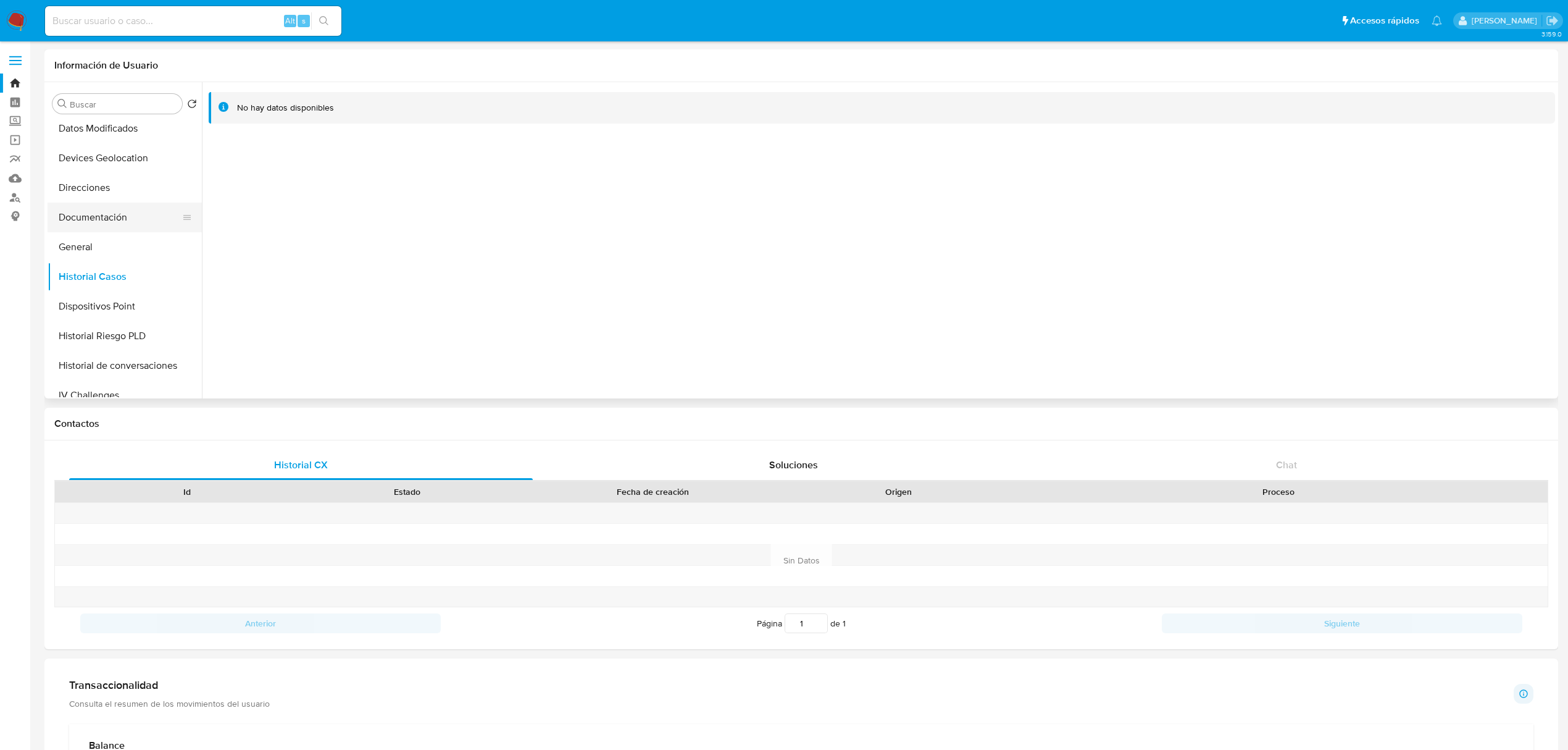
click at [107, 215] on button "Documentación" at bounding box center [119, 217] width 144 height 29
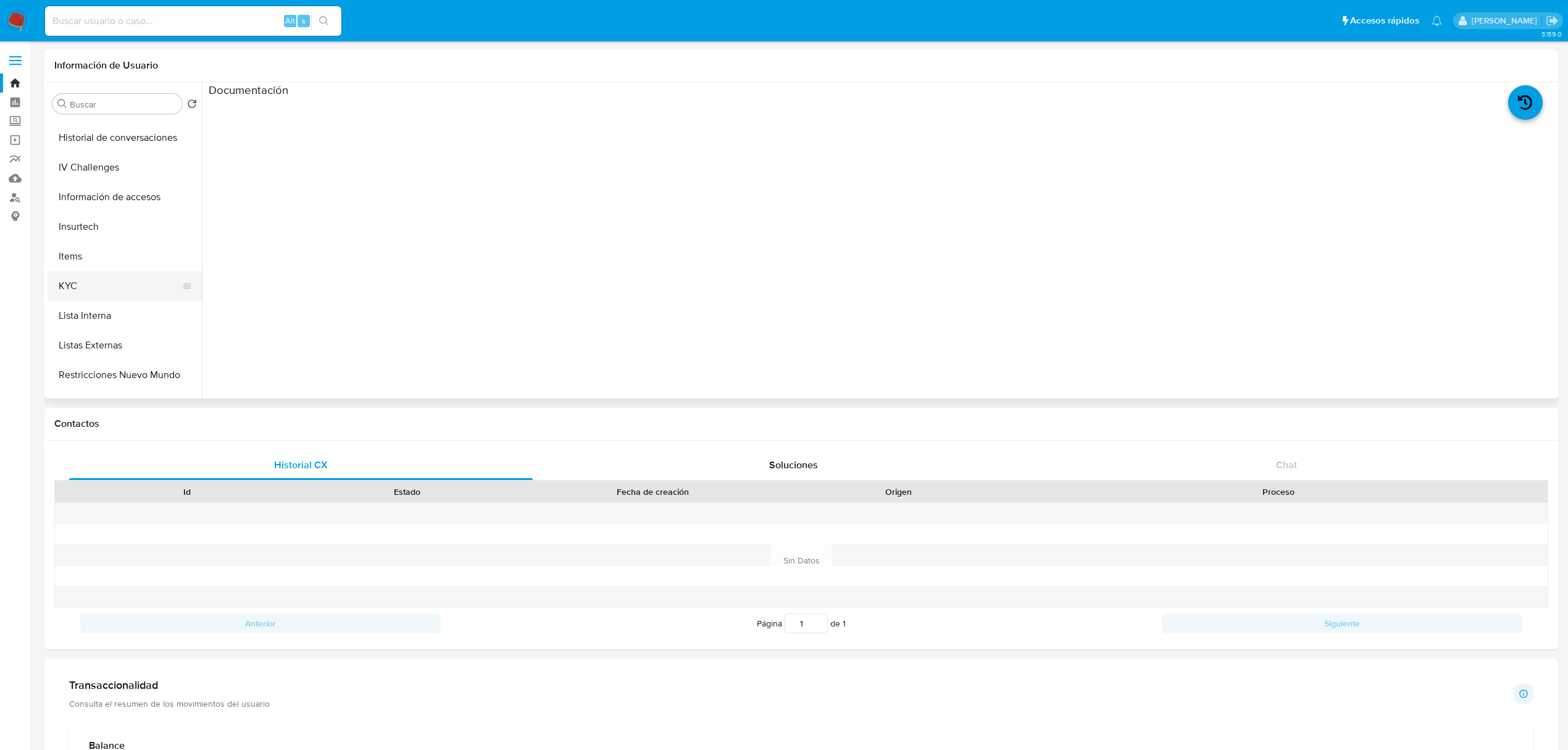
scroll to position [383, 0]
click at [82, 287] on button "KYC" at bounding box center [119, 283] width 144 height 29
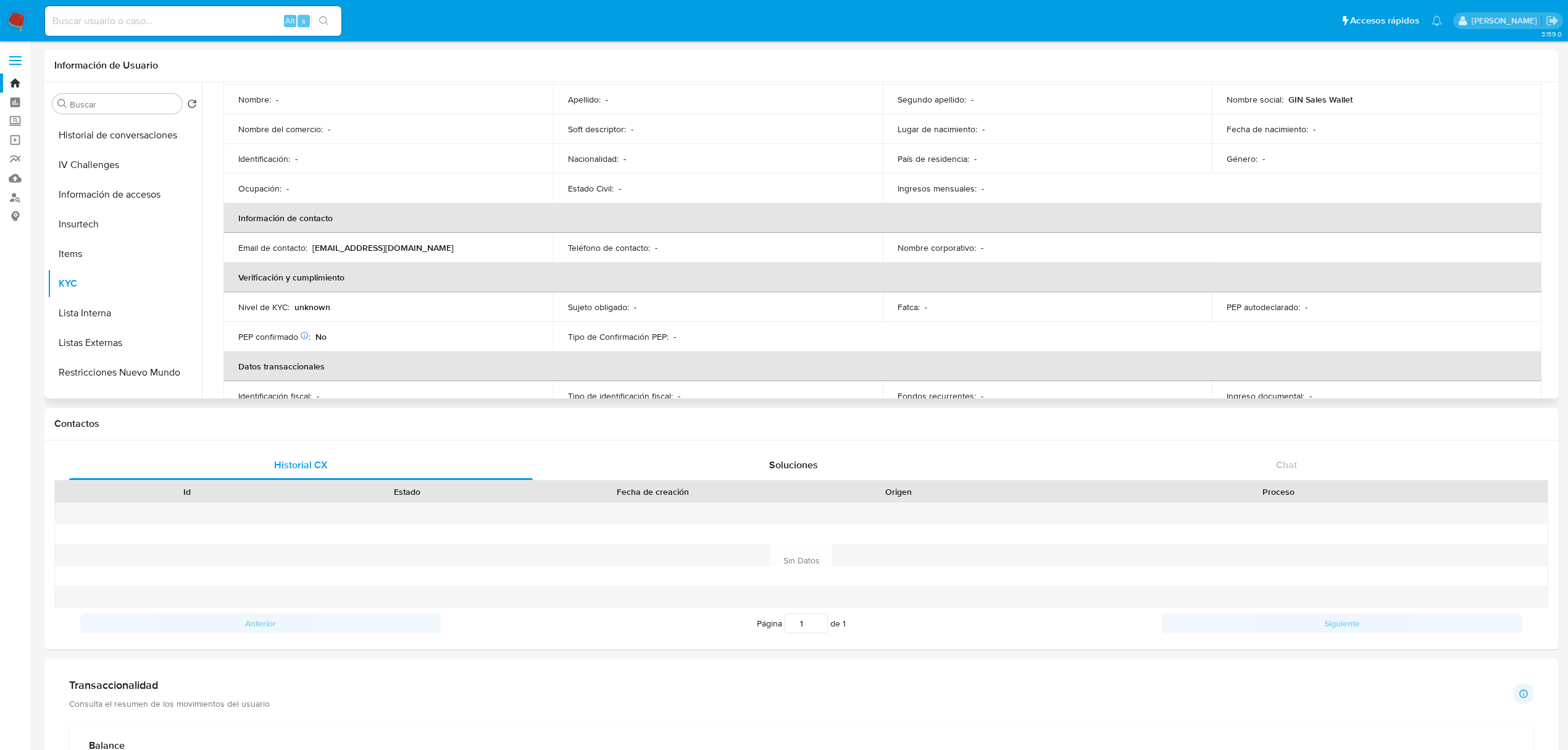
scroll to position [0, 0]
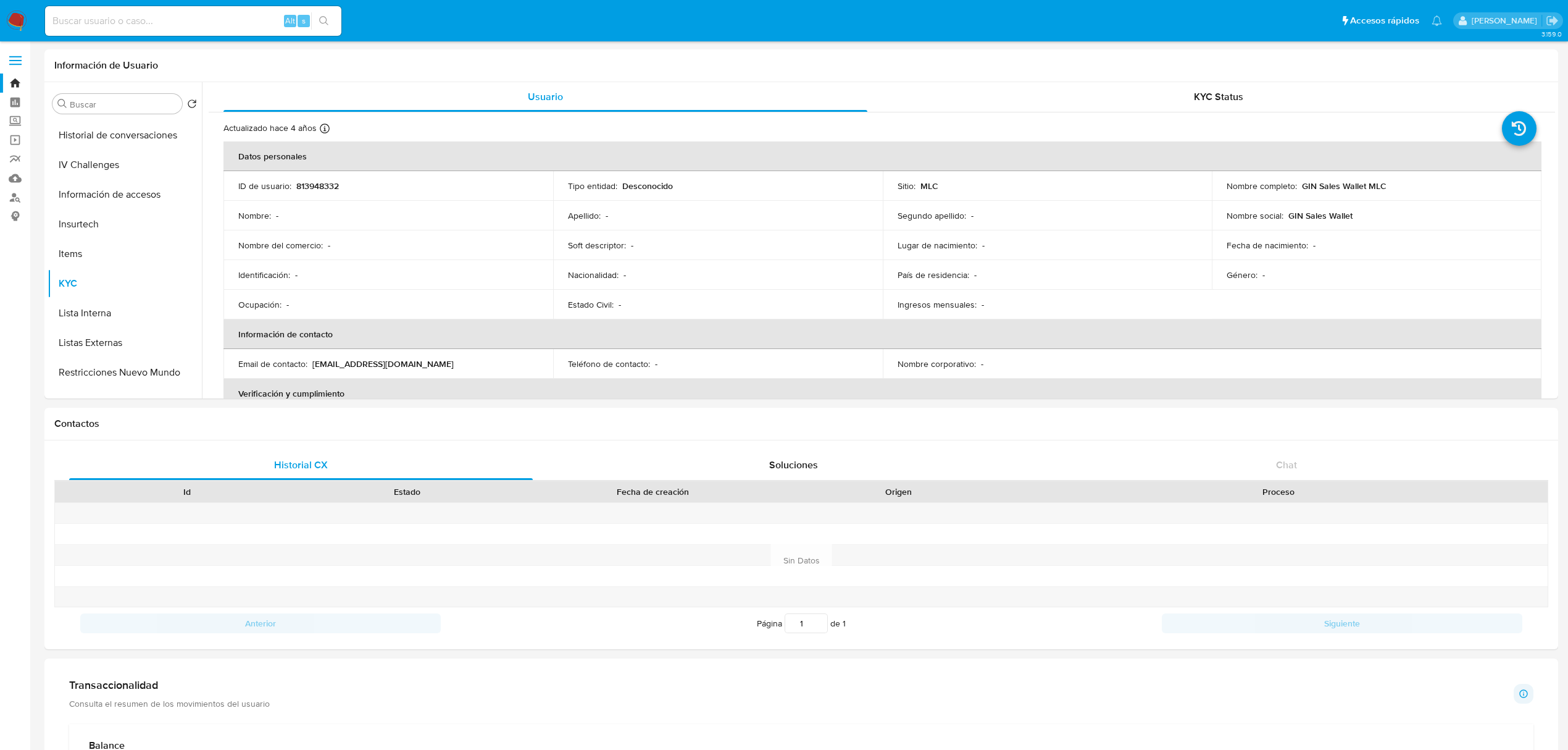
click at [136, 28] on input at bounding box center [194, 21] width 297 height 16
paste input "2519580552"
type input "2519580552"
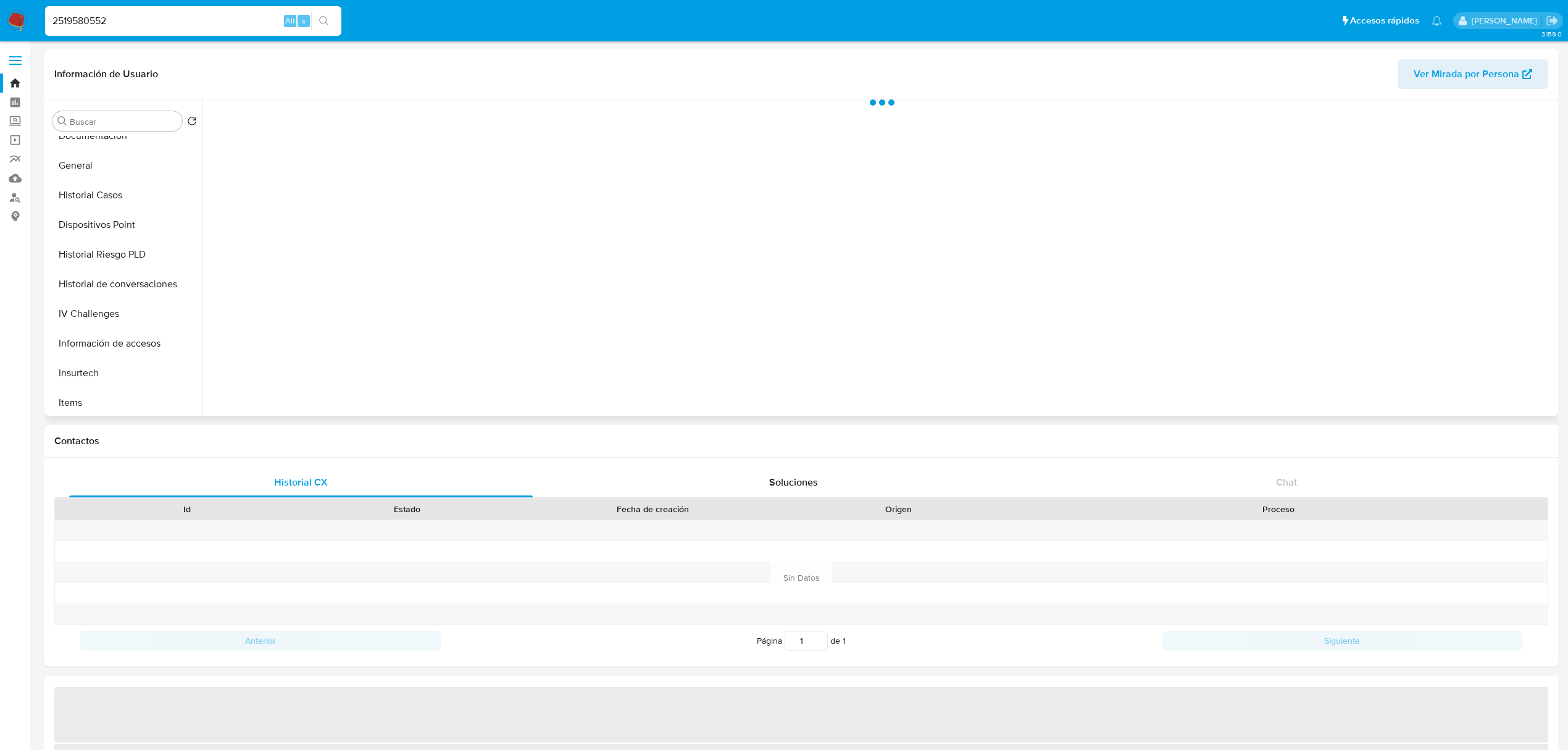
scroll to position [260, 0]
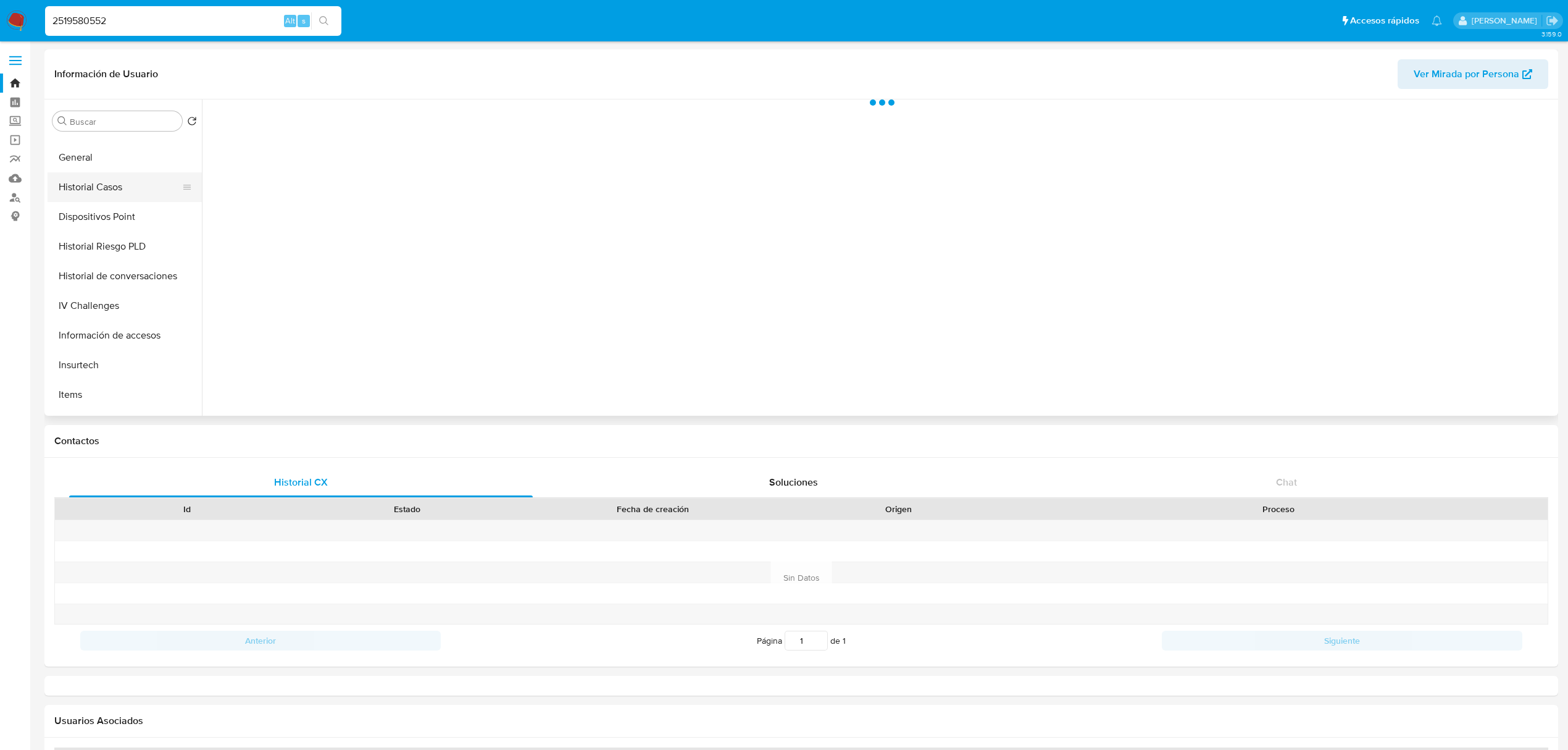
click at [102, 191] on button "Historial Casos" at bounding box center [119, 187] width 144 height 29
select select "10"
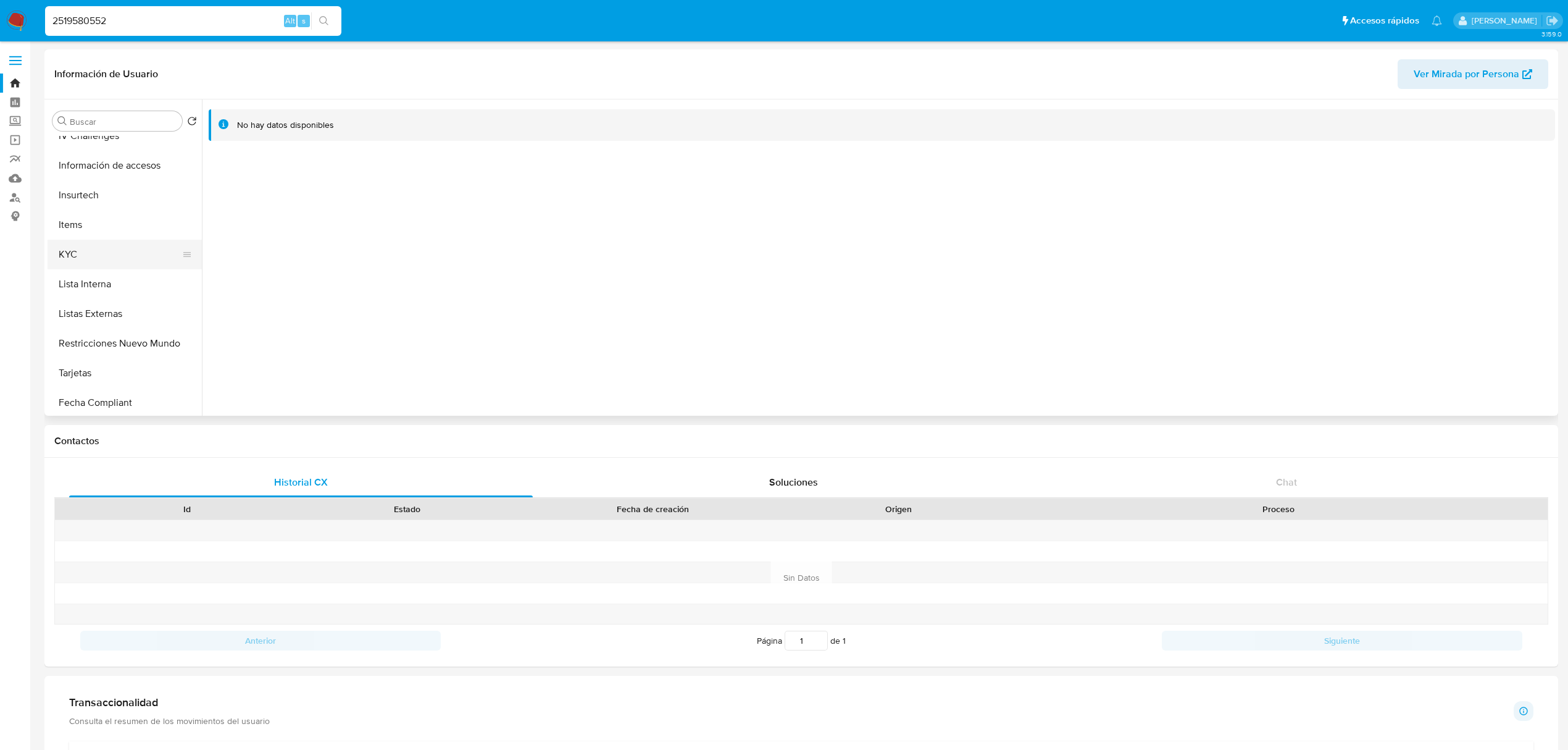
scroll to position [431, 0]
click at [82, 248] on button "KYC" at bounding box center [119, 254] width 144 height 29
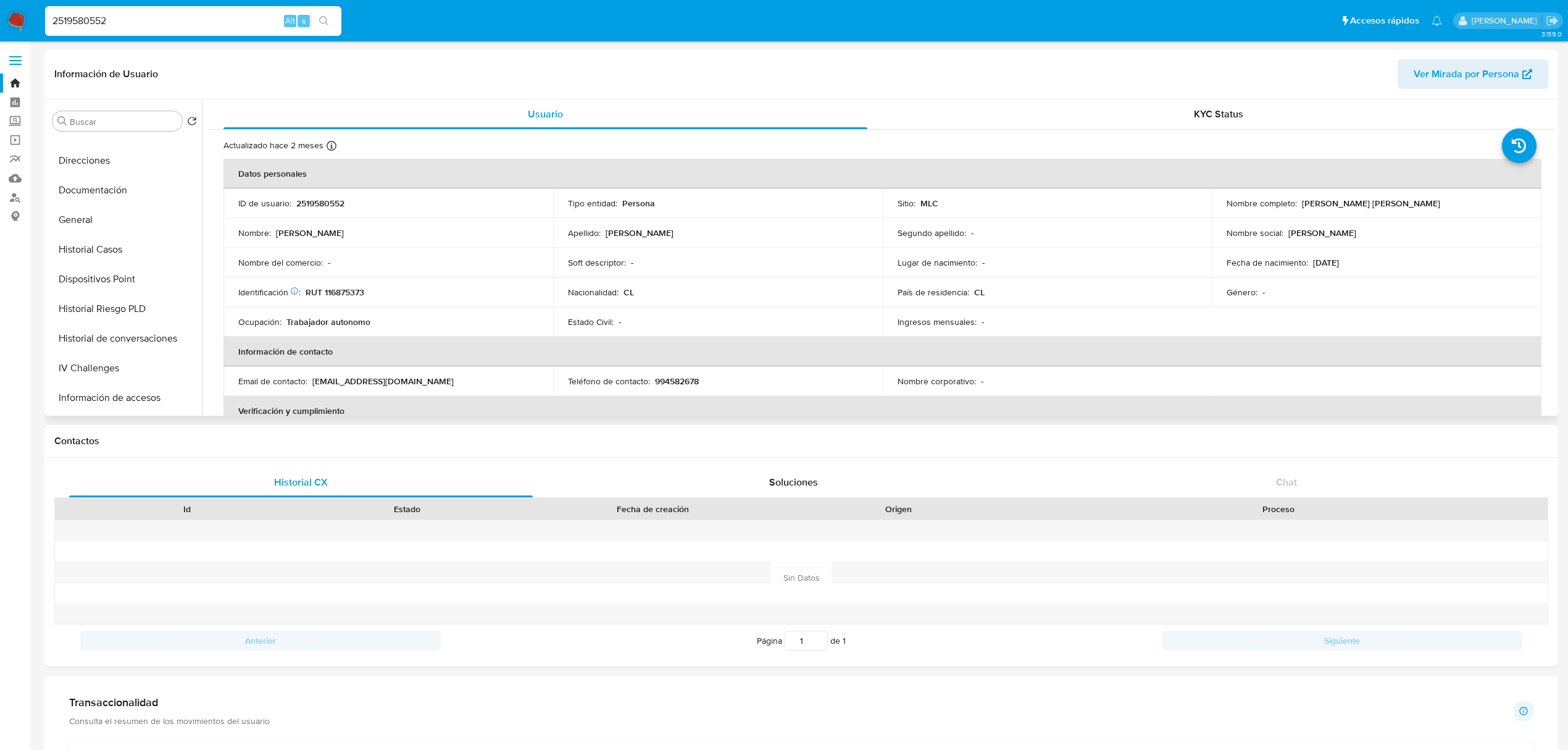
scroll to position [196, 0]
click at [79, 189] on button "Documentación" at bounding box center [119, 193] width 144 height 29
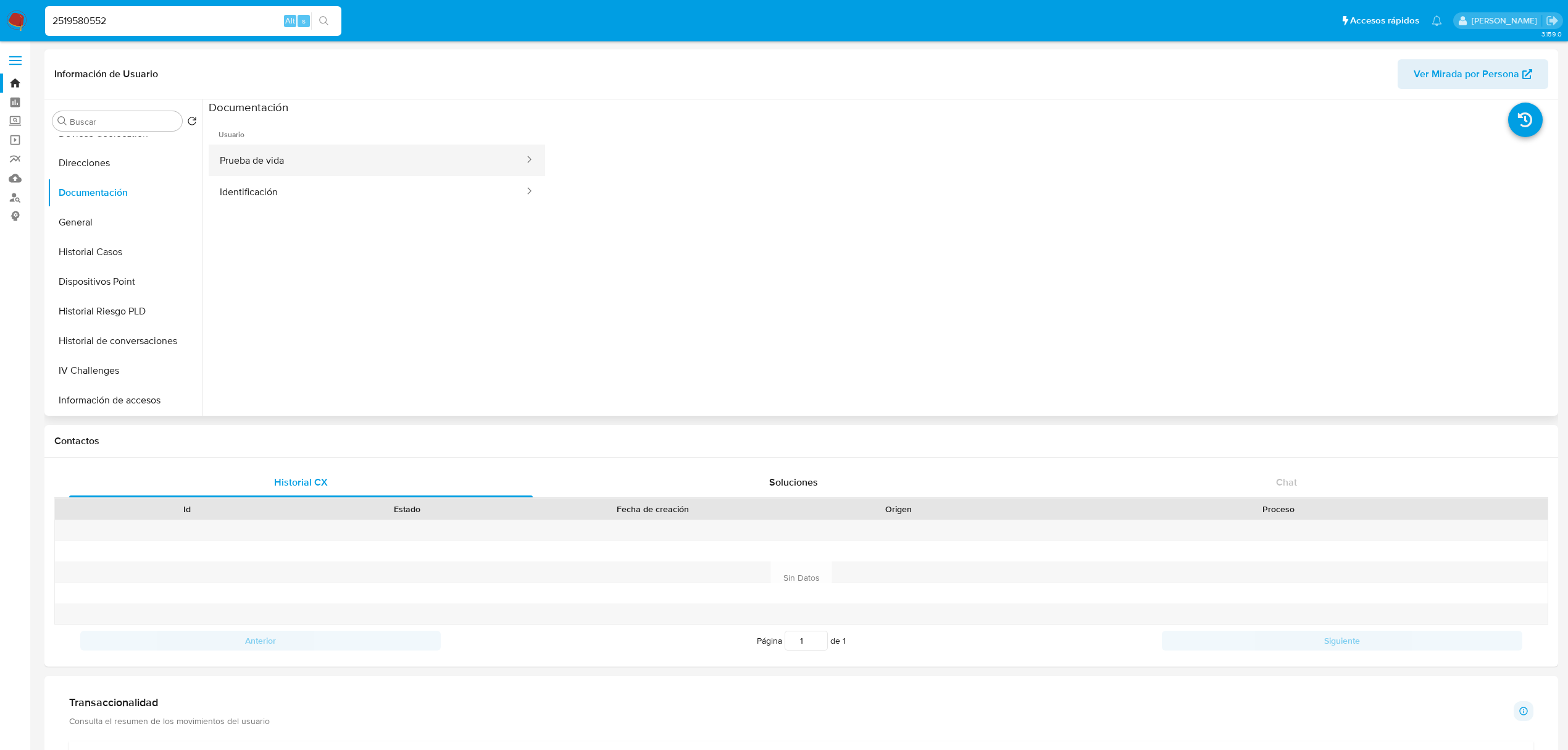
click at [298, 173] on button "Prueba de vida" at bounding box center [366, 160] width 316 height 31
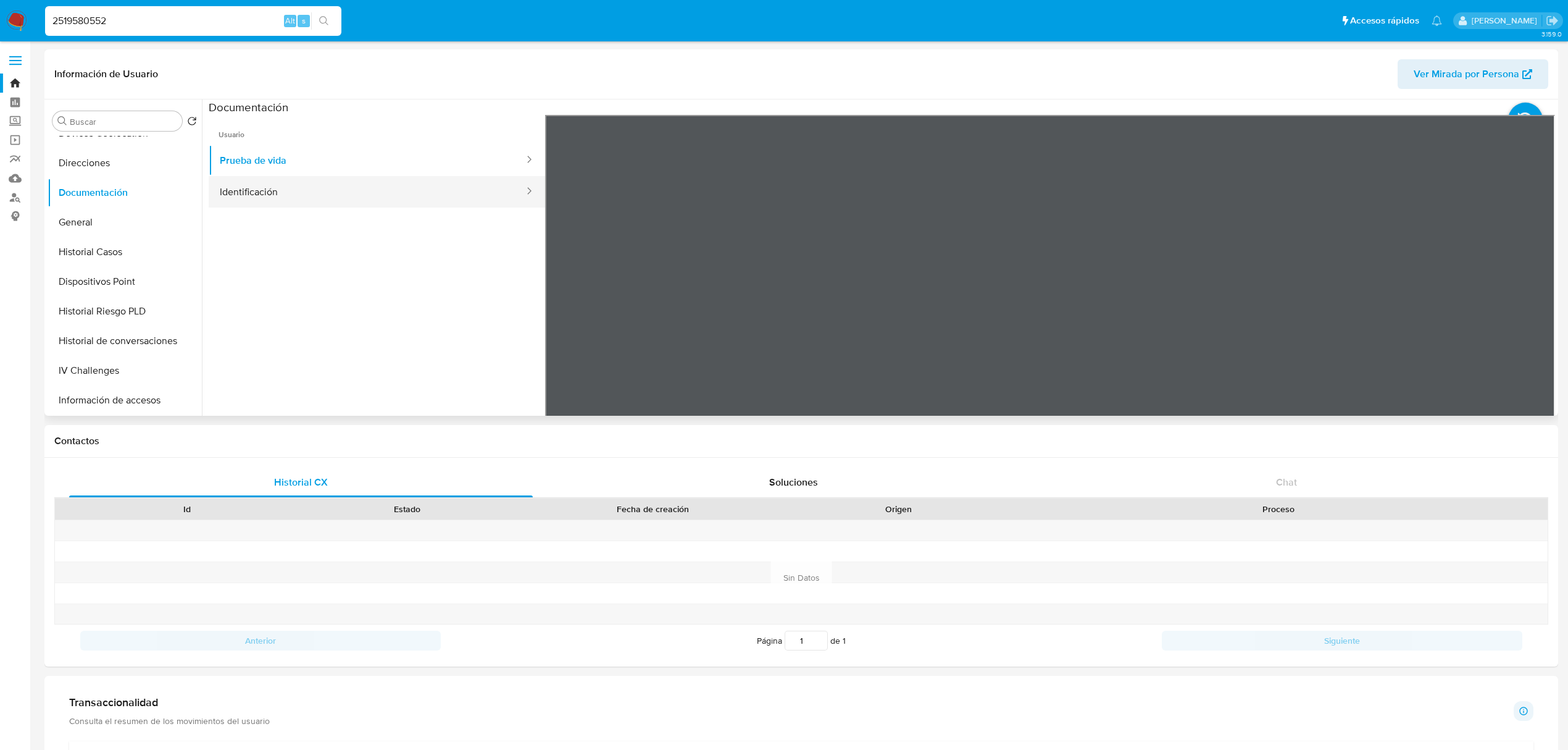
click at [408, 191] on button "Identificación" at bounding box center [366, 192] width 316 height 31
click at [1531, 323] on icon at bounding box center [1539, 315] width 25 height 25
click at [20, 24] on img at bounding box center [16, 21] width 21 height 21
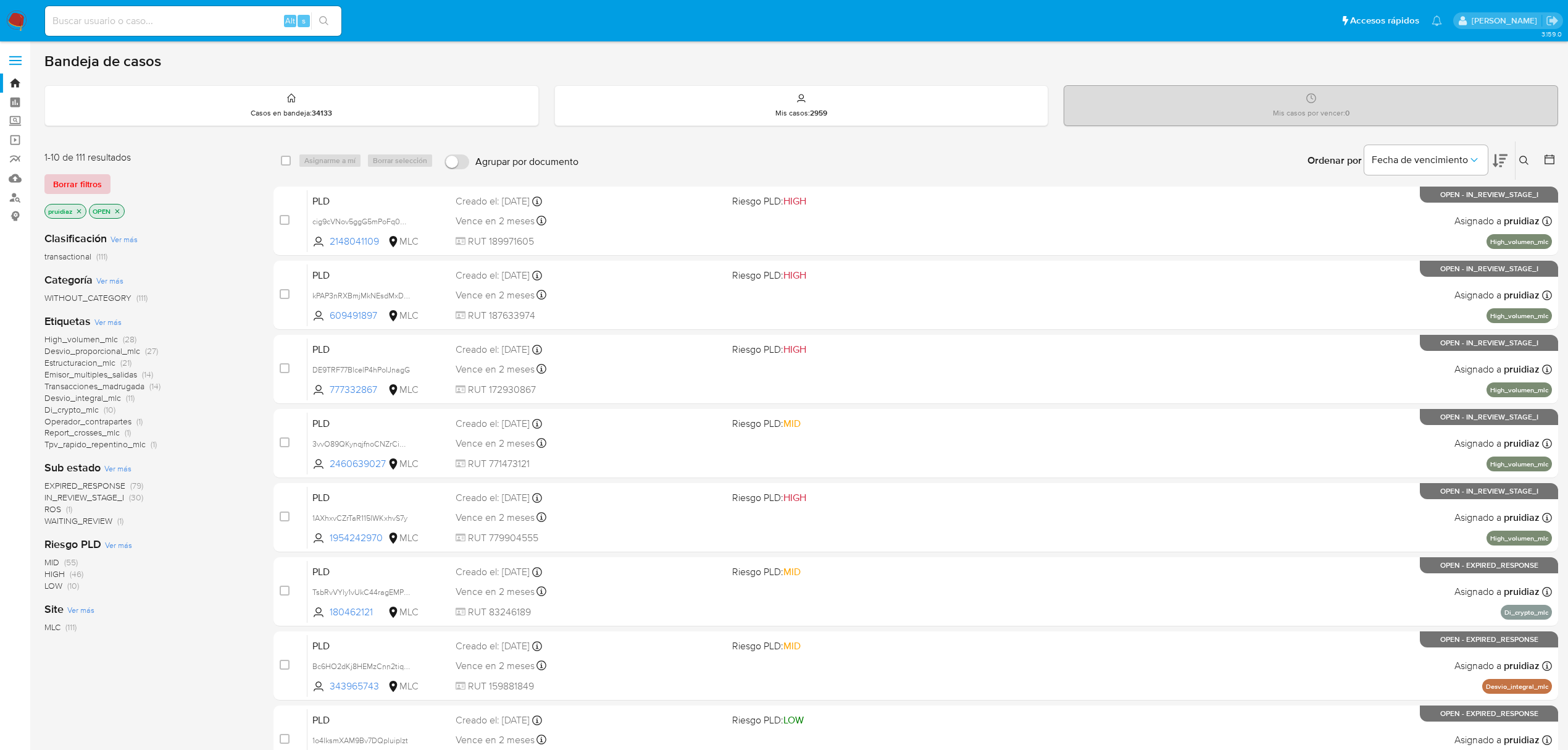
click at [76, 181] on span "Borrar filtros" at bounding box center [78, 184] width 49 height 18
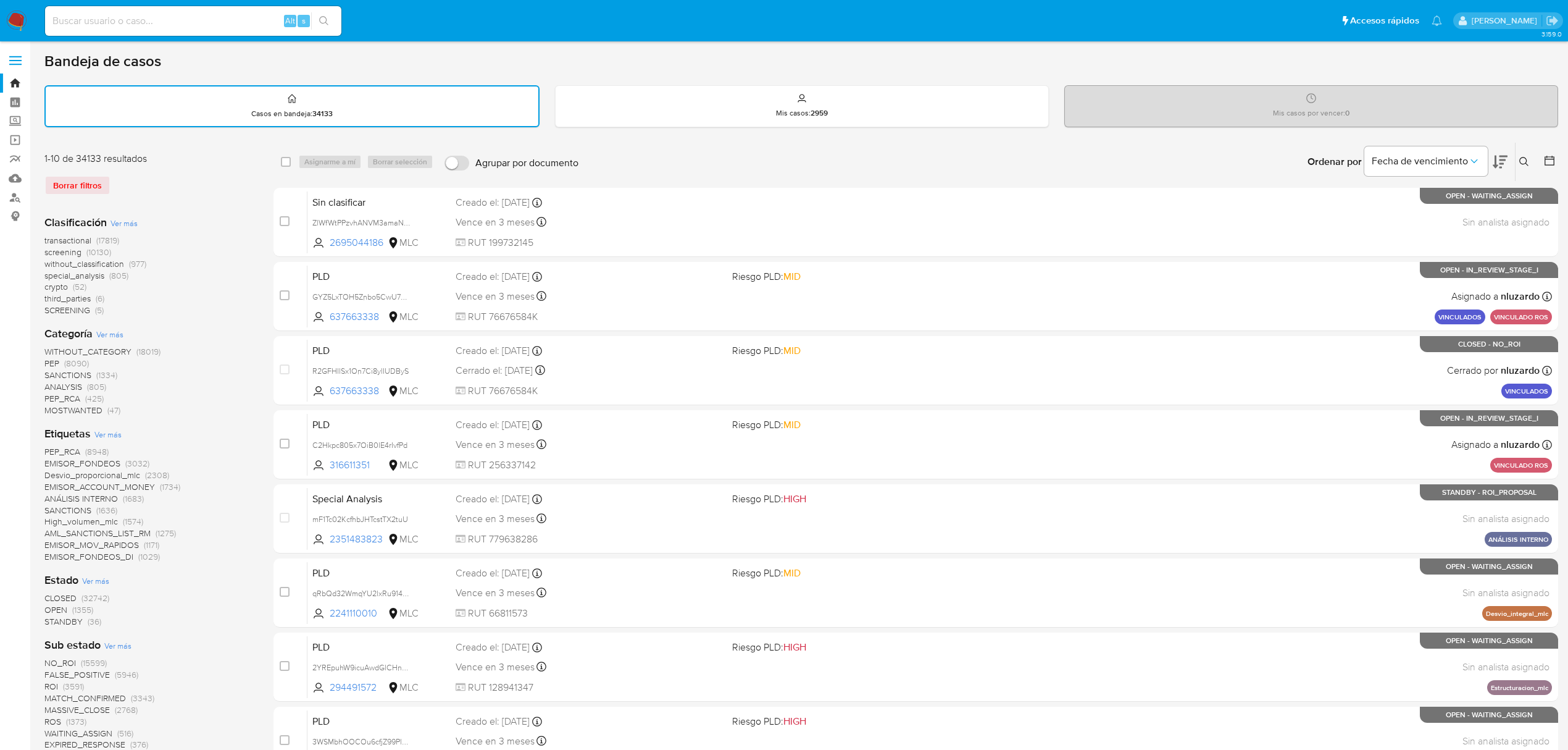
click at [1526, 162] on icon at bounding box center [1523, 161] width 9 height 9
click at [1344, 218] on div at bounding box center [1422, 208] width 208 height 29
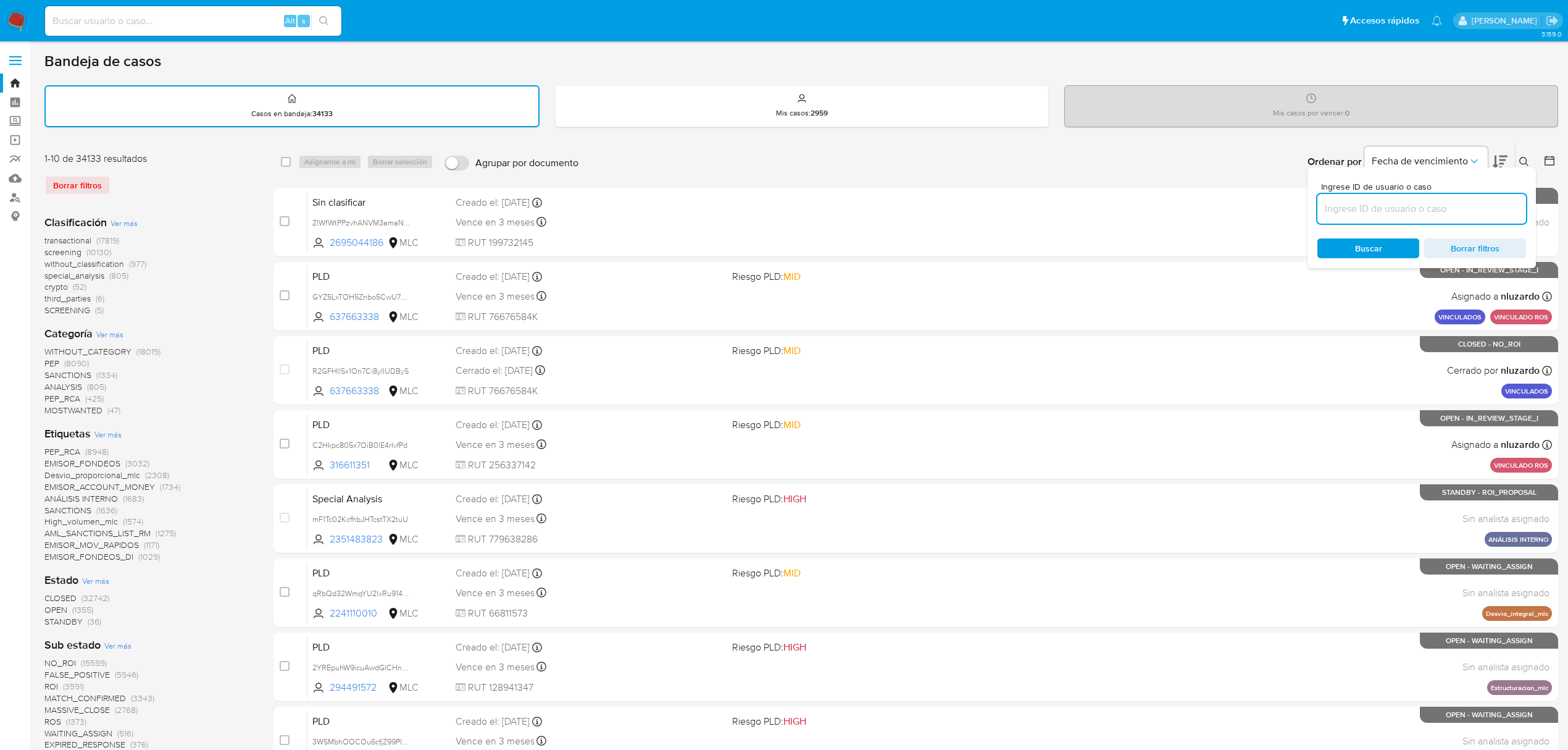
click at [1359, 212] on input at bounding box center [1422, 208] width 208 height 16
paste input "56010105"
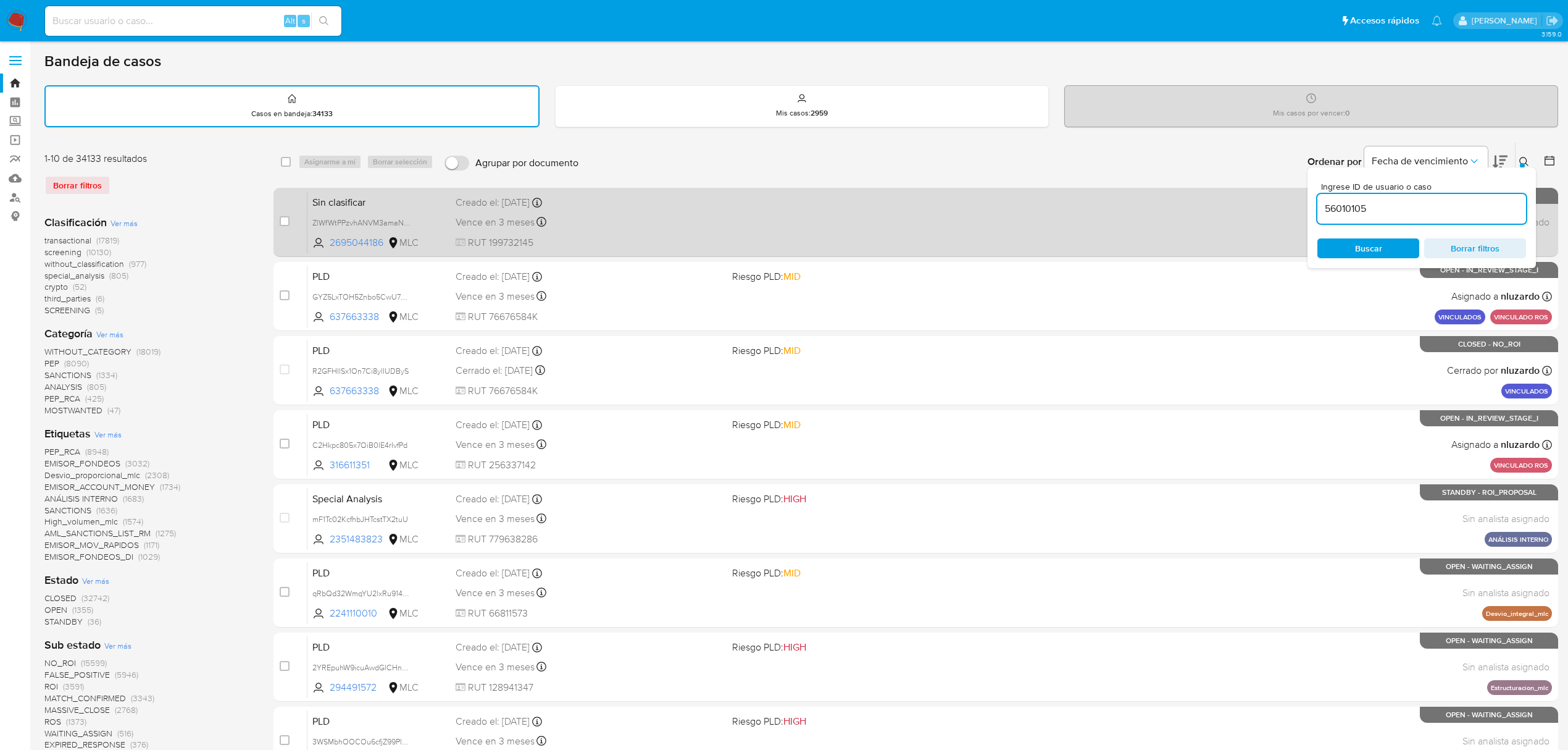
type input "56010105"
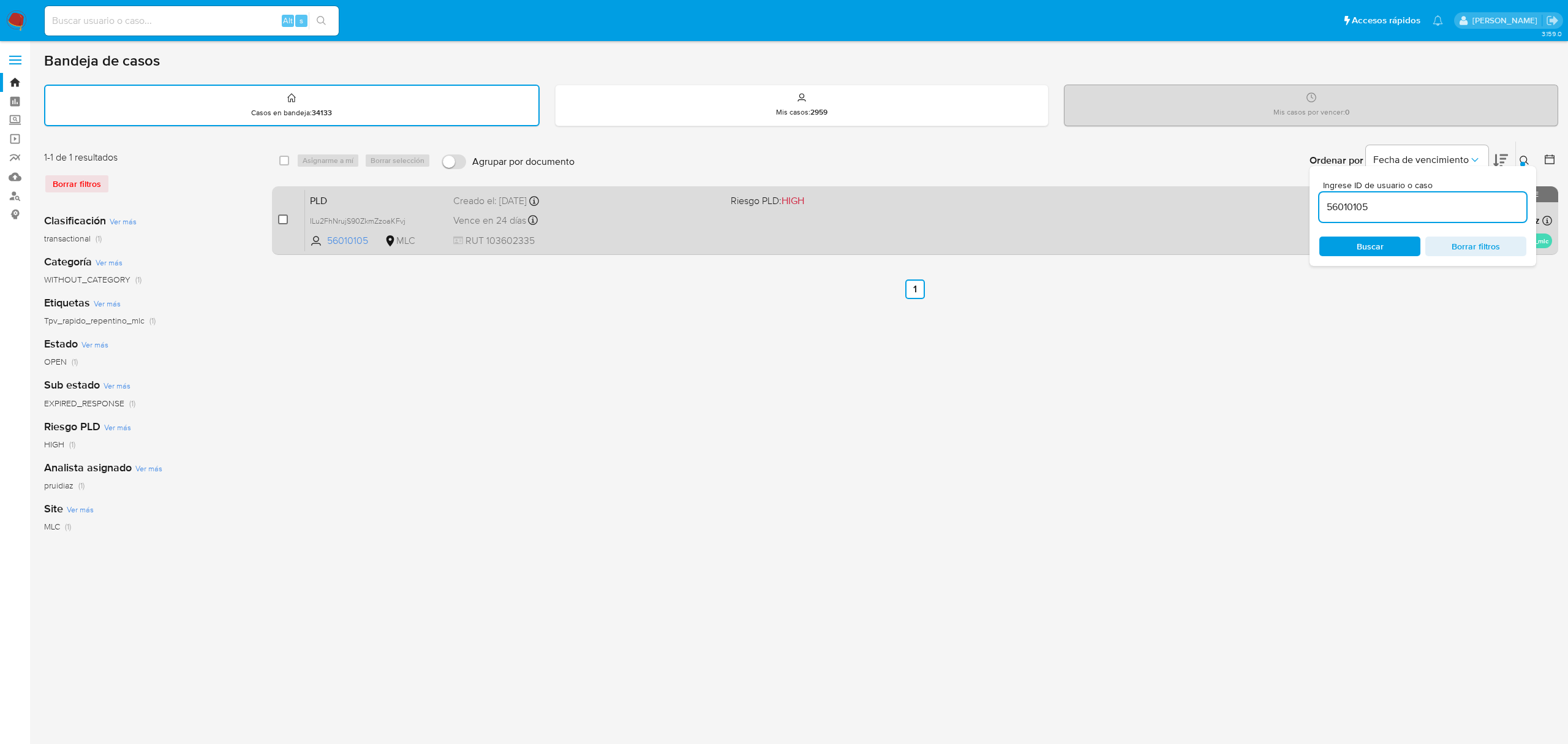
click at [286, 216] on input "checkbox" at bounding box center [283, 219] width 10 height 10
checkbox input "true"
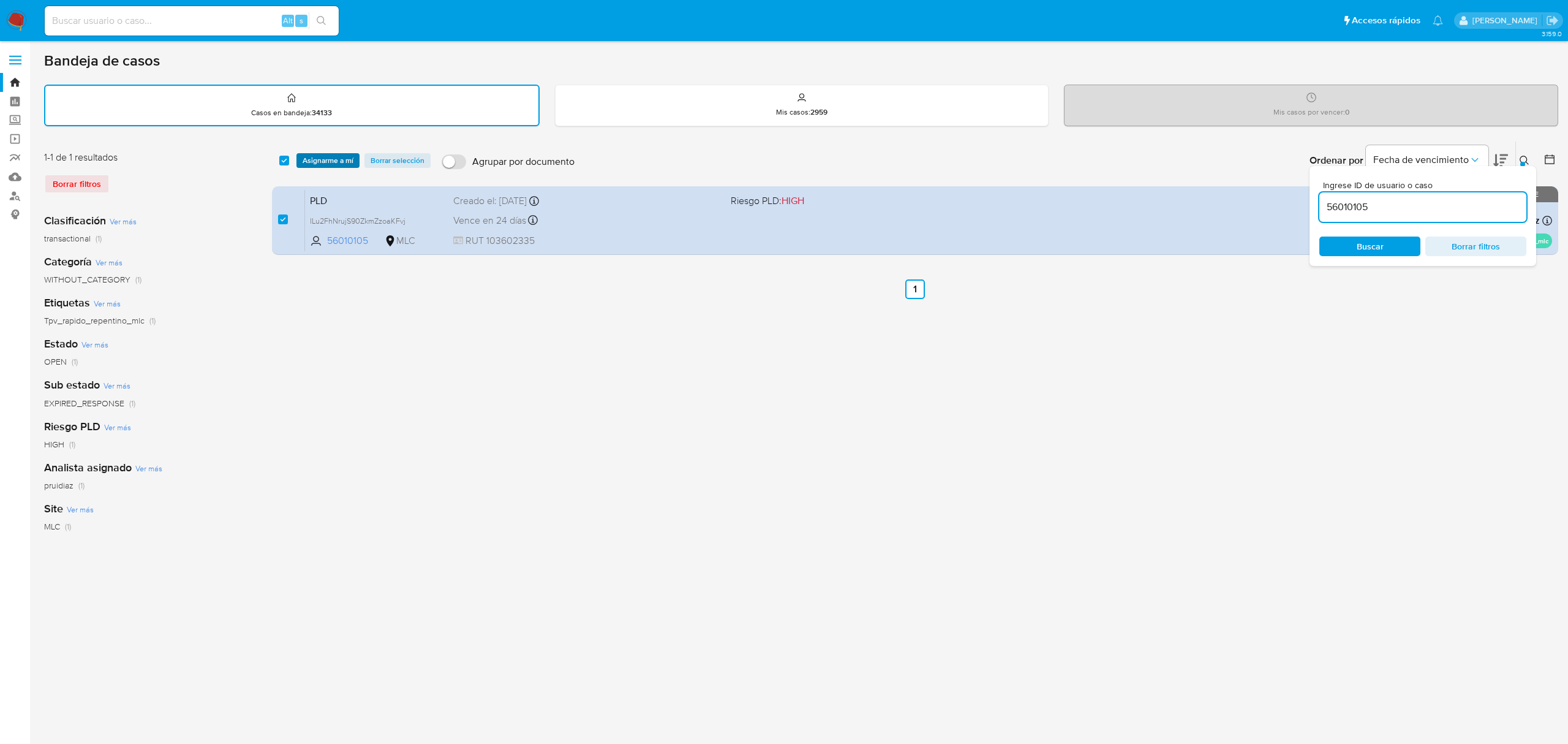
click at [327, 162] on span "Asignarme a mí" at bounding box center [328, 160] width 51 height 13
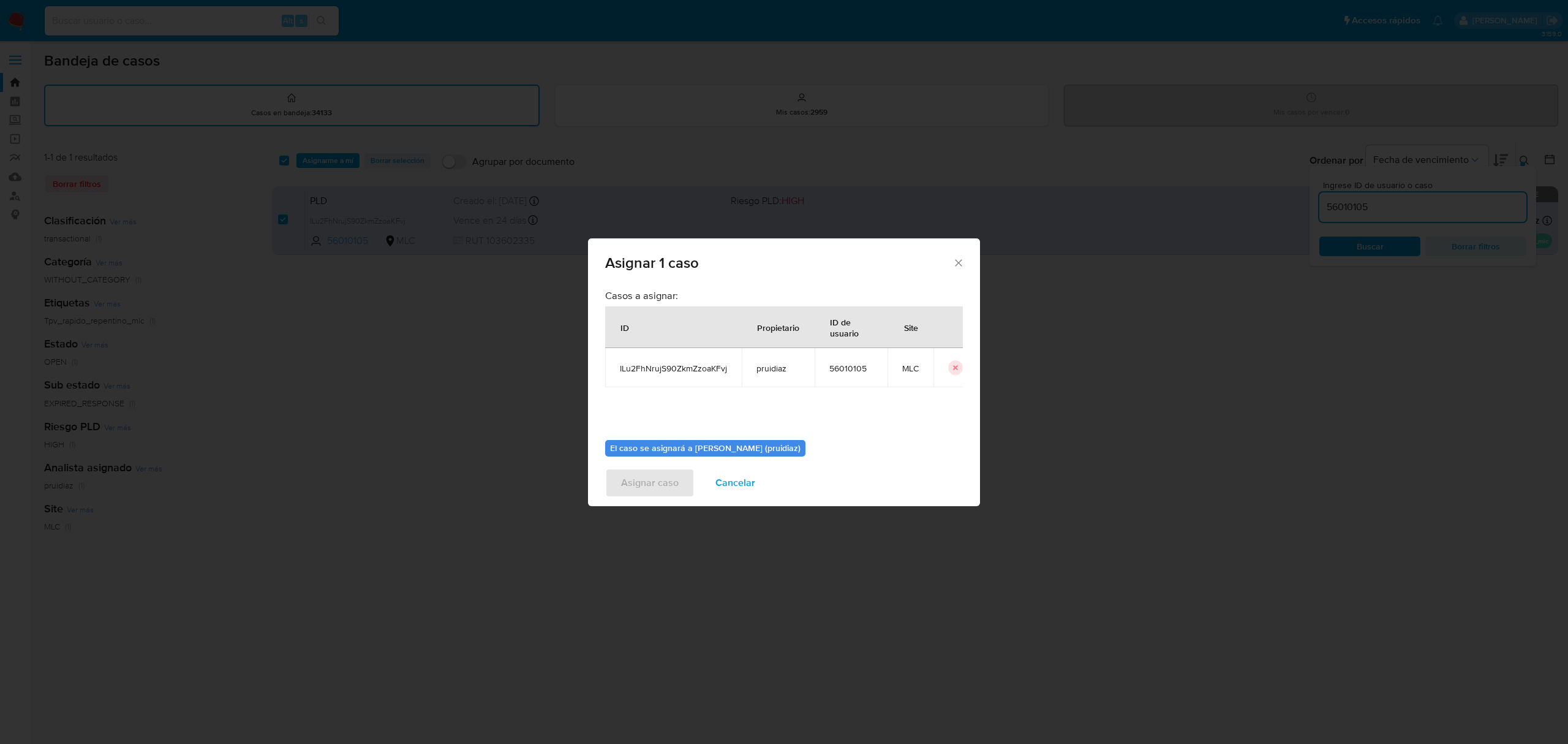
scroll to position [62, 0]
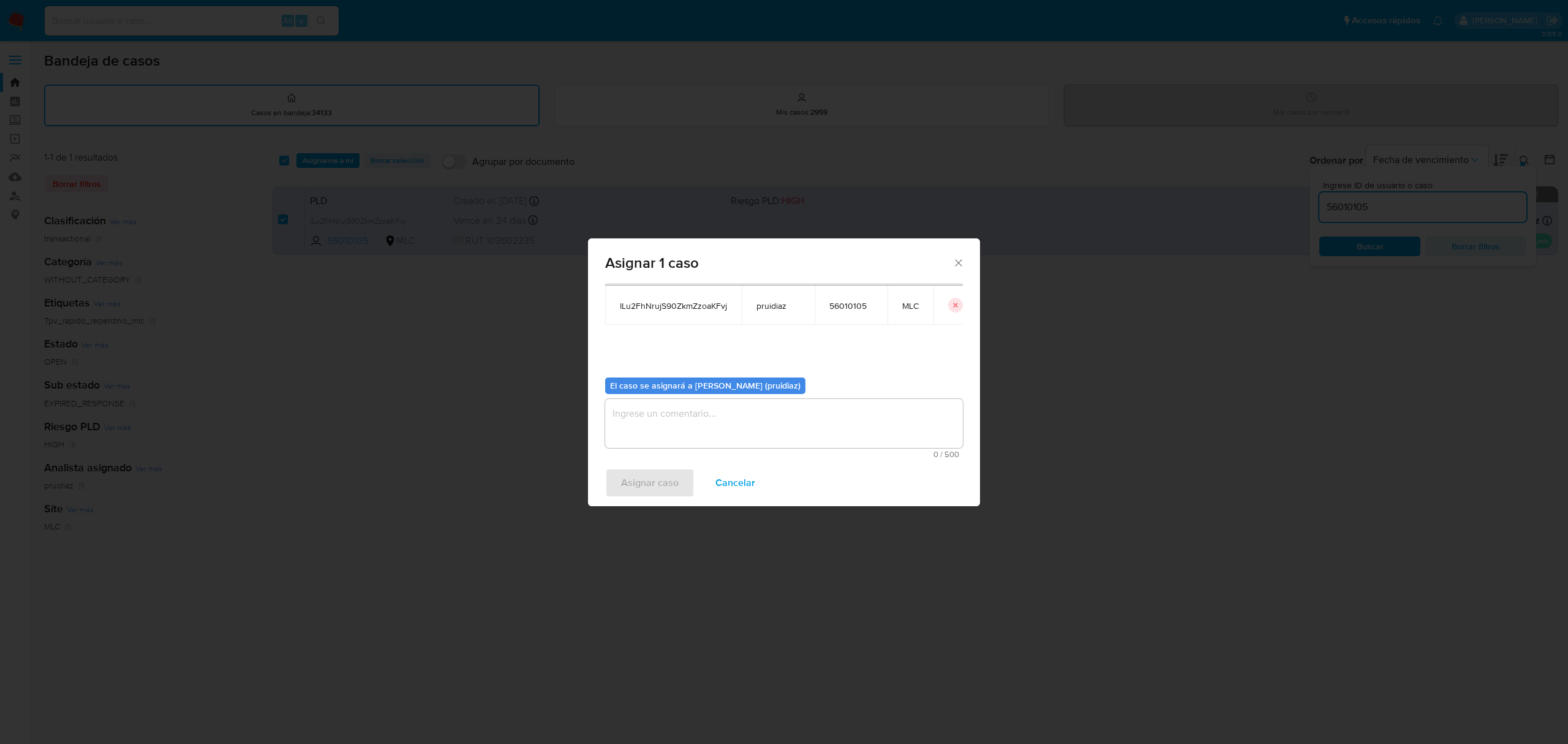
click at [714, 411] on textarea "assign-modal" at bounding box center [784, 423] width 358 height 49
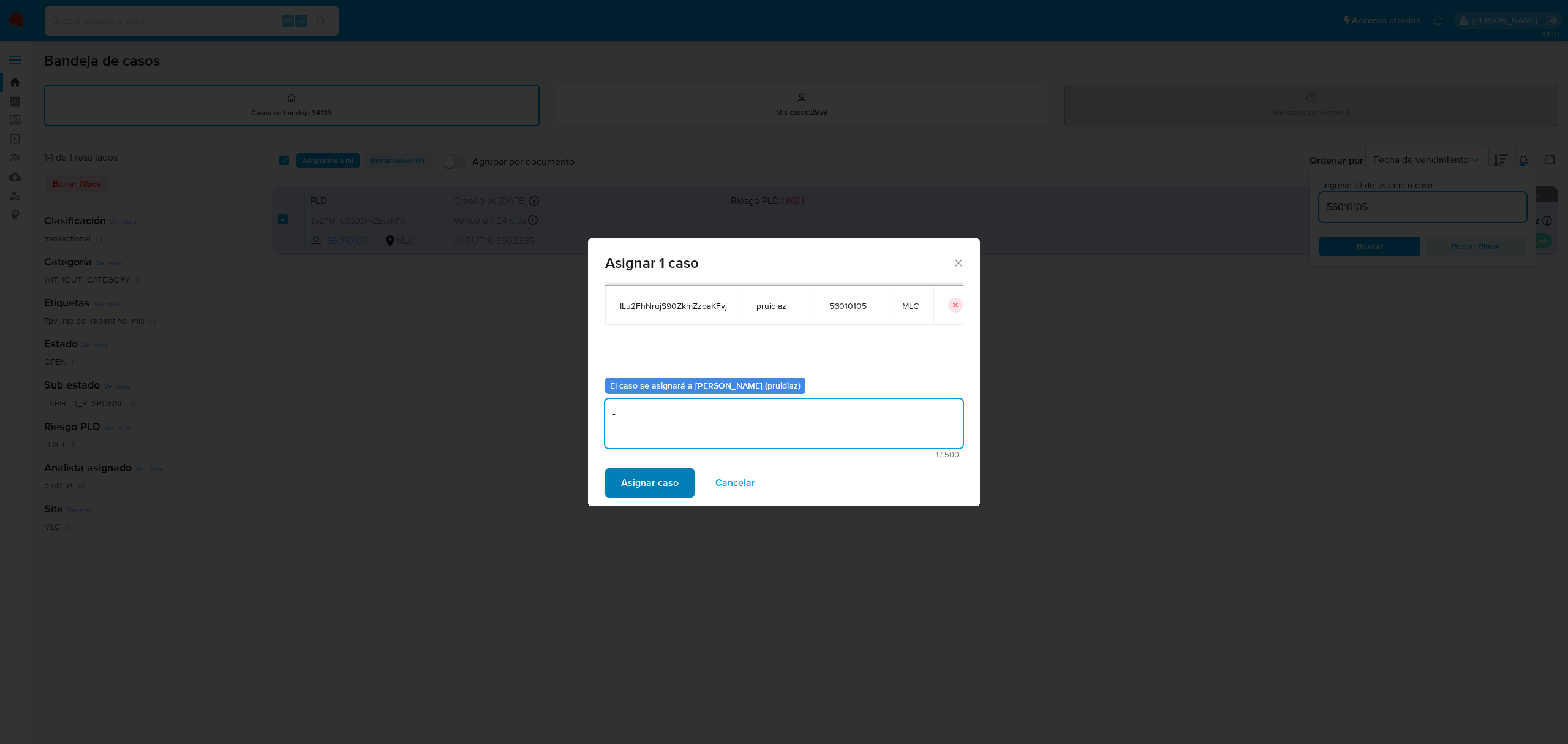
type textarea "-"
click at [647, 478] on span "Asignar caso" at bounding box center [649, 483] width 58 height 27
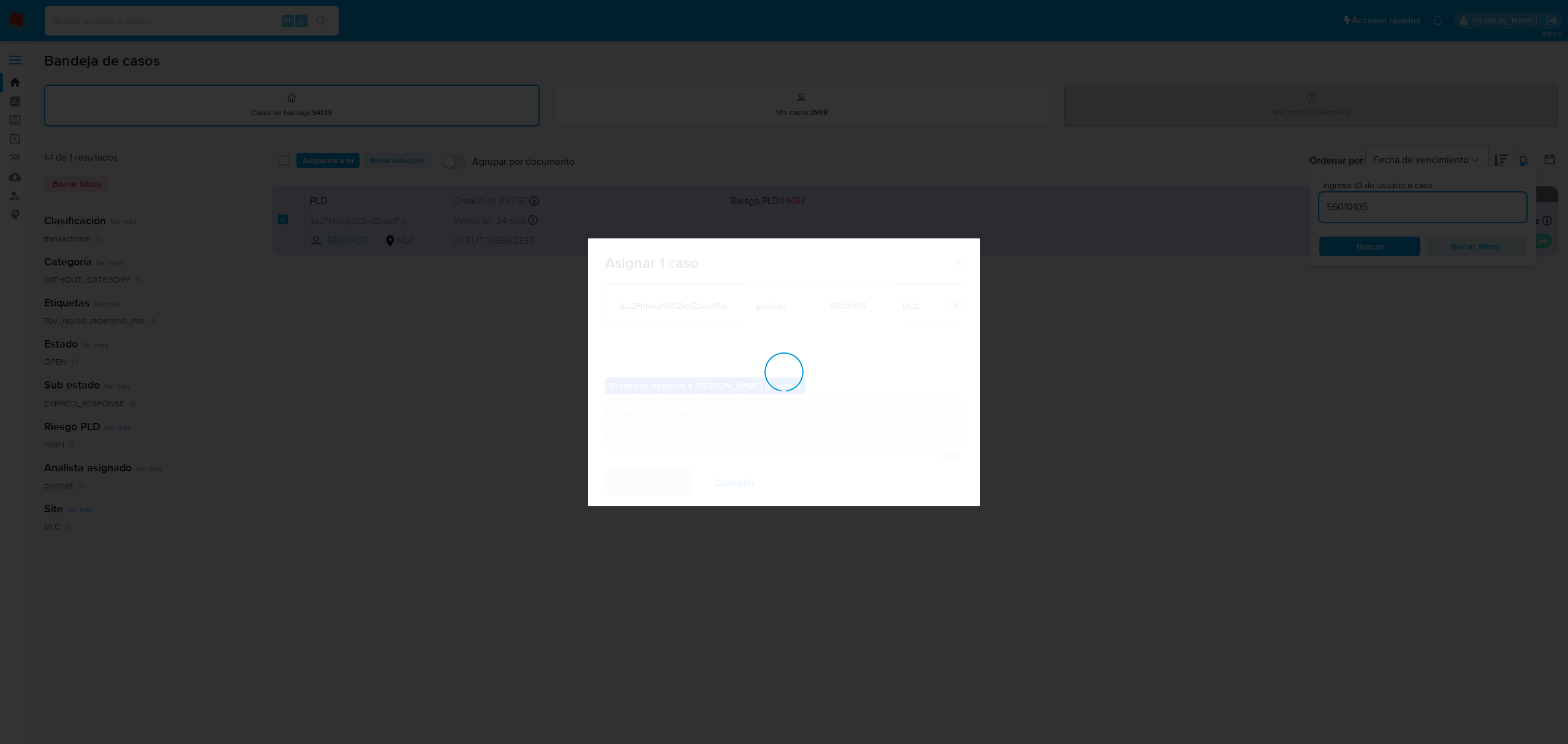
checkbox input "false"
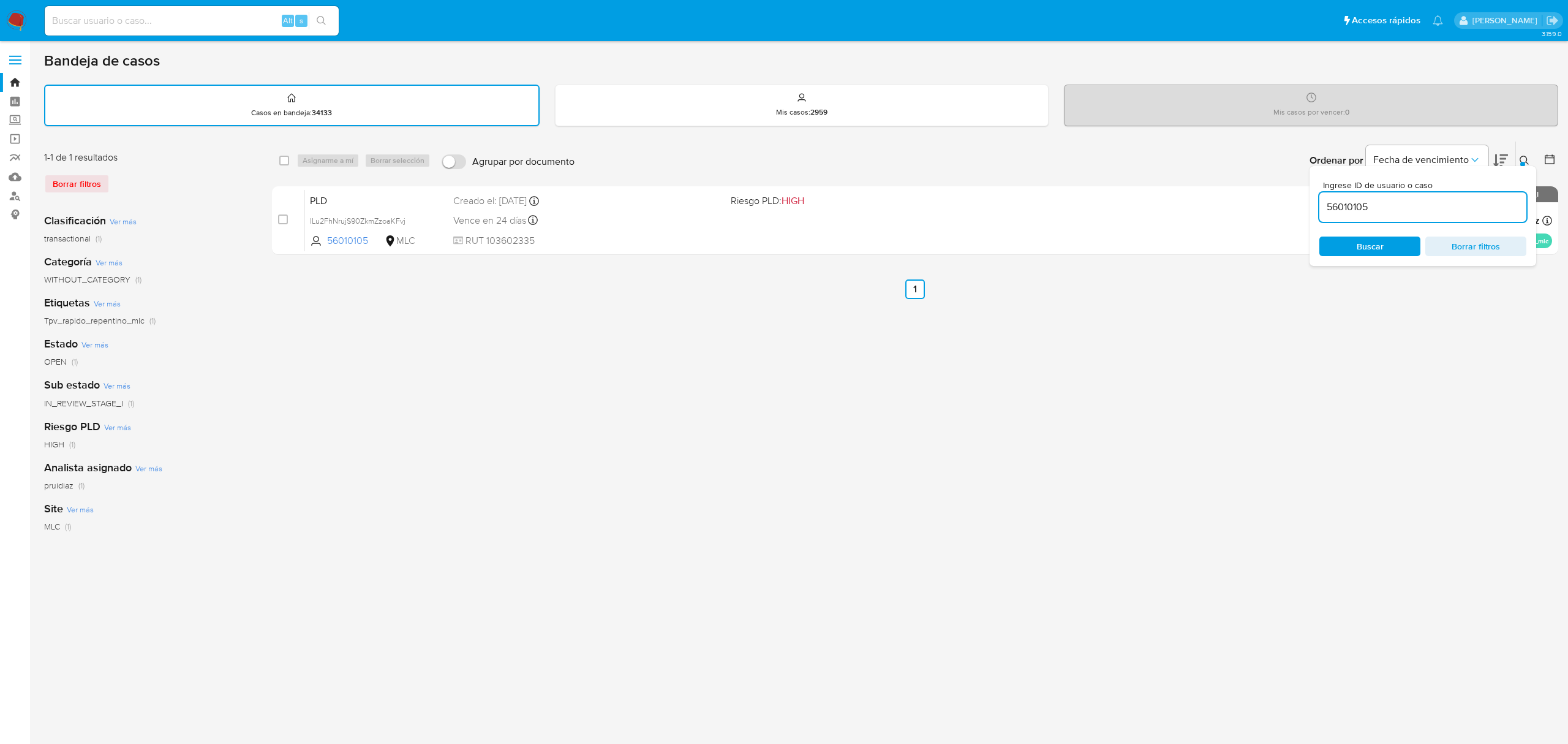
click at [14, 29] on img at bounding box center [16, 20] width 20 height 20
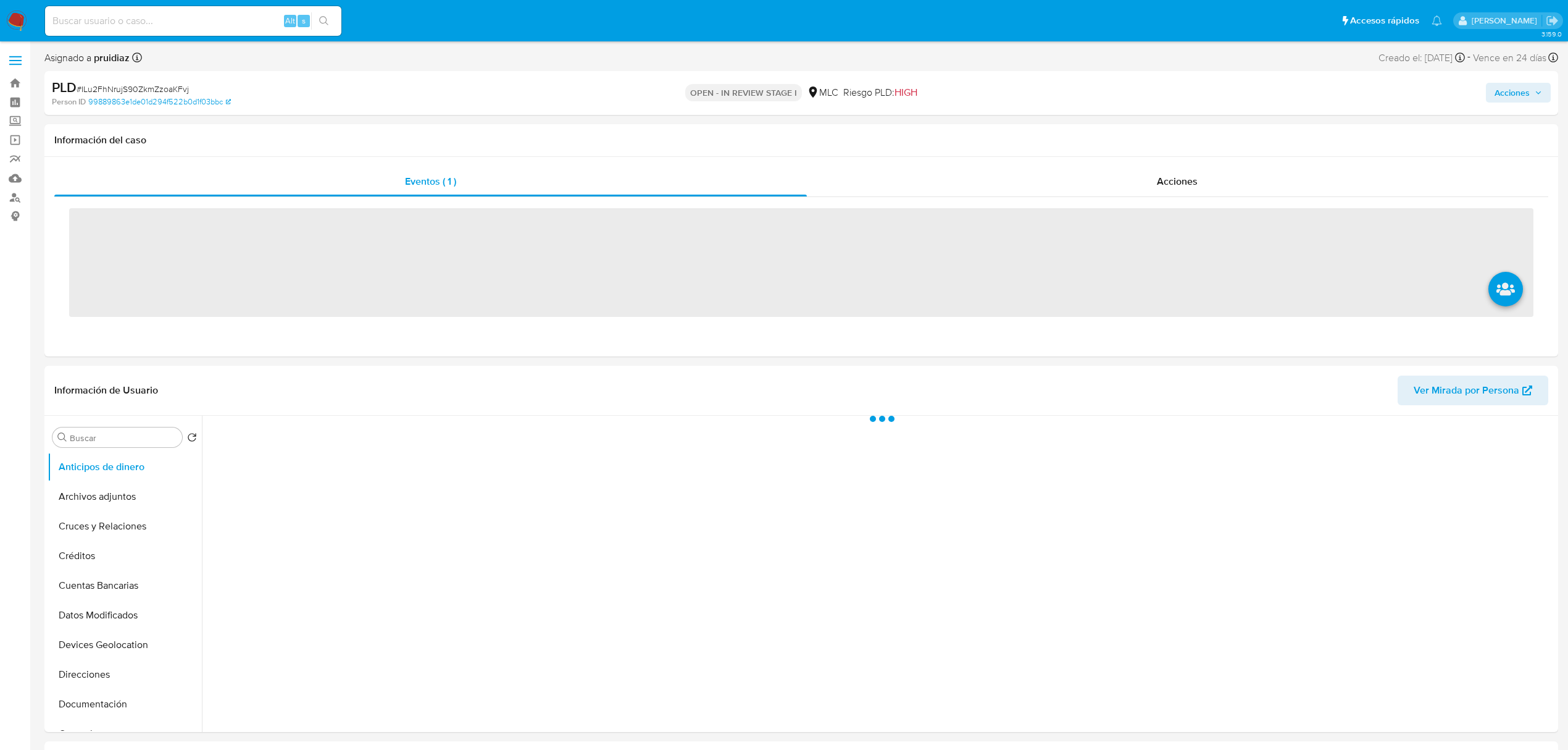
click at [432, 220] on div "Eventos ( 1 ) Acciones ‌" at bounding box center [801, 257] width 1513 height 200
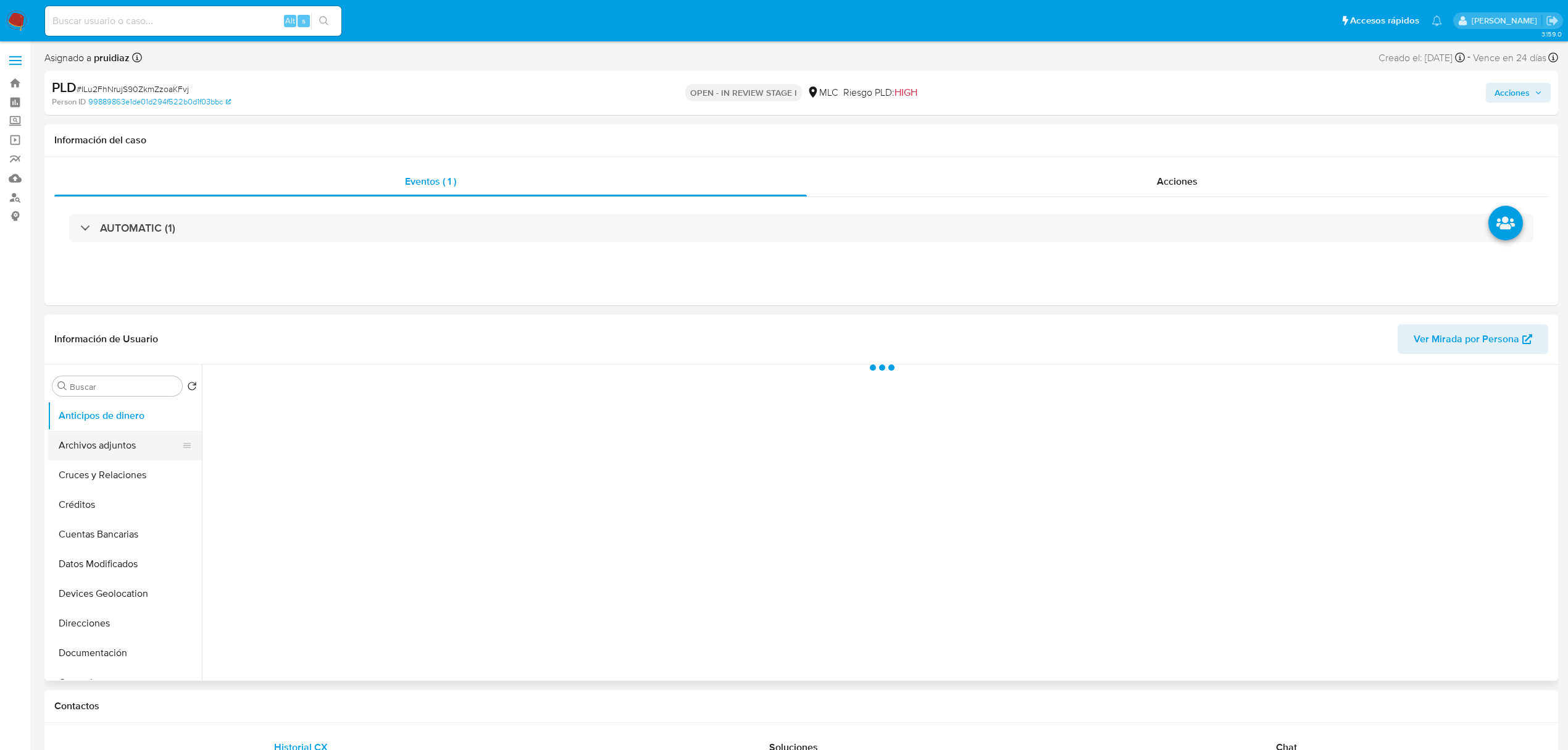
select select "10"
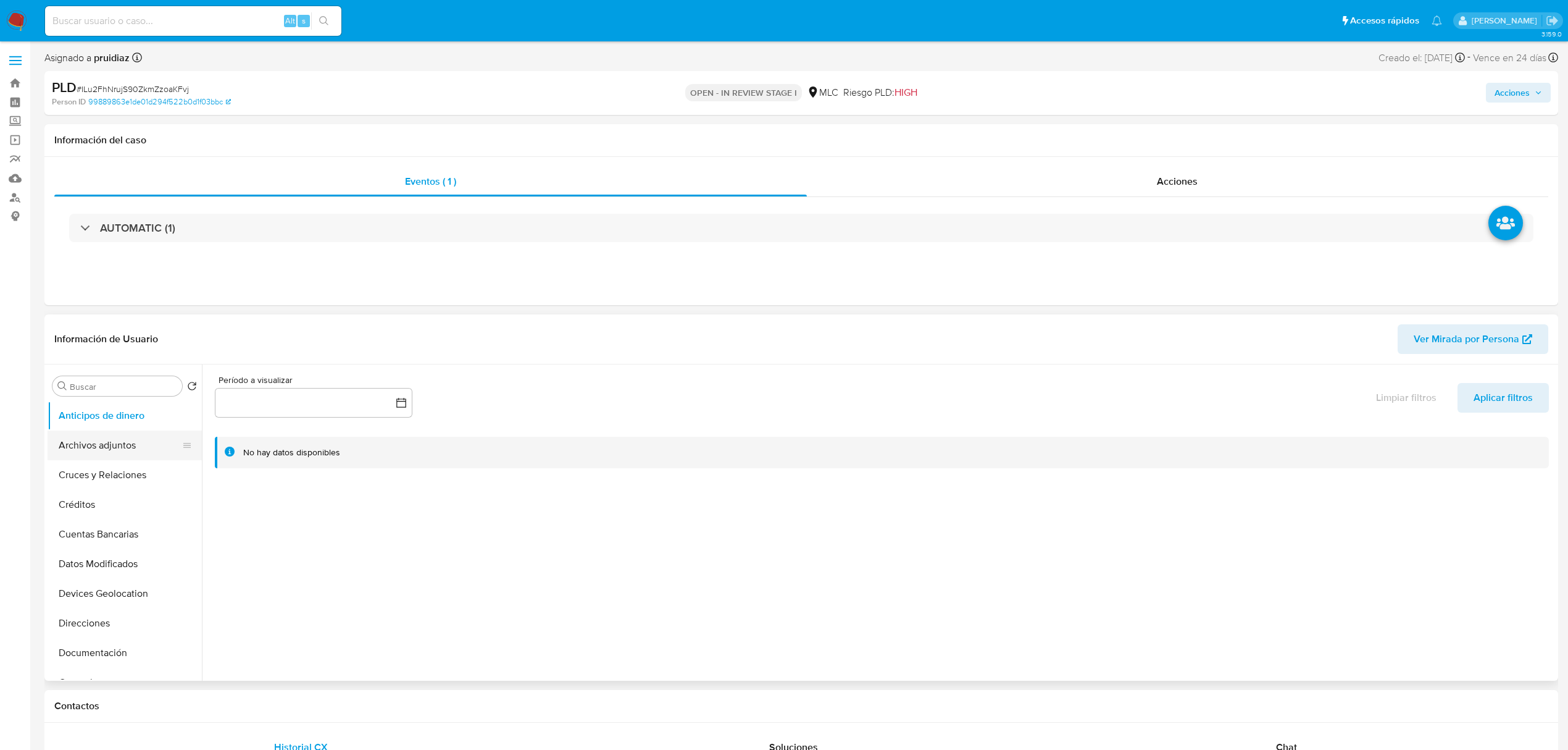
click at [126, 439] on button "Archivos adjuntos" at bounding box center [119, 445] width 144 height 29
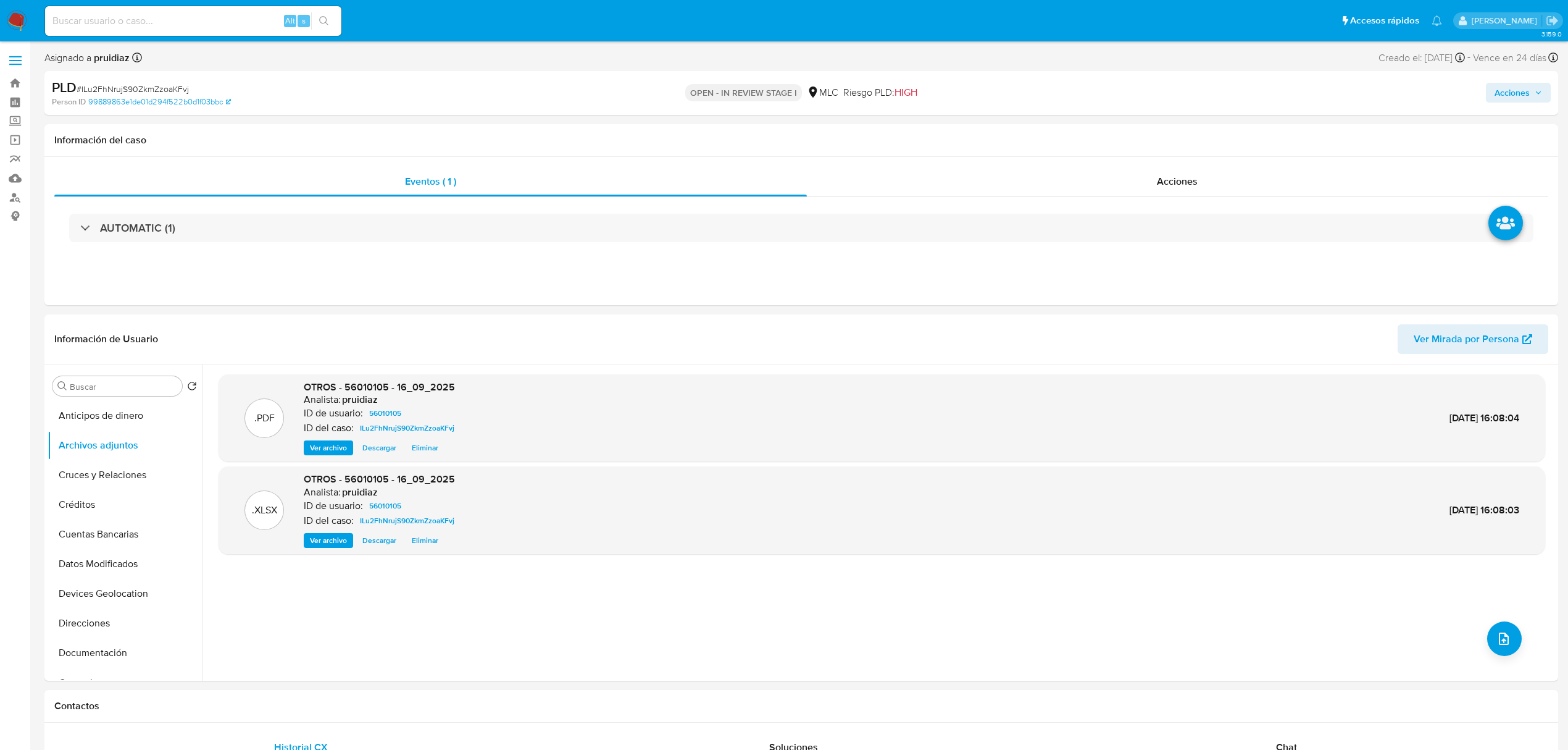
click at [1522, 80] on div "Acciones" at bounding box center [1302, 93] width 496 height 29
click at [1502, 93] on span "Acciones" at bounding box center [1512, 92] width 35 height 20
click at [1181, 126] on span "Resolución del caso" at bounding box center [1167, 132] width 88 height 14
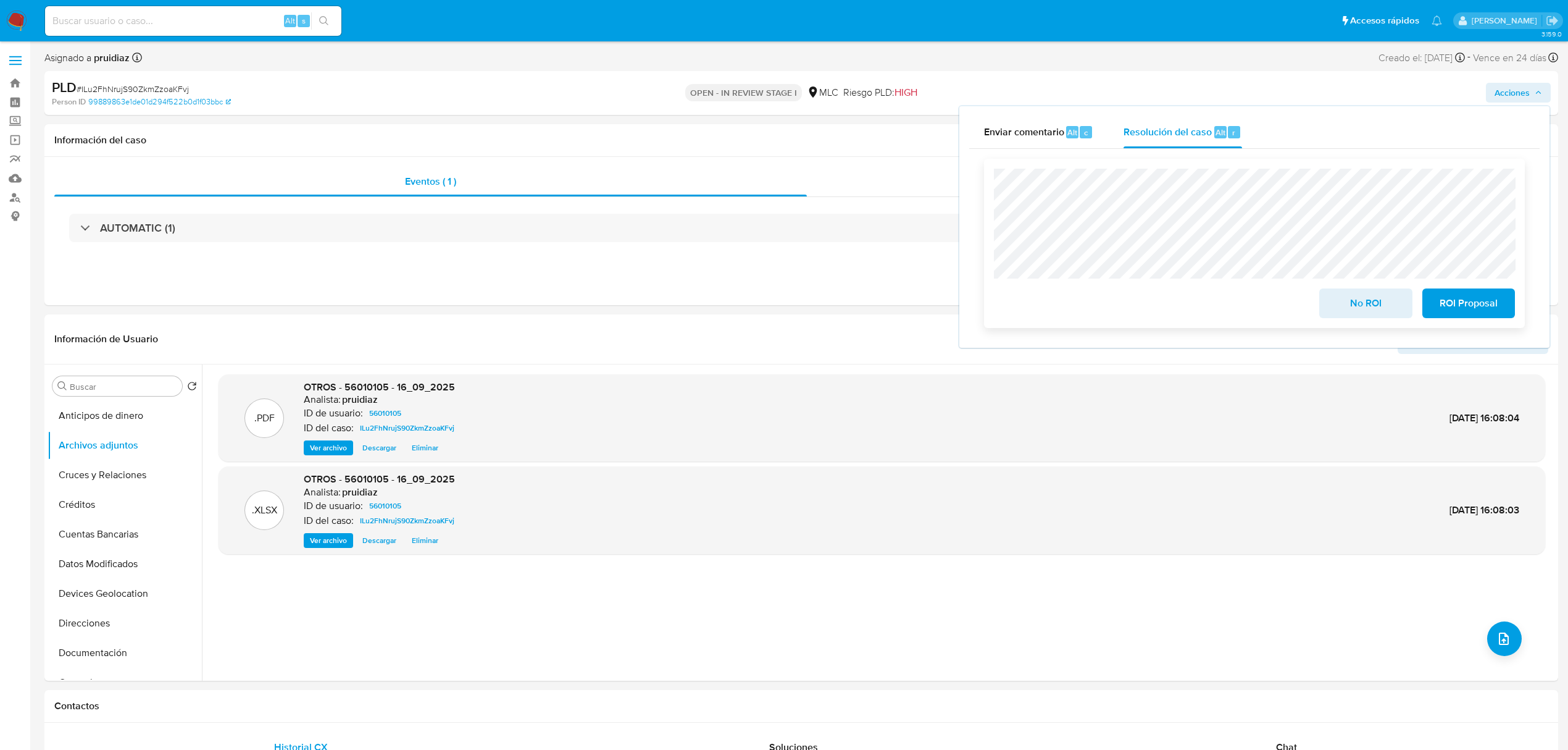
click at [1369, 307] on span "No ROI" at bounding box center [1366, 304] width 61 height 28
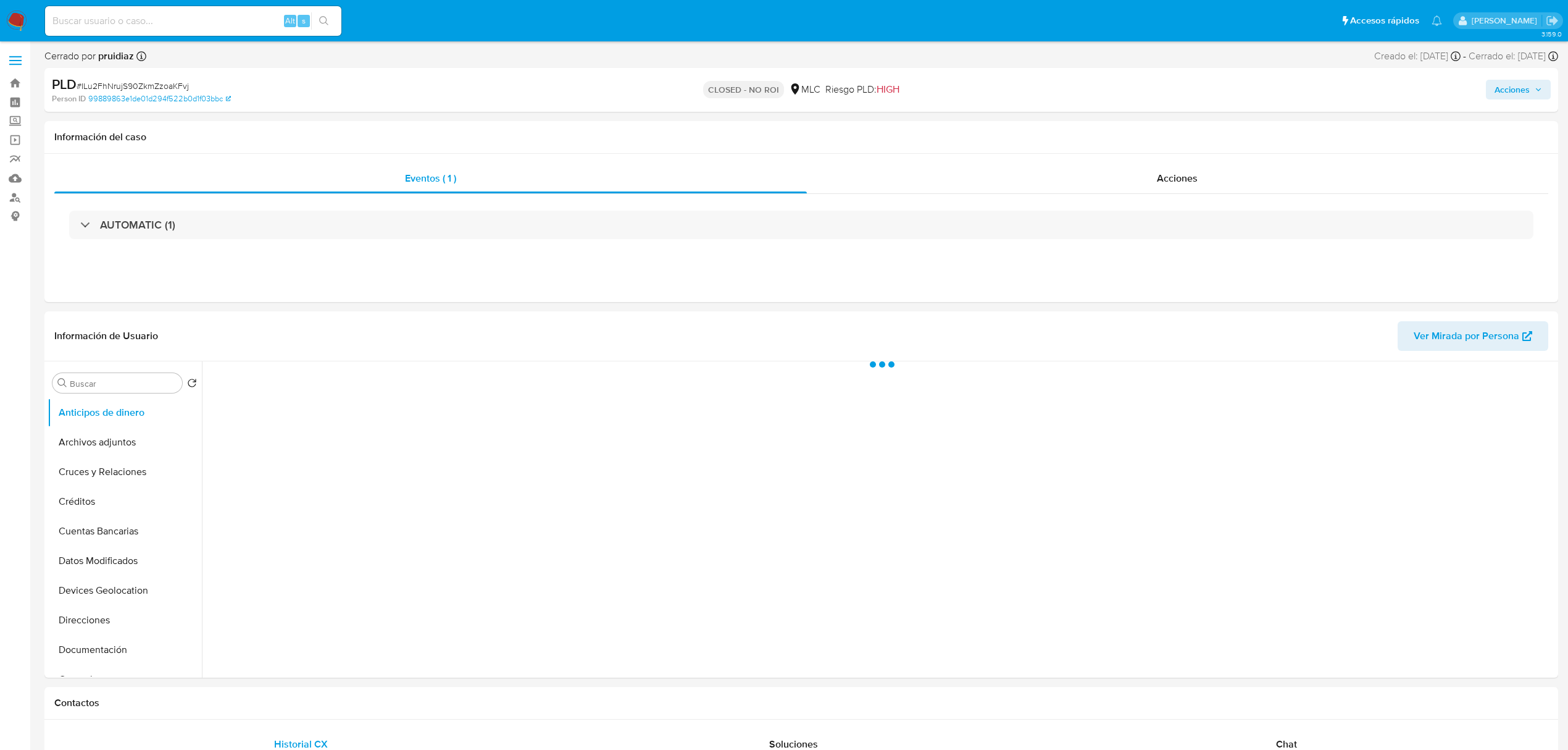
select select "10"
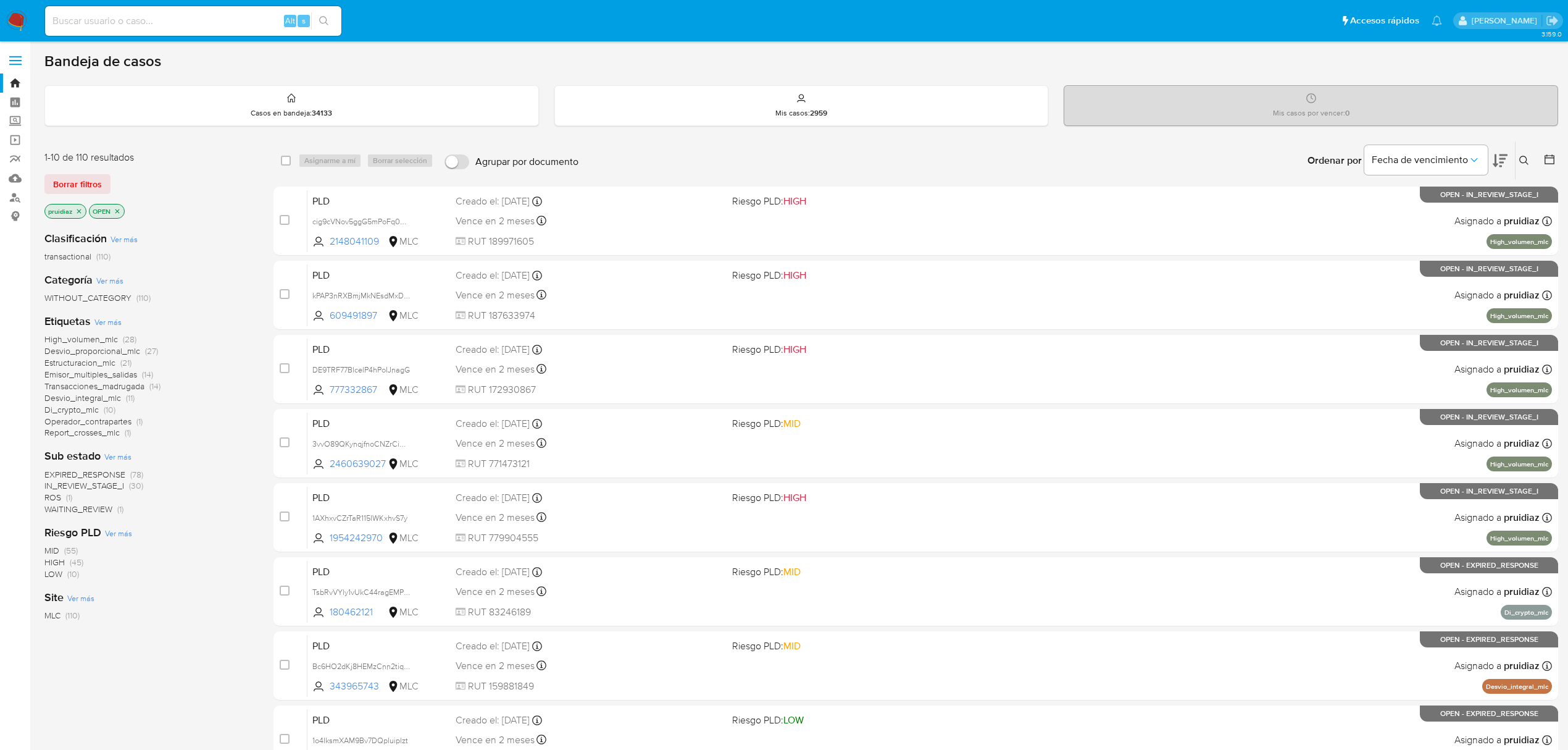
click at [10, 16] on img at bounding box center [16, 21] width 21 height 21
click at [1502, 154] on icon at bounding box center [1499, 160] width 15 height 13
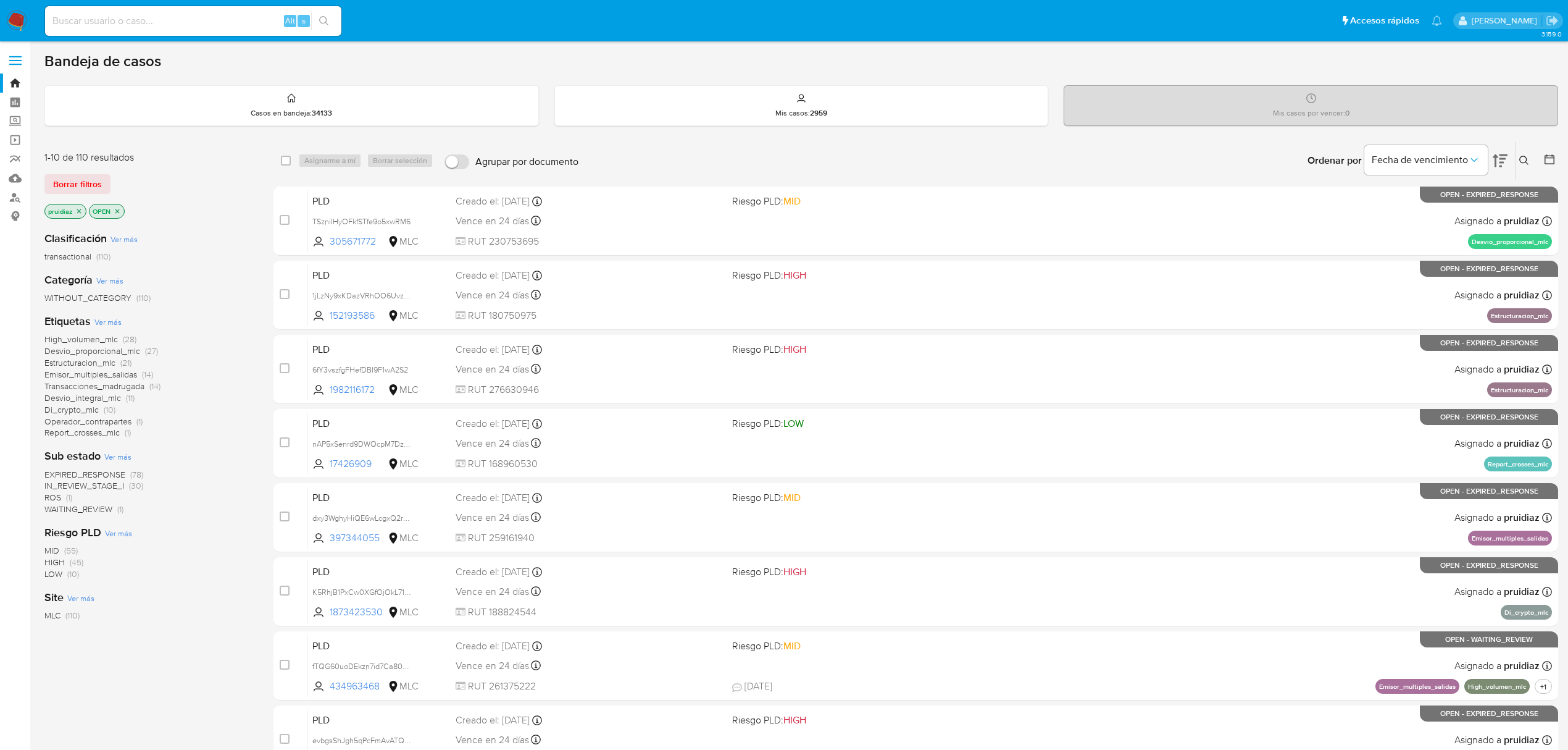
click at [119, 159] on div "1-10 de 110 resultados" at bounding box center [142, 157] width 197 height 14
click at [14, 192] on link "Buscador de personas" at bounding box center [74, 197] width 147 height 19
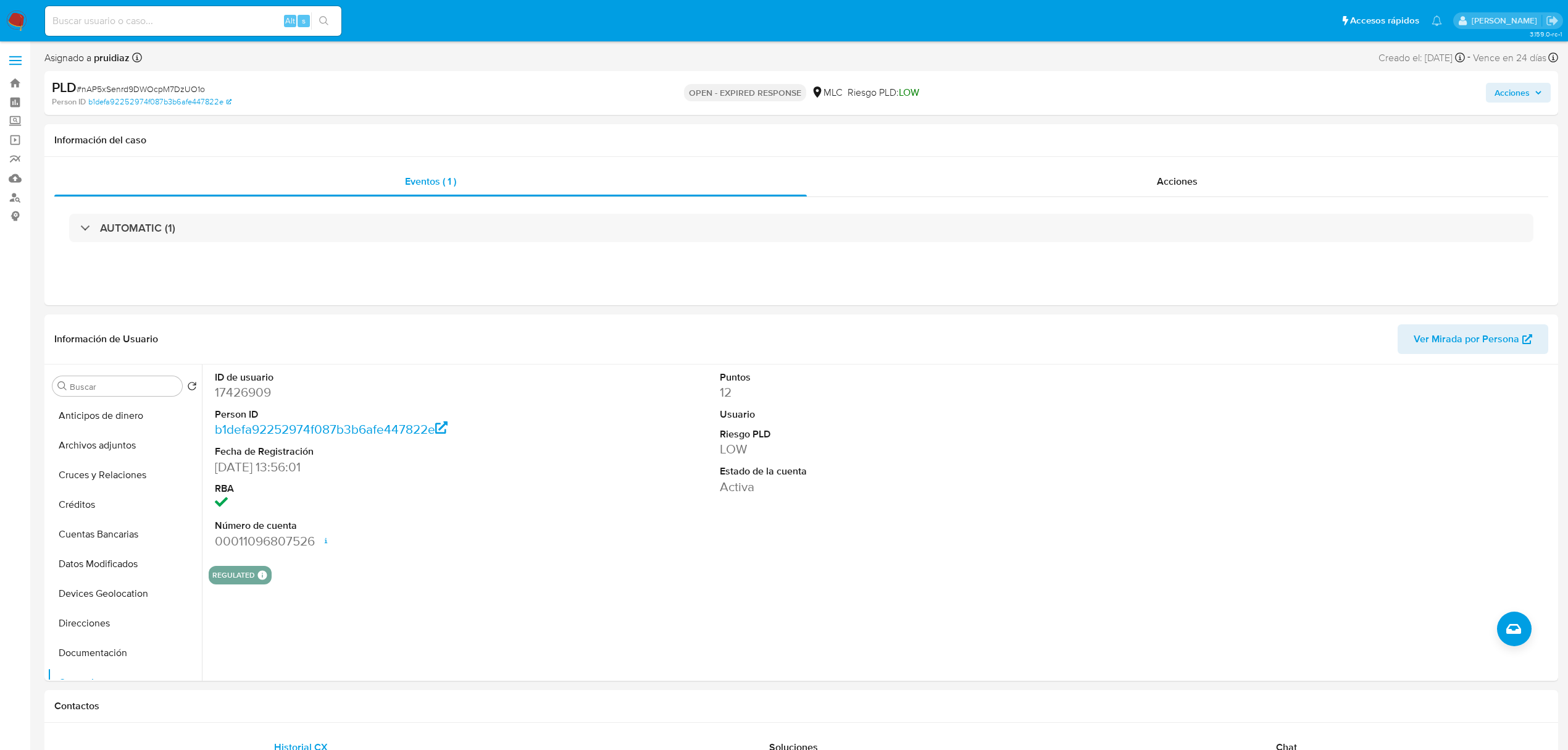
select select "10"
click at [240, 391] on dd "17426909" at bounding box center [377, 392] width 324 height 18
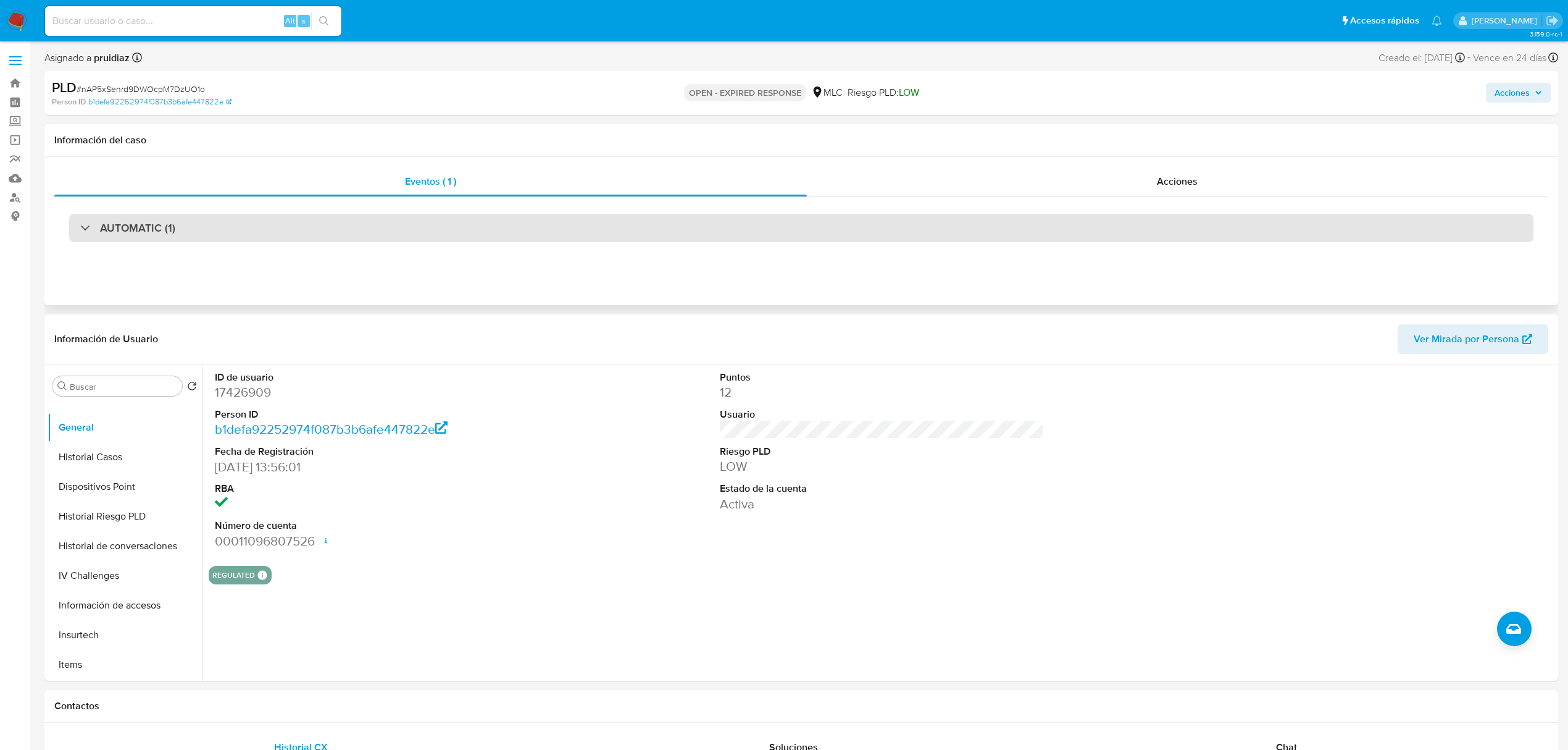
click at [150, 233] on h3 "AUTOMATIC (1)" at bounding box center [138, 228] width 76 height 14
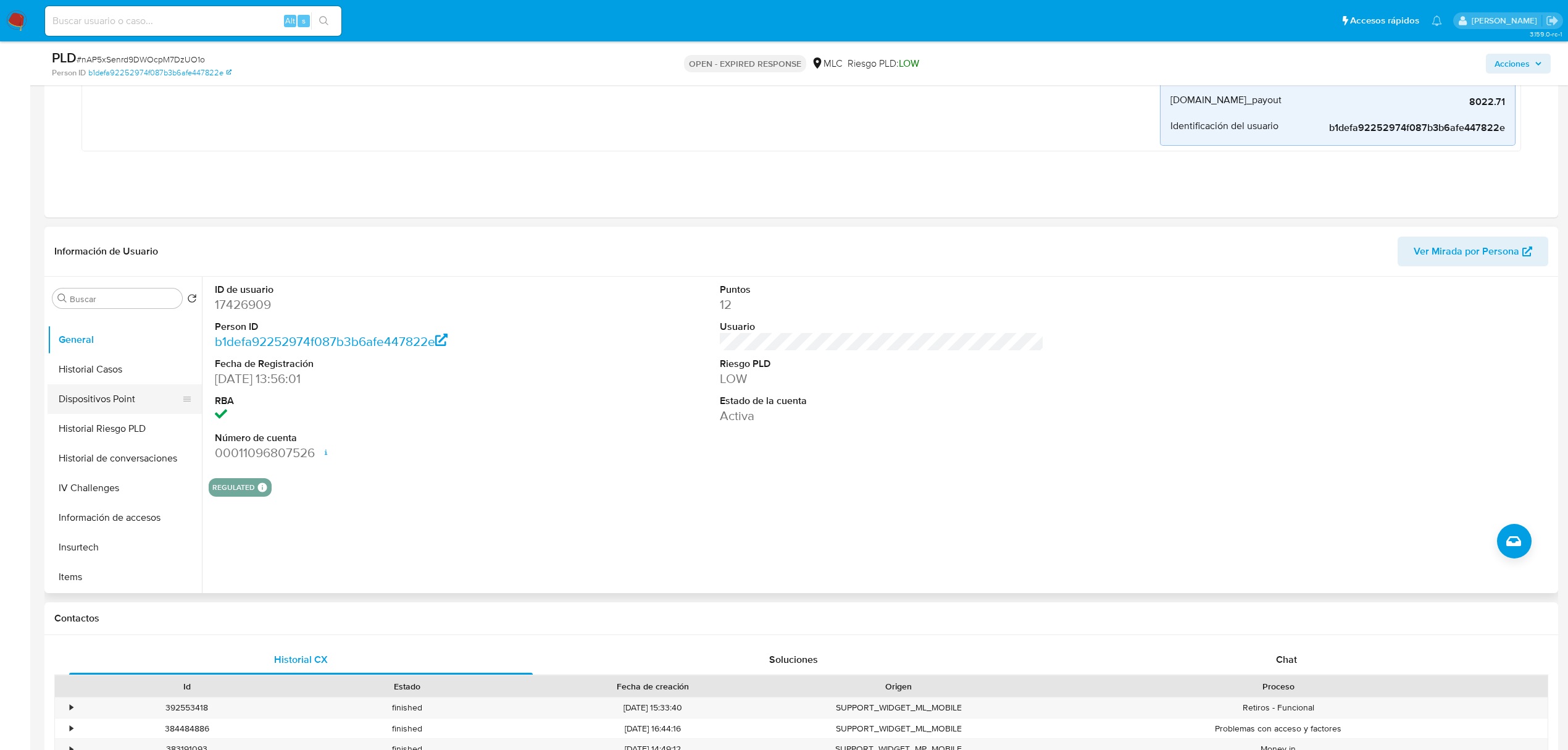
scroll to position [522, 0]
click at [107, 435] on button "Restricciones Nuevo Mundo" at bounding box center [119, 429] width 144 height 29
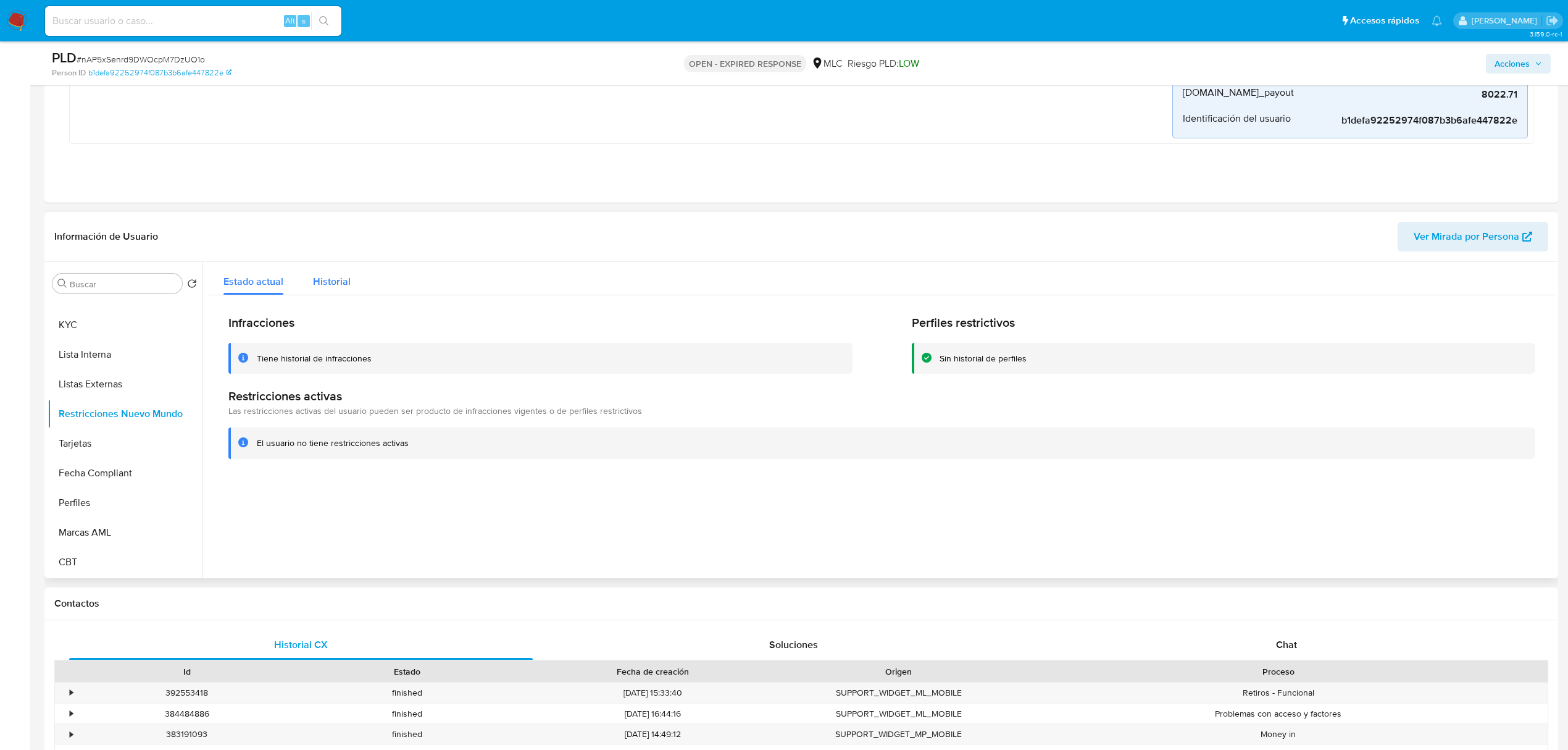
click at [331, 272] on div "Historial" at bounding box center [332, 277] width 37 height 32
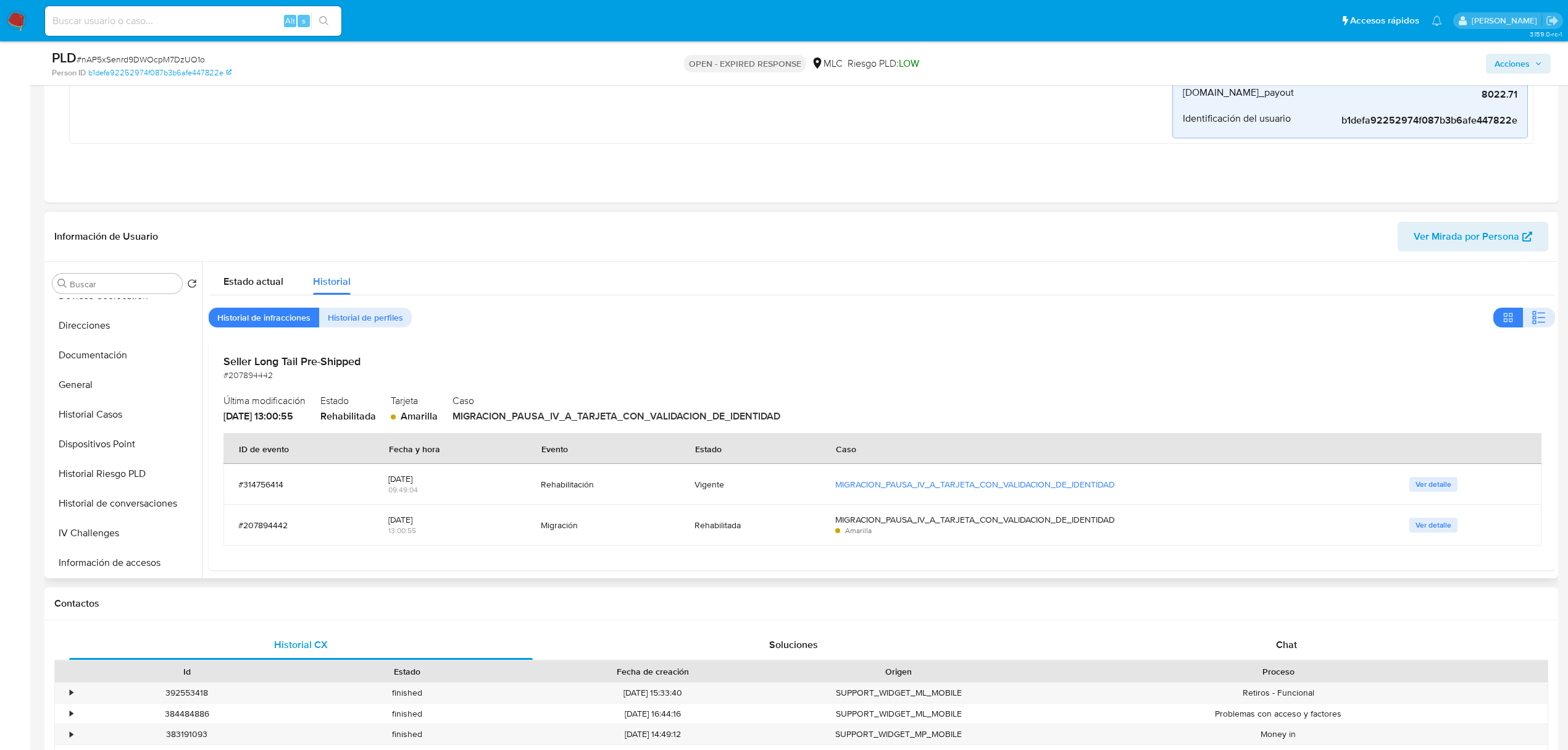
scroll to position [184, 0]
click at [90, 381] on button "General" at bounding box center [119, 396] width 144 height 29
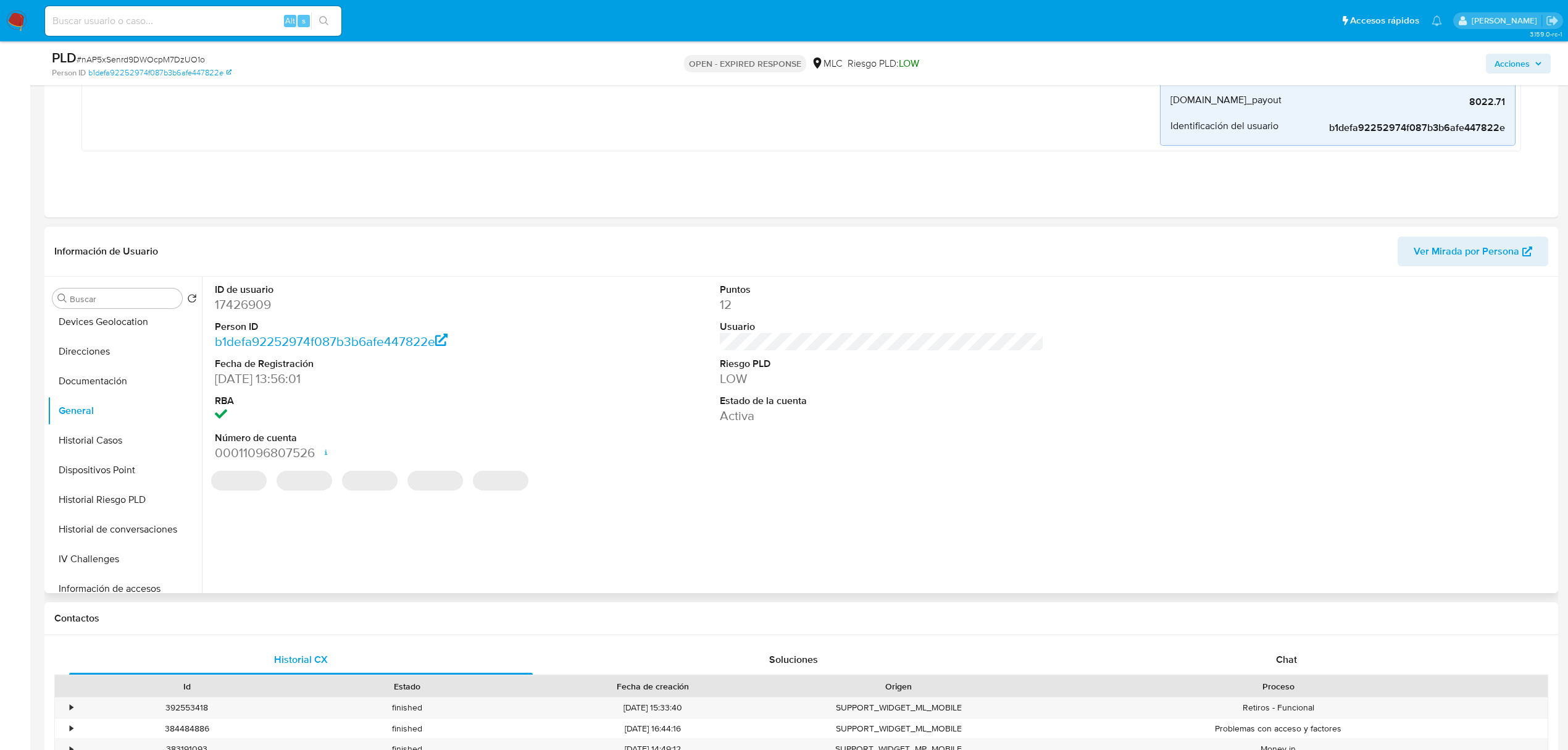
click at [231, 290] on dt "ID de usuario" at bounding box center [377, 290] width 324 height 14
click at [252, 304] on dd "17426909" at bounding box center [377, 305] width 324 height 18
copy dd "17426909"
click at [242, 305] on dd "17426909" at bounding box center [377, 305] width 324 height 18
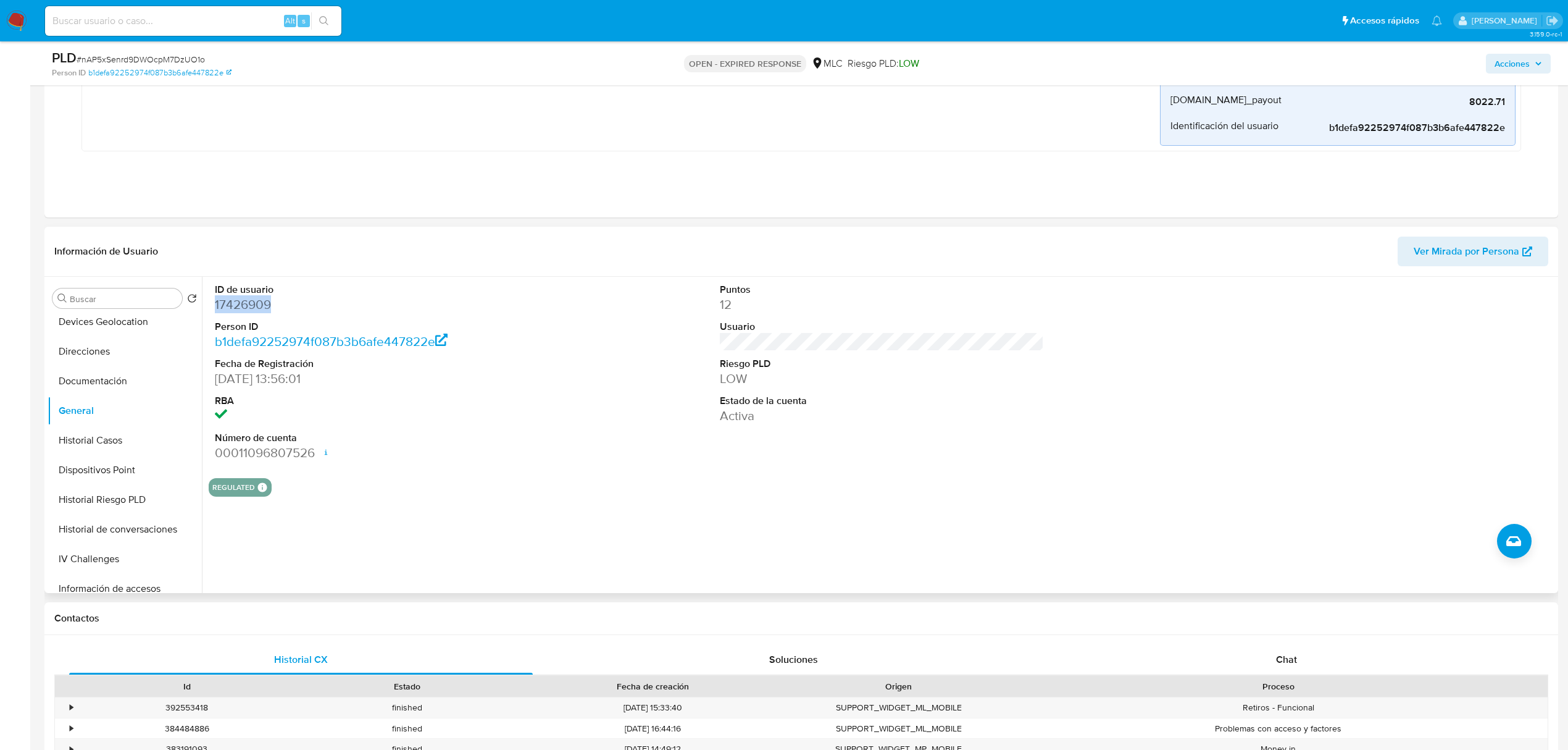
click at [242, 305] on dd "17426909" at bounding box center [377, 305] width 324 height 18
click at [148, 58] on span "# nAP5xSenrd9DWOcpM7DzUO1o" at bounding box center [140, 59] width 129 height 13
copy span "nAP5xSenrd9DWOcpM7DzUO1o"
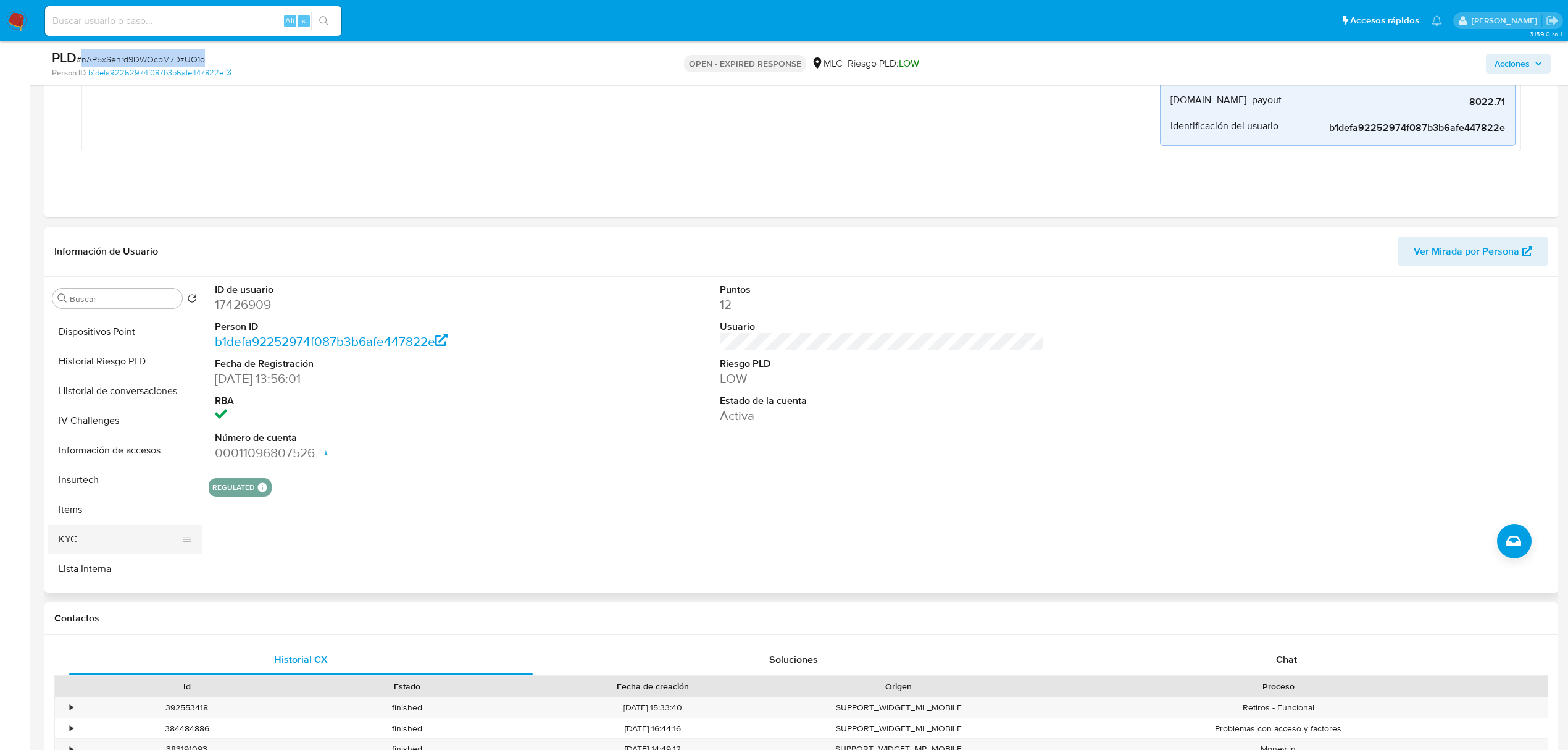
click at [67, 544] on button "KYC" at bounding box center [119, 539] width 144 height 29
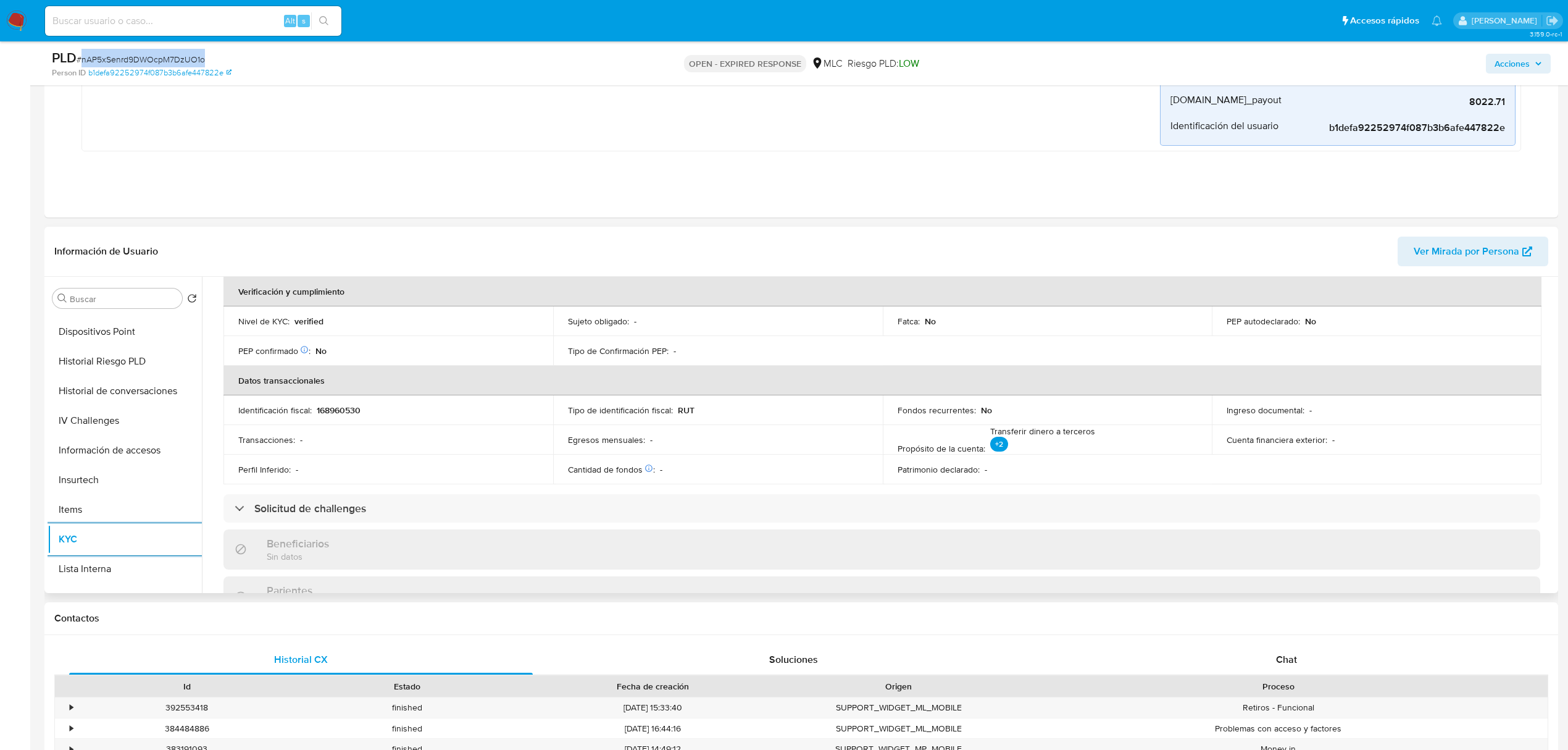
scroll to position [0, 0]
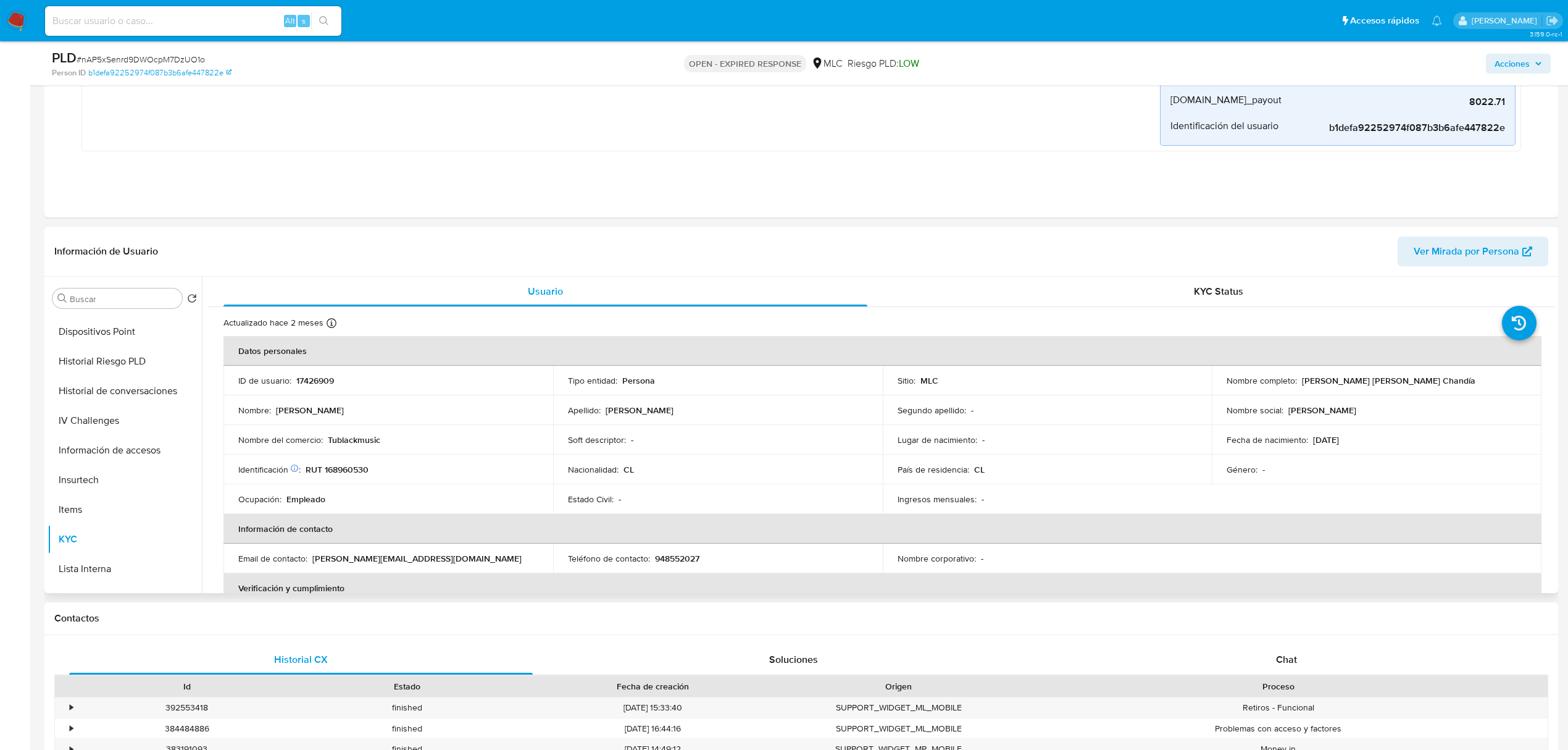
click at [346, 465] on p "RUT 168960530" at bounding box center [337, 469] width 63 height 11
copy p "168960530"
click at [351, 466] on p "RUT 168960530" at bounding box center [337, 469] width 63 height 11
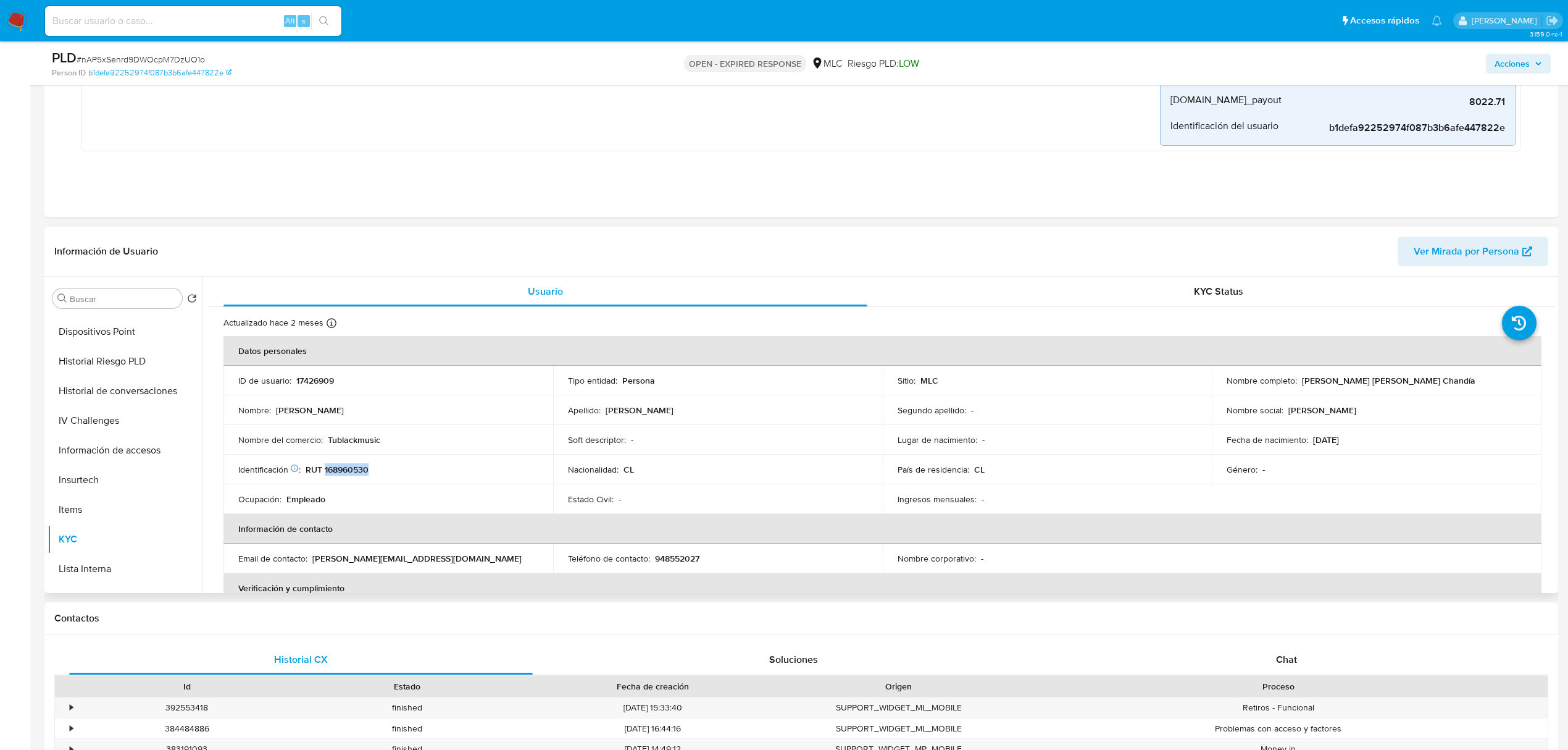
click at [349, 471] on p "RUT 168960530" at bounding box center [337, 469] width 63 height 11
click at [100, 393] on button "Cruces y Relaciones" at bounding box center [119, 387] width 144 height 29
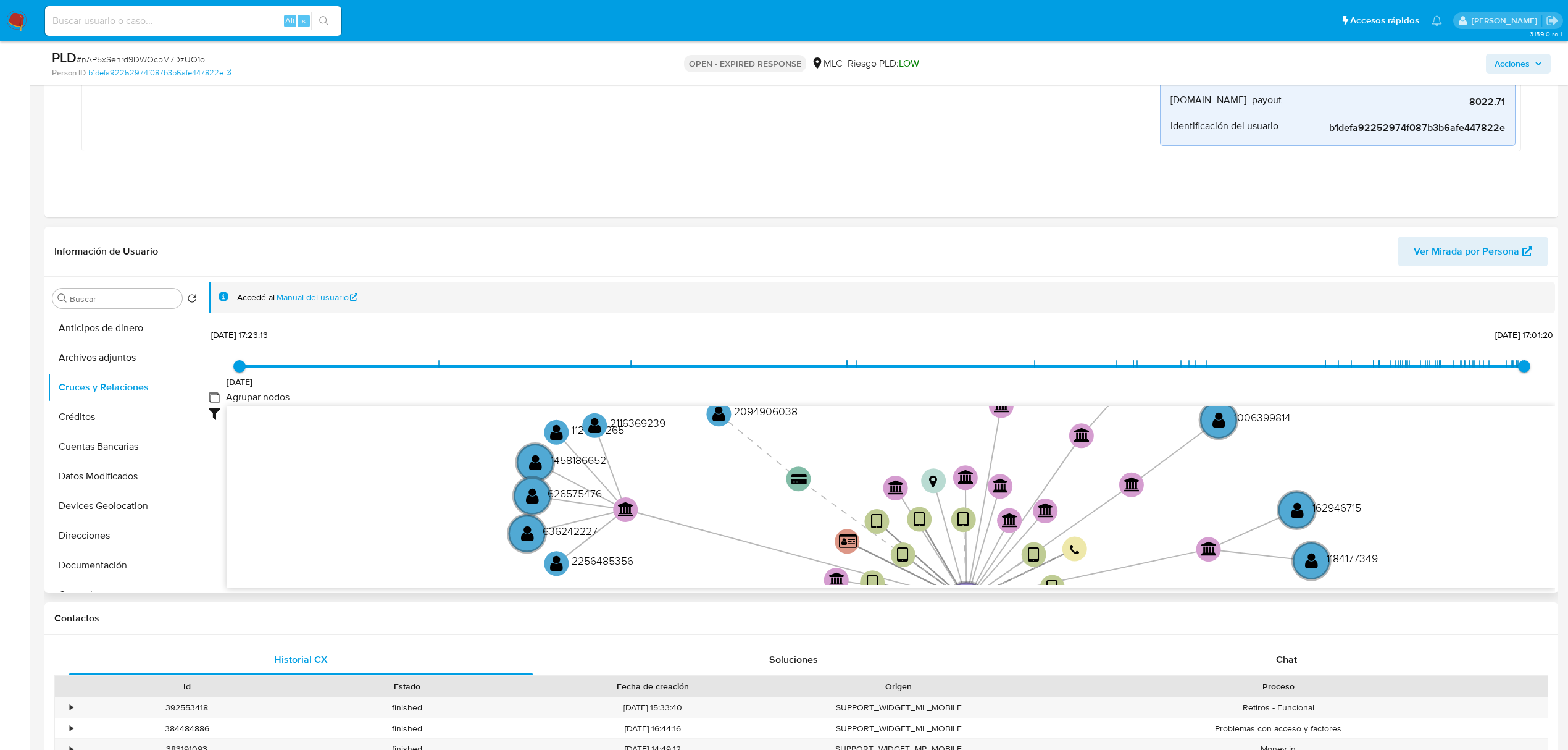
click at [218, 401] on group_nodes "Agrupar nodos" at bounding box center [213, 397] width 10 height 10
checkbox group_nodes "true"
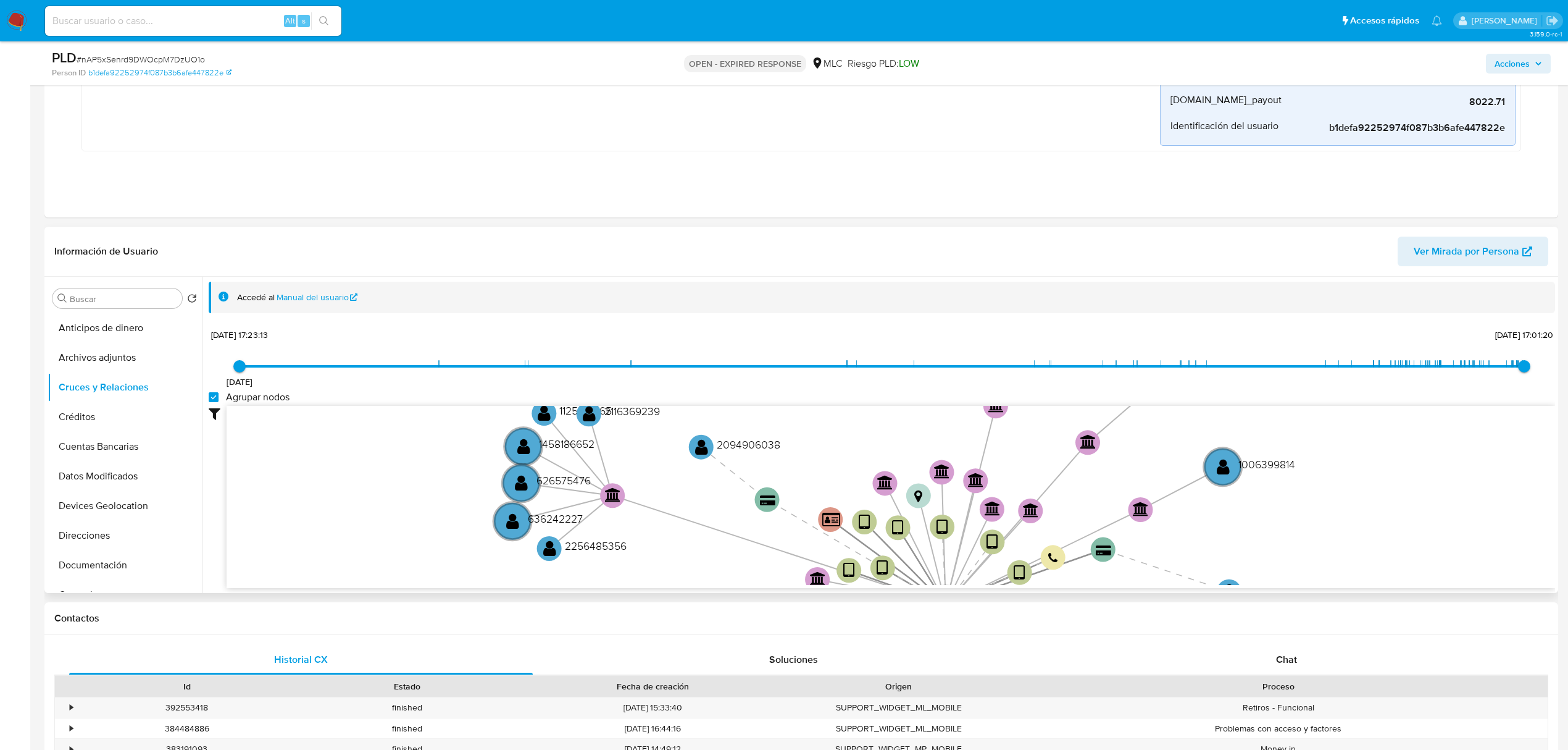
scroll to position [45, 0]
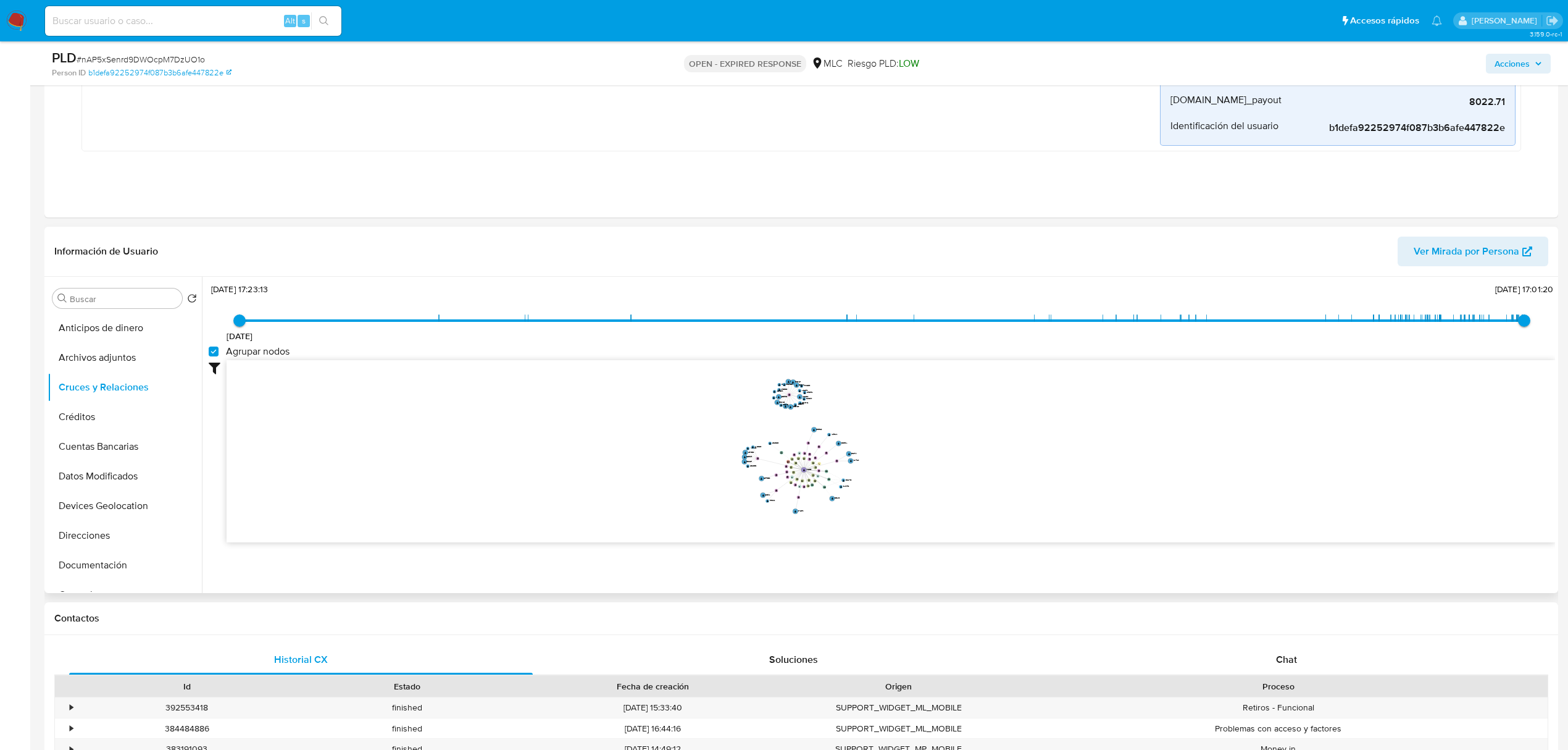
drag, startPoint x: 892, startPoint y: 413, endPoint x: 902, endPoint y: 455, distance: 43.2
click at [902, 455] on icon "user-17426909  17426909 device-61c0cb6208813b001706e937  device-6400ad8b08813…" at bounding box center [891, 449] width 1328 height 179
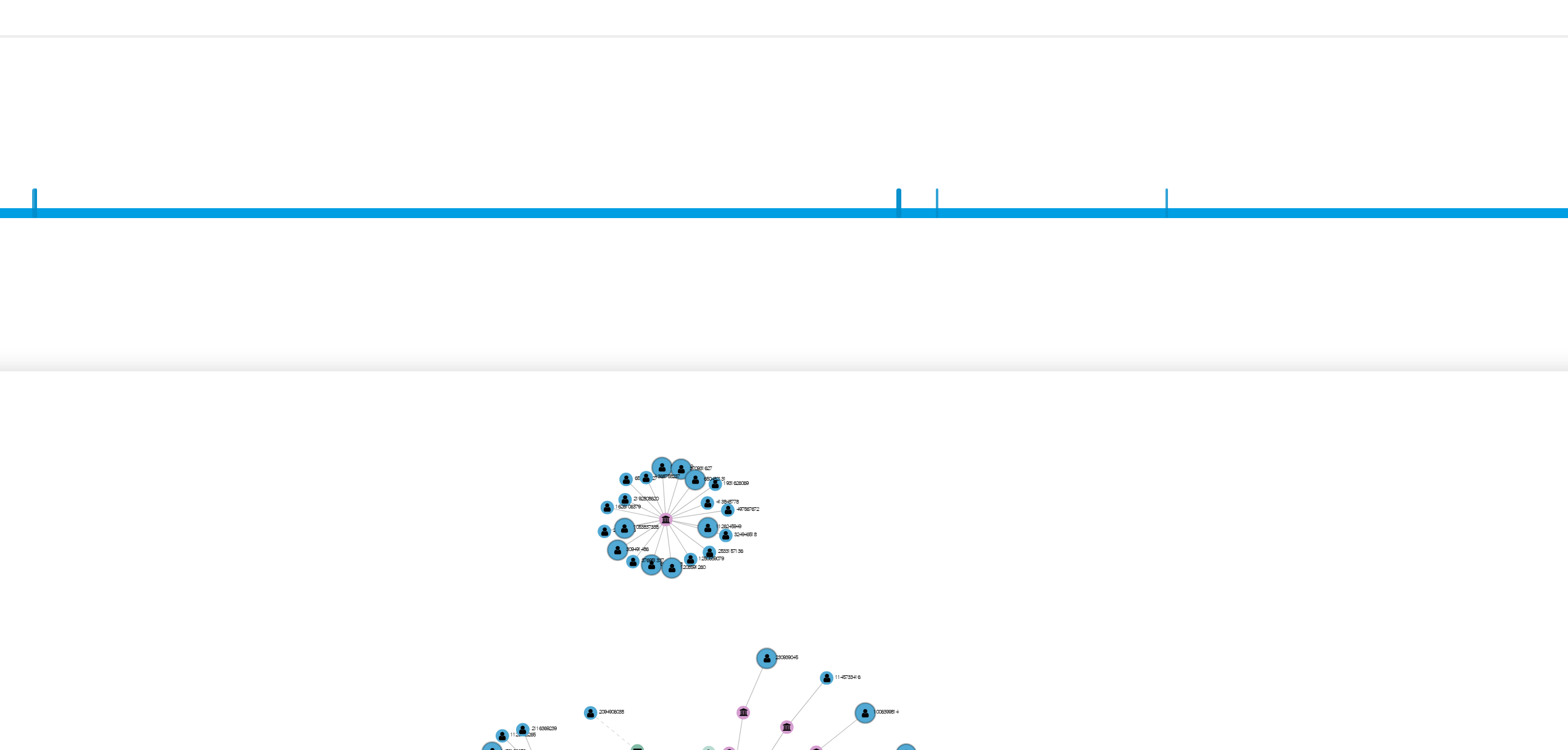
scroll to position [290, 0]
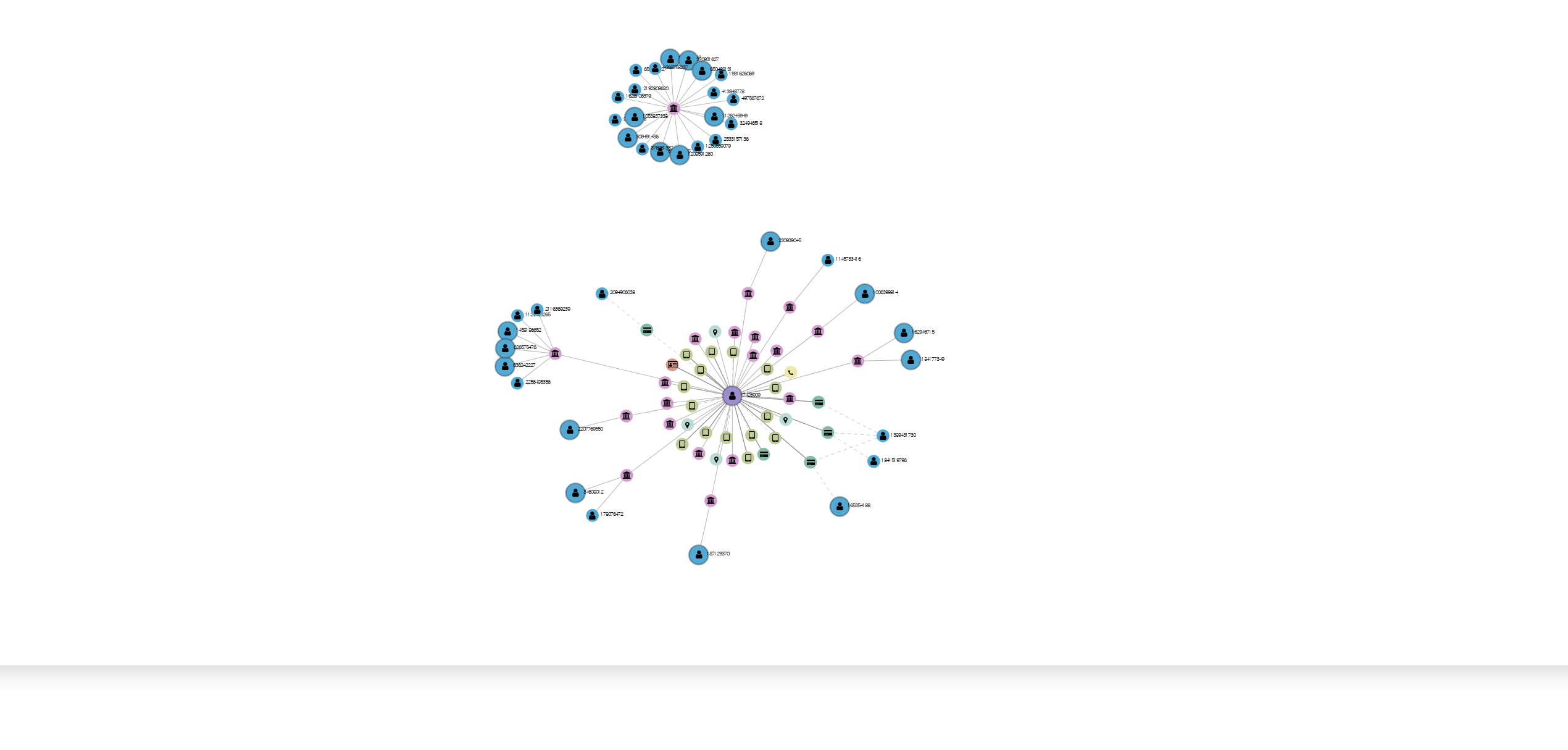
click at [879, 447] on icon "user-17426909  17426909 device-61c0cb6208813b001706e937  device-6400ad8b08813…" at bounding box center [891, 448] width 1328 height 179
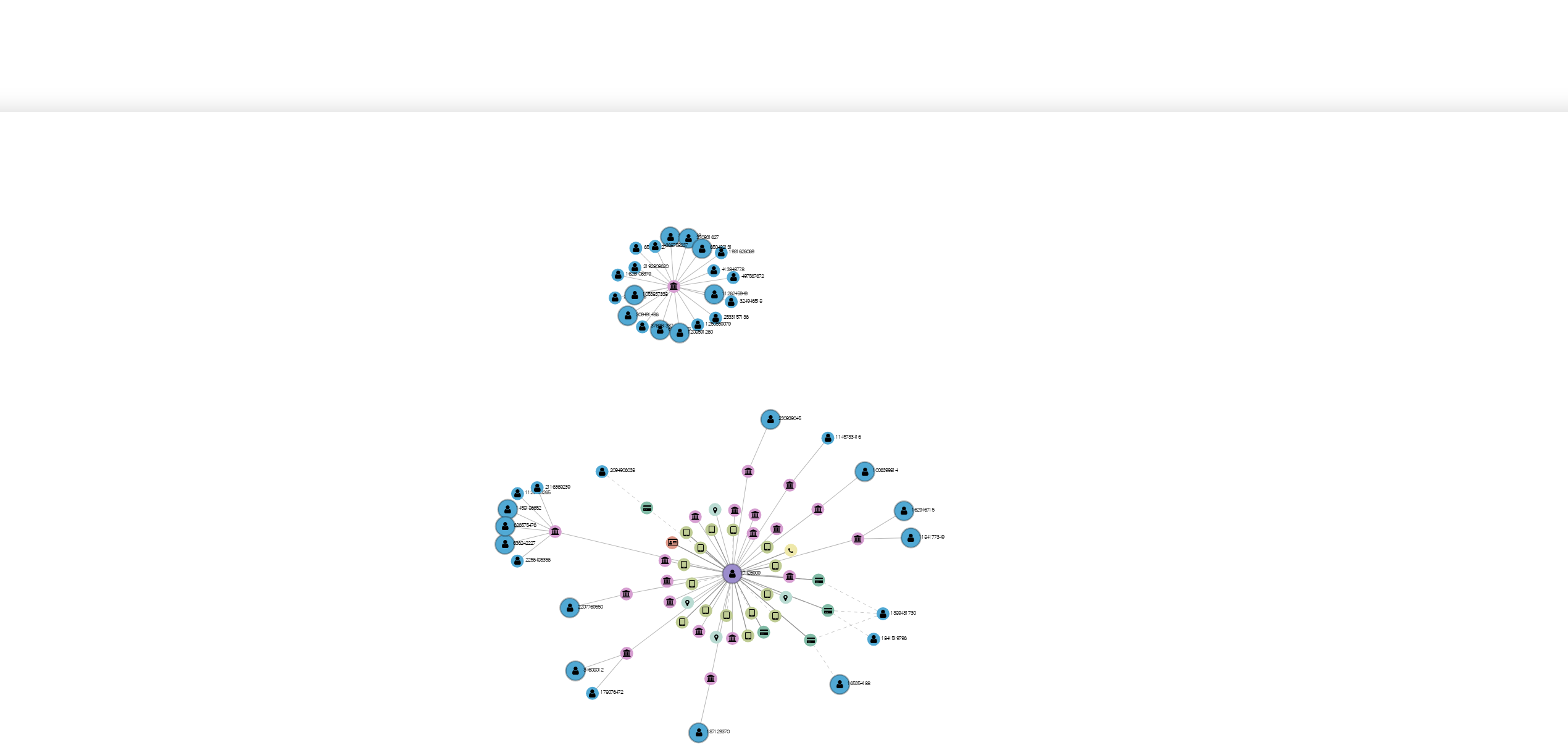
scroll to position [0, 0]
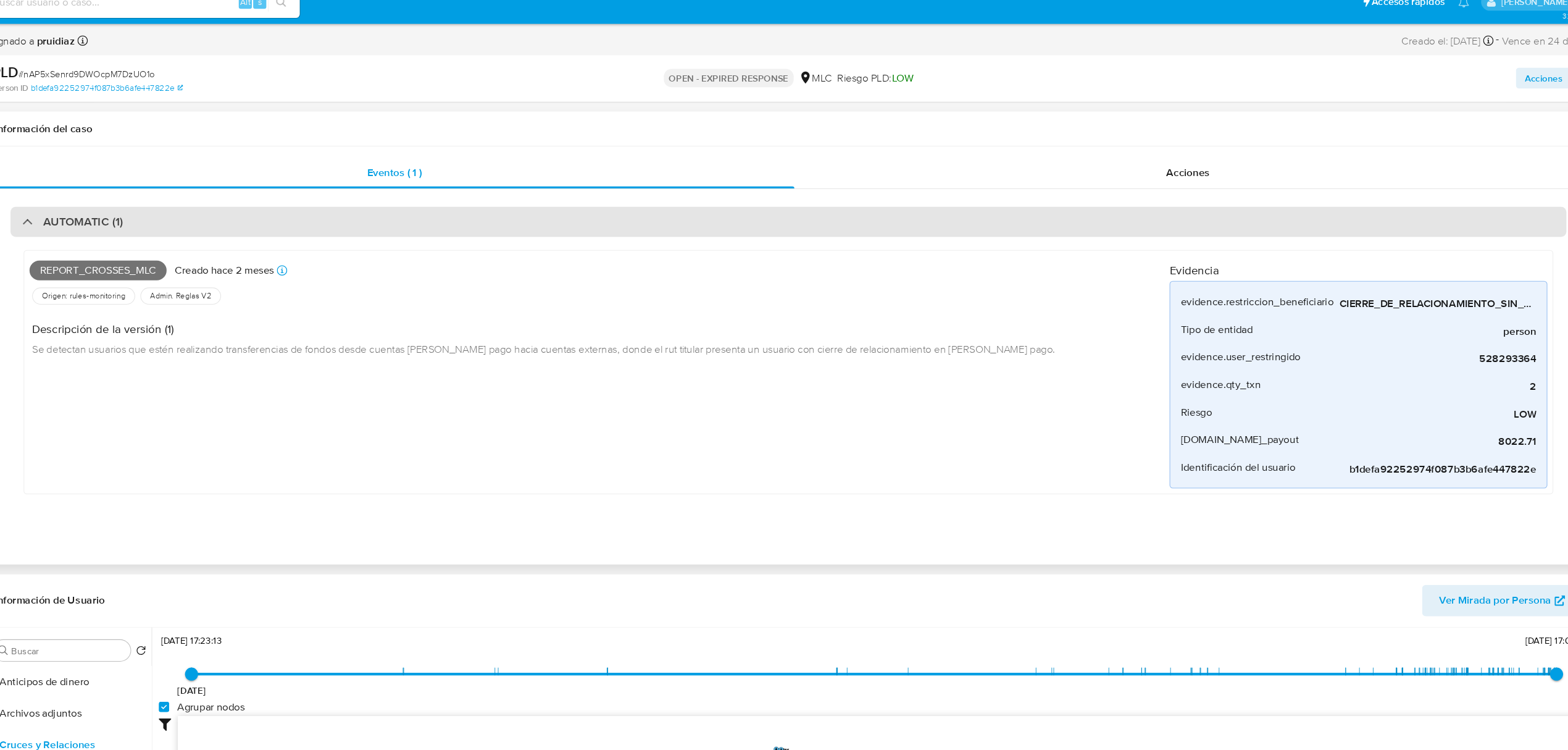
click at [672, 237] on div "AUTOMATIC (1)" at bounding box center [801, 227] width 1464 height 29
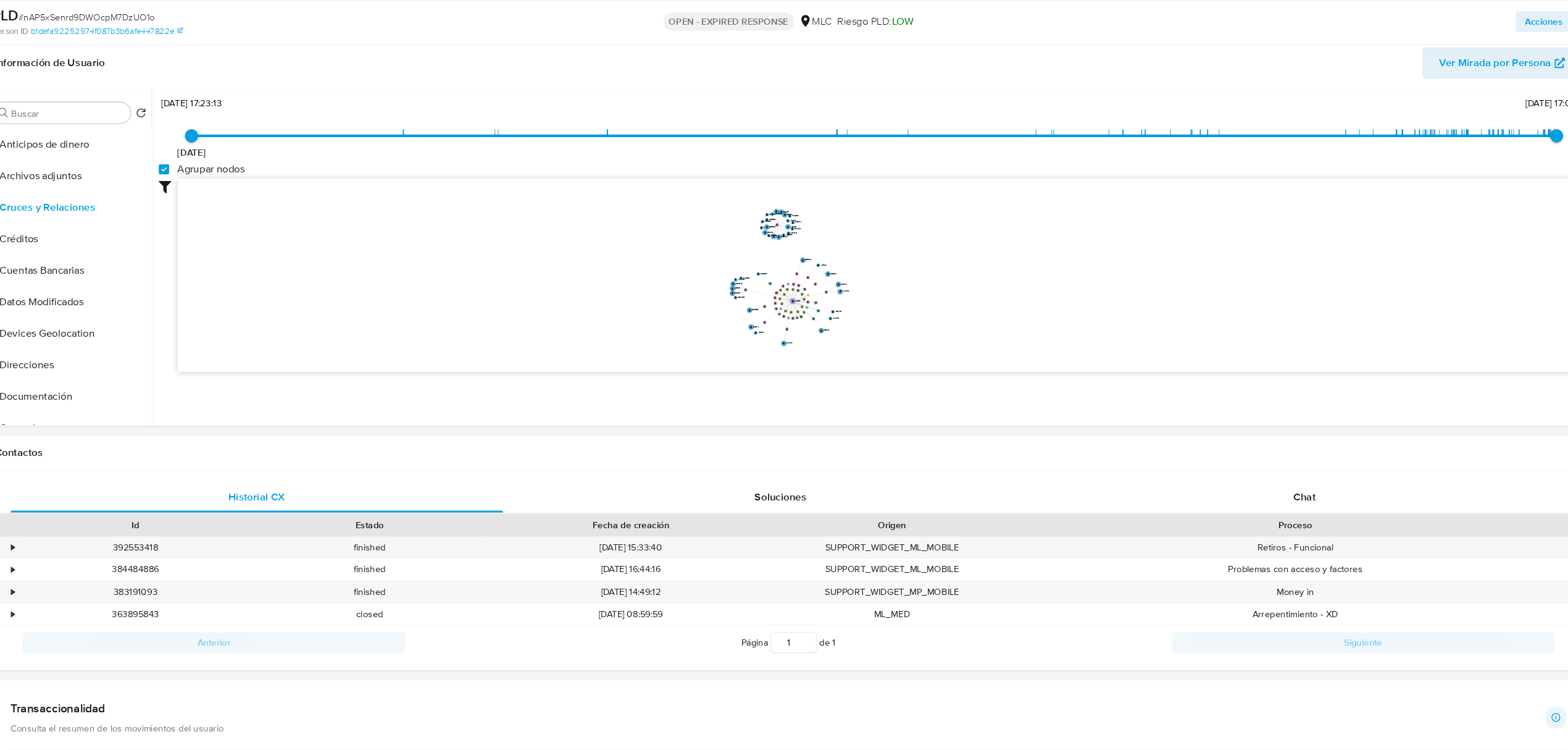
scroll to position [202, 0]
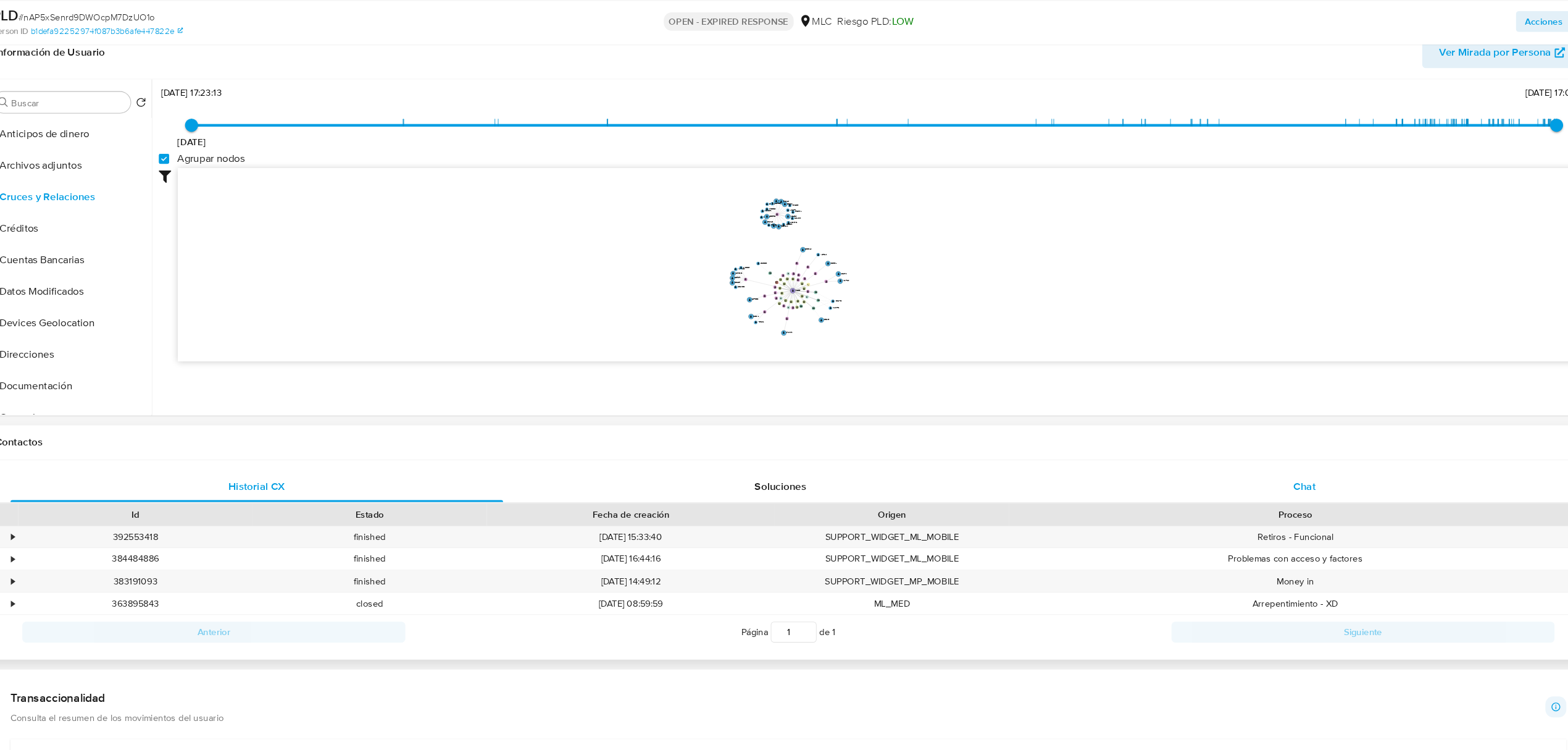
click at [1270, 490] on div "Chat" at bounding box center [1287, 500] width 464 height 29
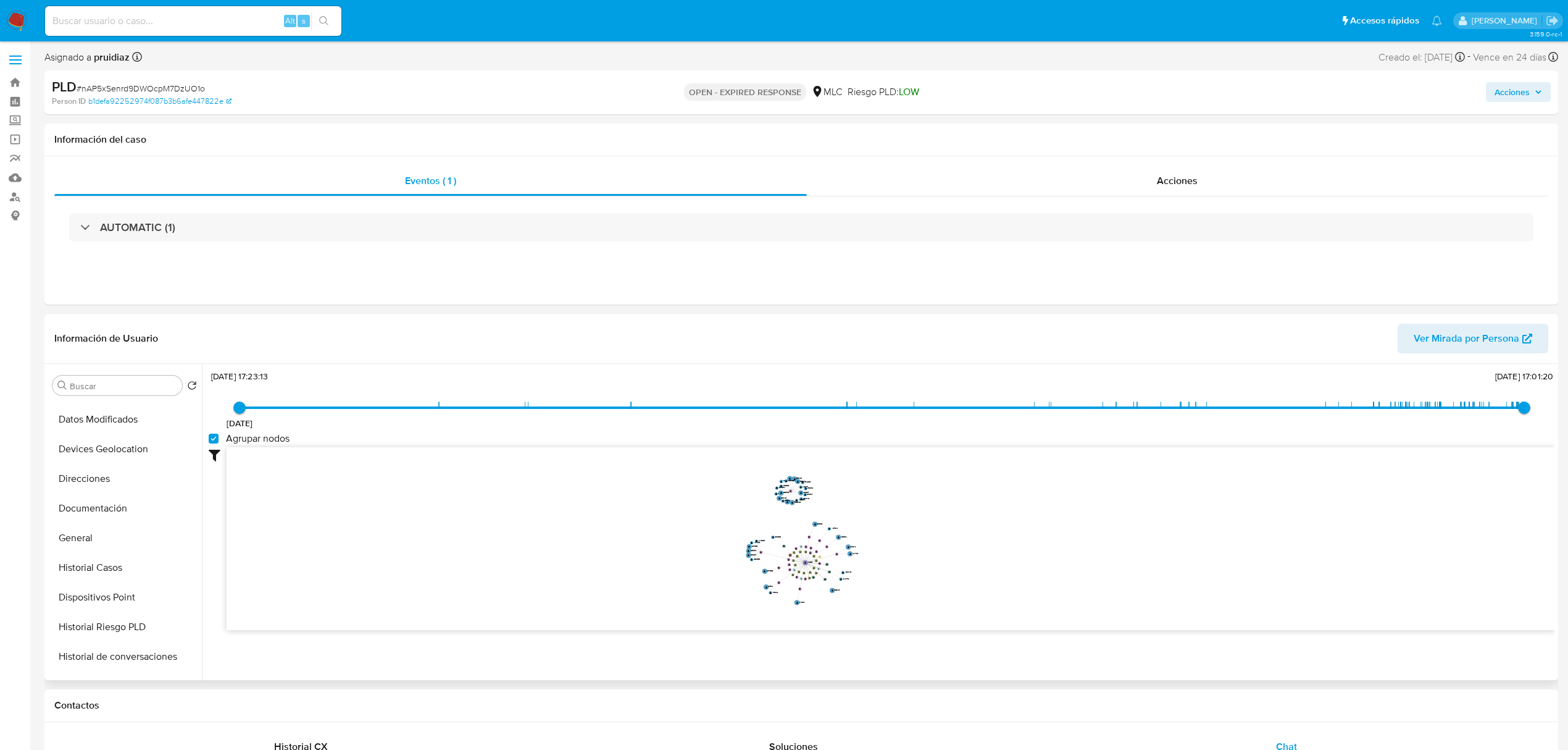
scroll to position [144, 0]
click at [95, 514] on button "Documentación" at bounding box center [119, 507] width 144 height 29
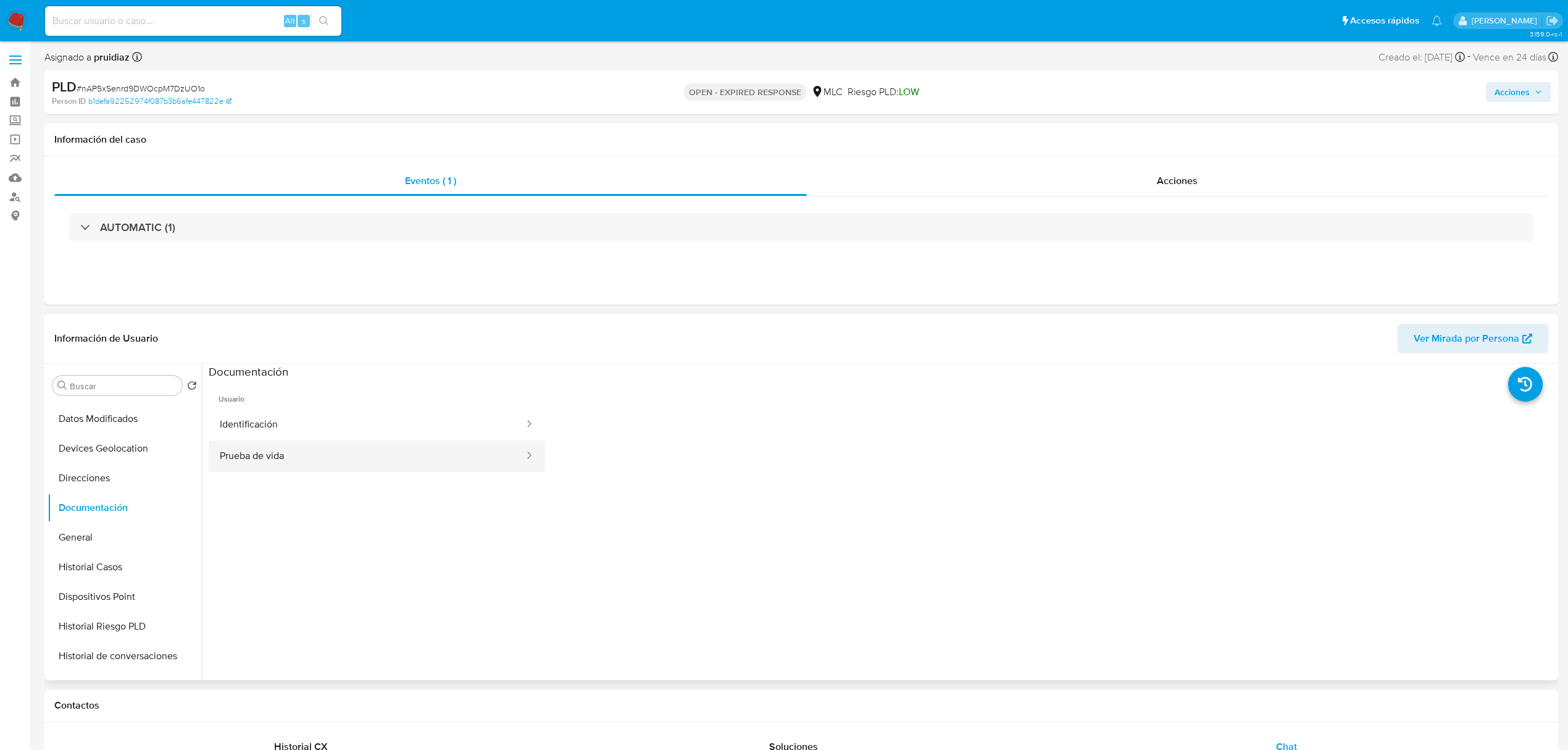
scroll to position [1, 0]
click at [308, 459] on button "Prueba de vida" at bounding box center [366, 455] width 316 height 31
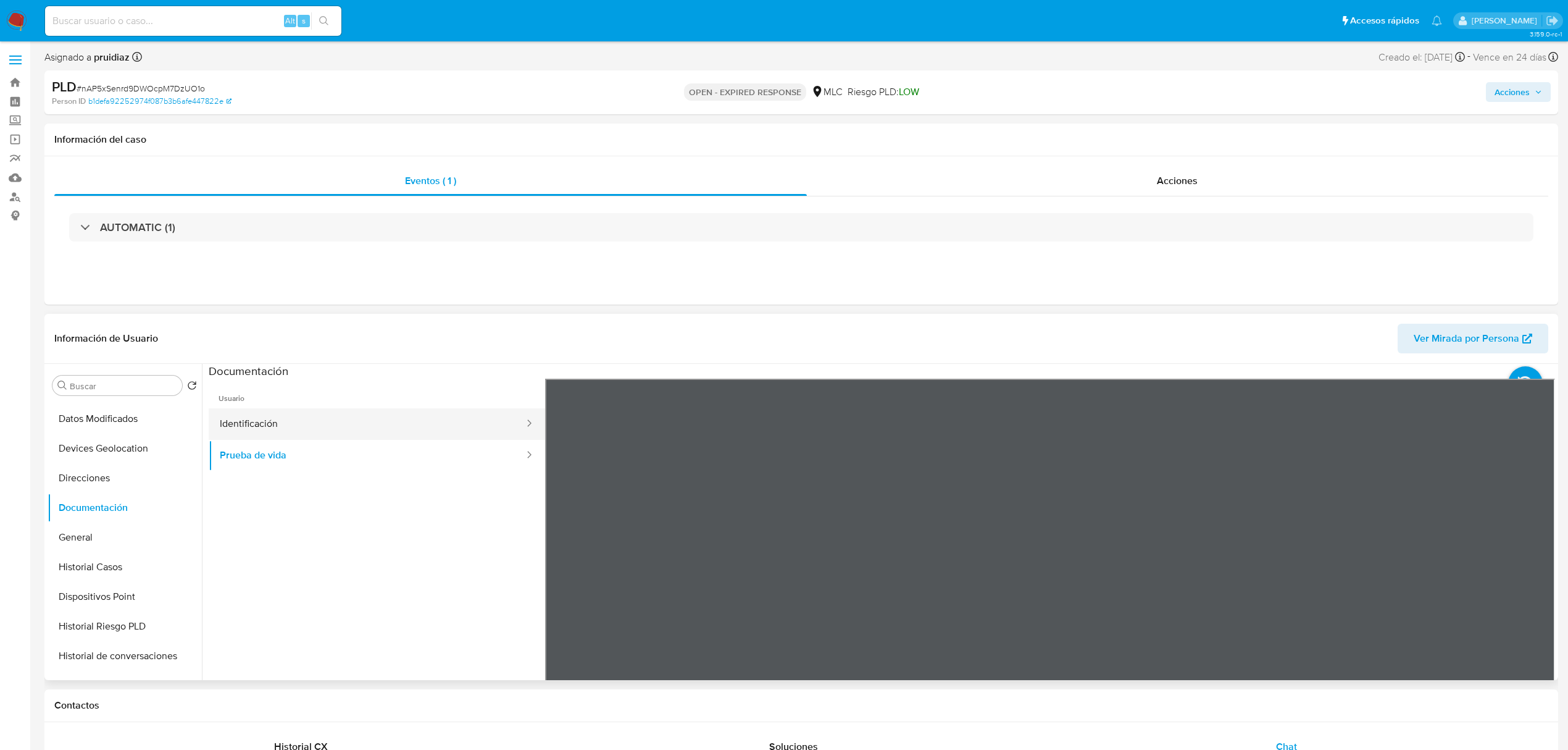
click at [285, 421] on button "Identificación" at bounding box center [366, 424] width 316 height 31
click at [1531, 584] on icon at bounding box center [1539, 579] width 25 height 25
click at [265, 468] on button "Prueba de vida" at bounding box center [366, 455] width 316 height 31
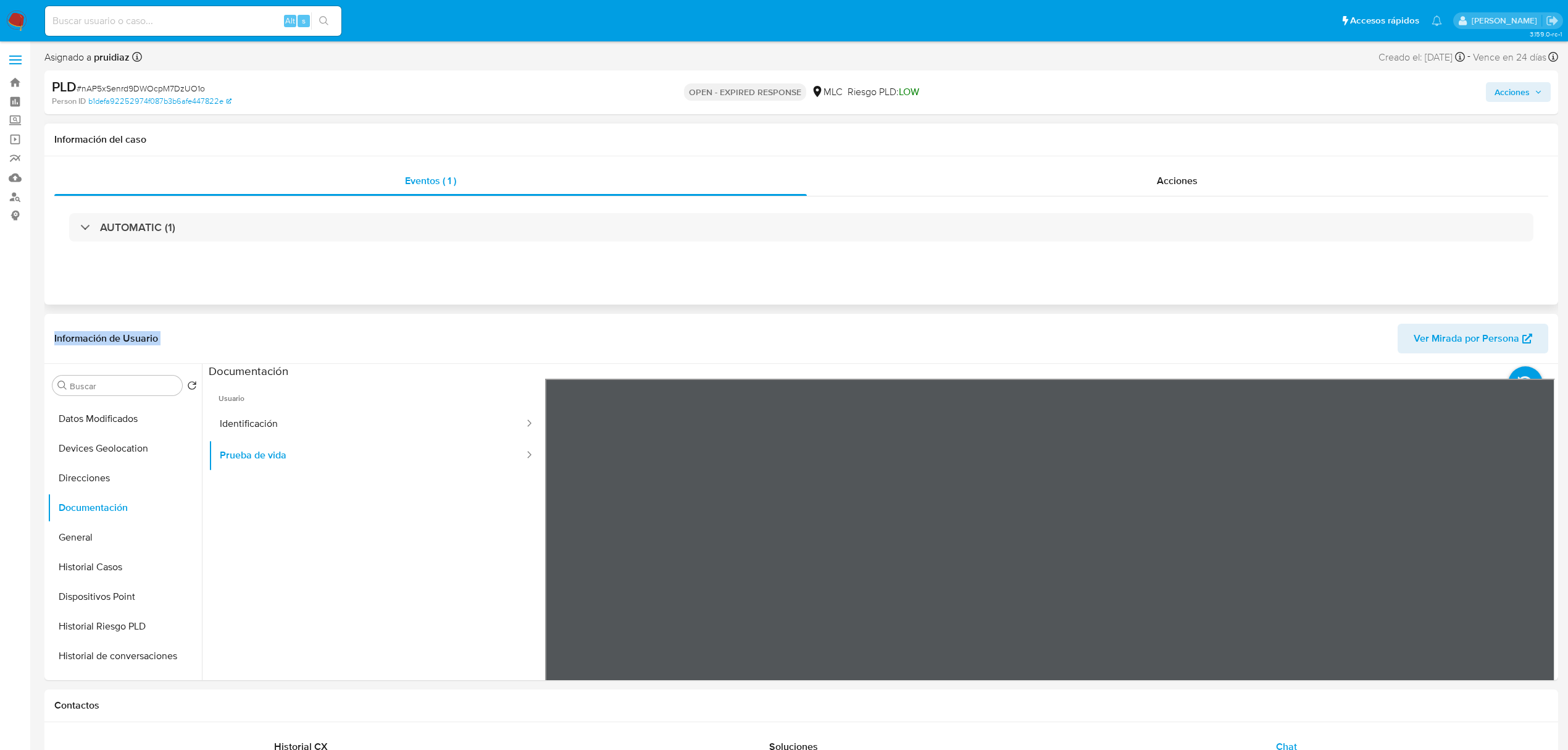
drag, startPoint x: 935, startPoint y: 326, endPoint x: 980, endPoint y: 283, distance: 62.2
click at [312, 429] on button "Identificación" at bounding box center [366, 424] width 316 height 31
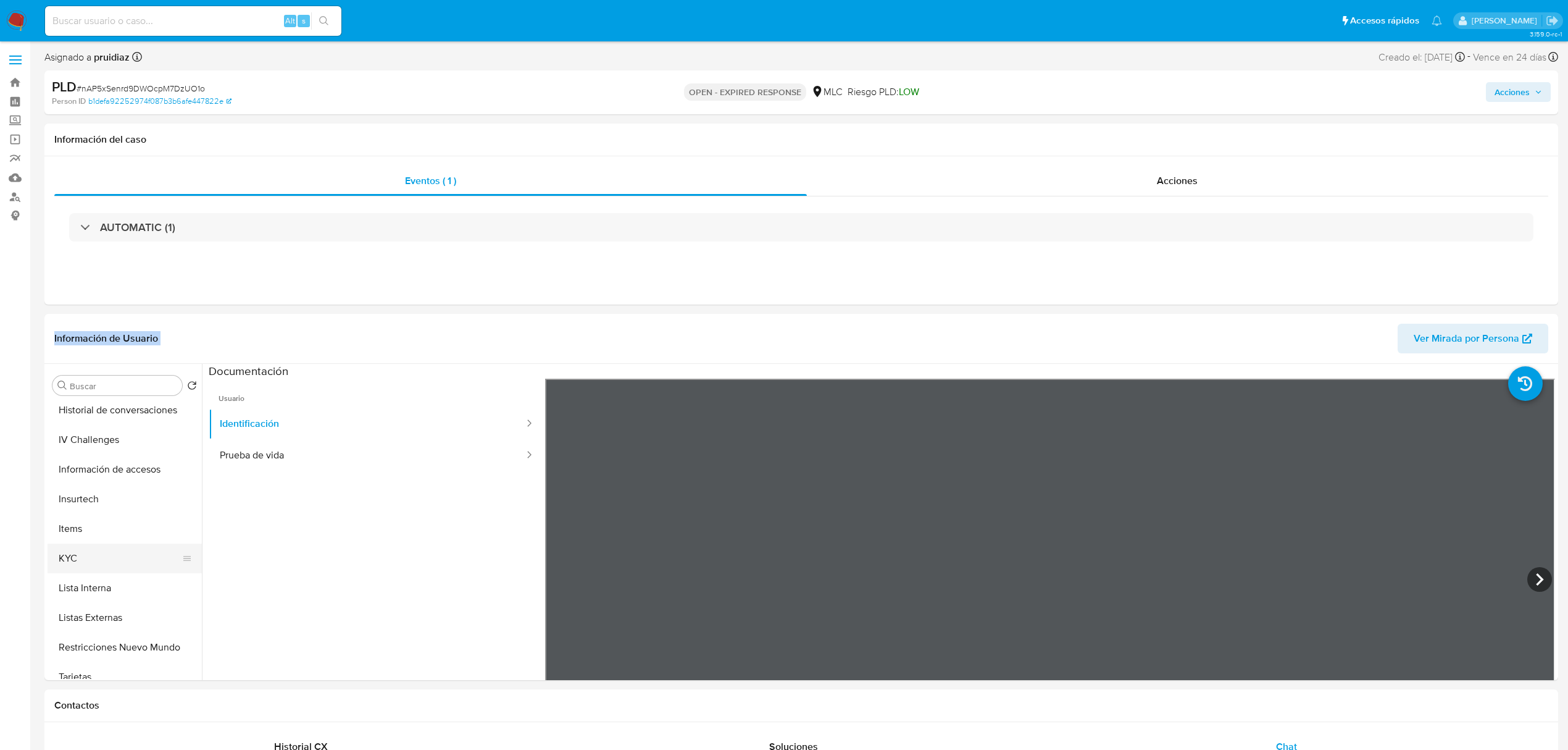
click at [74, 559] on button "KYC" at bounding box center [119, 558] width 144 height 29
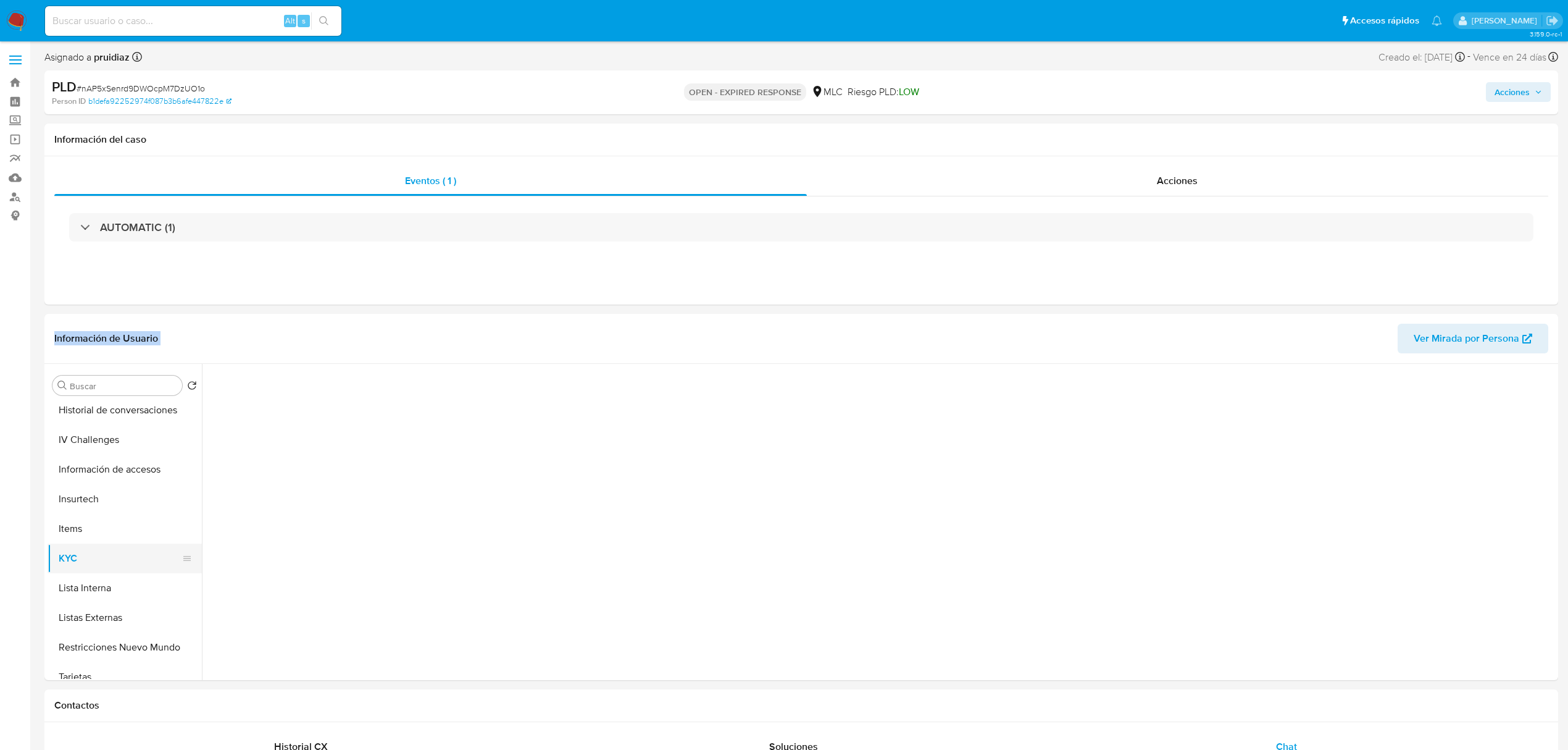
scroll to position [0, 0]
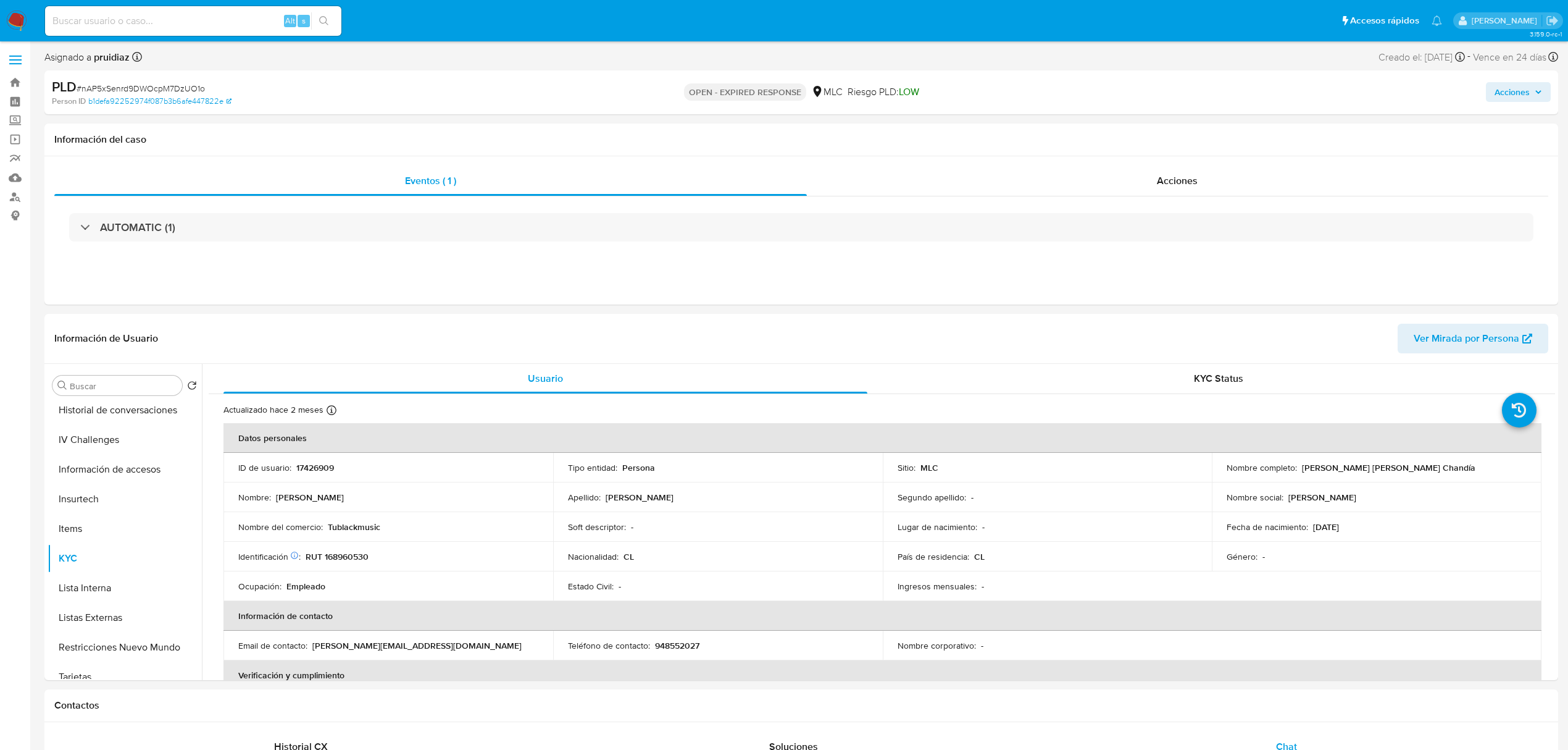
click at [1430, 464] on div "Nombre completo : Mauricio Ismael Pérez Chandía" at bounding box center [1375, 467] width 300 height 11
drag, startPoint x: 1425, startPoint y: 468, endPoint x: 1299, endPoint y: 468, distance: 126.0
click at [1299, 468] on div "Nombre completo : Mauricio Ismael Pérez Chandía" at bounding box center [1375, 467] width 300 height 11
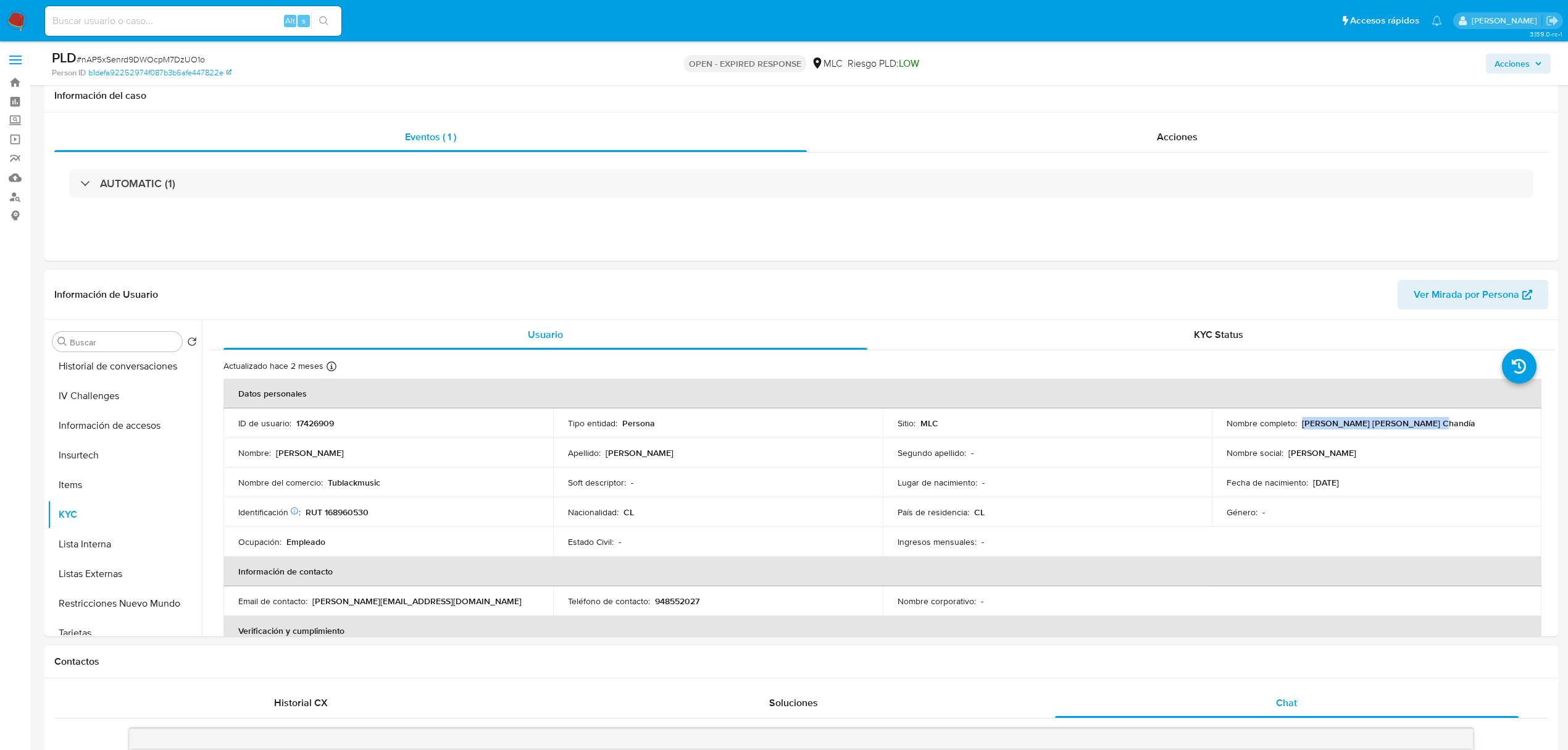
scroll to position [93, 0]
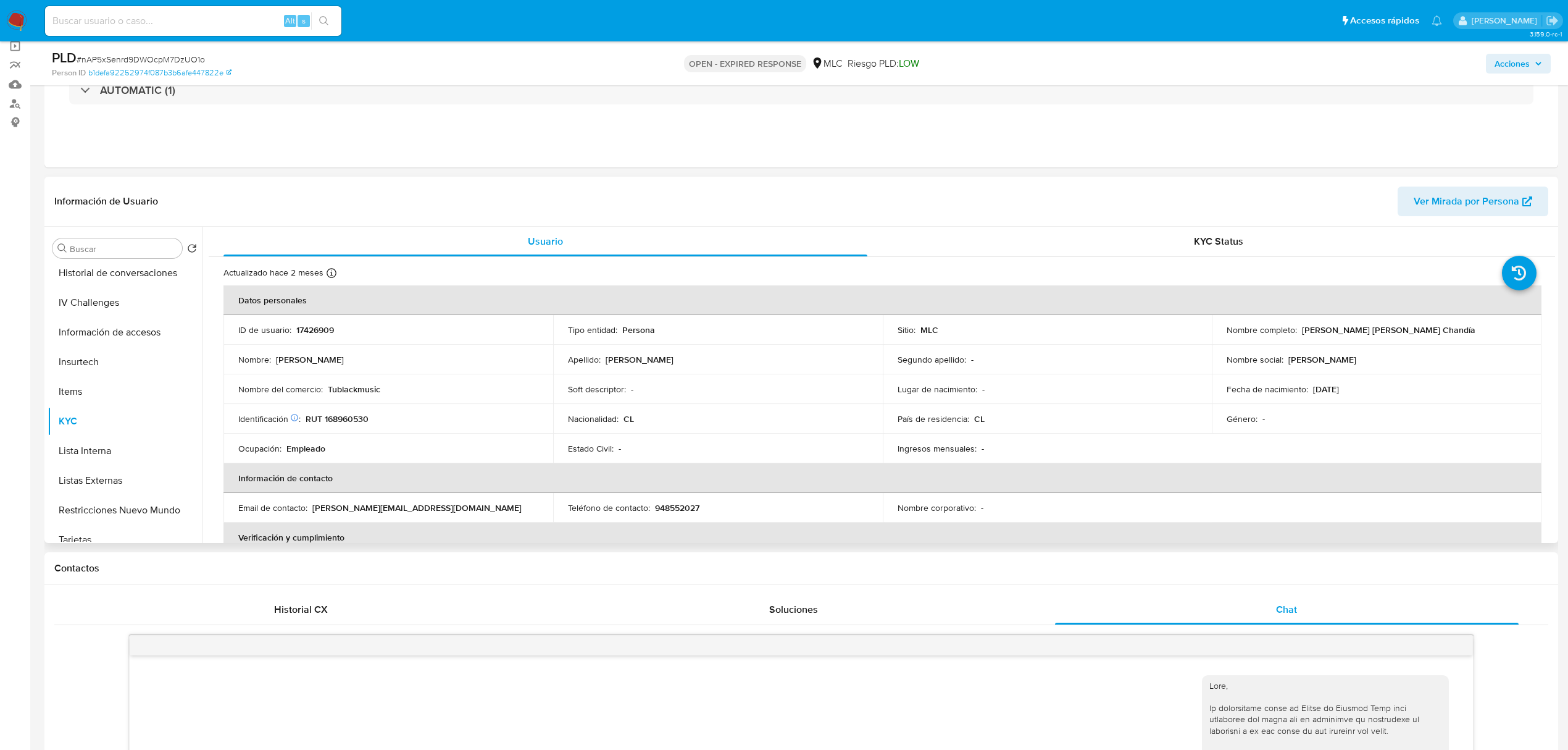
click at [1450, 324] on div "Nombre completo : Mauricio Ismael Pérez Chandía" at bounding box center [1375, 329] width 300 height 11
drag, startPoint x: 1424, startPoint y: 336, endPoint x: 1297, endPoint y: 332, distance: 127.1
click at [1297, 332] on td "Nombre completo : Mauricio Ismael Pérez Chandía" at bounding box center [1375, 329] width 329 height 29
copy p "Mauricio Ismael Pérez Chandía"
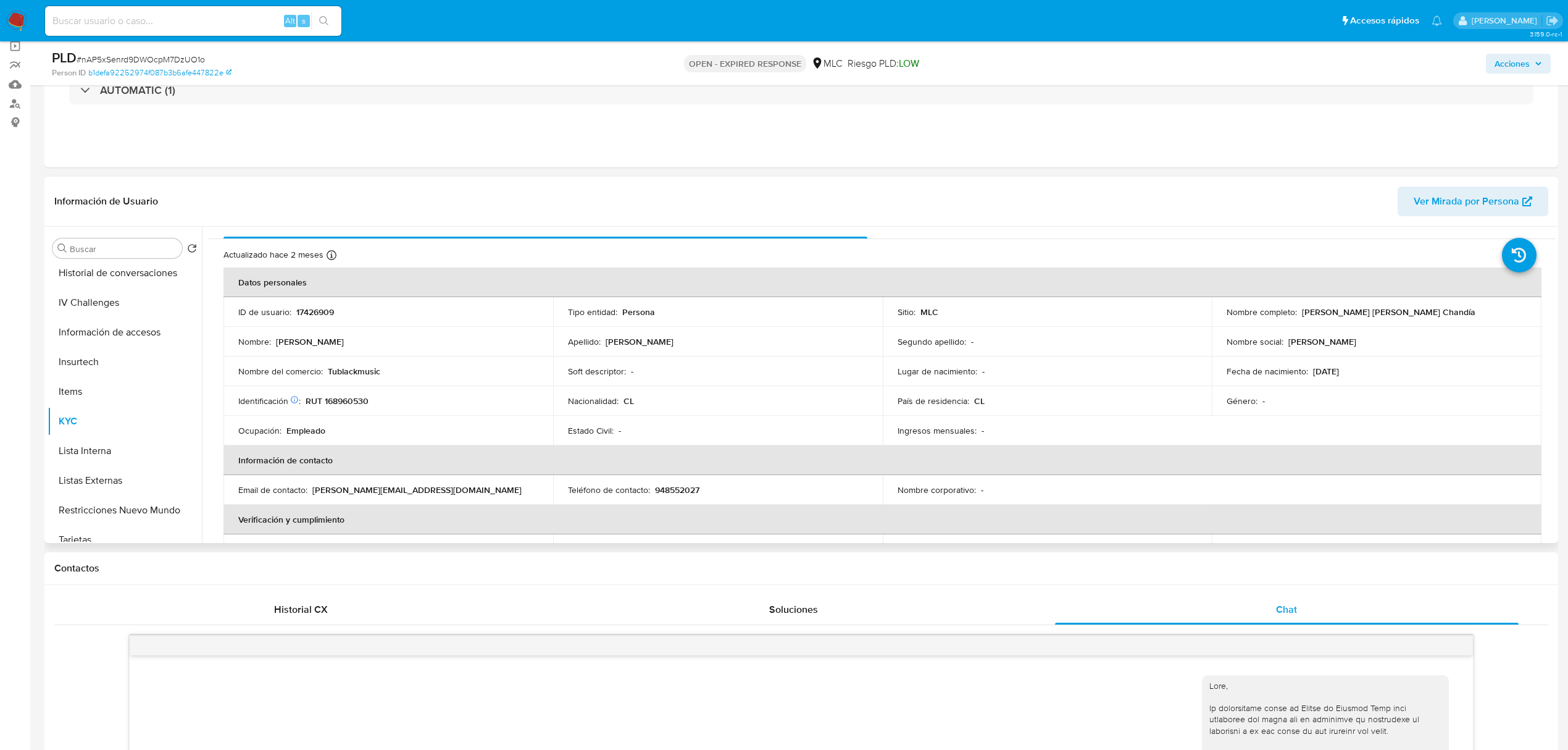
click at [766, 383] on td "Soft descriptor : -" at bounding box center [717, 371] width 329 height 29
click at [355, 372] on p "Tublackmusic" at bounding box center [354, 371] width 52 height 11
copy p "Tublackmusic"
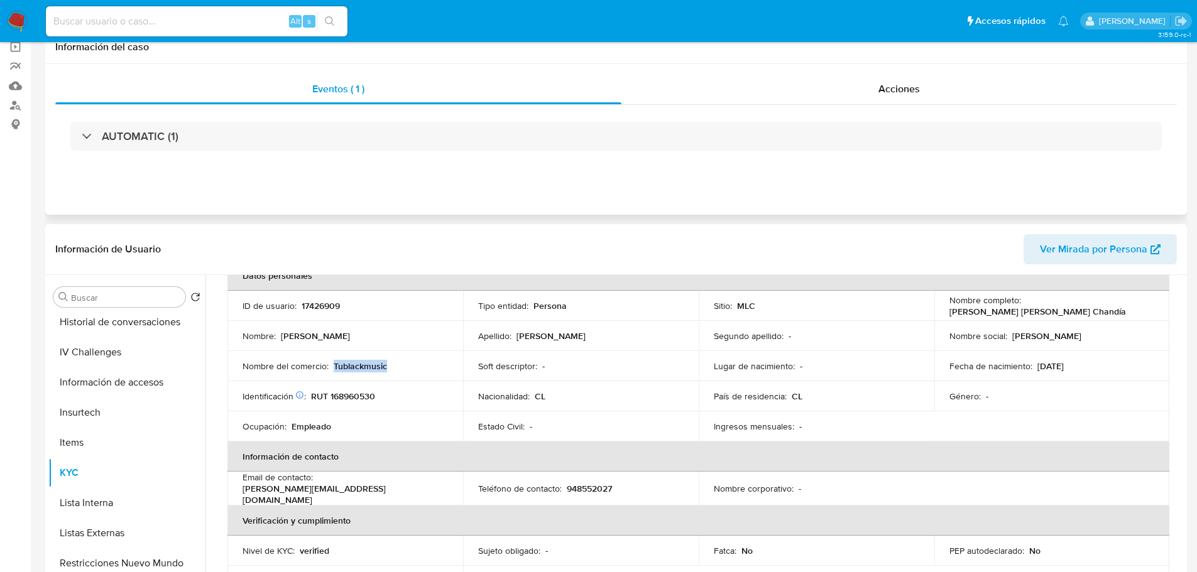
scroll to position [0, 0]
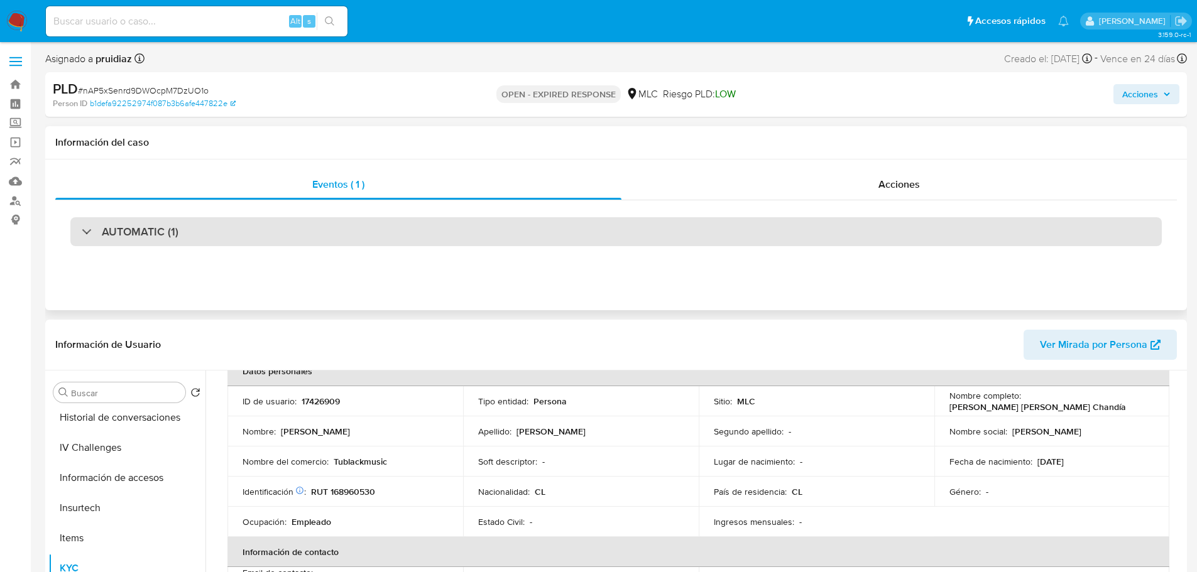
click at [117, 234] on h3 "AUTOMATIC (1)" at bounding box center [140, 232] width 77 height 14
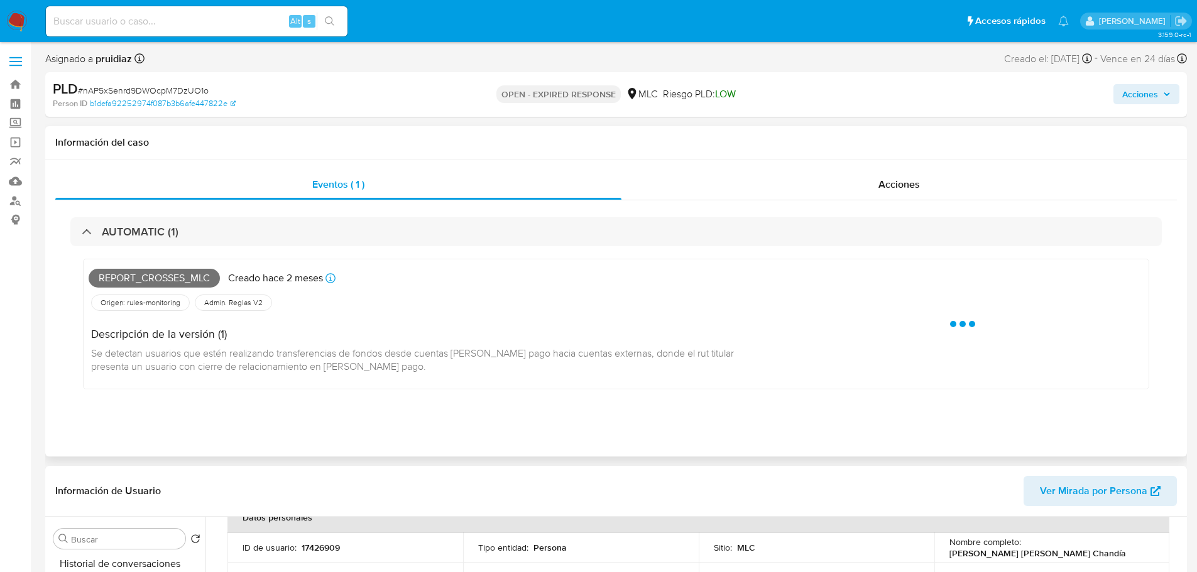
click at [136, 273] on span "Report_crosses_mlc" at bounding box center [154, 278] width 131 height 19
copy span "Report_crosses_mlc"
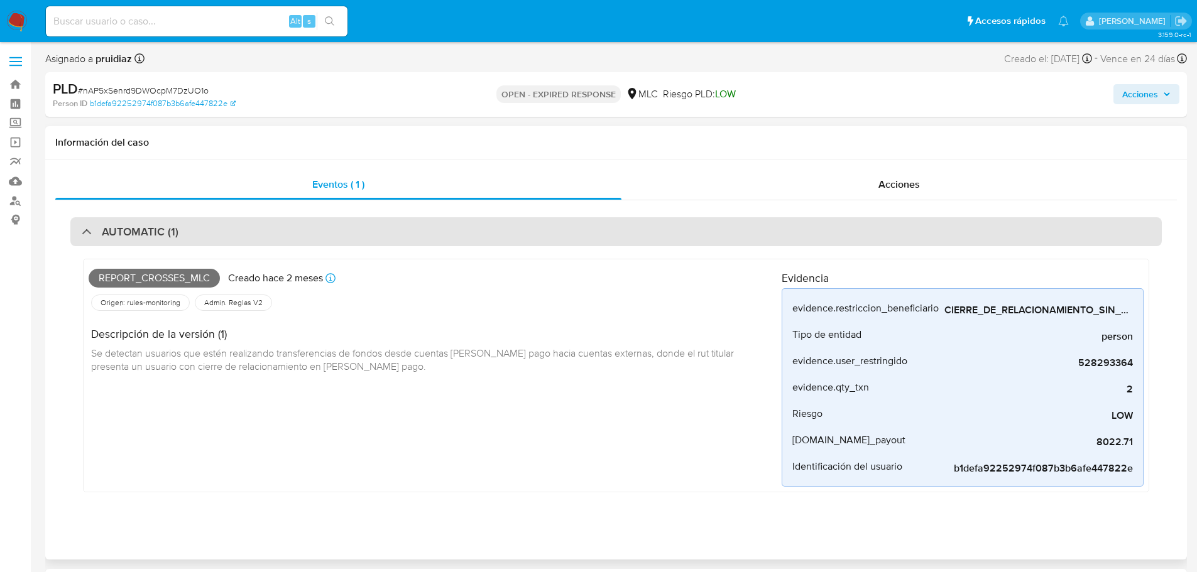
click at [363, 226] on div "AUTOMATIC (1)" at bounding box center [615, 231] width 1091 height 29
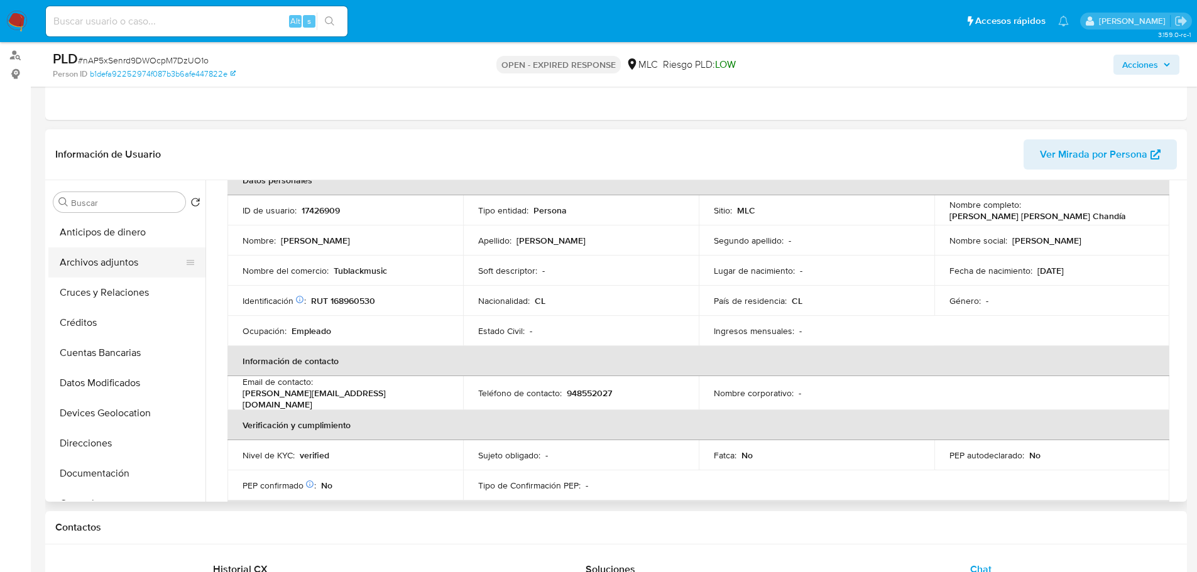
click at [100, 269] on button "Archivos adjuntos" at bounding box center [121, 263] width 147 height 30
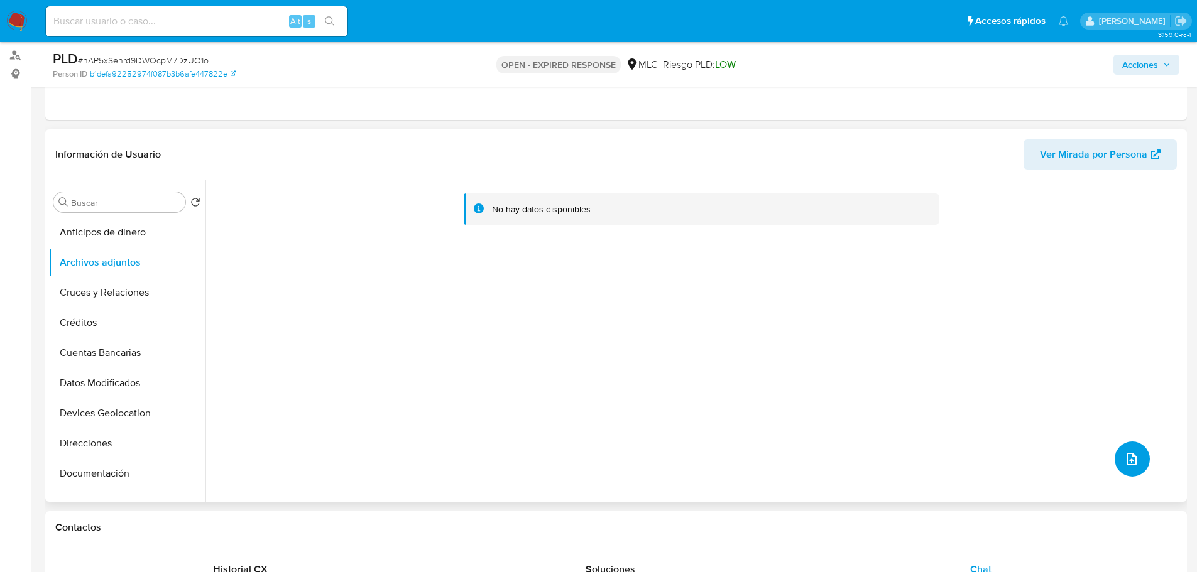
click at [1127, 464] on icon "upload-file" at bounding box center [1131, 459] width 15 height 15
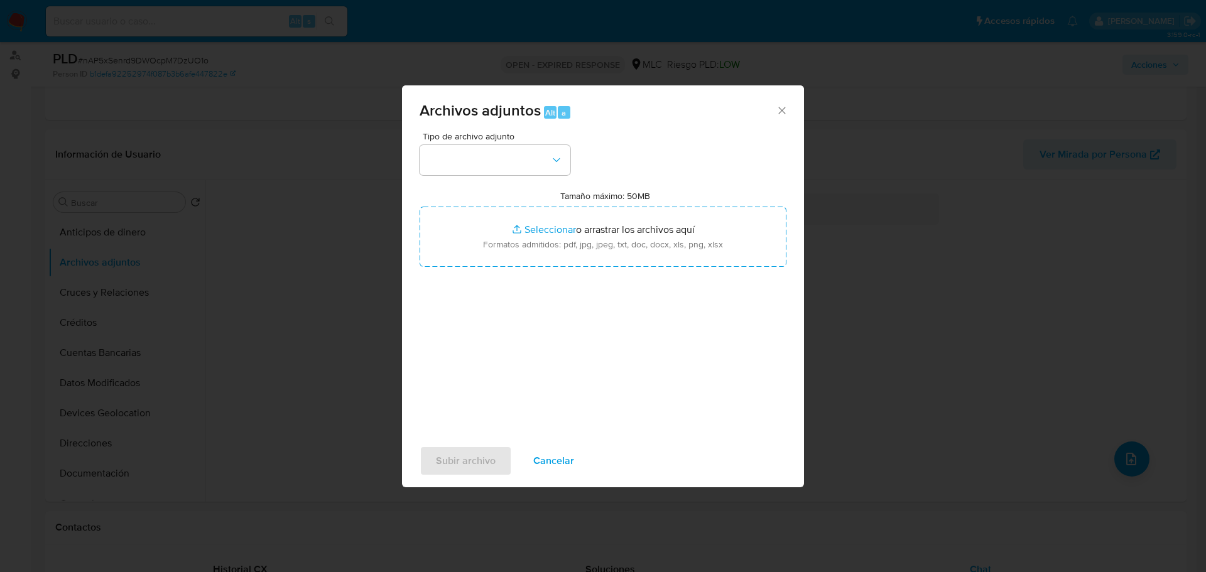
click at [531, 175] on div "Tipo de archivo adjunto Tamaño máximo: 50MB Seleccionar archivos Seleccionar o …" at bounding box center [603, 280] width 367 height 297
click at [535, 167] on button "button" at bounding box center [495, 160] width 151 height 30
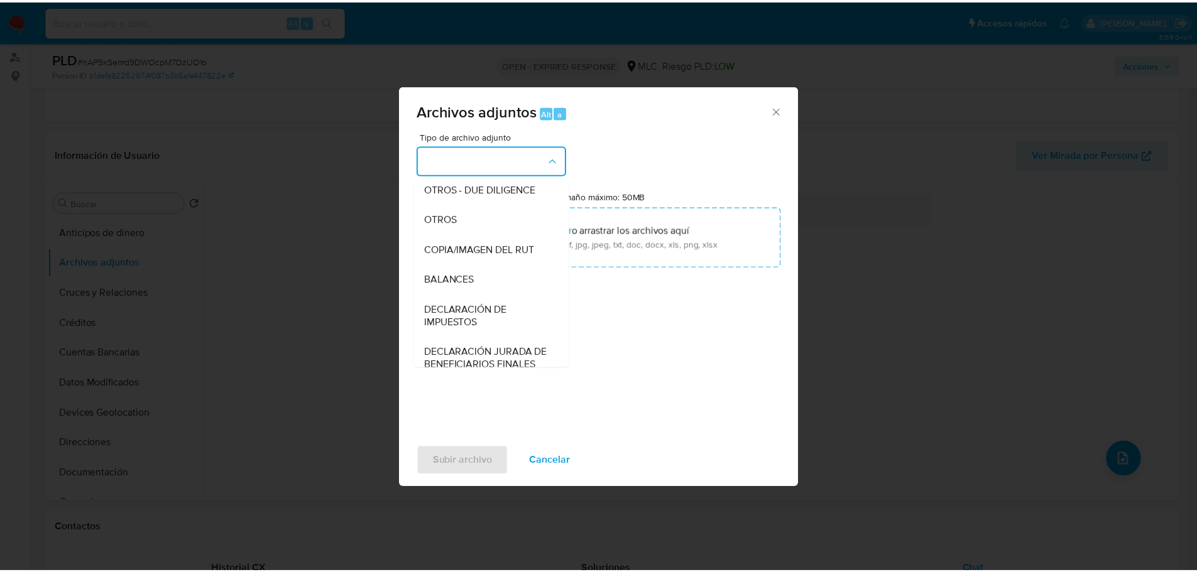
scroll to position [178, 0]
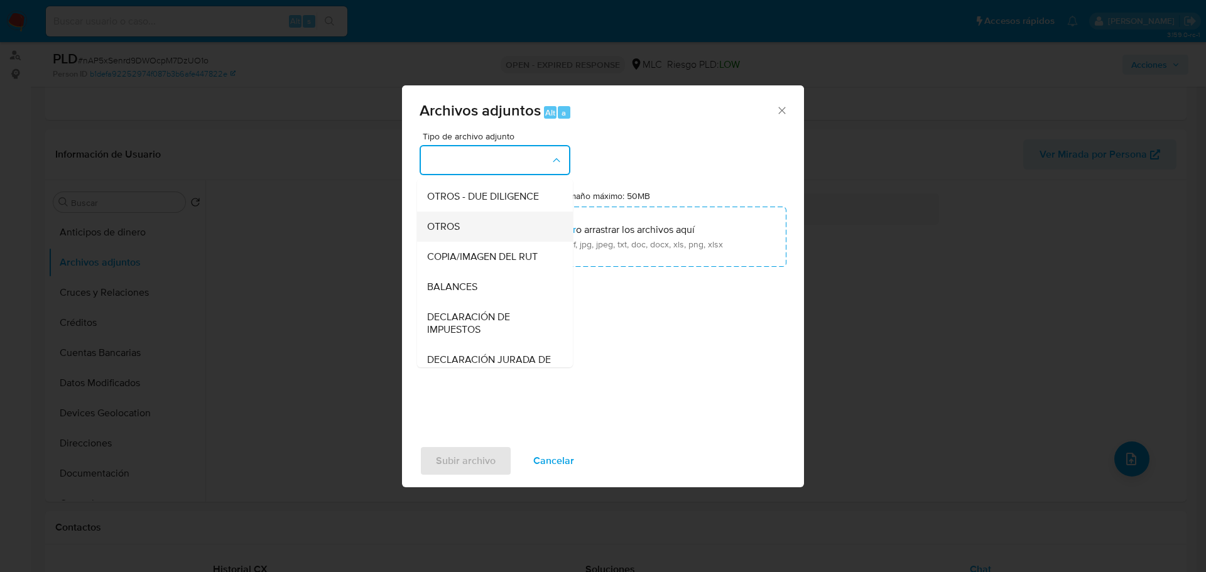
click at [442, 233] on span "OTROS" at bounding box center [443, 227] width 33 height 13
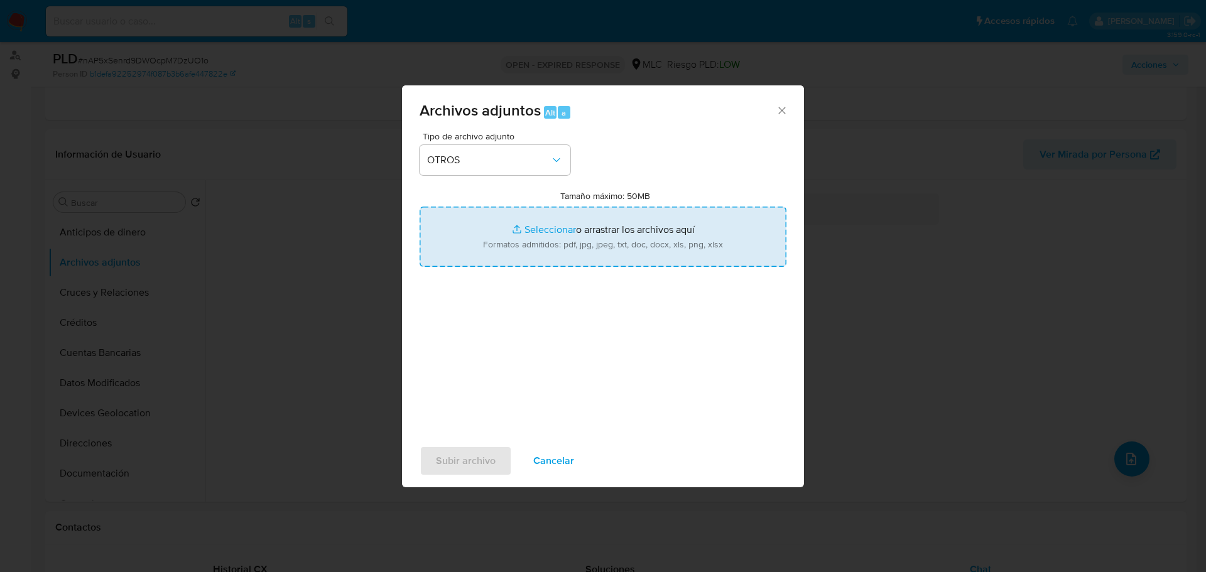
click at [641, 249] on input "Tamaño máximo: 50MB Seleccionar archivos" at bounding box center [603, 237] width 367 height 60
type input "C:\fakepath\17426909 - 16_09_2025 (1).pdf"
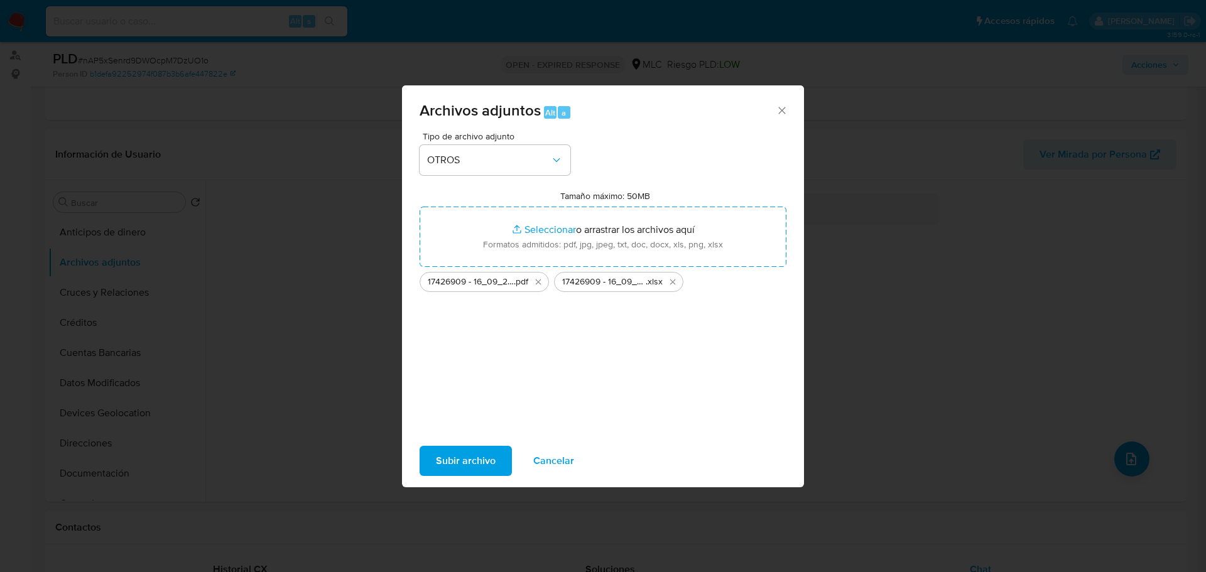
click at [466, 458] on span "Subir archivo" at bounding box center [466, 461] width 60 height 28
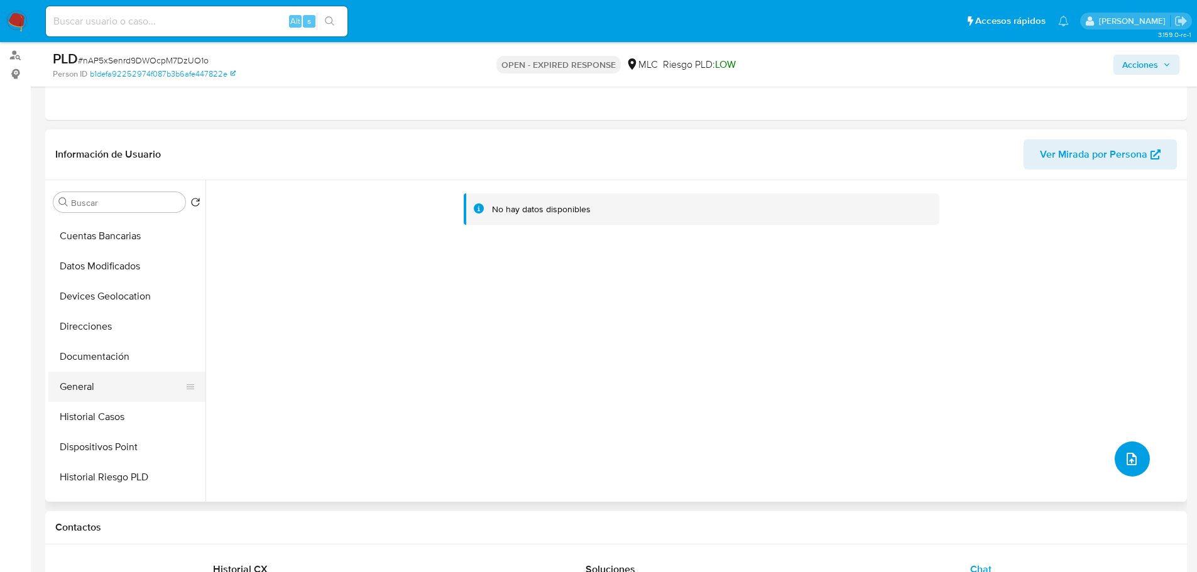
scroll to position [117, 0]
click at [75, 382] on button "General" at bounding box center [121, 386] width 147 height 30
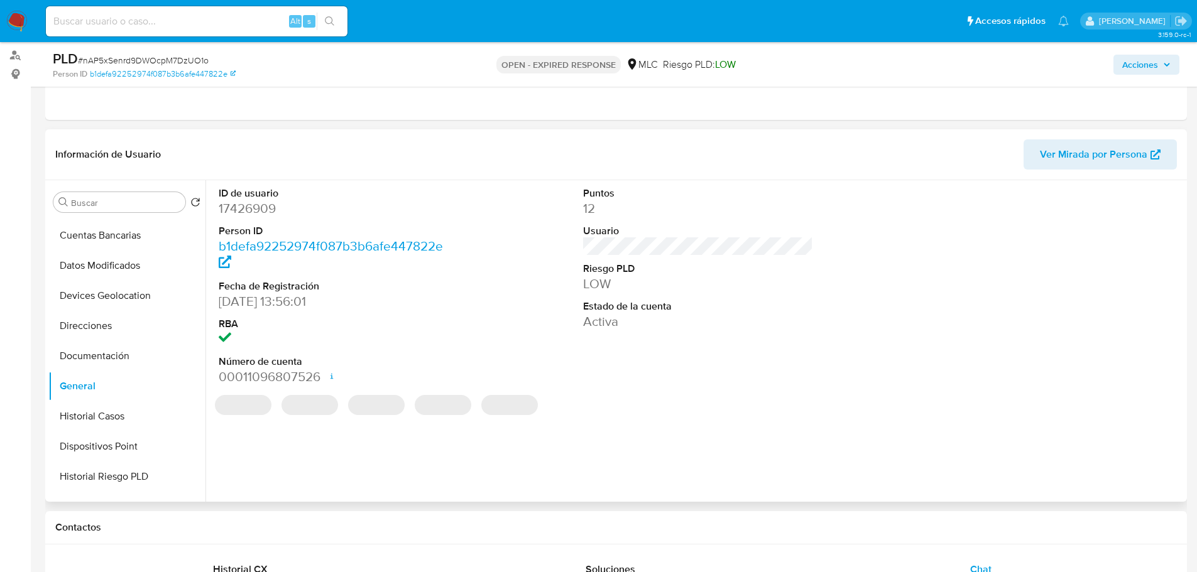
click at [249, 212] on dd "17426909" at bounding box center [334, 209] width 231 height 18
copy dd "17426909"
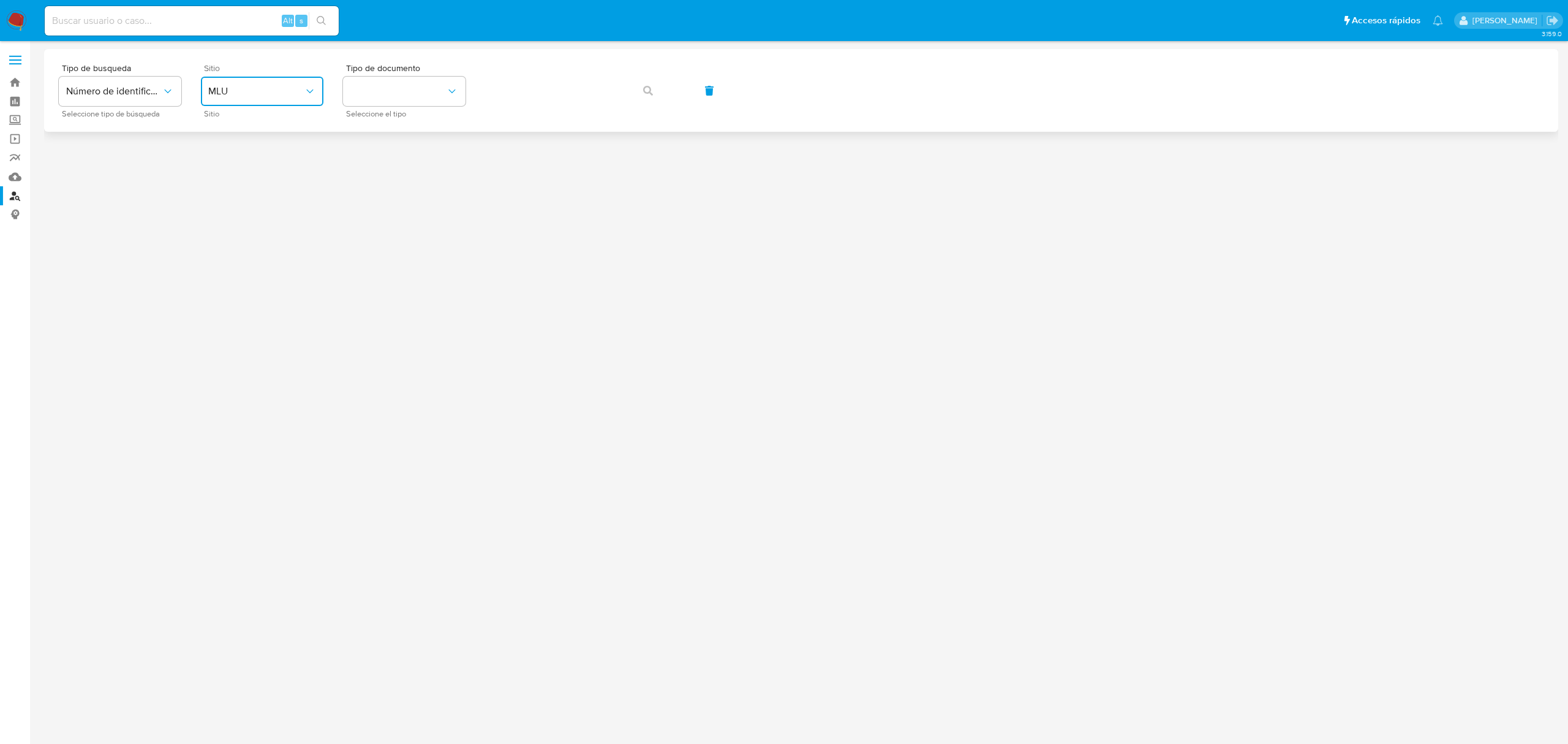
click at [236, 86] on span "MLU" at bounding box center [256, 91] width 96 height 13
click at [218, 294] on span "MLC" at bounding box center [217, 300] width 19 height 13
click at [376, 83] on button "identificationType" at bounding box center [405, 92] width 123 height 29
click at [381, 138] on div "RUT RUT" at bounding box center [400, 130] width 100 height 42
click at [660, 93] on button "button" at bounding box center [647, 91] width 42 height 29
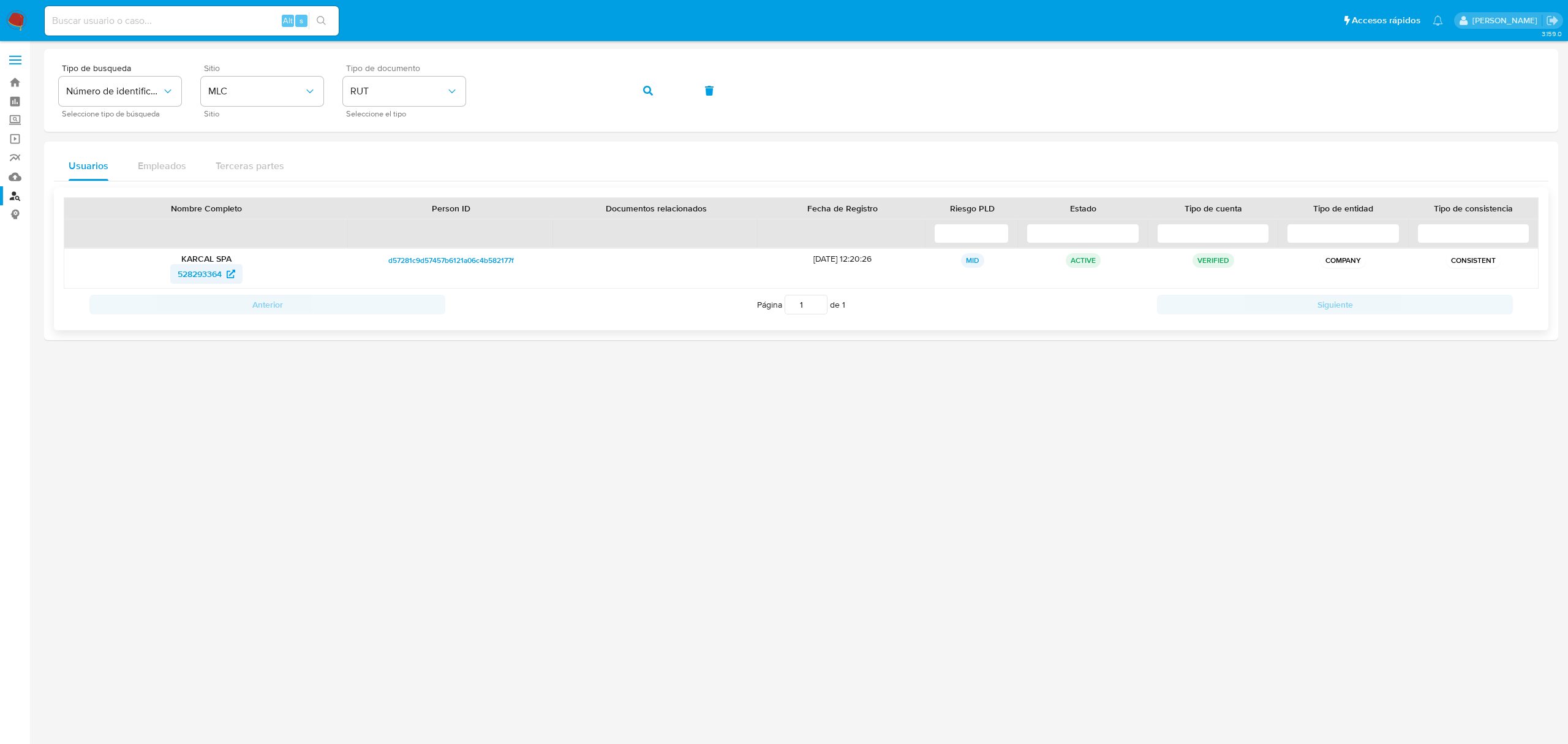
click at [196, 272] on span "528293364" at bounding box center [199, 274] width 44 height 20
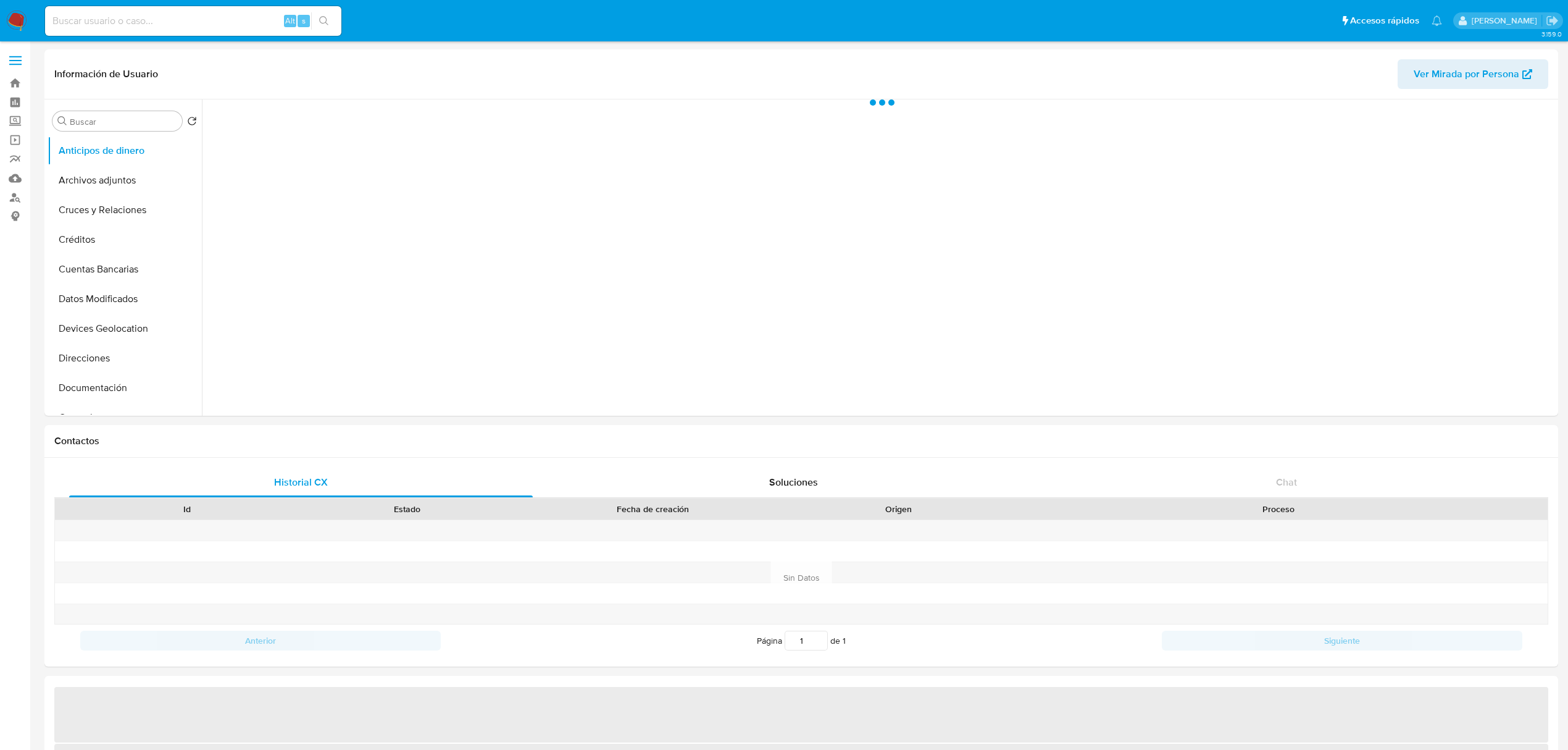
select select "10"
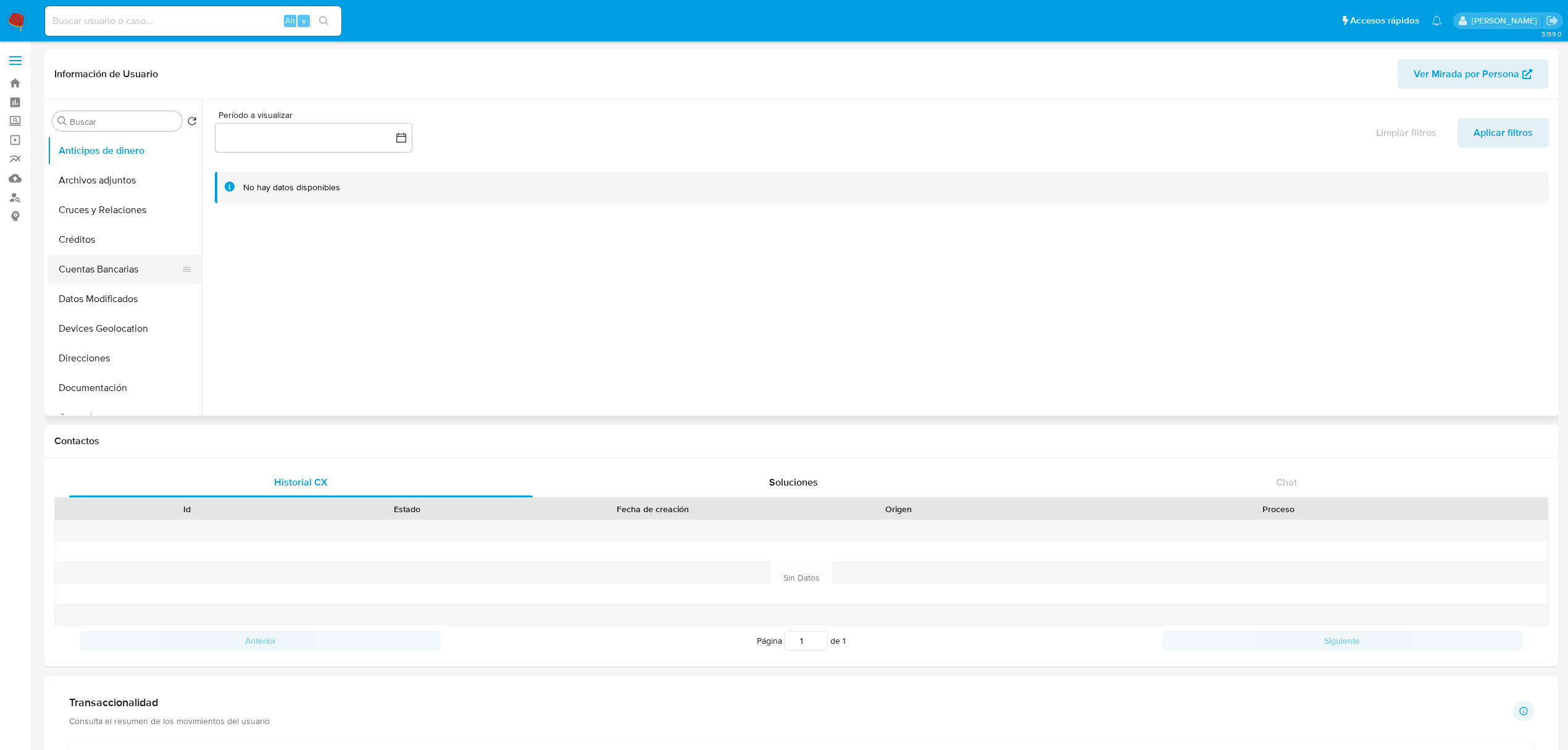
scroll to position [97, 0]
click at [104, 356] on button "Historial Casos" at bounding box center [119, 349] width 144 height 29
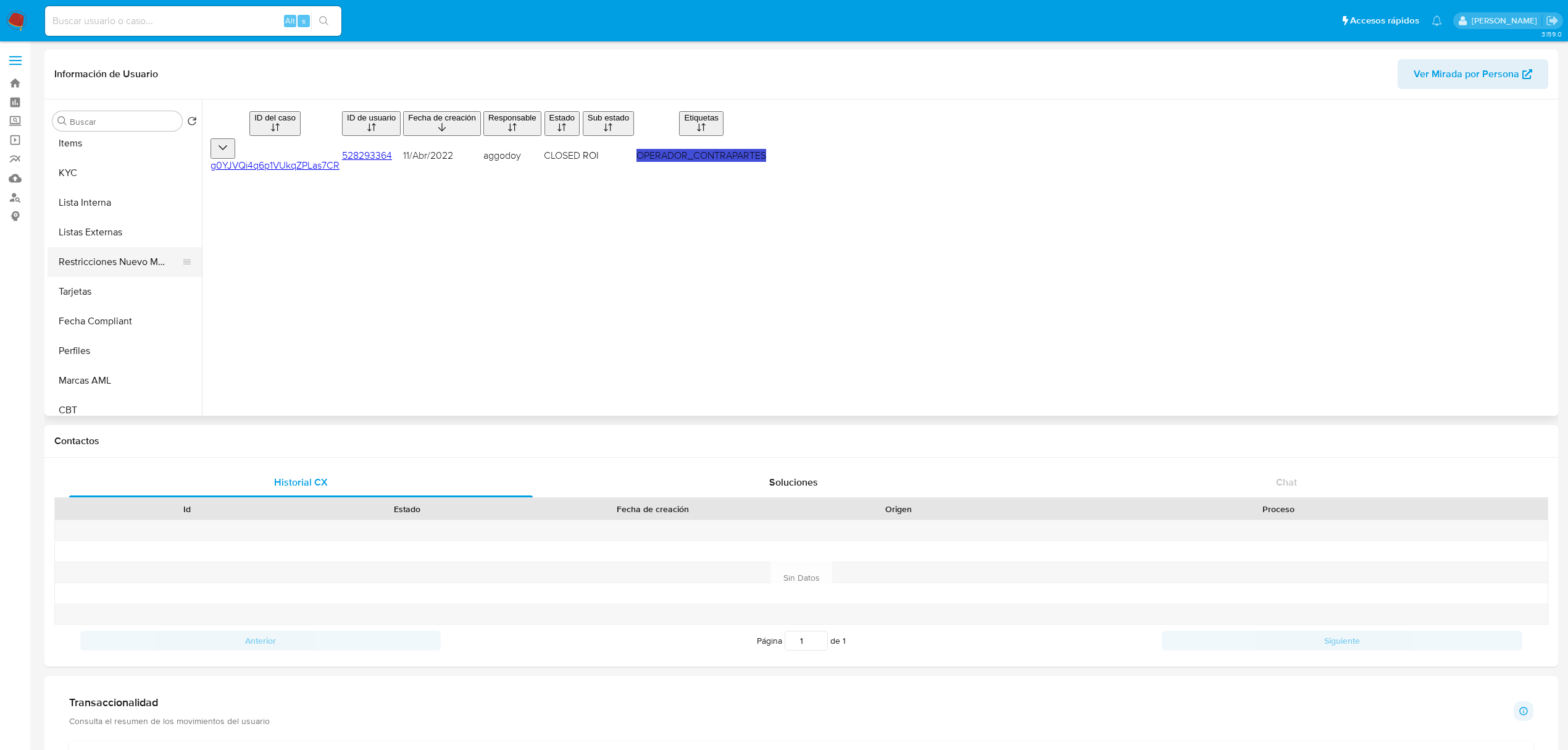
scroll to position [512, 0]
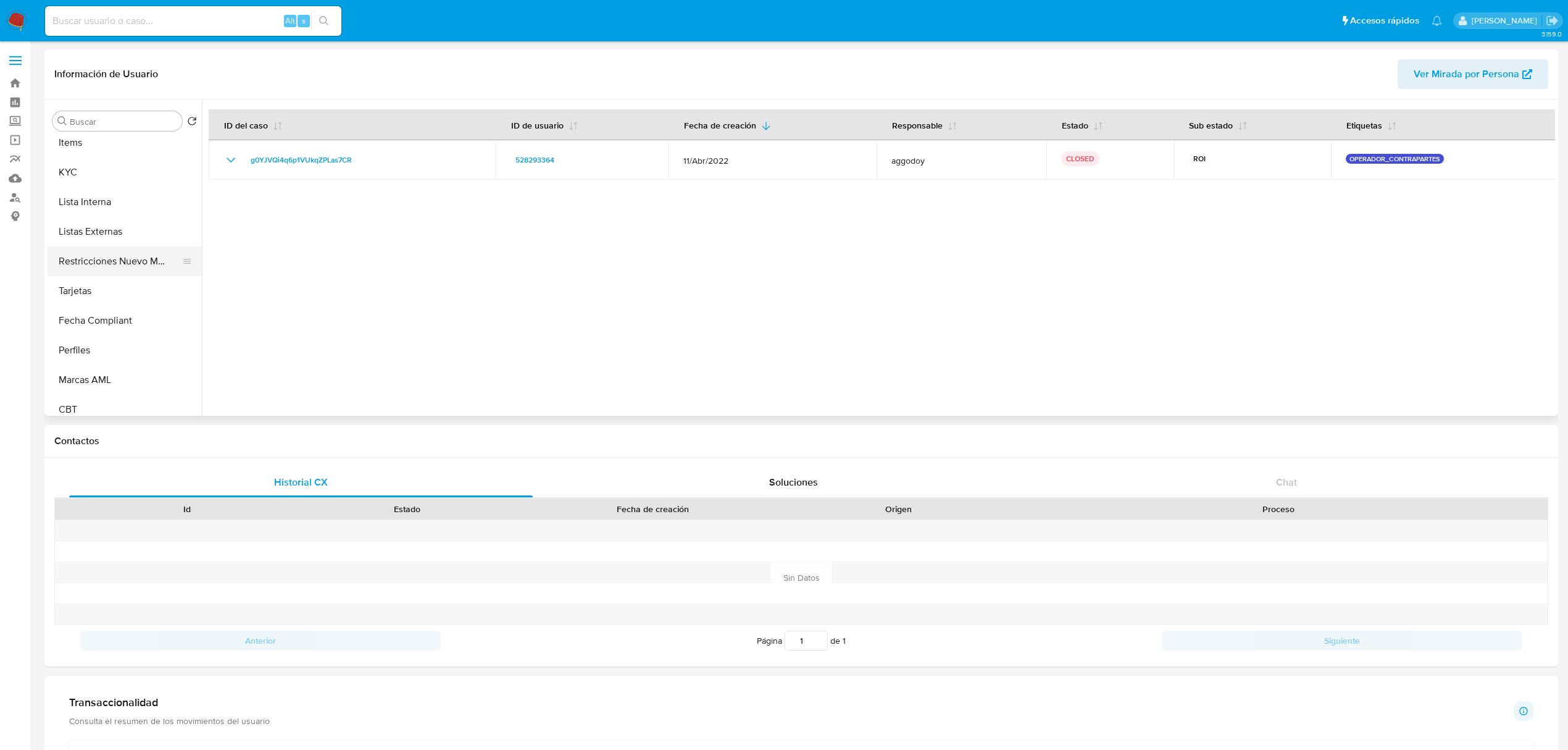
click at [140, 251] on button "Restricciones Nuevo Mundo" at bounding box center [119, 261] width 144 height 29
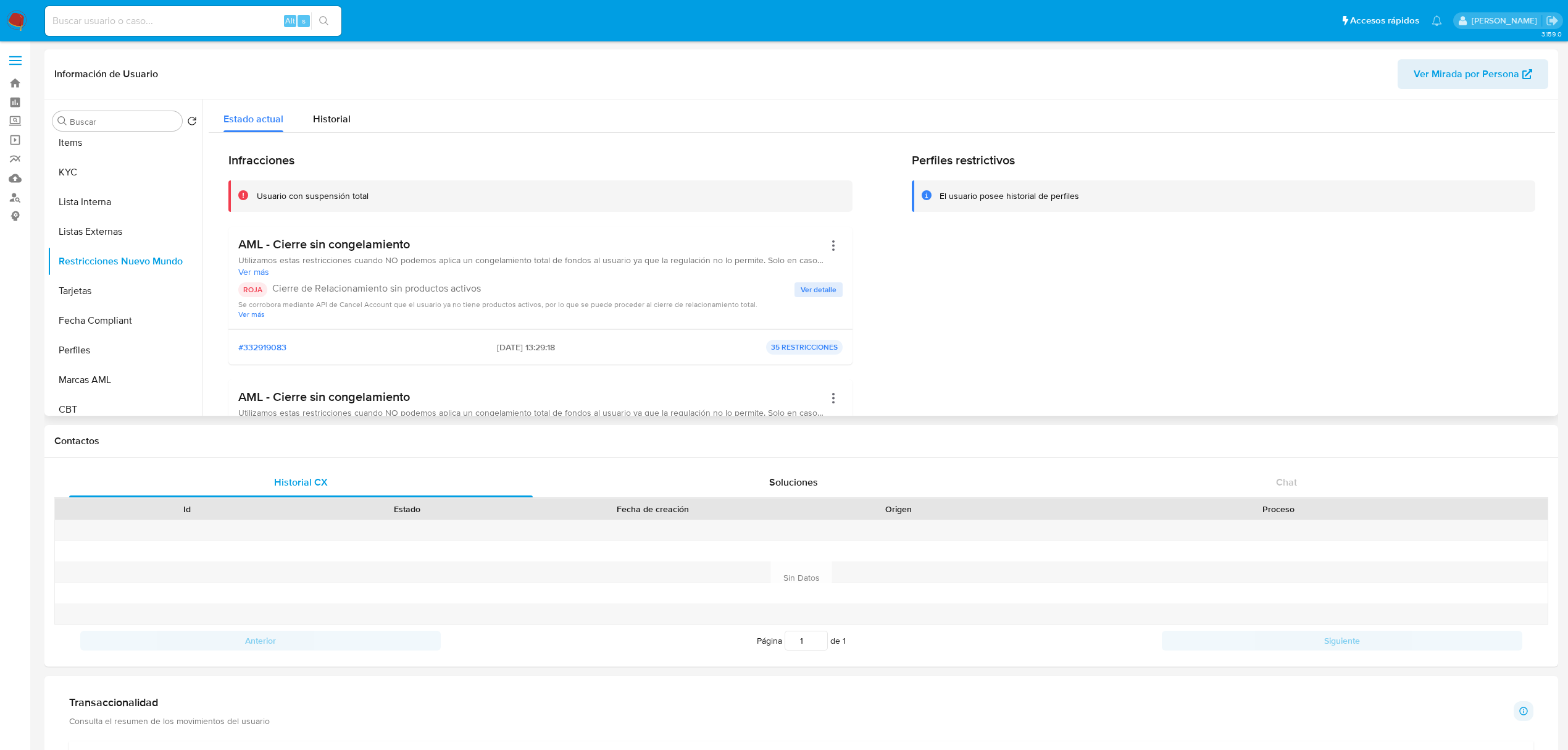
click at [818, 283] on span "Ver detalle" at bounding box center [818, 289] width 35 height 13
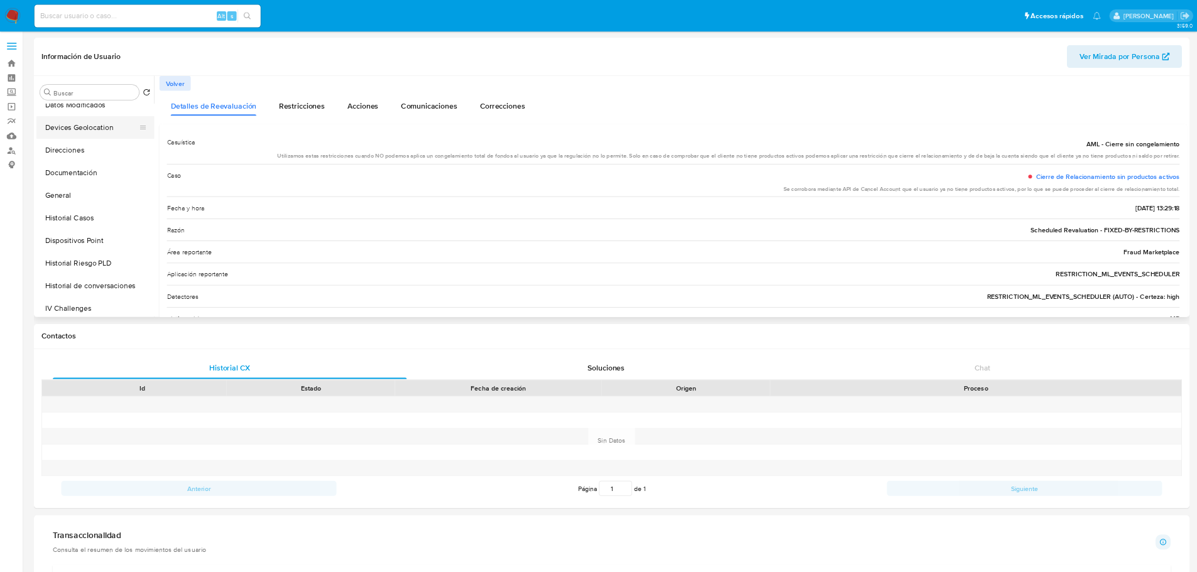
scroll to position [165, 0]
click at [94, 294] on button "Historial Casos" at bounding box center [121, 290] width 147 height 30
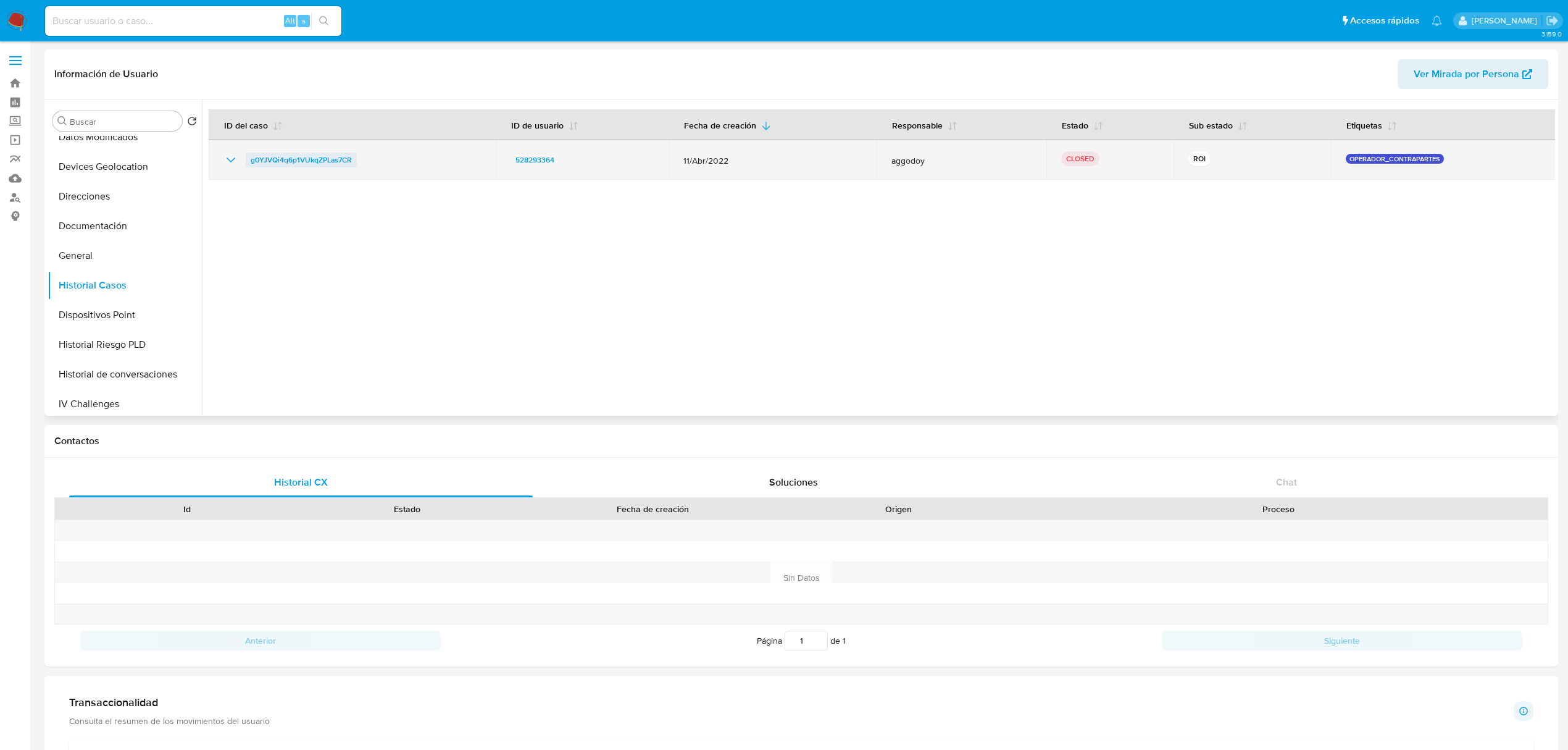
click at [321, 163] on span "g0YJVQi4q6p1VUkqZPLas7CR" at bounding box center [301, 159] width 101 height 15
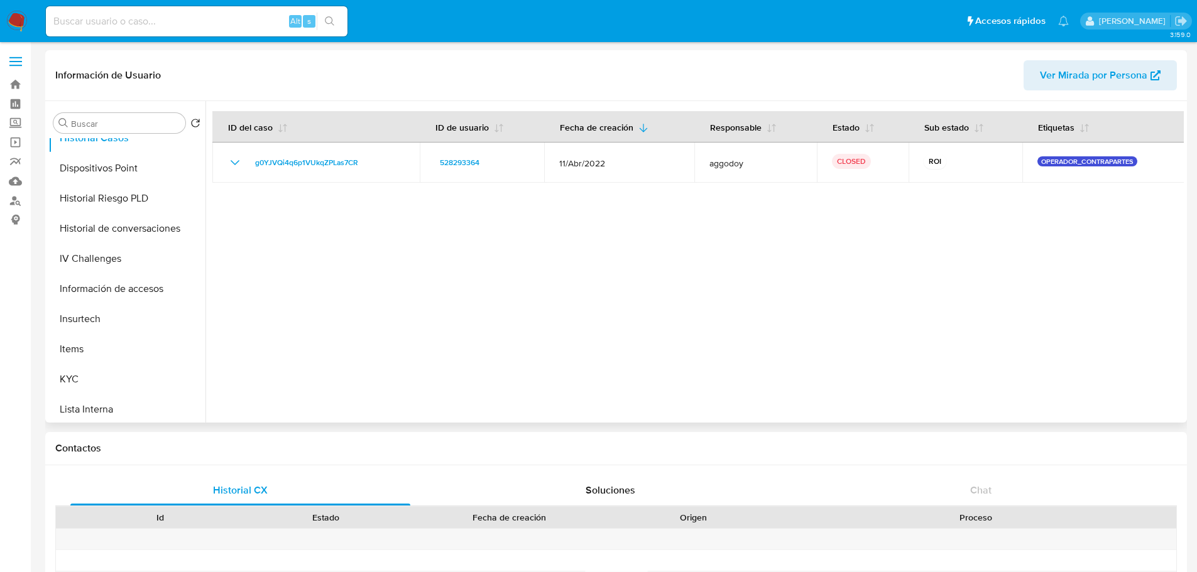
scroll to position [384, 0]
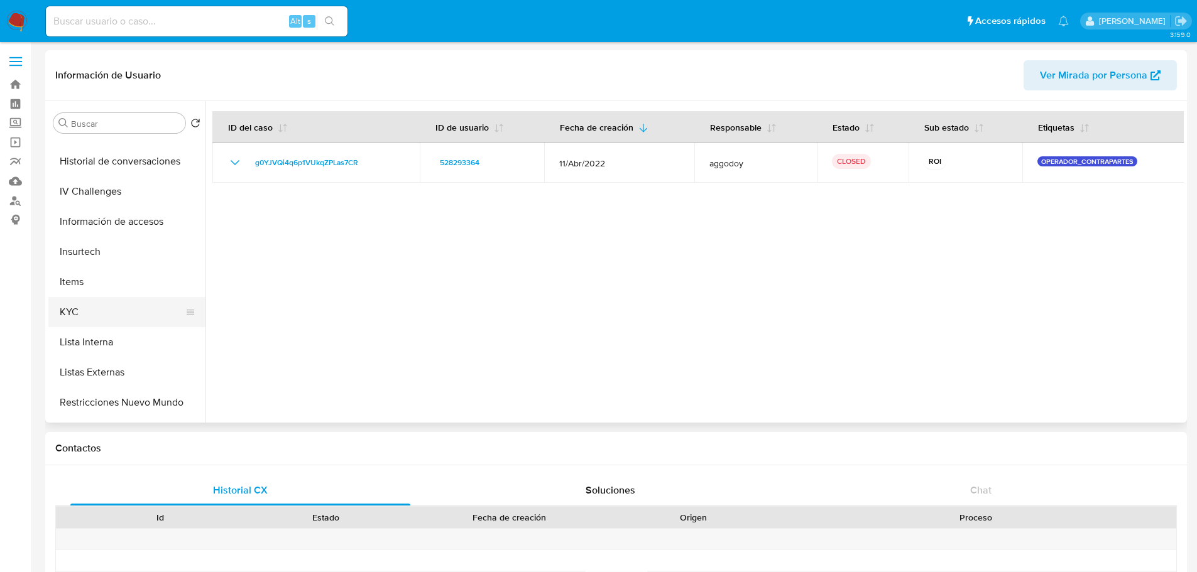
click at [82, 312] on button "KYC" at bounding box center [121, 312] width 147 height 30
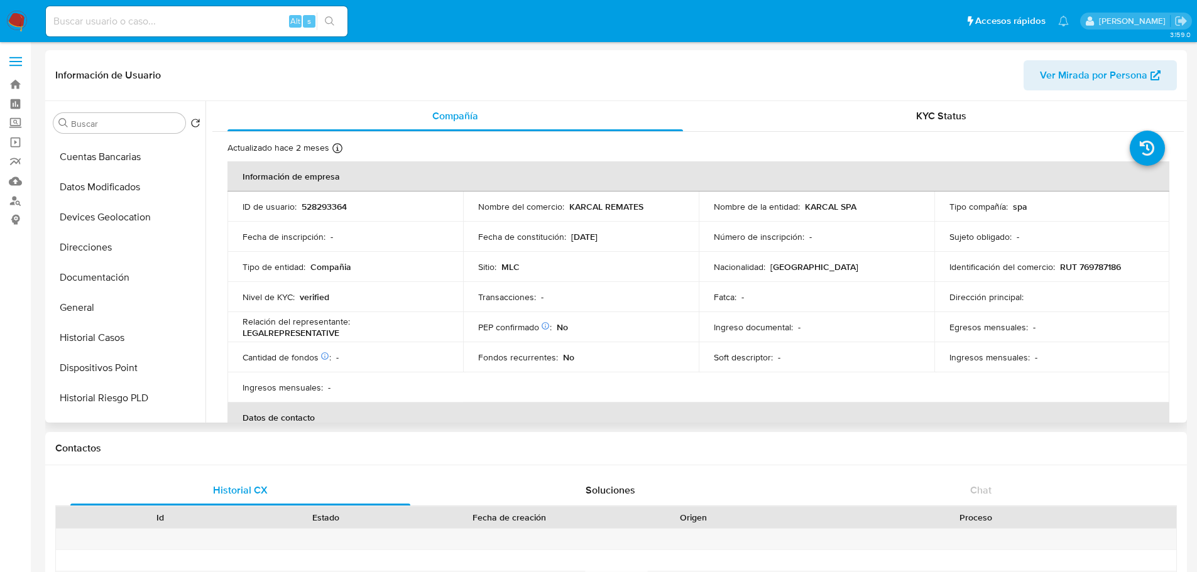
scroll to position [116, 0]
click at [102, 341] on button "Historial Casos" at bounding box center [121, 339] width 147 height 30
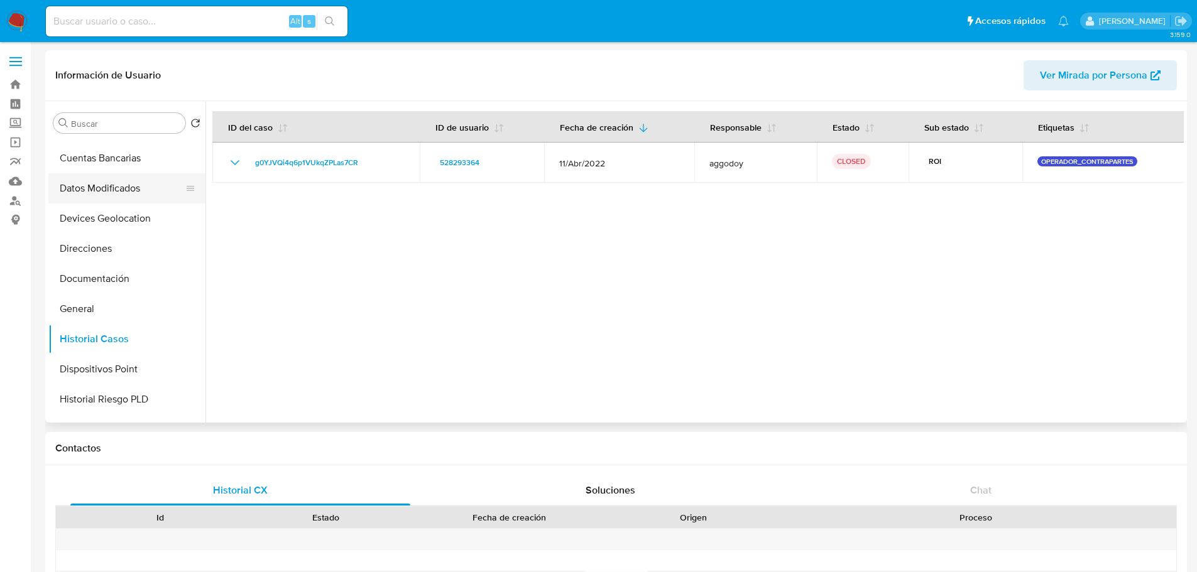
scroll to position [0, 0]
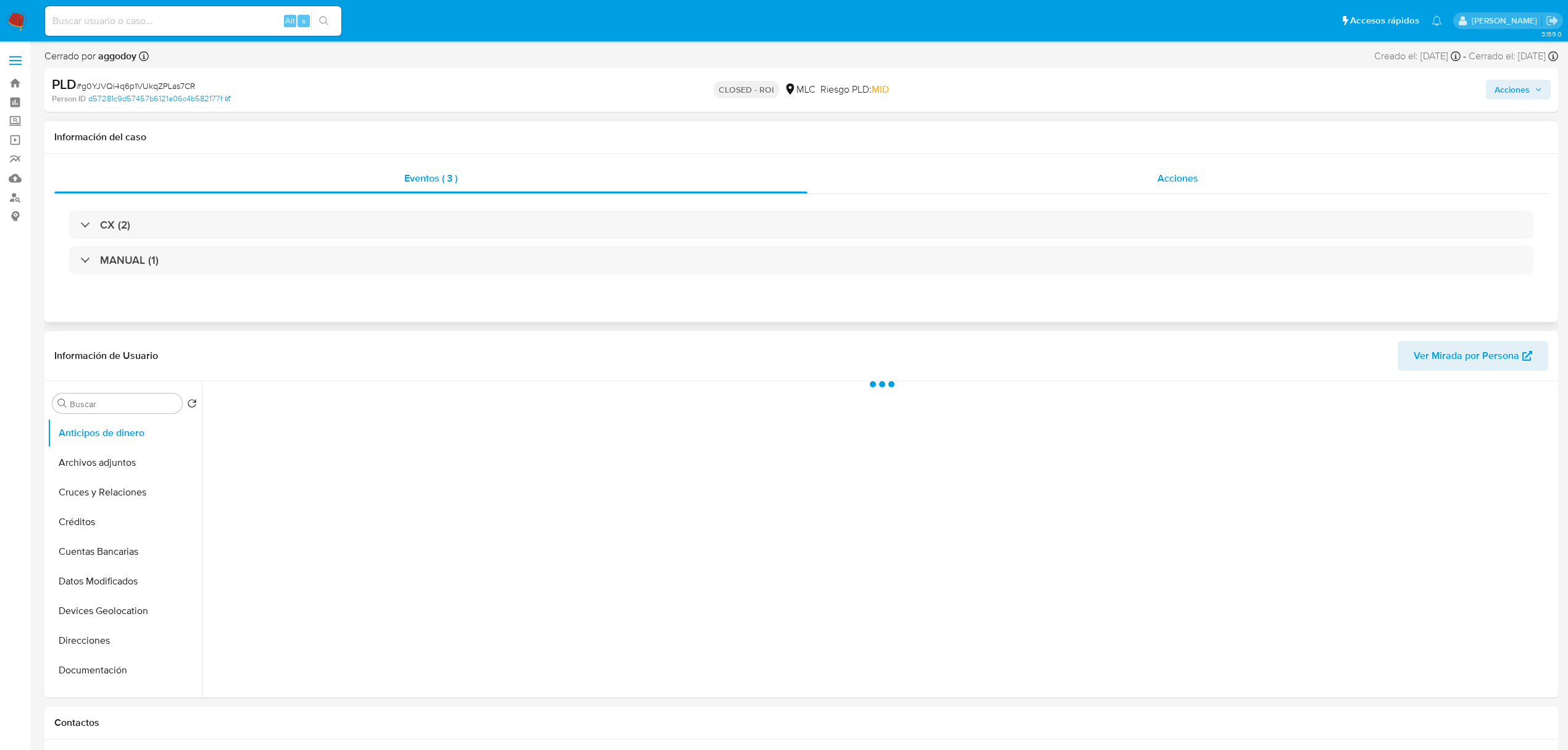
select select "10"
click at [1163, 186] on div "Acciones" at bounding box center [1178, 178] width 741 height 29
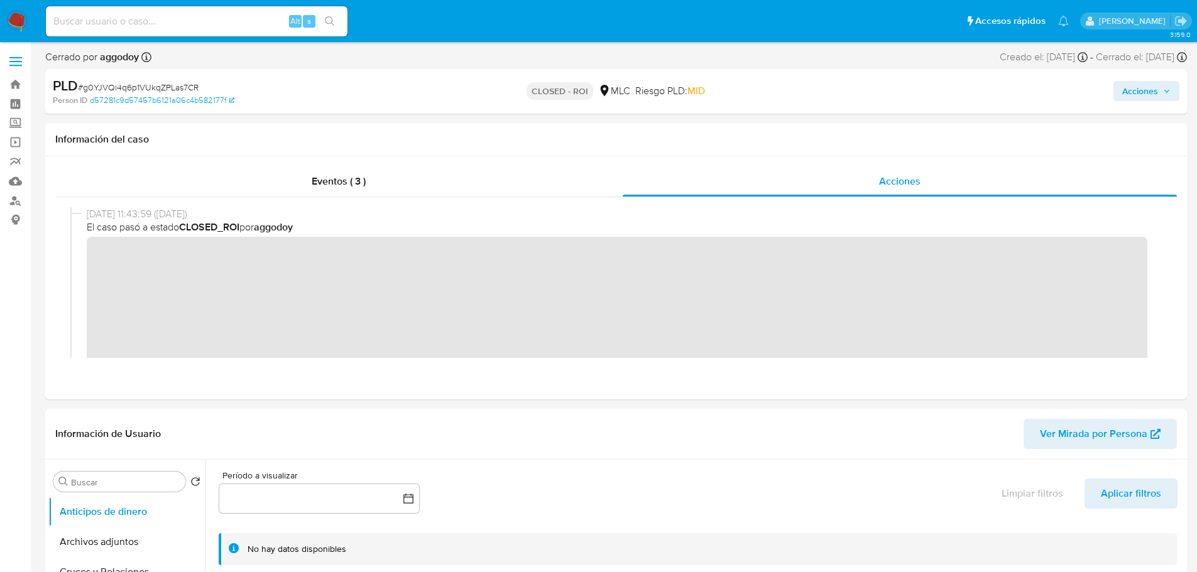
scroll to position [41, 0]
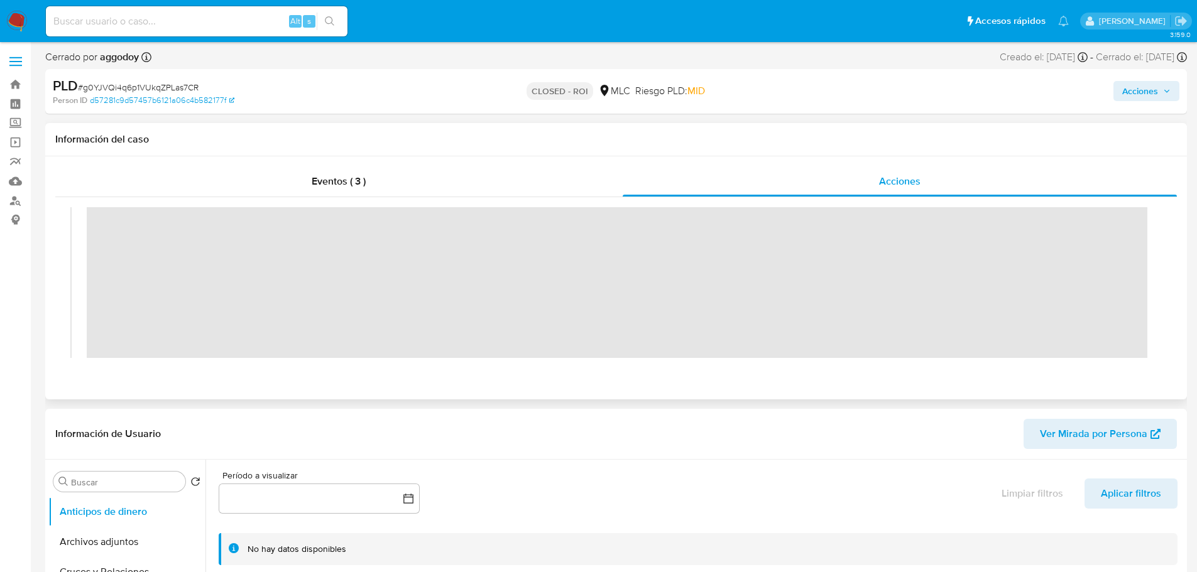
drag, startPoint x: 1566, startPoint y: 5, endPoint x: 771, endPoint y: 143, distance: 807.1
click at [771, 143] on h1 "Información del caso" at bounding box center [615, 139] width 1121 height 13
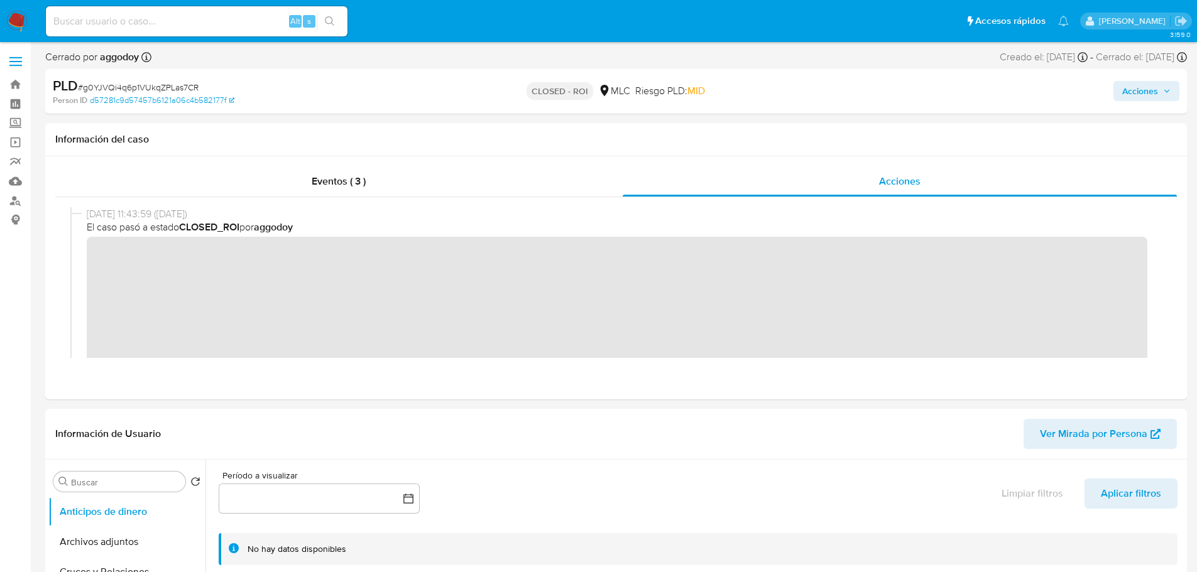
click at [138, 87] on span "# g0YJVQi4q6p1VUkqZPLas7CR" at bounding box center [138, 87] width 121 height 13
copy span "g0YJVQi4q6p1VUkqZPLas7CR"
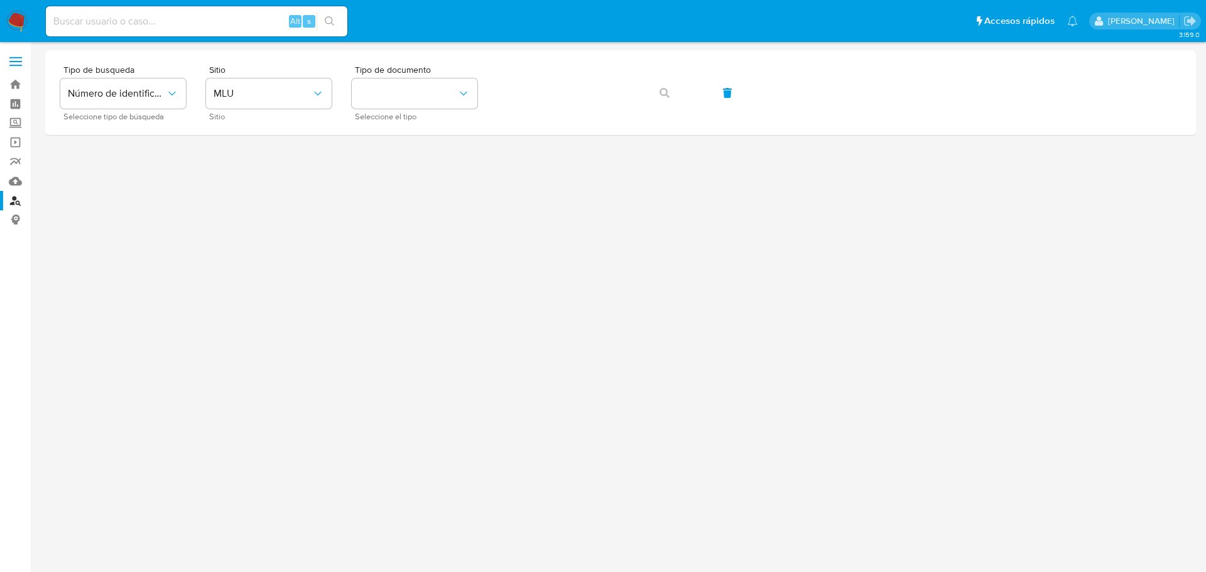
click at [14, 19] on img at bounding box center [16, 21] width 21 height 21
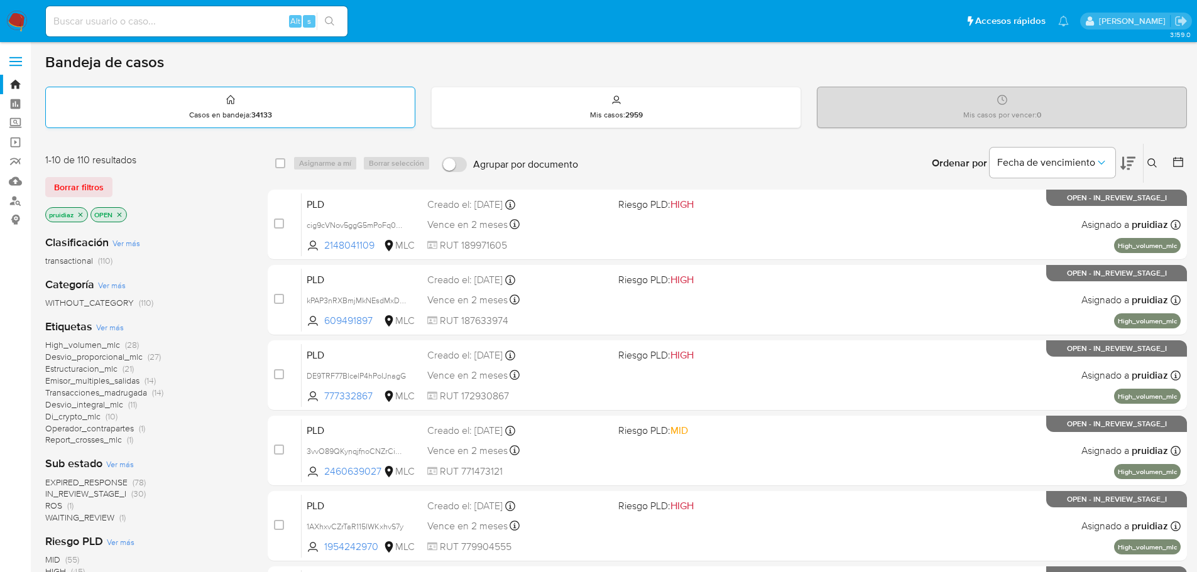
click at [334, 124] on div "Casos en bandeja : 34133" at bounding box center [230, 107] width 369 height 40
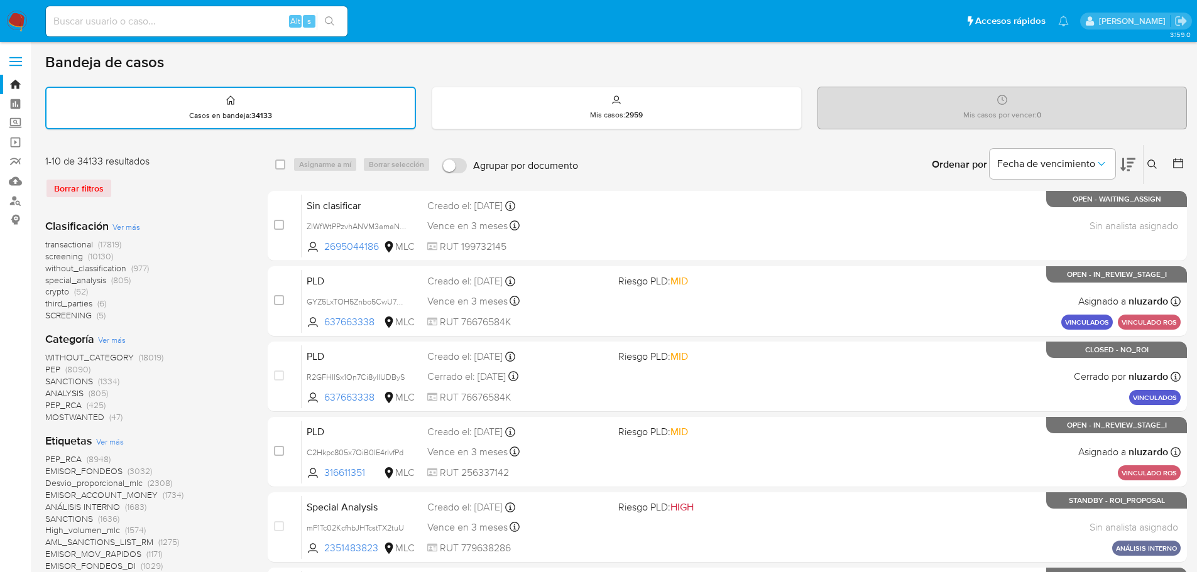
click at [1011, 119] on p "Mis casos por vencer : 0" at bounding box center [1002, 115] width 78 height 10
click at [1147, 163] on icon at bounding box center [1152, 165] width 10 height 10
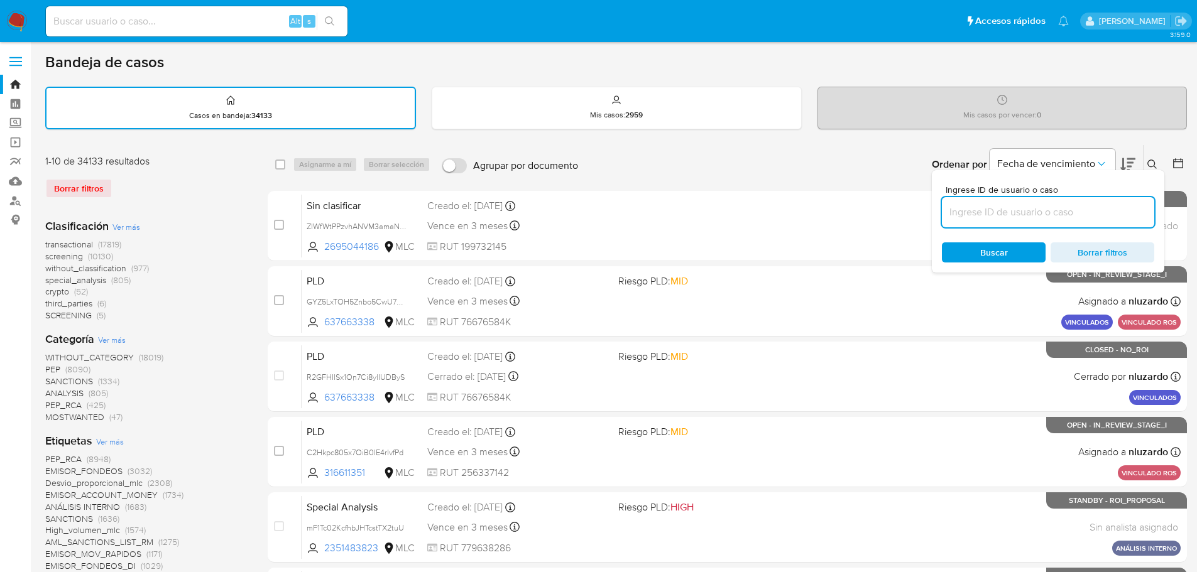
click at [986, 210] on input at bounding box center [1048, 212] width 212 height 16
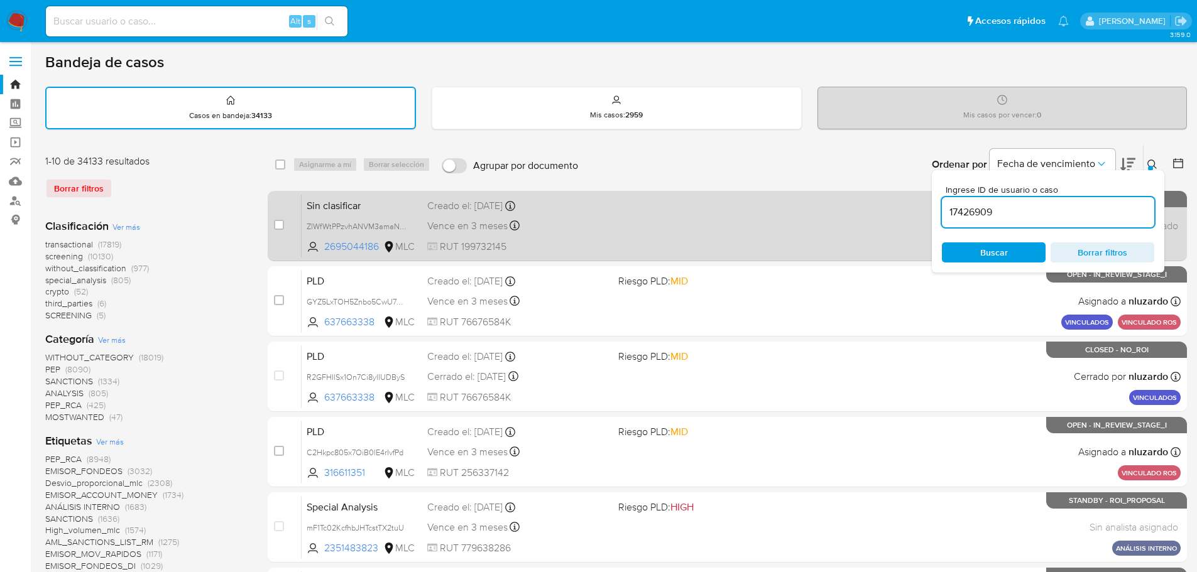
type input "17426909"
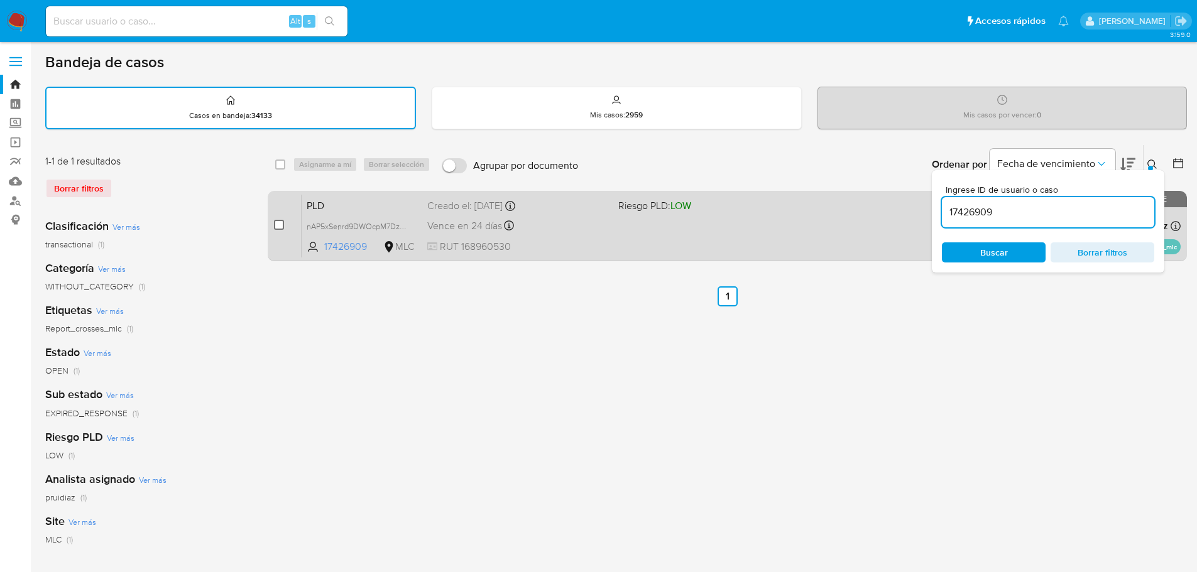
click at [278, 228] on input "checkbox" at bounding box center [279, 225] width 10 height 10
checkbox input "true"
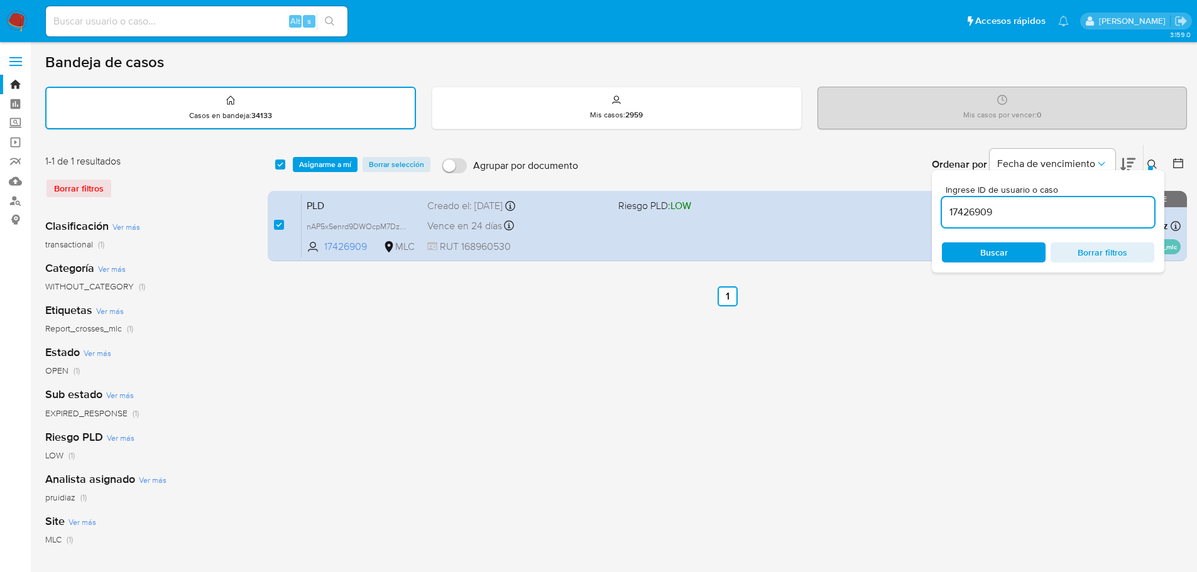
click at [327, 172] on div "select-all-cases-checkbox Asignarme a mí Borrar selección Agrupar por documento…" at bounding box center [727, 164] width 919 height 39
click at [332, 166] on span "Asignarme a mí" at bounding box center [325, 164] width 52 height 13
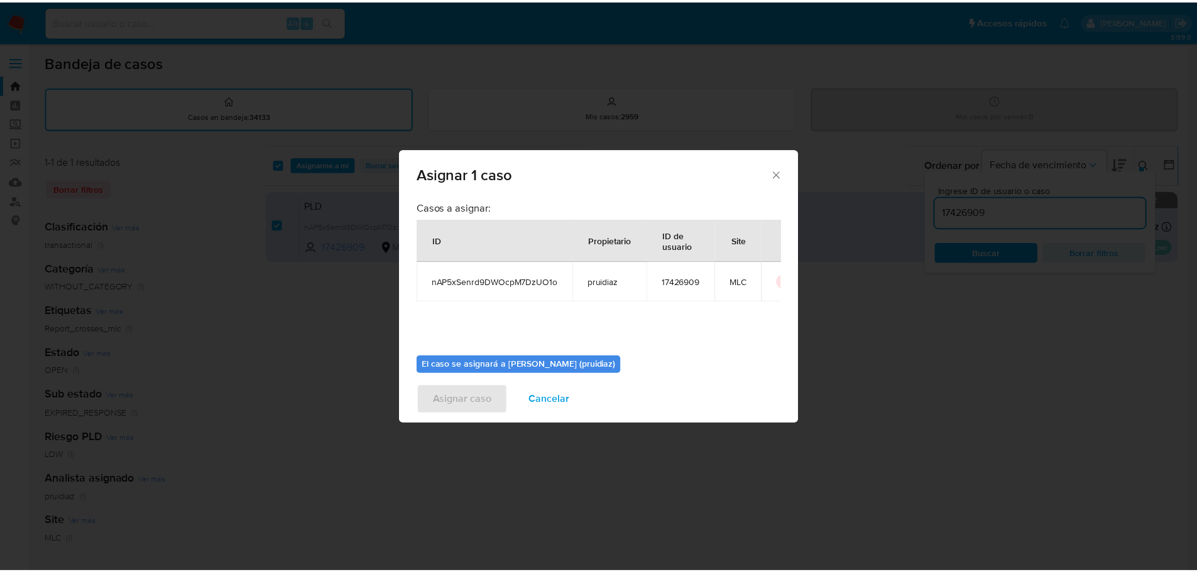
scroll to position [65, 0]
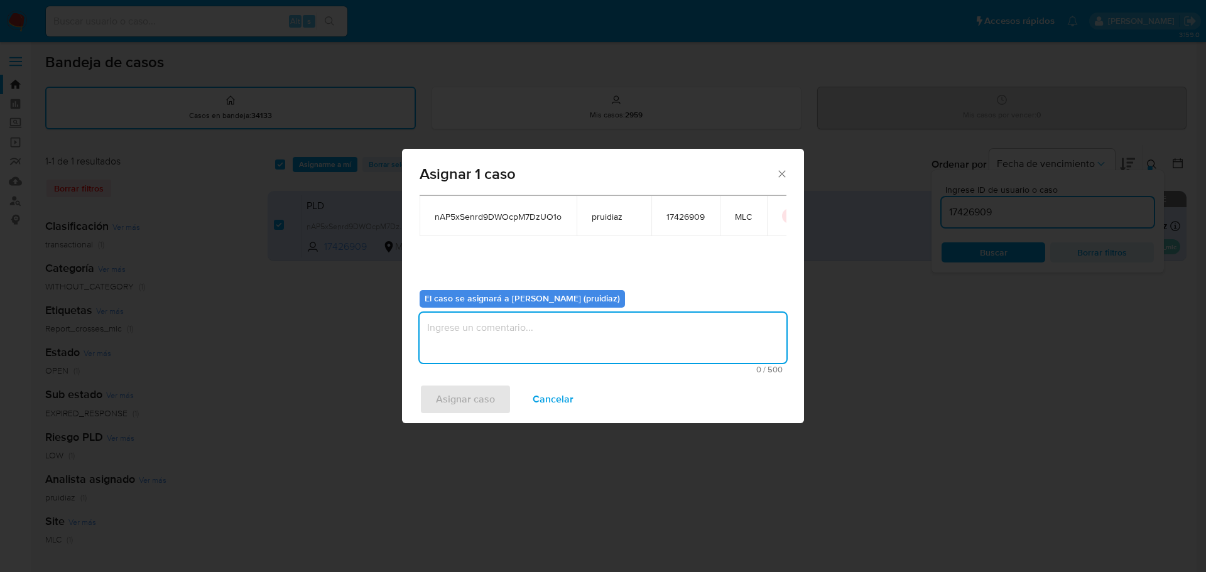
click at [507, 332] on textarea "assign-modal" at bounding box center [603, 338] width 367 height 50
type textarea "-"
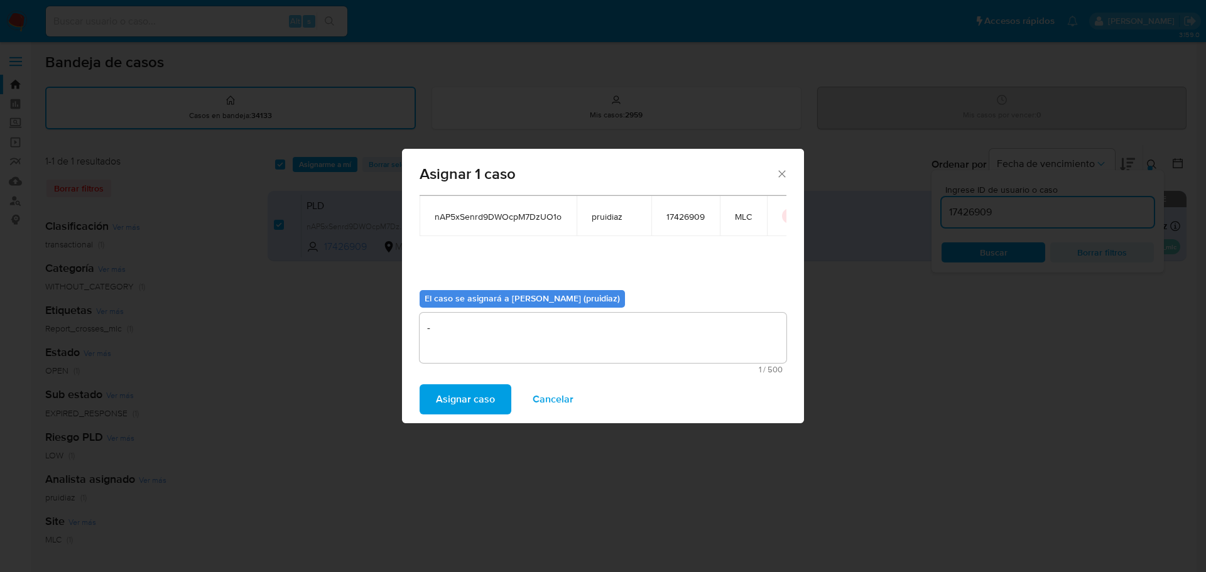
click at [471, 394] on span "Asignar caso" at bounding box center [465, 400] width 59 height 28
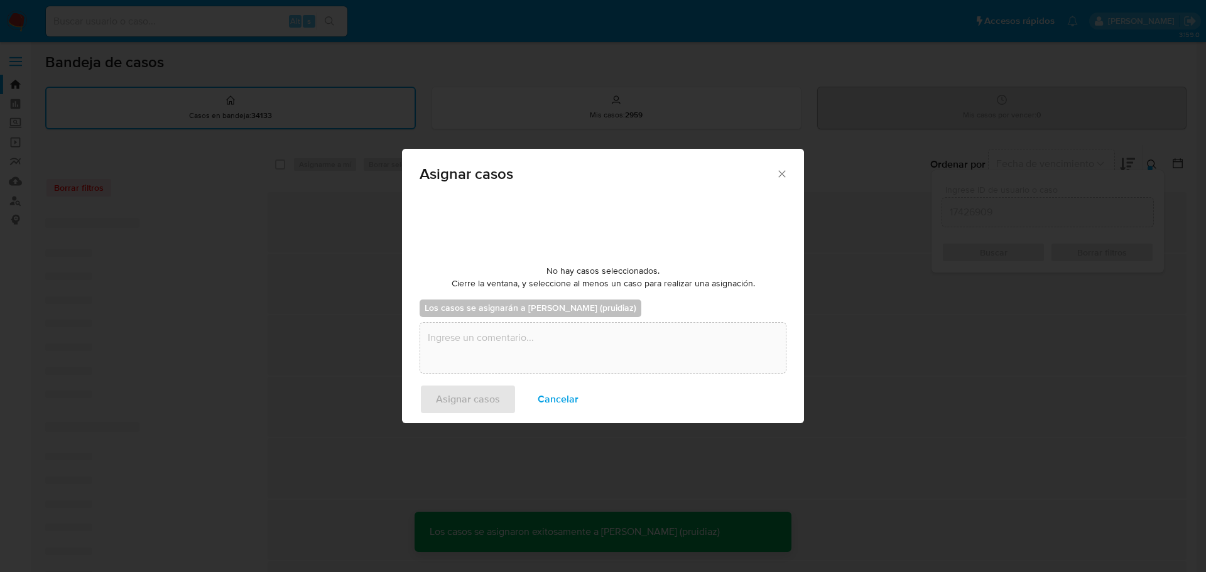
checkbox input "false"
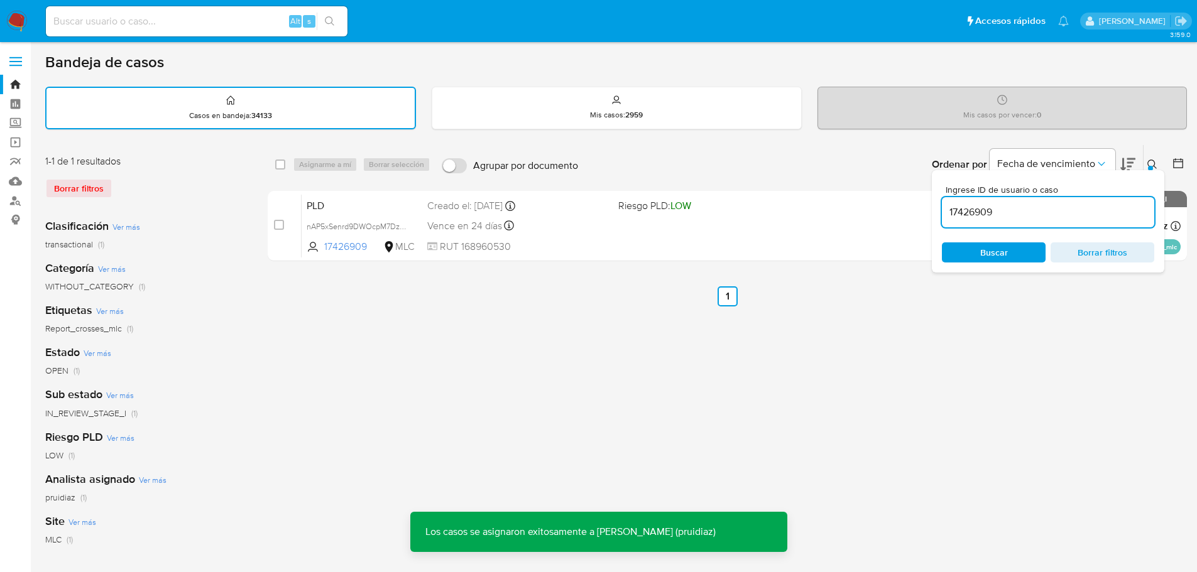
click at [16, 21] on img at bounding box center [16, 21] width 21 height 21
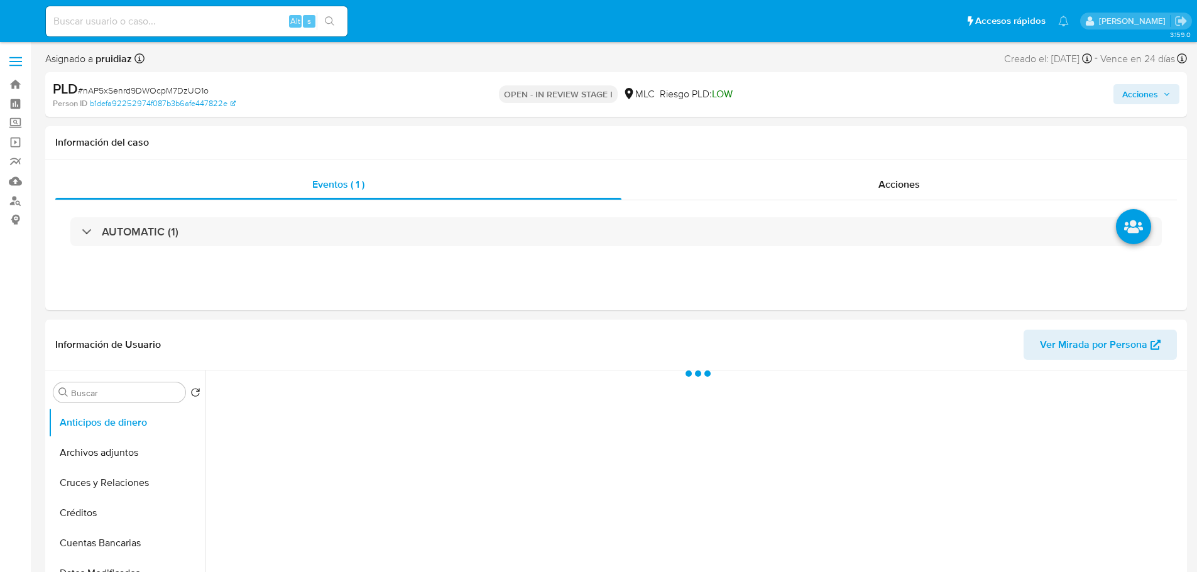
select select "10"
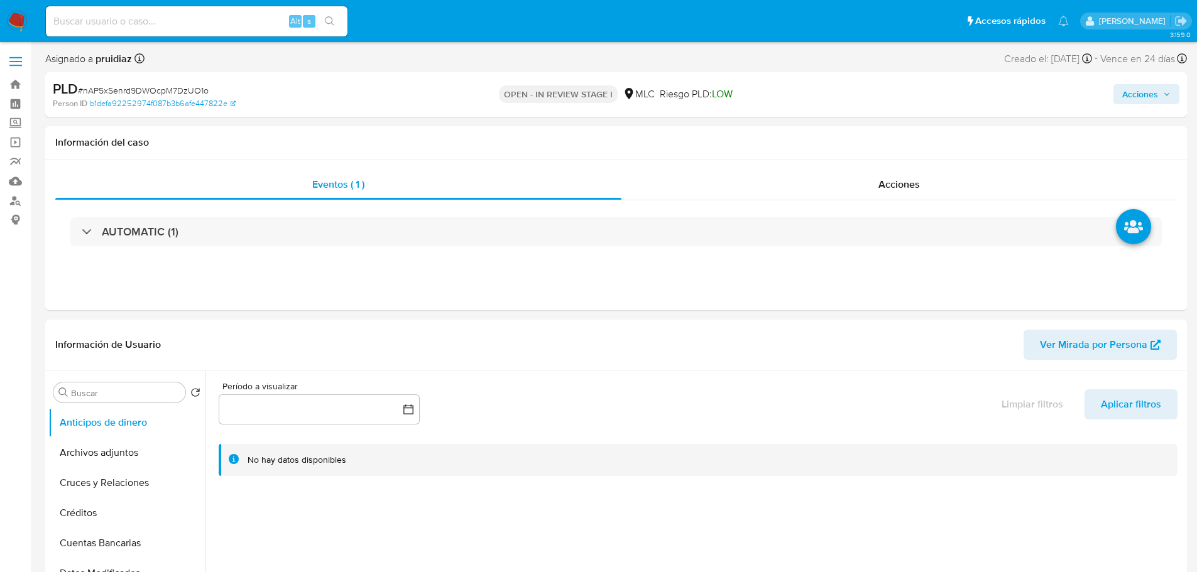
click at [1138, 100] on span "Acciones" at bounding box center [1140, 94] width 36 height 20
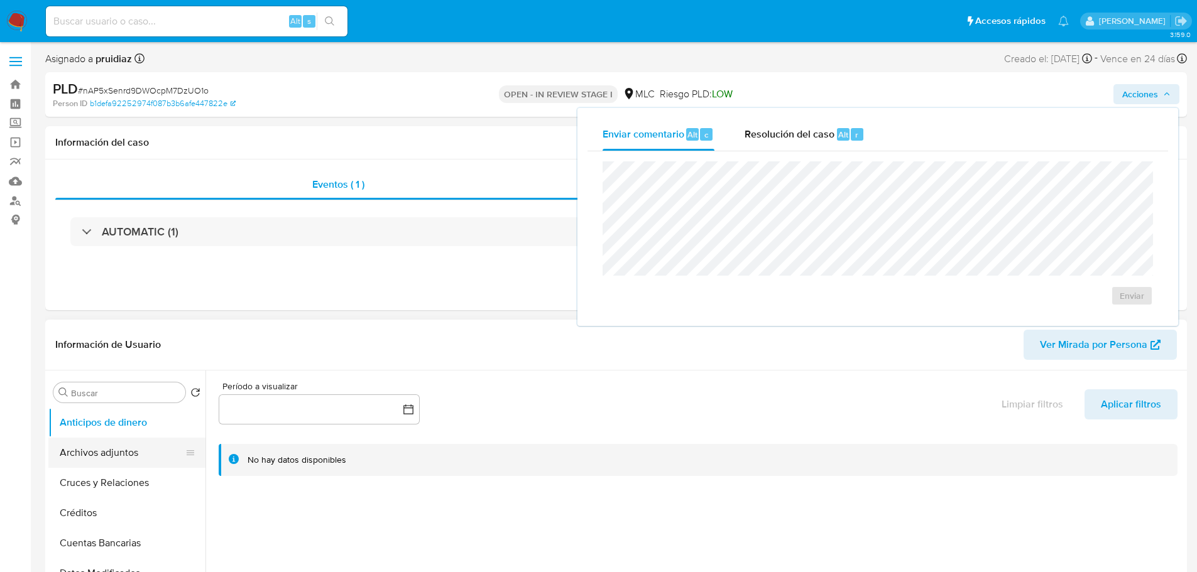
click at [104, 460] on button "Archivos adjuntos" at bounding box center [121, 453] width 147 height 30
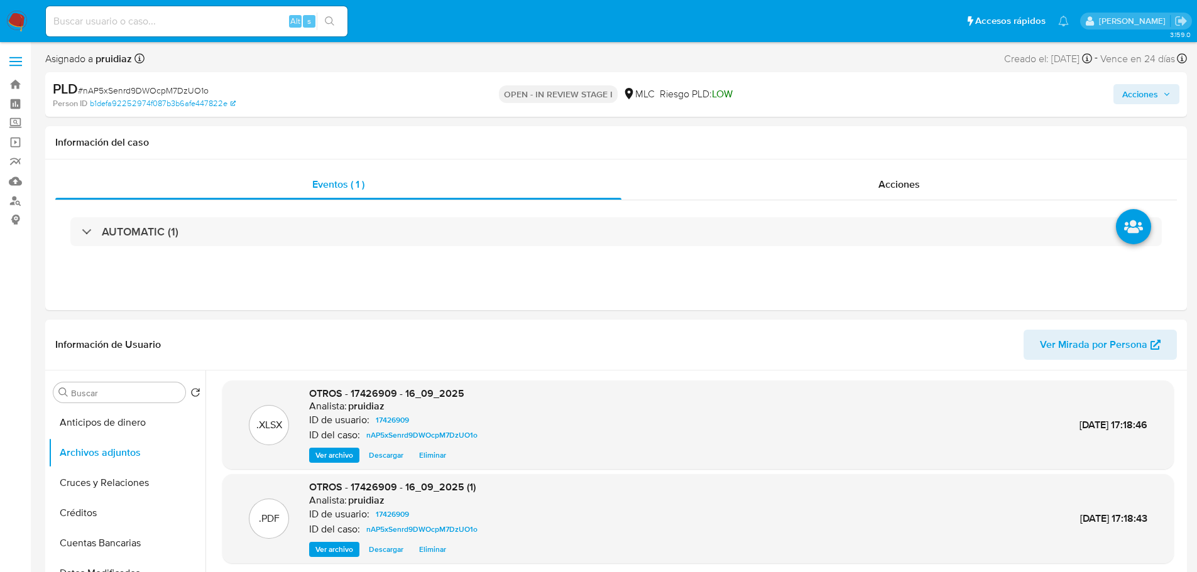
click at [1156, 91] on span "Acciones" at bounding box center [1140, 94] width 36 height 20
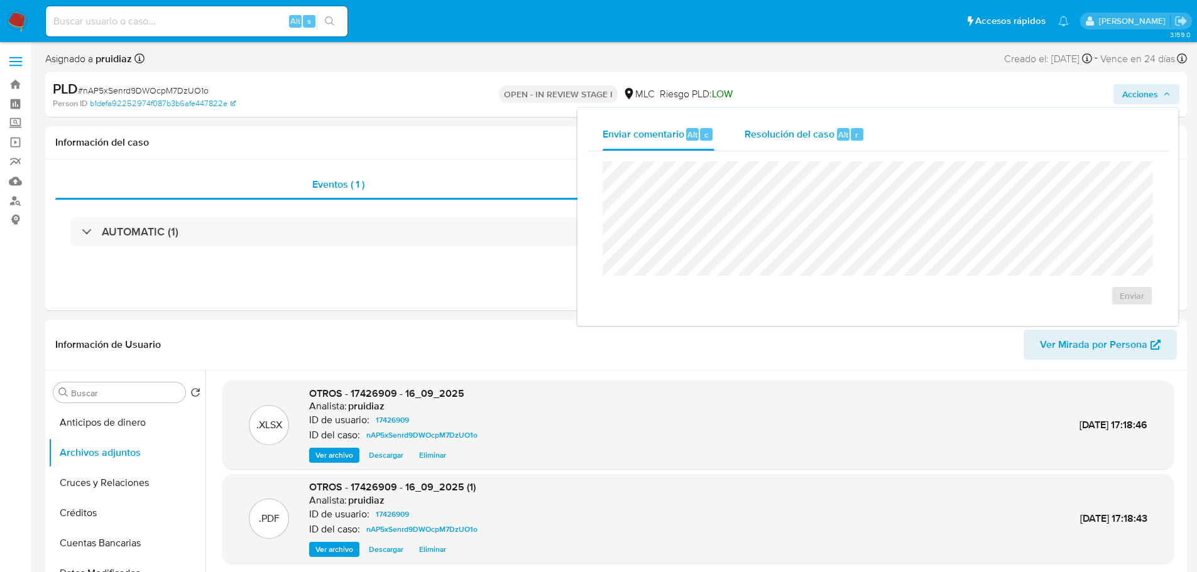
click at [844, 133] on span "Alt" at bounding box center [843, 135] width 10 height 12
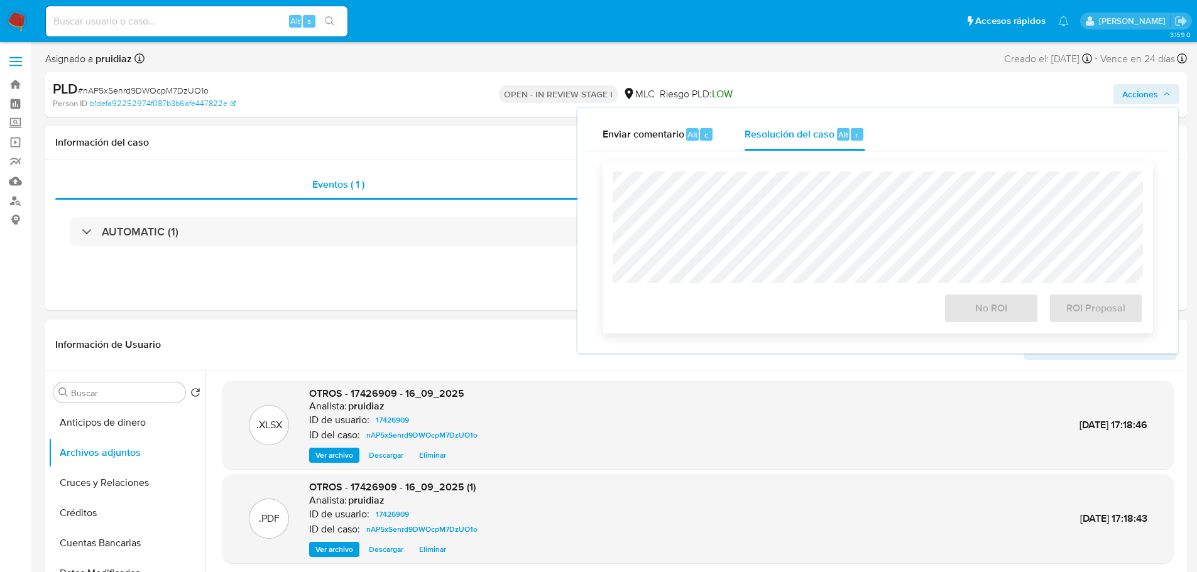
click at [810, 165] on div "No ROI ROI Proposal" at bounding box center [877, 247] width 550 height 172
click at [1078, 312] on span "ROI Proposal" at bounding box center [1096, 309] width 62 height 28
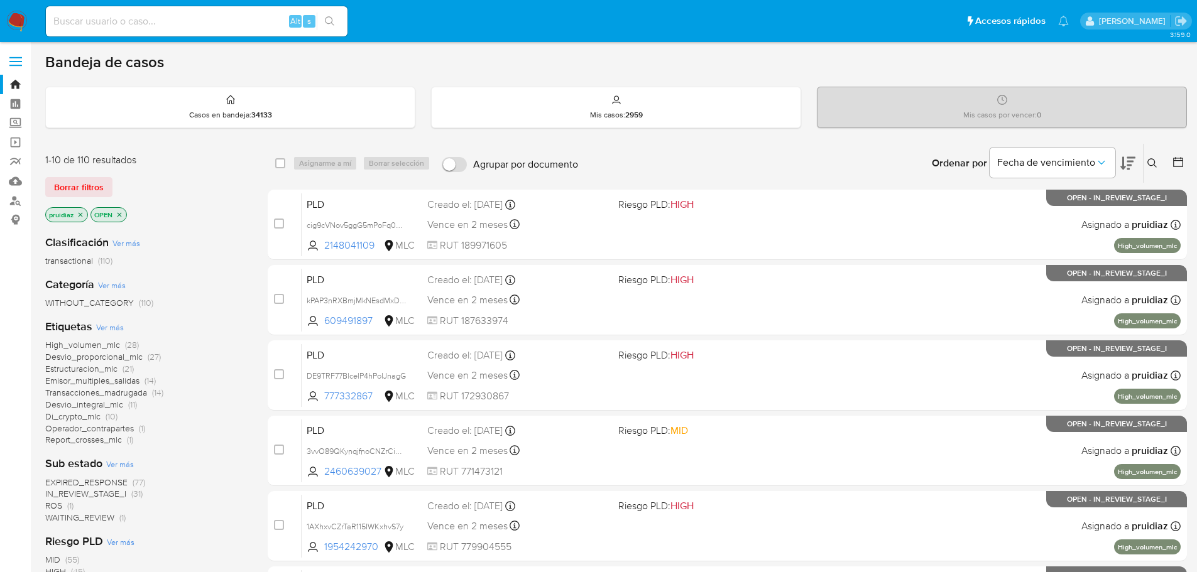
click at [1131, 177] on button at bounding box center [1127, 163] width 15 height 39
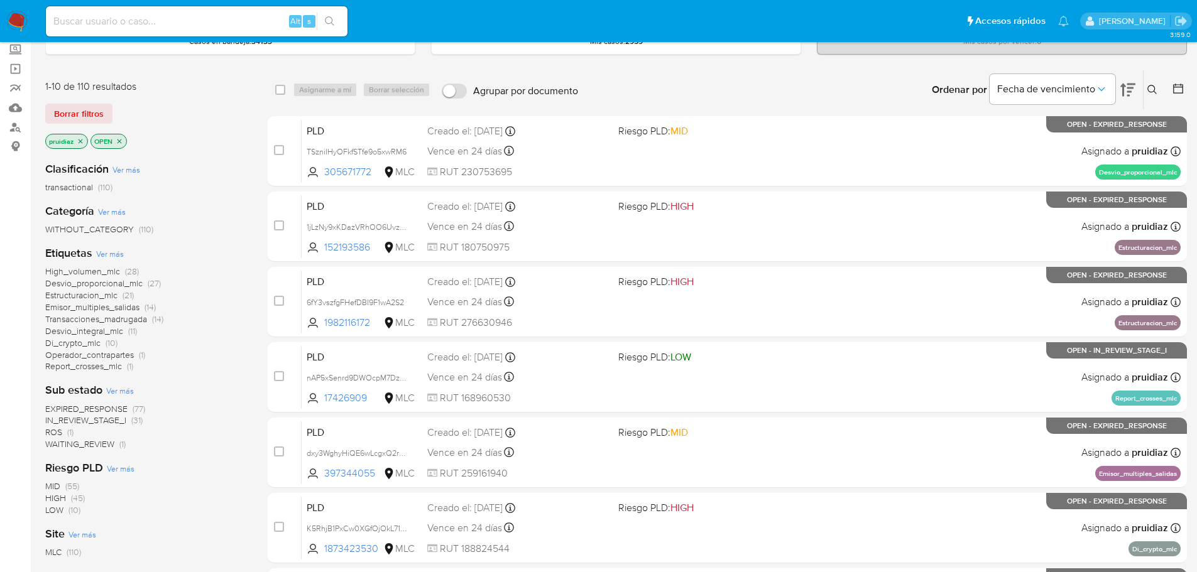
scroll to position [72, 0]
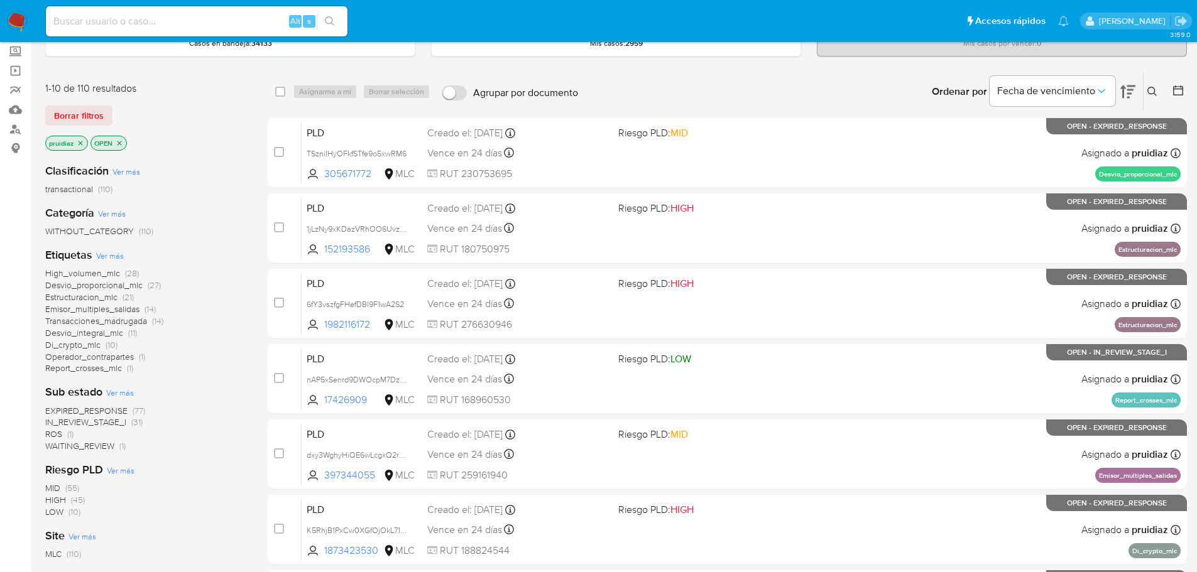
click at [18, 22] on img at bounding box center [16, 21] width 21 height 21
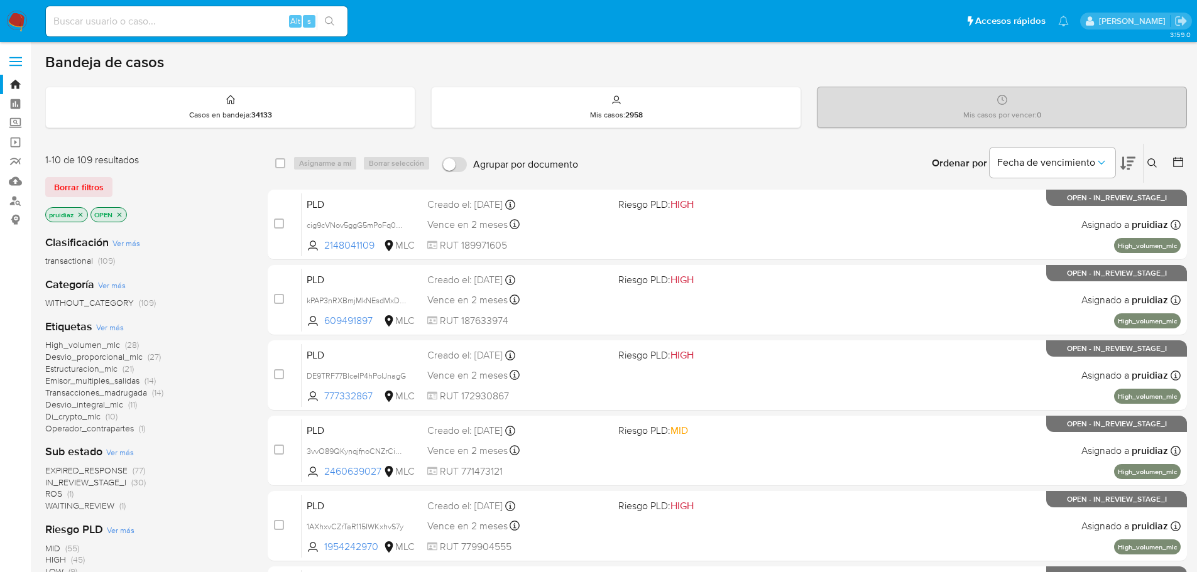
click at [1124, 166] on icon at bounding box center [1127, 163] width 15 height 13
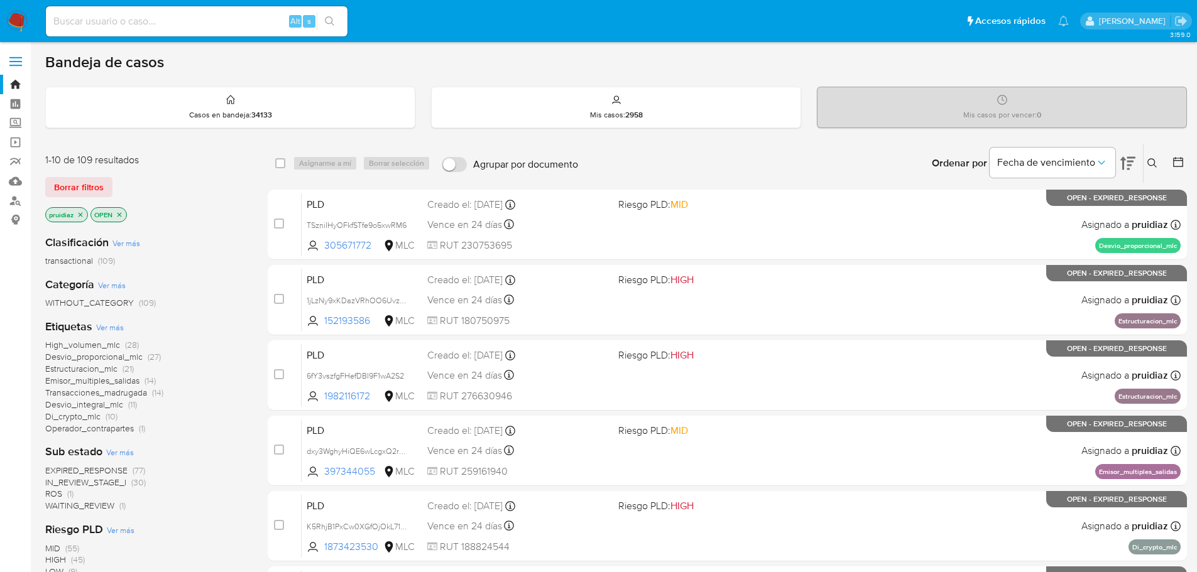
scroll to position [24, 0]
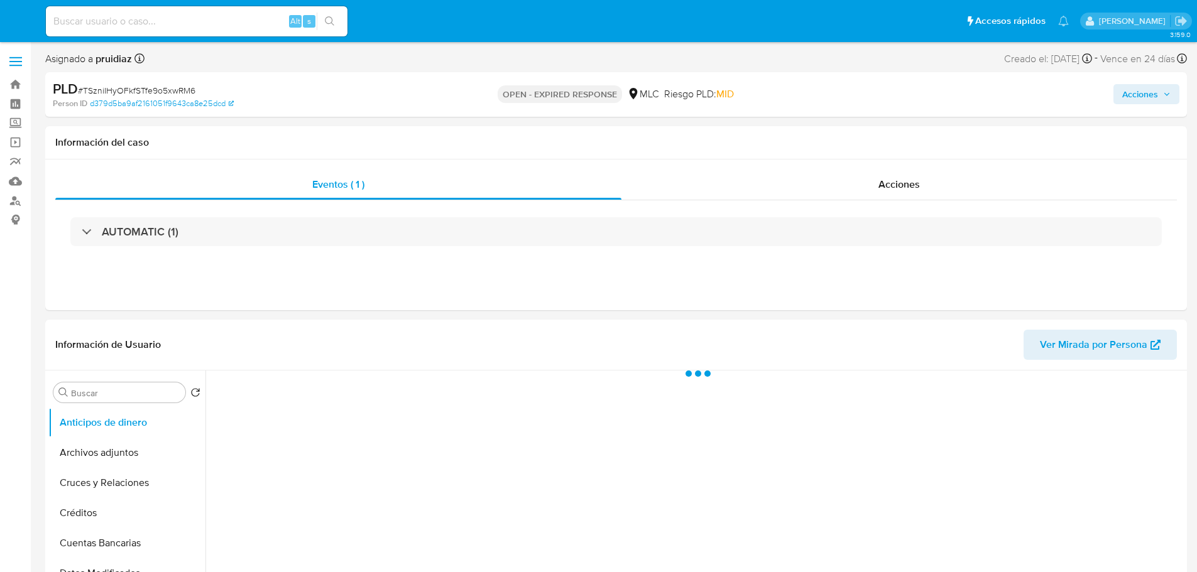
select select "10"
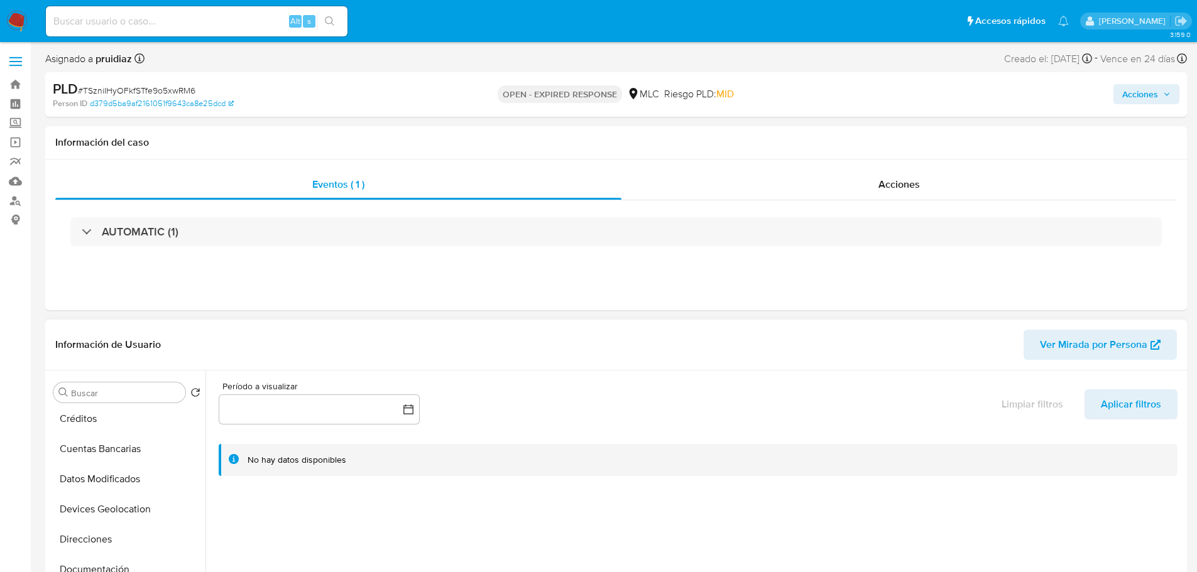
scroll to position [146, 0]
click at [77, 541] on button "General" at bounding box center [121, 548] width 147 height 30
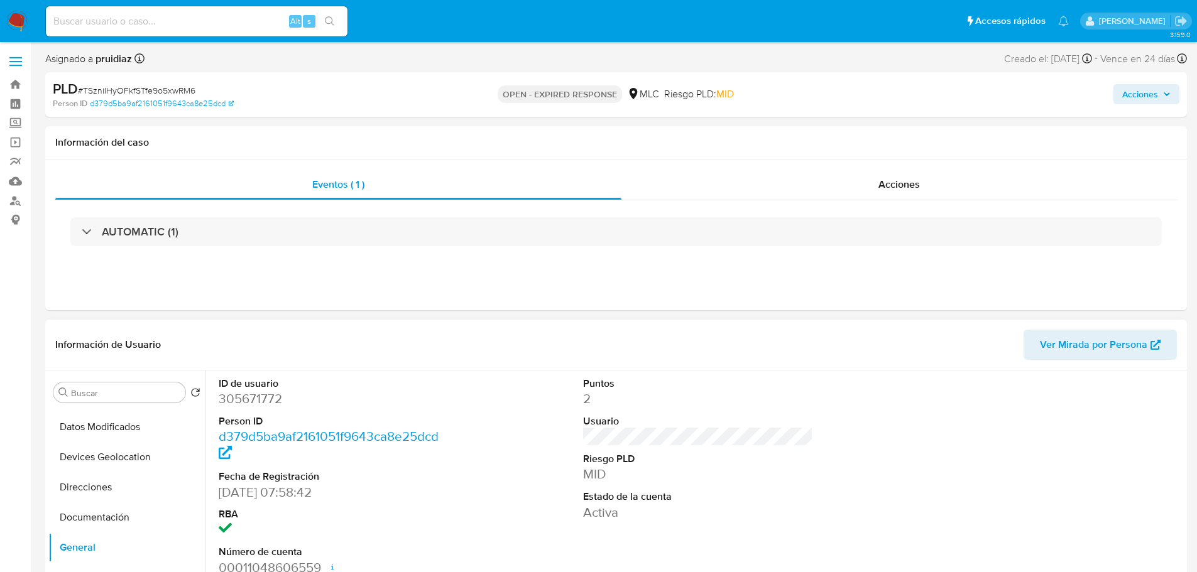
click at [251, 404] on dd "305671772" at bounding box center [334, 399] width 231 height 18
copy dd "305671772"
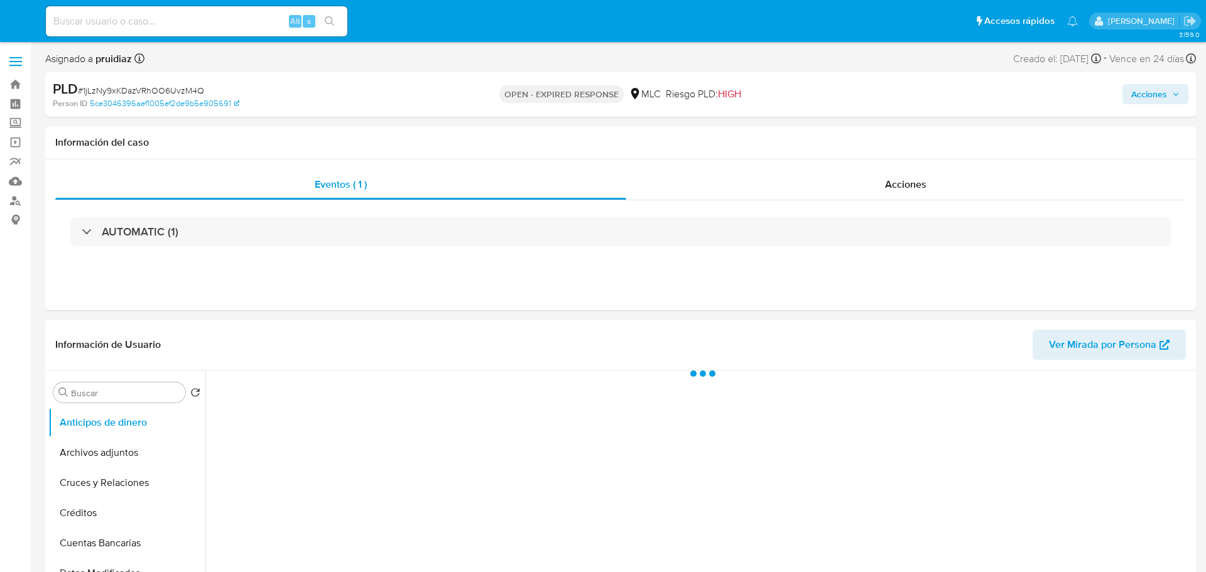
select select "10"
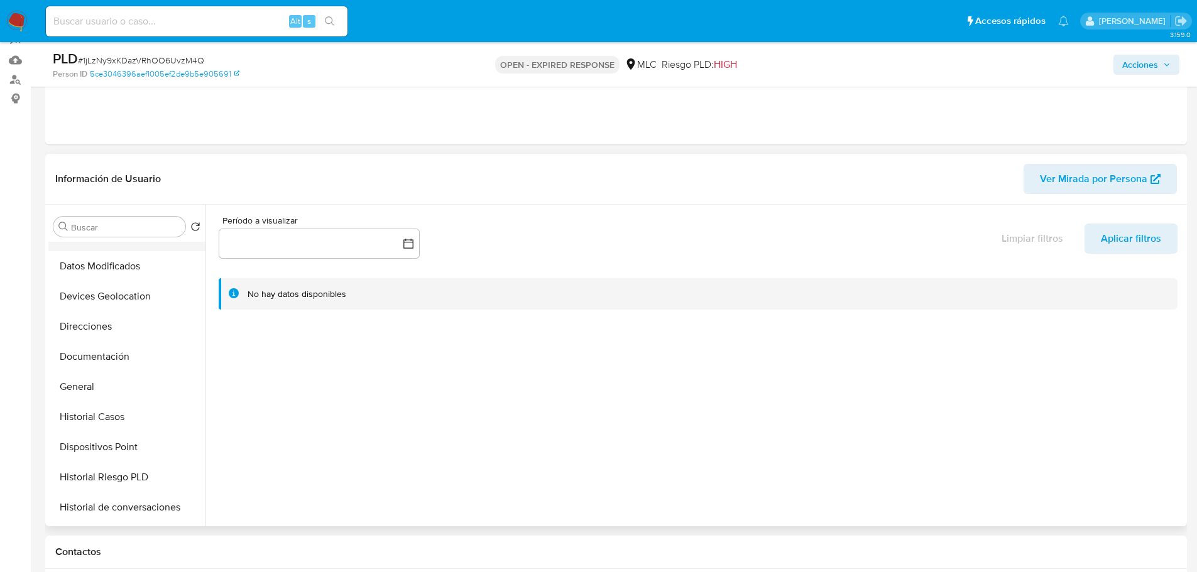
scroll to position [152, 0]
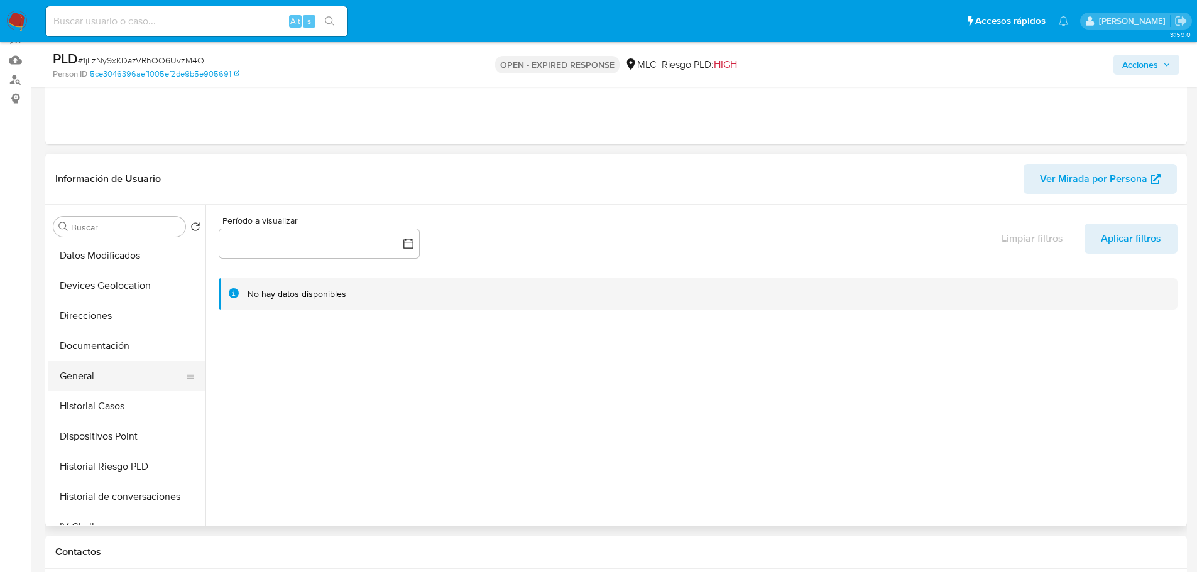
click at [79, 370] on button "General" at bounding box center [121, 376] width 147 height 30
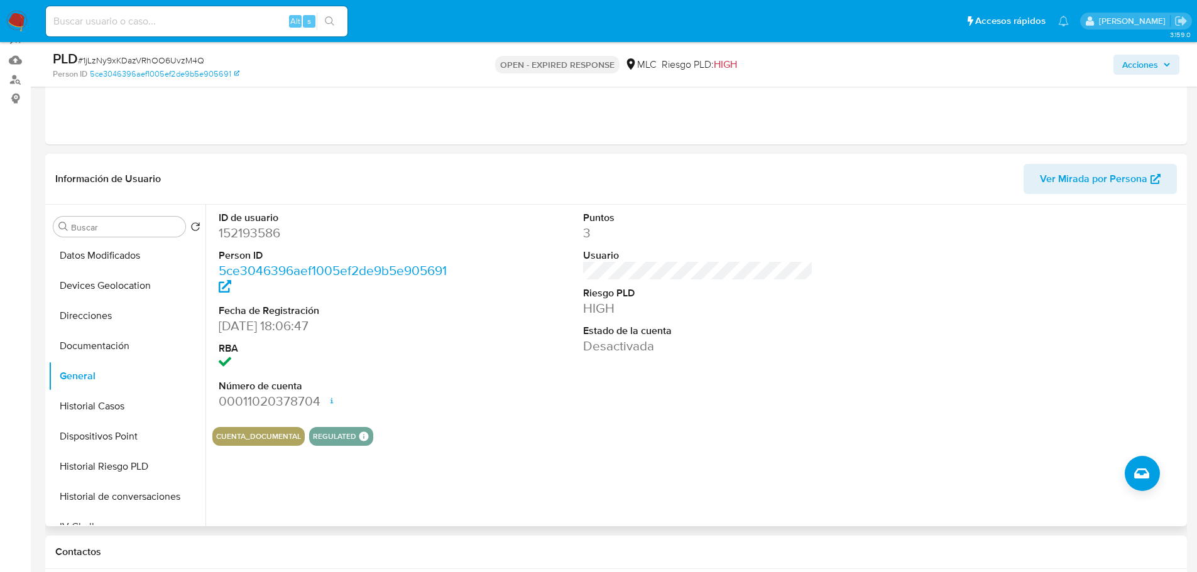
click at [240, 233] on dd "152193586" at bounding box center [334, 233] width 231 height 18
copy dd "152193586"
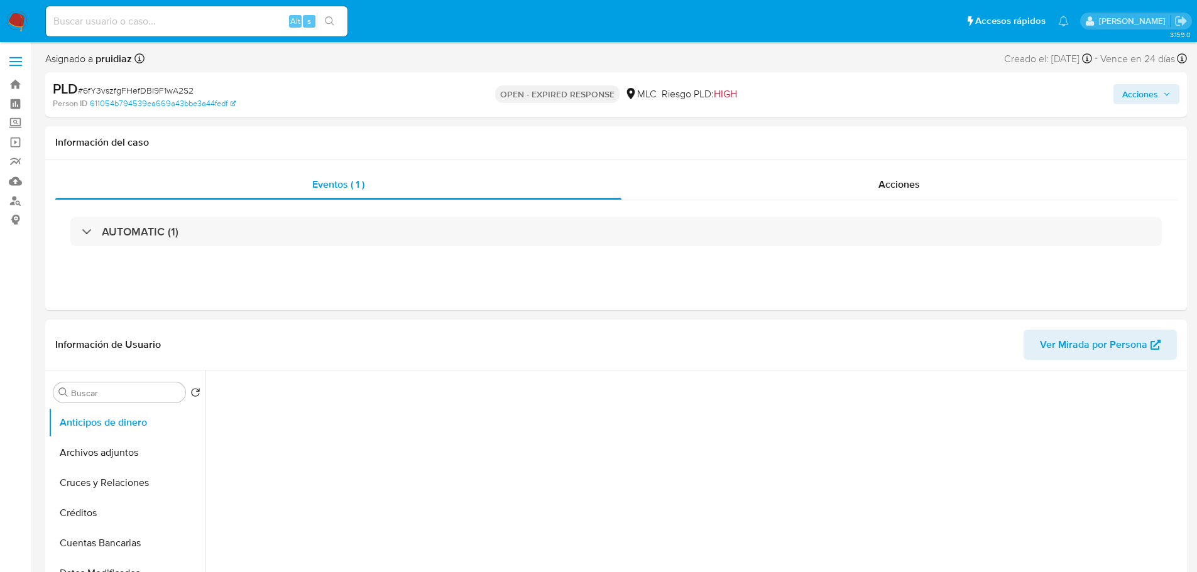
select select "10"
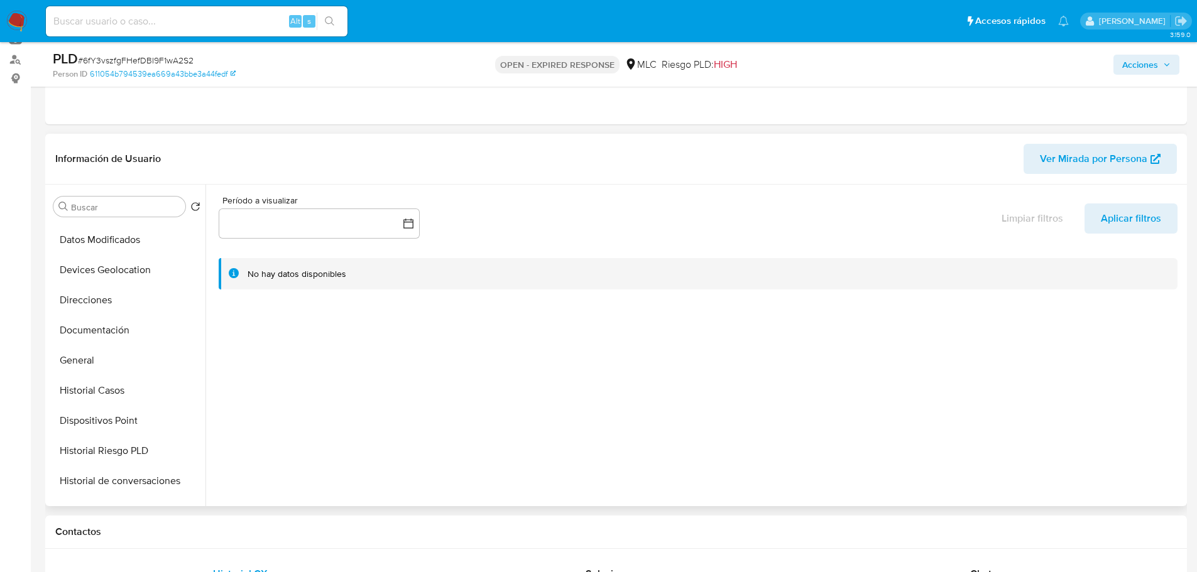
scroll to position [162, 0]
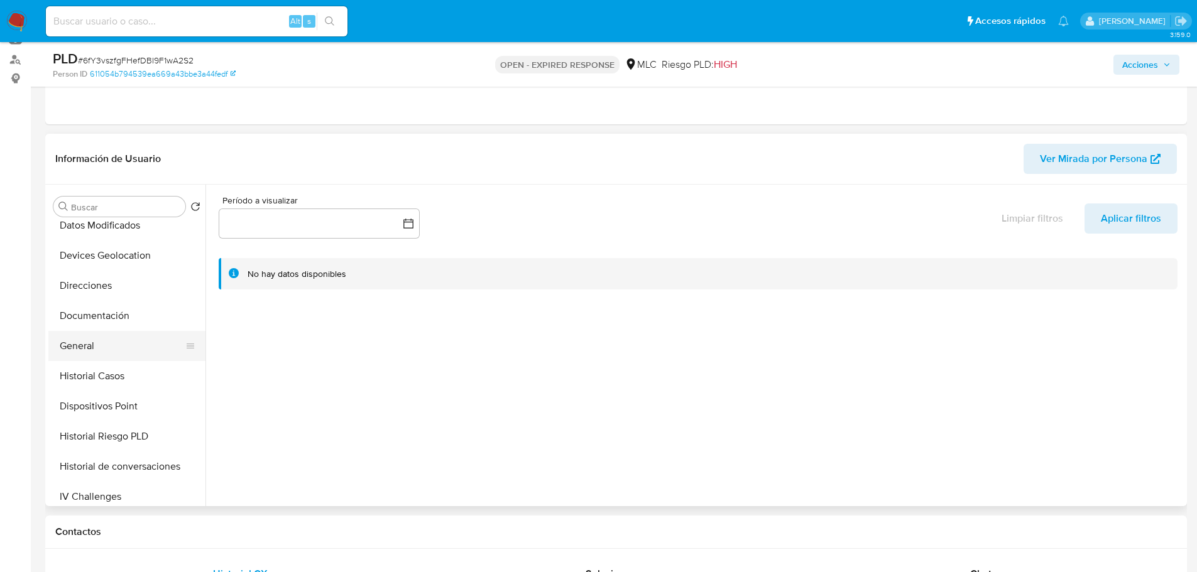
click at [89, 344] on button "General" at bounding box center [121, 346] width 147 height 30
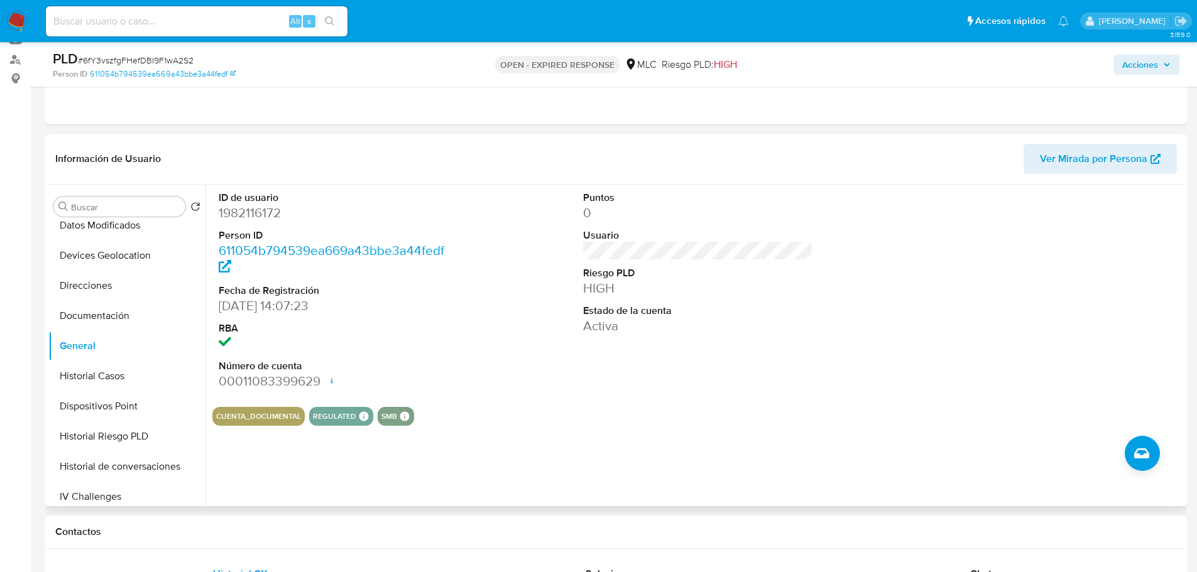
click at [264, 204] on dd "1982116172" at bounding box center [334, 213] width 231 height 18
copy dd "1982116172"
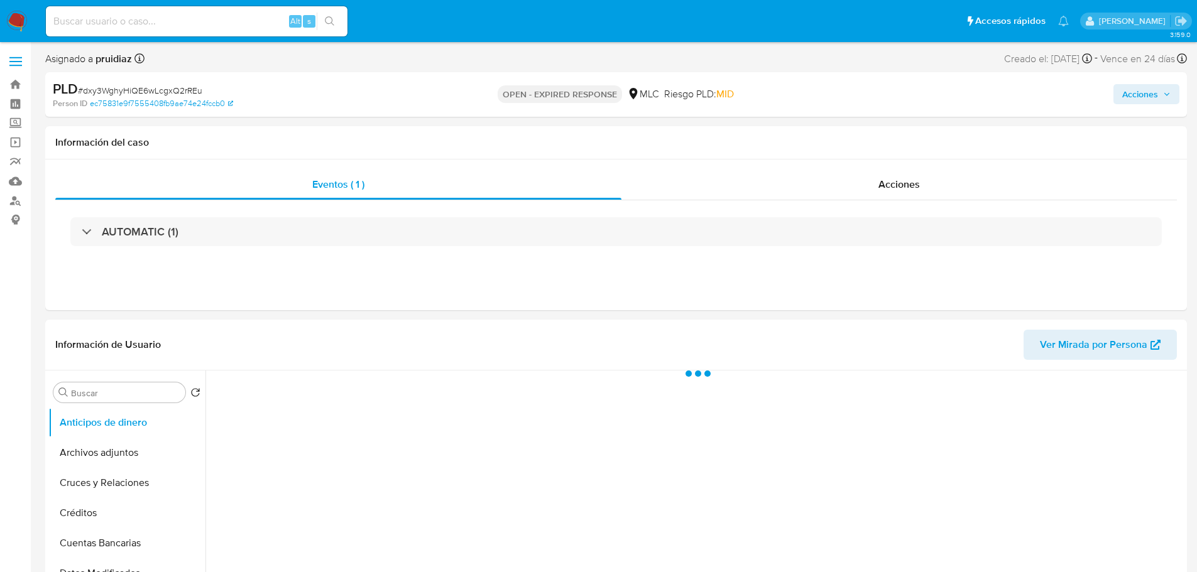
select select "10"
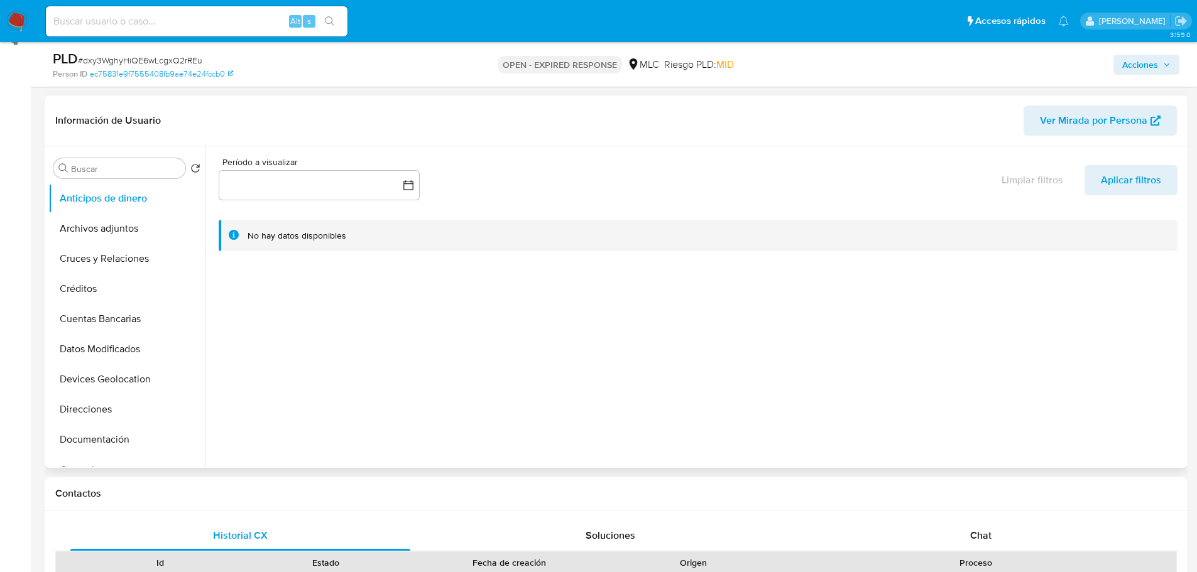
scroll to position [129, 0]
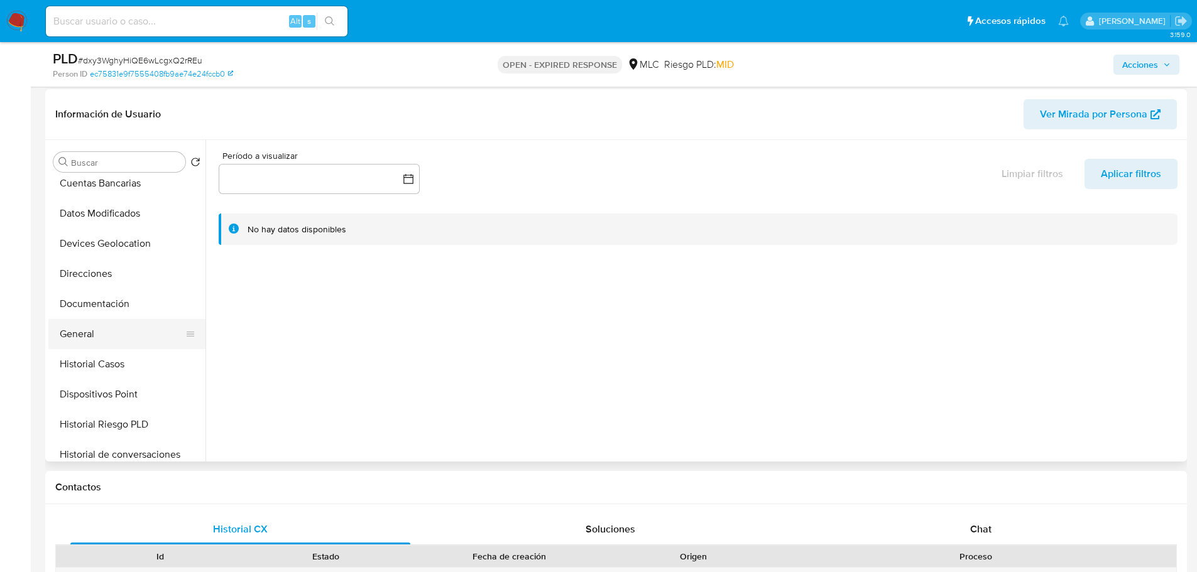
click at [69, 342] on button "General" at bounding box center [121, 334] width 147 height 30
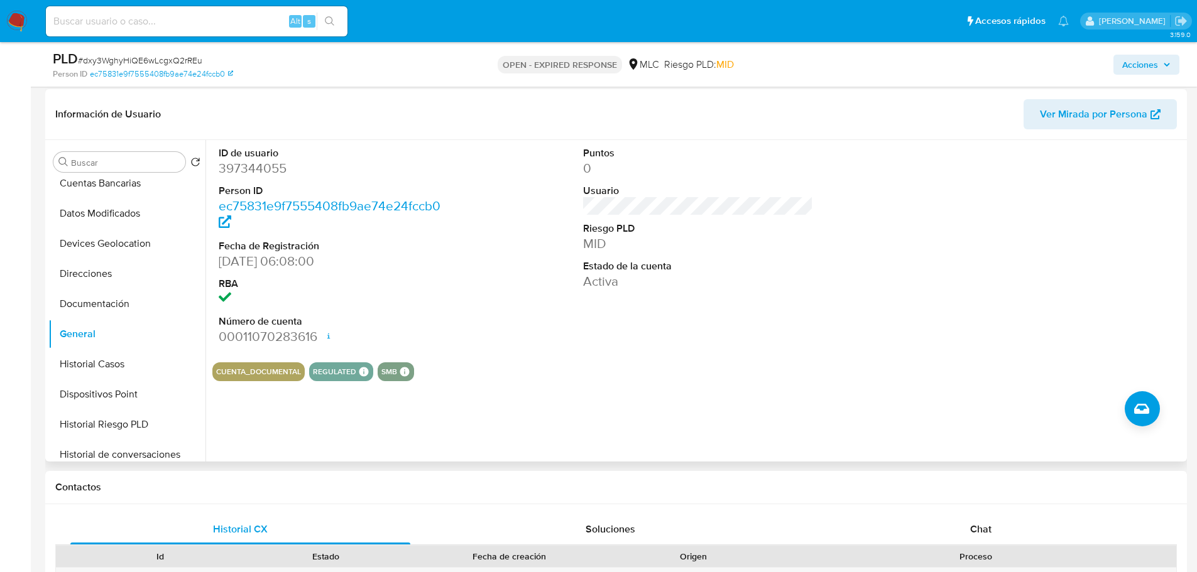
click at [260, 168] on dd "397344055" at bounding box center [334, 169] width 231 height 18
copy dd "397344055"
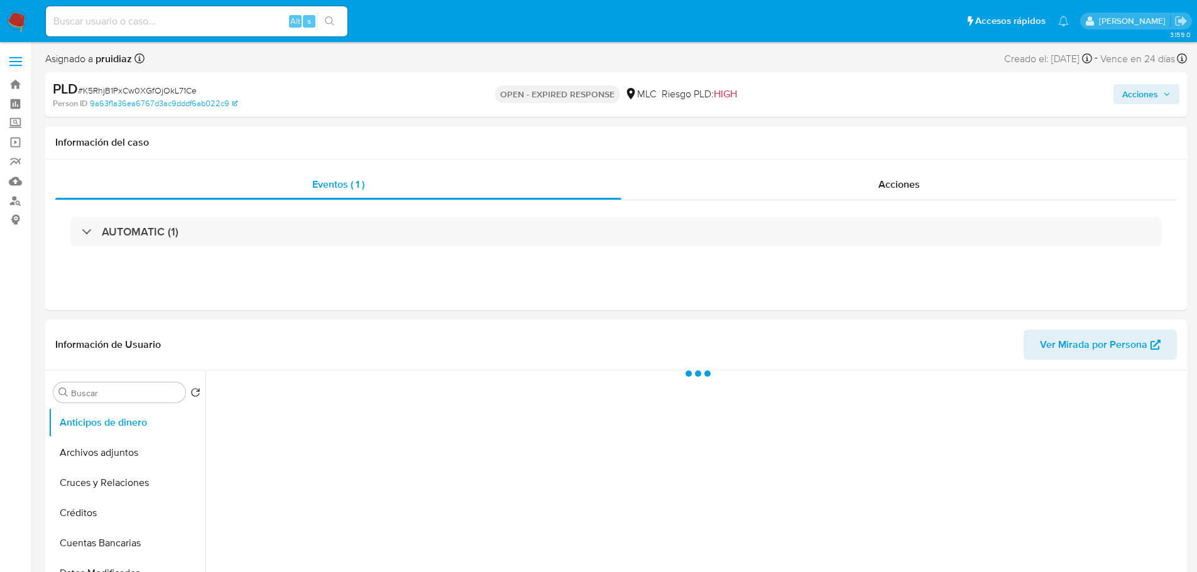
select select "10"
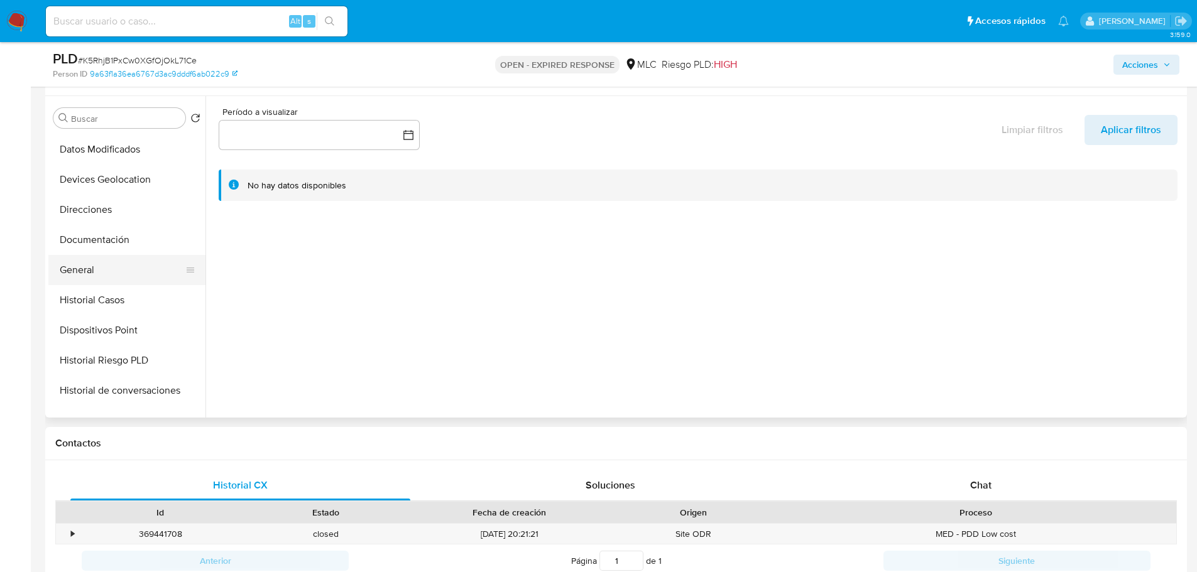
scroll to position [150, 0]
click at [55, 271] on button "General" at bounding box center [121, 269] width 147 height 30
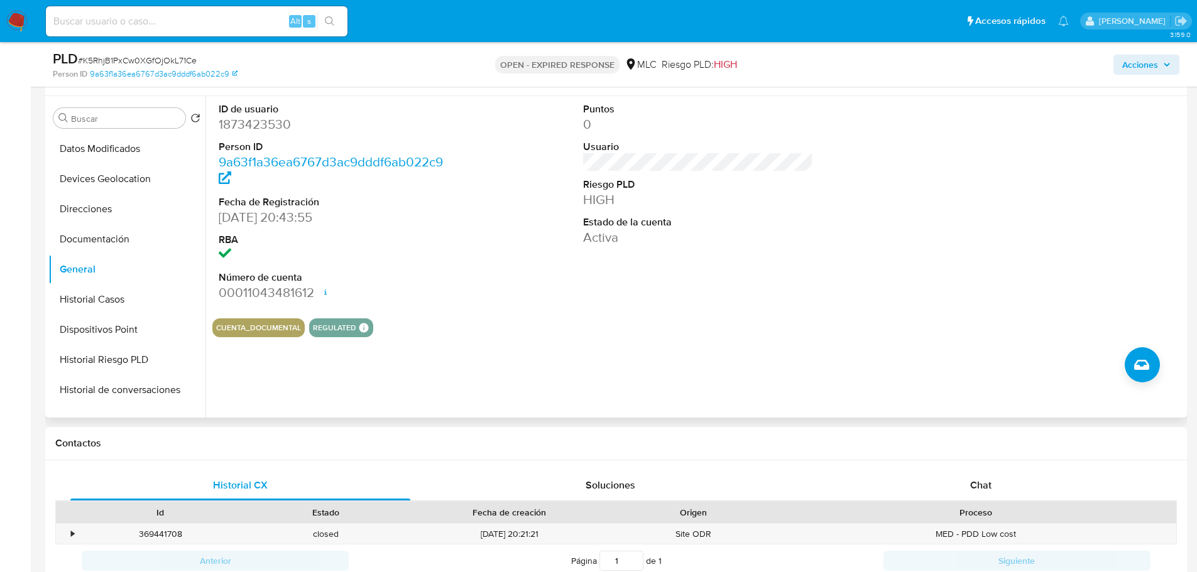
click at [268, 124] on dd "1873423530" at bounding box center [334, 125] width 231 height 18
copy dd "1873423530"
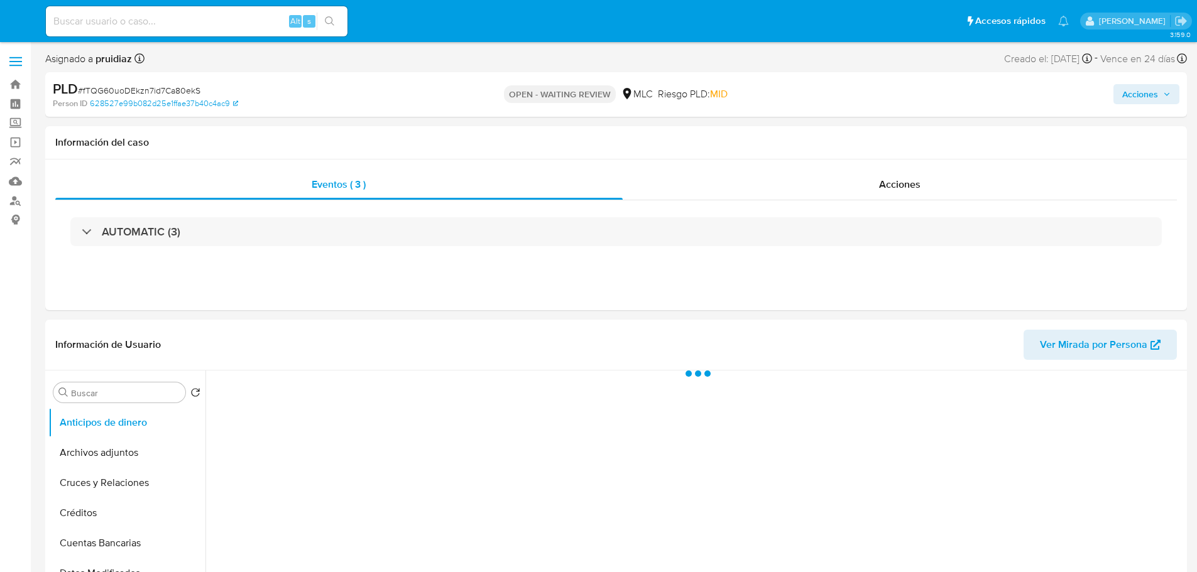
select select "10"
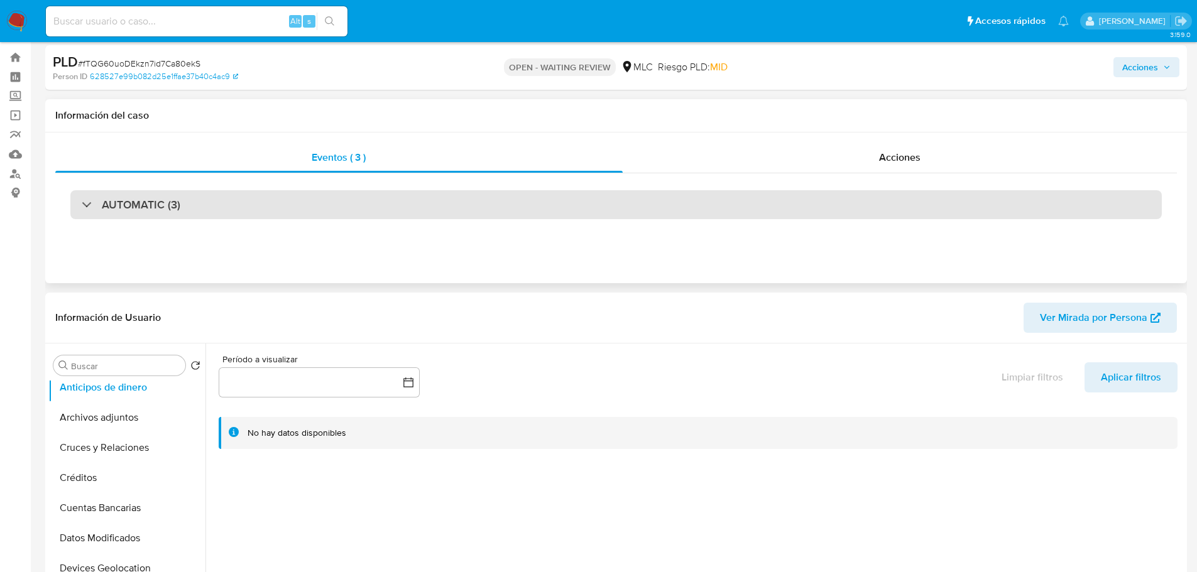
scroll to position [30, 0]
click at [133, 203] on h3 "AUTOMATIC (3)" at bounding box center [141, 202] width 79 height 14
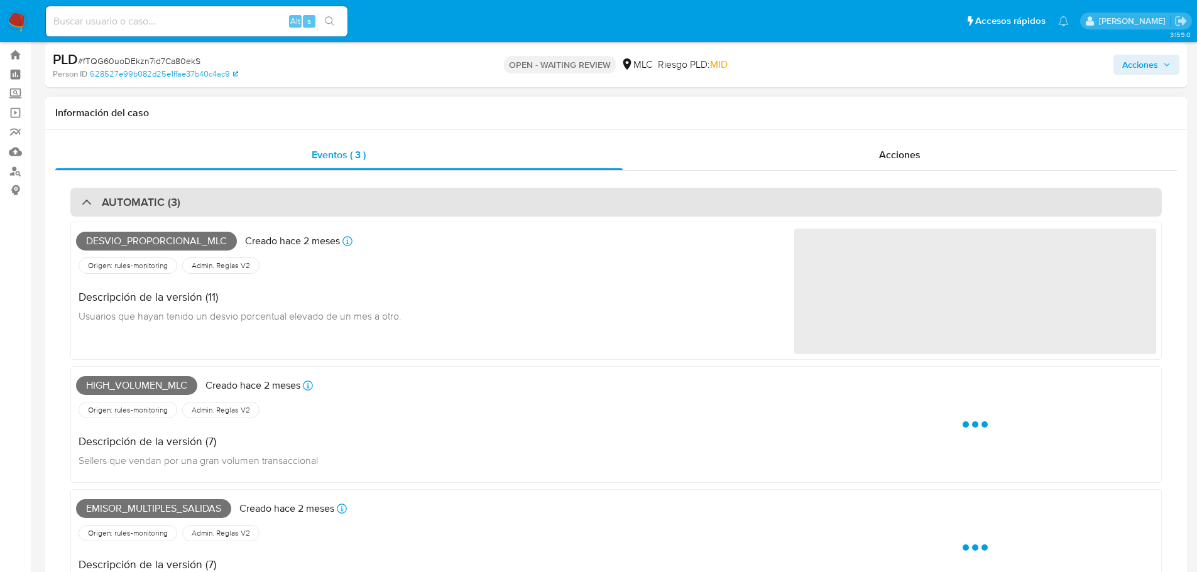
click at [133, 203] on h3 "AUTOMATIC (3)" at bounding box center [141, 202] width 79 height 14
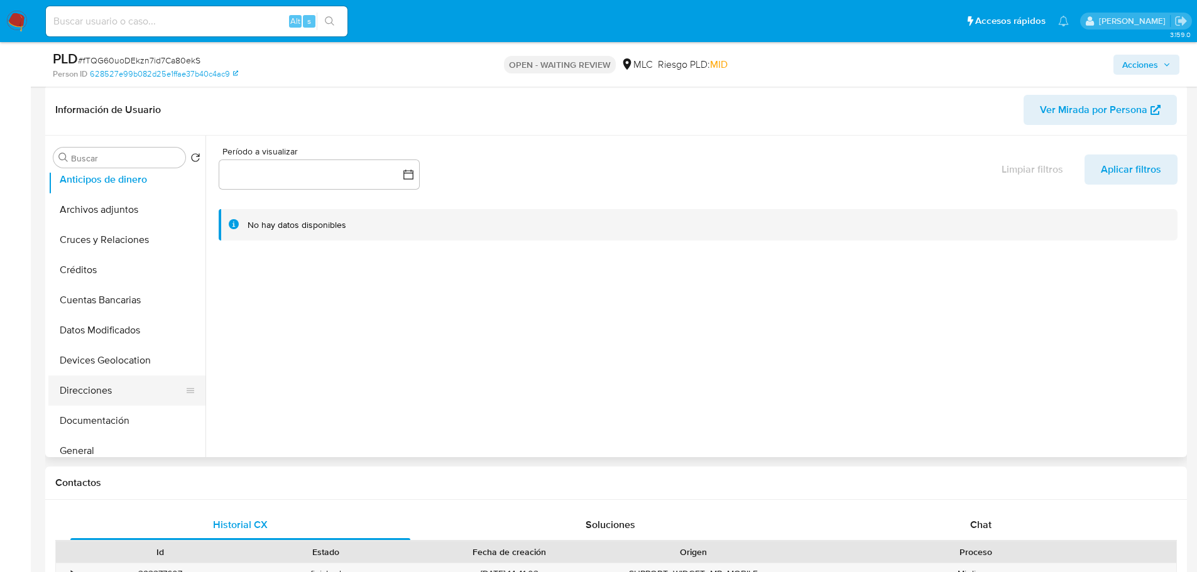
scroll to position [92, 0]
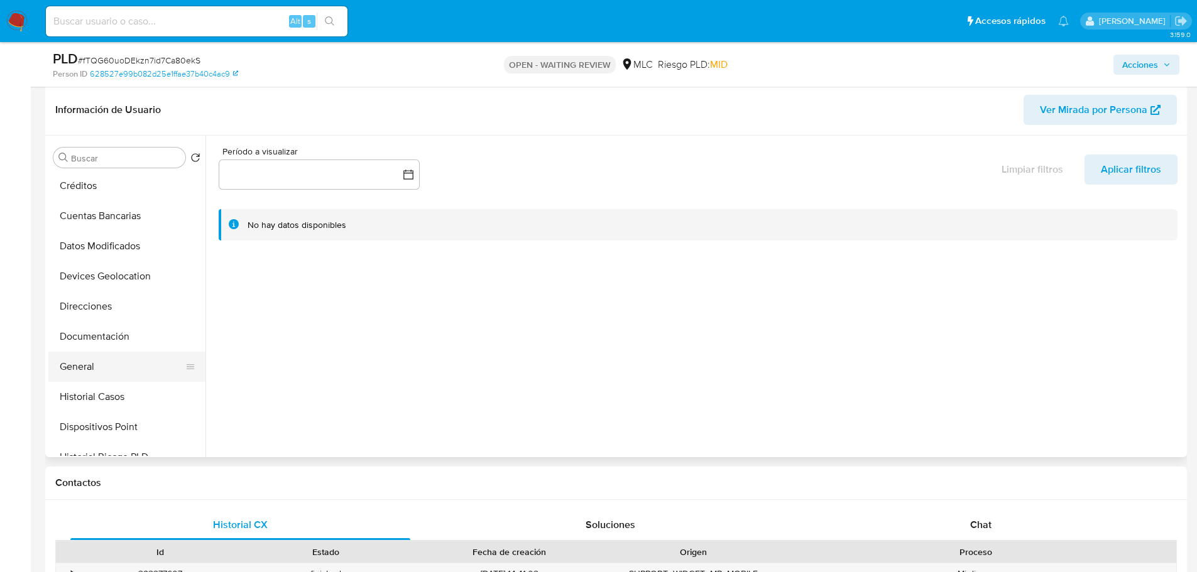
click at [72, 355] on button "General" at bounding box center [121, 367] width 147 height 30
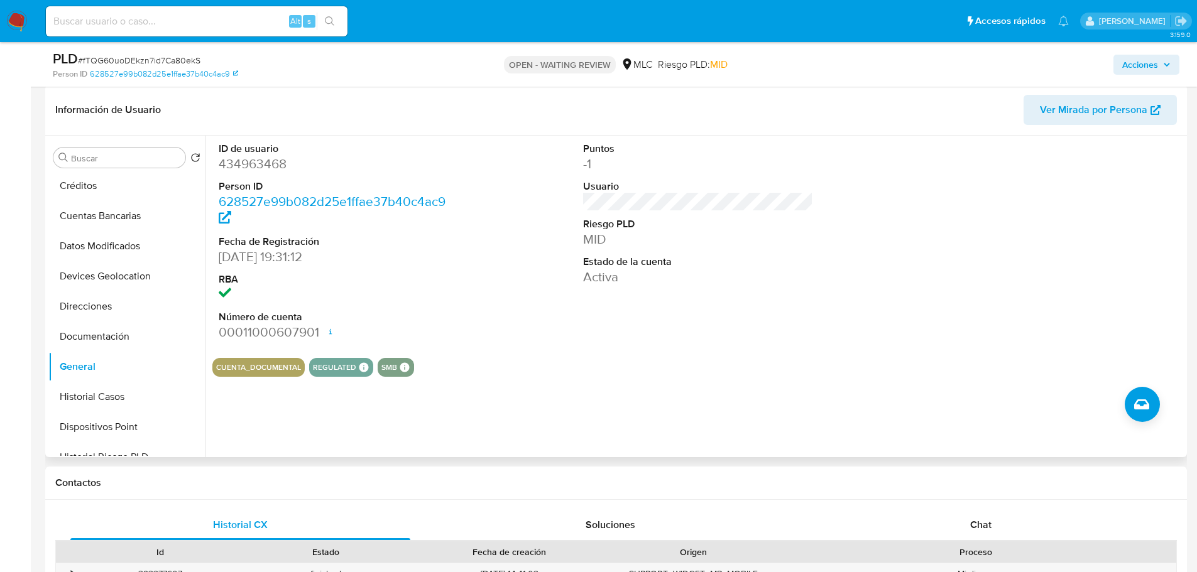
click at [261, 172] on dd "434963468" at bounding box center [334, 164] width 231 height 18
copy dd "434963468"
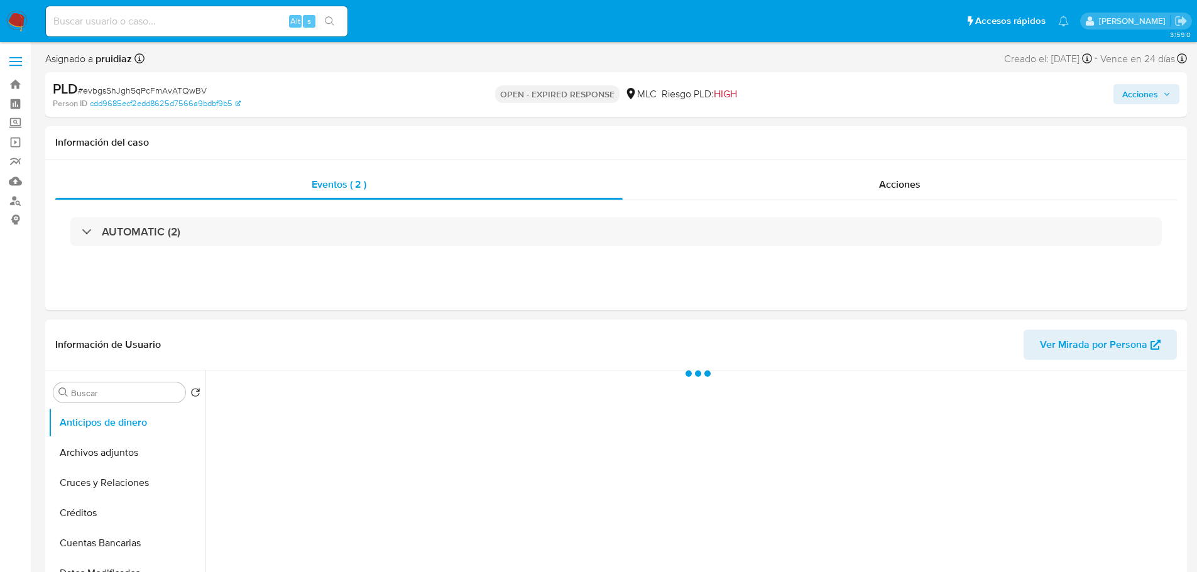
select select "10"
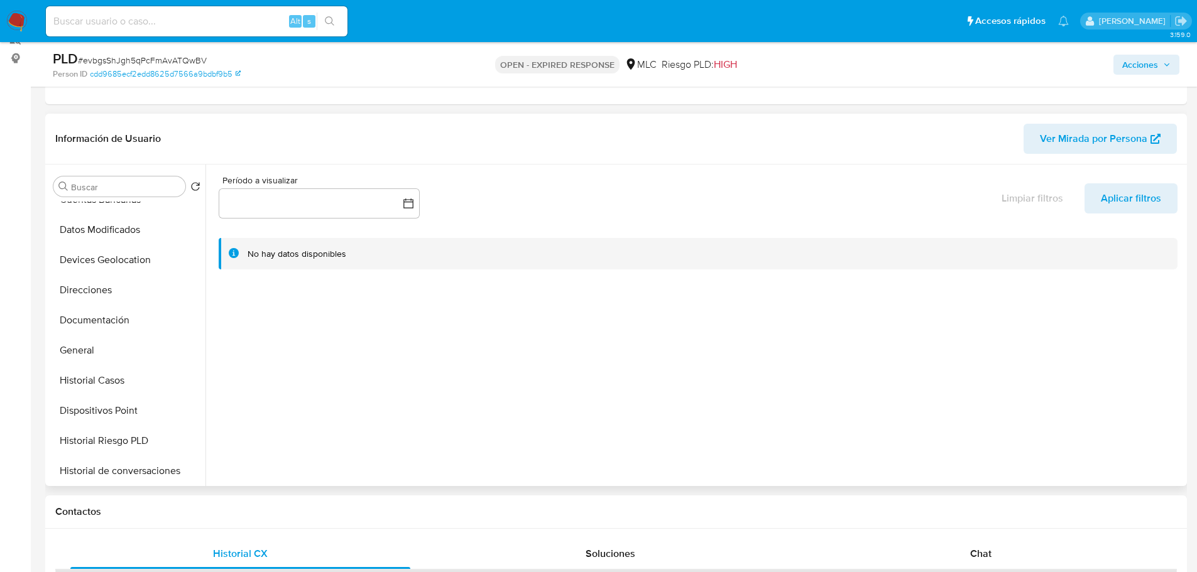
scroll to position [148, 0]
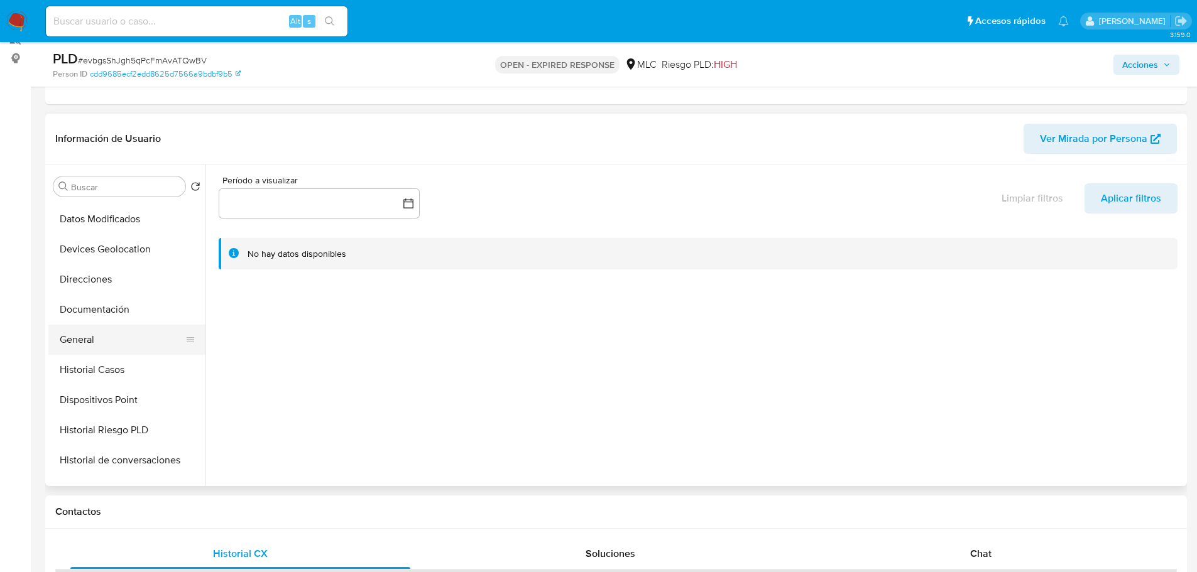
click at [85, 349] on button "General" at bounding box center [121, 340] width 147 height 30
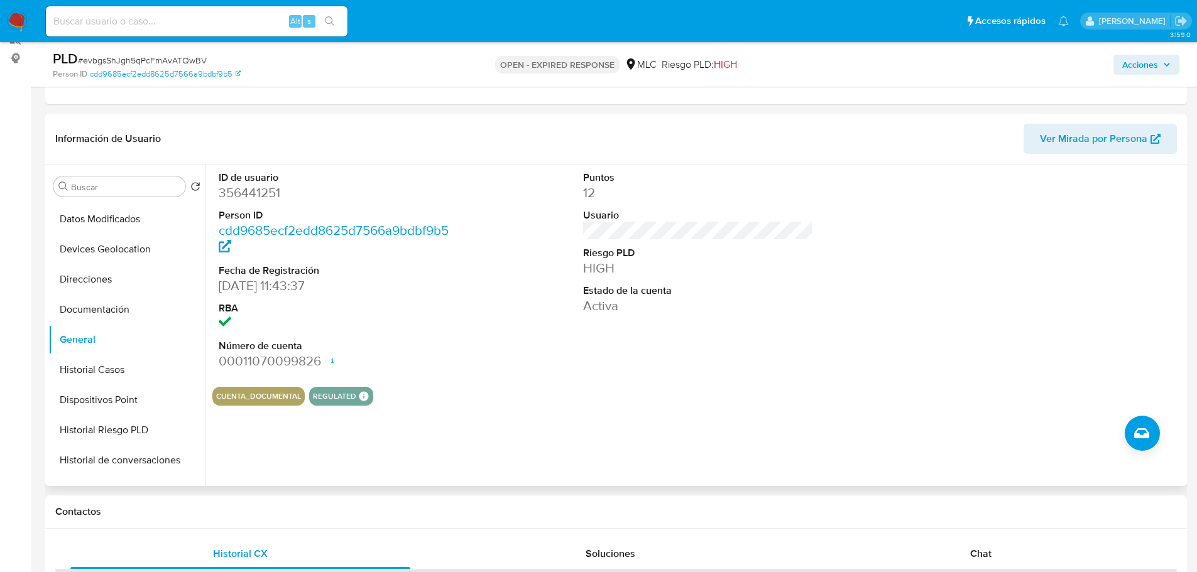
click at [251, 193] on dd "356441251" at bounding box center [334, 193] width 231 height 18
copy dd "356441251"
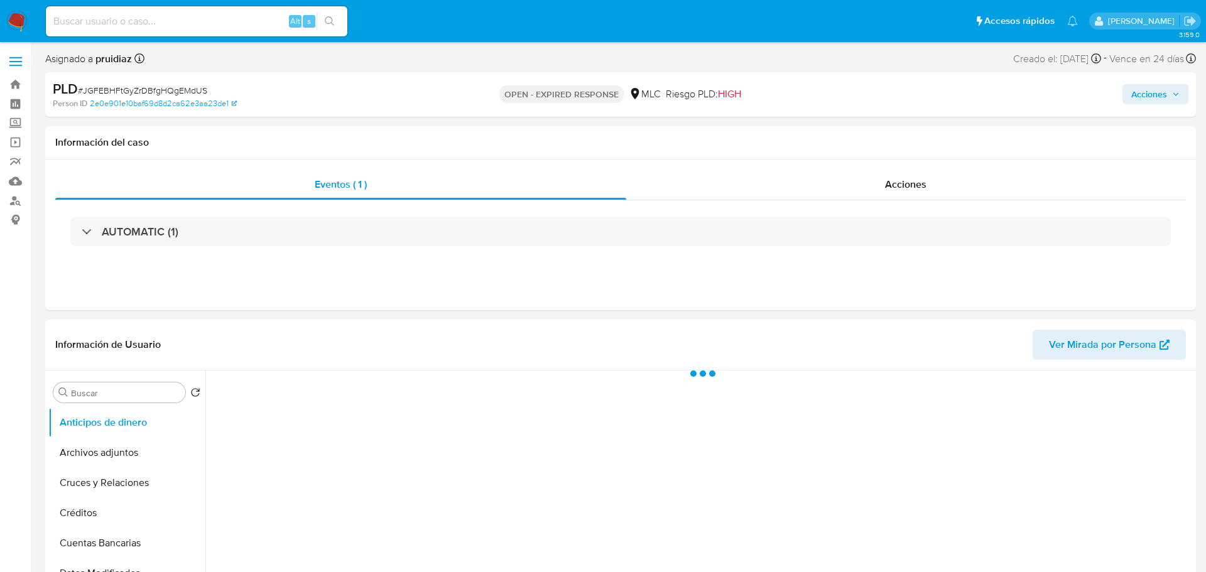
select select "10"
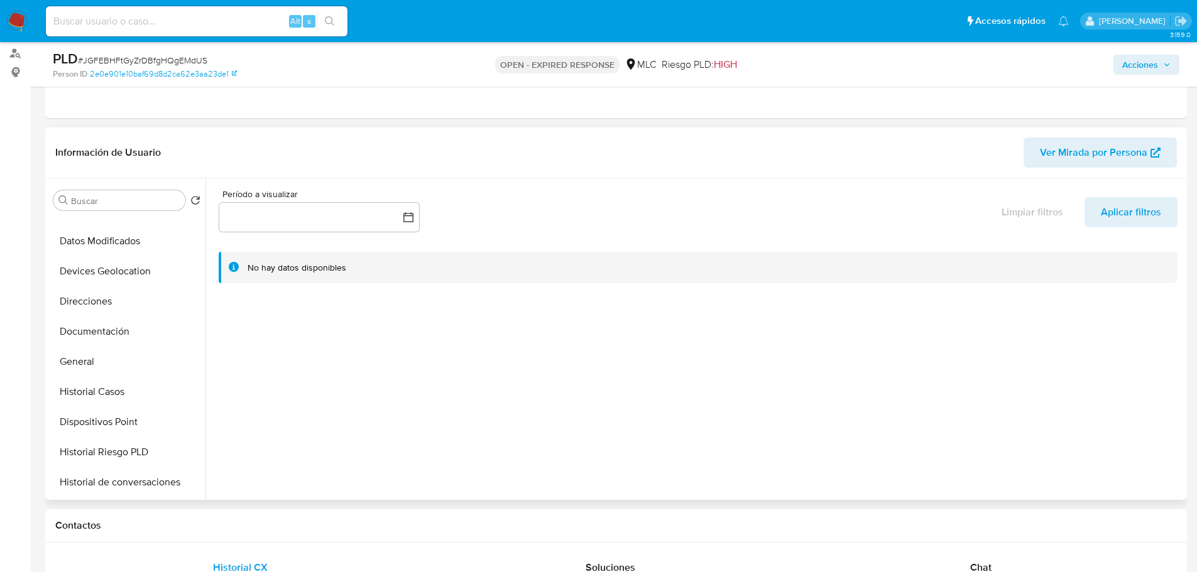
scroll to position [176, 0]
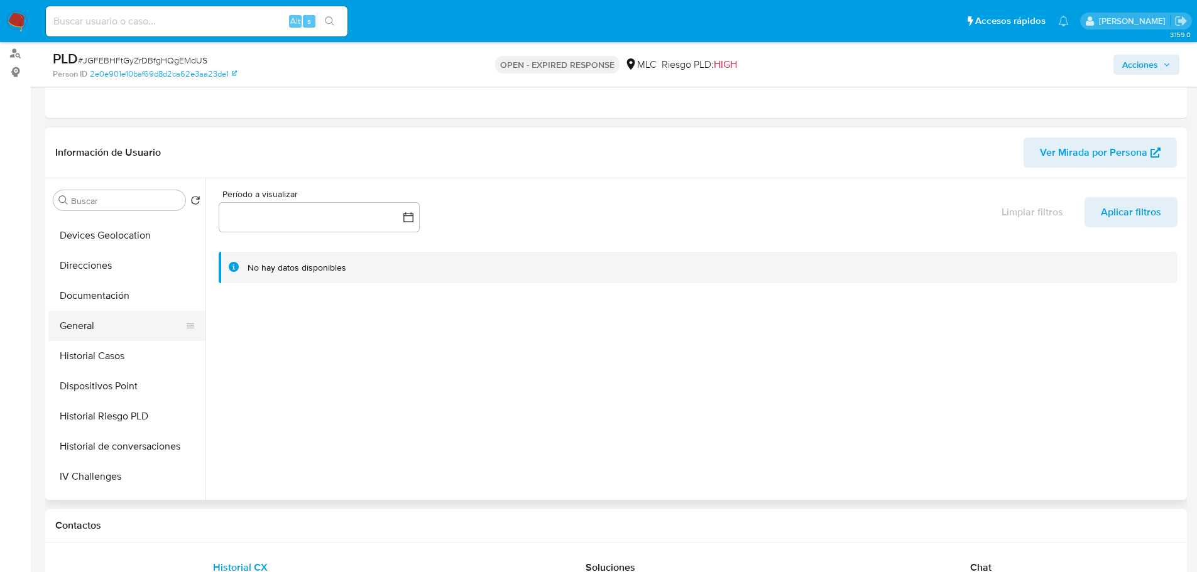
click at [94, 318] on button "General" at bounding box center [121, 326] width 147 height 30
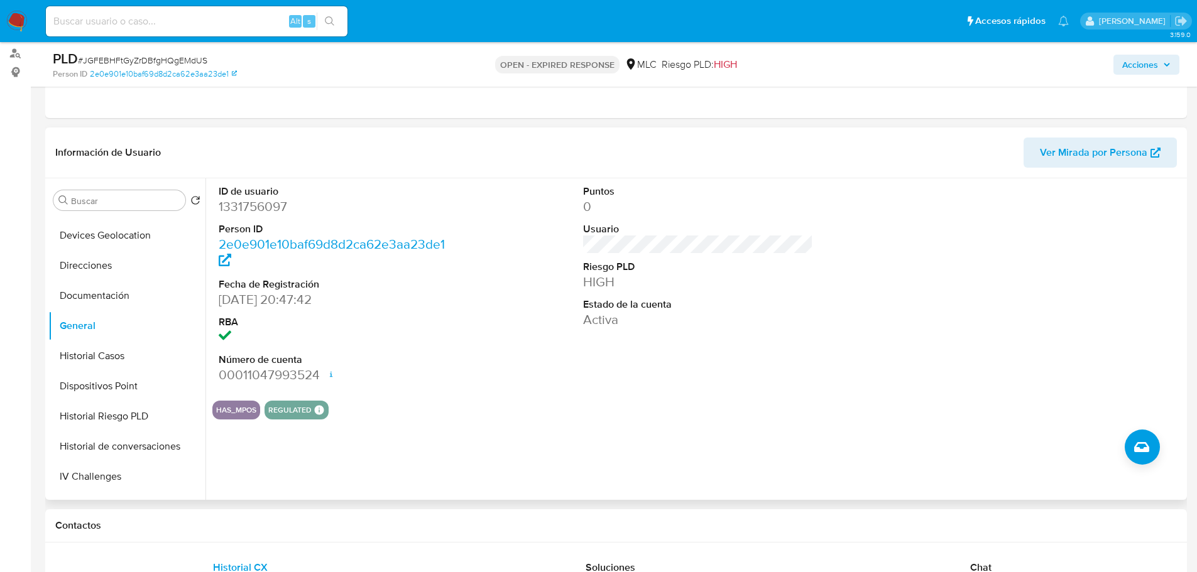
click at [265, 202] on dd "1331756097" at bounding box center [334, 207] width 231 height 18
copy dd "1331756097"
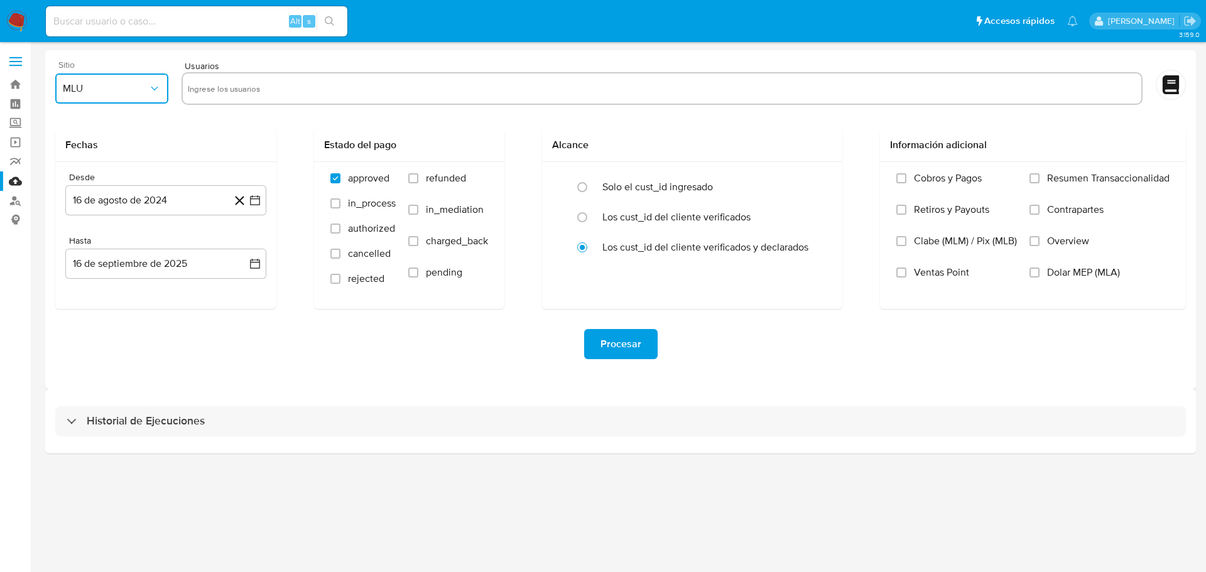
click at [127, 92] on span "MLU" at bounding box center [105, 88] width 85 height 13
click at [81, 298] on span "MLC" at bounding box center [72, 303] width 19 height 13
click at [257, 201] on icon "button" at bounding box center [255, 200] width 13 height 13
click at [244, 242] on icon "Mes siguiente" at bounding box center [243, 245] width 15 height 15
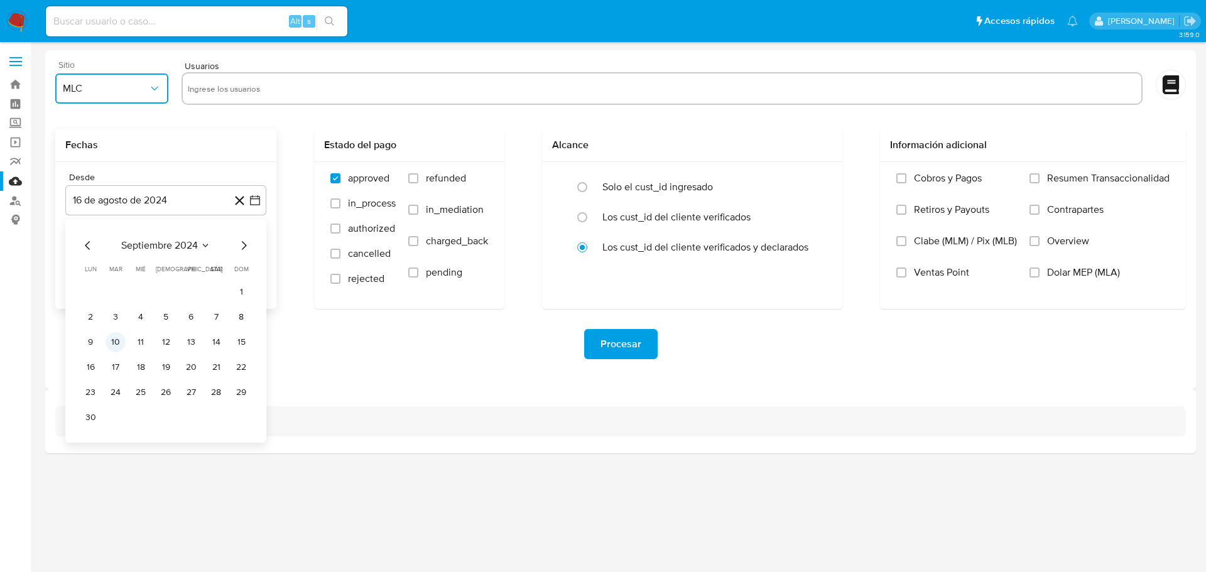
click at [123, 344] on button "10" at bounding box center [116, 342] width 20 height 20
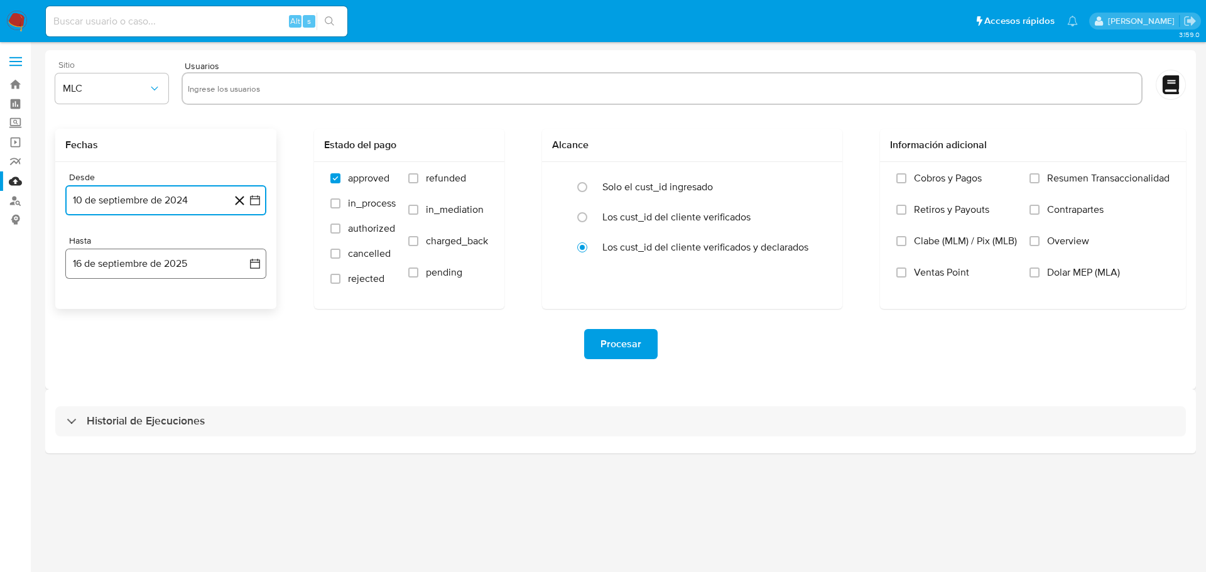
click at [254, 262] on icon "button" at bounding box center [255, 264] width 10 height 10
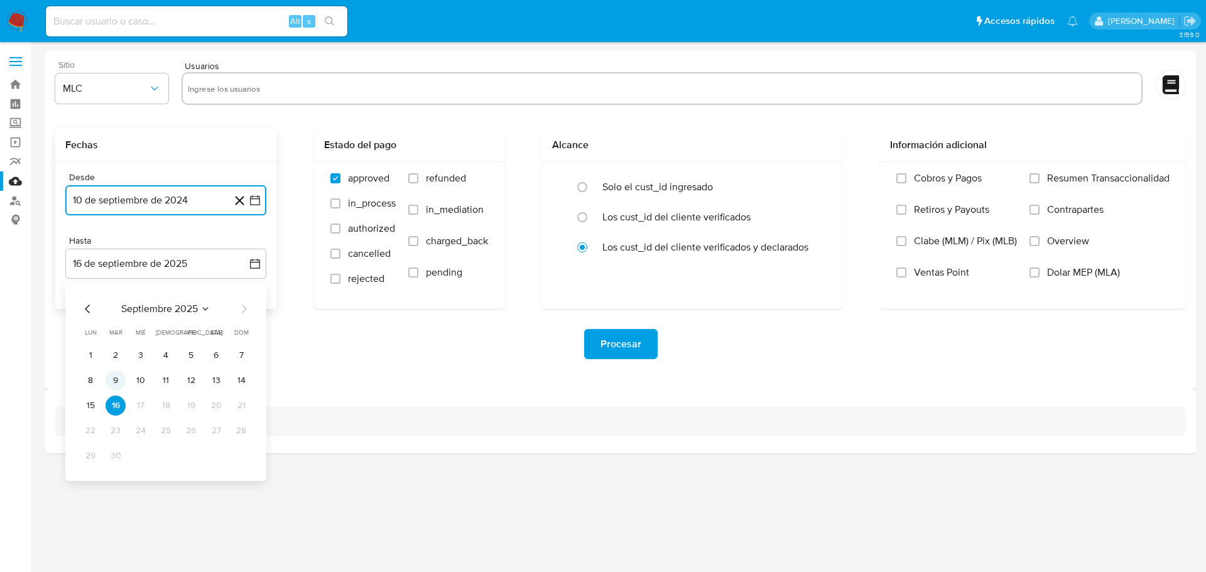
click at [116, 386] on button "9" at bounding box center [116, 381] width 20 height 20
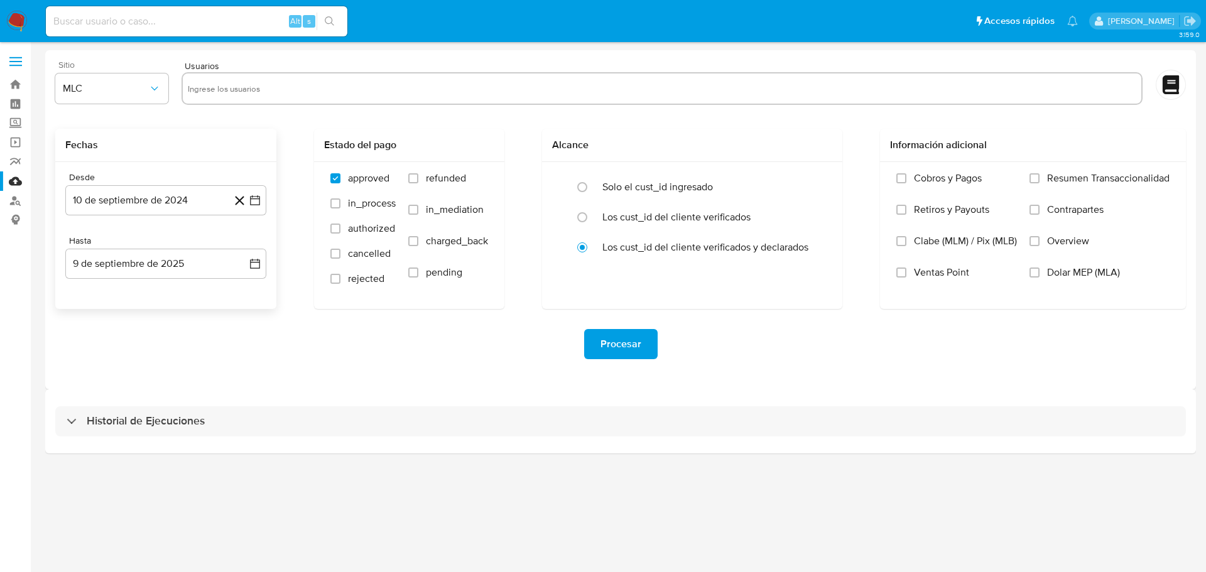
click at [263, 387] on div "Sitio MLC Usuarios Fechas Desde [DATE] [DATE] Hasta [DATE] [DATE] Estado del pa…" at bounding box center [620, 219] width 1151 height 339
click at [203, 96] on input "text" at bounding box center [662, 89] width 949 height 20
paste input "305671772"
type input "305671772"
paste input "152193586"
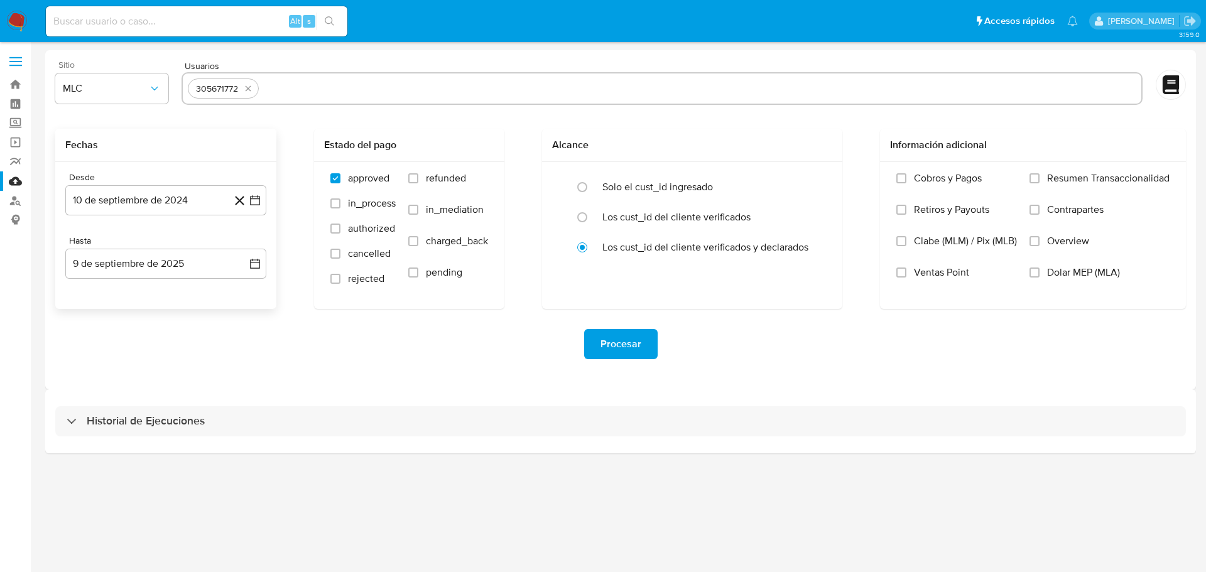
type input "152193586"
paste input "1982116172"
type input "1982116172"
paste input "397344055"
type input "397344055"
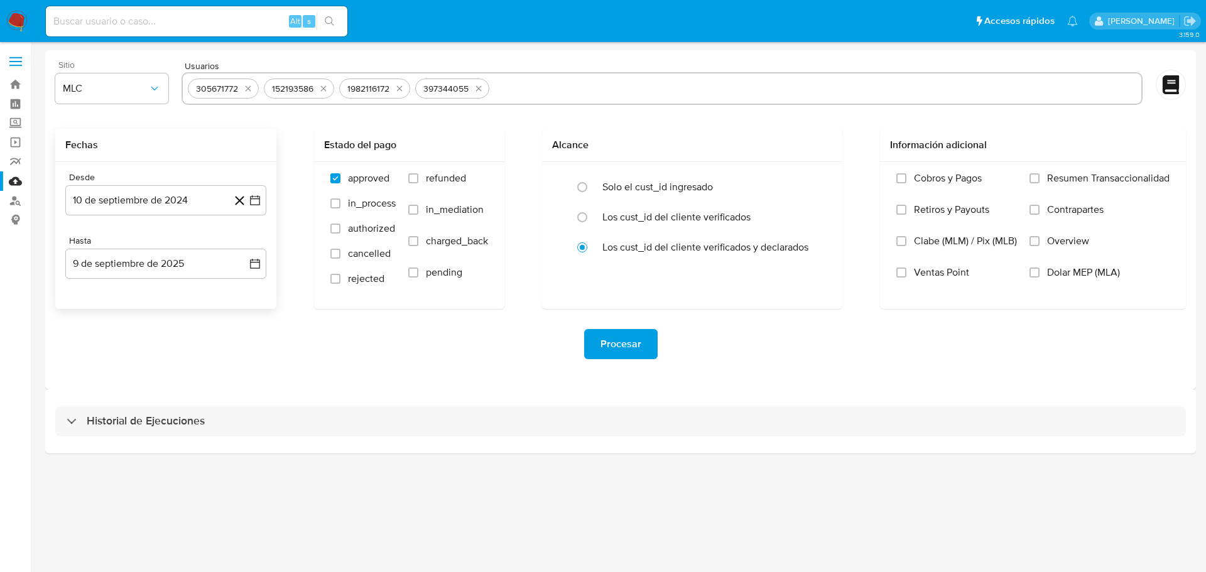
paste input "1873423530"
type input "1873423530"
paste input "434963468"
type input "434963468"
paste input "356441251"
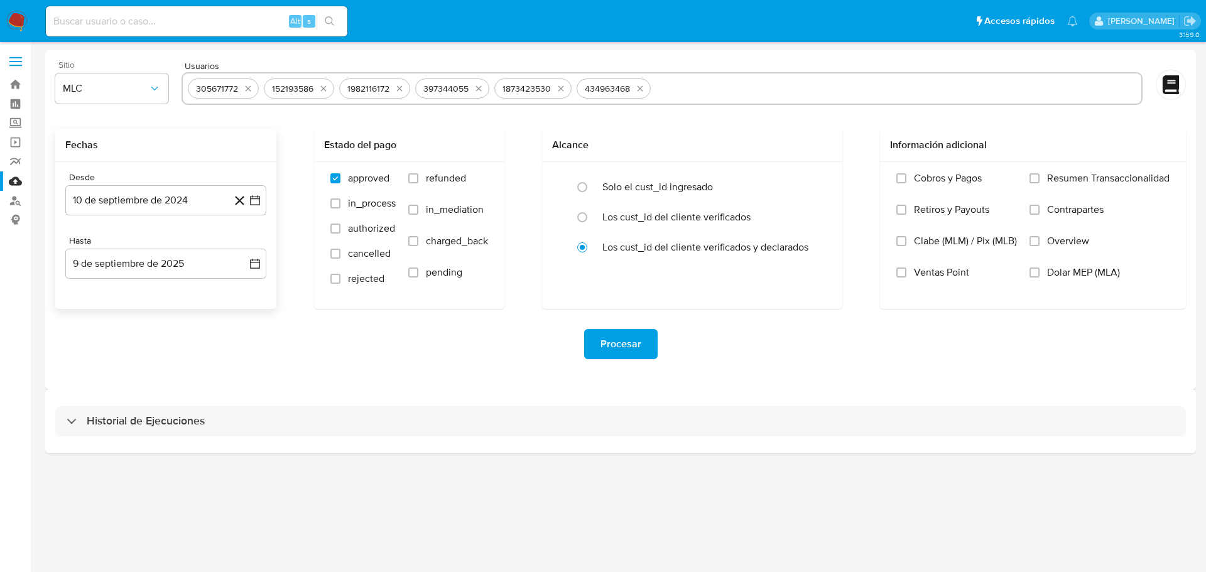
type input "356441251"
paste input "1331756097"
type input "1331756097"
click at [608, 345] on span "Procesar" at bounding box center [621, 344] width 41 height 28
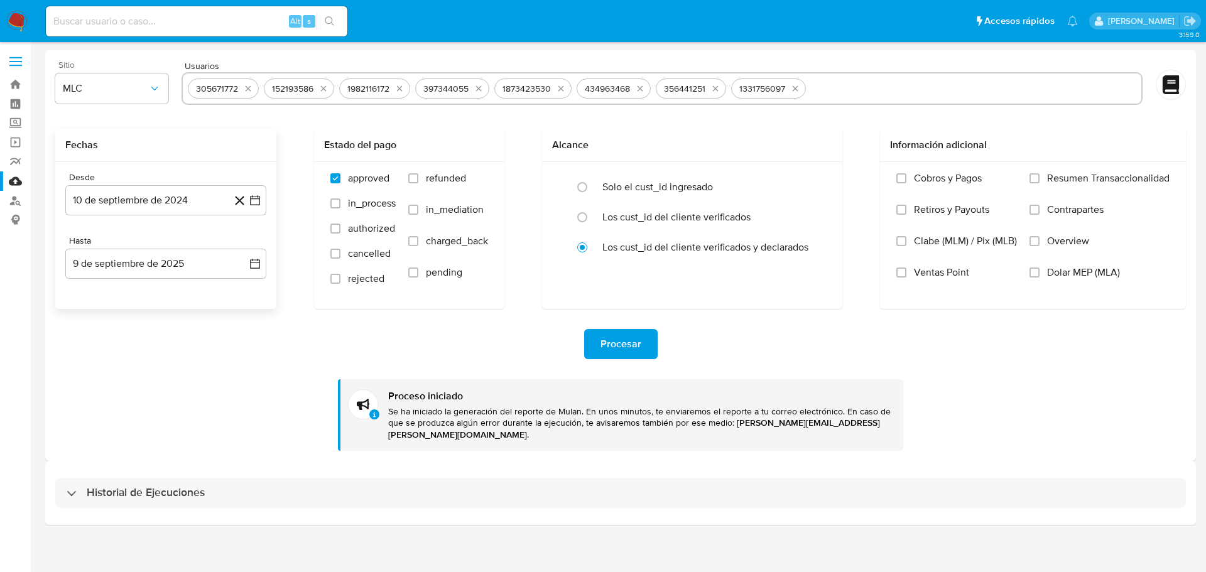
click at [24, 14] on img at bounding box center [16, 21] width 21 height 21
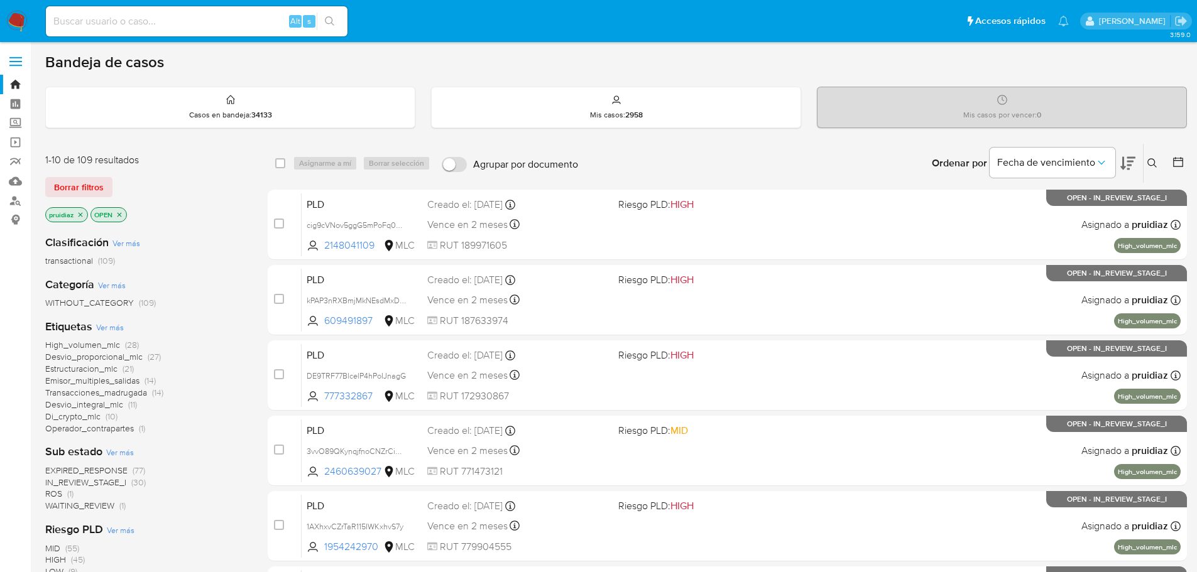
click at [19, 18] on img at bounding box center [16, 21] width 21 height 21
click at [1130, 166] on icon at bounding box center [1127, 163] width 15 height 13
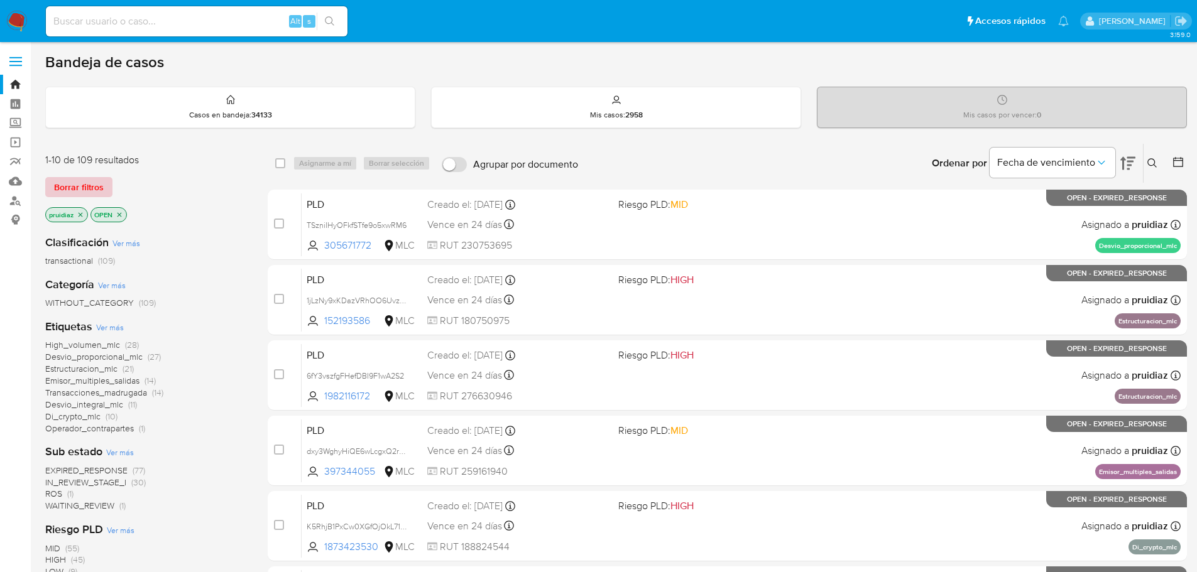
click at [89, 188] on span "Borrar filtros" at bounding box center [79, 187] width 50 height 18
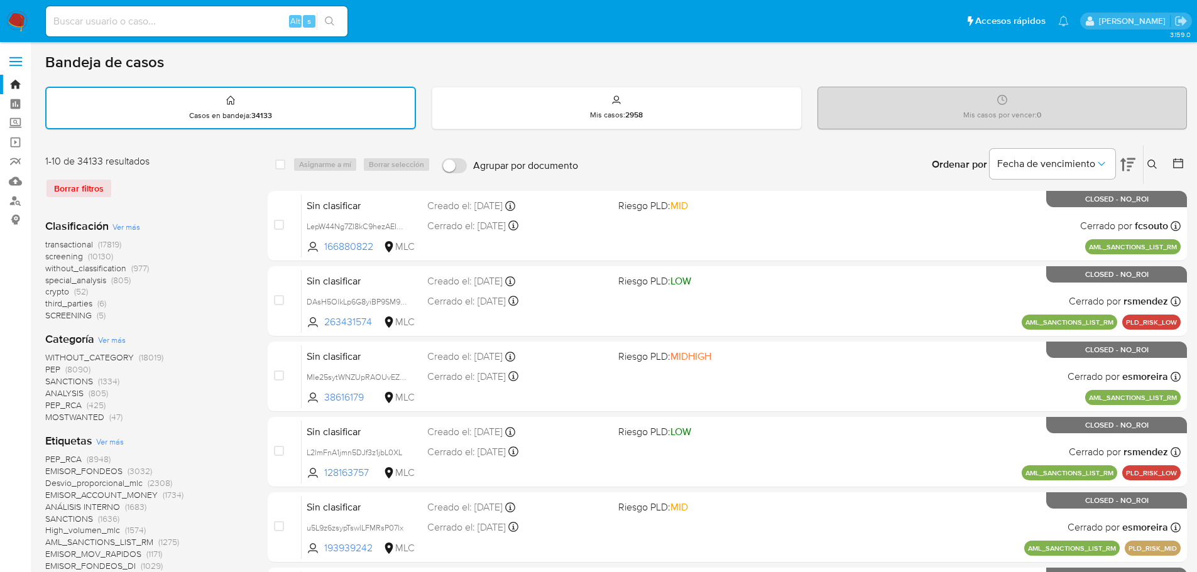
click at [1174, 157] on icon at bounding box center [1178, 163] width 13 height 13
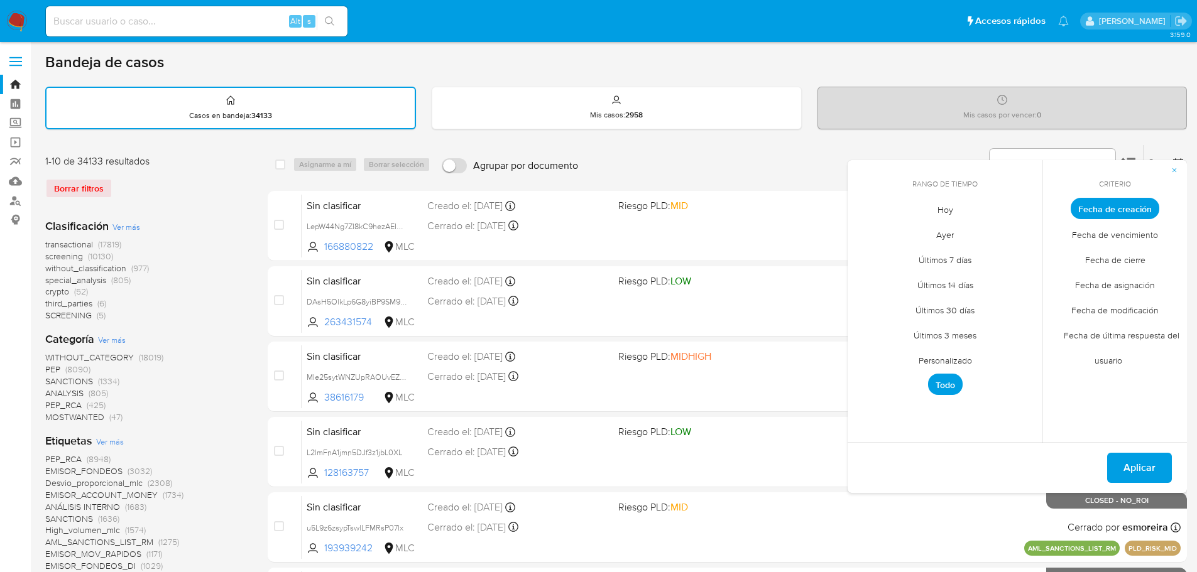
click at [939, 350] on span "Personalizado" at bounding box center [945, 360] width 80 height 26
click at [877, 227] on div "septiembre 2025" at bounding box center [944, 231] width 171 height 15
click at [866, 229] on icon "Mes anterior" at bounding box center [866, 231] width 15 height 15
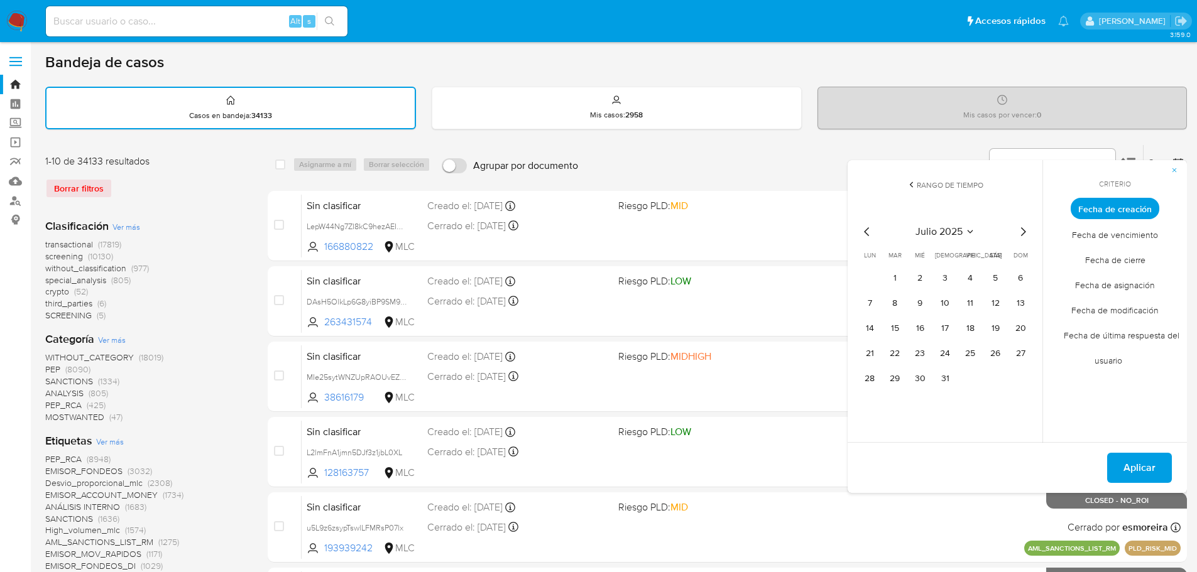
click at [866, 229] on icon "Mes anterior" at bounding box center [866, 231] width 15 height 15
click at [1028, 276] on button "1" at bounding box center [1020, 278] width 20 height 20
click at [1023, 231] on icon "Mes siguiente" at bounding box center [1022, 231] width 15 height 15
click at [899, 273] on button "1" at bounding box center [895, 278] width 20 height 20
click at [942, 373] on button "31" at bounding box center [945, 379] width 20 height 20
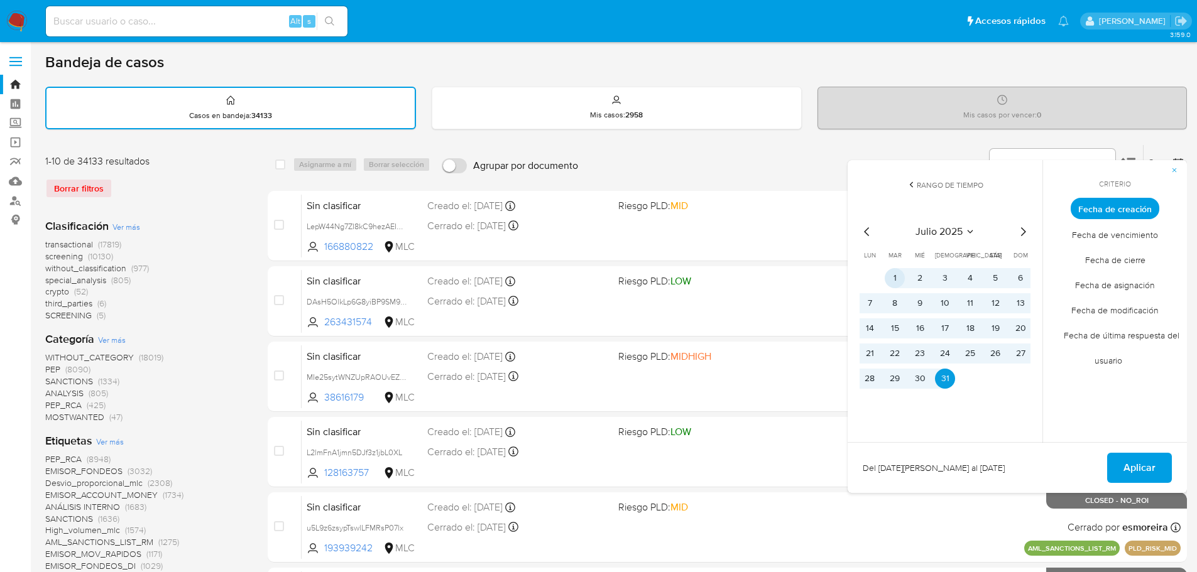
click at [893, 280] on button "1" at bounding box center [895, 278] width 20 height 20
click at [951, 390] on div "julio 2025 julio 2025 lun lunes mar martes mié miércoles jue jueves vie viernes…" at bounding box center [944, 304] width 201 height 199
click at [949, 384] on button "31" at bounding box center [945, 379] width 20 height 20
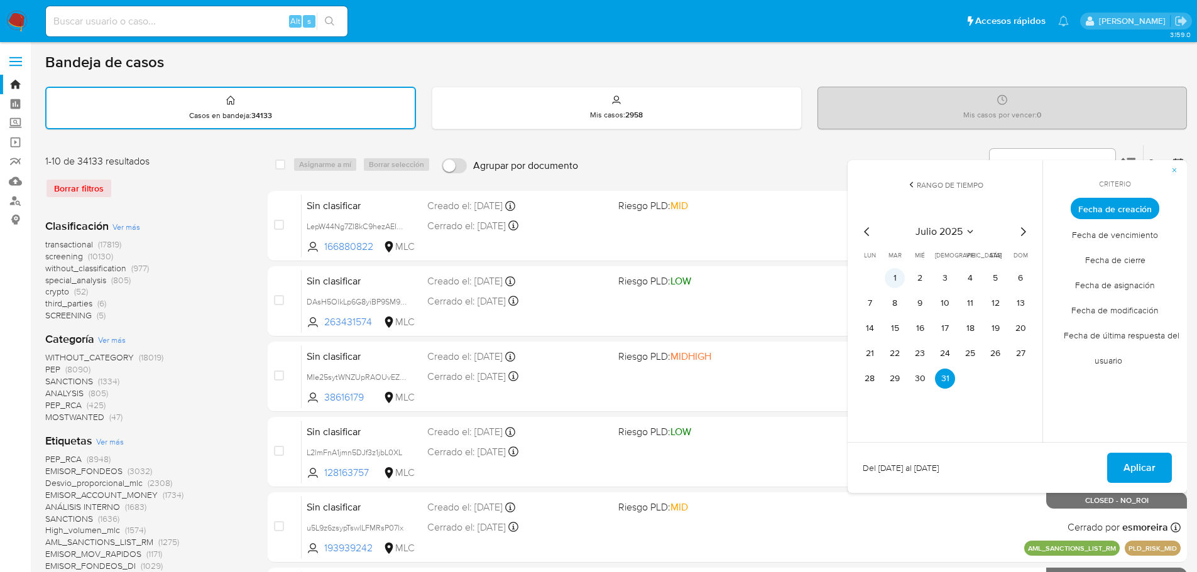
click at [898, 271] on button "1" at bounding box center [895, 278] width 20 height 20
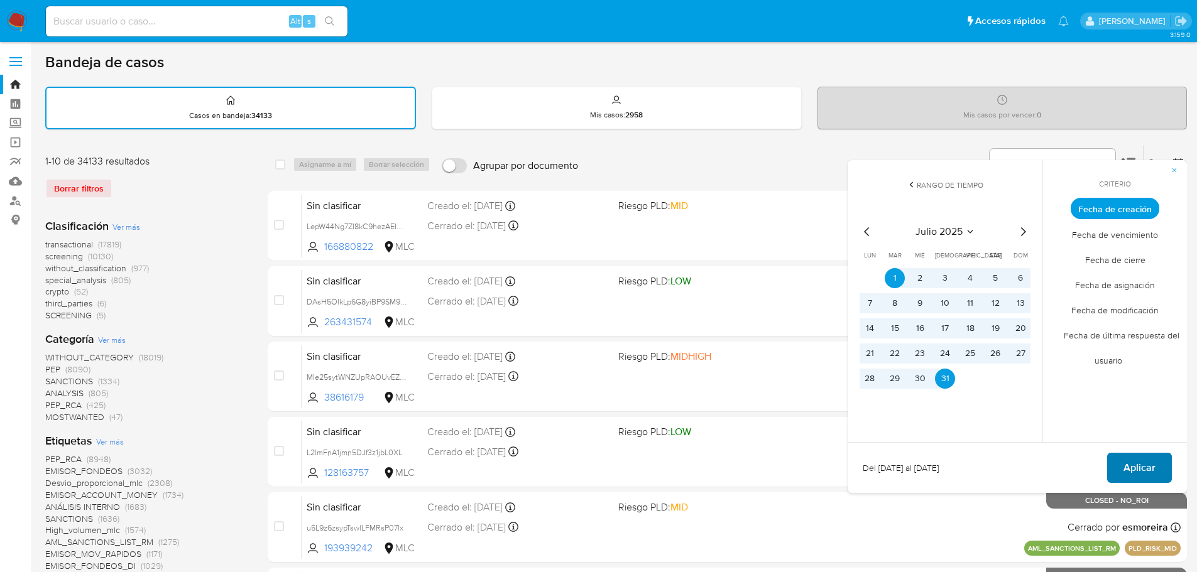
click at [1121, 471] on button "Aplicar" at bounding box center [1139, 468] width 65 height 30
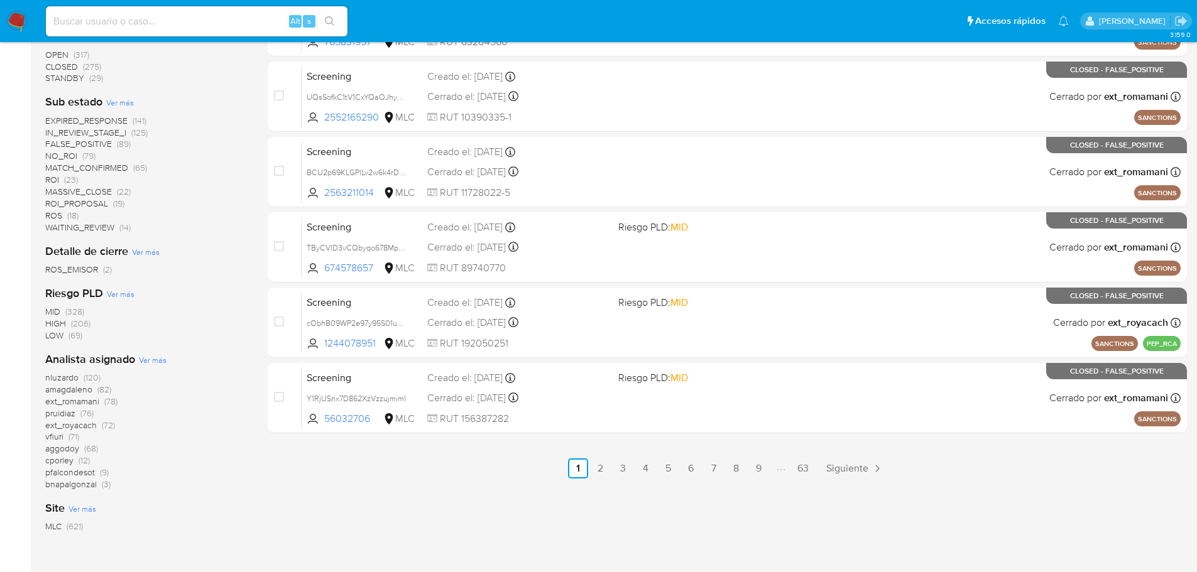
scroll to position [521, 0]
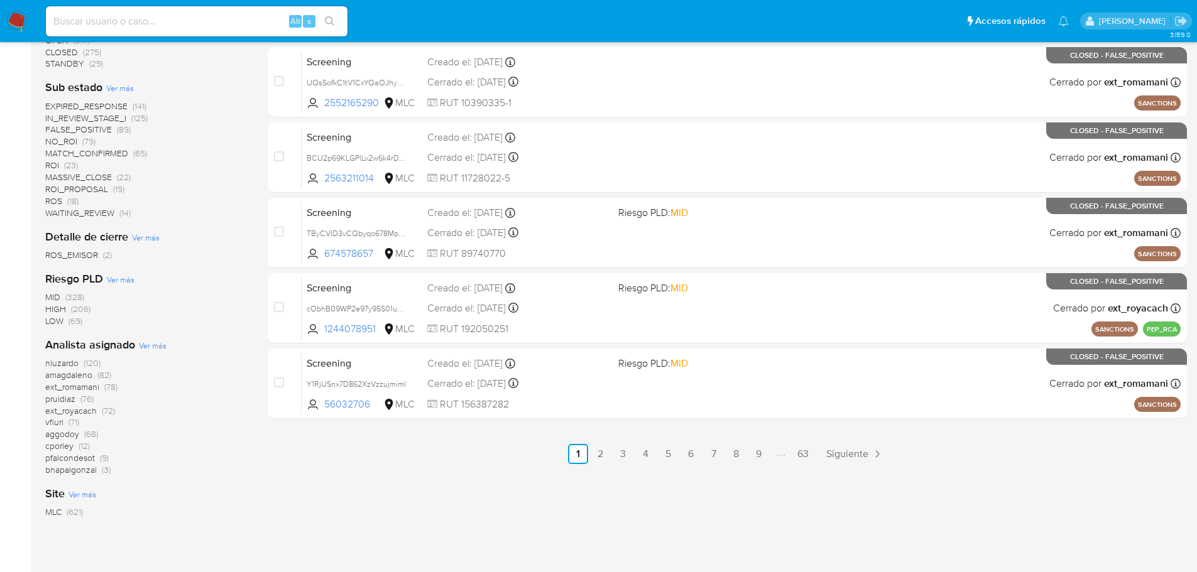
click at [69, 400] on span "pruidiaz" at bounding box center [60, 399] width 30 height 13
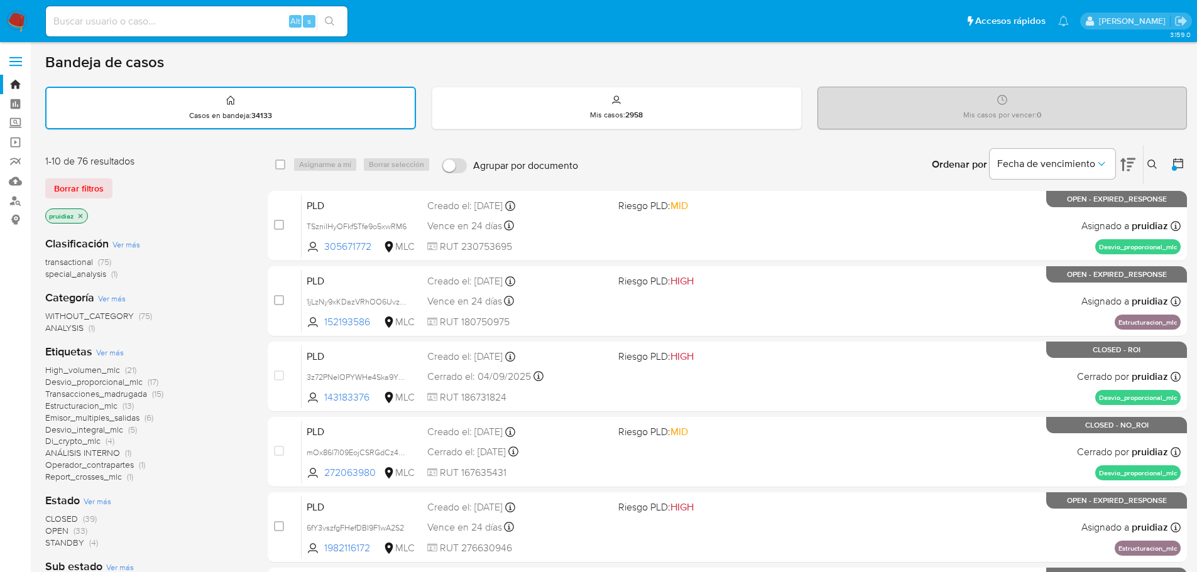
click at [18, 17] on img at bounding box center [16, 21] width 21 height 21
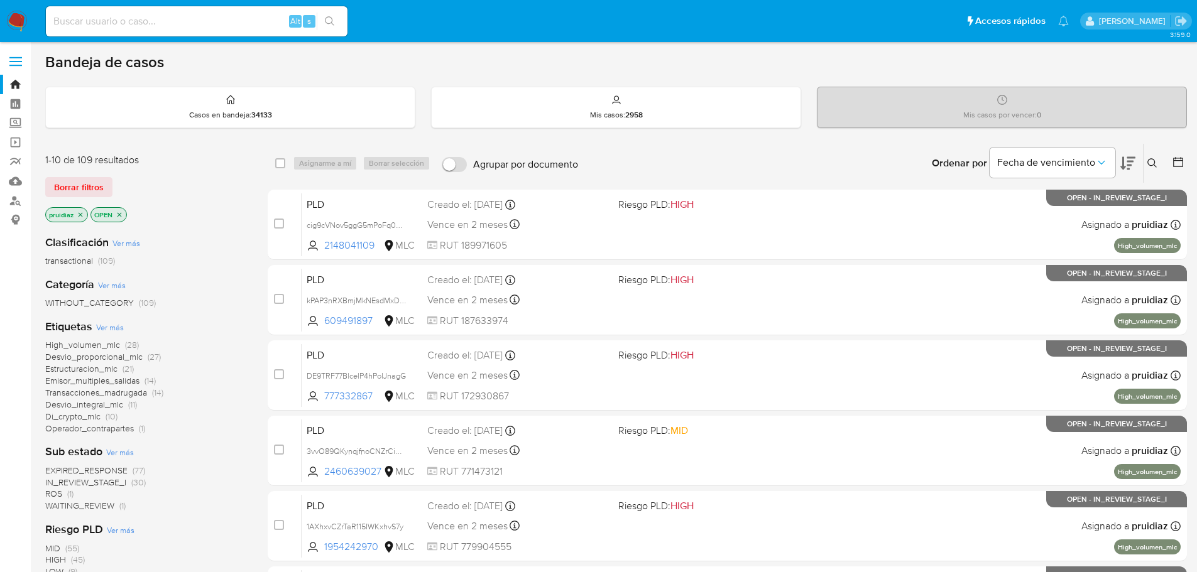
click at [23, 22] on img at bounding box center [16, 21] width 21 height 21
click at [1126, 161] on icon at bounding box center [1127, 163] width 15 height 15
